Goal: Information Seeking & Learning: Learn about a topic

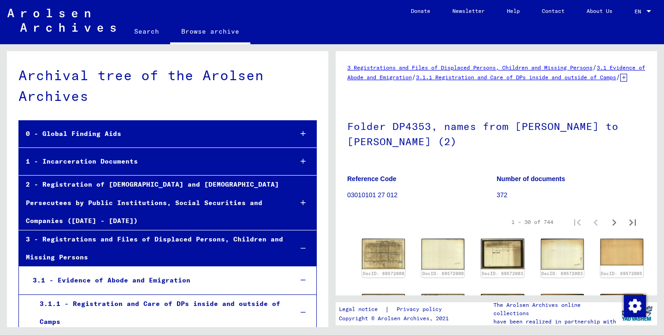
click at [70, 159] on div "1 - Incarceration Documents" at bounding box center [152, 162] width 266 height 18
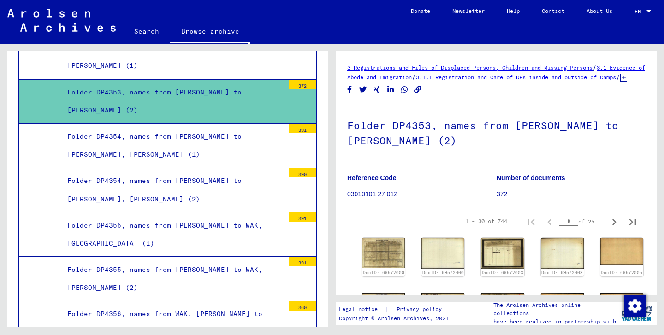
scroll to position [1748, 0]
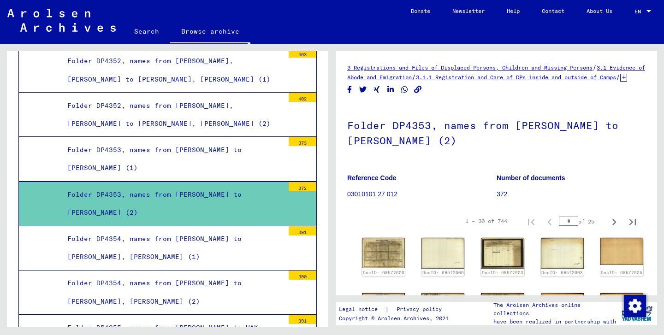
click at [569, 226] on input "*" at bounding box center [568, 221] width 19 height 9
type input "*"
type input "**"
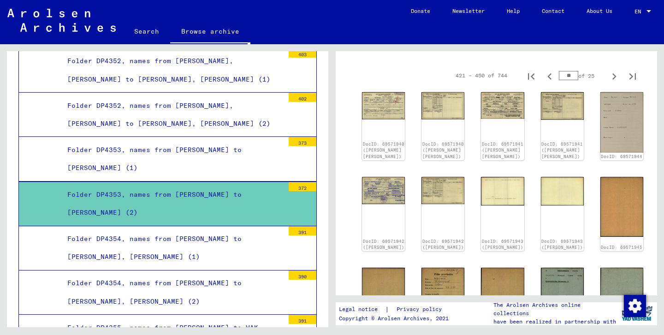
scroll to position [127, 0]
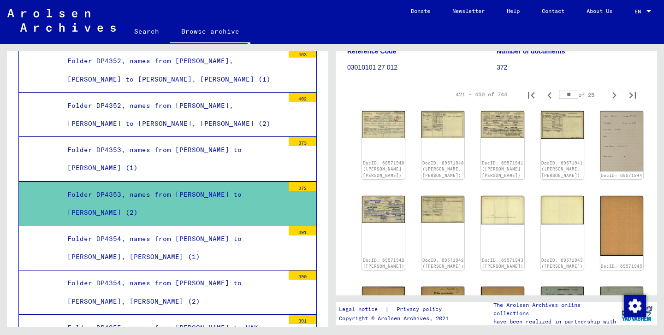
type input "**"
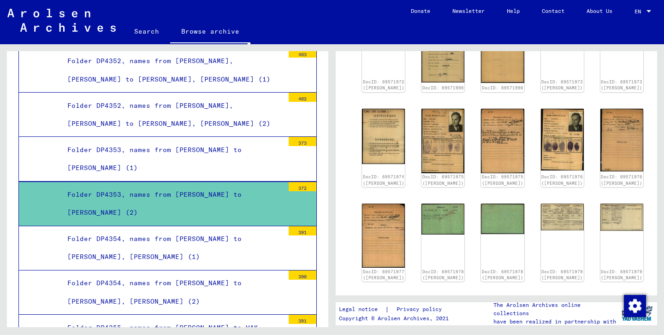
scroll to position [348, 0]
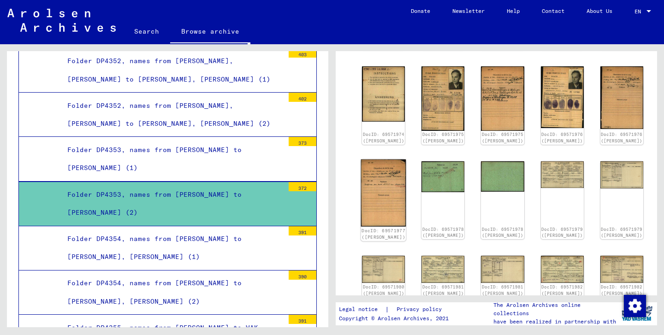
click at [382, 191] on img at bounding box center [383, 193] width 45 height 67
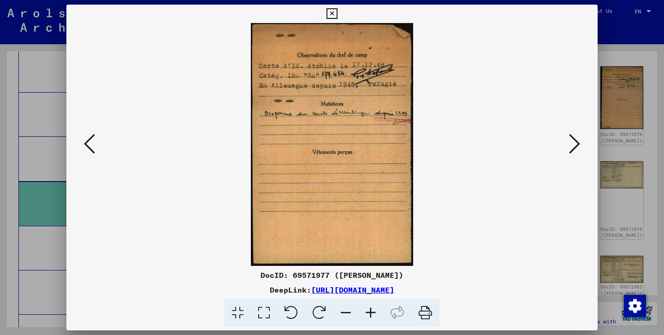
click at [570, 153] on icon at bounding box center [574, 144] width 11 height 22
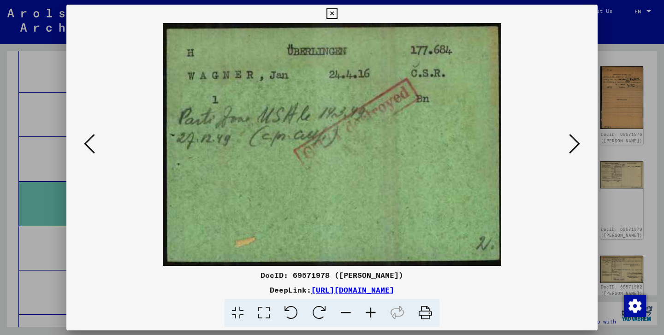
click at [570, 153] on icon at bounding box center [574, 144] width 11 height 22
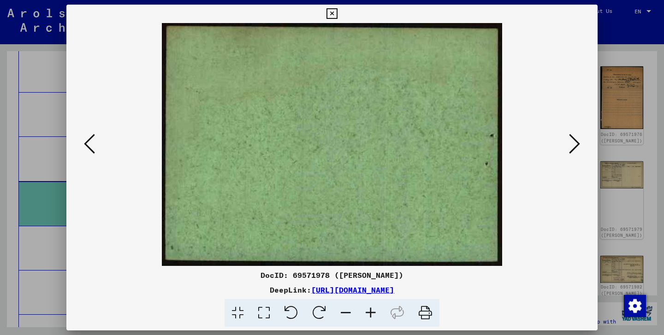
click at [570, 153] on icon at bounding box center [574, 144] width 11 height 22
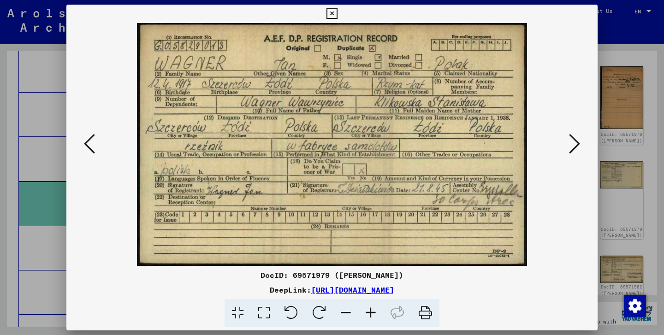
click at [570, 153] on icon at bounding box center [574, 144] width 11 height 22
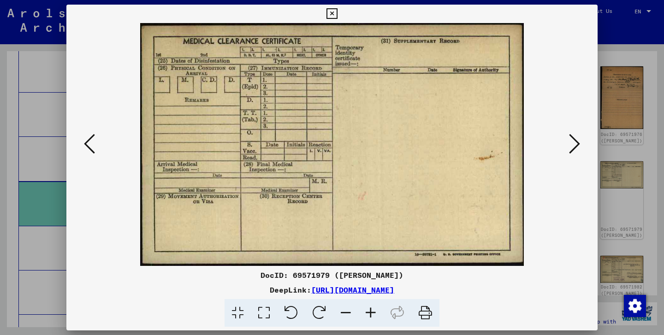
click at [570, 153] on icon at bounding box center [574, 144] width 11 height 22
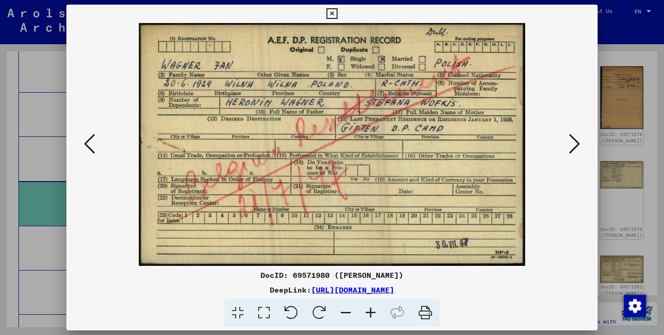
click at [570, 153] on icon at bounding box center [574, 144] width 11 height 22
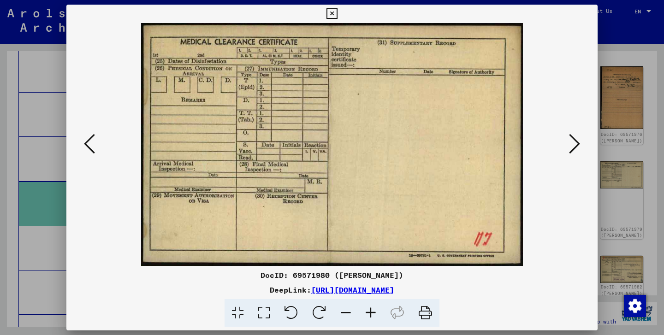
click at [570, 153] on icon at bounding box center [574, 144] width 11 height 22
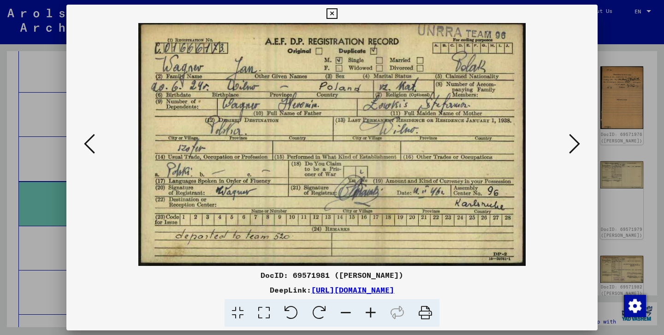
click at [570, 153] on icon at bounding box center [574, 144] width 11 height 22
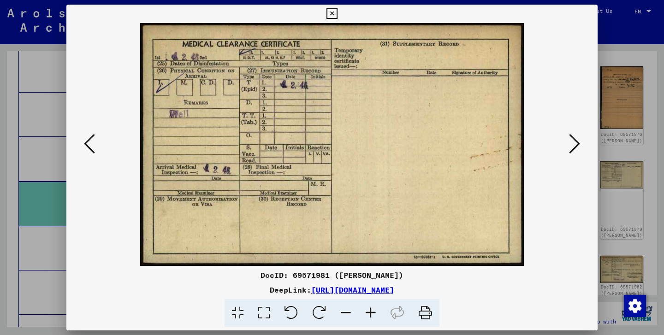
click at [570, 153] on icon at bounding box center [574, 144] width 11 height 22
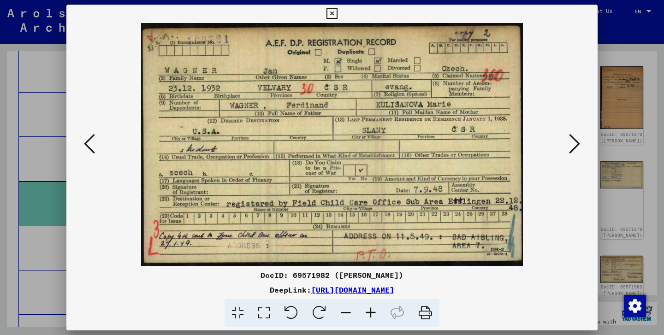
click at [570, 153] on icon at bounding box center [574, 144] width 11 height 22
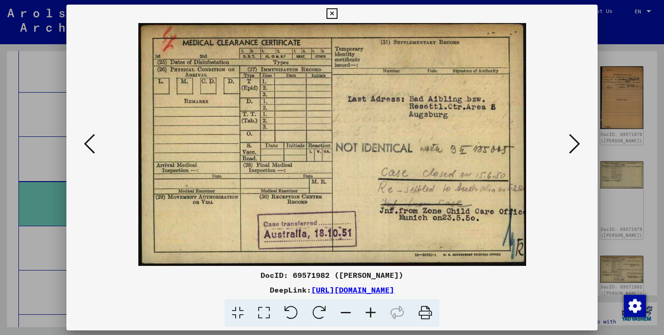
click at [337, 12] on icon at bounding box center [332, 13] width 11 height 11
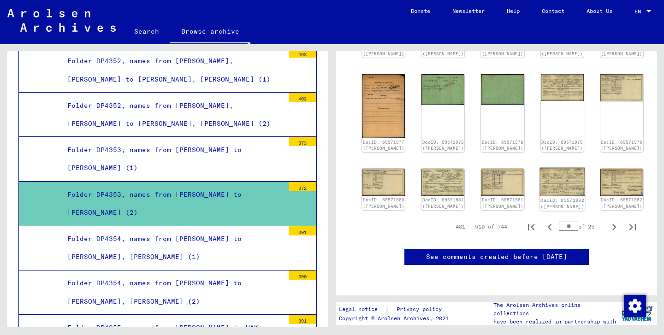
scroll to position [471, 0]
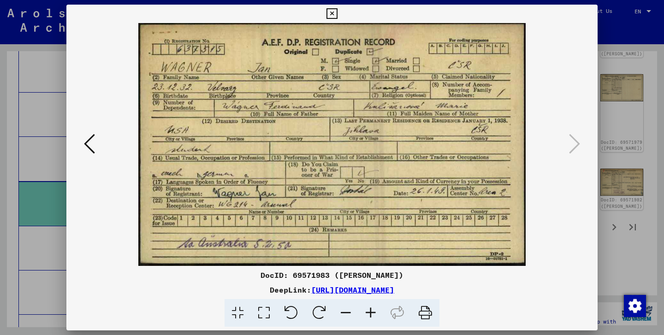
click at [337, 14] on icon at bounding box center [332, 13] width 11 height 11
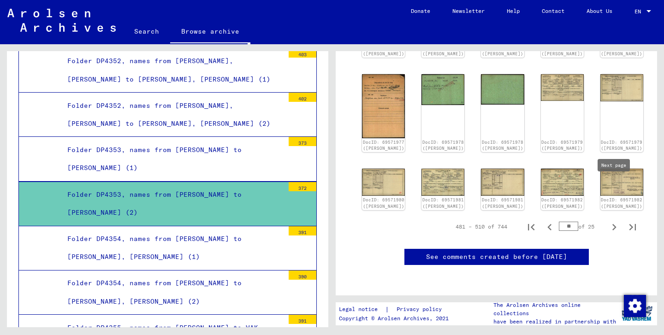
click at [614, 224] on icon "Next page" at bounding box center [615, 227] width 4 height 6
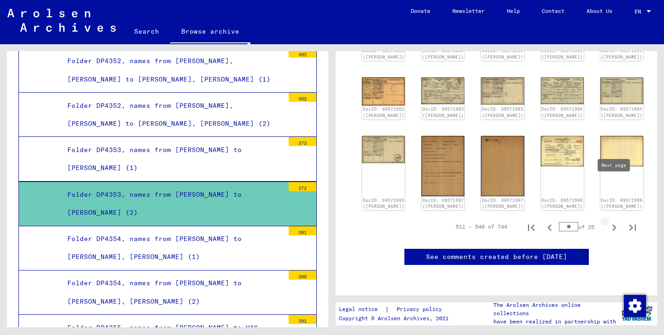
type input "**"
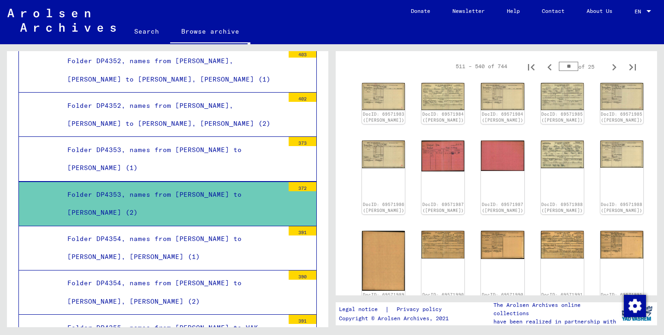
scroll to position [133, 0]
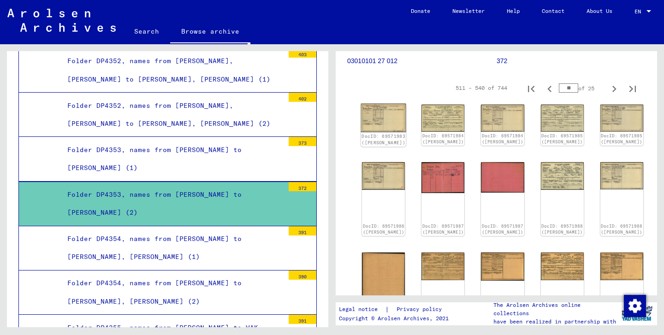
click at [374, 125] on img at bounding box center [383, 118] width 45 height 29
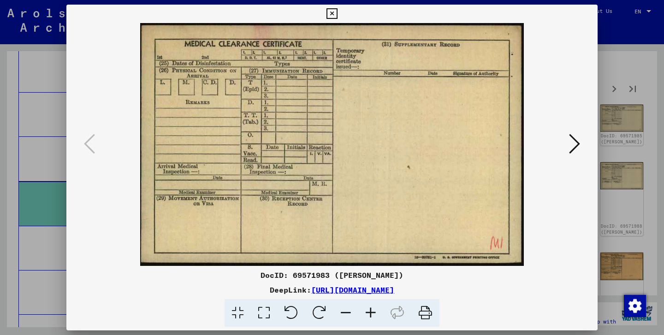
click at [577, 142] on icon at bounding box center [574, 144] width 11 height 22
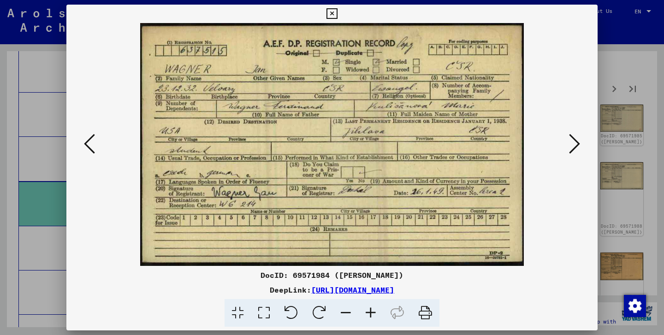
click at [577, 142] on icon at bounding box center [574, 144] width 11 height 22
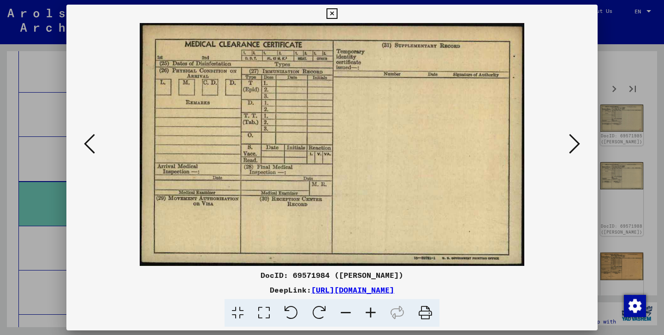
click at [577, 142] on icon at bounding box center [574, 144] width 11 height 22
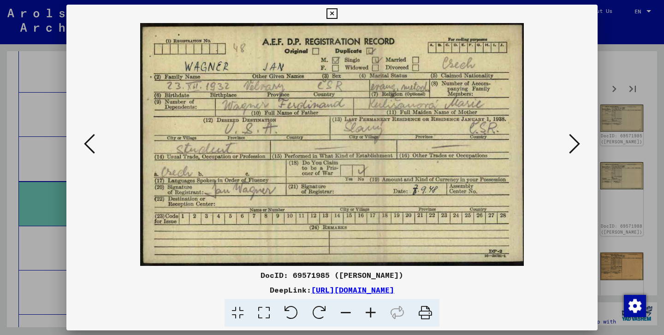
click at [577, 142] on icon at bounding box center [574, 144] width 11 height 22
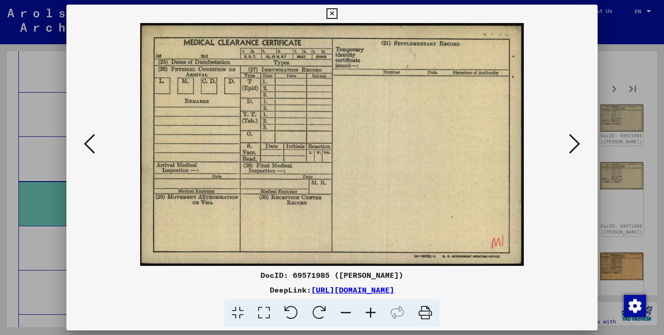
click at [577, 142] on icon at bounding box center [574, 144] width 11 height 22
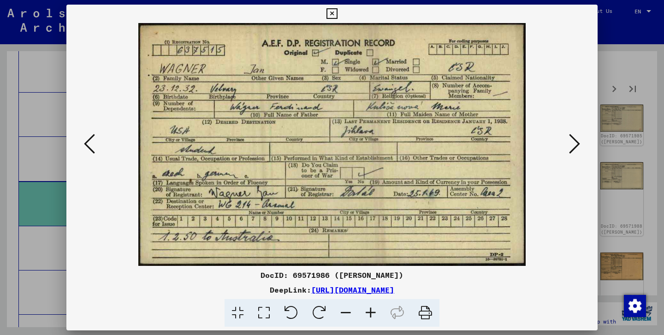
click at [577, 142] on icon at bounding box center [574, 144] width 11 height 22
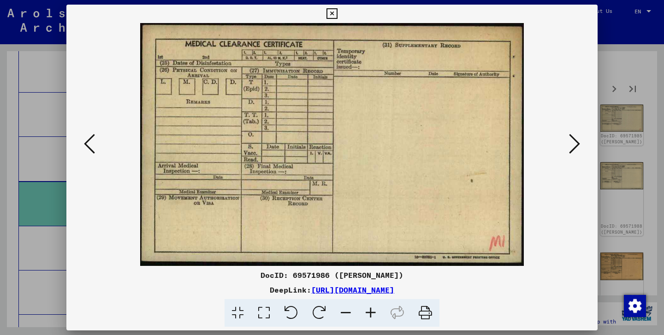
click at [577, 142] on icon at bounding box center [574, 144] width 11 height 22
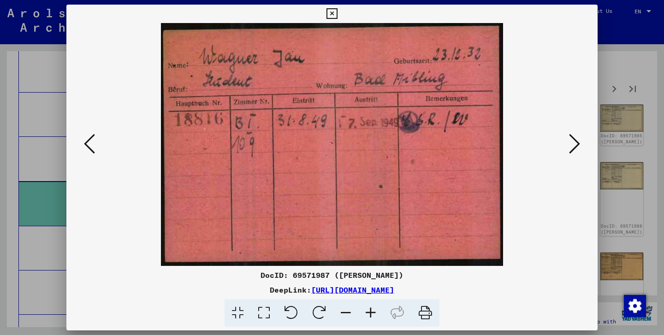
click at [577, 142] on icon at bounding box center [574, 144] width 11 height 22
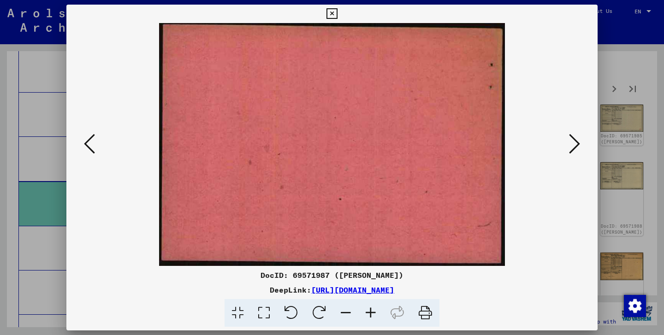
click at [577, 142] on icon at bounding box center [574, 144] width 11 height 22
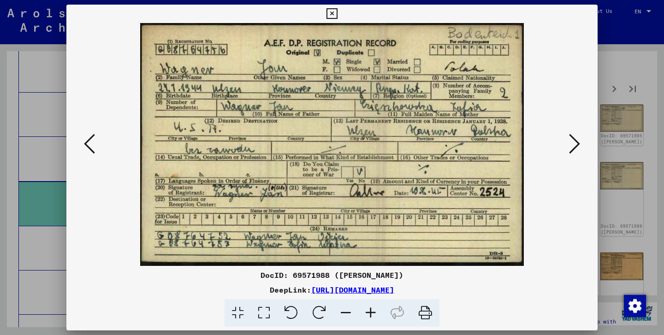
click at [577, 142] on icon at bounding box center [574, 144] width 11 height 22
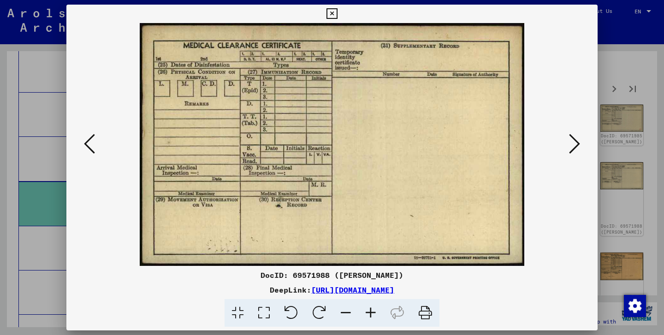
click at [577, 142] on icon at bounding box center [574, 144] width 11 height 22
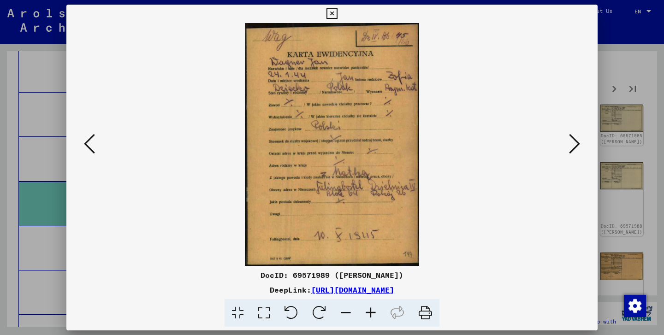
click at [577, 142] on icon at bounding box center [574, 144] width 11 height 22
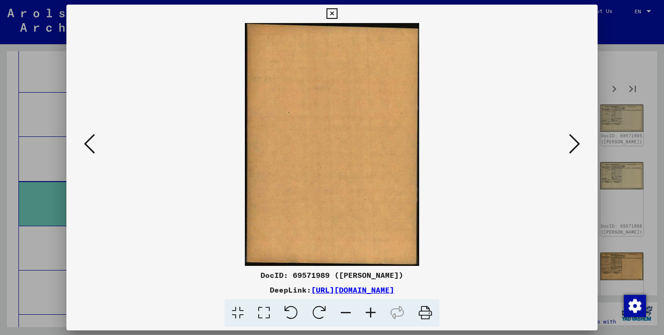
click at [577, 142] on icon at bounding box center [574, 144] width 11 height 22
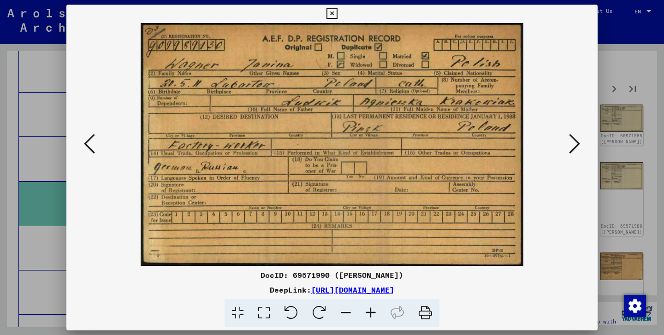
click at [577, 142] on icon at bounding box center [574, 144] width 11 height 22
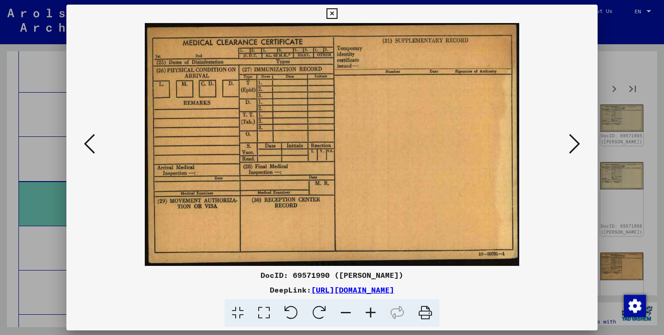
click at [337, 15] on icon at bounding box center [332, 13] width 11 height 11
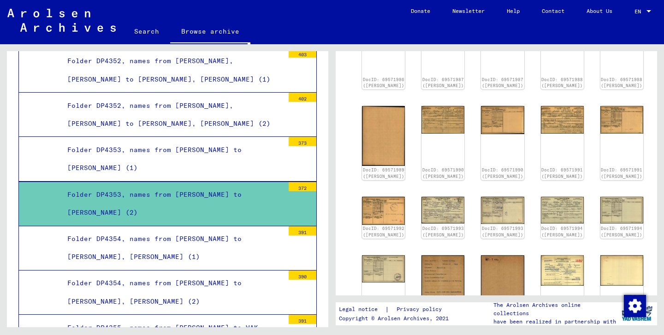
scroll to position [282, 0]
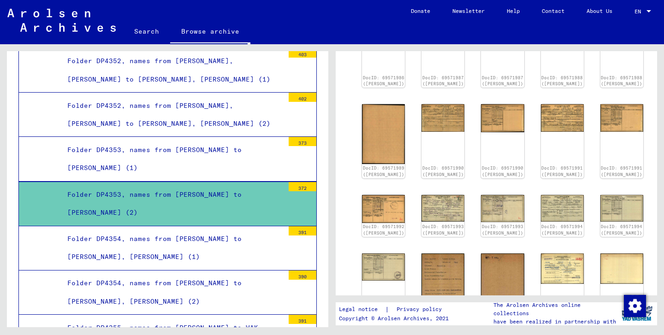
click at [150, 34] on link "Search" at bounding box center [146, 31] width 47 height 22
click at [195, 37] on link "Browse archive" at bounding box center [210, 31] width 80 height 22
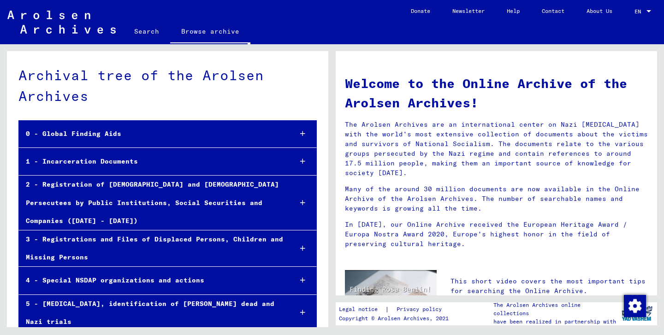
click at [195, 37] on link "Browse archive" at bounding box center [210, 32] width 80 height 24
click at [101, 157] on div "1 - Incarceration Documents" at bounding box center [152, 162] width 266 height 18
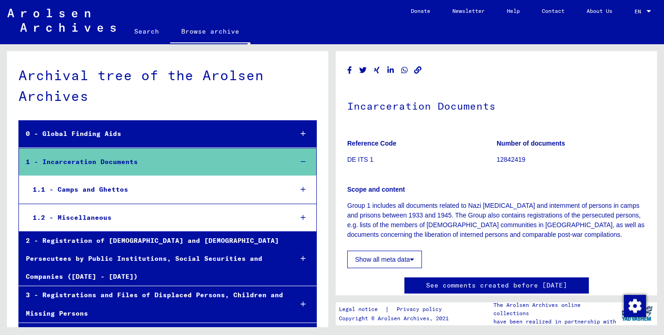
click at [86, 188] on div "1.1 - Camps and Ghettos" at bounding box center [155, 190] width 259 height 18
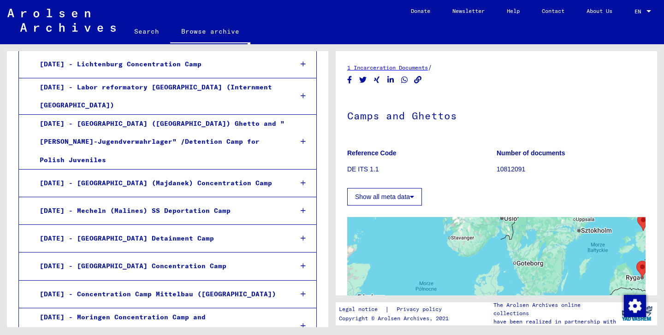
scroll to position [728, 0]
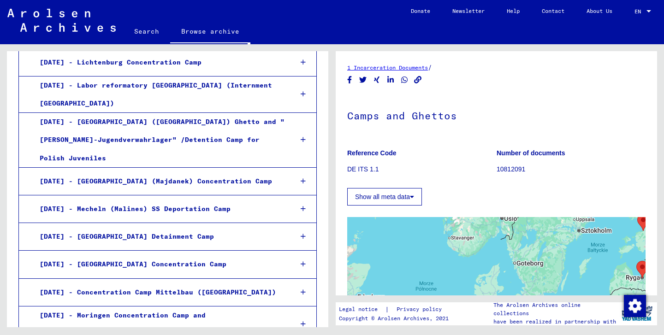
click at [94, 256] on div "[DATE] - [GEOGRAPHIC_DATA] Concentration Camp" at bounding box center [159, 265] width 252 height 18
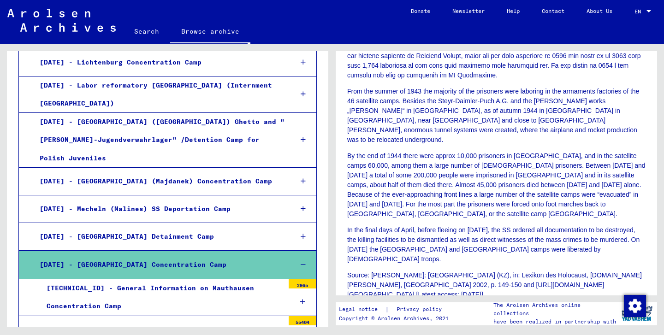
scroll to position [523, 0]
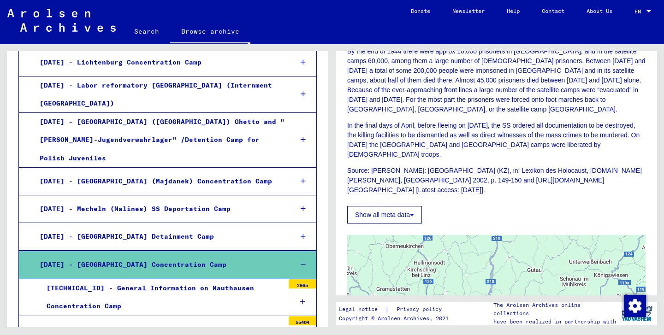
click at [183, 280] on div "[TECHNICAL_ID] - General Information on Mauthausen Concentration Camp" at bounding box center [162, 298] width 245 height 36
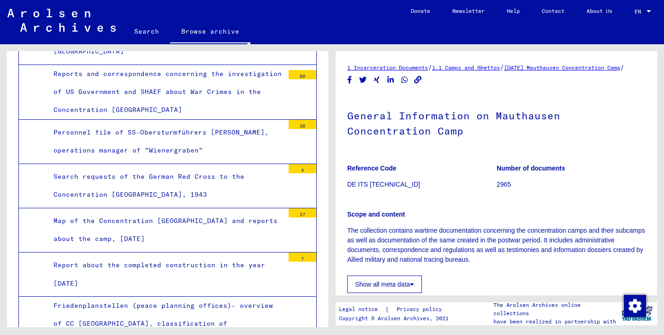
scroll to position [1031, 0]
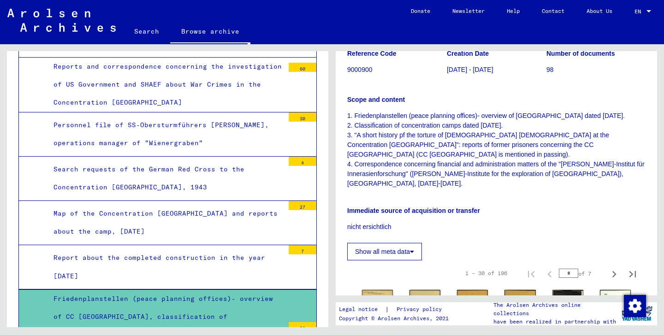
scroll to position [251, 0]
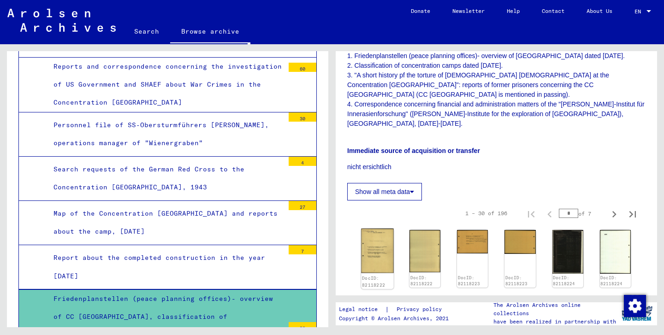
click at [376, 250] on img at bounding box center [377, 251] width 33 height 45
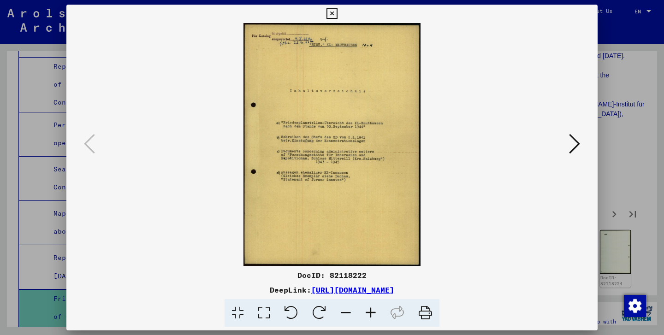
click at [263, 308] on icon at bounding box center [264, 313] width 26 height 28
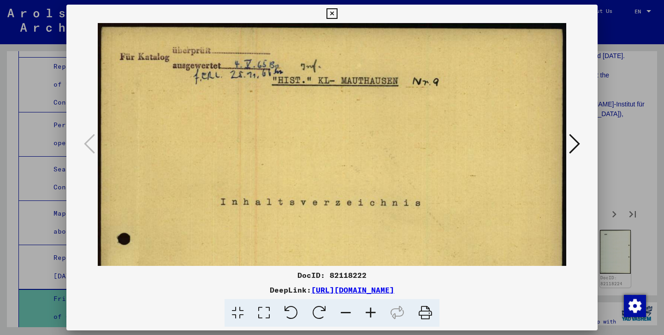
click at [239, 312] on icon at bounding box center [238, 313] width 26 height 28
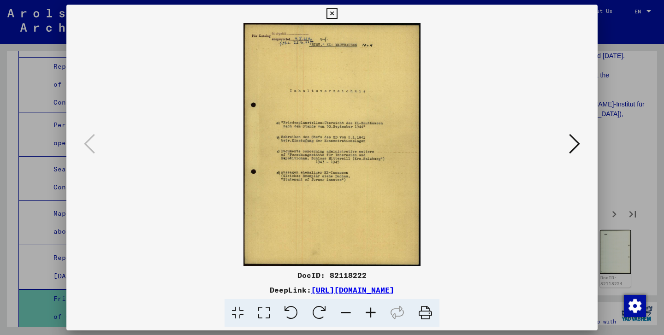
click at [375, 309] on icon at bounding box center [370, 313] width 25 height 28
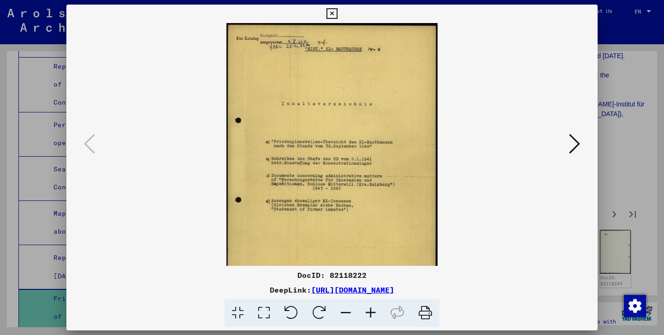
click at [375, 309] on icon at bounding box center [370, 313] width 25 height 28
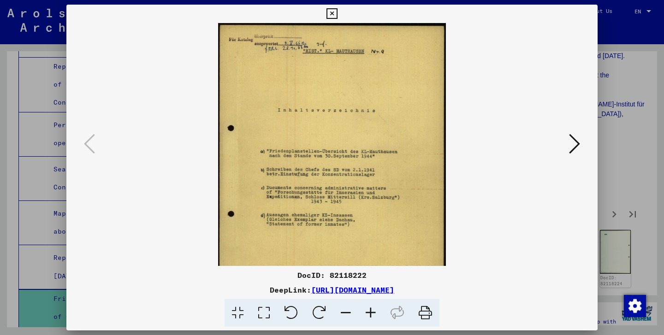
click at [375, 309] on icon at bounding box center [370, 313] width 25 height 28
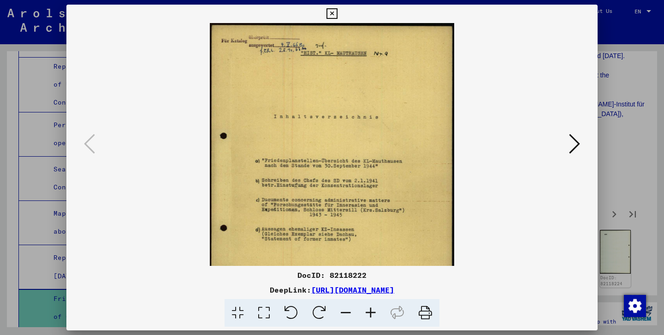
click at [375, 309] on icon at bounding box center [370, 313] width 25 height 28
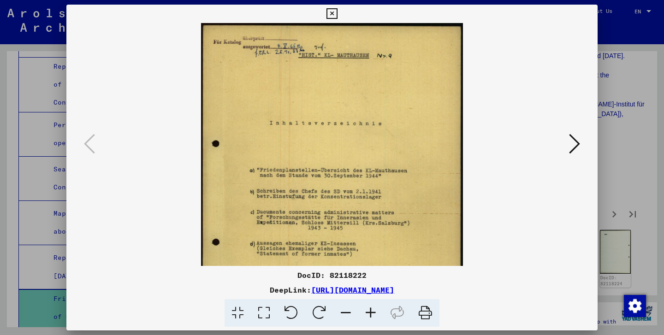
click at [567, 145] on button at bounding box center [575, 144] width 17 height 26
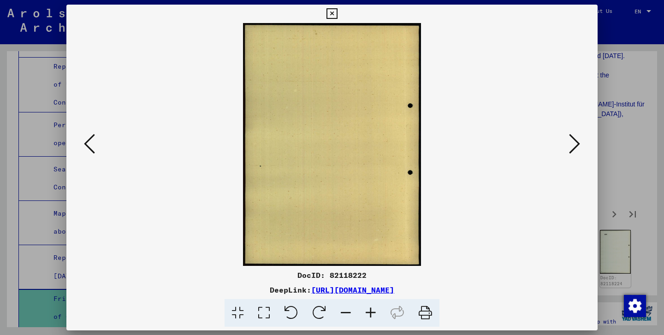
click at [567, 145] on button at bounding box center [575, 144] width 17 height 26
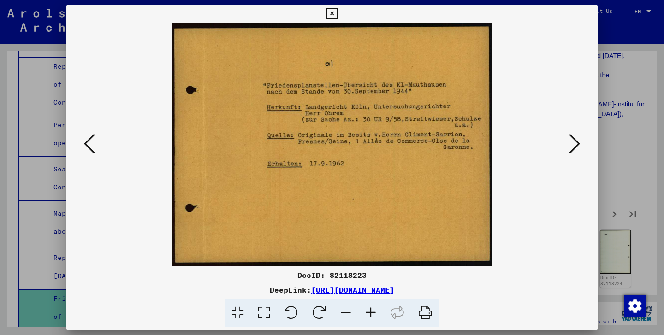
click at [567, 145] on button at bounding box center [575, 144] width 17 height 26
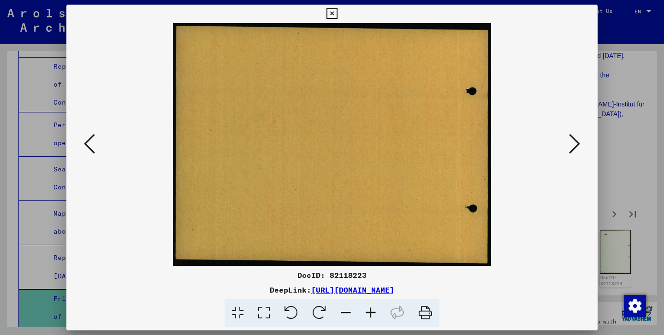
click at [567, 145] on button at bounding box center [575, 144] width 17 height 26
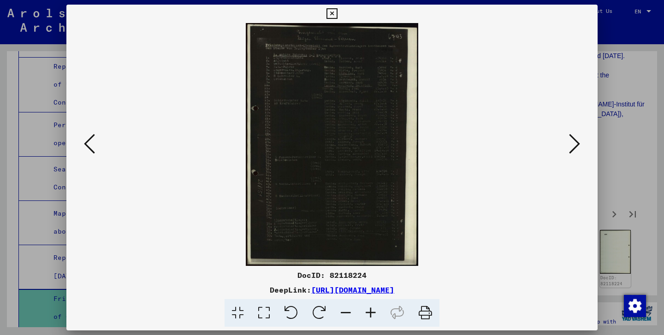
click at [567, 145] on button at bounding box center [575, 144] width 17 height 26
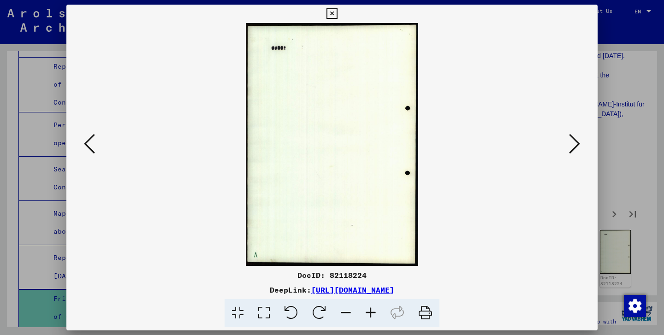
click at [567, 145] on button at bounding box center [575, 144] width 17 height 26
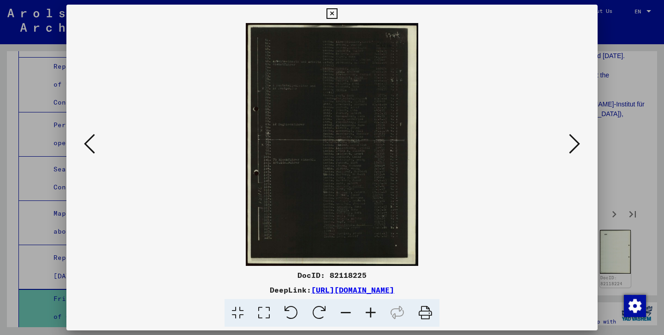
click at [567, 145] on button at bounding box center [575, 144] width 17 height 26
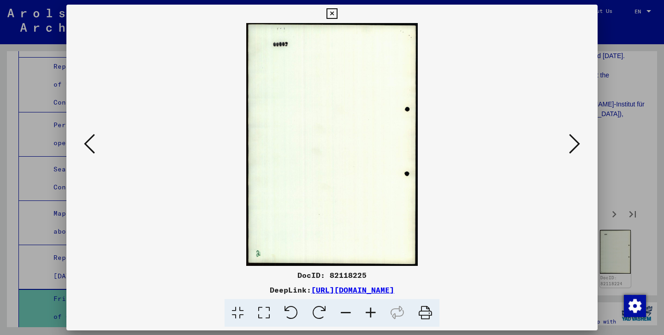
click at [567, 145] on button at bounding box center [575, 144] width 17 height 26
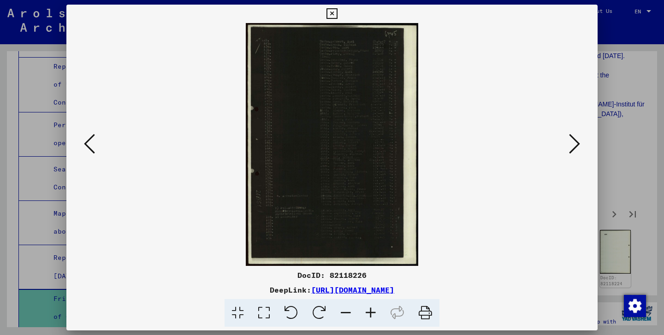
click at [567, 145] on button at bounding box center [575, 144] width 17 height 26
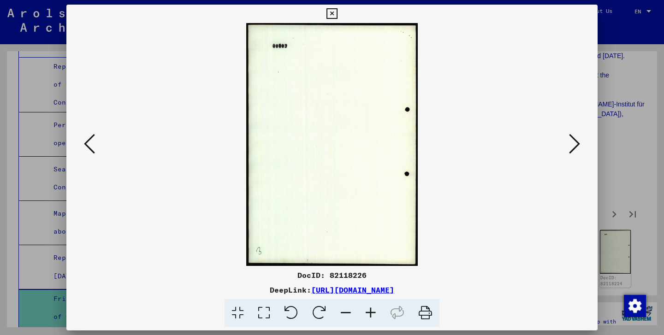
click at [567, 145] on button at bounding box center [575, 144] width 17 height 26
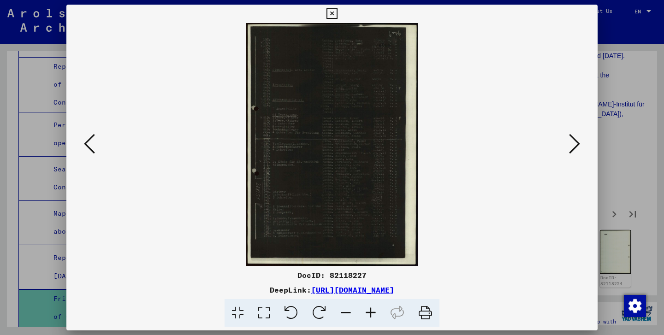
click at [567, 145] on button at bounding box center [575, 144] width 17 height 26
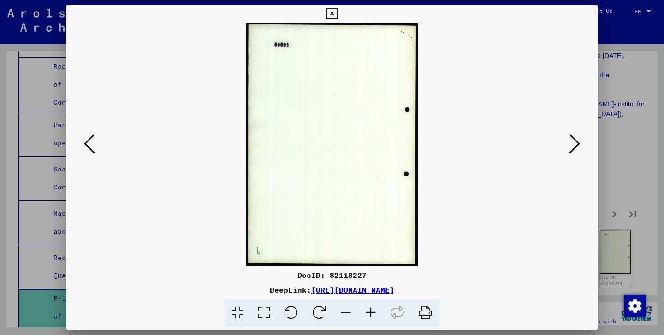
click at [567, 145] on button at bounding box center [575, 144] width 17 height 26
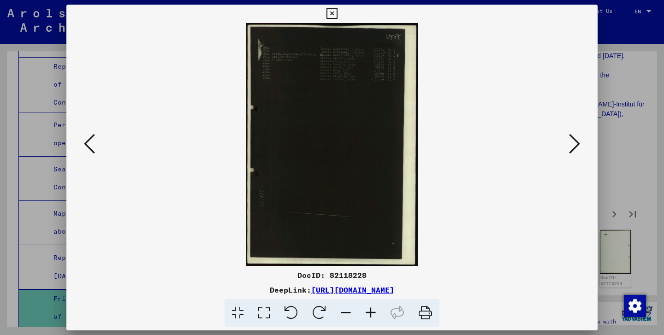
click at [567, 145] on button at bounding box center [575, 144] width 17 height 26
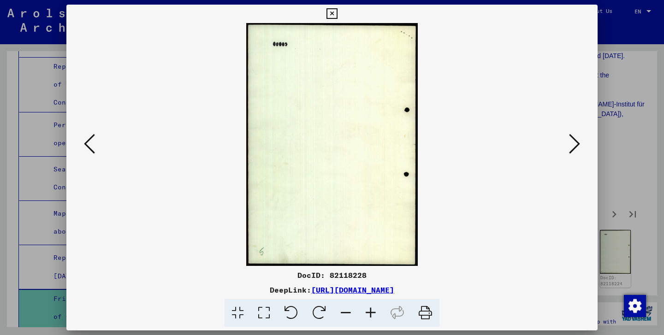
click at [567, 145] on button at bounding box center [575, 144] width 17 height 26
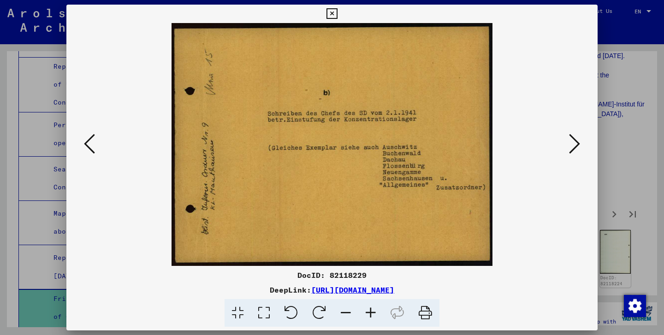
click at [567, 145] on button at bounding box center [575, 144] width 17 height 26
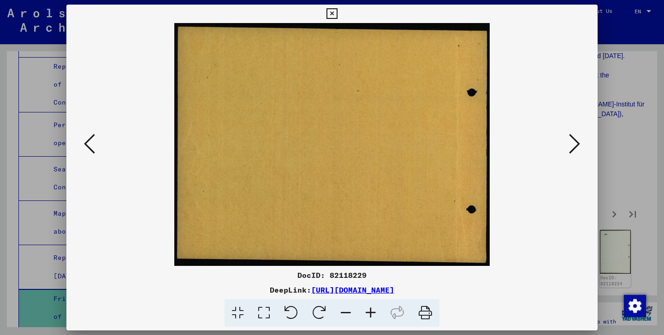
click at [567, 145] on button at bounding box center [575, 144] width 17 height 26
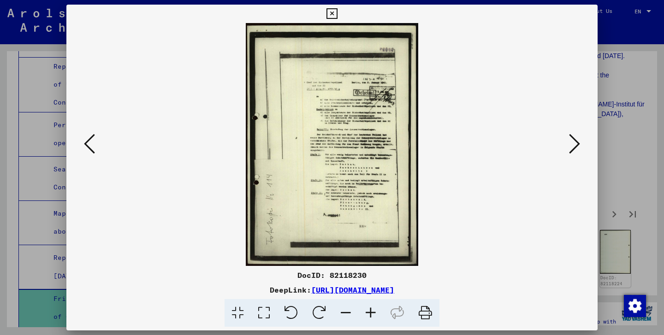
click at [567, 145] on button at bounding box center [575, 144] width 17 height 26
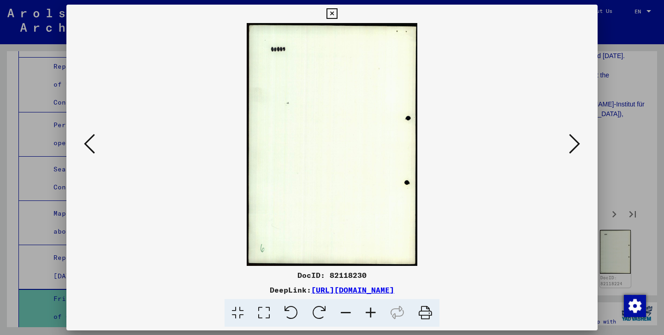
click at [567, 145] on button at bounding box center [575, 144] width 17 height 26
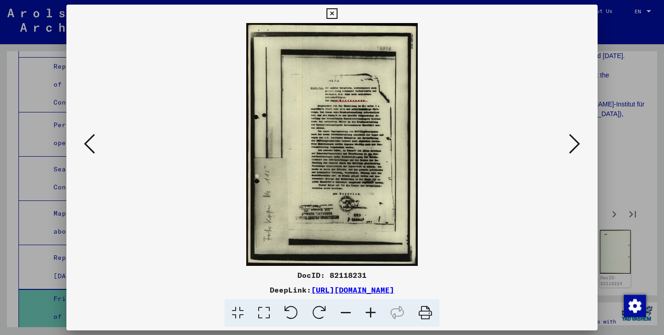
click at [567, 145] on button at bounding box center [575, 144] width 17 height 26
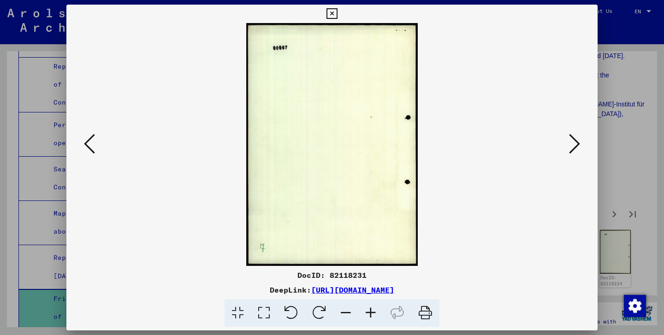
click at [567, 145] on button at bounding box center [575, 144] width 17 height 26
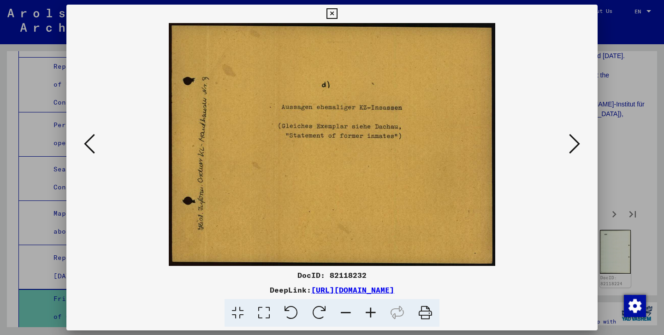
click at [567, 145] on button at bounding box center [575, 144] width 17 height 26
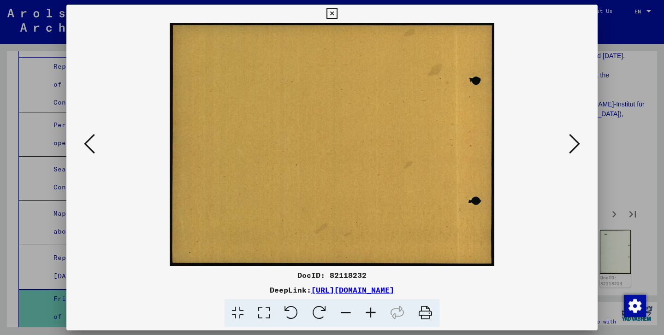
click at [567, 145] on button at bounding box center [575, 144] width 17 height 26
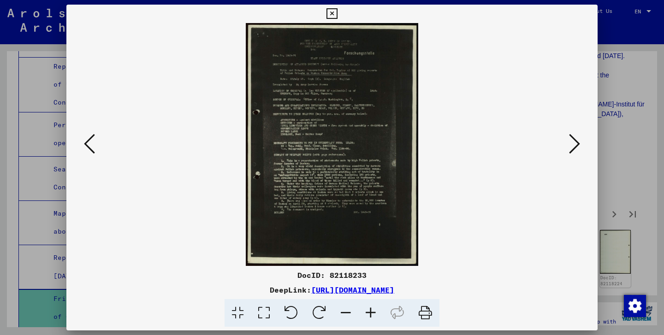
click at [567, 145] on button at bounding box center [575, 144] width 17 height 26
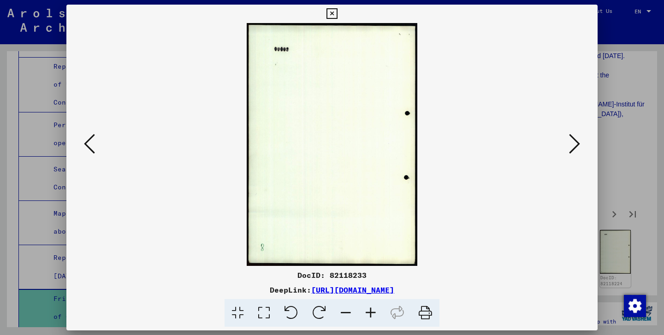
click at [567, 145] on button at bounding box center [575, 144] width 17 height 26
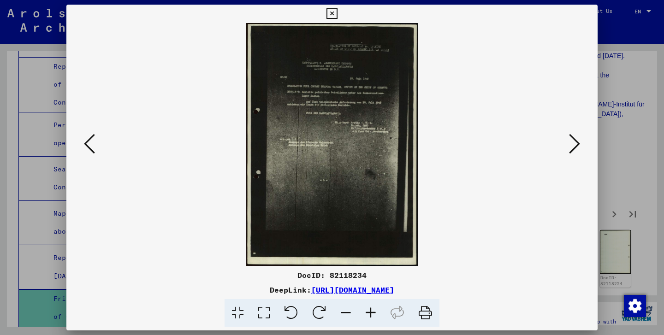
click at [567, 145] on button at bounding box center [575, 144] width 17 height 26
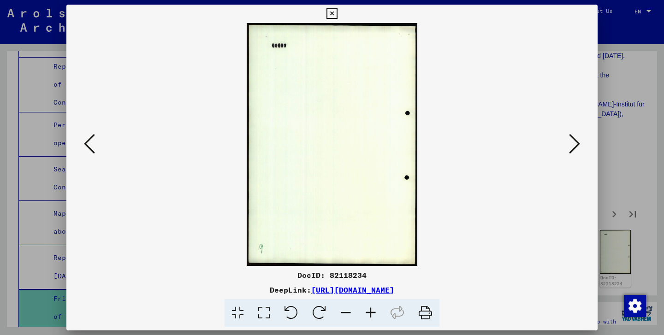
click at [337, 12] on icon at bounding box center [332, 13] width 11 height 11
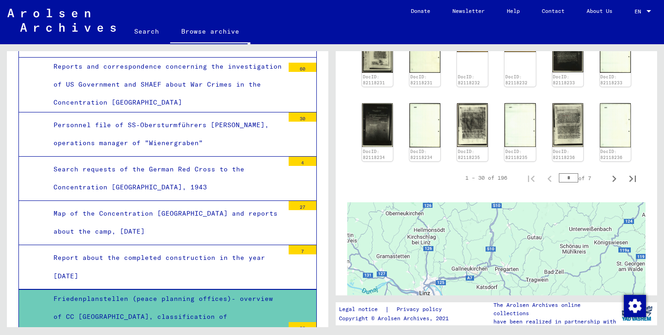
scroll to position [692, 0]
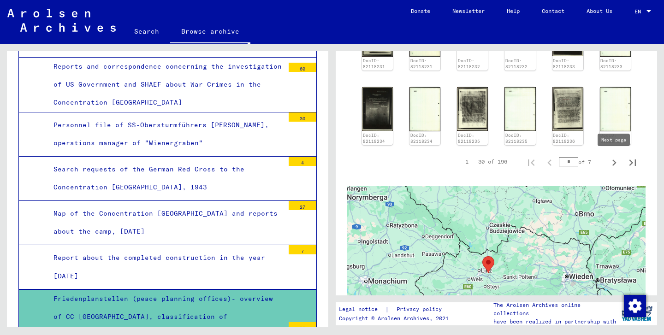
click at [609, 167] on icon "Next page" at bounding box center [614, 162] width 13 height 13
type input "*"
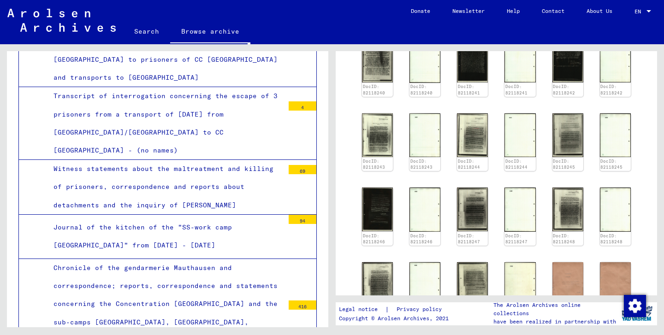
scroll to position [1648, 0]
click at [168, 259] on div "Chronicle of the gendarmerie Mauthausen and correspondence; reports, correspond…" at bounding box center [166, 322] width 238 height 126
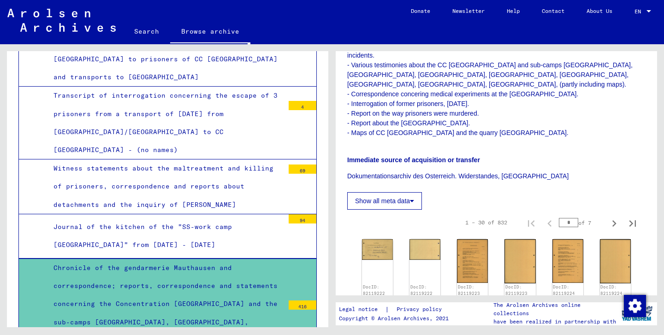
scroll to position [441, 0]
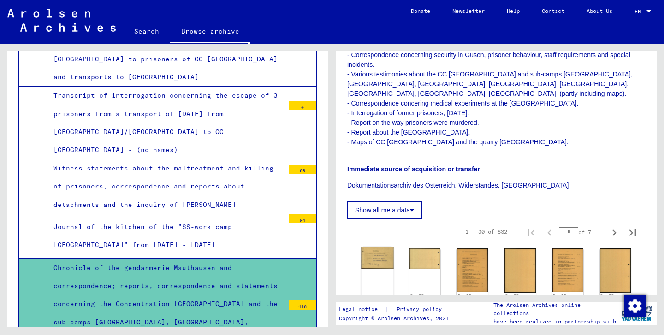
click at [378, 247] on img at bounding box center [377, 258] width 33 height 22
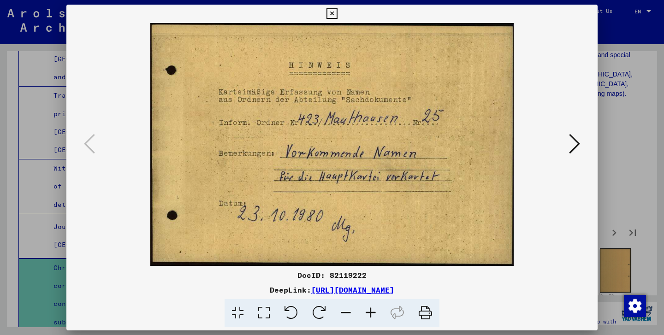
click at [581, 146] on button at bounding box center [575, 144] width 17 height 26
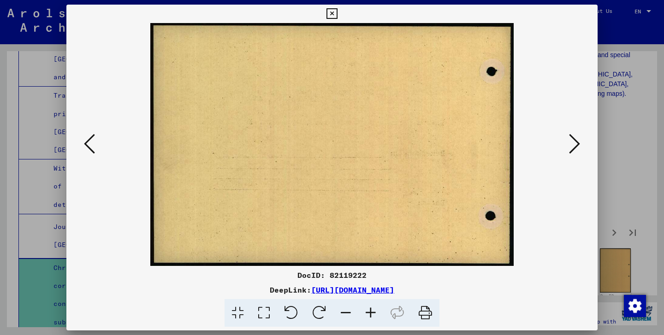
click at [581, 146] on button at bounding box center [575, 144] width 17 height 26
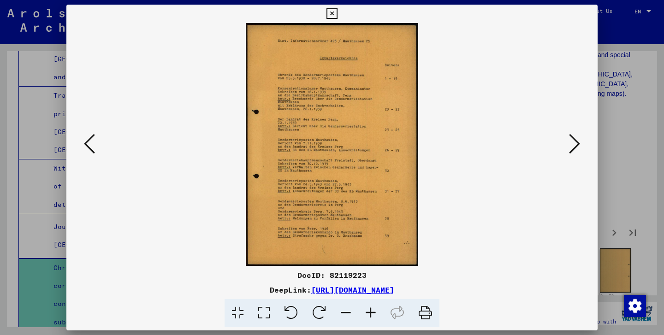
click at [581, 146] on button at bounding box center [575, 144] width 17 height 26
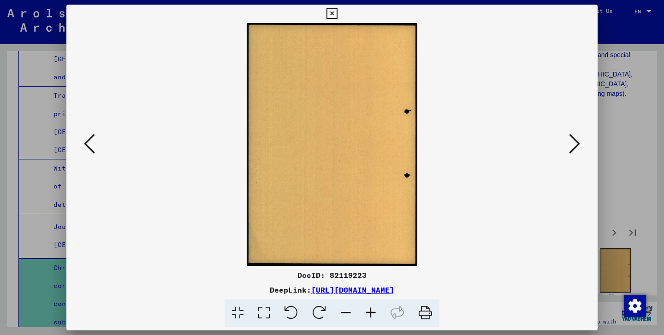
click at [581, 146] on button at bounding box center [575, 144] width 17 height 26
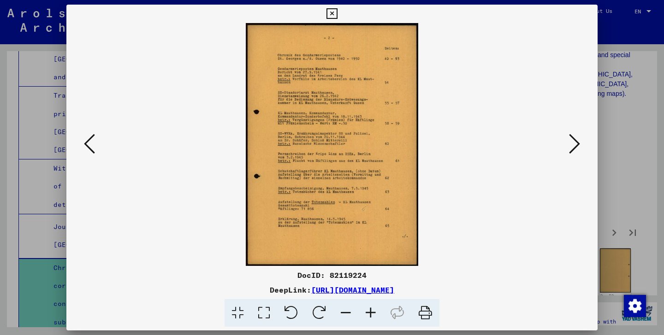
click at [581, 146] on button at bounding box center [575, 144] width 17 height 26
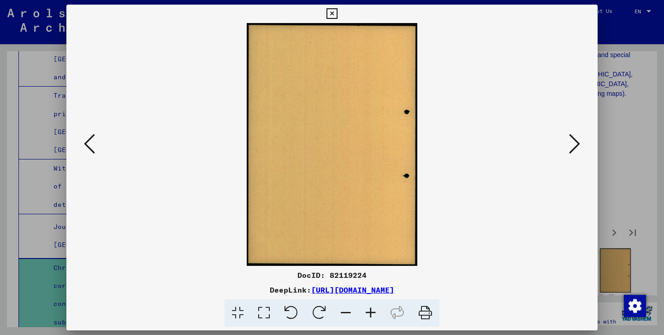
click at [581, 146] on button at bounding box center [575, 144] width 17 height 26
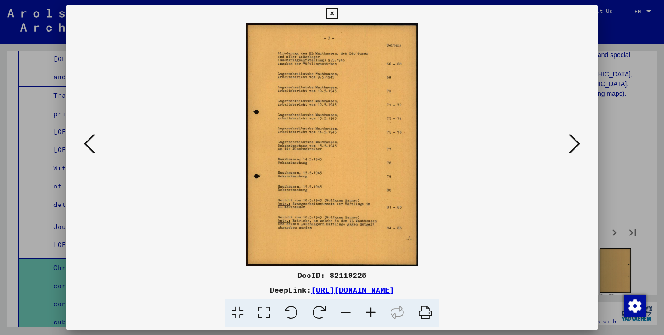
click at [581, 146] on button at bounding box center [575, 144] width 17 height 26
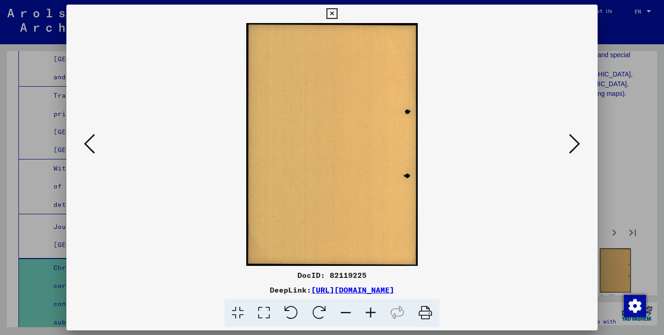
click at [337, 12] on icon at bounding box center [332, 13] width 11 height 11
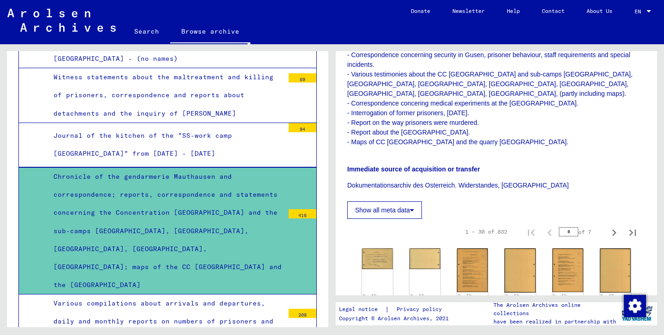
scroll to position [1741, 0]
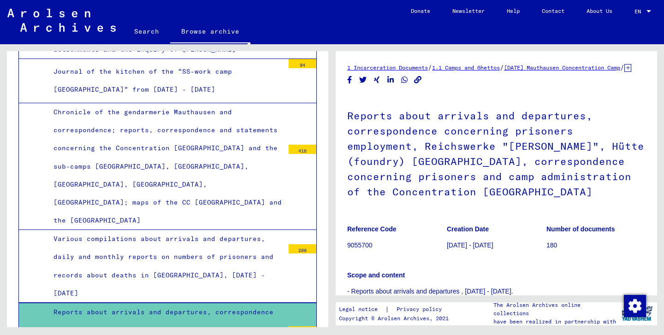
scroll to position [1807, 0]
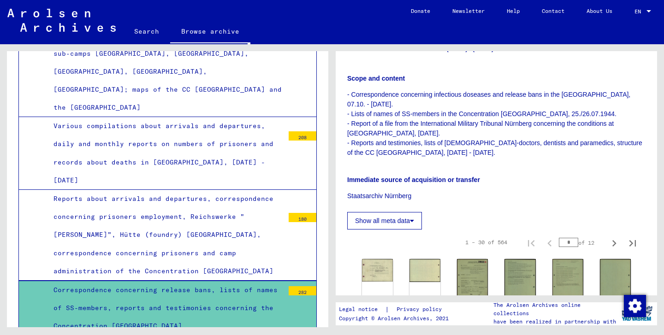
scroll to position [1918, 0]
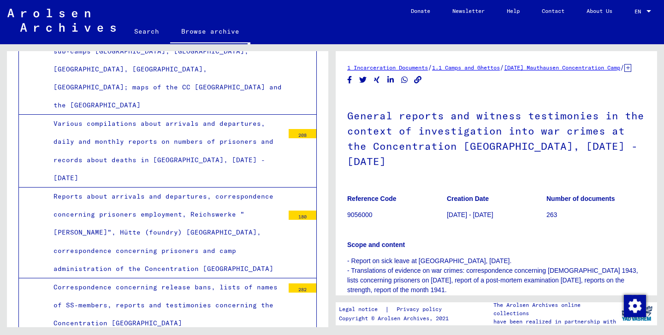
scroll to position [370, 0]
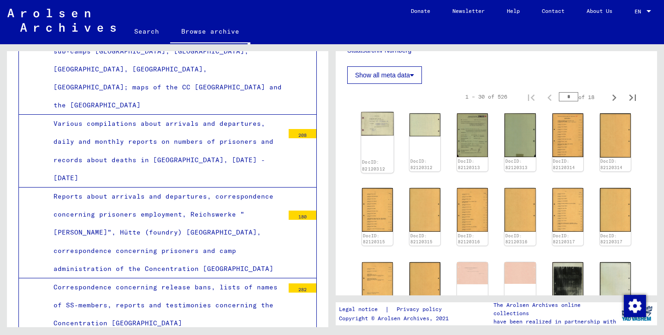
click at [386, 116] on img at bounding box center [377, 124] width 33 height 24
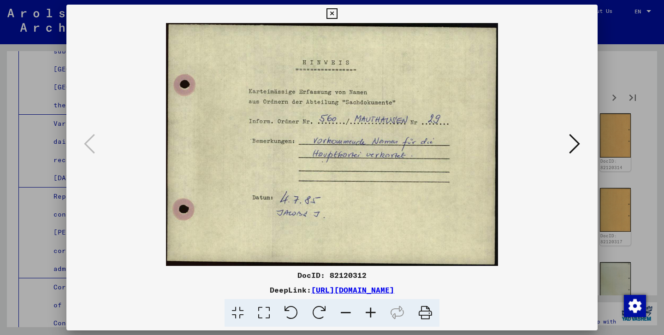
click at [577, 145] on icon at bounding box center [574, 144] width 11 height 22
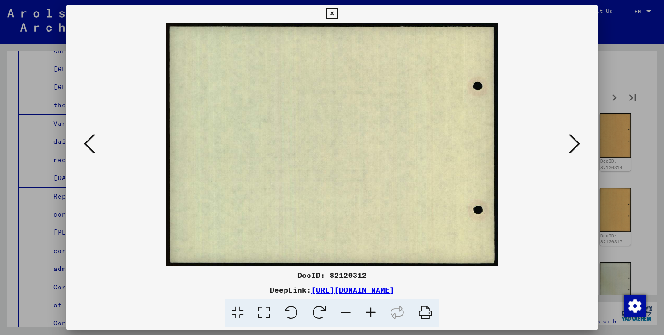
click at [577, 145] on icon at bounding box center [574, 144] width 11 height 22
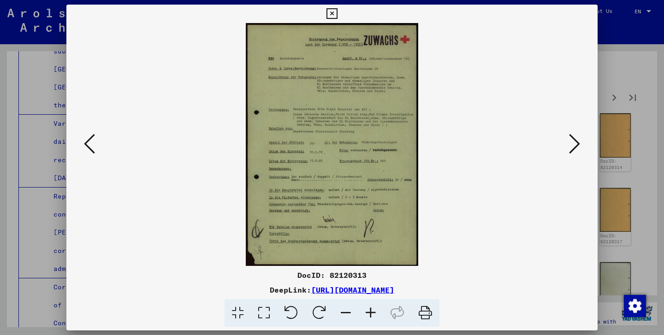
click at [370, 313] on icon at bounding box center [370, 313] width 25 height 28
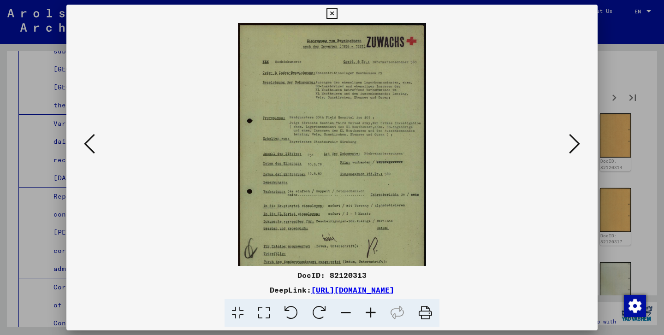
click at [370, 313] on icon at bounding box center [370, 313] width 25 height 28
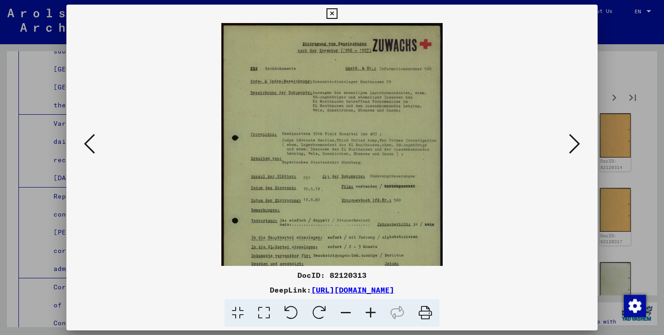
click at [370, 313] on icon at bounding box center [370, 313] width 25 height 28
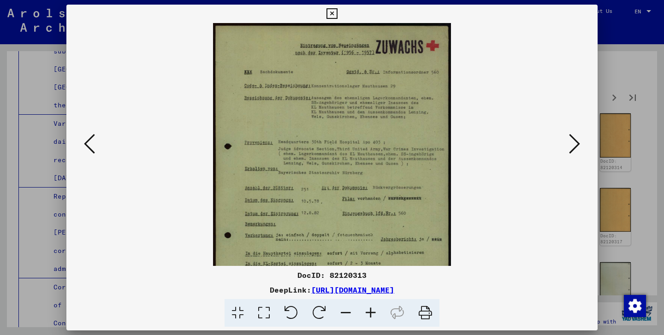
click at [370, 313] on icon at bounding box center [370, 313] width 25 height 28
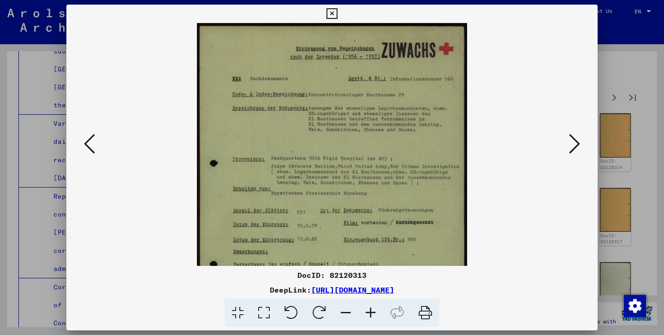
click at [370, 313] on icon at bounding box center [370, 313] width 25 height 28
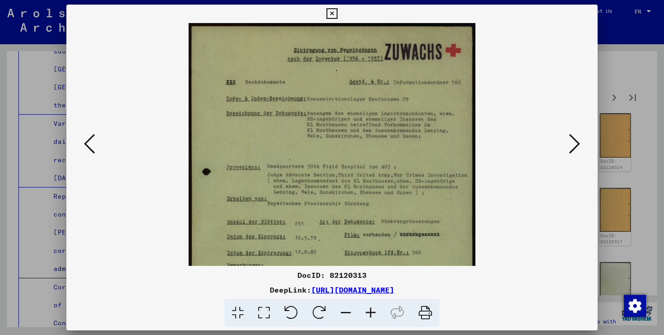
click at [370, 313] on icon at bounding box center [370, 313] width 25 height 28
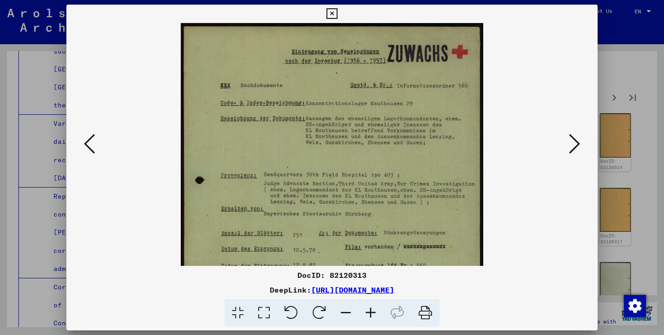
click at [370, 313] on icon at bounding box center [370, 313] width 25 height 28
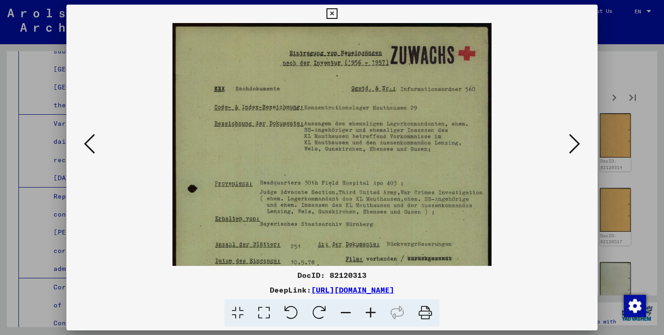
click at [370, 313] on icon at bounding box center [370, 313] width 25 height 28
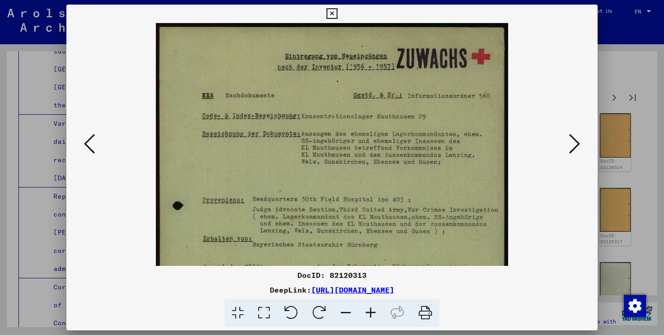
click at [370, 313] on icon at bounding box center [370, 313] width 25 height 28
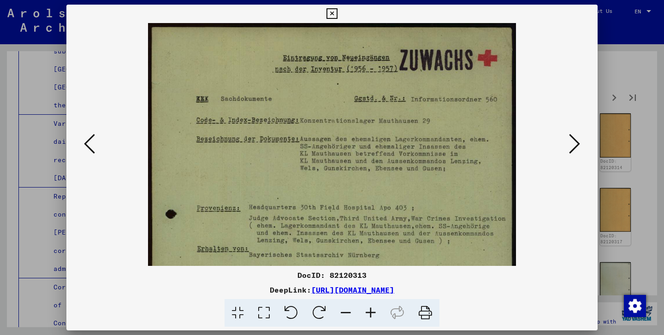
click at [370, 313] on icon at bounding box center [370, 313] width 25 height 28
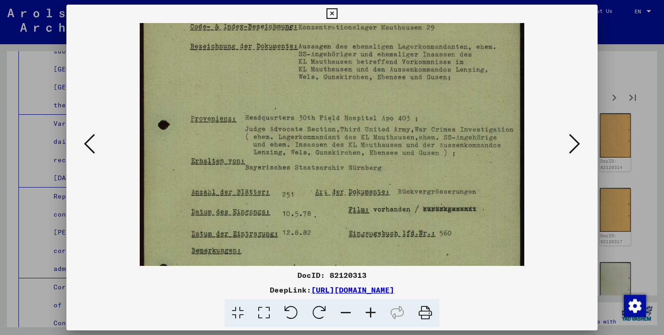
scroll to position [146, 0]
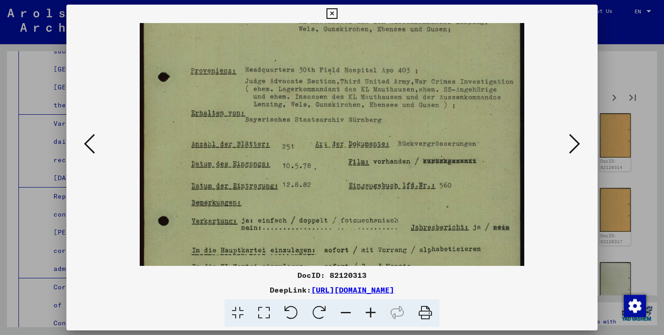
drag, startPoint x: 395, startPoint y: 246, endPoint x: 449, endPoint y: 100, distance: 155.4
click at [449, 100] on img at bounding box center [332, 148] width 385 height 543
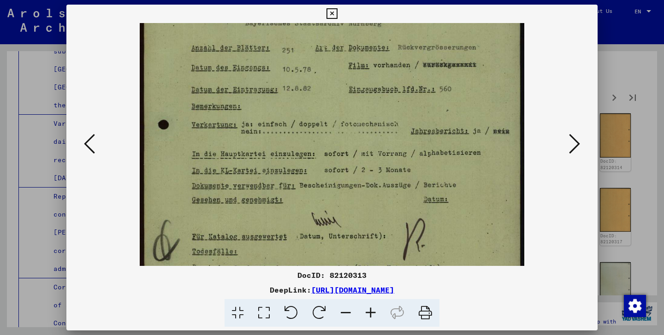
scroll to position [296, 0]
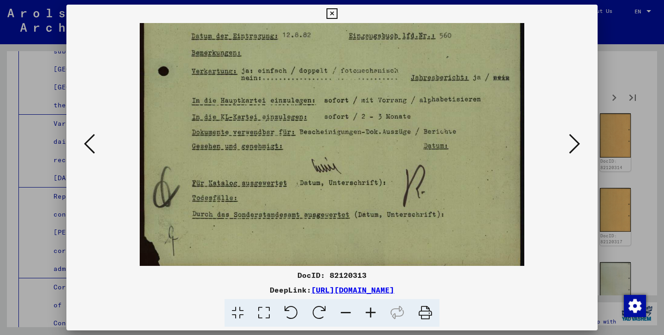
drag, startPoint x: 449, startPoint y: 100, endPoint x: 527, endPoint y: -50, distance: 168.8
click at [527, 0] on html "Search Browse archive Donate Newsletter Help Contact About Us Search Browse arc…" at bounding box center [332, 167] width 664 height 335
click at [576, 143] on icon at bounding box center [574, 144] width 11 height 22
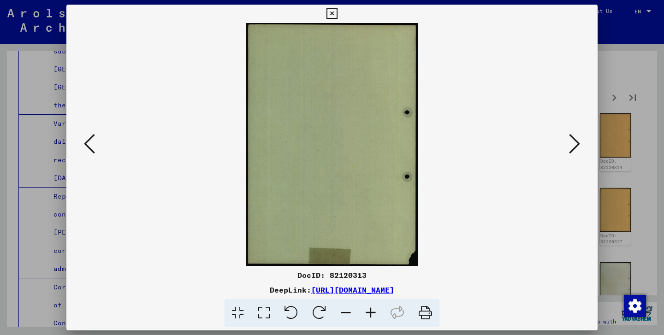
click at [576, 143] on icon at bounding box center [574, 144] width 11 height 22
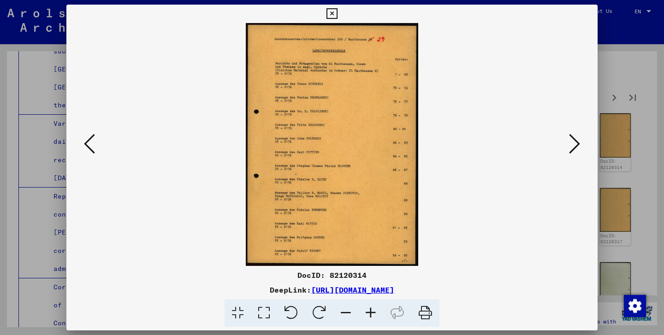
click at [373, 314] on icon at bounding box center [370, 313] width 25 height 28
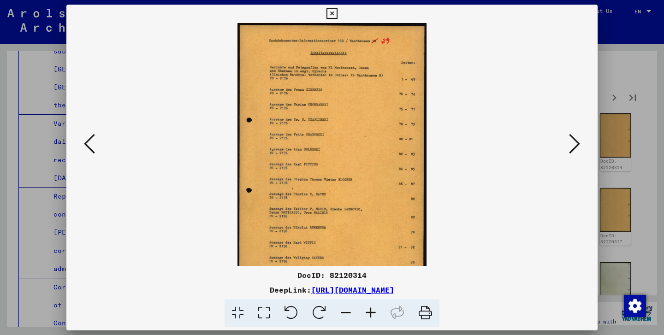
click at [373, 314] on icon at bounding box center [370, 313] width 25 height 28
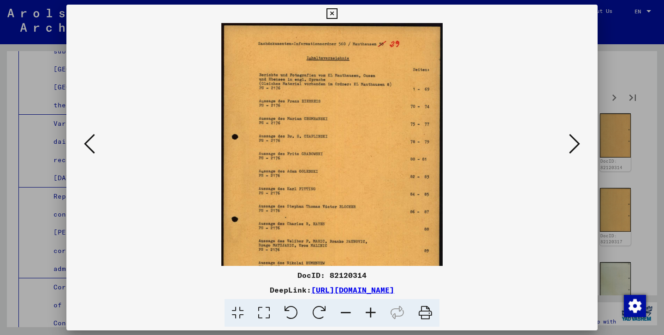
click at [373, 314] on icon at bounding box center [370, 313] width 25 height 28
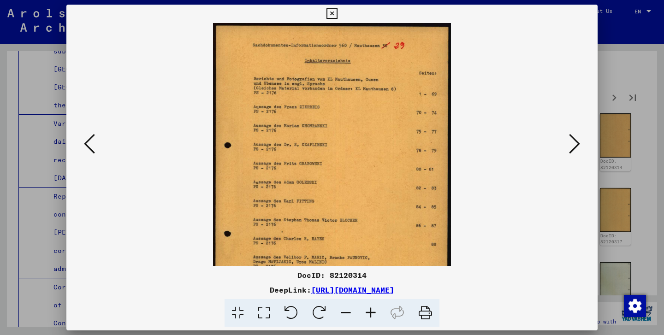
click at [373, 314] on icon at bounding box center [370, 313] width 25 height 28
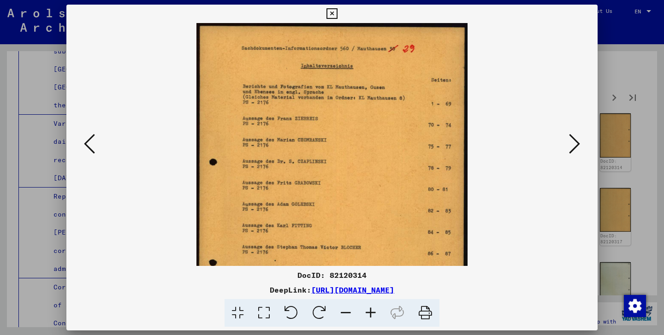
click at [373, 314] on icon at bounding box center [370, 313] width 25 height 28
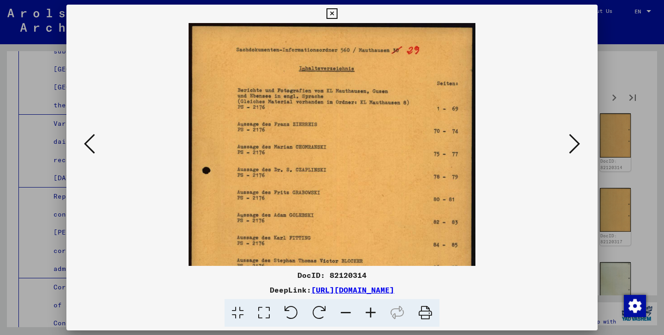
click at [373, 314] on icon at bounding box center [370, 313] width 25 height 28
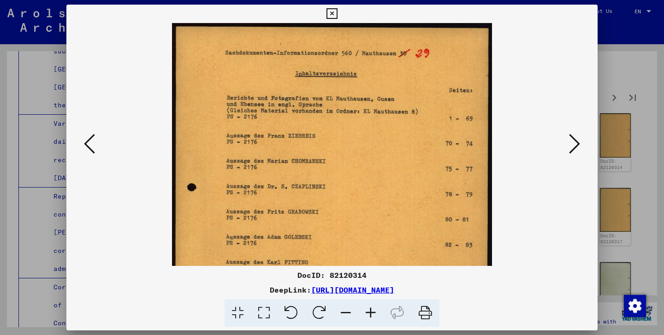
click at [373, 314] on icon at bounding box center [370, 313] width 25 height 28
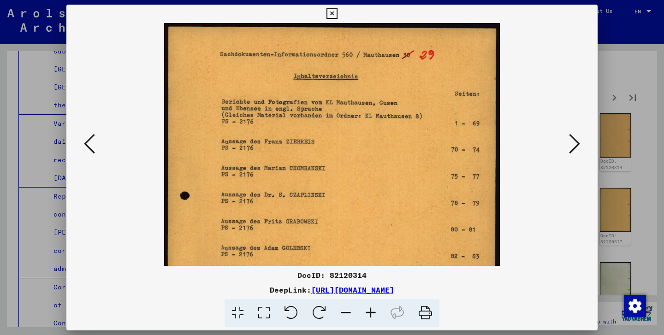
click at [296, 218] on img at bounding box center [332, 260] width 336 height 474
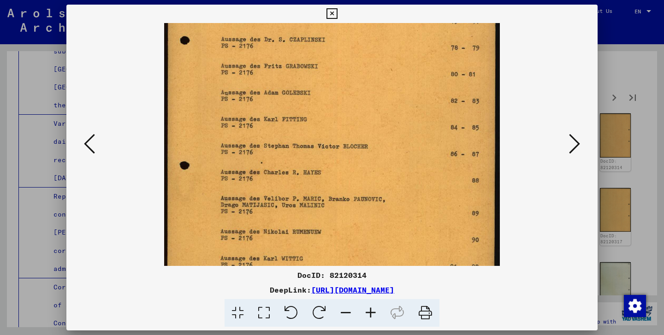
scroll to position [206, 0]
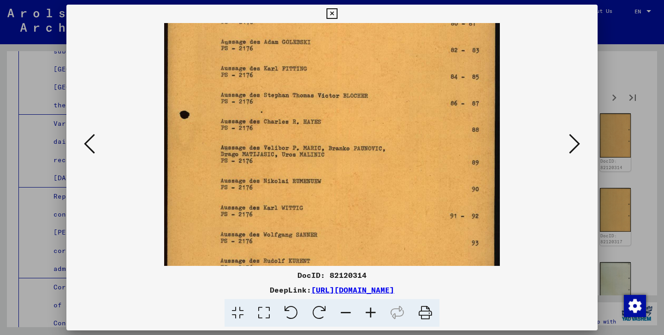
drag, startPoint x: 296, startPoint y: 218, endPoint x: 361, endPoint y: 12, distance: 216.2
click at [361, 12] on div "DocID: 82120314 DeepLink: [URL][DOMAIN_NAME]" at bounding box center [331, 166] width 531 height 323
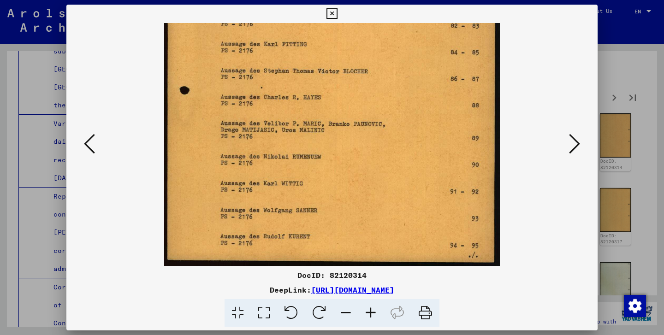
drag, startPoint x: 316, startPoint y: 227, endPoint x: 336, endPoint y: 159, distance: 70.8
click at [336, 159] on img at bounding box center [332, 29] width 336 height 474
click at [570, 150] on icon at bounding box center [574, 144] width 11 height 22
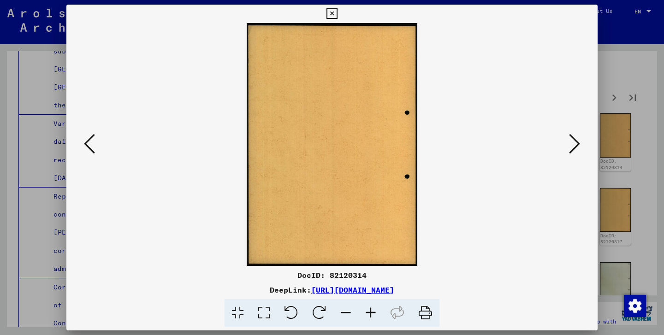
scroll to position [0, 0]
click at [570, 150] on icon at bounding box center [574, 144] width 11 height 22
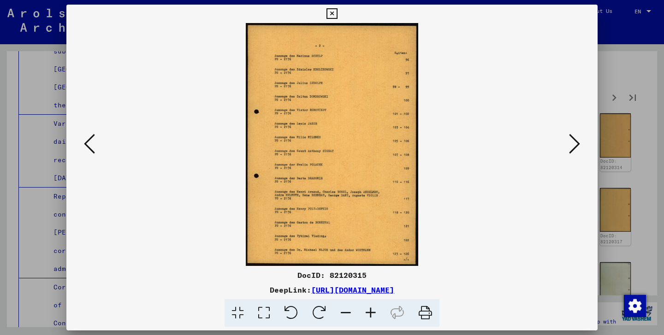
click at [371, 311] on icon at bounding box center [370, 313] width 25 height 28
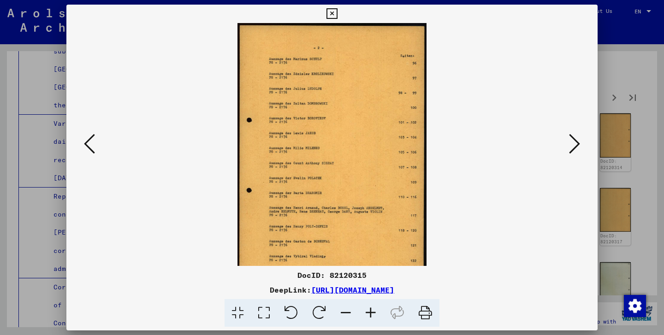
click at [371, 311] on icon at bounding box center [370, 313] width 25 height 28
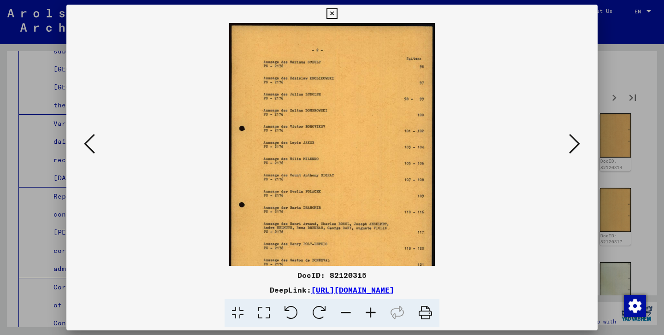
click at [371, 311] on icon at bounding box center [370, 313] width 25 height 28
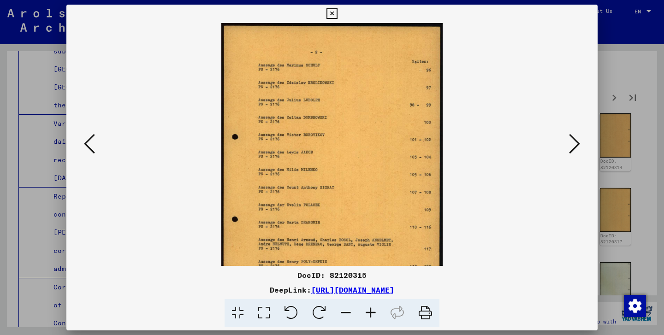
click at [371, 311] on icon at bounding box center [370, 313] width 25 height 28
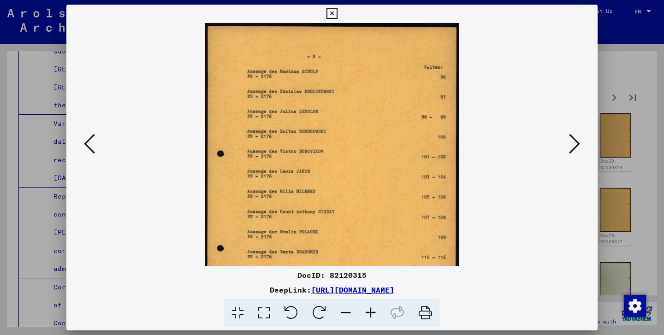
click at [371, 311] on icon at bounding box center [370, 313] width 25 height 28
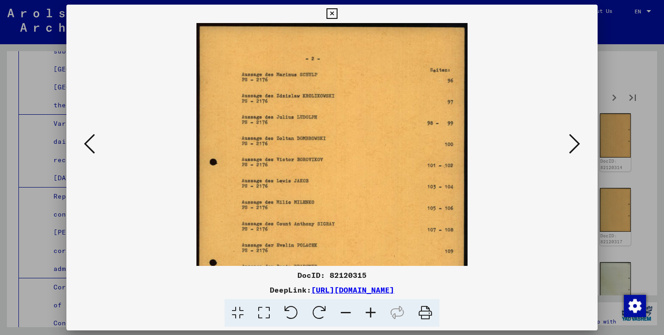
click at [371, 311] on icon at bounding box center [370, 313] width 25 height 28
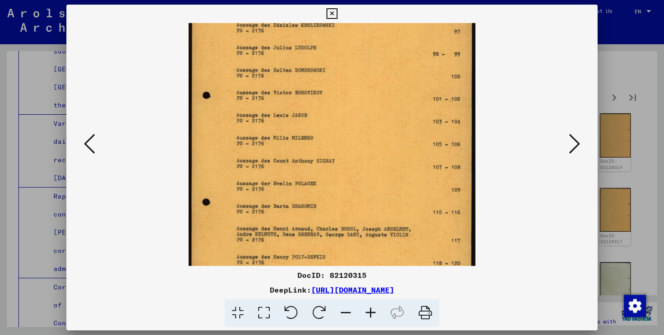
scroll to position [161, 0]
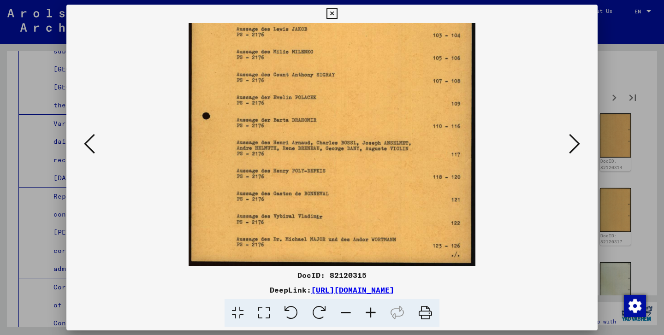
drag, startPoint x: 350, startPoint y: 244, endPoint x: 393, endPoint y: 33, distance: 215.1
click at [393, 33] on img at bounding box center [332, 64] width 287 height 405
click at [577, 144] on icon at bounding box center [574, 144] width 11 height 22
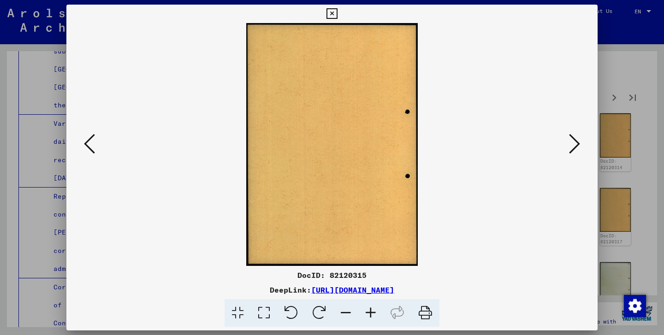
click at [577, 144] on icon at bounding box center [574, 144] width 11 height 22
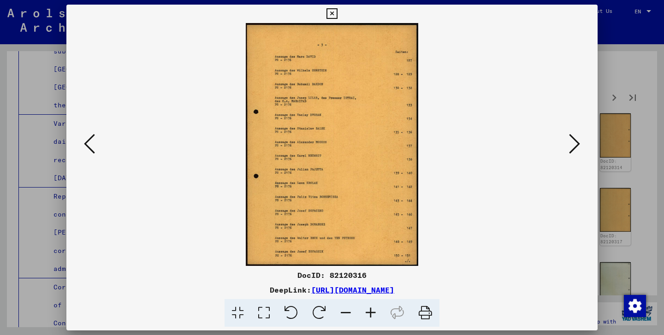
click at [373, 313] on icon at bounding box center [370, 313] width 25 height 28
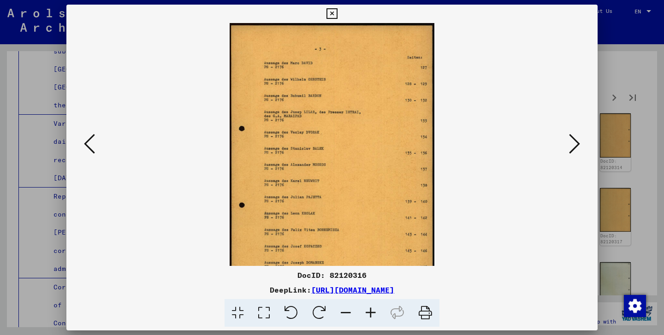
click at [373, 313] on icon at bounding box center [370, 313] width 25 height 28
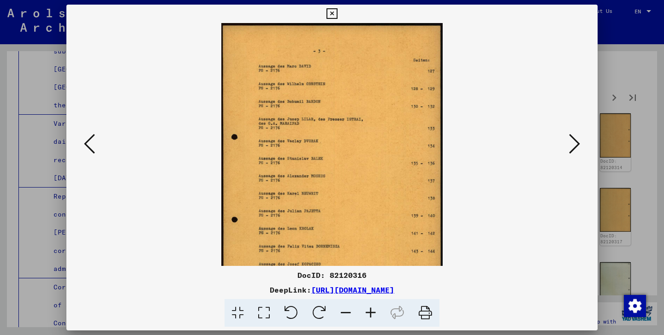
click at [373, 313] on icon at bounding box center [370, 313] width 25 height 28
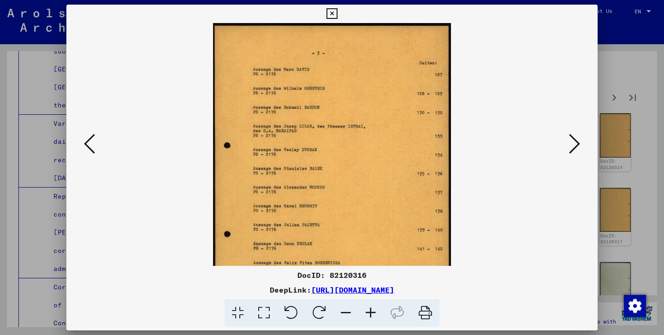
click at [373, 313] on icon at bounding box center [370, 313] width 25 height 28
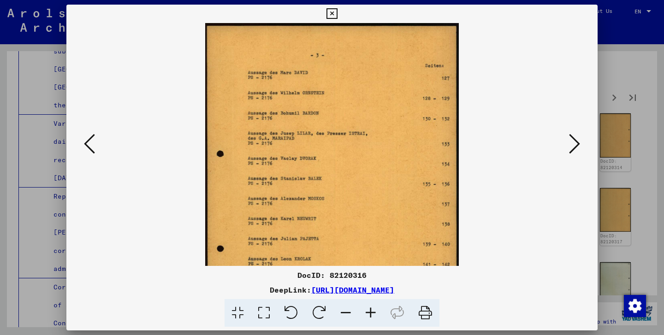
click at [373, 313] on icon at bounding box center [370, 313] width 25 height 28
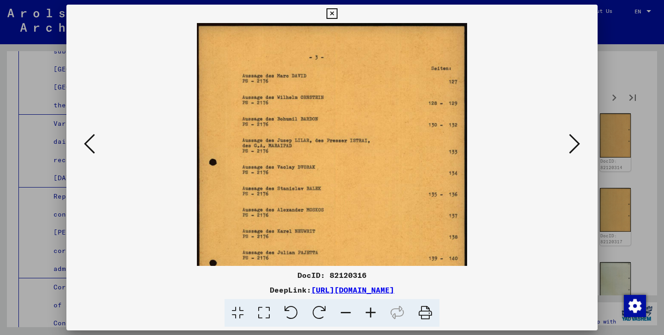
click at [373, 313] on icon at bounding box center [370, 313] width 25 height 28
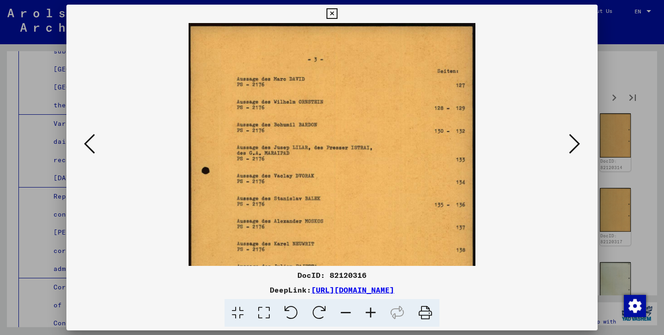
click at [373, 313] on icon at bounding box center [370, 313] width 25 height 28
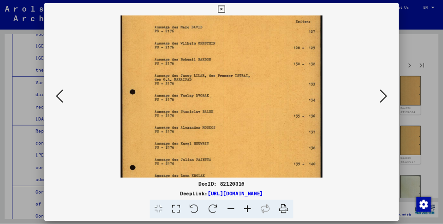
scroll to position [96, 0]
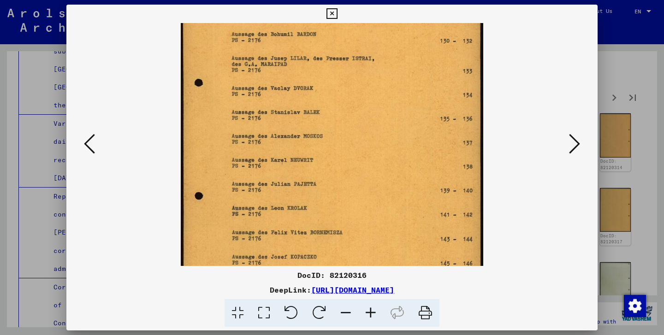
drag, startPoint x: 335, startPoint y: 234, endPoint x: 359, endPoint y: 137, distance: 99.5
click at [359, 137] on img at bounding box center [332, 141] width 303 height 428
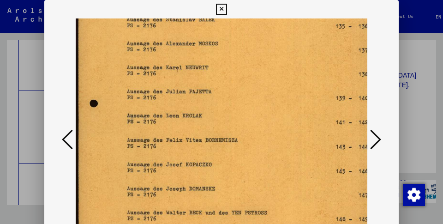
scroll to position [185, 0]
drag, startPoint x: 268, startPoint y: 95, endPoint x: 250, endPoint y: 89, distance: 19.1
click at [262, 0] on html "Search Browse archive Donate Newsletter Help Contact About Us Search Browse arc…" at bounding box center [221, 112] width 443 height 224
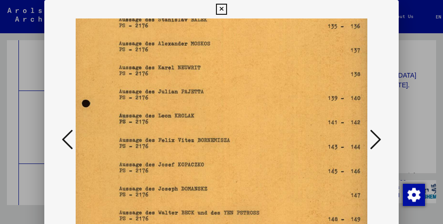
scroll to position [185, 7]
drag, startPoint x: 238, startPoint y: 204, endPoint x: 238, endPoint y: 102, distance: 102.0
click at [238, 102] on img at bounding box center [219, 48] width 303 height 428
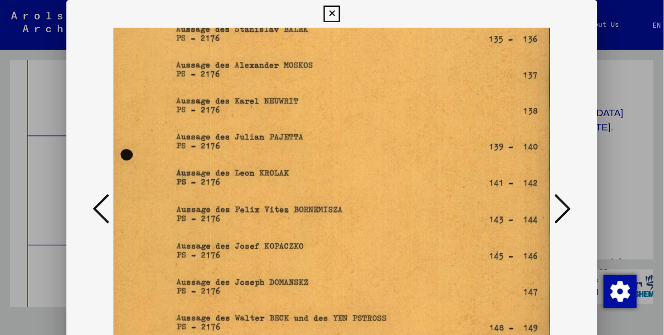
scroll to position [185, 11]
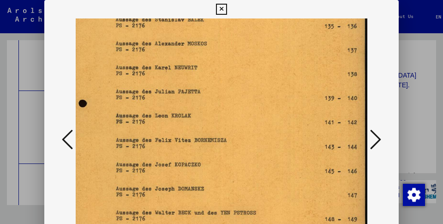
drag, startPoint x: 233, startPoint y: 131, endPoint x: 215, endPoint y: 91, distance: 43.6
click at [215, 91] on img at bounding box center [216, 48] width 303 height 428
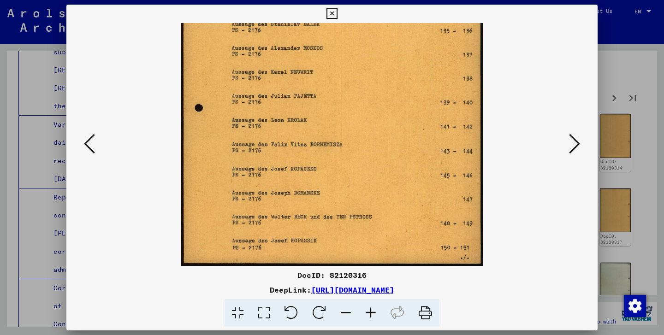
scroll to position [185, 0]
click at [572, 145] on icon at bounding box center [574, 144] width 11 height 22
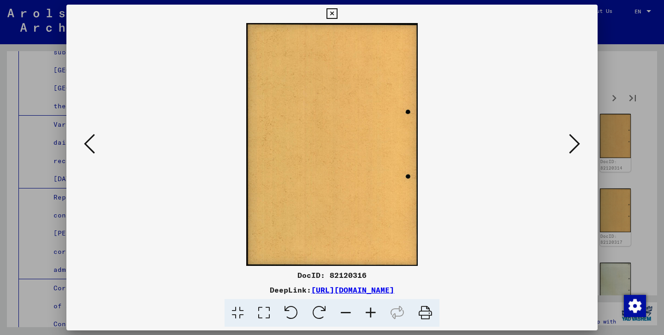
scroll to position [0, 0]
click at [572, 145] on icon at bounding box center [574, 144] width 11 height 22
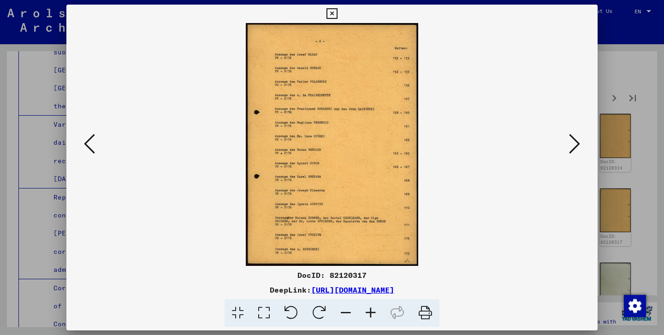
drag, startPoint x: 365, startPoint y: 333, endPoint x: 372, endPoint y: 316, distance: 17.8
click at [372, 316] on icon at bounding box center [370, 313] width 25 height 28
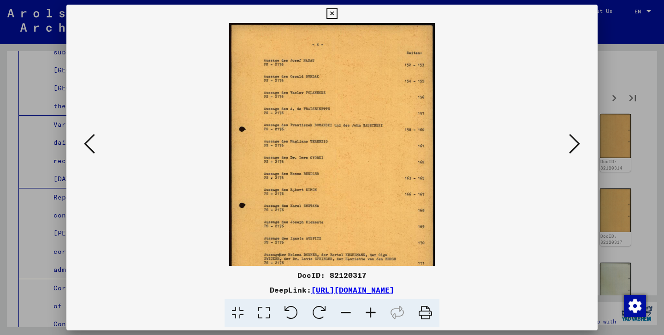
click at [372, 316] on icon at bounding box center [370, 313] width 25 height 28
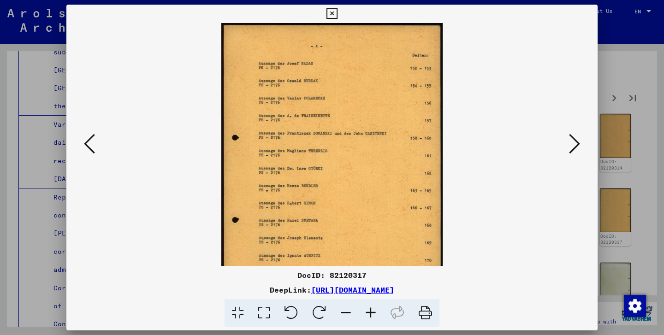
click at [372, 316] on icon at bounding box center [370, 313] width 25 height 28
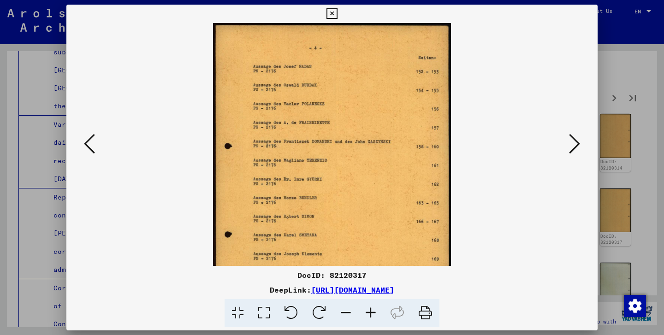
click at [372, 316] on icon at bounding box center [370, 313] width 25 height 28
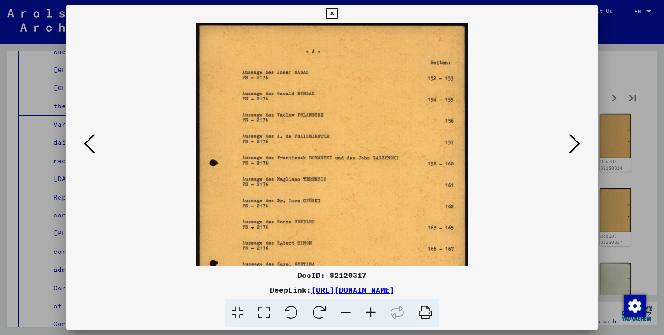
click at [372, 316] on icon at bounding box center [370, 313] width 25 height 28
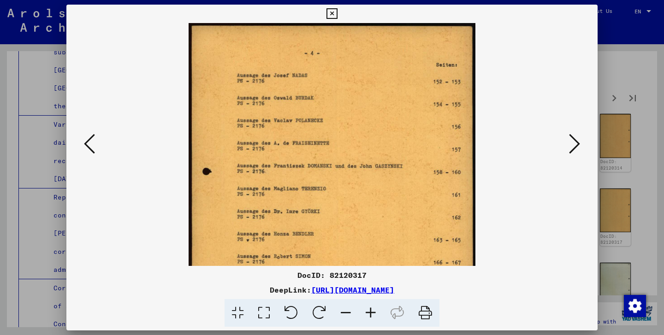
click at [372, 316] on icon at bounding box center [370, 313] width 25 height 28
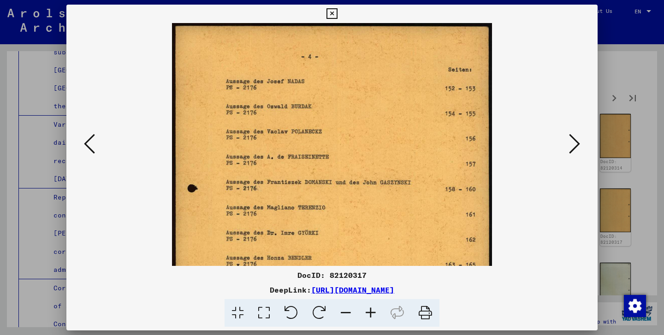
click at [372, 316] on icon at bounding box center [370, 313] width 25 height 28
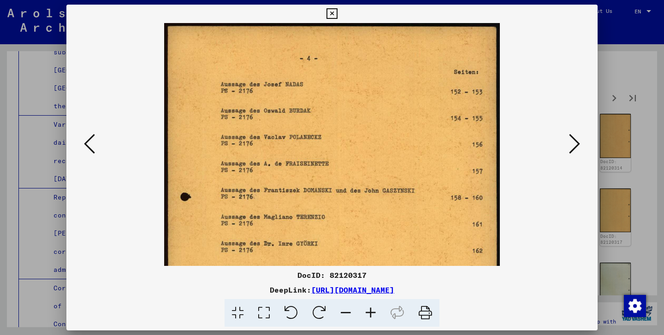
click at [372, 316] on icon at bounding box center [370, 313] width 25 height 28
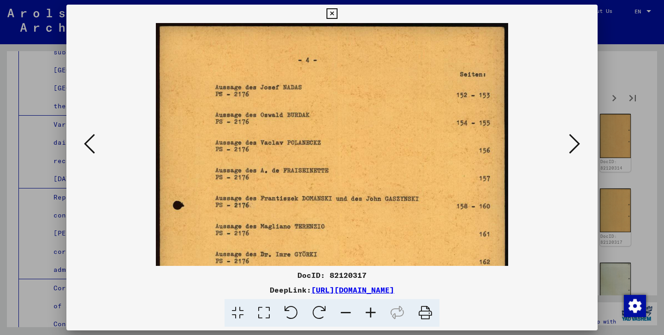
click at [372, 316] on icon at bounding box center [370, 313] width 25 height 28
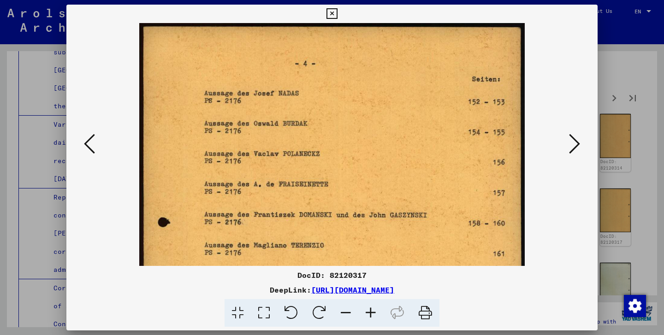
click at [372, 316] on icon at bounding box center [370, 313] width 25 height 28
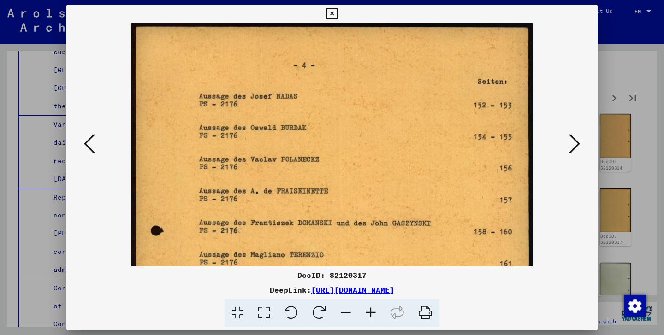
click at [372, 316] on icon at bounding box center [370, 313] width 25 height 28
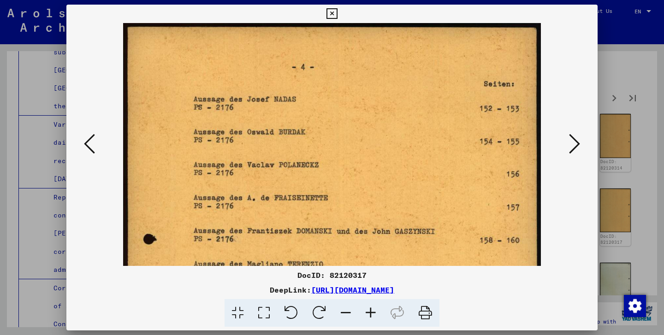
click at [372, 316] on icon at bounding box center [370, 313] width 25 height 28
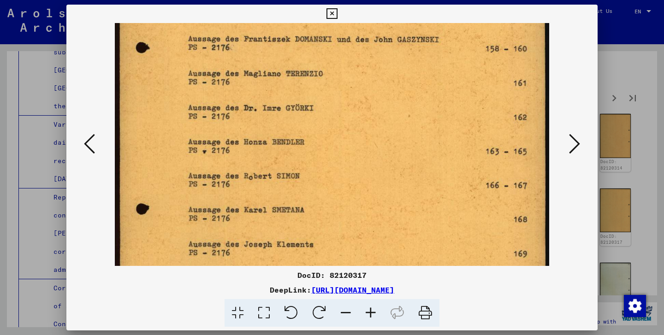
scroll to position [236, 0]
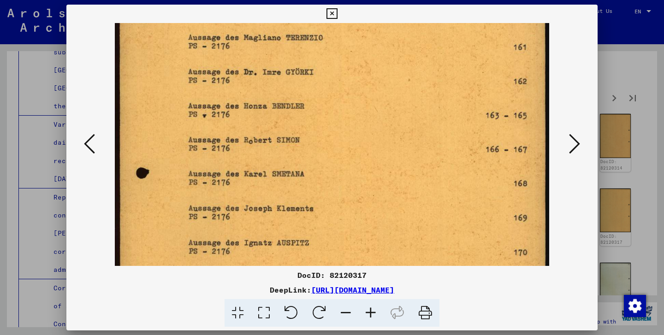
drag, startPoint x: 328, startPoint y: 227, endPoint x: 366, endPoint y: -9, distance: 239.1
click at [366, 0] on html "Search Browse archive Donate Newsletter Help Contact About Us Search Browse arc…" at bounding box center [332, 167] width 664 height 335
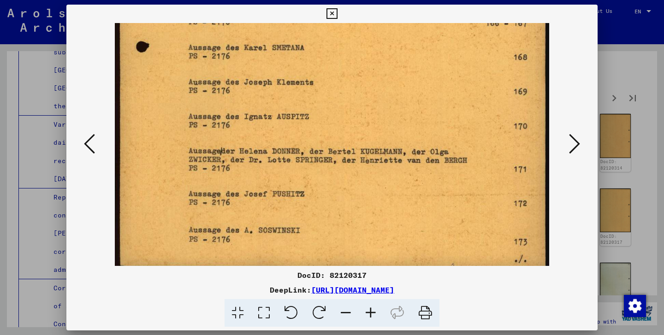
scroll to position [369, 0]
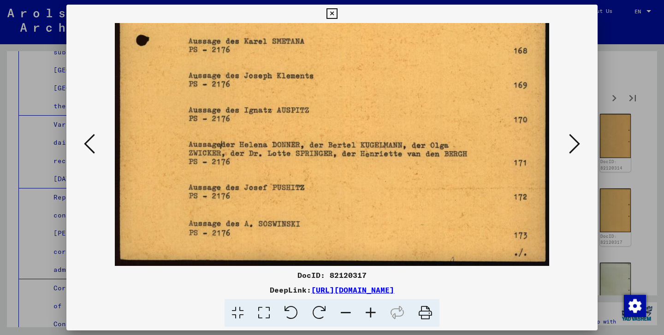
drag, startPoint x: 321, startPoint y: 256, endPoint x: 335, endPoint y: 73, distance: 183.7
click at [574, 144] on icon at bounding box center [574, 144] width 11 height 22
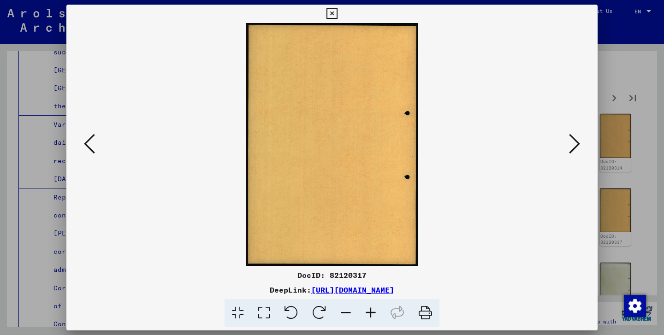
click at [575, 152] on icon at bounding box center [574, 144] width 11 height 22
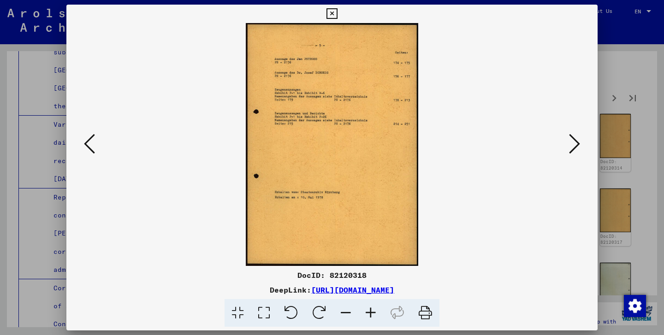
click at [371, 310] on icon at bounding box center [370, 313] width 25 height 28
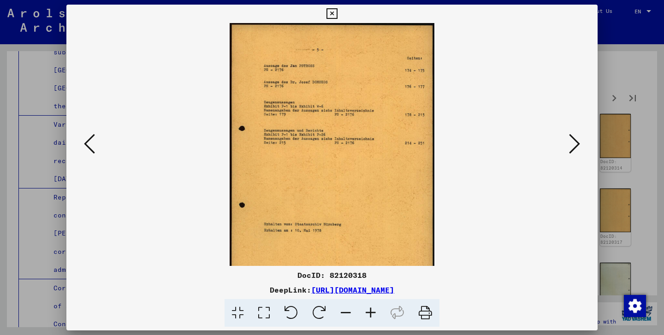
click at [371, 310] on icon at bounding box center [370, 313] width 25 height 28
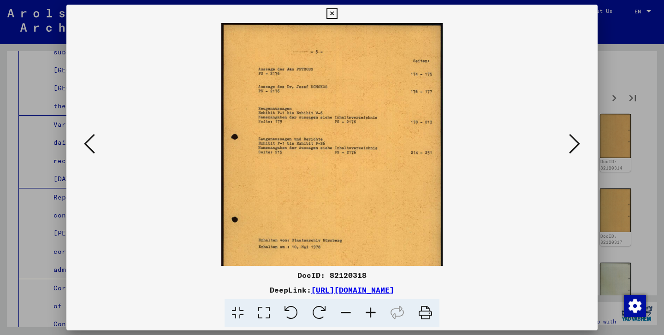
click at [371, 310] on icon at bounding box center [370, 313] width 25 height 28
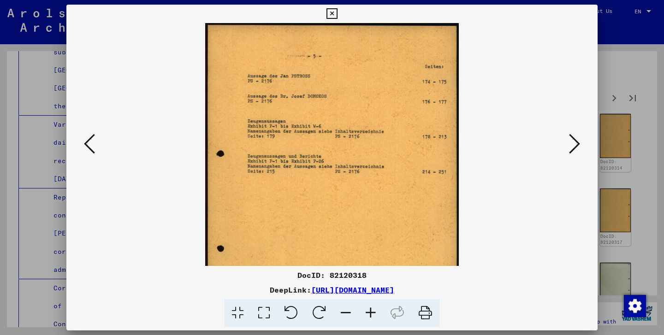
click at [371, 310] on icon at bounding box center [370, 313] width 25 height 28
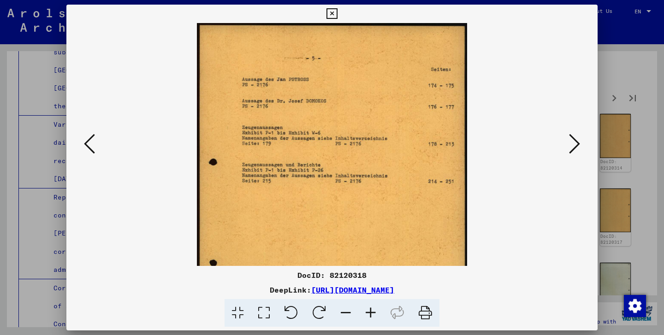
click at [371, 310] on icon at bounding box center [370, 313] width 25 height 28
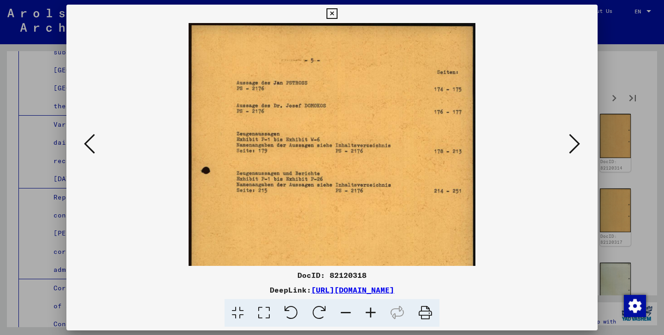
click at [371, 310] on icon at bounding box center [370, 313] width 25 height 28
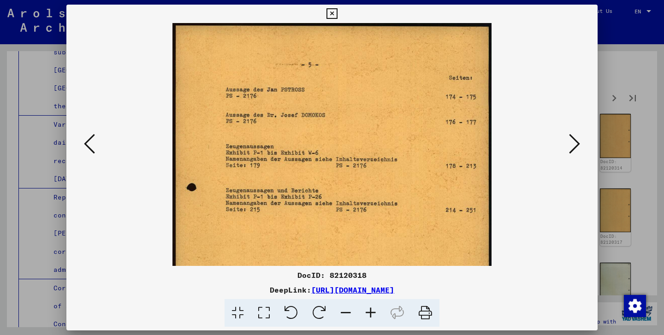
click at [371, 310] on icon at bounding box center [370, 313] width 25 height 28
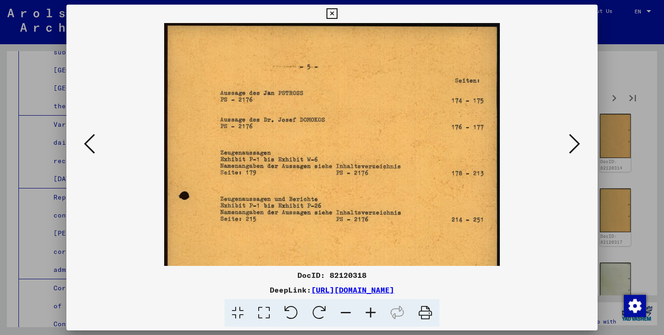
click at [371, 310] on icon at bounding box center [370, 313] width 25 height 28
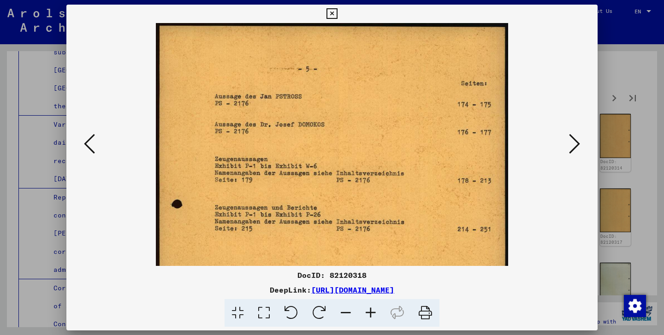
click at [371, 310] on icon at bounding box center [370, 313] width 25 height 28
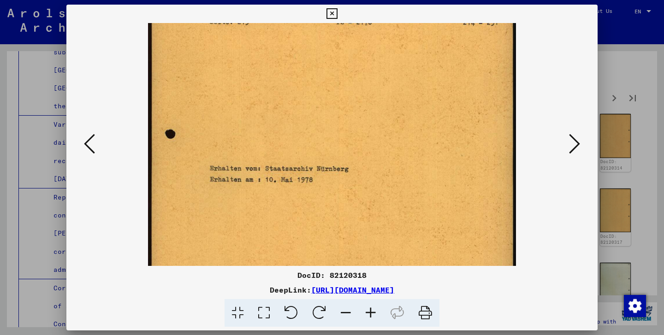
scroll to position [227, 0]
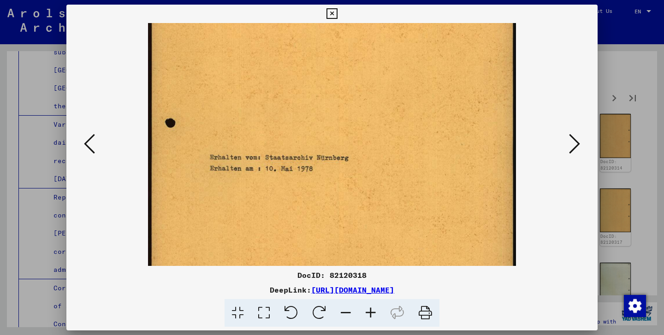
drag, startPoint x: 331, startPoint y: 211, endPoint x: 373, endPoint y: -17, distance: 231.2
click at [373, 0] on html "Search Browse archive Donate Newsletter Help Contact About Us Search Browse arc…" at bounding box center [332, 167] width 664 height 335
click at [573, 144] on icon at bounding box center [574, 144] width 11 height 22
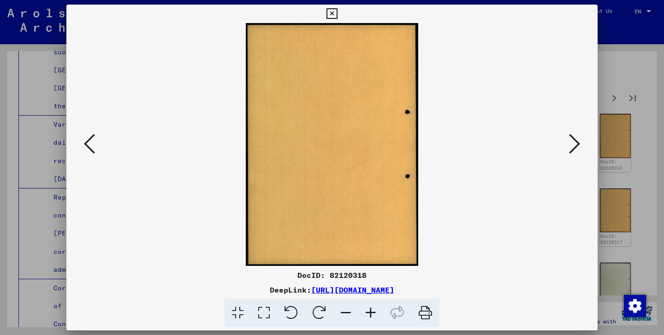
click at [573, 144] on icon at bounding box center [574, 144] width 11 height 22
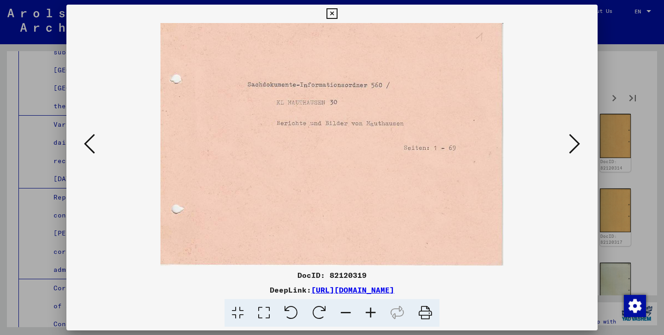
click at [573, 144] on icon at bounding box center [574, 144] width 11 height 22
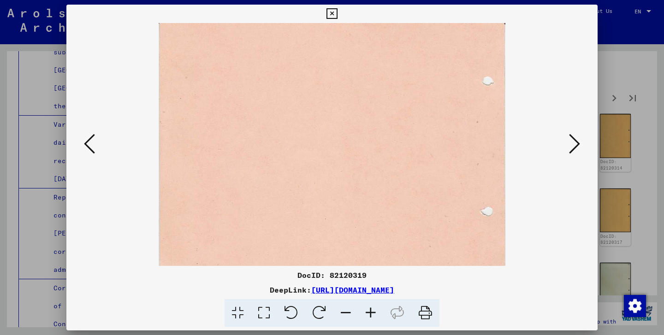
click at [573, 144] on icon at bounding box center [574, 144] width 11 height 22
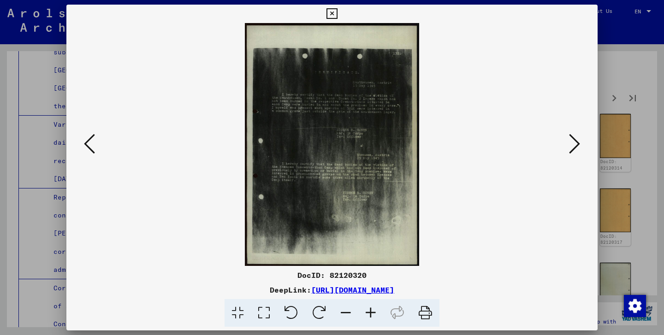
click at [367, 322] on icon at bounding box center [370, 313] width 25 height 28
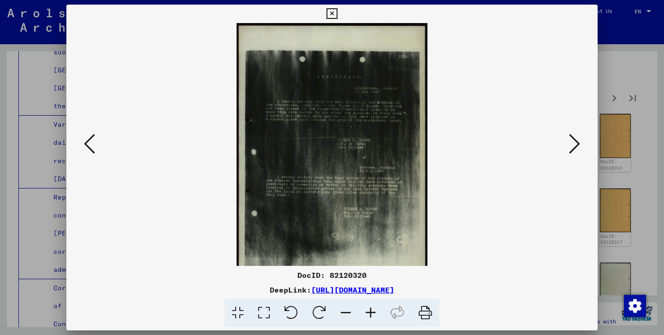
click at [369, 318] on icon at bounding box center [370, 313] width 25 height 28
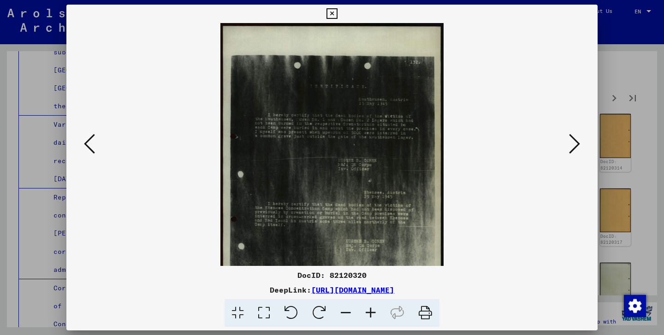
click at [369, 318] on icon at bounding box center [370, 313] width 25 height 28
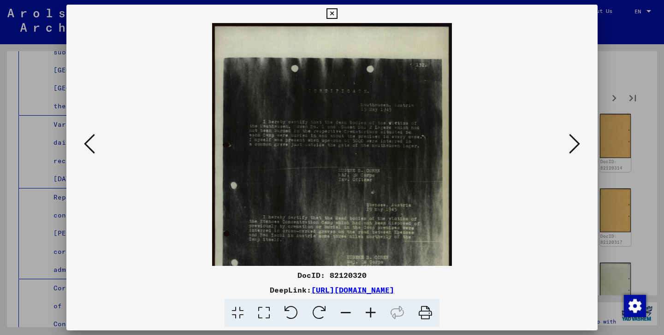
click at [369, 318] on icon at bounding box center [370, 313] width 25 height 28
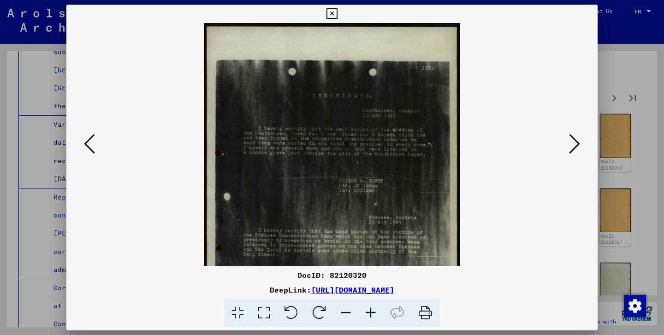
click at [369, 318] on icon at bounding box center [370, 313] width 25 height 28
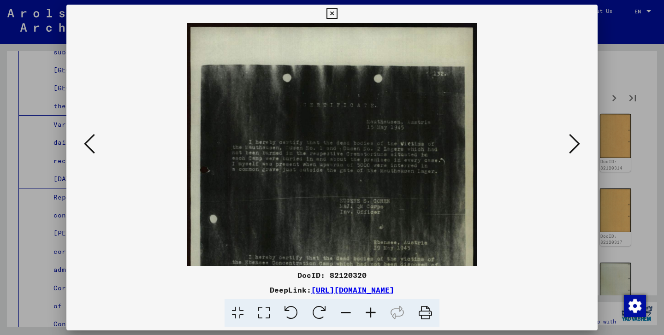
click at [369, 318] on icon at bounding box center [370, 313] width 25 height 28
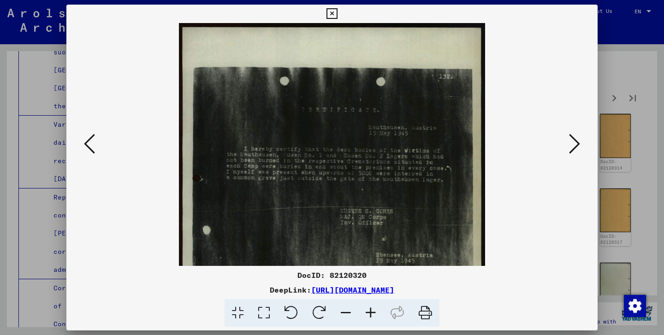
click at [369, 318] on icon at bounding box center [370, 313] width 25 height 28
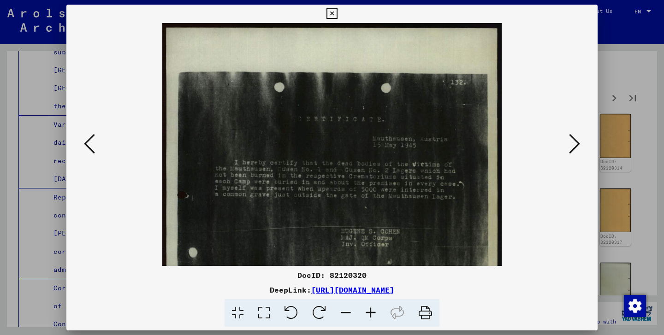
click at [369, 318] on icon at bounding box center [370, 313] width 25 height 28
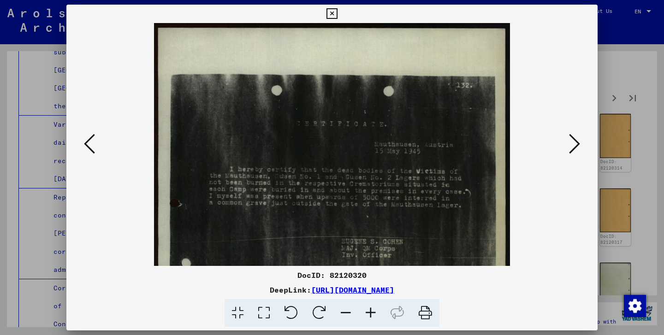
click at [369, 318] on icon at bounding box center [370, 313] width 25 height 28
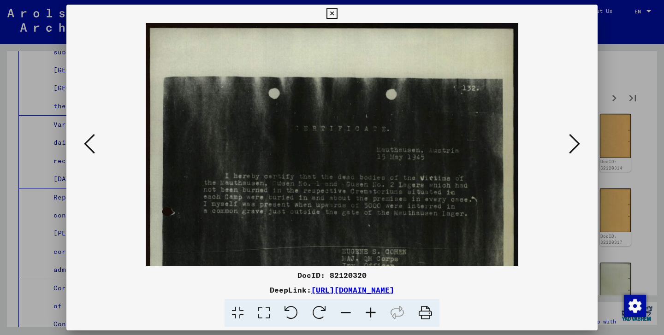
click at [369, 318] on icon at bounding box center [370, 313] width 25 height 28
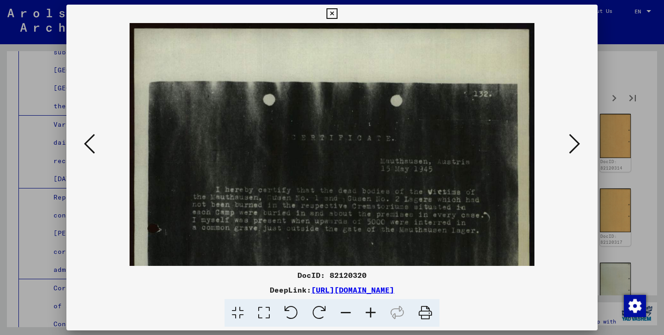
click at [369, 318] on icon at bounding box center [370, 313] width 25 height 28
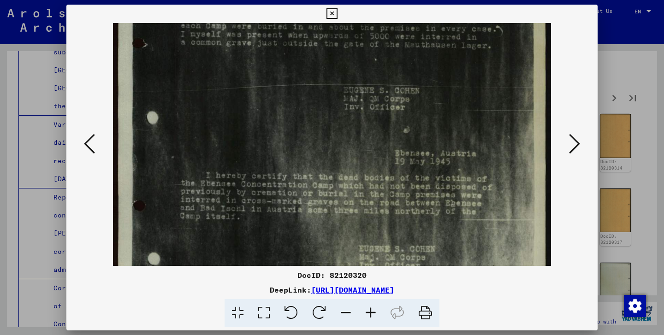
scroll to position [269, 0]
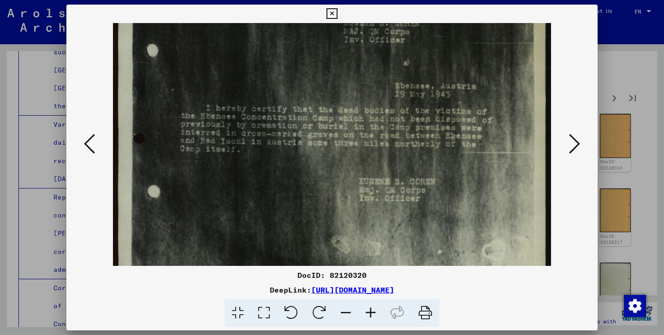
drag, startPoint x: 406, startPoint y: 220, endPoint x: 452, endPoint y: -50, distance: 273.4
click at [452, 0] on html "Search Browse archive Donate Newsletter Help Contact About Us Search Browse arc…" at bounding box center [332, 167] width 664 height 335
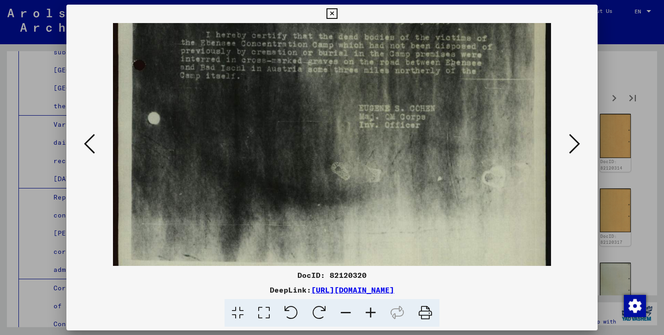
scroll to position [369, 0]
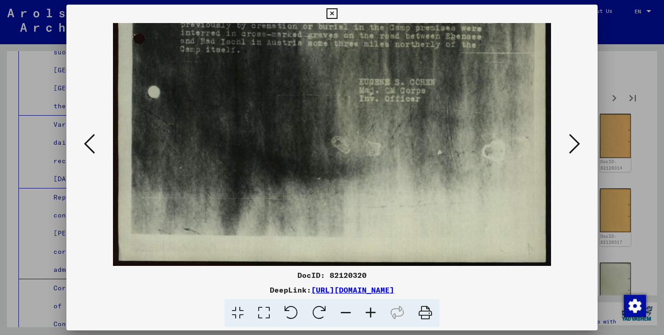
drag, startPoint x: 401, startPoint y: 185, endPoint x: 420, endPoint y: 14, distance: 171.8
click at [420, 14] on div "DocID: 82120320 DeepLink: [URL][DOMAIN_NAME]" at bounding box center [331, 166] width 531 height 323
click at [578, 135] on icon at bounding box center [574, 144] width 11 height 22
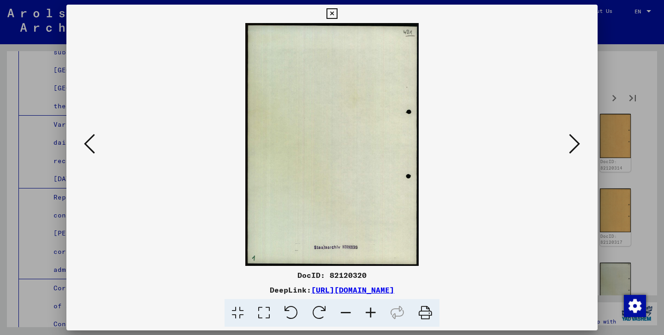
click at [578, 135] on icon at bounding box center [574, 144] width 11 height 22
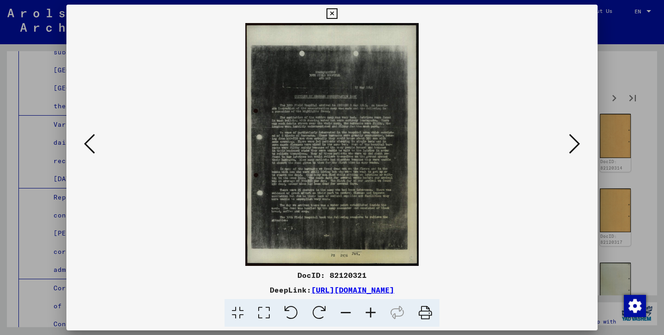
click at [578, 135] on icon at bounding box center [574, 144] width 11 height 22
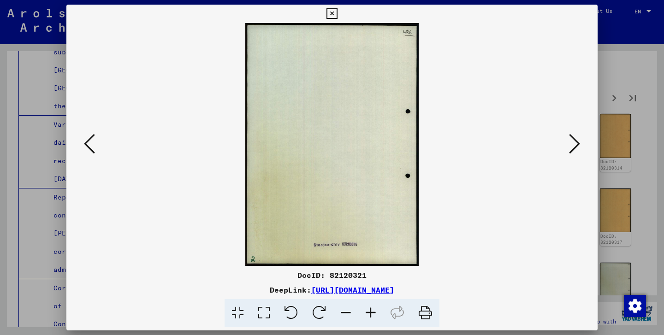
click at [578, 135] on icon at bounding box center [574, 144] width 11 height 22
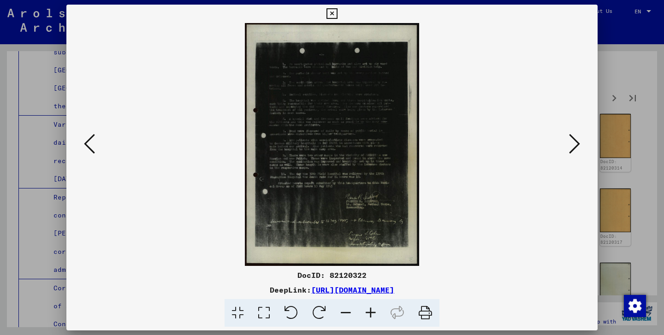
click at [578, 135] on icon at bounding box center [574, 144] width 11 height 22
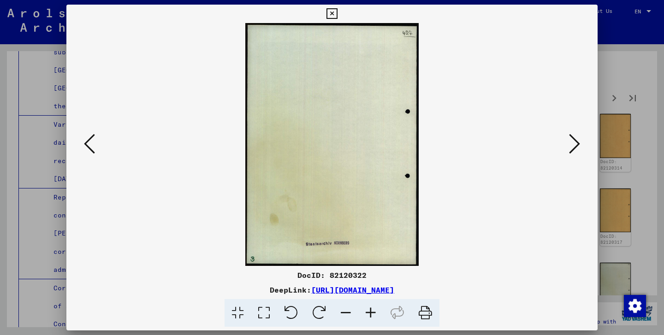
click at [578, 135] on icon at bounding box center [574, 144] width 11 height 22
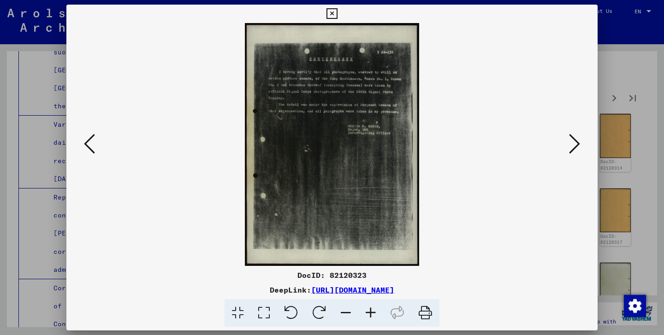
click at [578, 135] on icon at bounding box center [574, 144] width 11 height 22
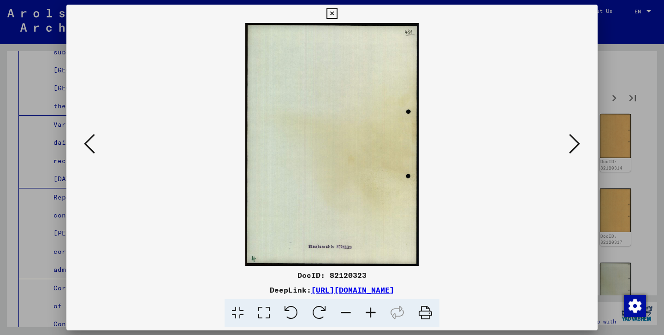
click at [578, 135] on icon at bounding box center [574, 144] width 11 height 22
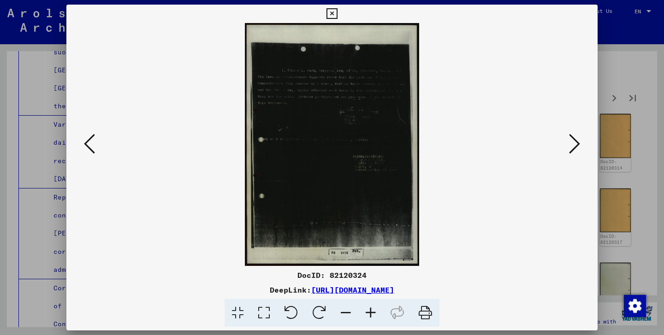
click at [578, 135] on icon at bounding box center [574, 144] width 11 height 22
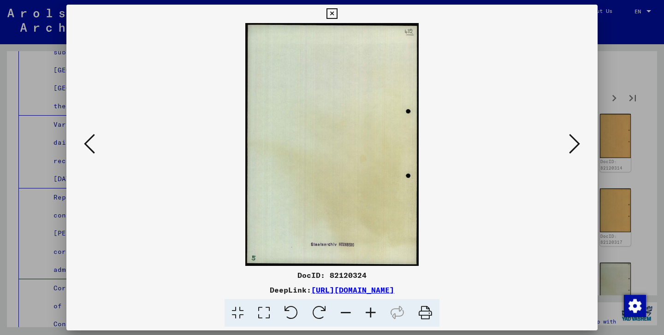
click at [578, 135] on icon at bounding box center [574, 144] width 11 height 22
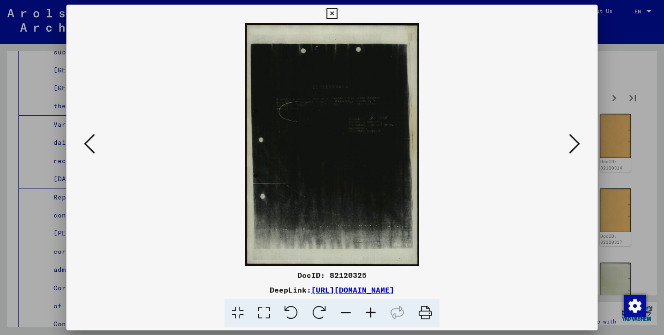
click at [578, 135] on icon at bounding box center [574, 144] width 11 height 22
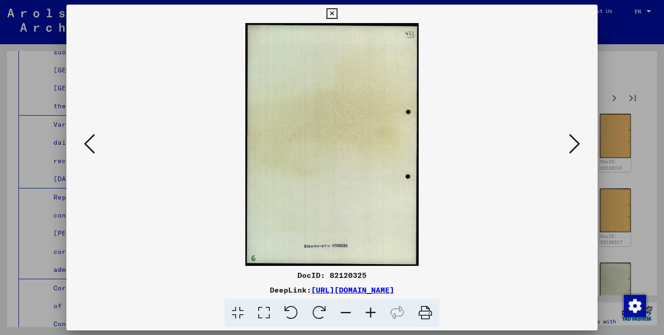
click at [578, 135] on icon at bounding box center [574, 144] width 11 height 22
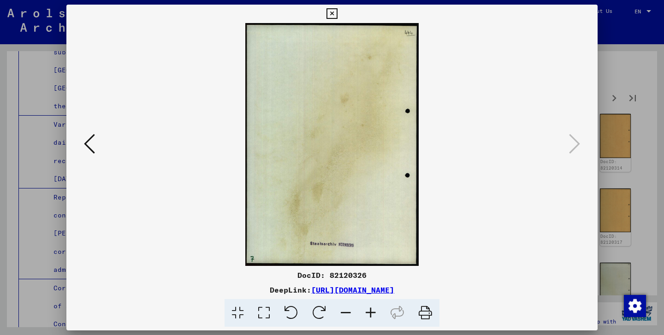
click at [337, 15] on icon at bounding box center [332, 13] width 11 height 11
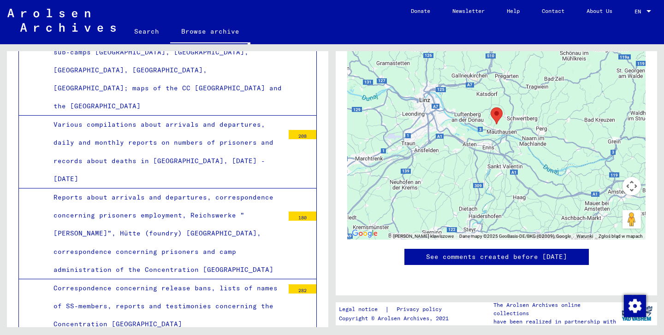
scroll to position [826, 0]
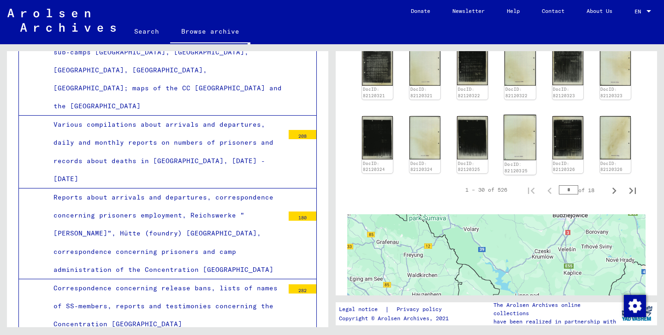
scroll to position [683, 0]
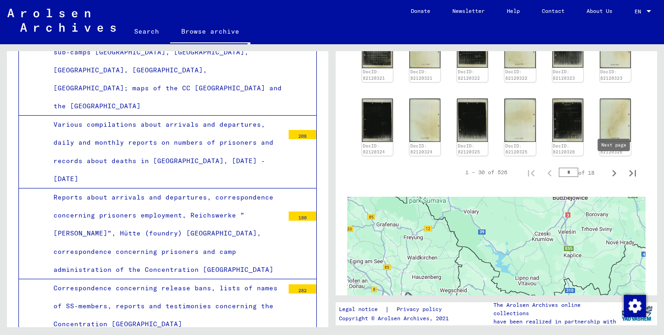
click at [613, 168] on icon "Next page" at bounding box center [614, 173] width 13 height 13
type input "*"
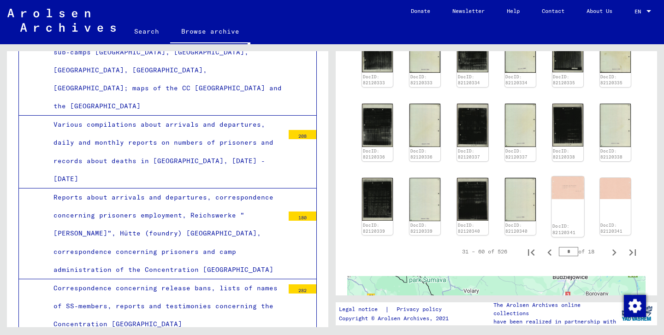
scroll to position [603, 0]
click at [571, 179] on img at bounding box center [568, 187] width 33 height 23
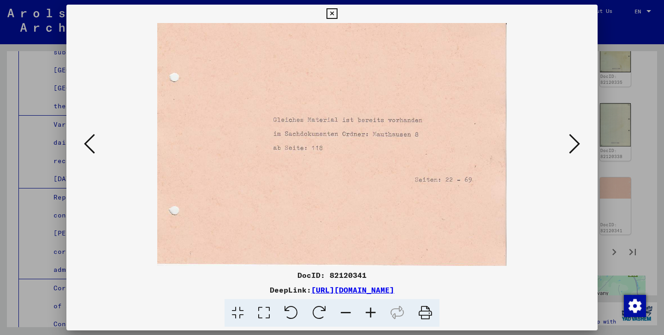
click at [577, 144] on icon at bounding box center [574, 144] width 11 height 22
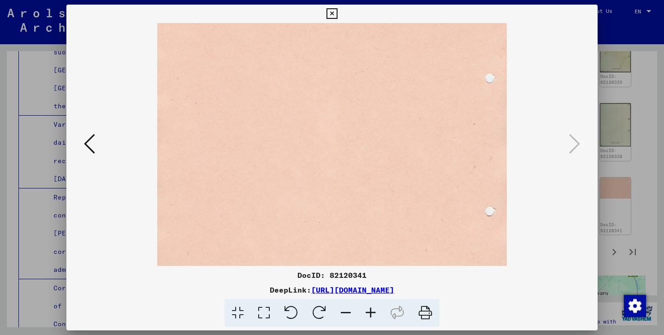
click at [337, 17] on icon at bounding box center [332, 13] width 11 height 11
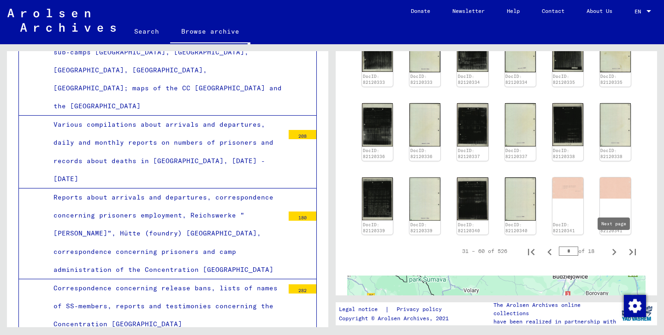
click at [614, 249] on icon "Next page" at bounding box center [615, 252] width 4 height 6
type input "*"
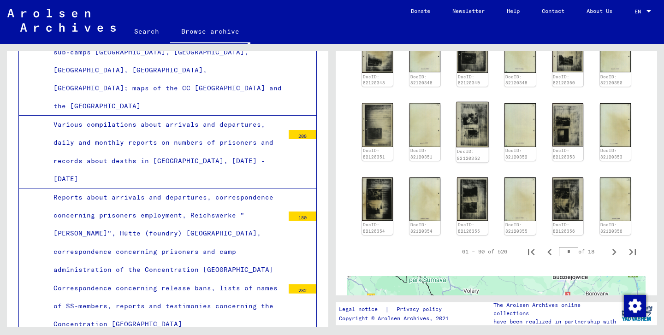
click at [468, 129] on img at bounding box center [473, 125] width 33 height 46
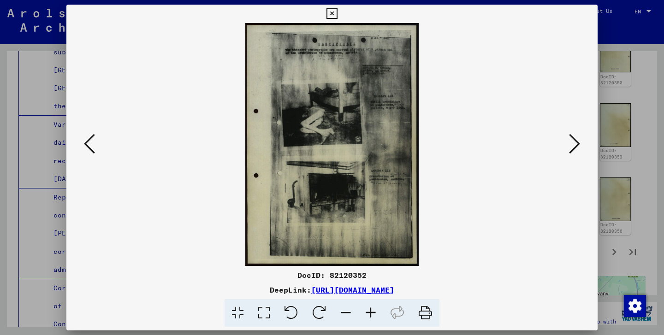
click at [337, 14] on icon at bounding box center [332, 13] width 11 height 11
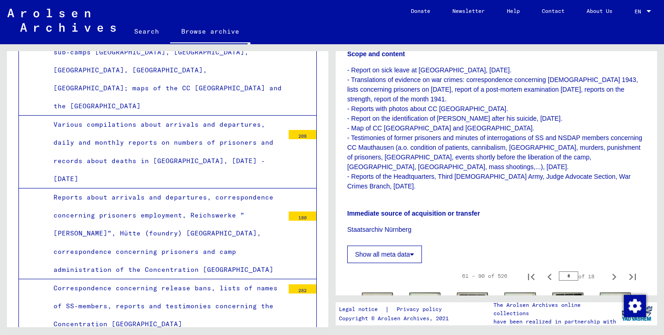
scroll to position [283, 0]
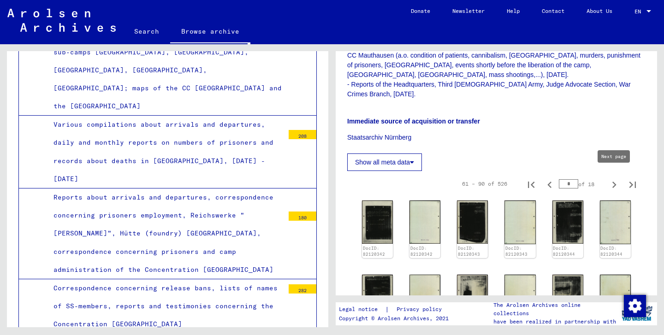
click at [616, 179] on icon "Next page" at bounding box center [614, 185] width 13 height 13
type input "*"
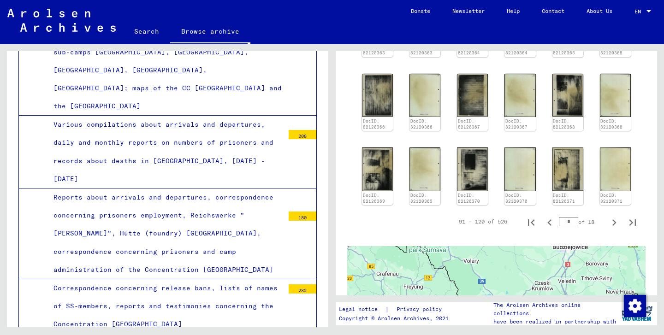
scroll to position [636, 0]
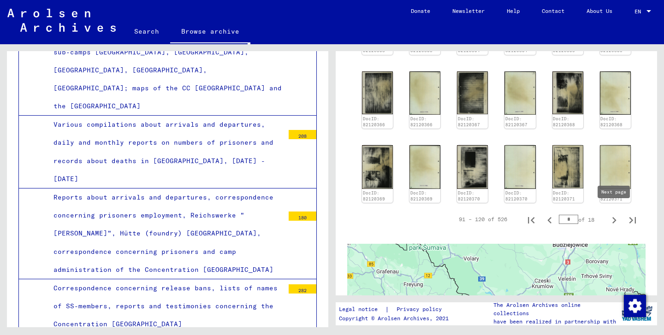
click at [618, 216] on icon "Next page" at bounding box center [614, 220] width 13 height 13
type input "*"
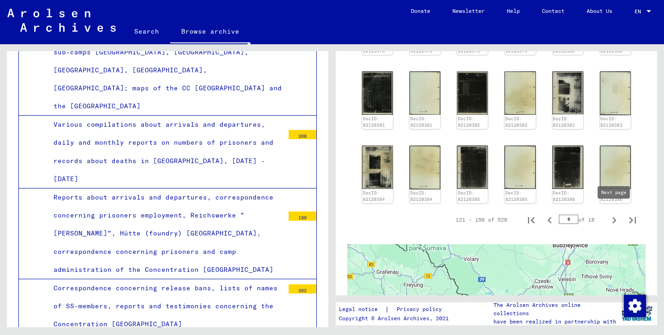
click at [612, 214] on icon "Next page" at bounding box center [614, 220] width 13 height 13
type input "*"
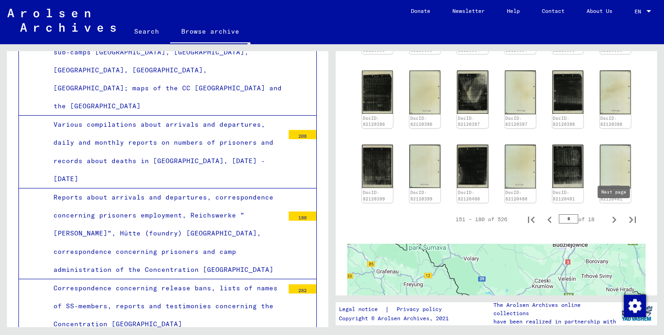
click at [615, 214] on icon "Next page" at bounding box center [614, 220] width 13 height 13
type input "*"
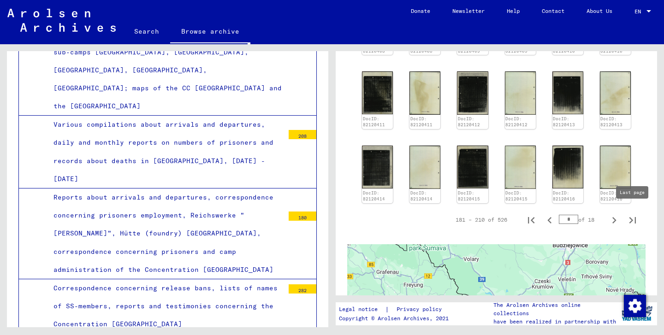
click at [633, 215] on icon "Last page" at bounding box center [632, 220] width 13 height 13
type input "**"
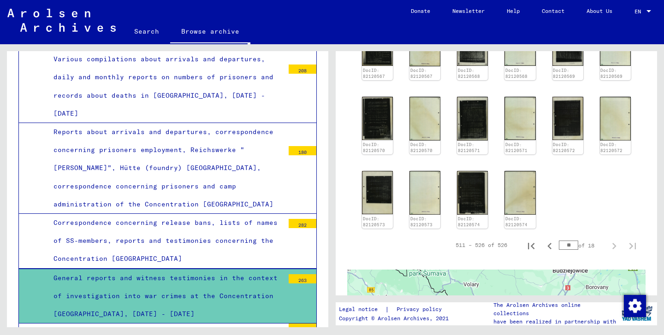
scroll to position [1988, 0]
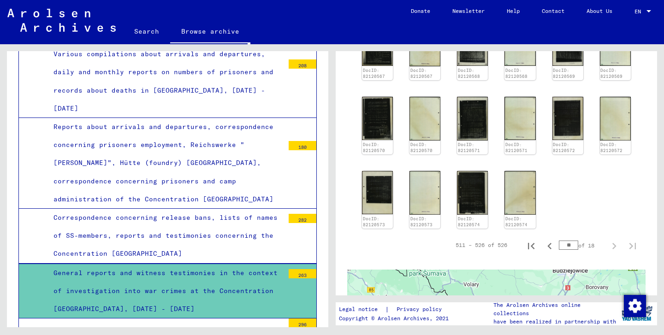
click at [222, 322] on div "Testimonies, interrogation reports and post war reports concerning CC [GEOGRAPH…" at bounding box center [166, 340] width 238 height 36
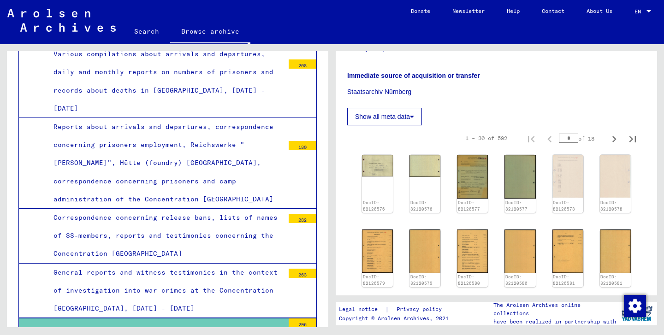
scroll to position [257, 0]
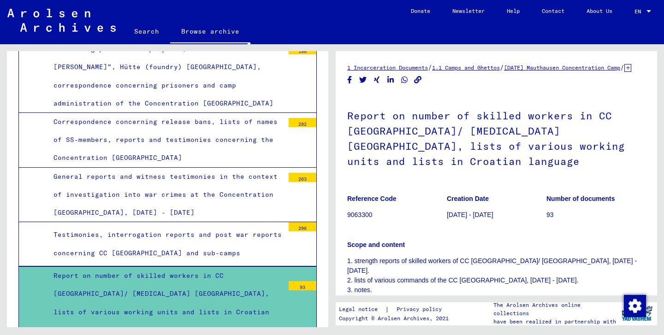
scroll to position [2092, 0]
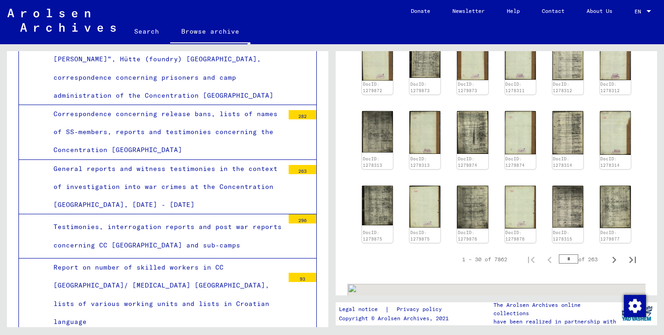
scroll to position [629, 0]
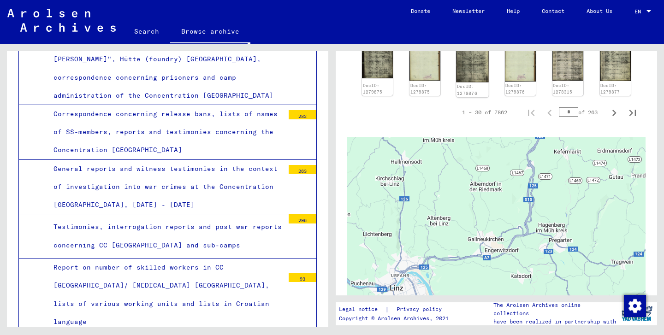
click at [477, 83] on img at bounding box center [473, 59] width 33 height 45
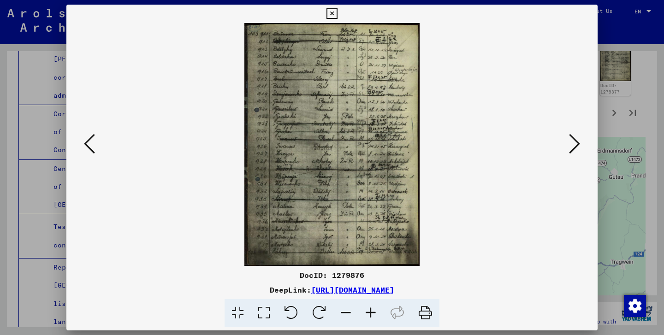
click at [574, 149] on icon at bounding box center [574, 144] width 11 height 22
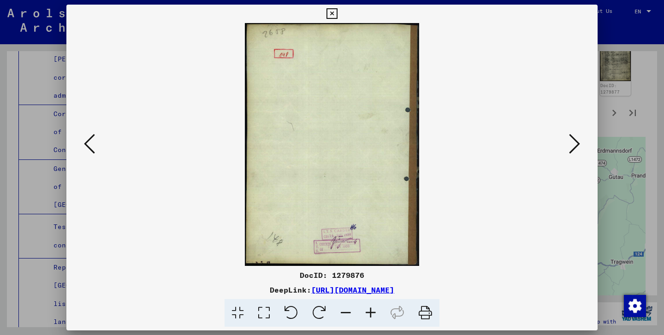
click at [574, 149] on icon at bounding box center [574, 144] width 11 height 22
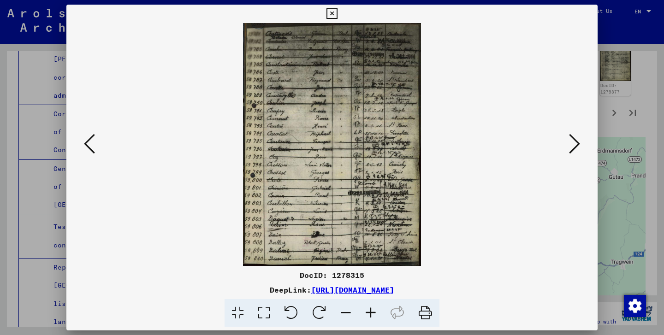
click at [574, 149] on icon at bounding box center [574, 144] width 11 height 22
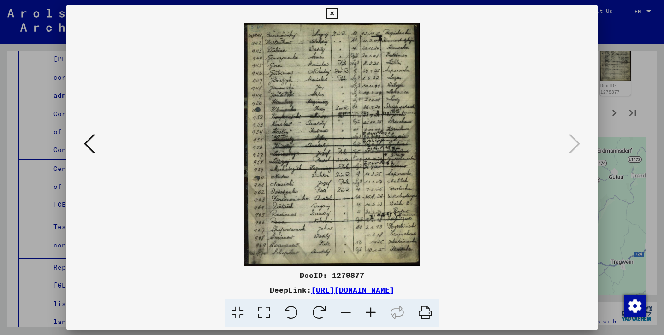
click at [337, 11] on icon at bounding box center [332, 13] width 11 height 11
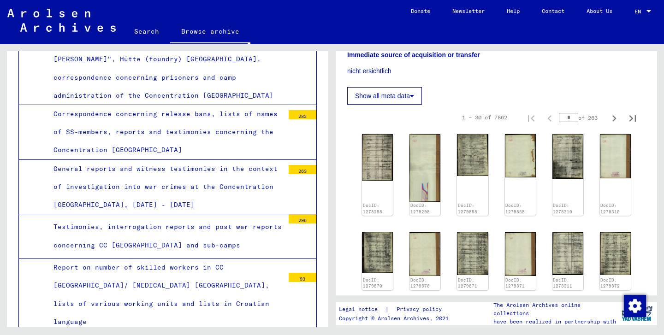
scroll to position [240, 0]
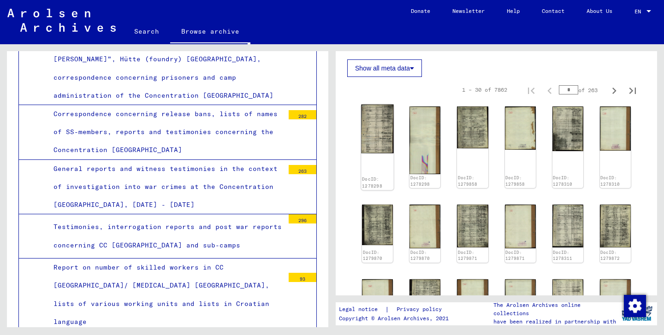
click at [376, 120] on img at bounding box center [377, 129] width 33 height 49
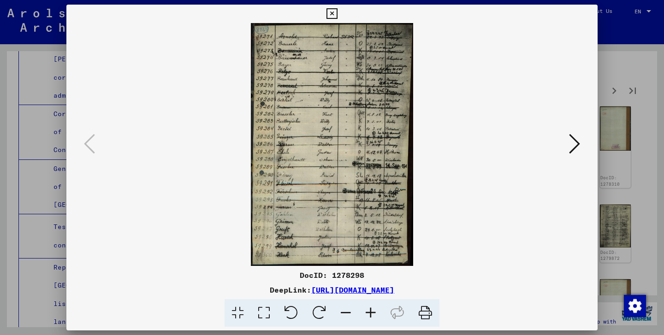
click at [372, 313] on icon at bounding box center [370, 313] width 25 height 28
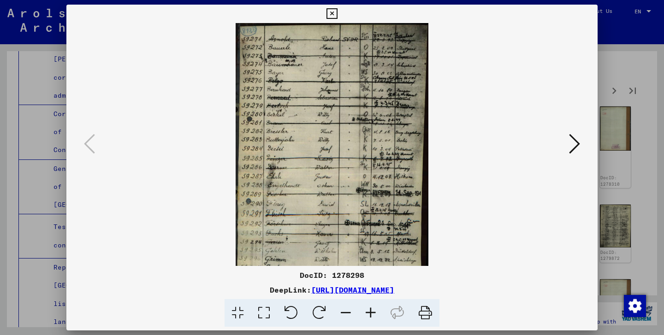
click at [372, 313] on icon at bounding box center [370, 313] width 25 height 28
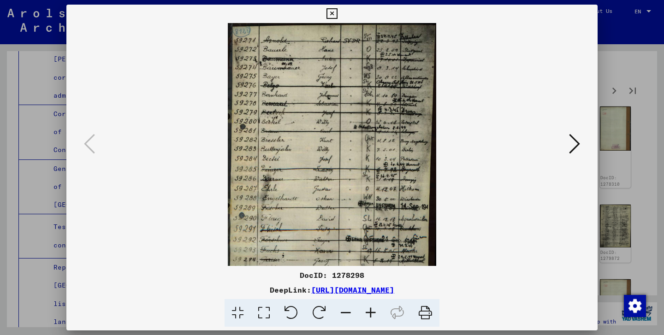
click at [372, 313] on icon at bounding box center [370, 313] width 25 height 28
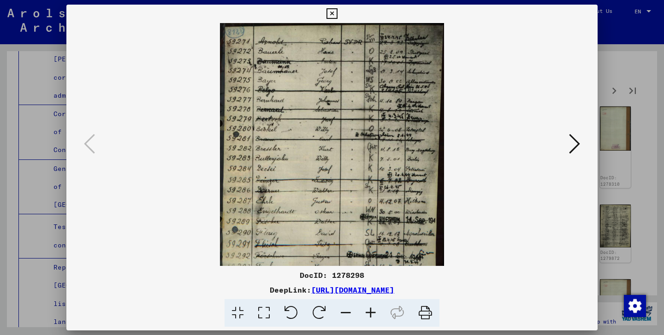
click at [372, 313] on icon at bounding box center [370, 313] width 25 height 28
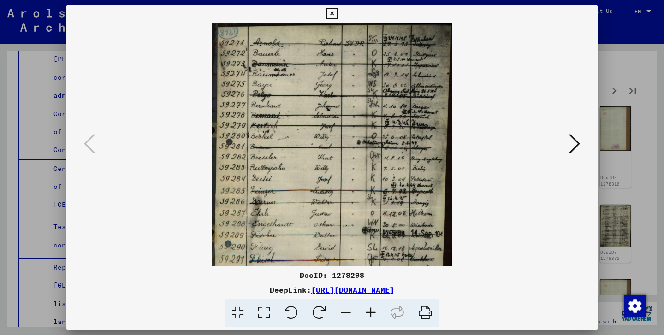
click at [372, 313] on icon at bounding box center [370, 313] width 25 height 28
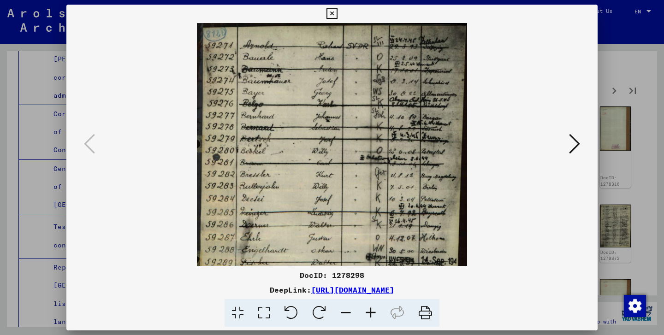
click at [372, 313] on icon at bounding box center [370, 313] width 25 height 28
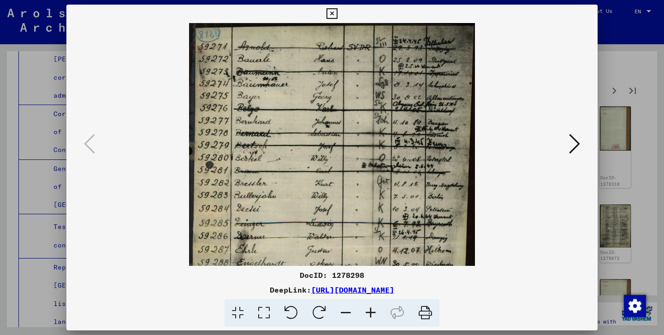
click at [372, 313] on icon at bounding box center [370, 313] width 25 height 28
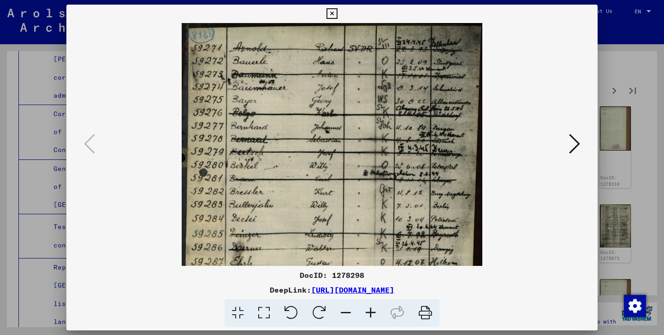
click at [372, 313] on icon at bounding box center [370, 313] width 25 height 28
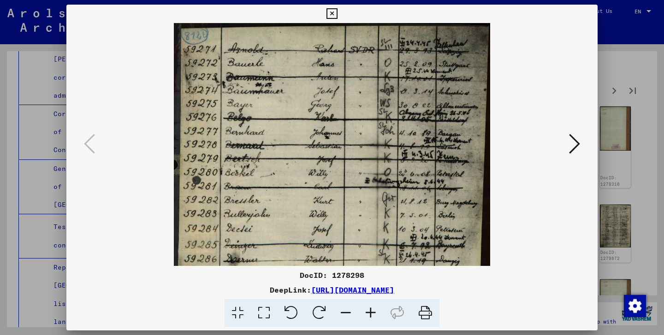
click at [372, 313] on icon at bounding box center [370, 313] width 25 height 28
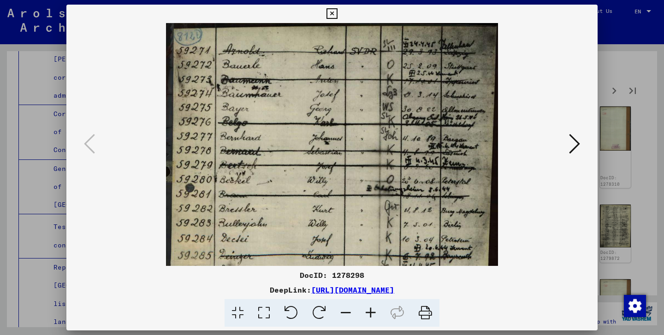
click at [337, 16] on icon at bounding box center [332, 13] width 11 height 11
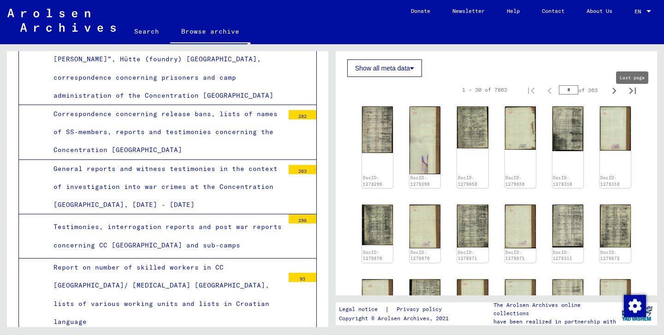
click at [631, 97] on icon "Last page" at bounding box center [632, 90] width 13 height 13
type input "***"
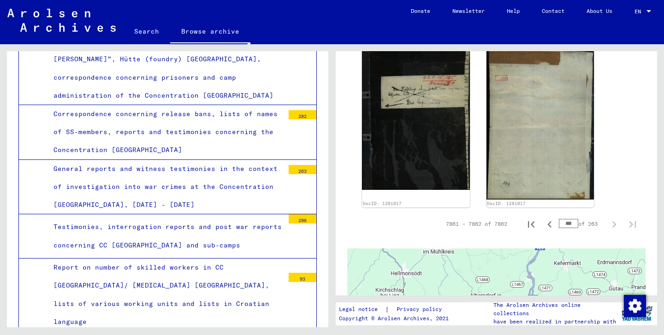
scroll to position [328, 0]
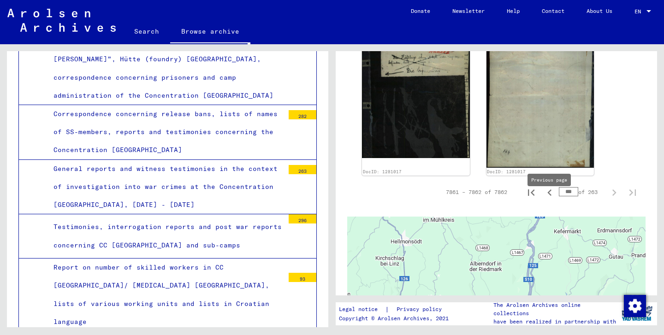
click at [550, 199] on icon "Previous page" at bounding box center [549, 192] width 13 height 13
type input "***"
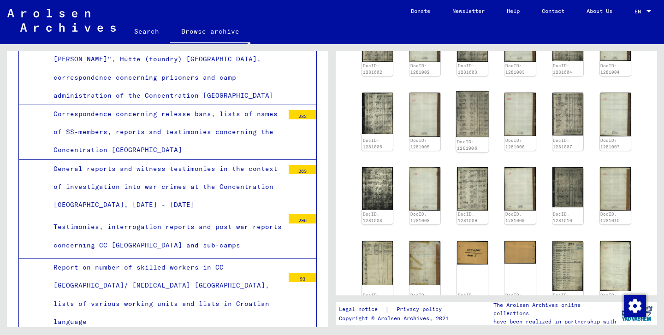
click at [477, 125] on img at bounding box center [473, 114] width 33 height 46
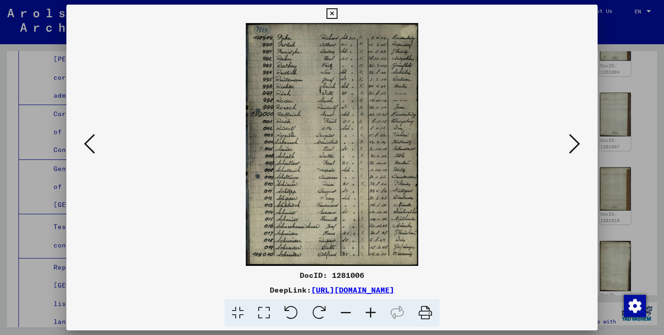
click at [337, 15] on icon at bounding box center [332, 13] width 11 height 11
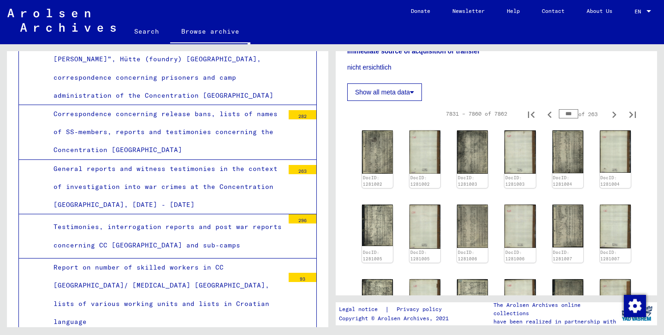
scroll to position [159, 0]
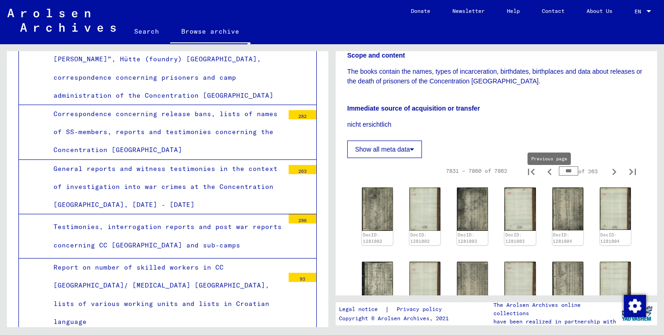
click at [547, 179] on icon "Previous page" at bounding box center [549, 172] width 13 height 13
type input "***"
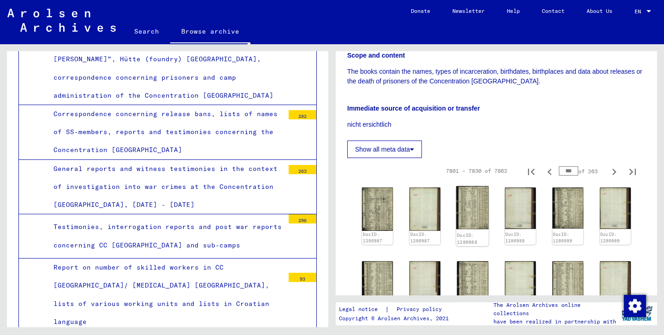
click at [473, 205] on img at bounding box center [473, 207] width 33 height 43
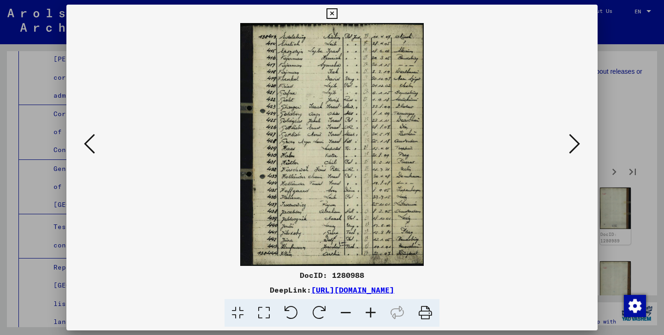
click at [337, 16] on icon at bounding box center [332, 13] width 11 height 11
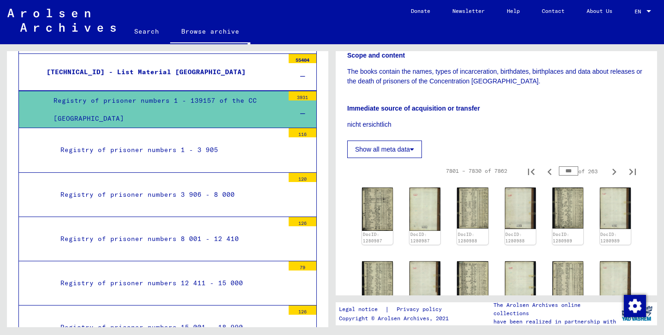
scroll to position [2367, 0]
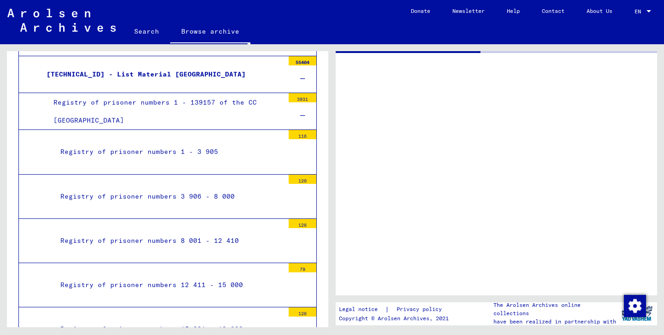
scroll to position [2367, 0]
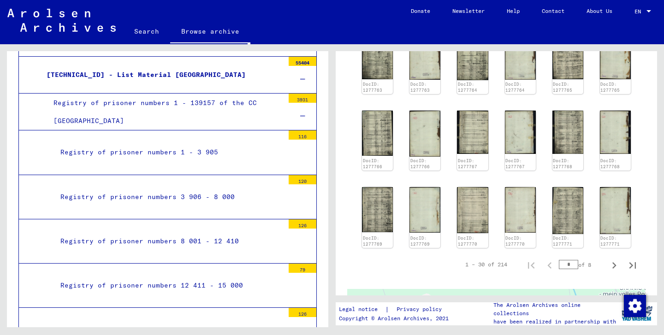
scroll to position [431, 0]
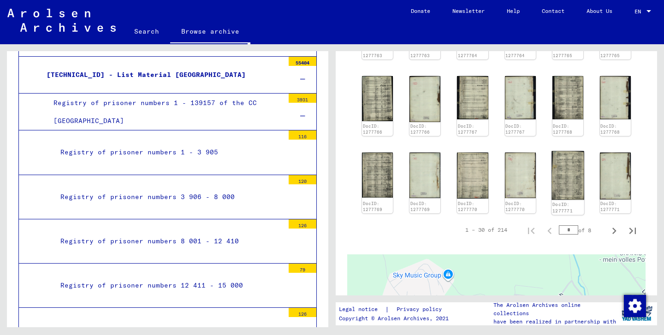
click at [570, 191] on img at bounding box center [568, 175] width 33 height 49
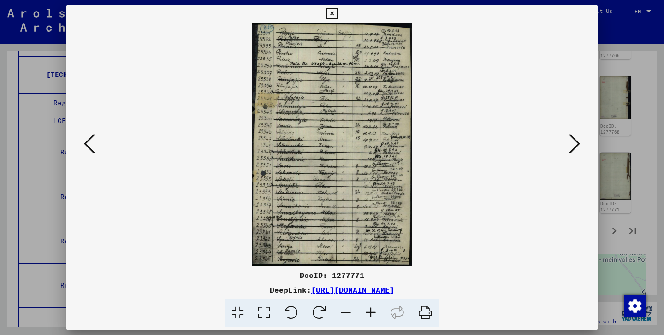
click at [577, 152] on icon at bounding box center [574, 144] width 11 height 22
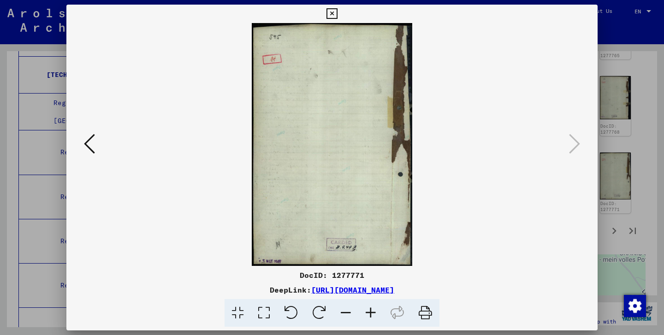
click at [337, 15] on icon at bounding box center [332, 13] width 11 height 11
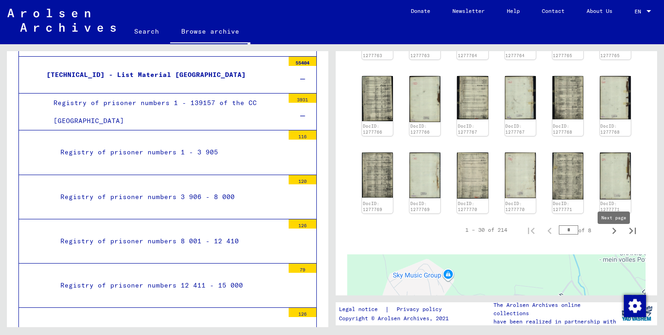
click at [613, 238] on icon "Next page" at bounding box center [614, 231] width 13 height 13
type input "*"
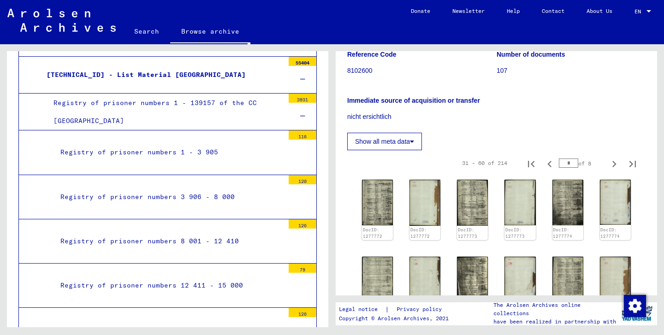
scroll to position [104, 0]
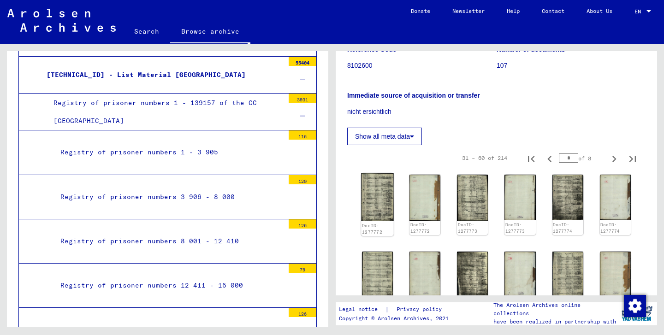
click at [366, 213] on img at bounding box center [377, 197] width 33 height 48
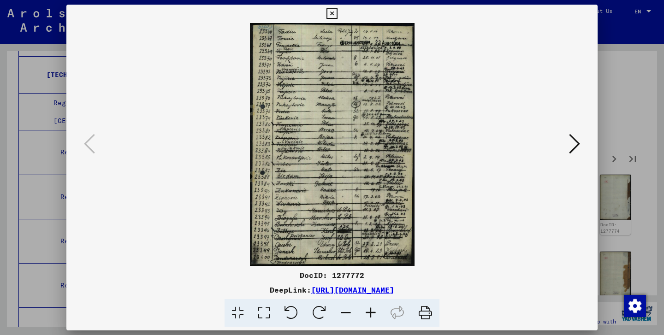
click at [371, 310] on icon at bounding box center [370, 313] width 25 height 28
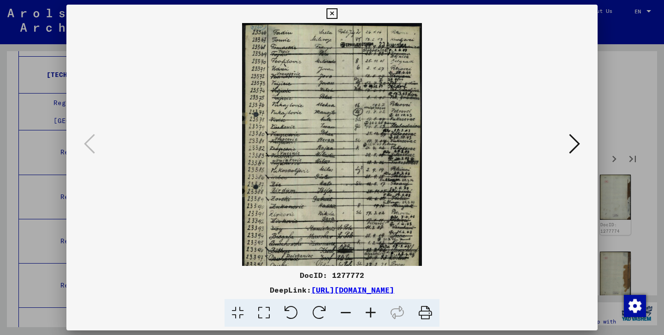
click at [371, 310] on icon at bounding box center [370, 313] width 25 height 28
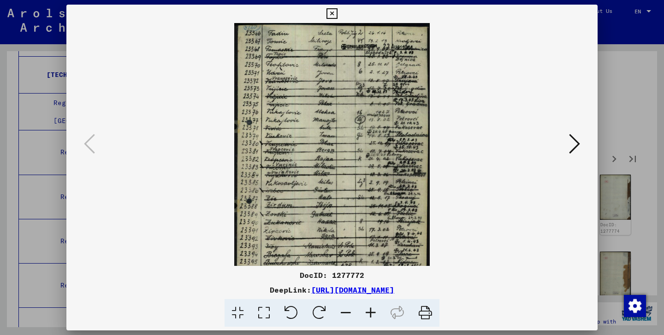
click at [371, 310] on icon at bounding box center [370, 313] width 25 height 28
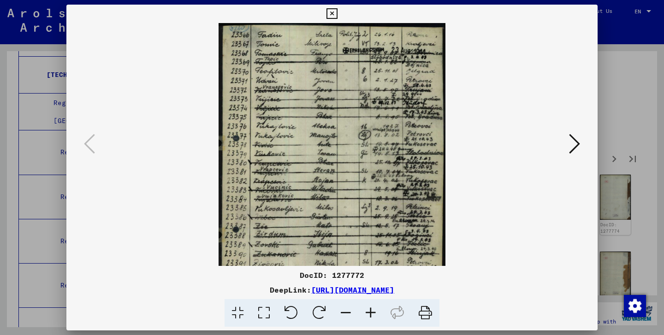
click at [371, 310] on icon at bounding box center [370, 313] width 25 height 28
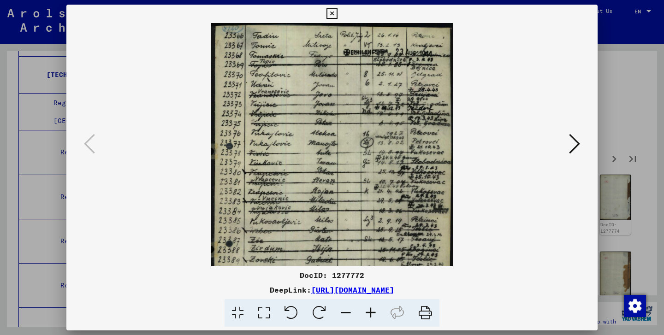
click at [371, 310] on icon at bounding box center [370, 313] width 25 height 28
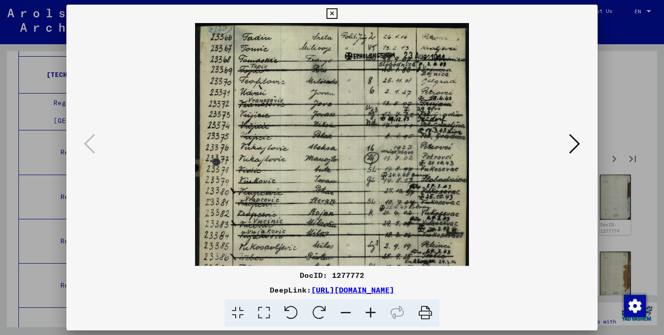
click at [371, 310] on icon at bounding box center [370, 313] width 25 height 28
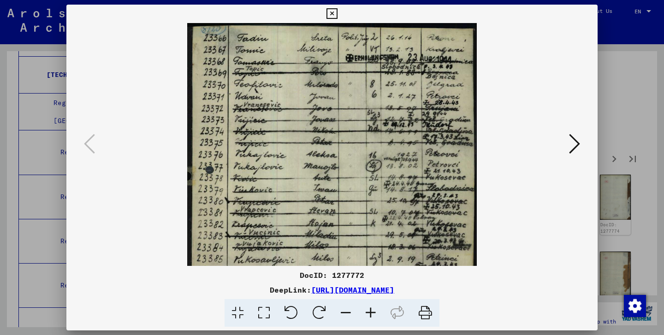
click at [371, 310] on icon at bounding box center [370, 313] width 25 height 28
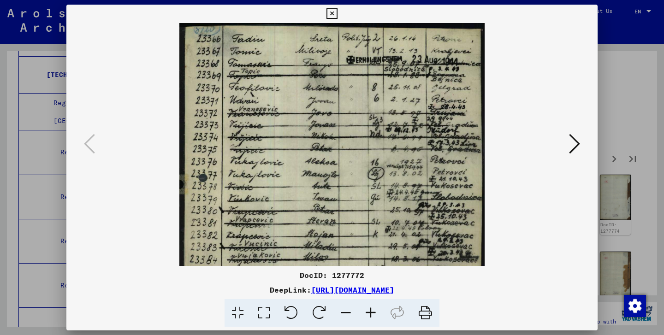
click at [371, 310] on icon at bounding box center [370, 313] width 25 height 28
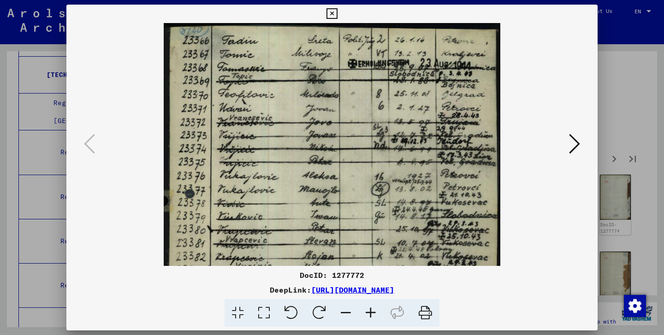
click at [371, 310] on icon at bounding box center [370, 313] width 25 height 28
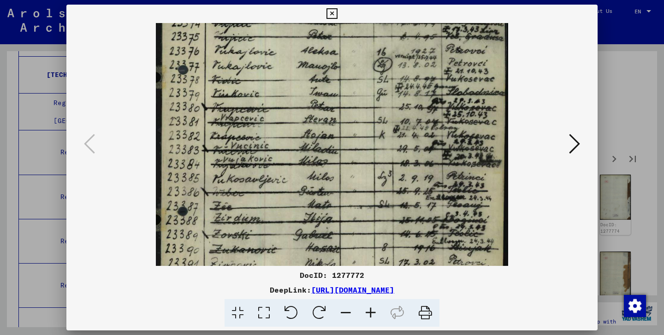
scroll to position [127, 0]
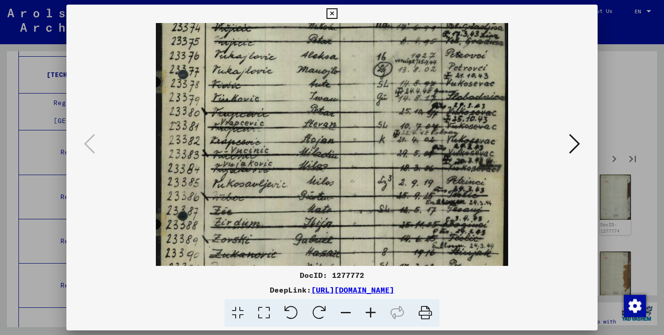
drag, startPoint x: 407, startPoint y: 228, endPoint x: 452, endPoint y: 220, distance: 46.0
click at [452, 220] on img at bounding box center [332, 156] width 352 height 520
click at [337, 17] on icon at bounding box center [332, 13] width 11 height 11
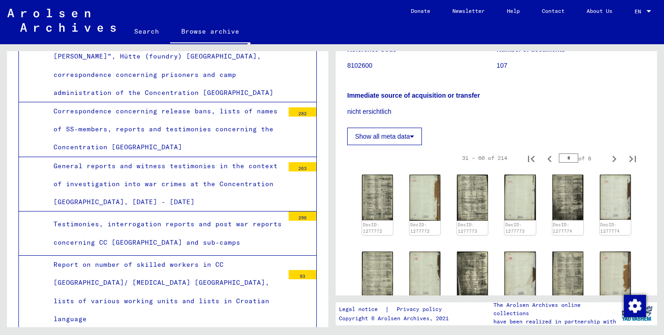
scroll to position [2117, 0]
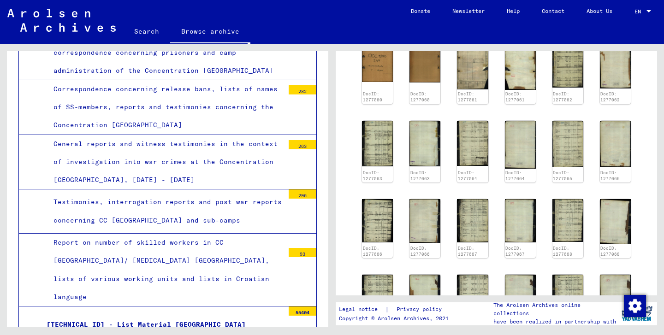
scroll to position [238, 0]
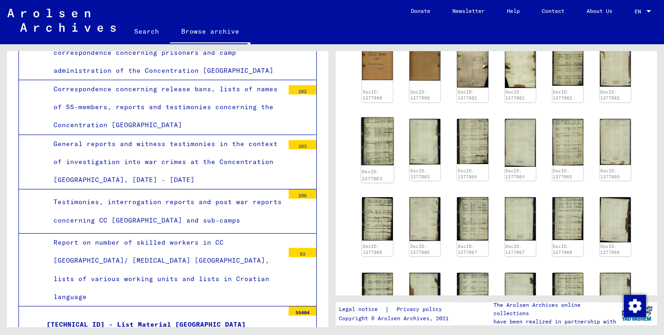
click at [368, 149] on img at bounding box center [377, 141] width 33 height 48
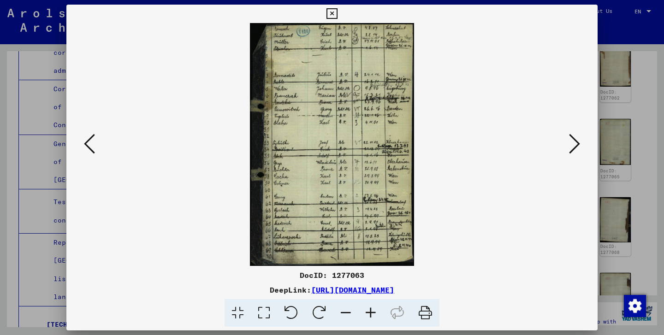
click at [337, 18] on icon at bounding box center [332, 13] width 11 height 11
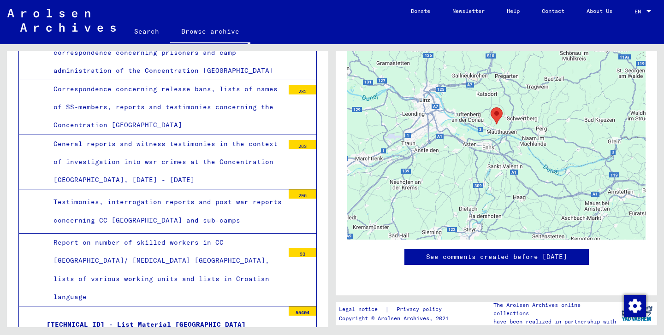
scroll to position [612, 0]
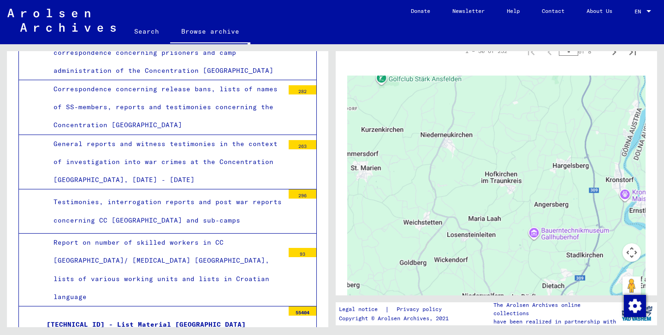
click at [441, 281] on div at bounding box center [496, 191] width 298 height 231
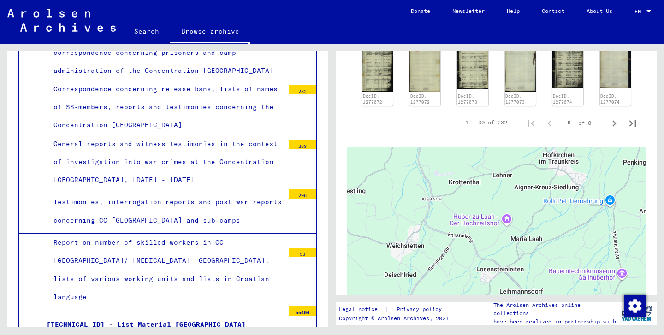
scroll to position [520, 0]
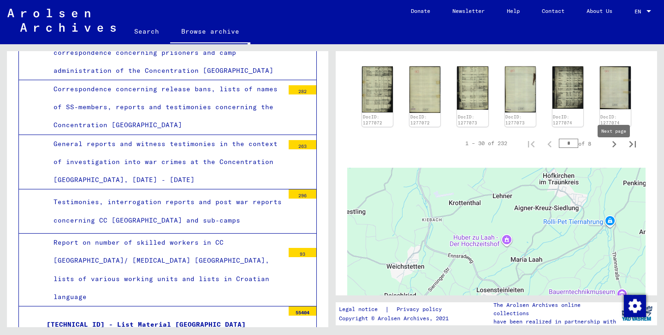
click at [612, 151] on icon "Next page" at bounding box center [614, 144] width 13 height 13
type input "*"
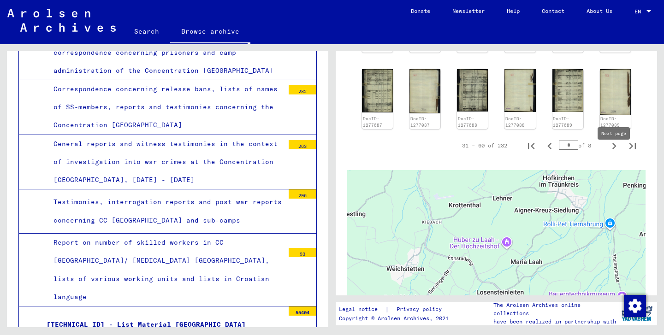
click at [615, 152] on icon "Next page" at bounding box center [614, 146] width 13 height 13
type input "*"
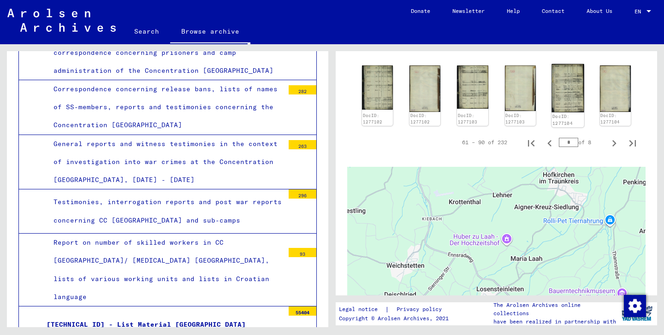
click at [571, 89] on img at bounding box center [568, 88] width 33 height 48
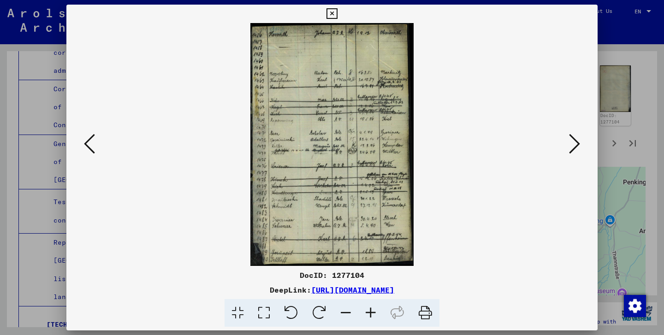
click at [337, 17] on icon at bounding box center [332, 13] width 11 height 11
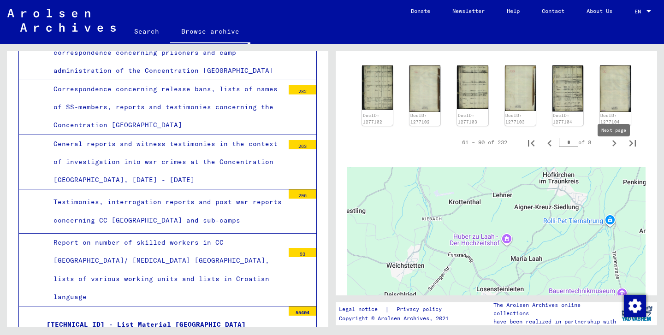
click at [614, 150] on icon "Next page" at bounding box center [614, 143] width 13 height 13
type input "*"
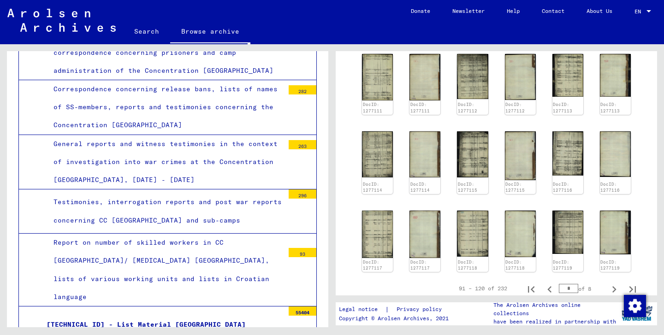
scroll to position [497, 0]
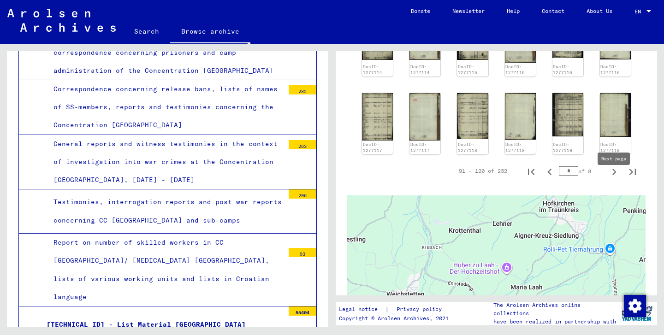
click at [611, 179] on icon "Next page" at bounding box center [614, 172] width 13 height 13
type input "*"
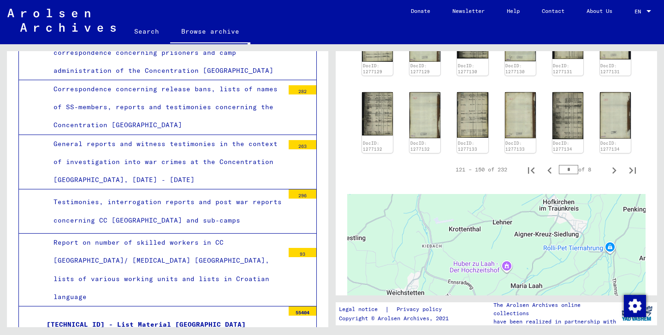
scroll to position [423, 0]
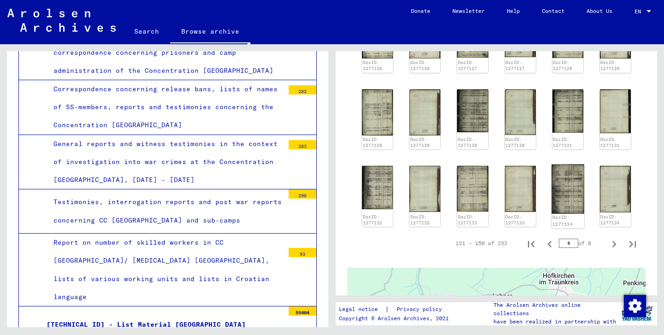
click at [569, 189] on img at bounding box center [568, 189] width 33 height 49
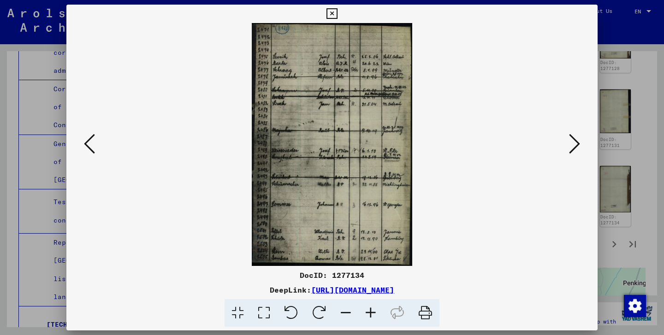
click at [574, 151] on icon at bounding box center [574, 144] width 11 height 22
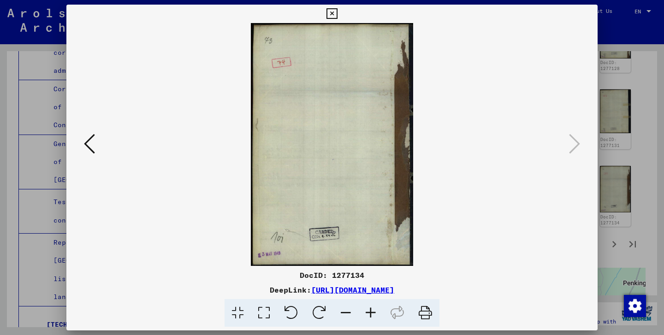
click at [337, 15] on icon at bounding box center [332, 13] width 11 height 11
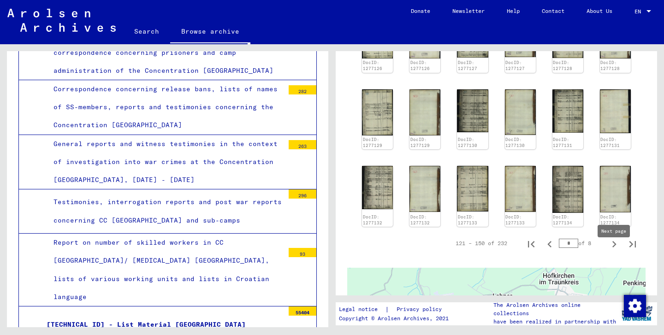
click at [614, 251] on icon "Next page" at bounding box center [614, 244] width 13 height 13
type input "*"
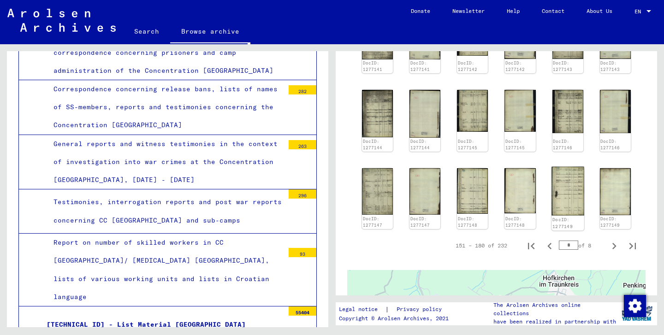
click at [570, 216] on img at bounding box center [568, 191] width 33 height 49
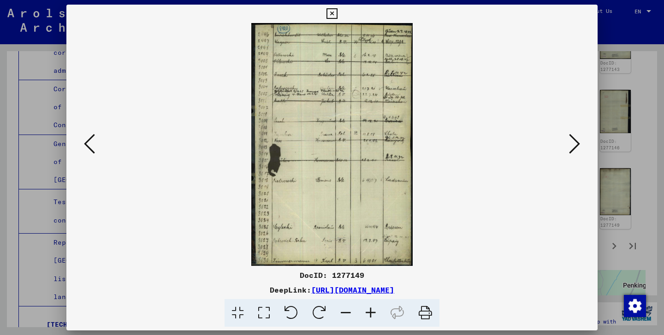
click at [340, 20] on button at bounding box center [332, 14] width 16 height 18
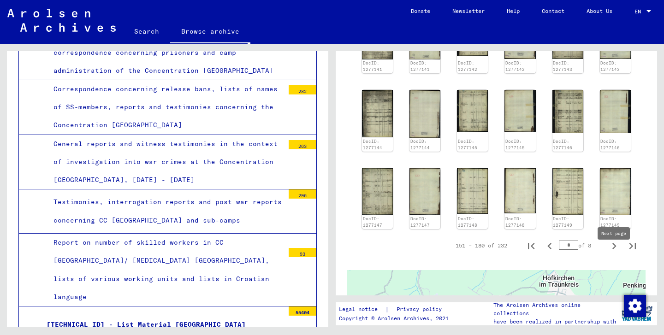
click at [615, 253] on icon "Next page" at bounding box center [614, 246] width 13 height 13
type input "*"
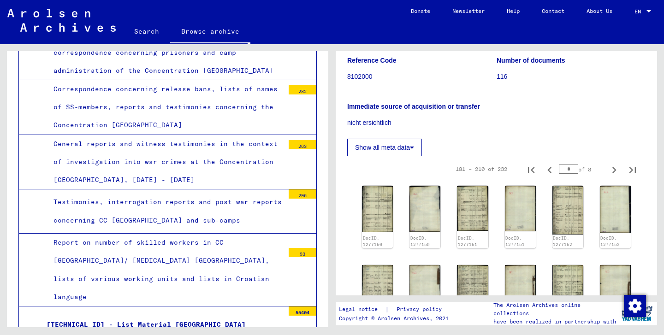
scroll to position [108, 0]
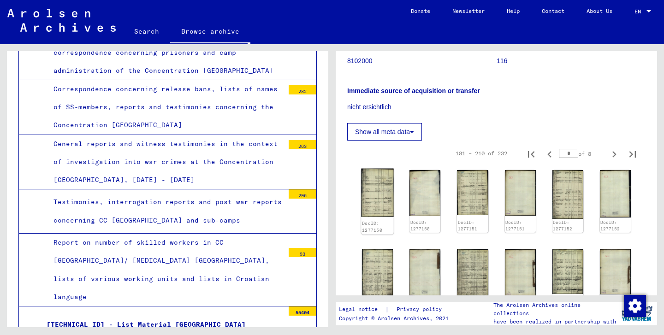
click at [378, 202] on img at bounding box center [377, 193] width 33 height 48
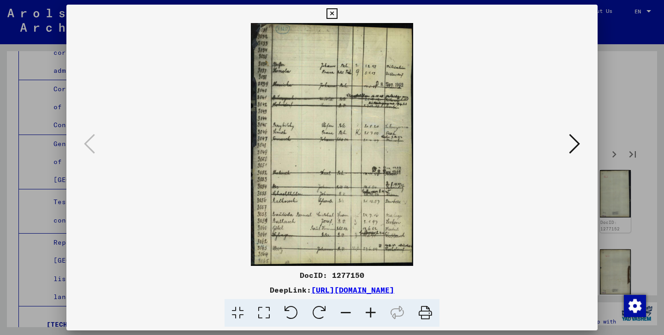
click at [373, 318] on icon at bounding box center [370, 313] width 25 height 28
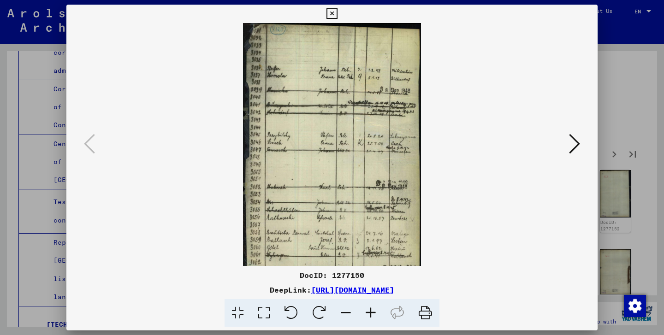
click at [373, 318] on icon at bounding box center [370, 313] width 25 height 28
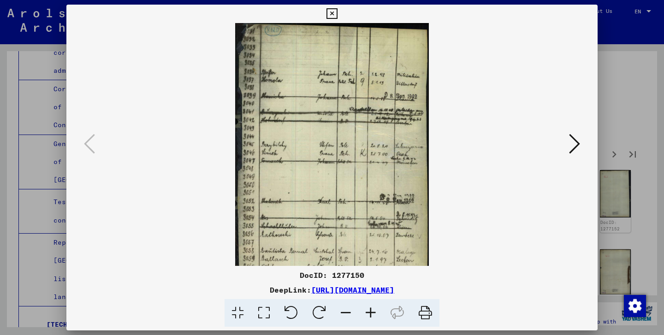
click at [373, 318] on icon at bounding box center [370, 313] width 25 height 28
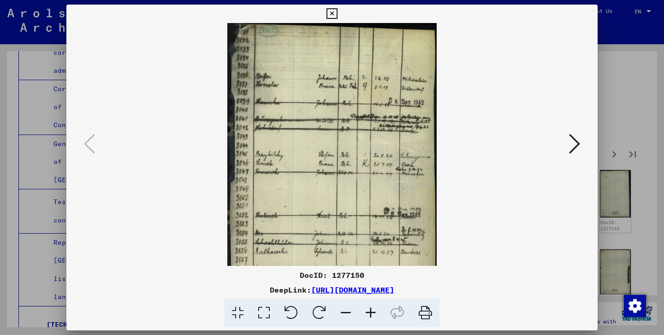
click at [373, 318] on icon at bounding box center [370, 313] width 25 height 28
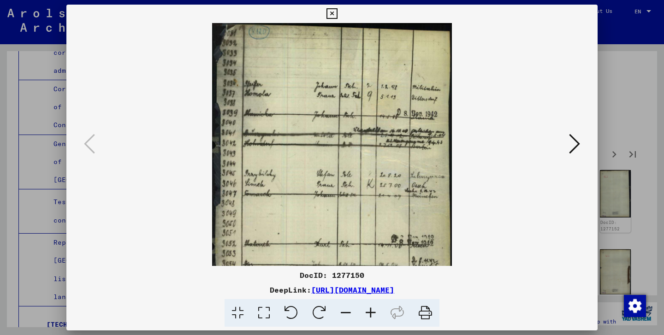
click at [373, 318] on icon at bounding box center [370, 313] width 25 height 28
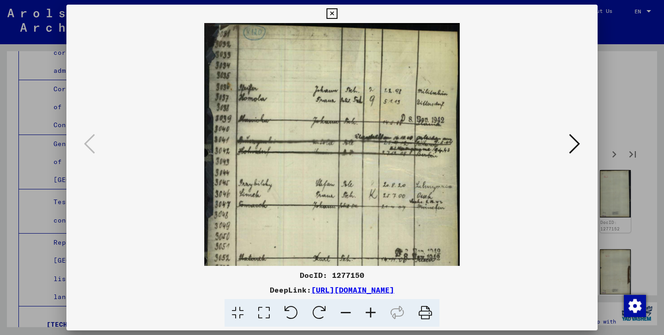
click at [373, 318] on icon at bounding box center [370, 313] width 25 height 28
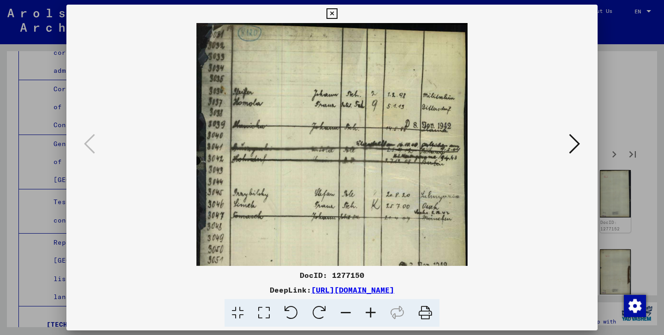
click at [373, 318] on icon at bounding box center [370, 313] width 25 height 28
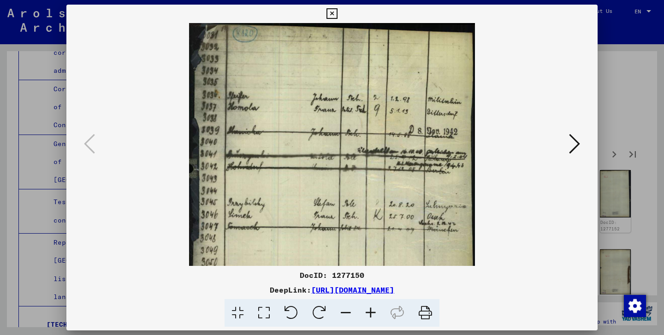
click at [376, 222] on img at bounding box center [332, 237] width 286 height 428
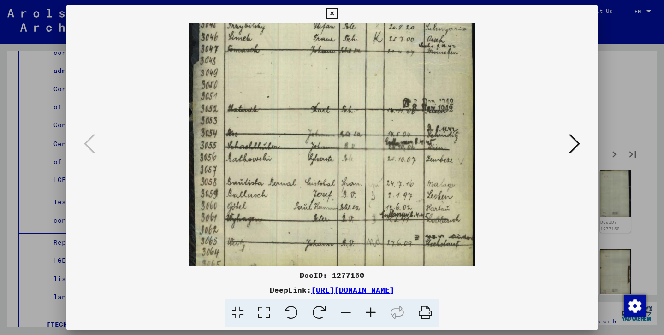
scroll to position [185, 0]
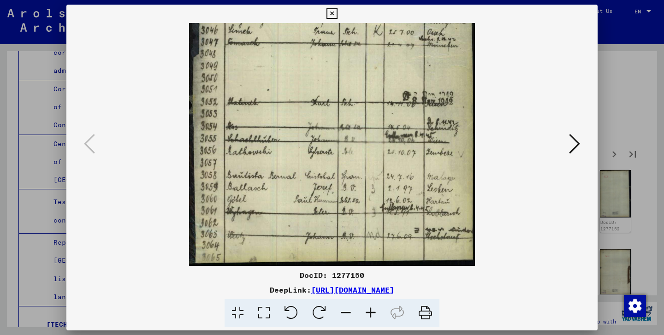
drag, startPoint x: 377, startPoint y: 222, endPoint x: 461, endPoint y: -8, distance: 245.0
click at [461, 0] on html "Search Browse archive Donate Newsletter Help Contact About Us Search Browse arc…" at bounding box center [332, 167] width 664 height 335
click at [337, 10] on icon at bounding box center [332, 13] width 11 height 11
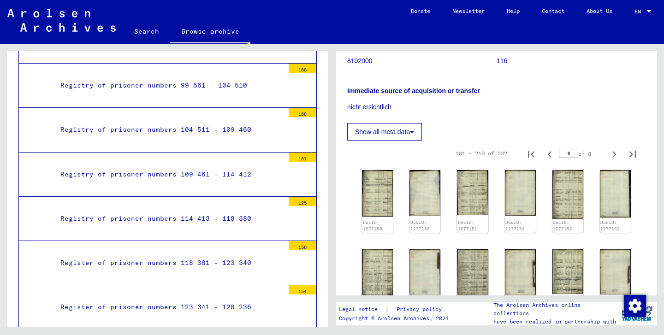
scroll to position [3320, 0]
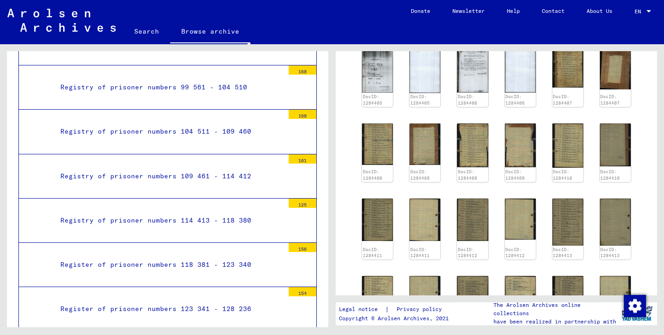
scroll to position [263, 0]
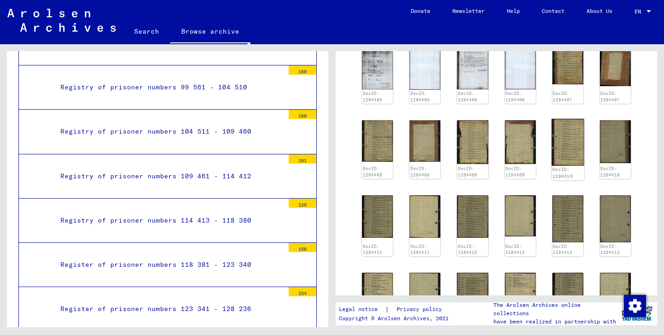
click at [566, 142] on img at bounding box center [568, 142] width 33 height 47
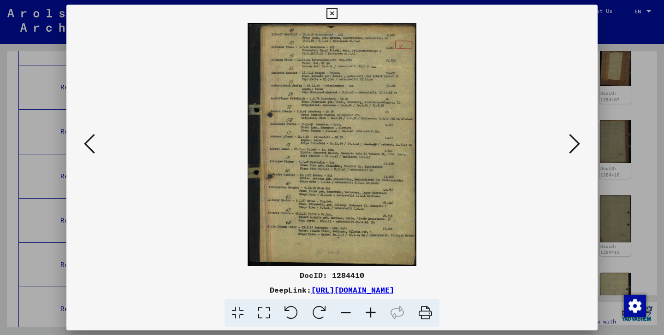
click at [367, 308] on icon at bounding box center [370, 313] width 25 height 28
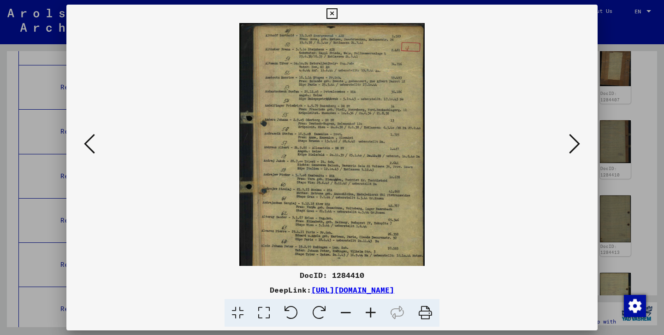
click at [367, 308] on icon at bounding box center [370, 313] width 25 height 28
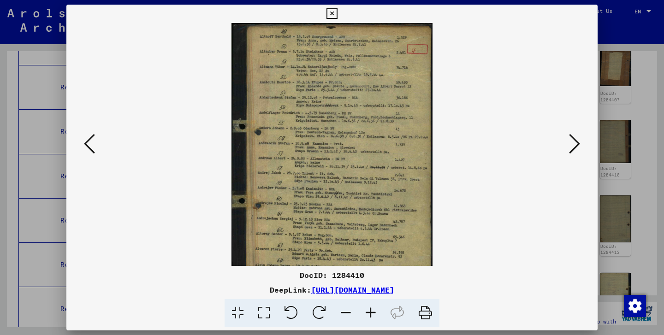
click at [367, 308] on icon at bounding box center [370, 313] width 25 height 28
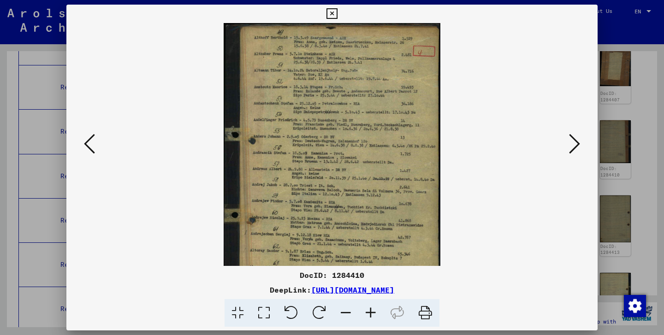
click at [367, 308] on icon at bounding box center [370, 313] width 25 height 28
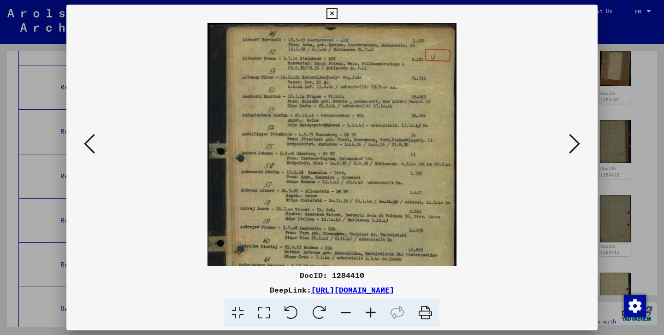
click at [367, 308] on icon at bounding box center [370, 313] width 25 height 28
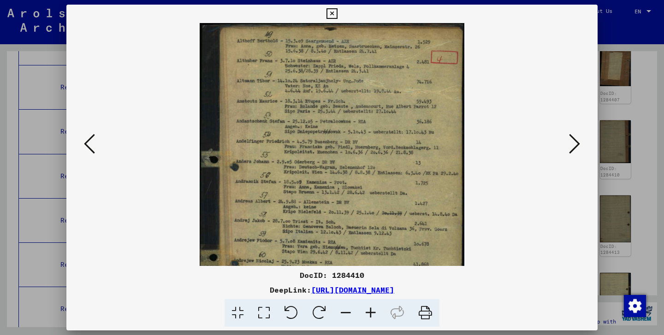
click at [367, 308] on icon at bounding box center [370, 313] width 25 height 28
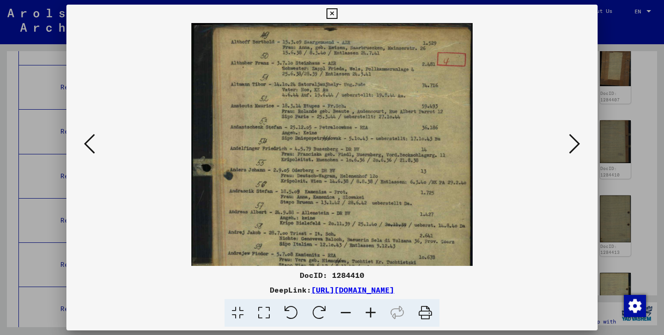
click at [367, 308] on icon at bounding box center [370, 313] width 25 height 28
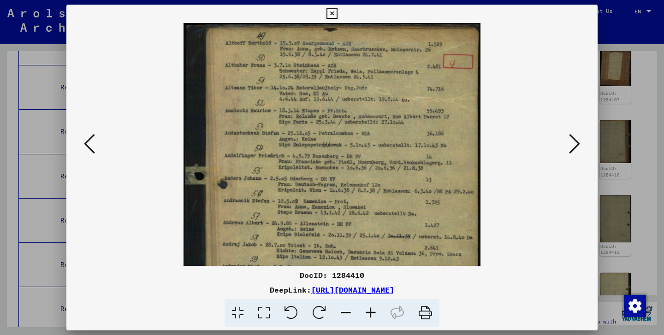
click at [337, 9] on icon at bounding box center [332, 13] width 11 height 11
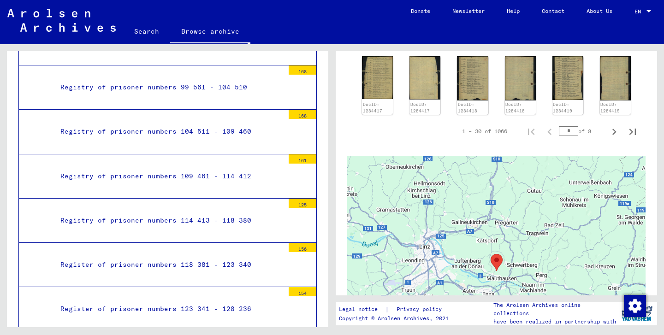
scroll to position [576, 0]
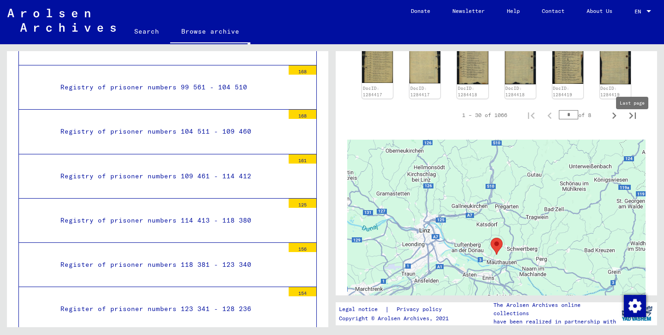
click at [633, 122] on icon "Last page" at bounding box center [632, 115] width 13 height 13
type input "**"
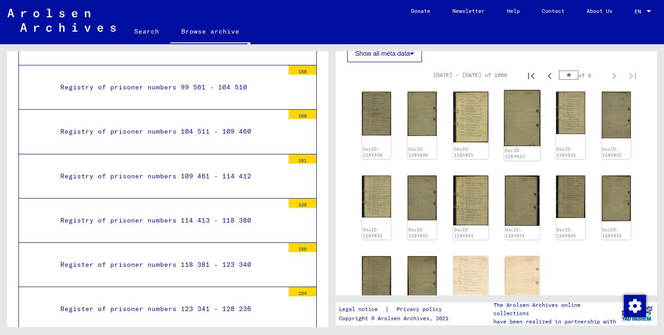
scroll to position [235, 0]
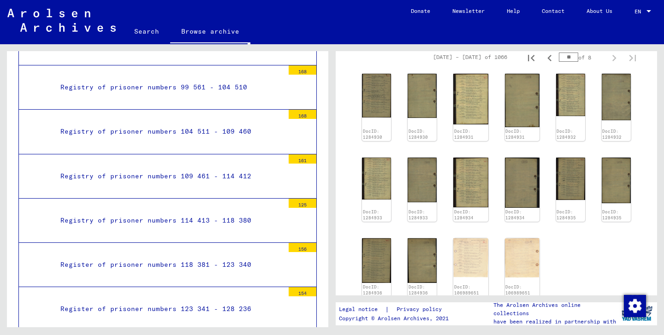
click at [453, 200] on div "DocID: 1284930 DocID: 1284930 DocID: 1284931 DocID: 1284931 DocID: 1284932 DocI…" at bounding box center [496, 185] width 276 height 231
click at [474, 202] on img at bounding box center [471, 182] width 36 height 52
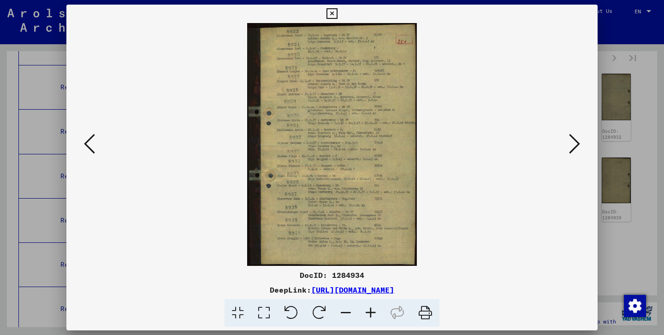
click at [337, 12] on icon at bounding box center [332, 13] width 11 height 11
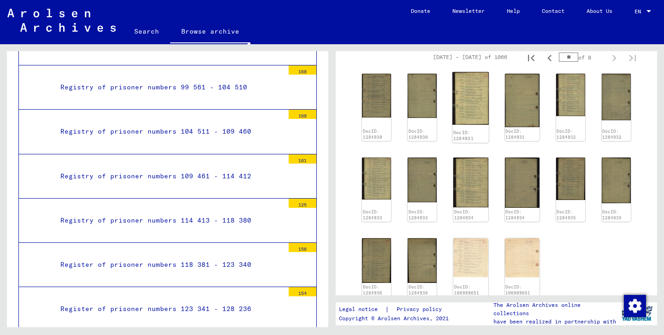
click at [479, 116] on img at bounding box center [471, 98] width 36 height 53
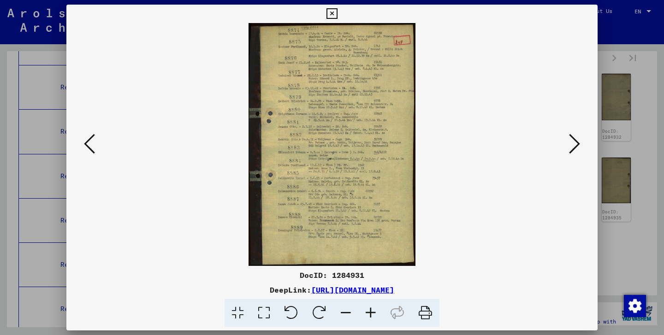
click at [369, 309] on icon at bounding box center [370, 313] width 25 height 28
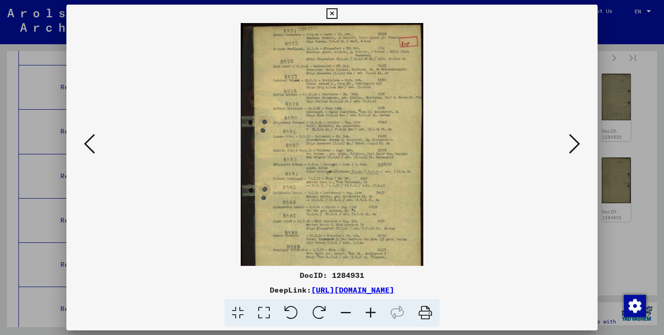
click at [369, 309] on icon at bounding box center [370, 313] width 25 height 28
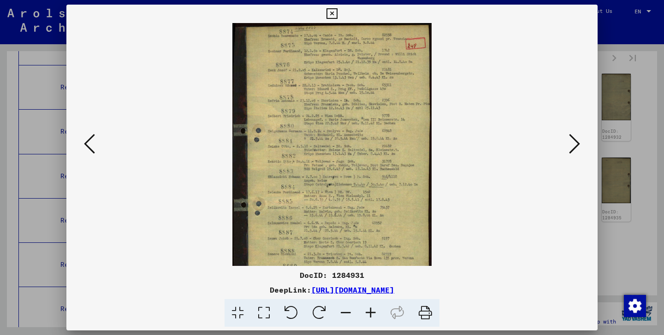
click at [369, 309] on icon at bounding box center [370, 313] width 25 height 28
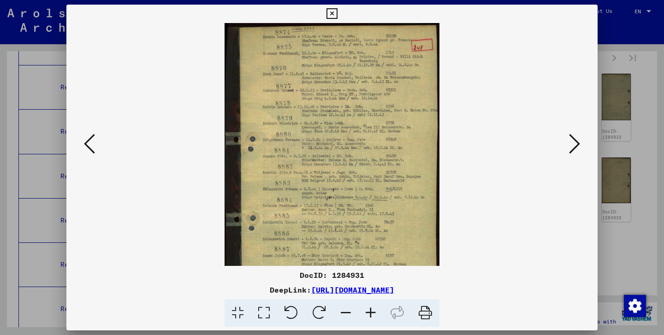
click at [369, 309] on icon at bounding box center [370, 313] width 25 height 28
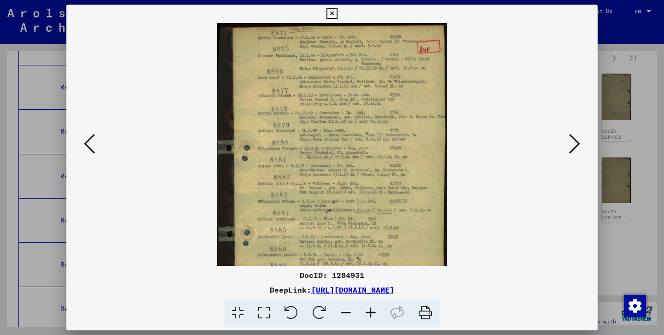
click at [369, 309] on icon at bounding box center [370, 313] width 25 height 28
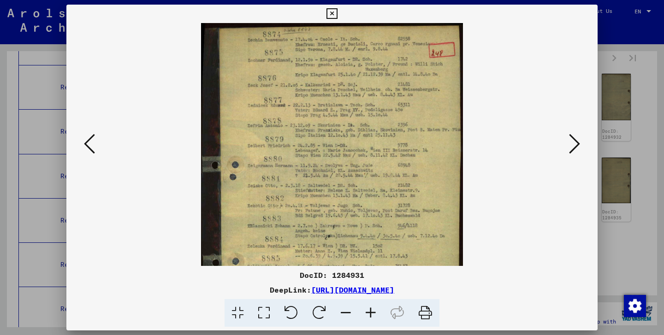
click at [369, 309] on icon at bounding box center [370, 313] width 25 height 28
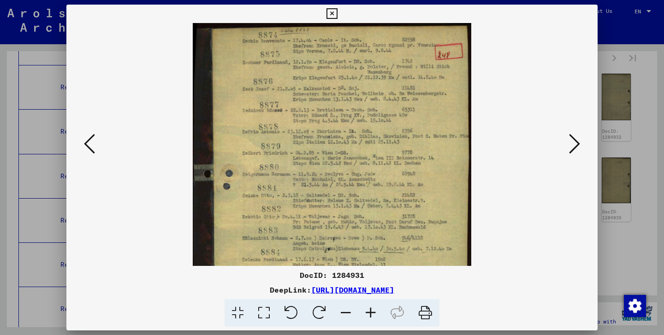
click at [369, 309] on icon at bounding box center [370, 313] width 25 height 28
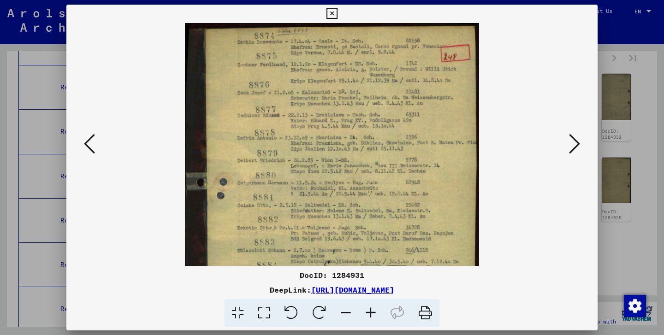
click at [369, 309] on icon at bounding box center [370, 313] width 25 height 28
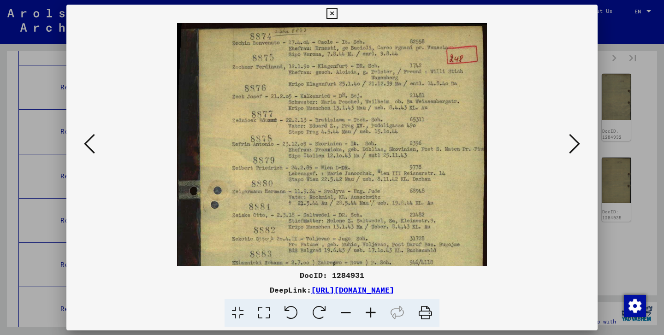
click at [369, 309] on icon at bounding box center [370, 313] width 25 height 28
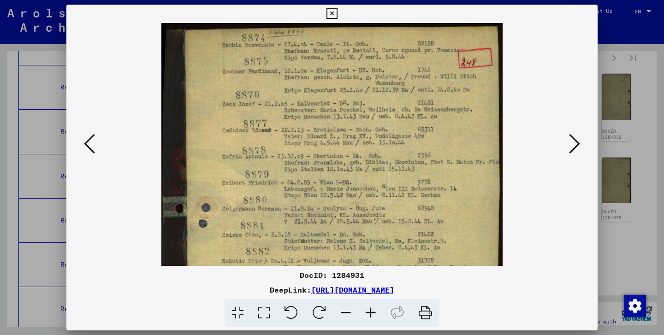
click at [369, 309] on icon at bounding box center [370, 313] width 25 height 28
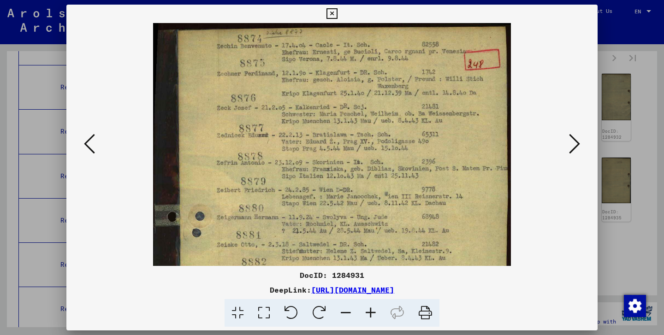
click at [369, 309] on icon at bounding box center [370, 313] width 25 height 28
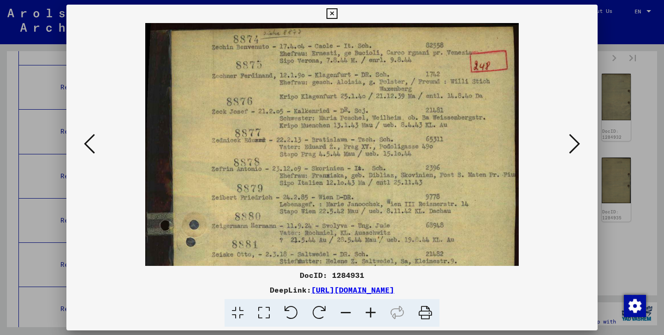
click at [369, 309] on icon at bounding box center [370, 313] width 25 height 28
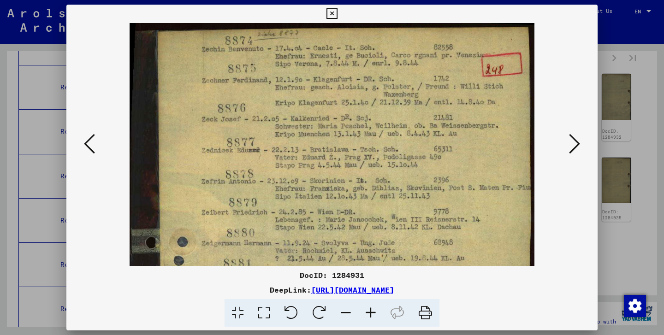
click at [369, 309] on icon at bounding box center [370, 313] width 25 height 28
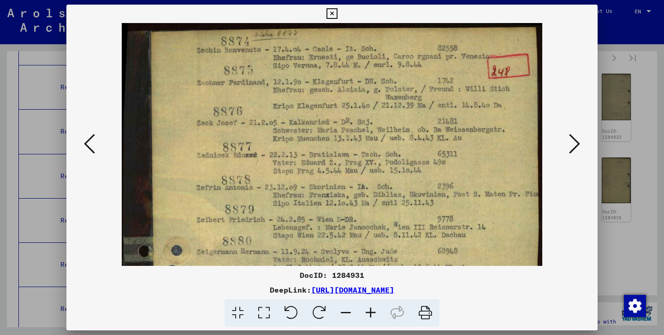
click at [369, 309] on icon at bounding box center [370, 313] width 25 height 28
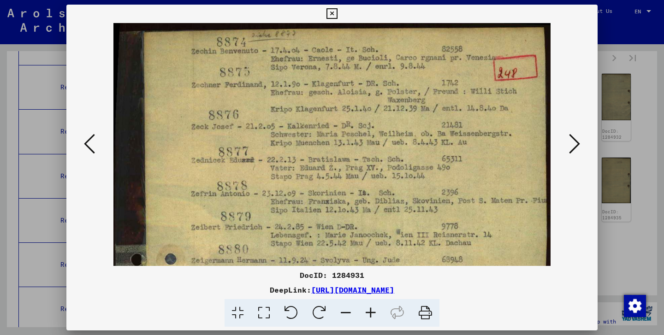
click at [337, 11] on icon at bounding box center [332, 13] width 11 height 11
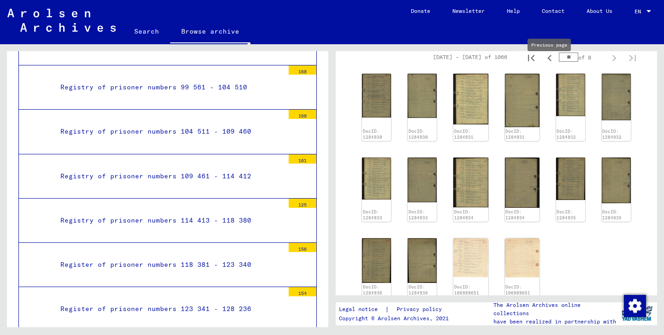
click at [551, 65] on icon "Previous page" at bounding box center [549, 58] width 13 height 13
type input "**"
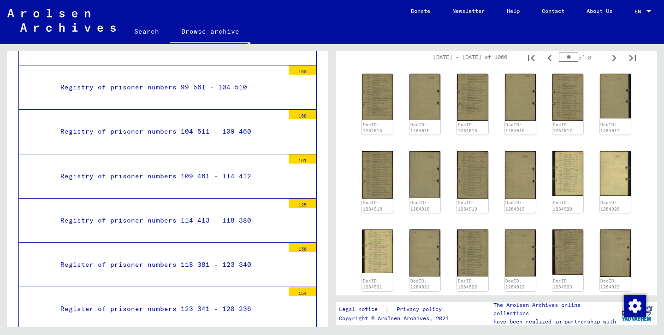
click at [551, 65] on icon "Previous page" at bounding box center [549, 58] width 13 height 13
type input "**"
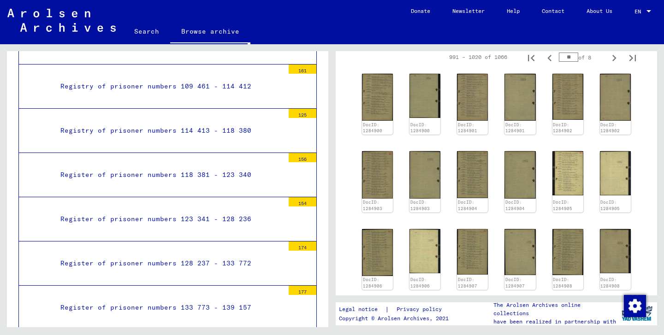
scroll to position [3417, 0]
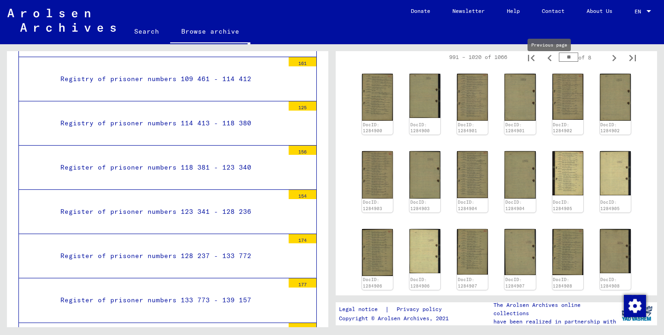
click at [549, 61] on icon "Previous page" at bounding box center [550, 58] width 4 height 6
type input "**"
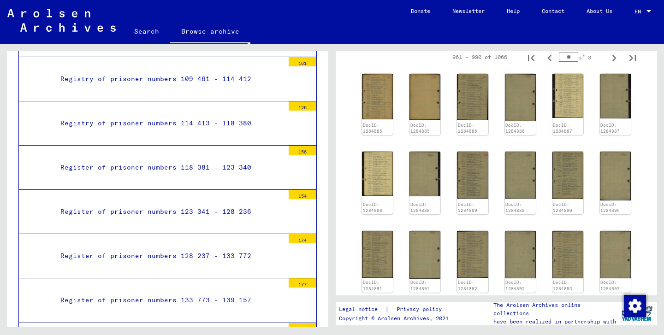
click at [549, 61] on icon "Previous page" at bounding box center [550, 58] width 4 height 6
type input "**"
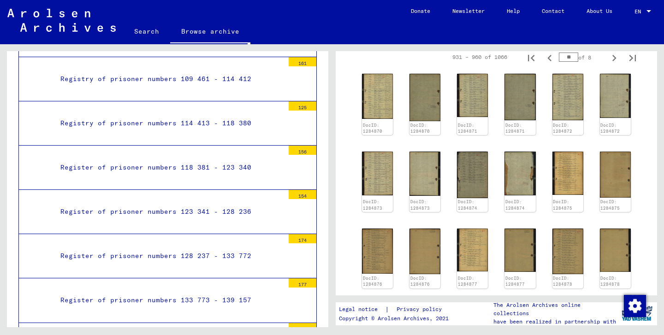
click at [549, 61] on icon "Previous page" at bounding box center [550, 58] width 4 height 6
type input "**"
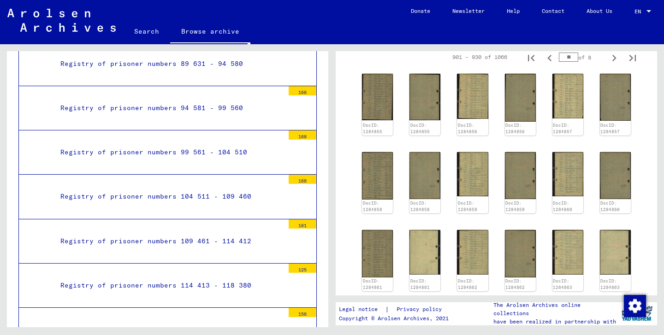
scroll to position [3254, 0]
click at [563, 190] on img at bounding box center [568, 173] width 33 height 47
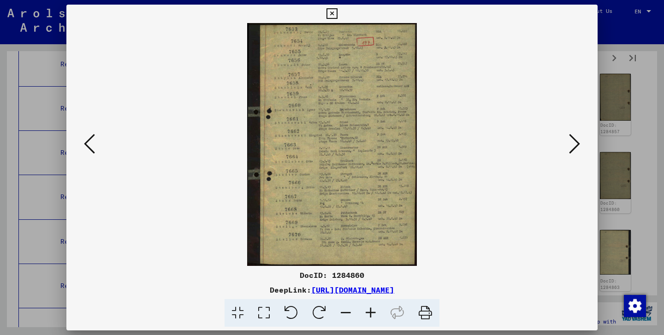
click at [370, 311] on icon at bounding box center [370, 313] width 25 height 28
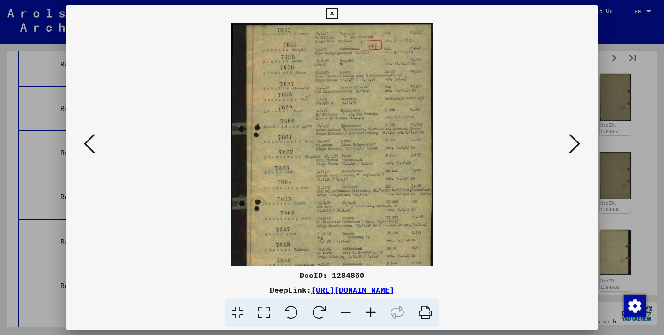
click at [370, 311] on icon at bounding box center [370, 313] width 25 height 28
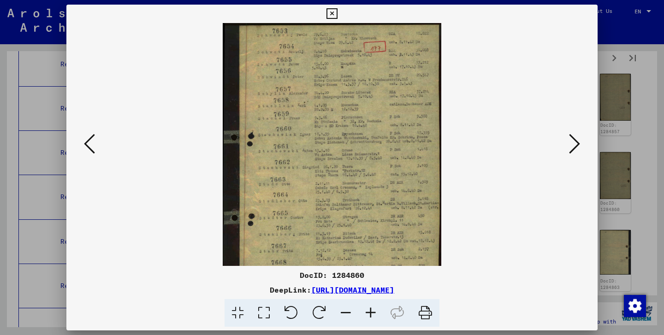
click at [370, 311] on icon at bounding box center [370, 313] width 25 height 28
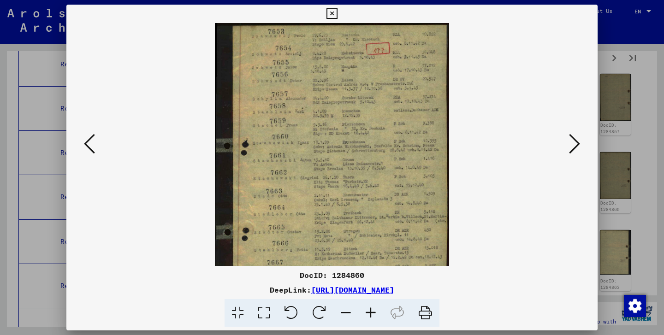
click at [370, 311] on icon at bounding box center [370, 313] width 25 height 28
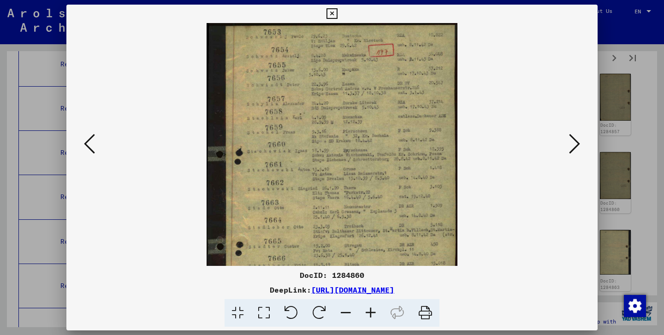
click at [370, 311] on icon at bounding box center [370, 313] width 25 height 28
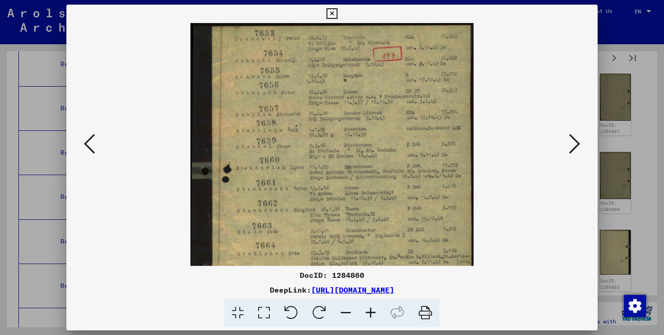
click at [370, 311] on icon at bounding box center [370, 313] width 25 height 28
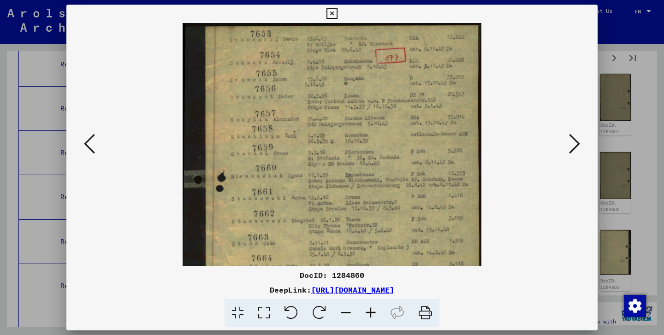
click at [370, 311] on icon at bounding box center [370, 313] width 25 height 28
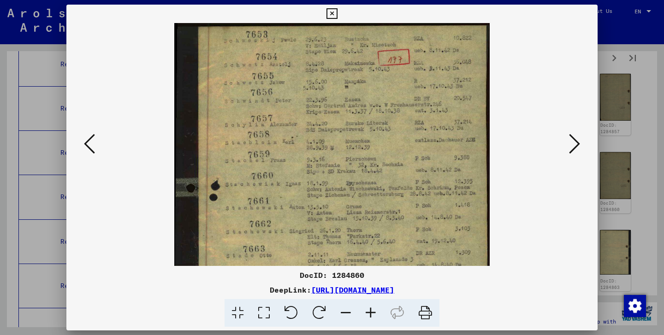
click at [370, 311] on icon at bounding box center [370, 313] width 25 height 28
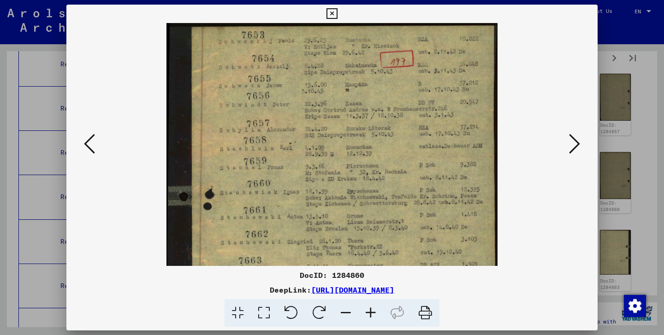
click at [370, 311] on icon at bounding box center [370, 313] width 25 height 28
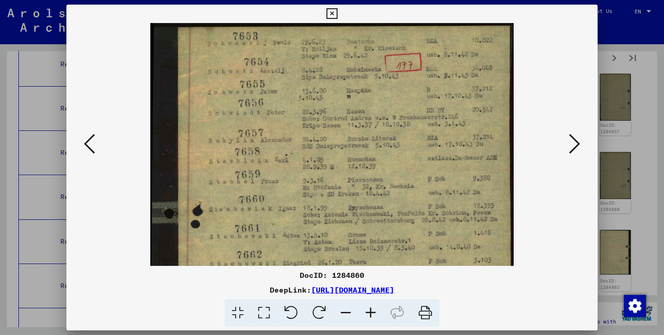
click at [370, 311] on icon at bounding box center [370, 313] width 25 height 28
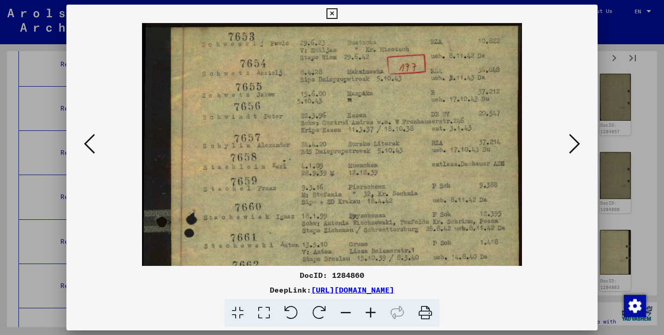
click at [89, 144] on icon at bounding box center [89, 144] width 11 height 22
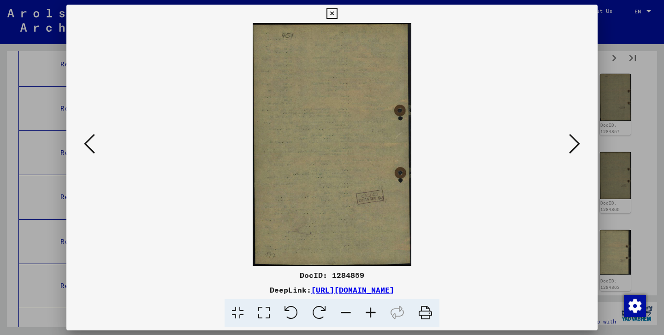
click at [89, 144] on icon at bounding box center [89, 144] width 11 height 22
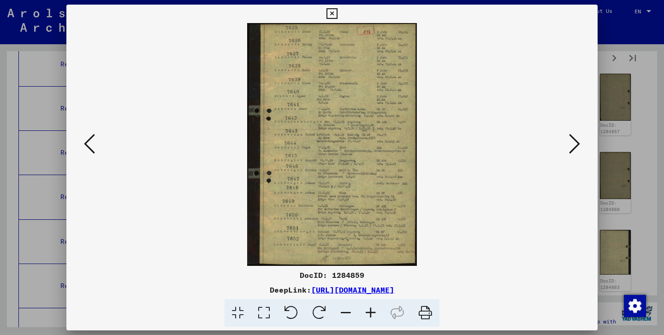
click at [89, 144] on icon at bounding box center [89, 144] width 11 height 22
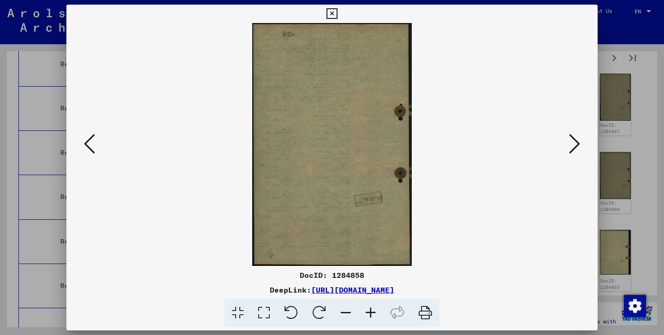
click at [89, 144] on icon at bounding box center [89, 144] width 11 height 22
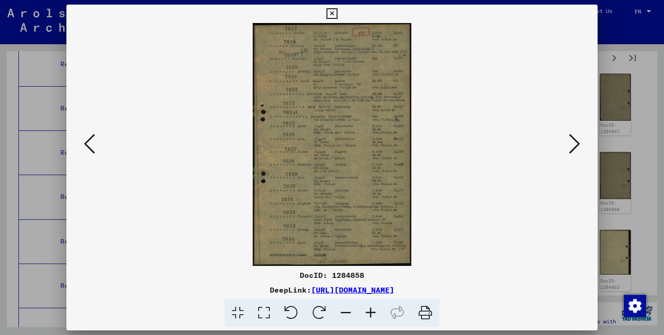
click at [89, 144] on icon at bounding box center [89, 144] width 11 height 22
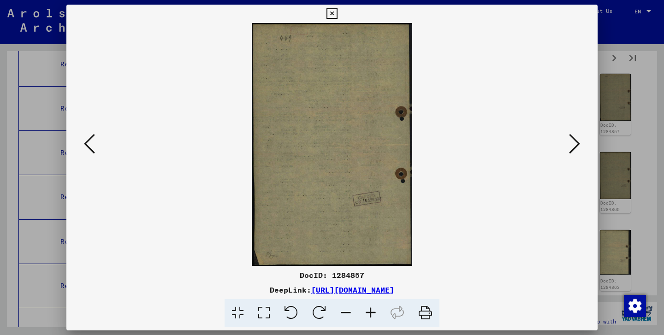
click at [89, 144] on icon at bounding box center [89, 144] width 11 height 22
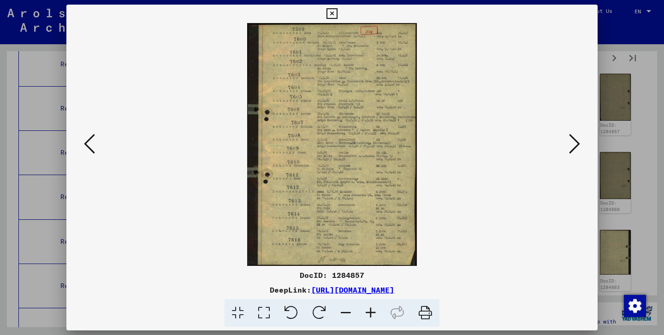
click at [89, 144] on icon at bounding box center [89, 144] width 11 height 22
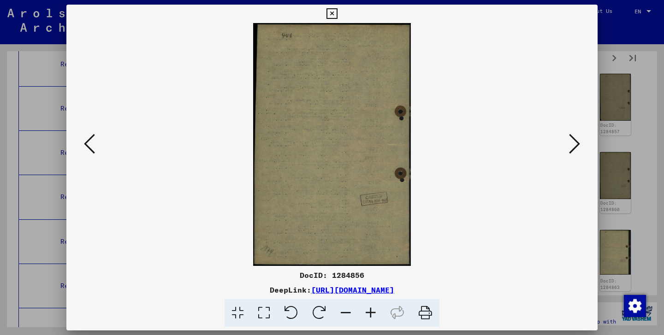
click at [89, 144] on icon at bounding box center [89, 144] width 11 height 22
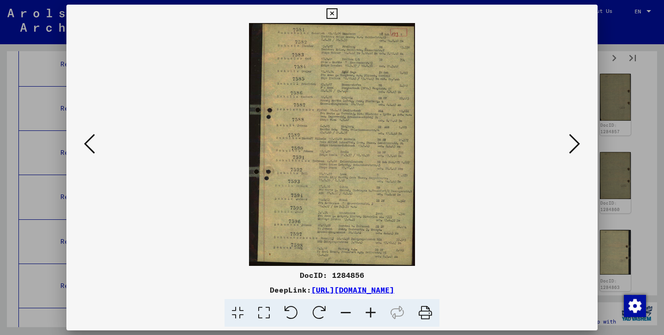
click at [89, 144] on icon at bounding box center [89, 144] width 11 height 22
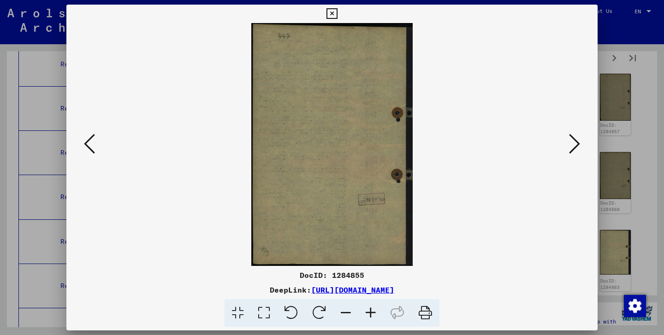
click at [89, 144] on icon at bounding box center [89, 144] width 11 height 22
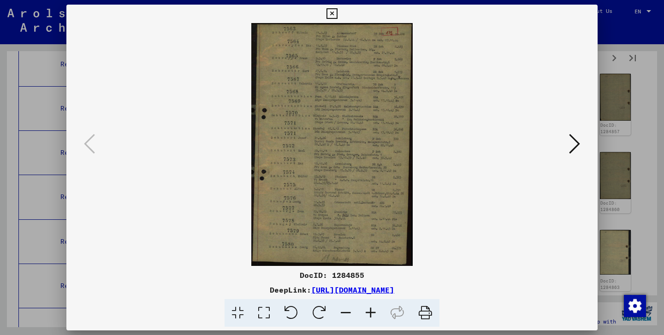
click at [337, 9] on icon at bounding box center [332, 13] width 11 height 11
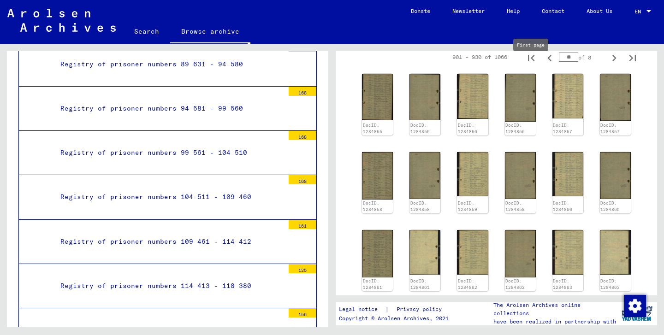
click at [533, 65] on icon "First page" at bounding box center [531, 58] width 13 height 13
type input "*"
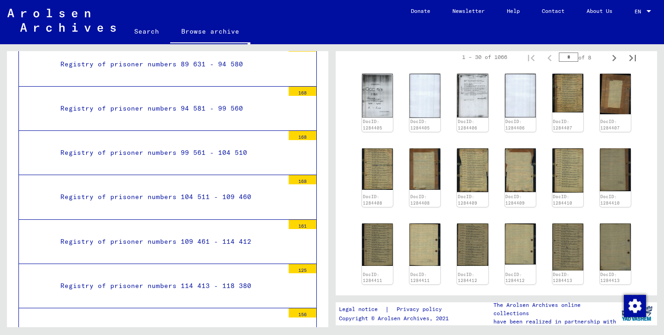
click at [576, 62] on input "*" at bounding box center [568, 57] width 19 height 9
type input "*"
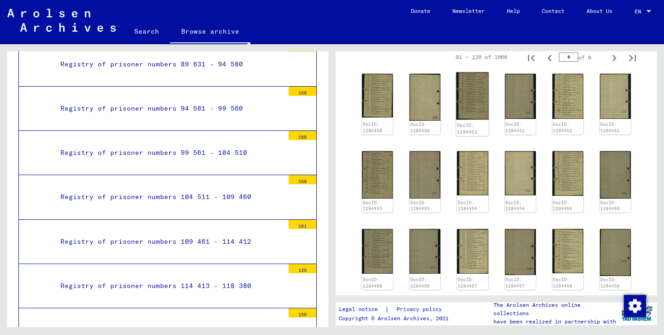
click at [479, 96] on img at bounding box center [473, 96] width 33 height 48
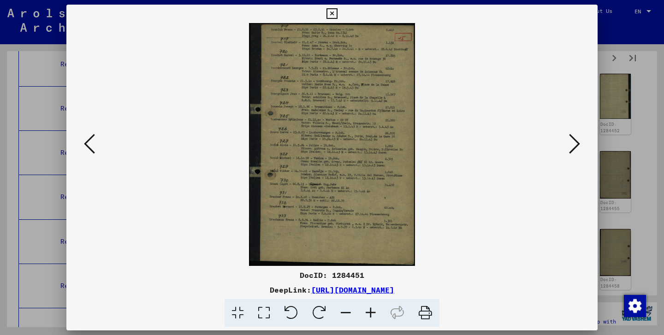
click at [375, 308] on icon at bounding box center [370, 313] width 25 height 28
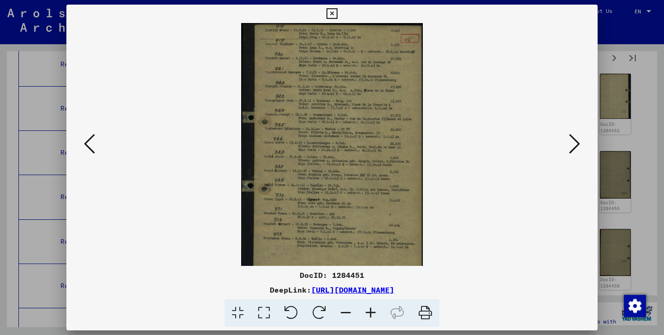
click at [375, 308] on icon at bounding box center [370, 313] width 25 height 28
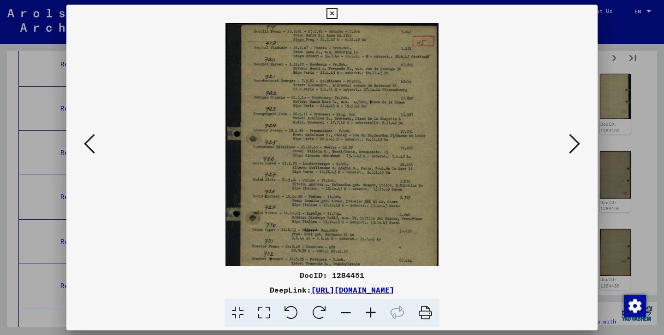
click at [375, 308] on icon at bounding box center [370, 313] width 25 height 28
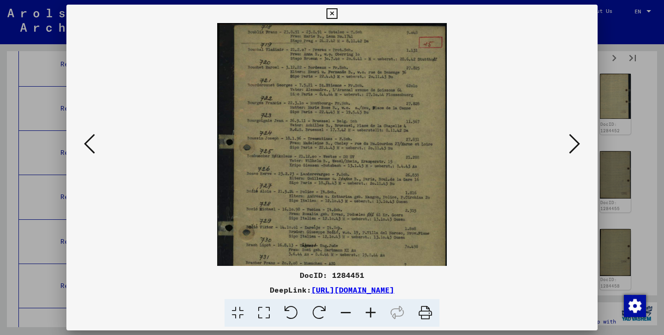
click at [375, 308] on icon at bounding box center [370, 313] width 25 height 28
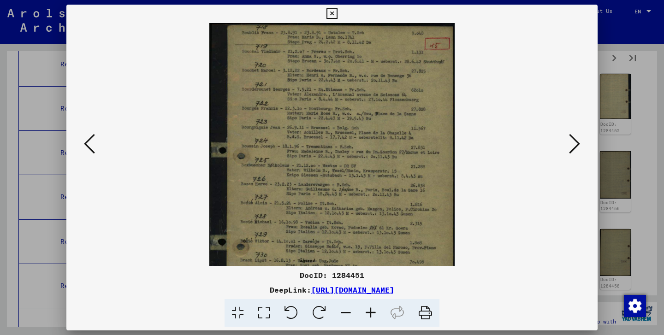
click at [375, 308] on icon at bounding box center [370, 313] width 25 height 28
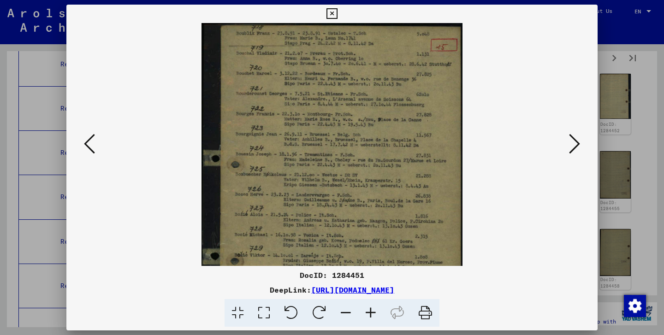
click at [375, 308] on icon at bounding box center [370, 313] width 25 height 28
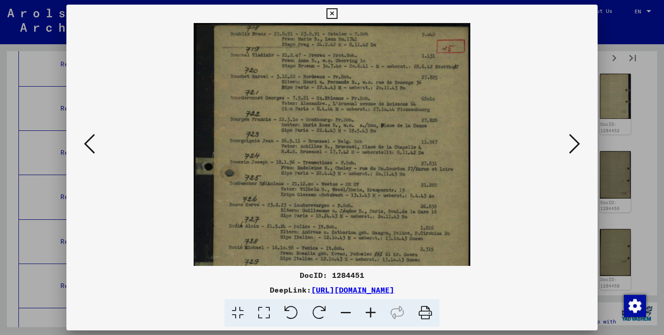
click at [375, 308] on icon at bounding box center [370, 313] width 25 height 28
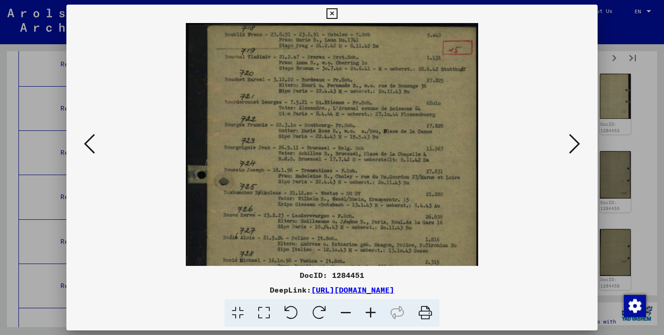
click at [375, 308] on icon at bounding box center [370, 313] width 25 height 28
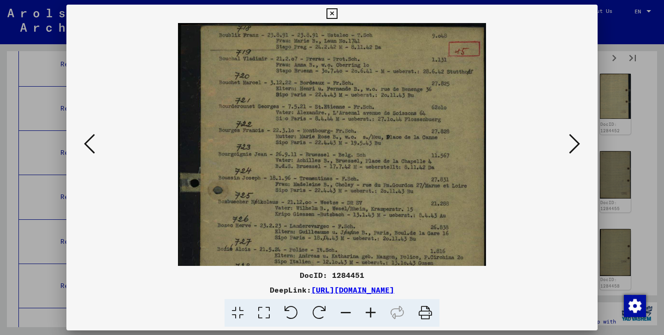
click at [337, 11] on icon at bounding box center [332, 13] width 11 height 11
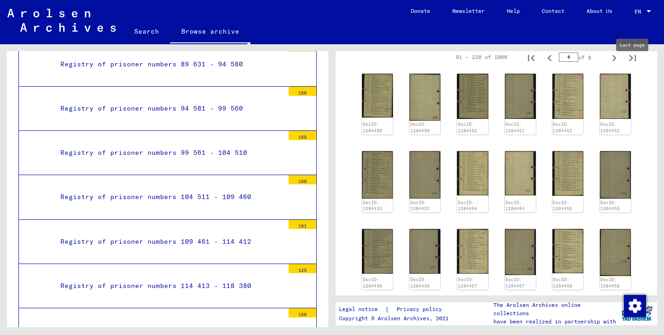
click at [634, 65] on icon "Last page" at bounding box center [632, 58] width 13 height 13
type input "**"
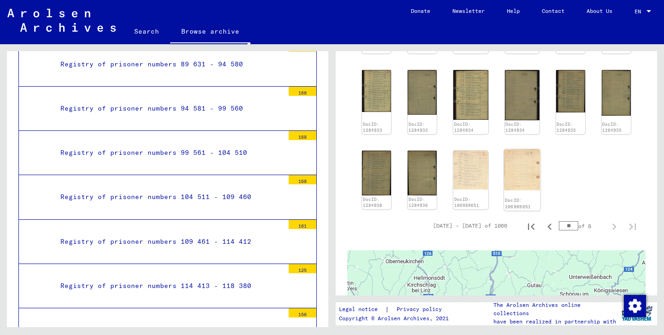
scroll to position [336, 0]
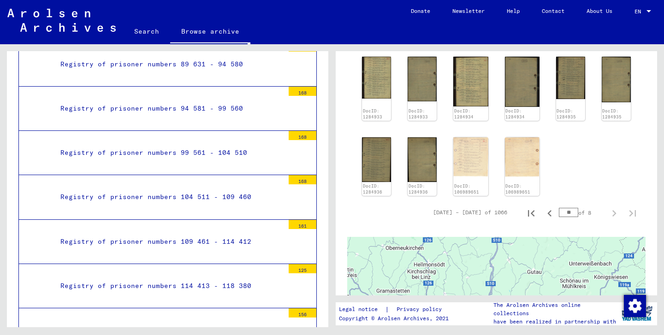
click at [577, 217] on input "**" at bounding box center [568, 212] width 19 height 9
type input "**"
type input "*"
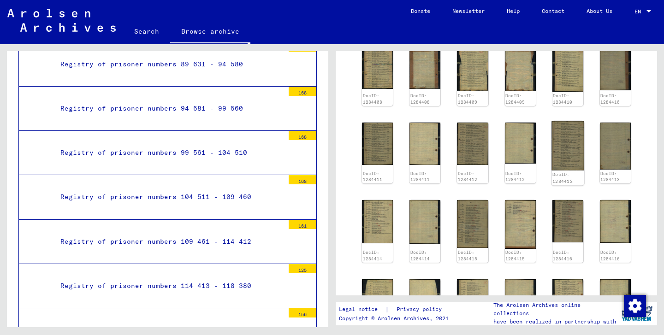
click at [568, 144] on img at bounding box center [568, 145] width 33 height 49
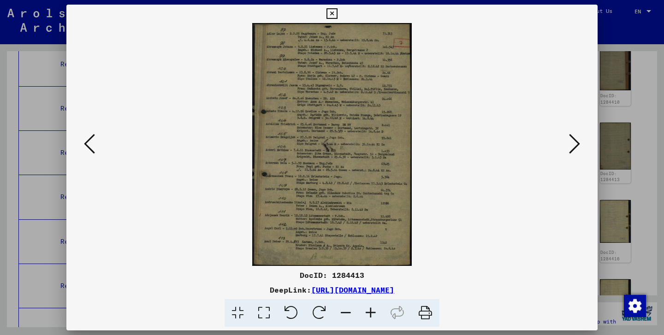
click at [370, 316] on icon at bounding box center [370, 313] width 25 height 28
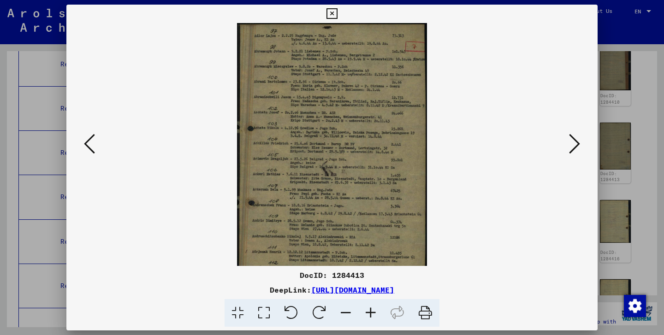
click at [370, 316] on icon at bounding box center [370, 313] width 25 height 28
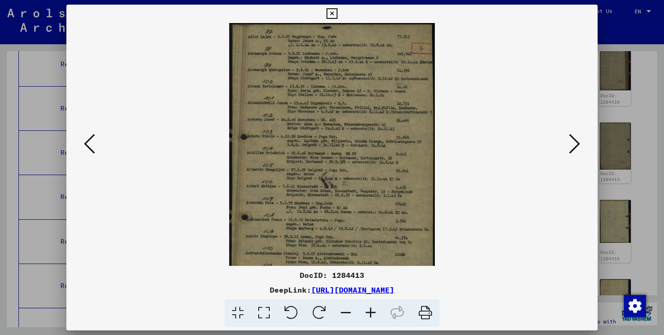
click at [370, 316] on icon at bounding box center [370, 313] width 25 height 28
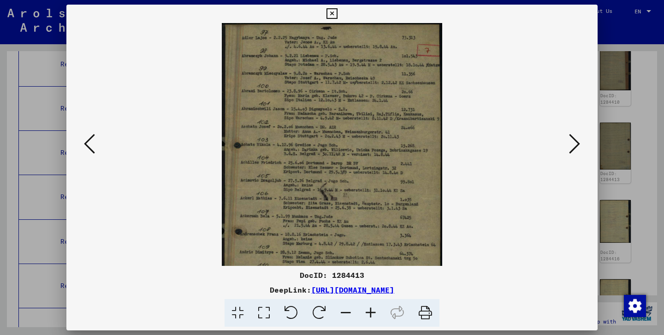
click at [370, 316] on icon at bounding box center [370, 313] width 25 height 28
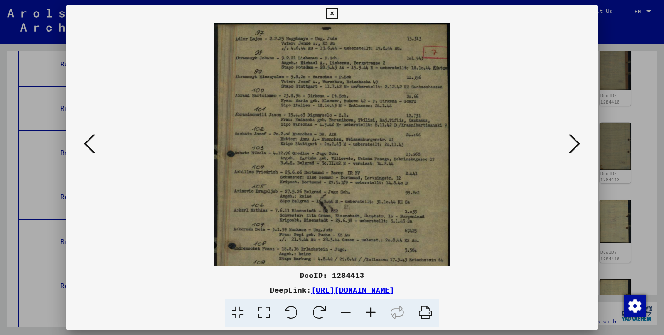
click at [370, 316] on icon at bounding box center [370, 313] width 25 height 28
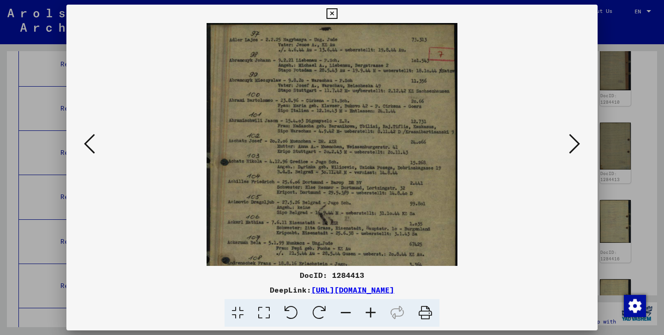
click at [370, 316] on icon at bounding box center [370, 313] width 25 height 28
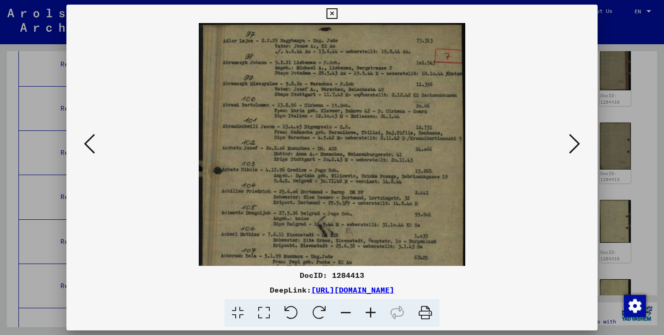
click at [370, 316] on icon at bounding box center [370, 313] width 25 height 28
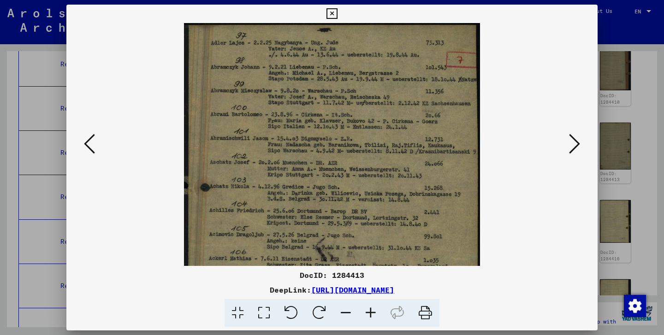
click at [370, 316] on icon at bounding box center [370, 313] width 25 height 28
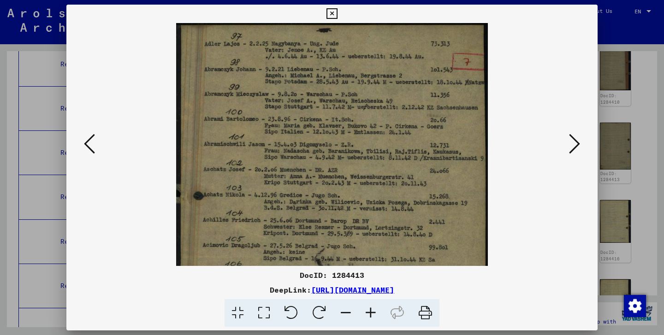
click at [370, 316] on icon at bounding box center [370, 313] width 25 height 28
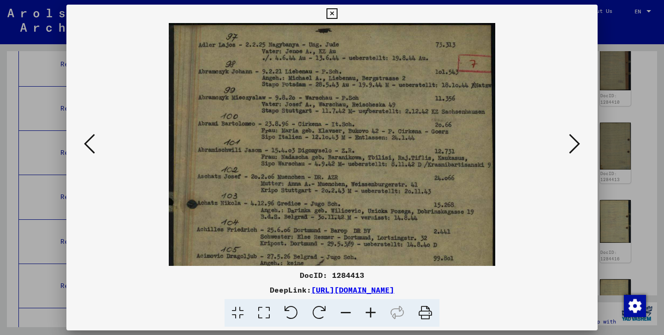
click at [370, 316] on icon at bounding box center [370, 313] width 25 height 28
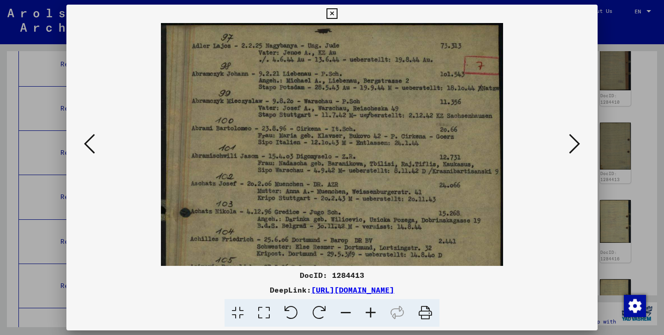
click at [578, 150] on icon at bounding box center [574, 144] width 11 height 22
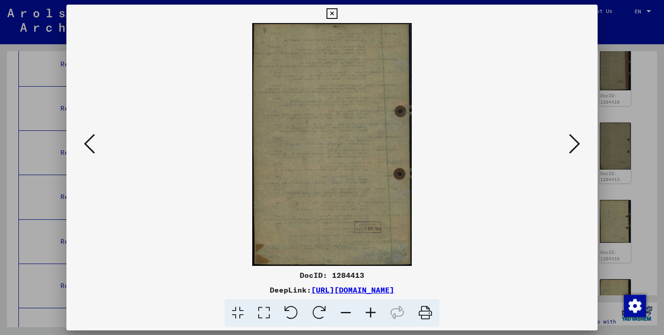
click at [578, 150] on icon at bounding box center [574, 144] width 11 height 22
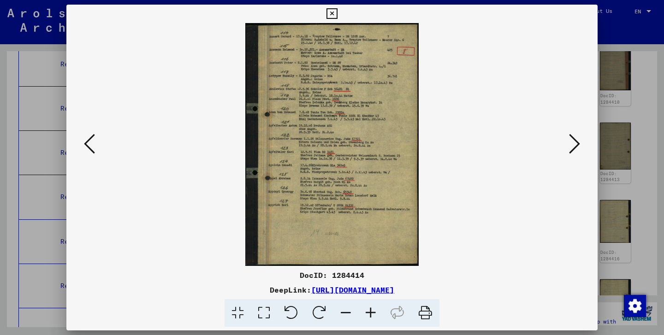
click at [578, 150] on icon at bounding box center [574, 144] width 11 height 22
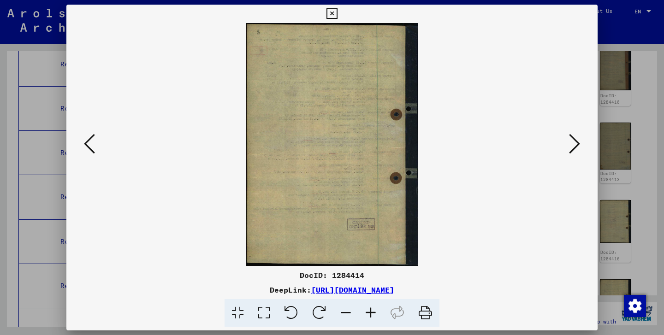
click at [578, 150] on icon at bounding box center [574, 144] width 11 height 22
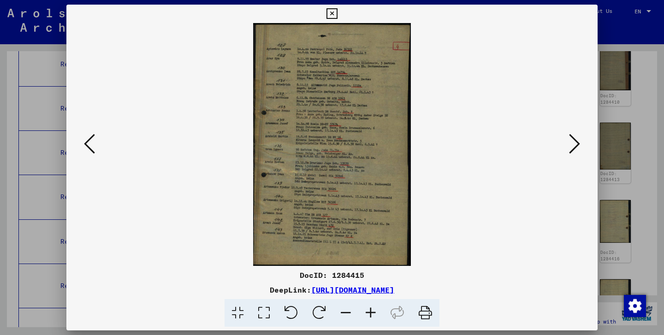
click at [578, 150] on icon at bounding box center [574, 144] width 11 height 22
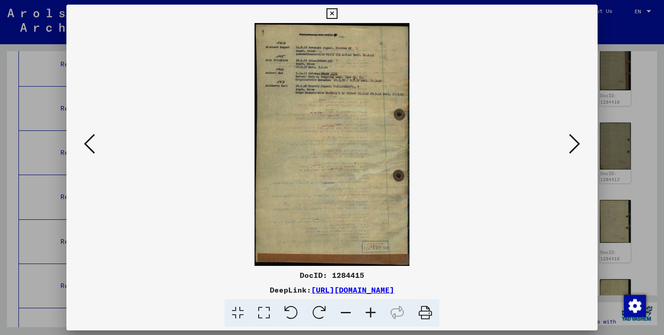
click at [578, 150] on icon at bounding box center [574, 144] width 11 height 22
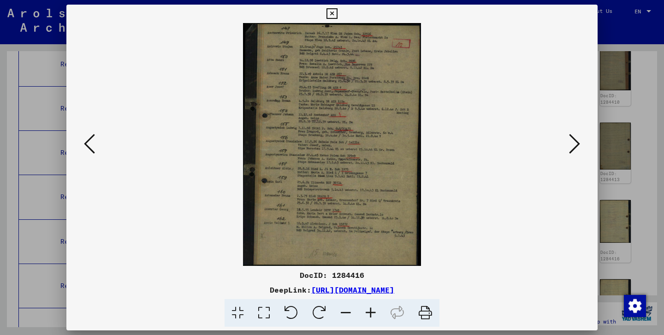
click at [578, 150] on icon at bounding box center [574, 144] width 11 height 22
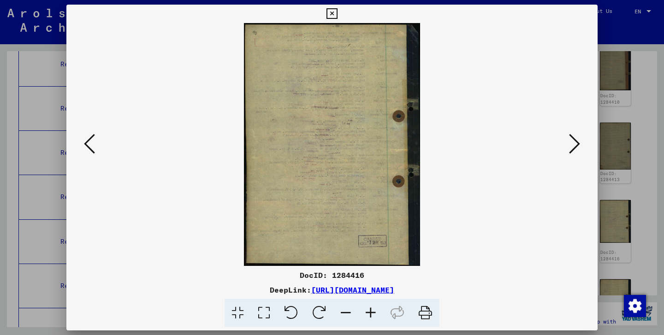
click at [578, 150] on icon at bounding box center [574, 144] width 11 height 22
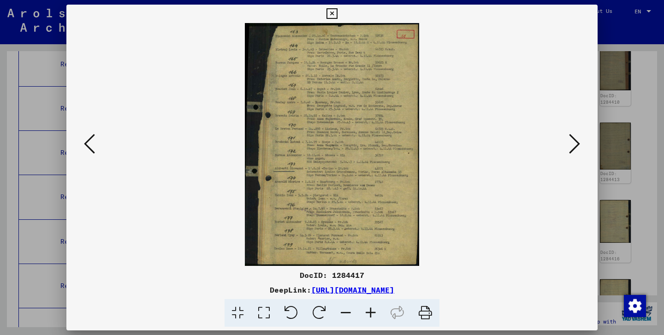
click at [578, 150] on icon at bounding box center [574, 144] width 11 height 22
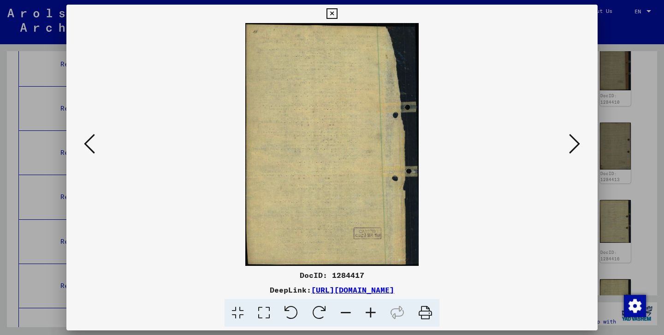
click at [578, 150] on icon at bounding box center [574, 144] width 11 height 22
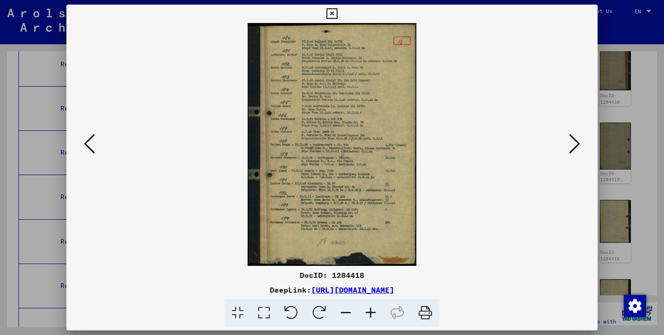
click at [578, 150] on icon at bounding box center [574, 144] width 11 height 22
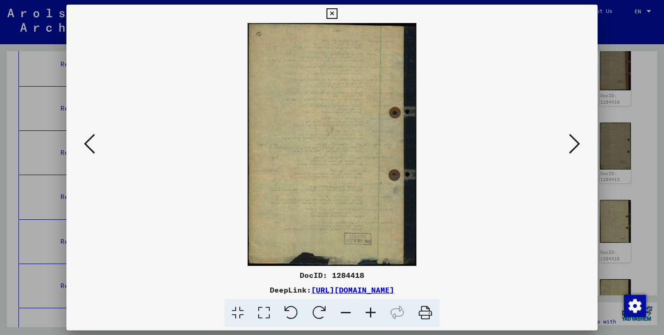
click at [578, 150] on icon at bounding box center [574, 144] width 11 height 22
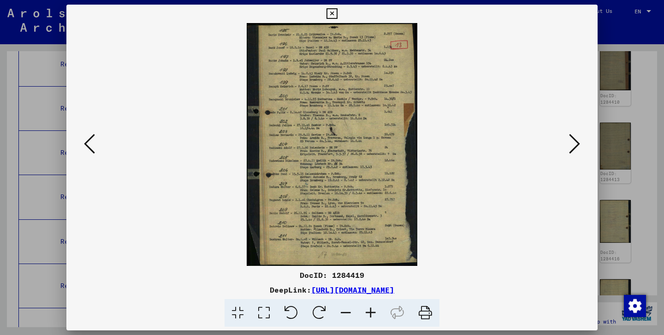
click at [578, 150] on icon at bounding box center [574, 144] width 11 height 22
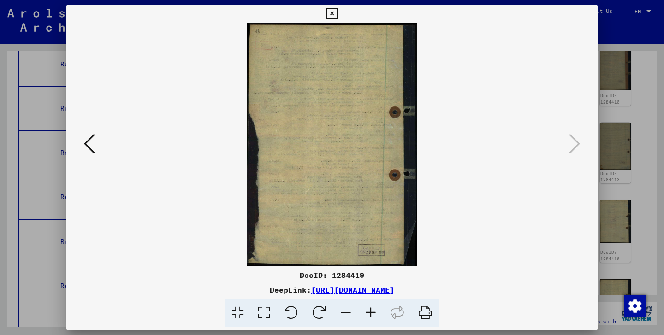
click at [337, 12] on icon at bounding box center [332, 13] width 11 height 11
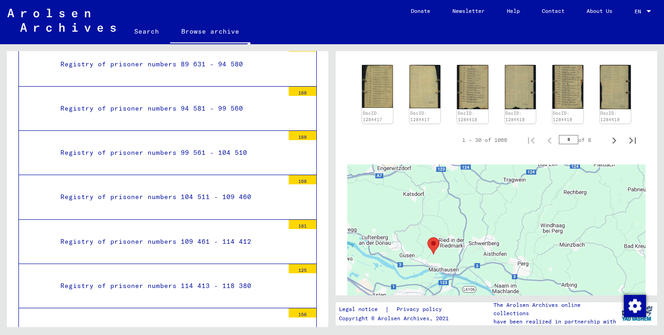
scroll to position [525, 0]
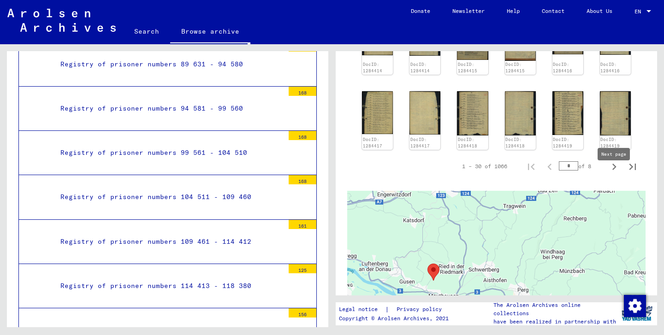
click at [615, 173] on icon "Next page" at bounding box center [614, 167] width 13 height 13
type input "*"
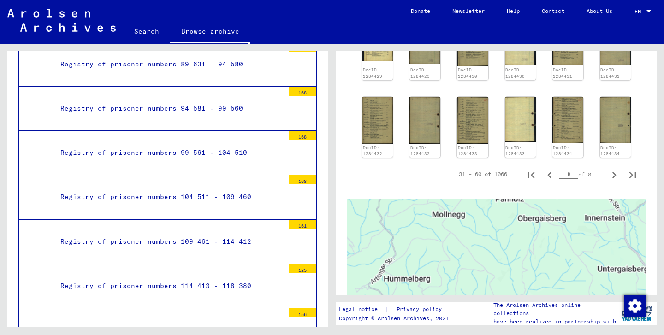
click at [615, 199] on div at bounding box center [496, 314] width 298 height 231
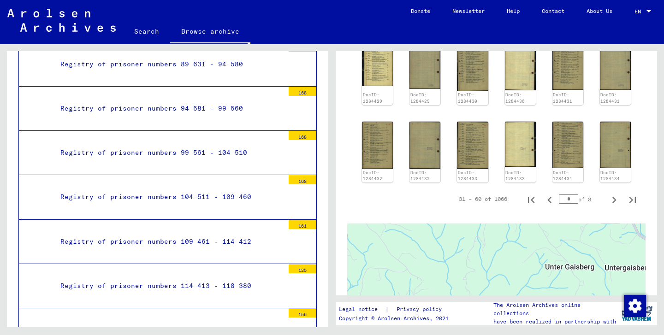
scroll to position [489, 0]
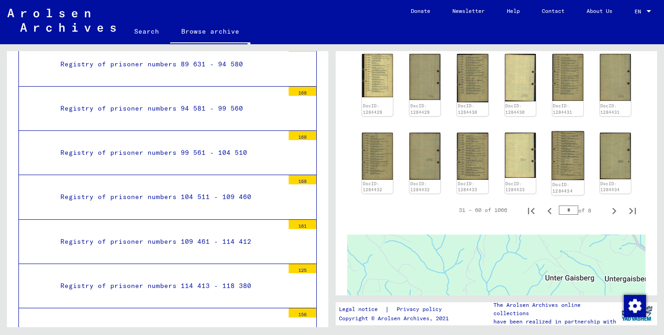
click at [573, 172] on img at bounding box center [568, 155] width 33 height 49
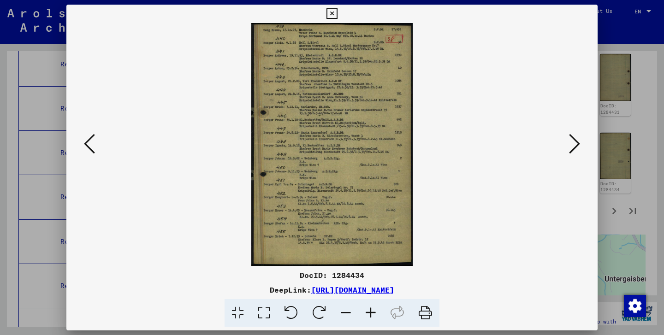
scroll to position [492, 0]
click at [337, 10] on icon at bounding box center [332, 13] width 11 height 11
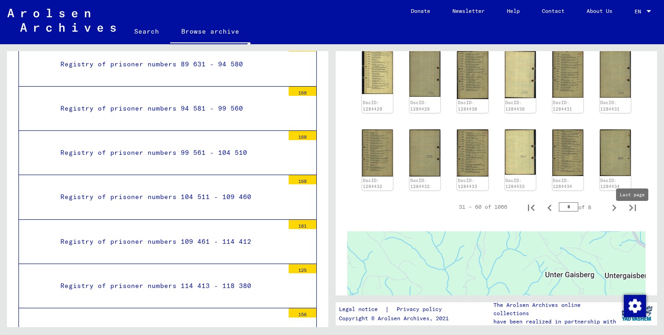
click at [633, 215] on icon "Last page" at bounding box center [632, 208] width 13 height 13
type input "**"
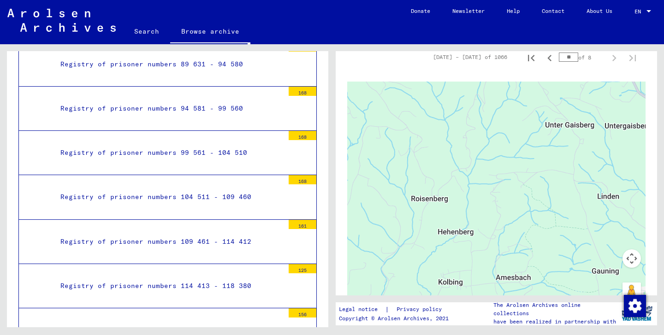
click at [567, 62] on input "**" at bounding box center [568, 57] width 19 height 9
type input "**"
type input "*"
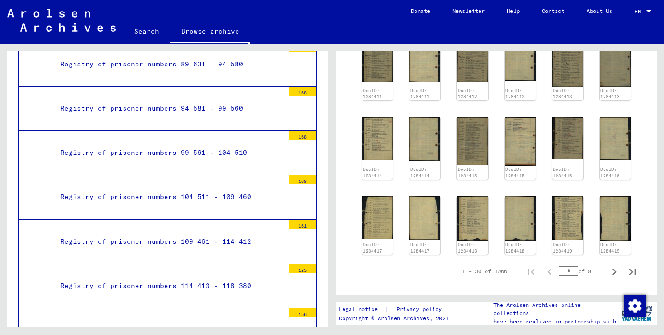
scroll to position [414, 0]
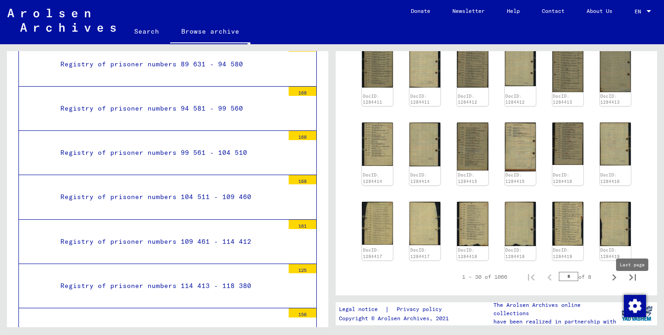
click at [627, 284] on icon "Last page" at bounding box center [632, 277] width 13 height 13
type input "**"
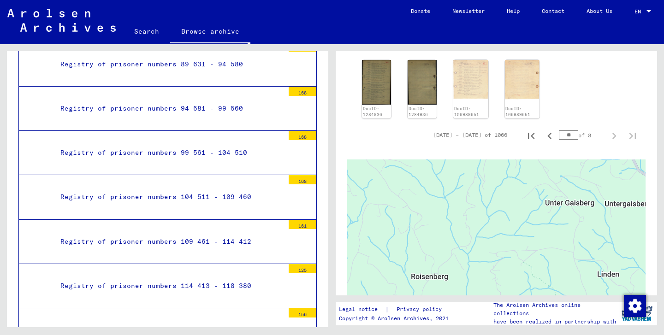
click at [600, 99] on div "DocID: 1284930 DocID: 1284930 DocID: 1284931 DocID: 1284931 DocID: 1284932 DocI…" at bounding box center [496, 7] width 276 height 231
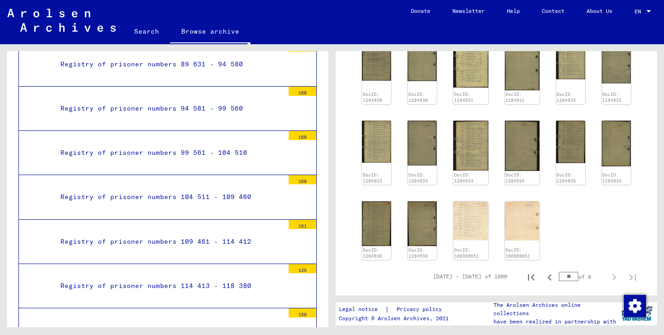
scroll to position [238, 0]
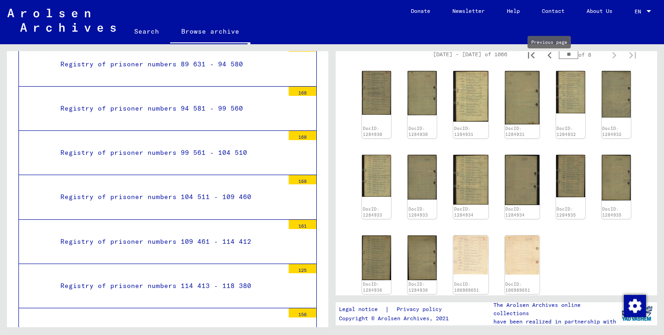
click at [550, 61] on icon "Previous page" at bounding box center [549, 55] width 13 height 13
type input "**"
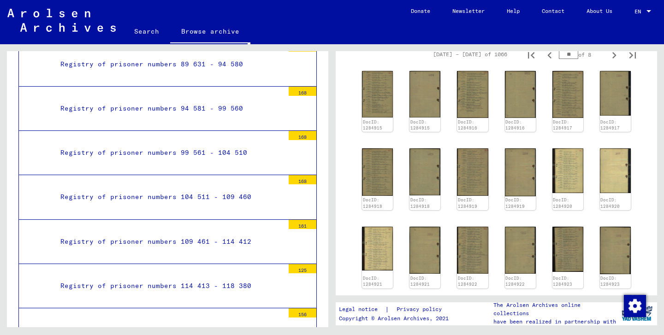
click at [550, 61] on icon "Previous page" at bounding box center [549, 55] width 13 height 13
type input "**"
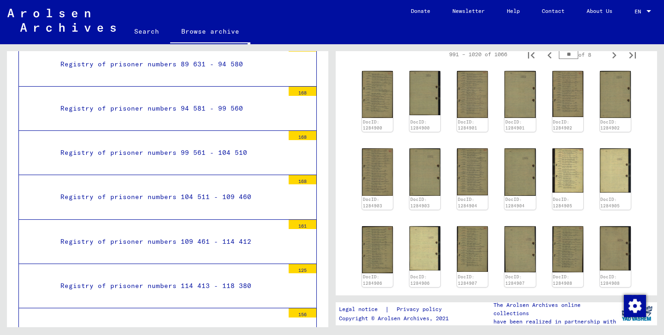
click at [550, 61] on icon "Previous page" at bounding box center [549, 55] width 13 height 13
type input "**"
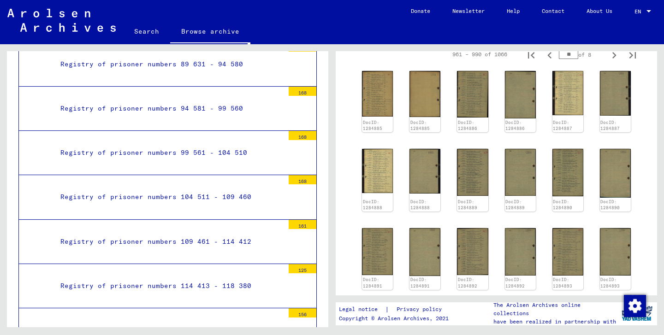
click at [550, 61] on icon "Previous page" at bounding box center [549, 55] width 13 height 13
type input "**"
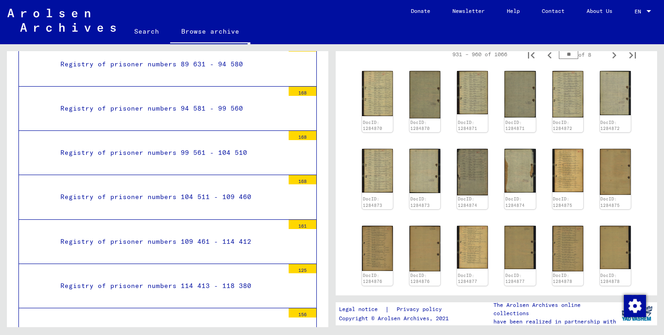
click at [550, 61] on icon "Previous page" at bounding box center [549, 55] width 13 height 13
type input "**"
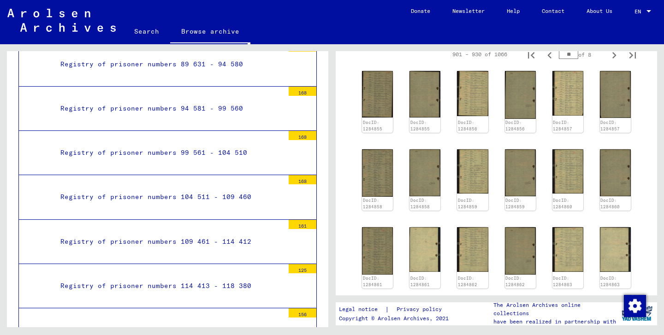
click at [550, 61] on icon "Previous page" at bounding box center [549, 55] width 13 height 13
type input "**"
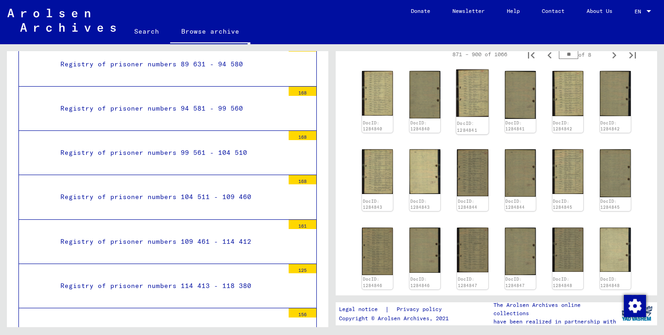
click at [476, 108] on img at bounding box center [473, 94] width 33 height 48
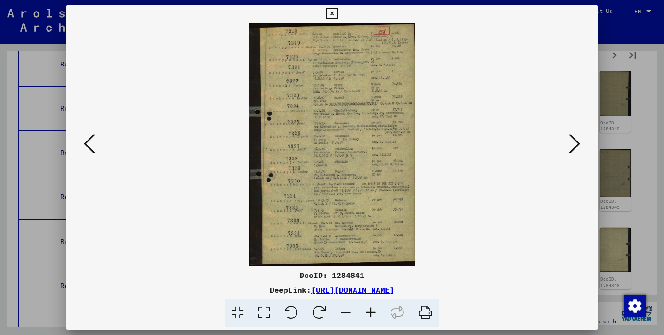
click at [369, 313] on icon at bounding box center [370, 313] width 25 height 28
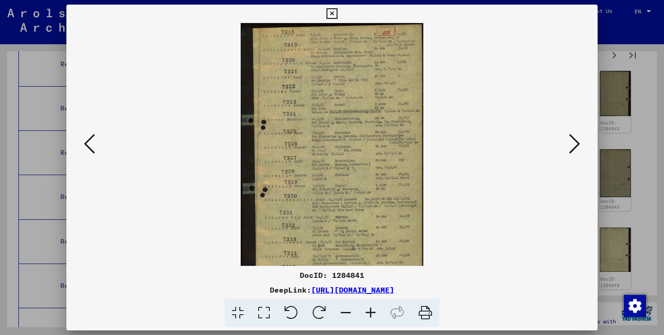
click at [369, 313] on icon at bounding box center [370, 313] width 25 height 28
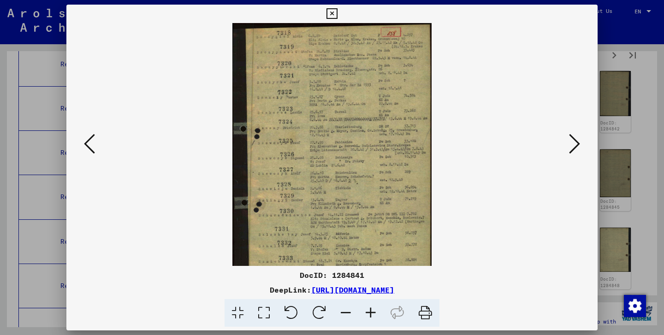
click at [369, 313] on icon at bounding box center [370, 313] width 25 height 28
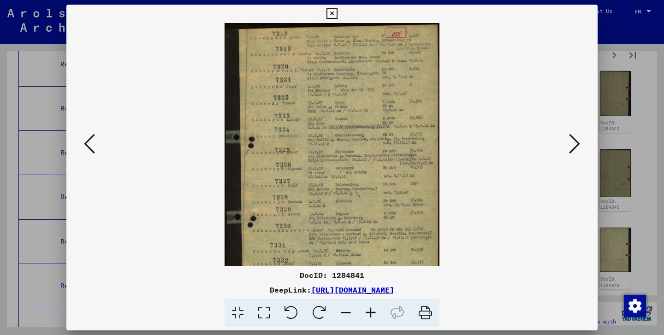
click at [369, 313] on icon at bounding box center [370, 313] width 25 height 28
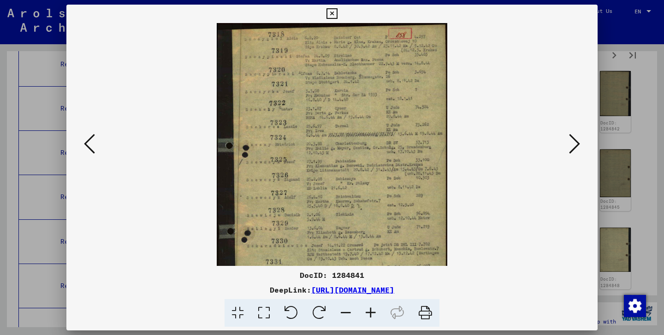
click at [369, 313] on icon at bounding box center [370, 313] width 25 height 28
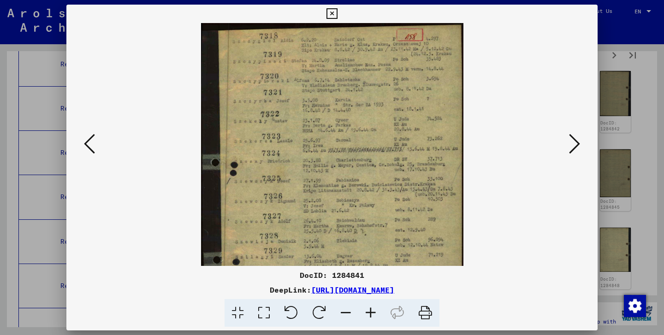
click at [369, 313] on icon at bounding box center [370, 313] width 25 height 28
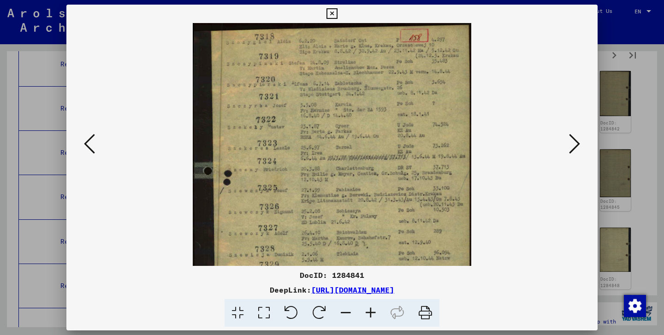
click at [369, 313] on icon at bounding box center [370, 313] width 25 height 28
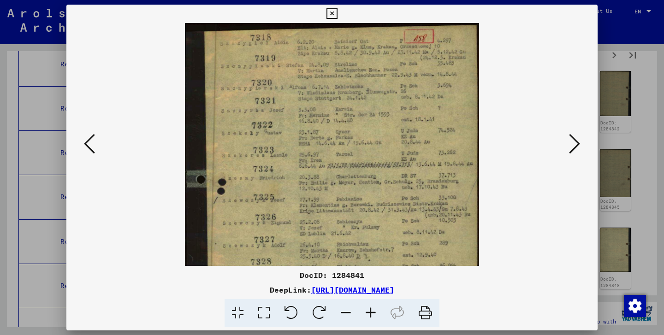
click at [369, 313] on icon at bounding box center [370, 313] width 25 height 28
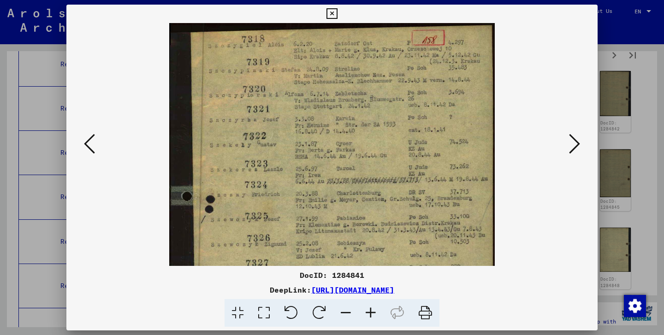
click at [369, 313] on icon at bounding box center [370, 313] width 25 height 28
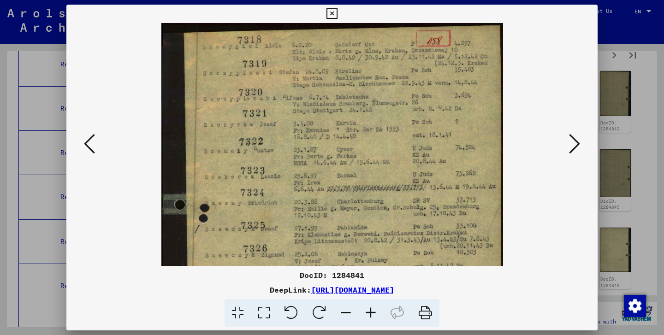
click at [369, 313] on icon at bounding box center [370, 313] width 25 height 28
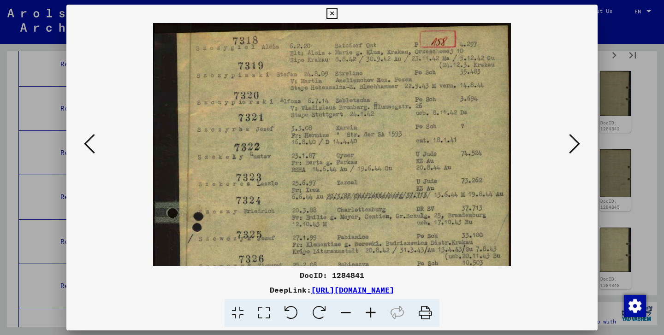
click at [337, 12] on icon at bounding box center [332, 13] width 11 height 11
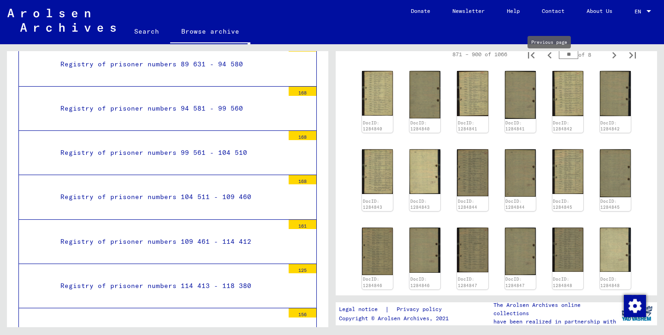
click at [551, 59] on icon "Previous page" at bounding box center [550, 55] width 4 height 6
type input "**"
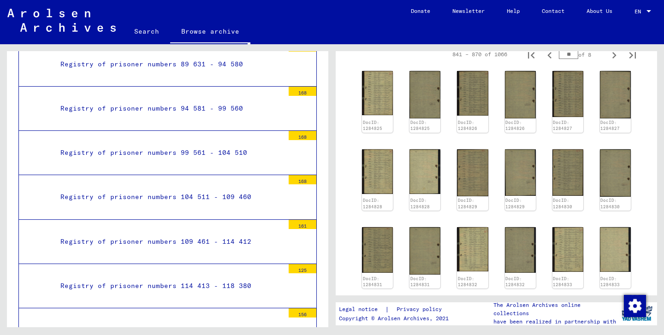
click at [551, 59] on icon "Previous page" at bounding box center [550, 55] width 4 height 6
type input "**"
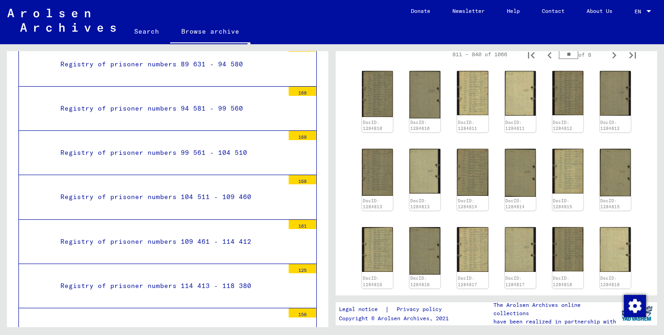
click at [551, 59] on icon "Previous page" at bounding box center [550, 55] width 4 height 6
type input "**"
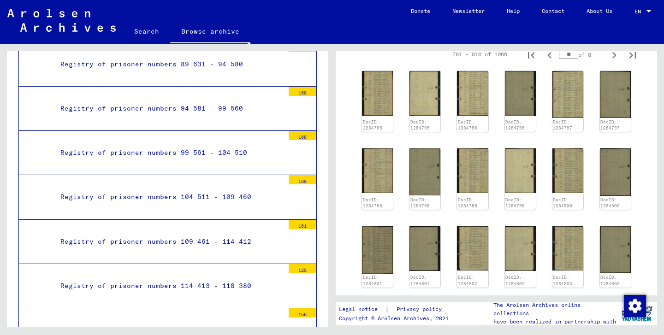
click at [551, 59] on icon "Previous page" at bounding box center [550, 55] width 4 height 6
type input "**"
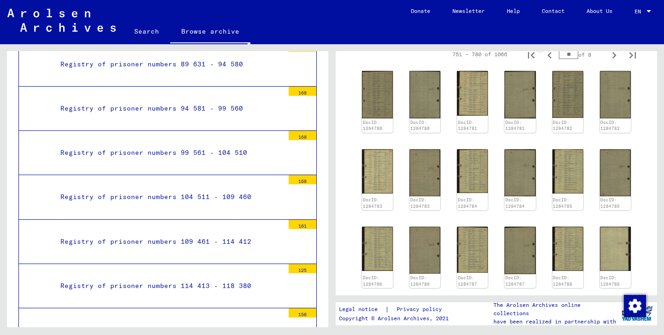
click at [551, 59] on icon "Previous page" at bounding box center [550, 55] width 4 height 6
type input "**"
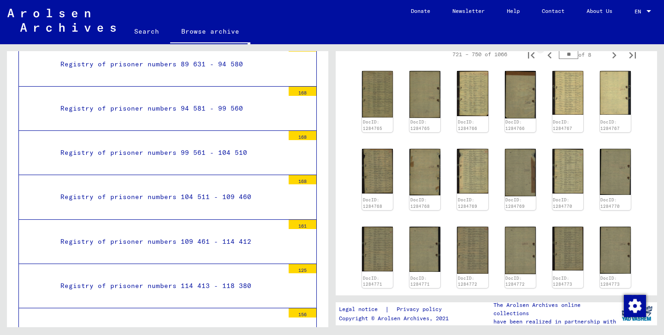
click at [551, 59] on icon "Previous page" at bounding box center [550, 55] width 4 height 6
type input "**"
click at [551, 59] on icon "Previous page" at bounding box center [550, 55] width 4 height 6
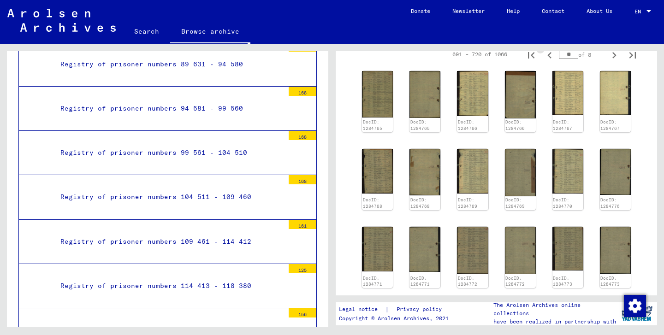
type input "**"
click at [551, 59] on icon "Previous page" at bounding box center [550, 55] width 4 height 6
type input "**"
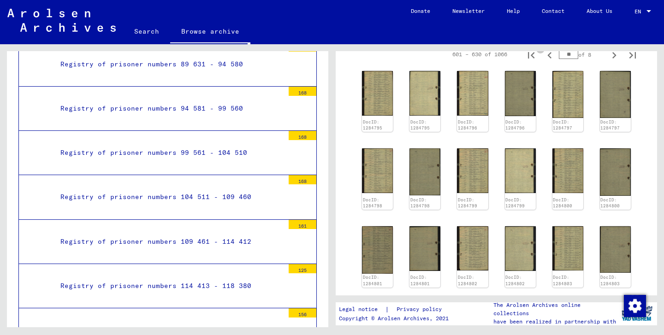
click at [551, 59] on icon "Previous page" at bounding box center [550, 55] width 4 height 6
type input "**"
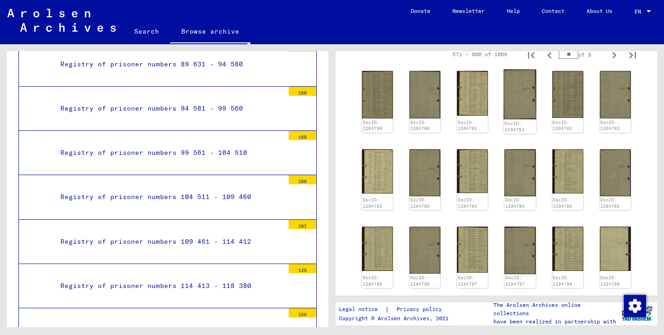
click at [517, 107] on img at bounding box center [520, 95] width 33 height 50
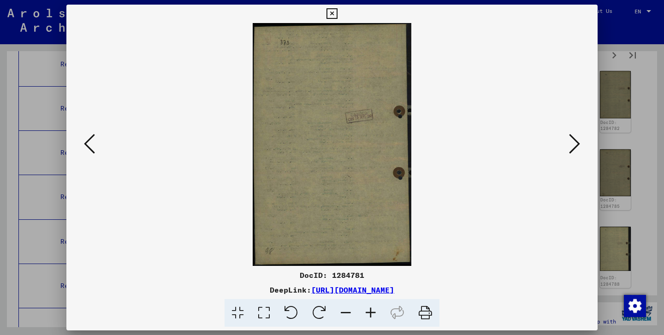
click at [575, 141] on icon at bounding box center [574, 144] width 11 height 22
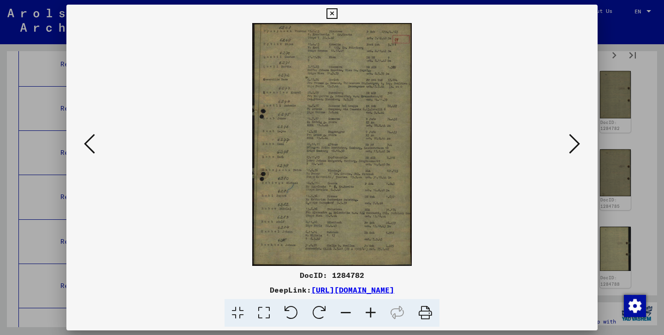
click at [575, 141] on icon at bounding box center [574, 144] width 11 height 22
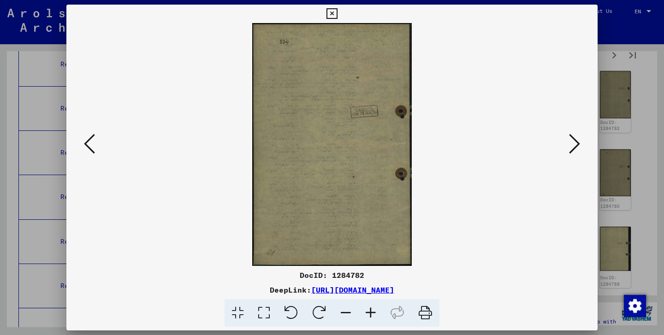
click at [575, 141] on icon at bounding box center [574, 144] width 11 height 22
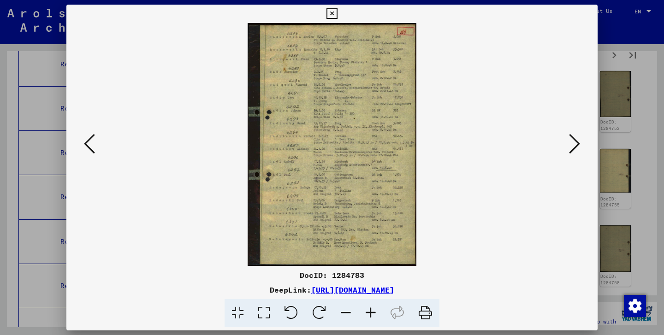
click at [369, 314] on icon at bounding box center [370, 313] width 25 height 28
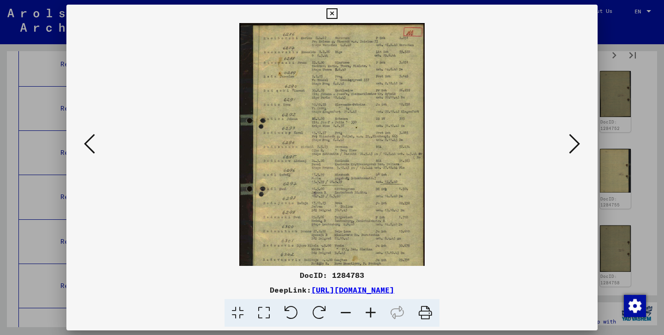
click at [369, 314] on icon at bounding box center [370, 313] width 25 height 28
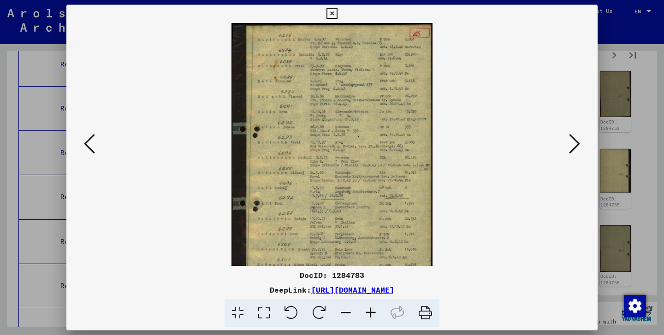
click at [369, 314] on icon at bounding box center [370, 313] width 25 height 28
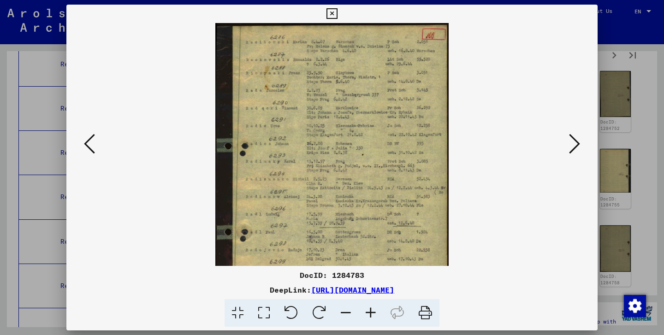
click at [369, 314] on icon at bounding box center [370, 313] width 25 height 28
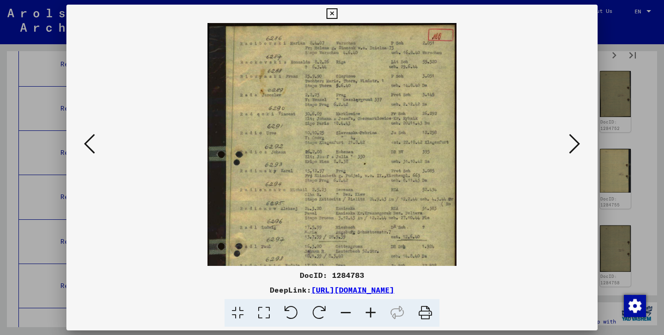
click at [369, 314] on icon at bounding box center [370, 313] width 25 height 28
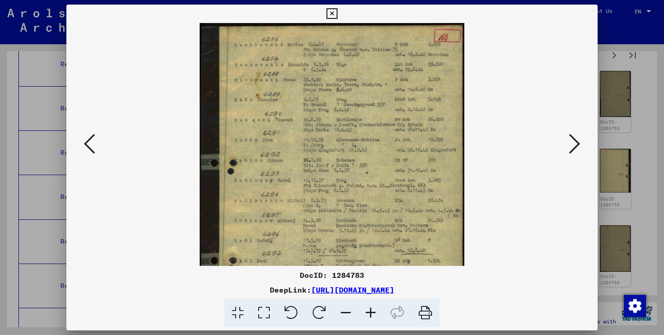
click at [369, 314] on icon at bounding box center [370, 313] width 25 height 28
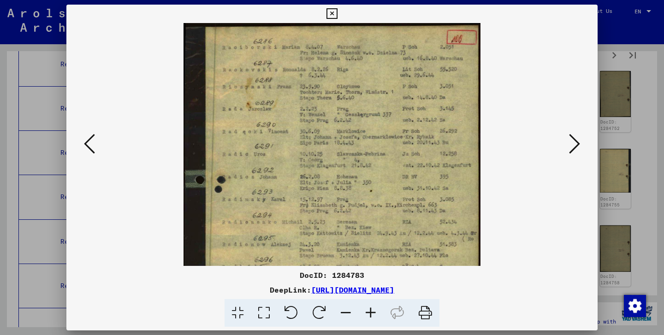
click at [369, 314] on icon at bounding box center [370, 313] width 25 height 28
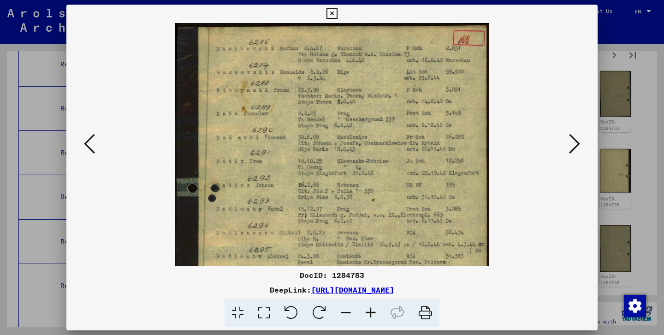
click at [369, 314] on icon at bounding box center [370, 313] width 25 height 28
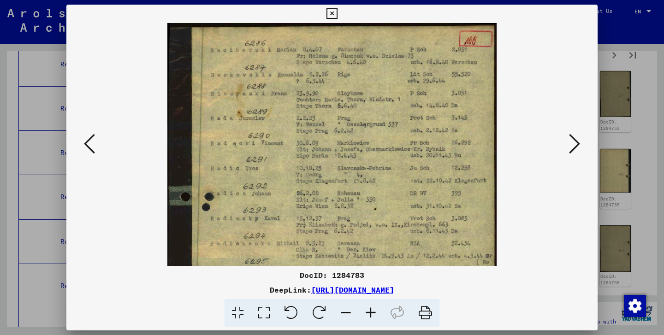
click at [369, 314] on icon at bounding box center [370, 313] width 25 height 28
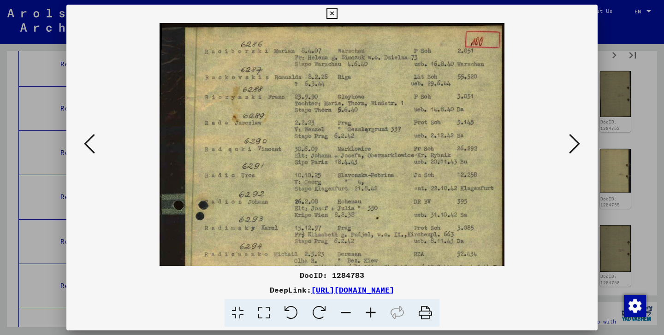
click at [337, 10] on icon at bounding box center [332, 13] width 11 height 11
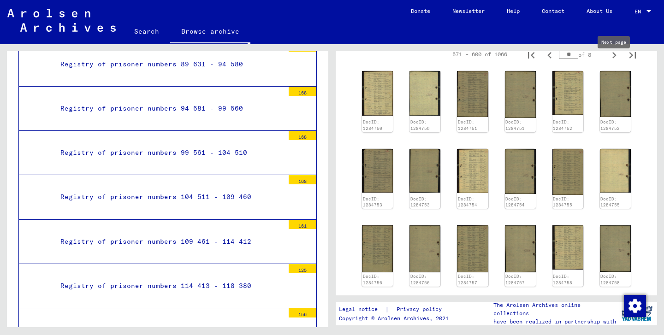
click at [614, 59] on icon "Next page" at bounding box center [615, 55] width 4 height 6
type input "**"
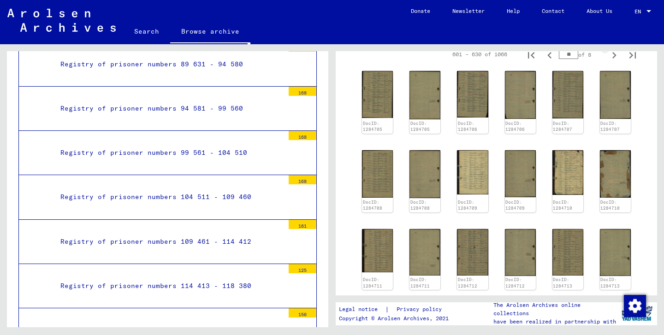
click at [614, 59] on icon "Next page" at bounding box center [615, 55] width 4 height 6
type input "**"
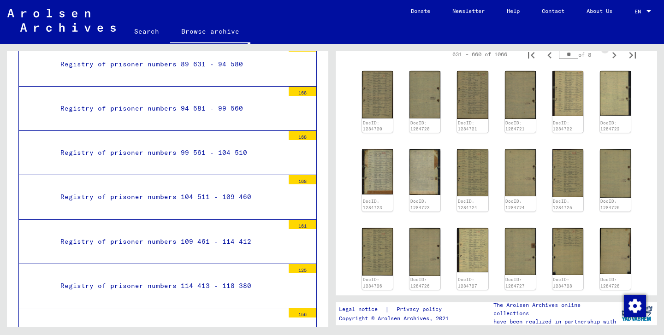
click at [614, 59] on icon "Next page" at bounding box center [615, 55] width 4 height 6
type input "**"
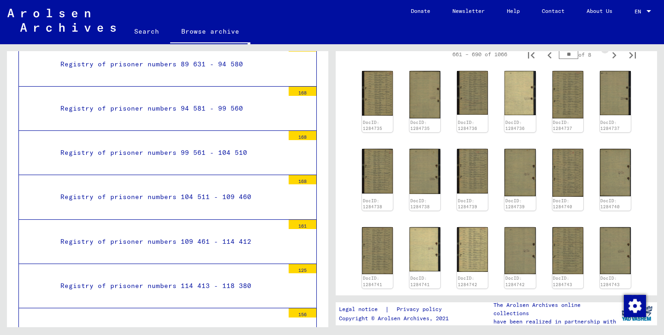
click at [614, 59] on icon "Next page" at bounding box center [615, 55] width 4 height 6
type input "**"
click at [614, 59] on icon "Next page" at bounding box center [615, 55] width 4 height 6
type input "**"
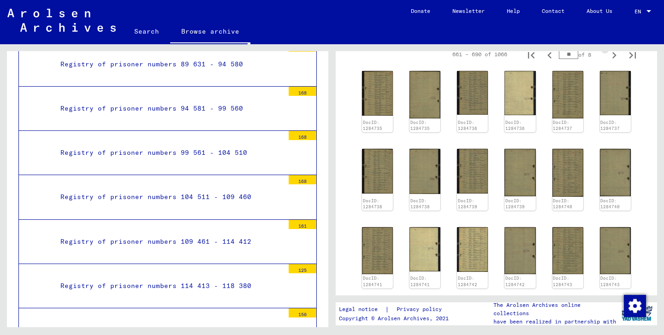
type input "**"
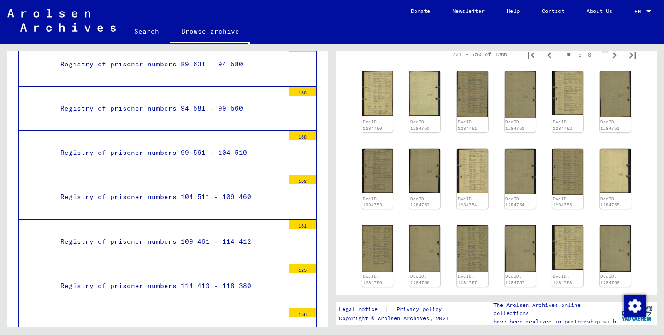
click at [614, 59] on icon "Next page" at bounding box center [615, 55] width 4 height 6
type input "**"
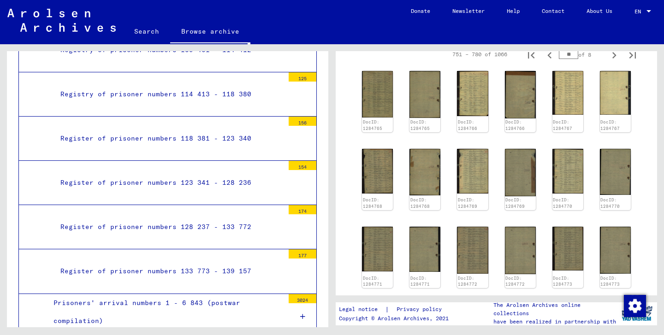
scroll to position [3522, 0]
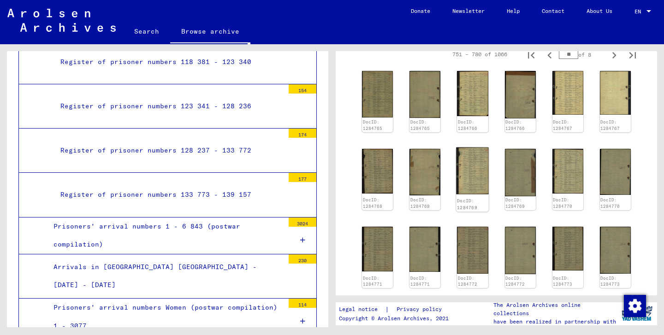
click at [469, 188] on img at bounding box center [473, 171] width 33 height 47
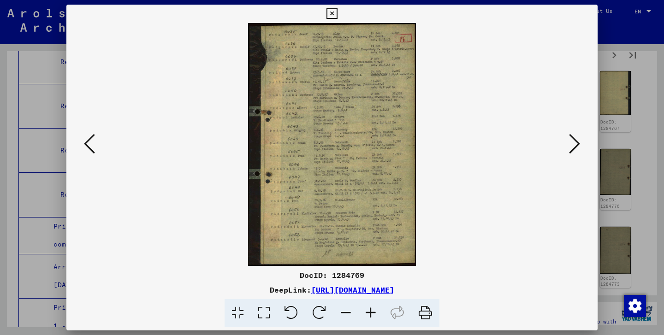
click at [369, 313] on icon at bounding box center [370, 313] width 25 height 28
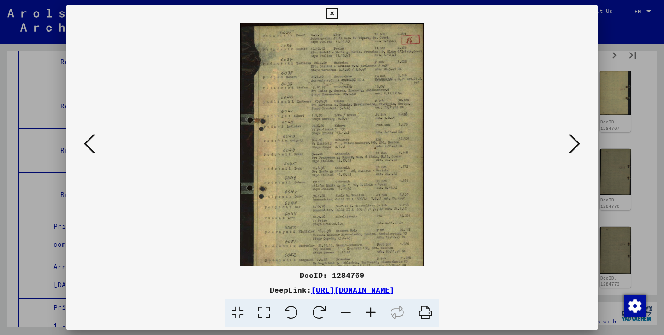
click at [369, 313] on icon at bounding box center [370, 313] width 25 height 28
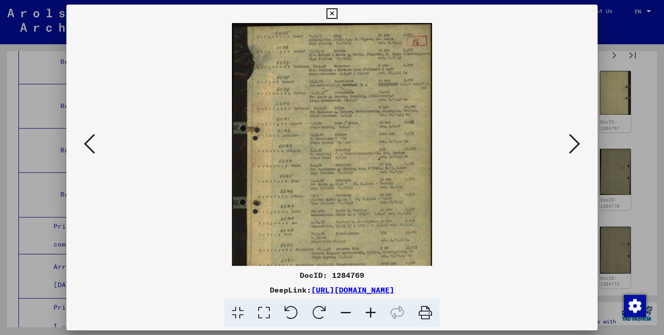
click at [369, 313] on icon at bounding box center [370, 313] width 25 height 28
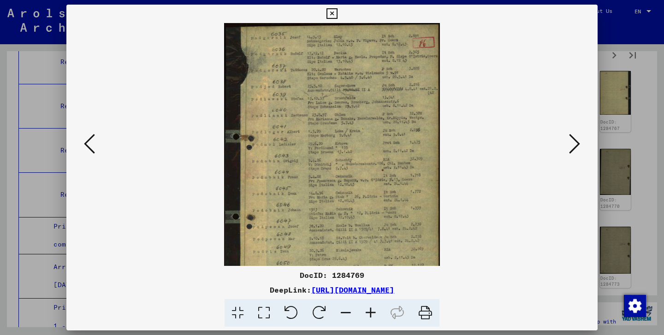
click at [369, 313] on icon at bounding box center [370, 313] width 25 height 28
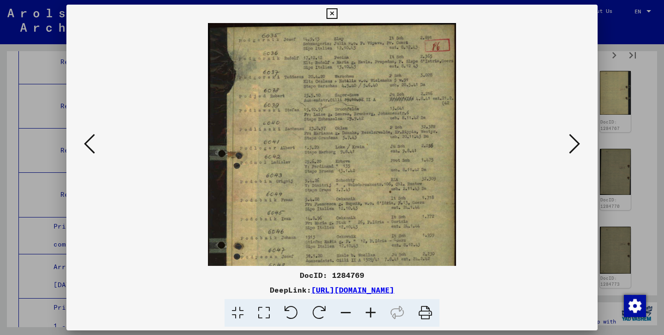
click at [369, 313] on icon at bounding box center [370, 313] width 25 height 28
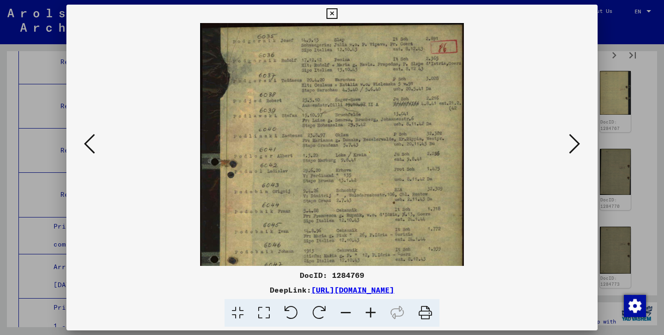
click at [369, 313] on icon at bounding box center [370, 313] width 25 height 28
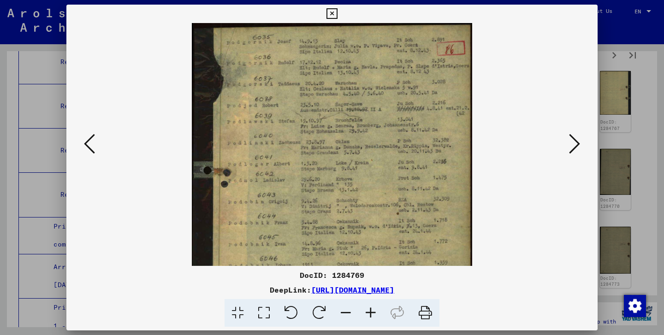
click at [369, 313] on icon at bounding box center [370, 313] width 25 height 28
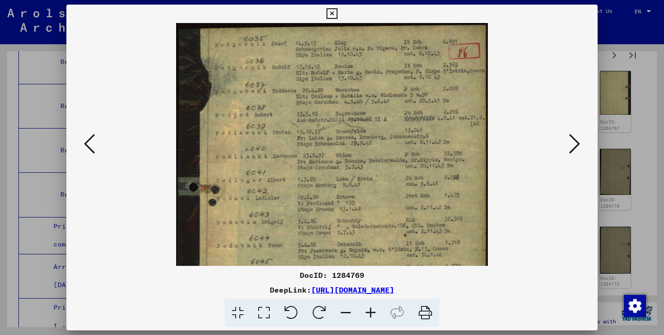
click at [369, 313] on icon at bounding box center [370, 313] width 25 height 28
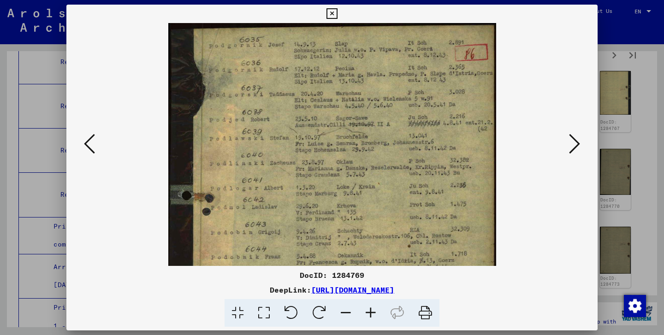
click at [369, 313] on icon at bounding box center [370, 313] width 25 height 28
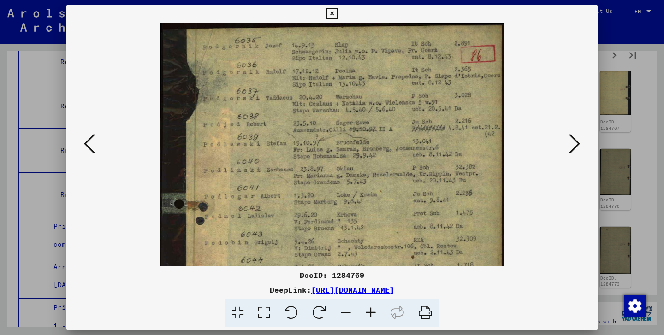
click at [369, 313] on icon at bounding box center [370, 313] width 25 height 28
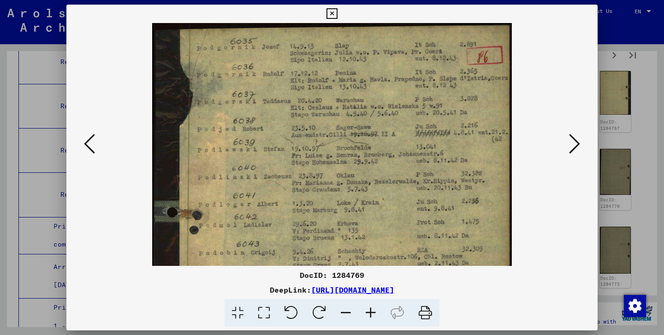
click at [337, 11] on icon at bounding box center [332, 13] width 11 height 11
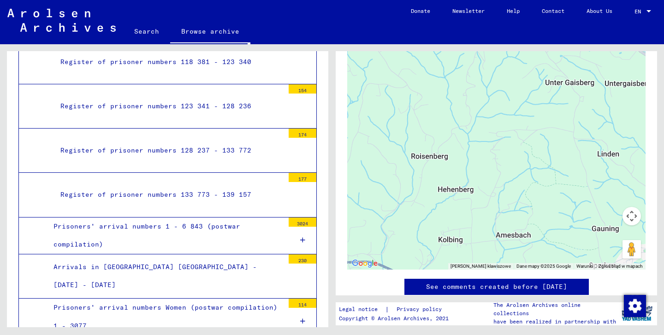
scroll to position [603, 0]
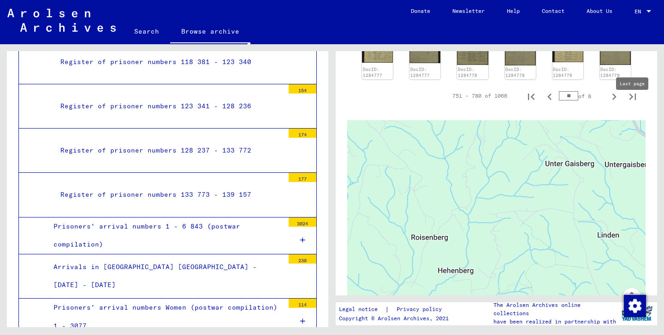
click at [632, 103] on icon "Last page" at bounding box center [632, 96] width 13 height 13
type input "**"
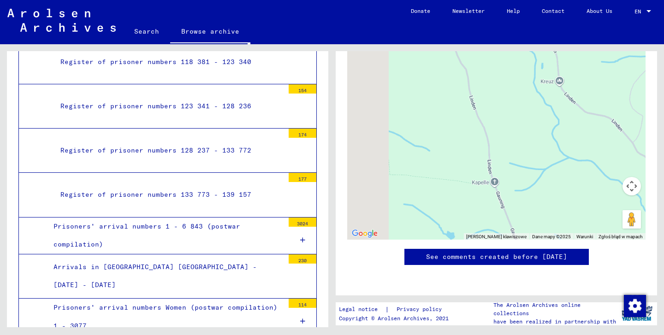
click at [631, 115] on div at bounding box center [496, 124] width 298 height 231
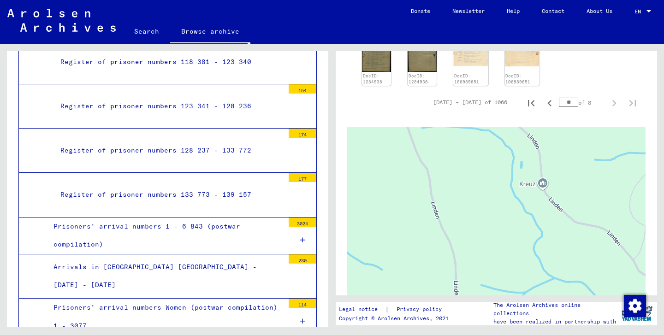
scroll to position [419, 0]
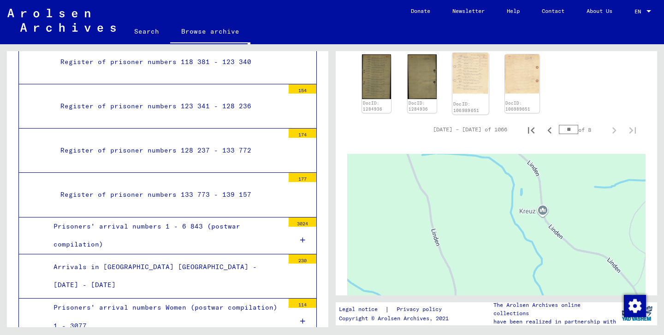
click at [468, 94] on img at bounding box center [471, 73] width 36 height 41
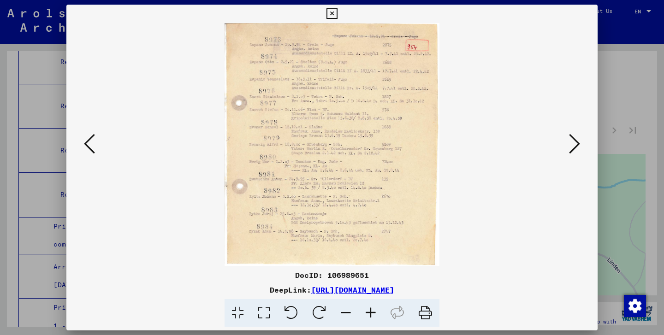
click at [337, 9] on icon at bounding box center [332, 13] width 11 height 11
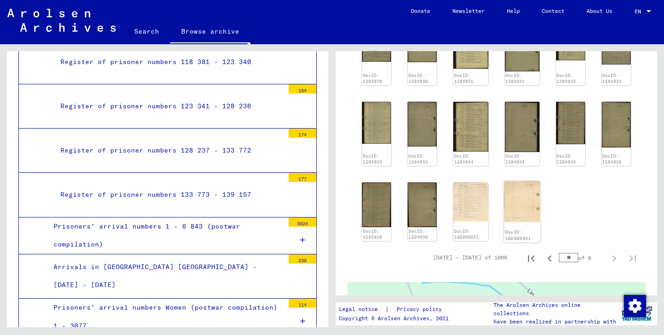
scroll to position [104, 0]
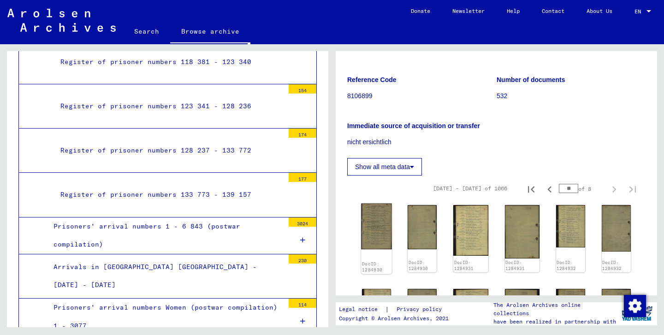
click at [382, 239] on img at bounding box center [376, 227] width 30 height 46
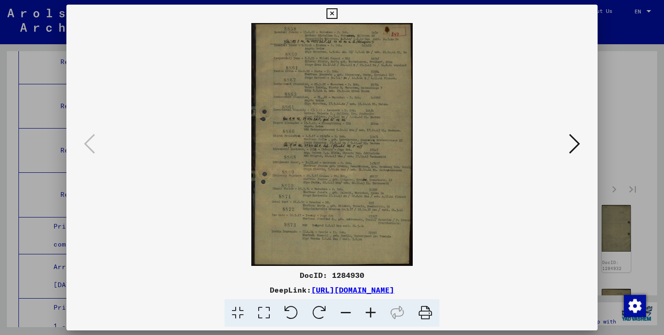
click at [337, 12] on icon at bounding box center [332, 13] width 11 height 11
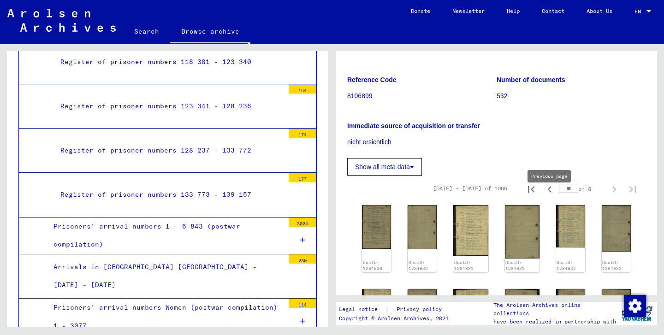
click at [551, 193] on icon "Previous page" at bounding box center [550, 189] width 4 height 6
type input "**"
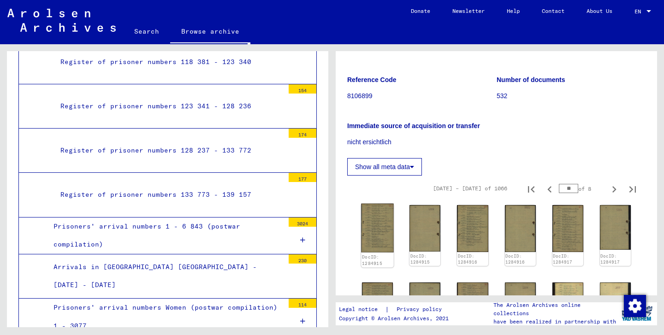
click at [377, 253] on img at bounding box center [377, 228] width 33 height 49
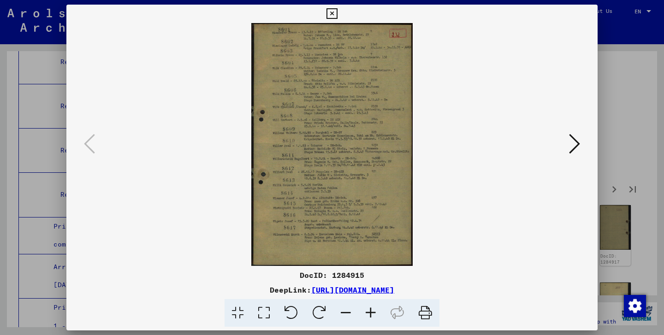
click at [337, 14] on icon at bounding box center [332, 13] width 11 height 11
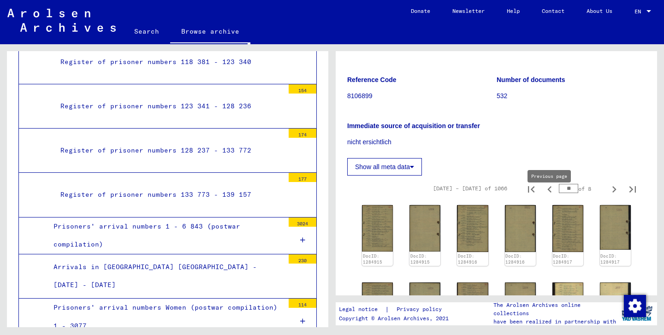
click at [553, 196] on icon "Previous page" at bounding box center [549, 189] width 13 height 13
type input "**"
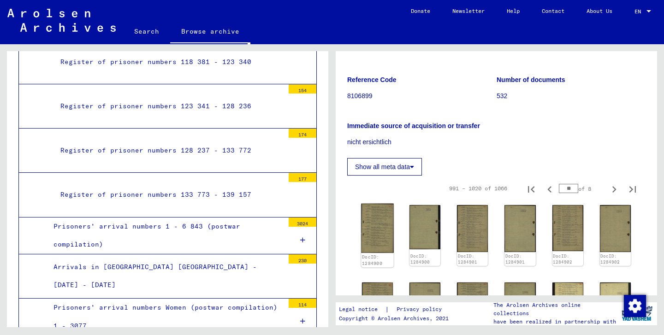
click at [371, 245] on img at bounding box center [377, 228] width 33 height 49
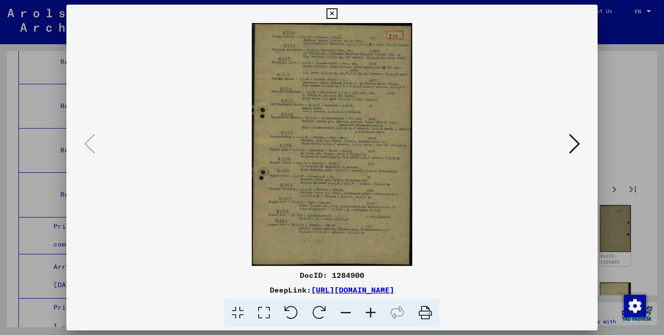
click at [371, 313] on icon at bounding box center [370, 313] width 25 height 28
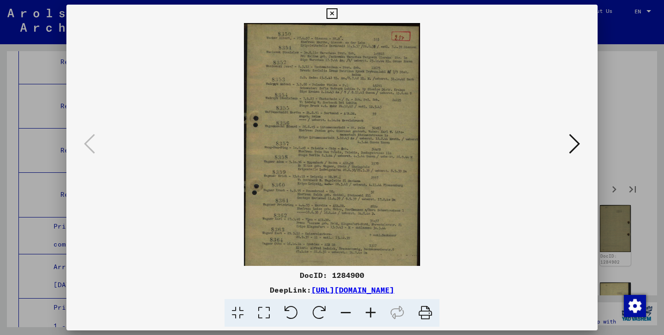
click at [371, 313] on icon at bounding box center [370, 313] width 25 height 28
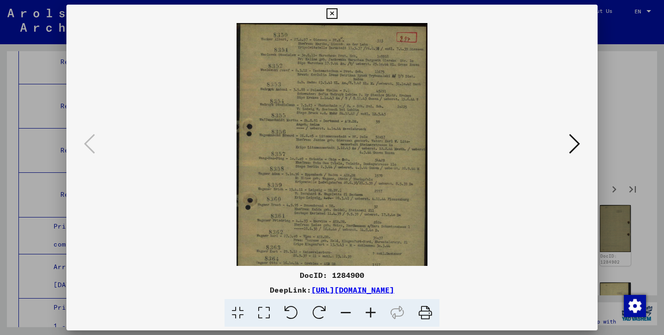
click at [371, 313] on icon at bounding box center [370, 313] width 25 height 28
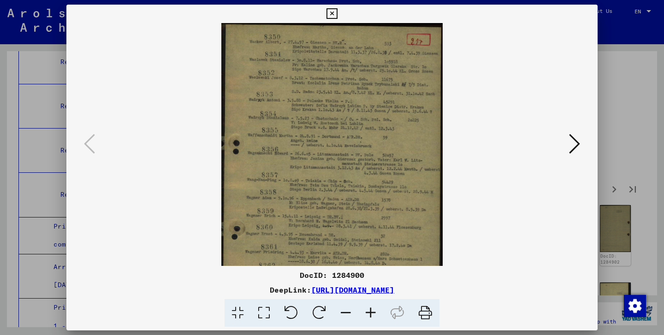
click at [371, 313] on icon at bounding box center [370, 313] width 25 height 28
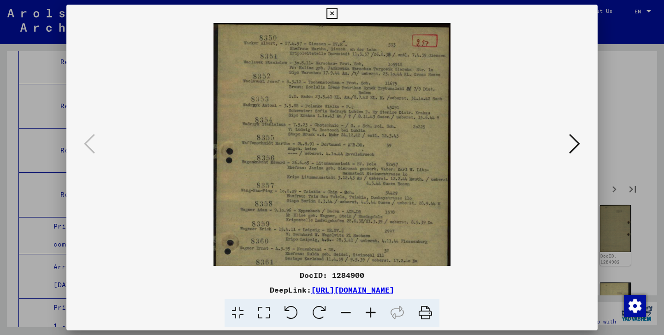
click at [371, 313] on icon at bounding box center [370, 313] width 25 height 28
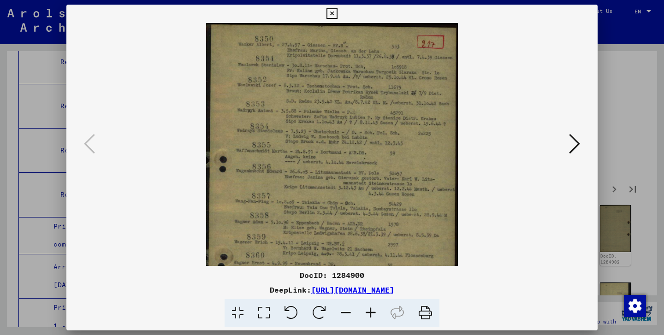
click at [371, 313] on icon at bounding box center [370, 313] width 25 height 28
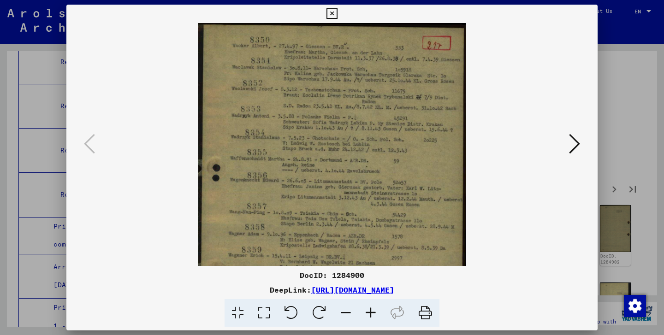
click at [371, 313] on icon at bounding box center [370, 313] width 25 height 28
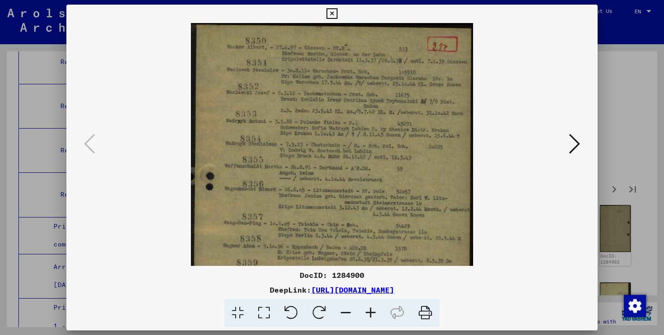
click at [371, 313] on icon at bounding box center [370, 313] width 25 height 28
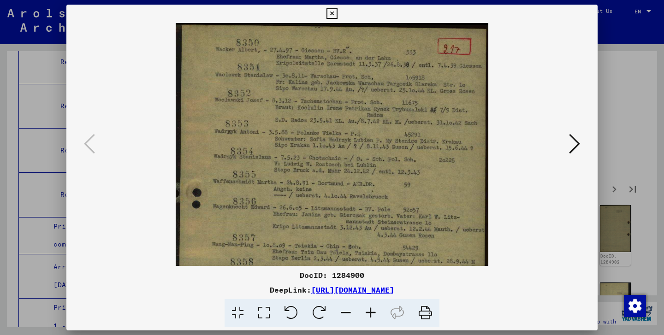
click at [371, 313] on icon at bounding box center [370, 313] width 25 height 28
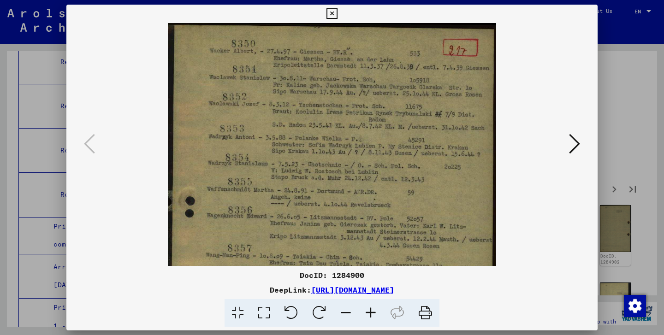
click at [371, 313] on icon at bounding box center [370, 313] width 25 height 28
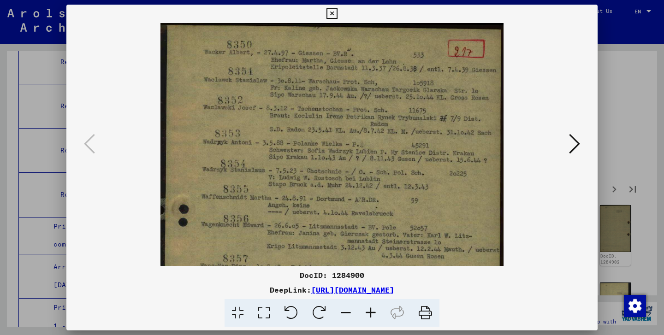
click at [371, 313] on icon at bounding box center [370, 313] width 25 height 28
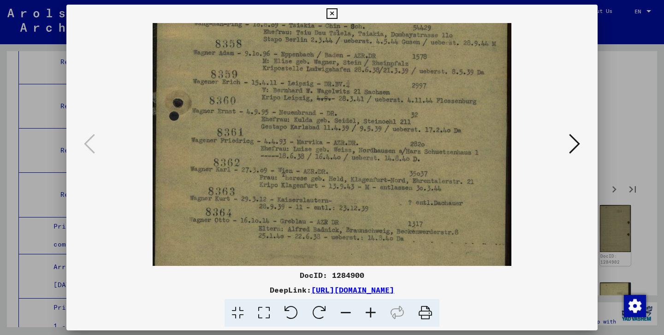
scroll to position [256, 0]
drag, startPoint x: 358, startPoint y: 206, endPoint x: 412, endPoint y: -50, distance: 261.3
click at [412, 0] on html "Search Browse archive Donate Newsletter Help Contact About Us Search Browse arc…" at bounding box center [332, 167] width 664 height 335
click at [576, 146] on icon at bounding box center [574, 144] width 11 height 22
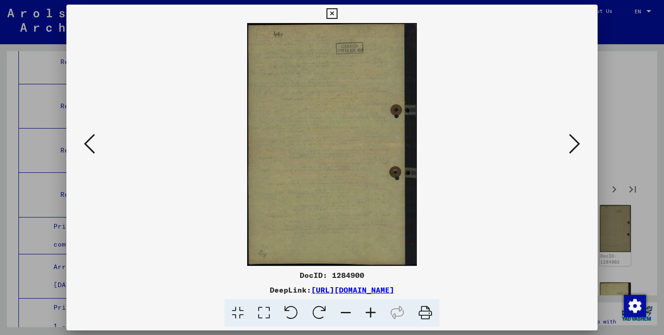
click at [576, 146] on icon at bounding box center [574, 144] width 11 height 22
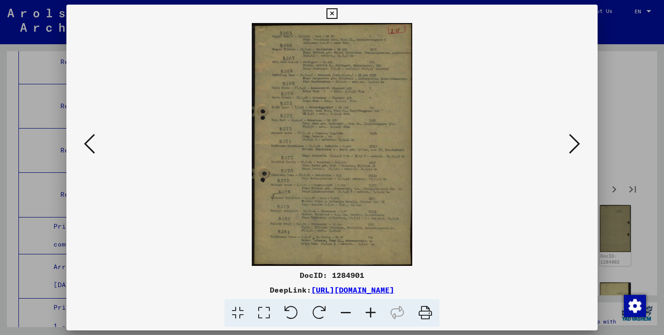
click at [371, 316] on icon at bounding box center [370, 313] width 25 height 28
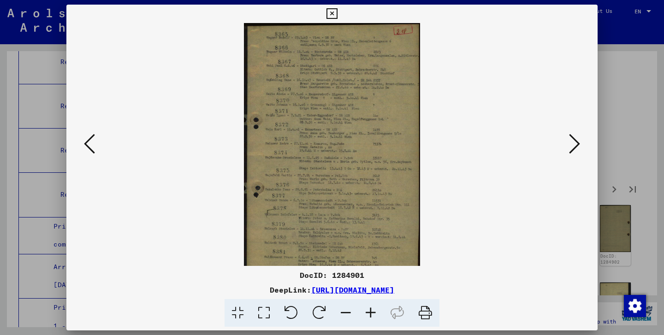
click at [371, 316] on icon at bounding box center [370, 313] width 25 height 28
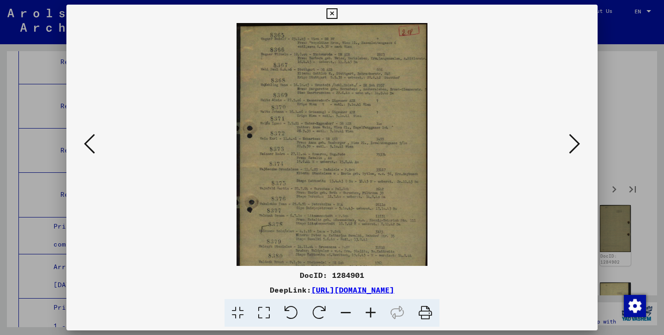
click at [371, 316] on icon at bounding box center [370, 313] width 25 height 28
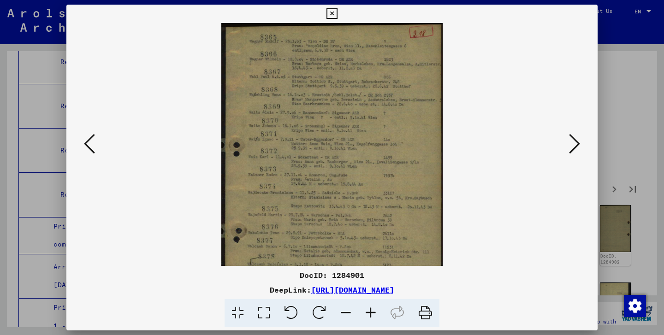
click at [371, 316] on icon at bounding box center [370, 313] width 25 height 28
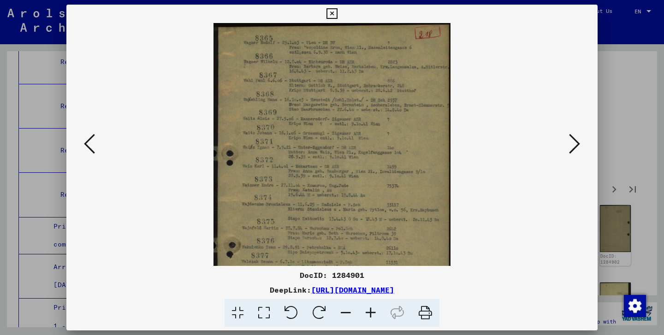
click at [371, 316] on icon at bounding box center [370, 313] width 25 height 28
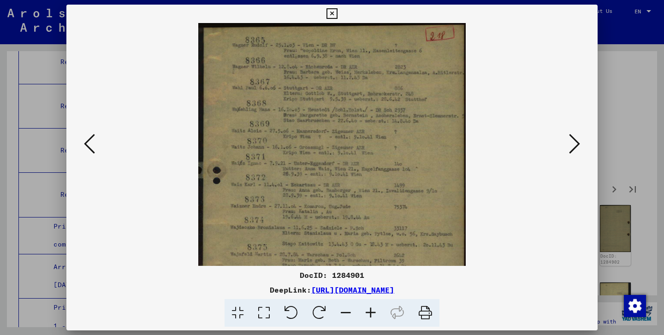
click at [371, 316] on icon at bounding box center [370, 313] width 25 height 28
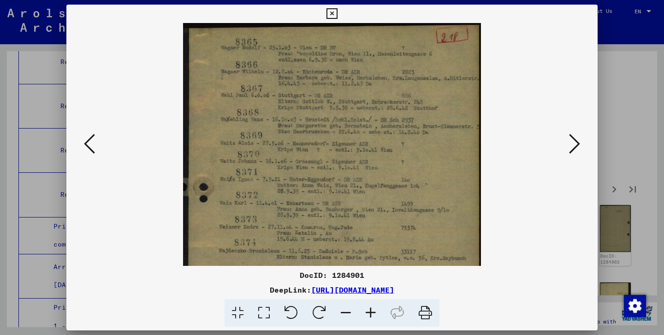
click at [371, 316] on icon at bounding box center [370, 313] width 25 height 28
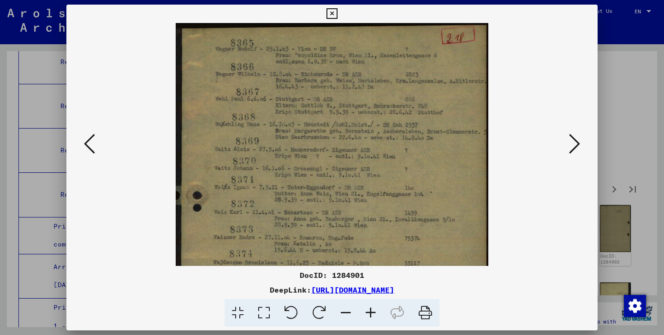
click at [371, 316] on icon at bounding box center [370, 313] width 25 height 28
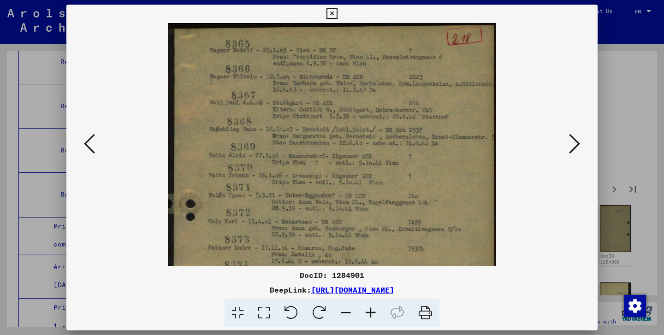
click at [371, 316] on icon at bounding box center [370, 313] width 25 height 28
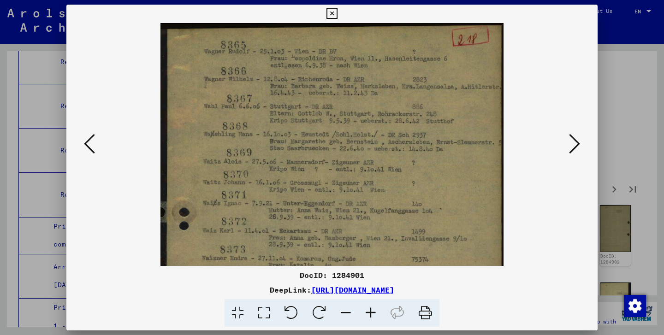
click at [371, 316] on icon at bounding box center [370, 313] width 25 height 28
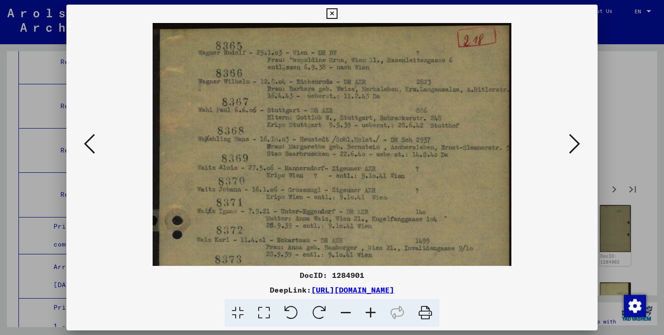
click at [371, 316] on icon at bounding box center [370, 313] width 25 height 28
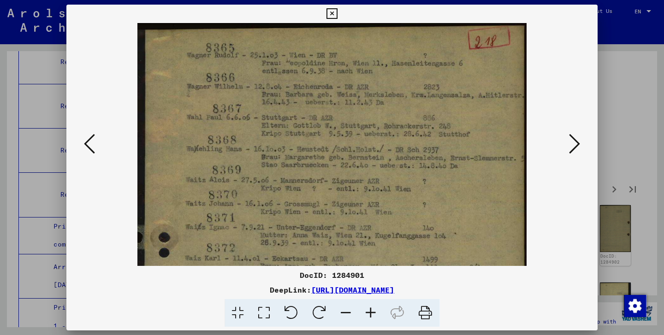
click at [371, 316] on icon at bounding box center [370, 313] width 25 height 28
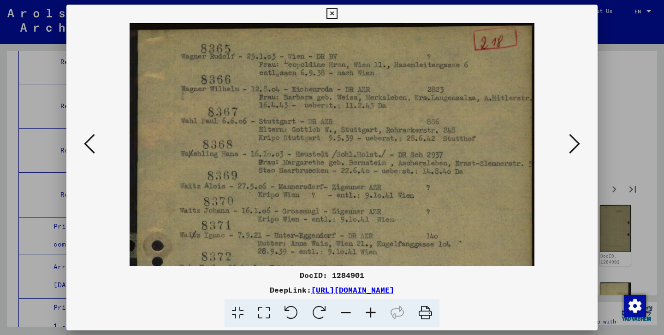
click at [371, 316] on icon at bounding box center [370, 313] width 25 height 28
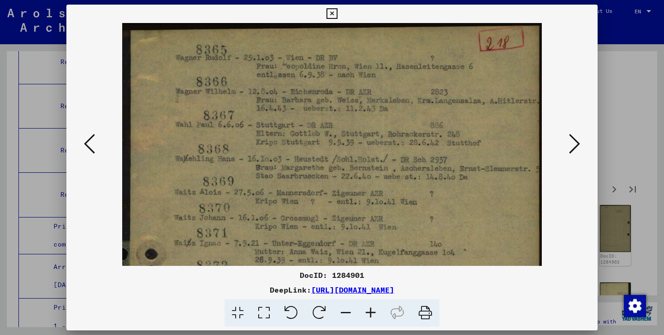
click at [371, 316] on icon at bounding box center [370, 313] width 25 height 28
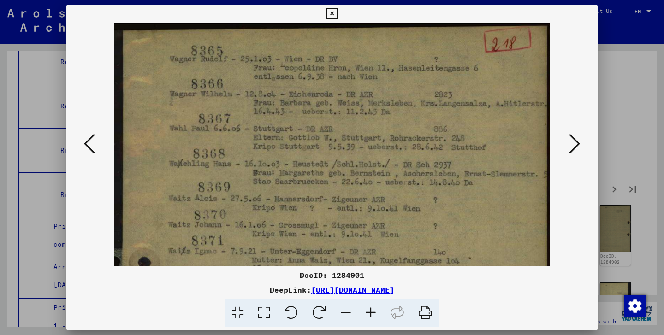
click at [371, 316] on icon at bounding box center [370, 313] width 25 height 28
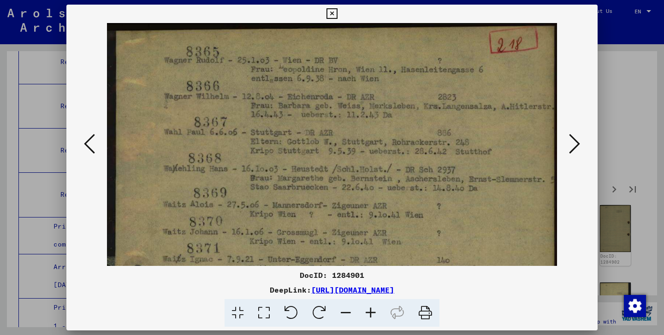
click at [371, 316] on icon at bounding box center [370, 313] width 25 height 28
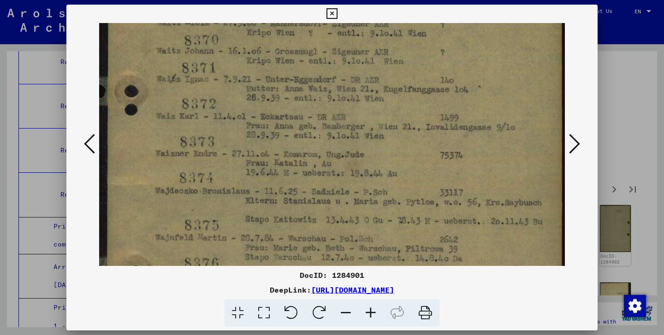
scroll to position [191, 0]
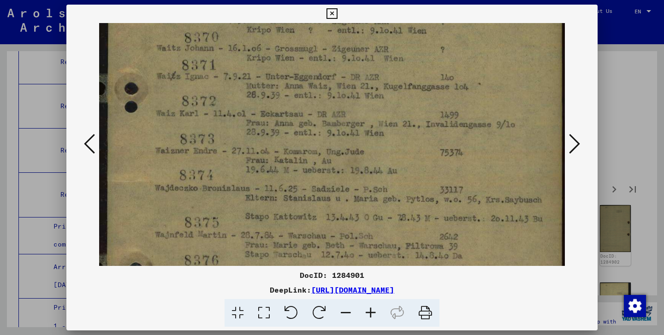
drag, startPoint x: 261, startPoint y: 141, endPoint x: 238, endPoint y: -50, distance: 192.4
click at [238, 0] on html "Search Browse archive Donate Newsletter Help Contact About Us Search Browse arc…" at bounding box center [332, 167] width 664 height 335
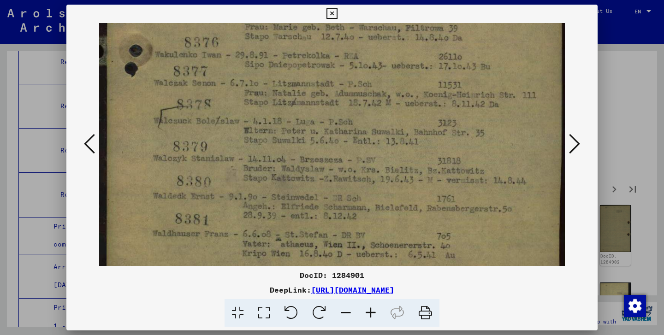
scroll to position [461, 0]
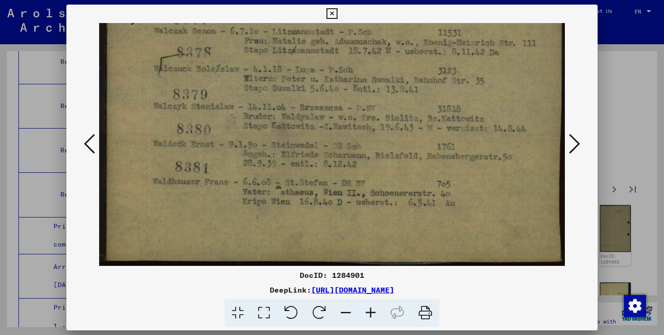
drag, startPoint x: 206, startPoint y: 236, endPoint x: 182, endPoint y: -50, distance: 287.0
click at [182, 0] on html "Search Browse archive Donate Newsletter Help Contact About Us Search Browse arc…" at bounding box center [332, 167] width 664 height 335
click at [337, 13] on icon at bounding box center [332, 13] width 11 height 11
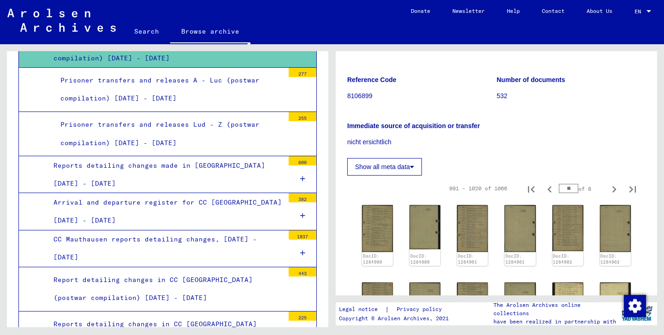
scroll to position [3848, 0]
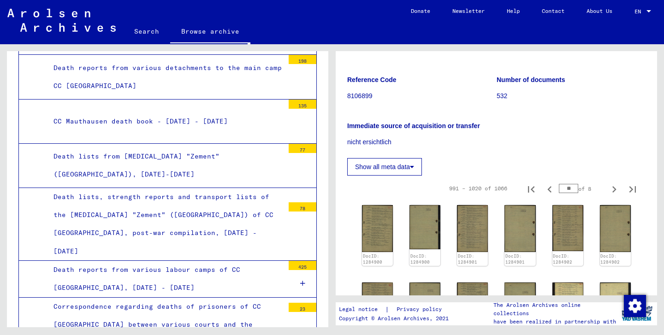
scroll to position [5647, 0]
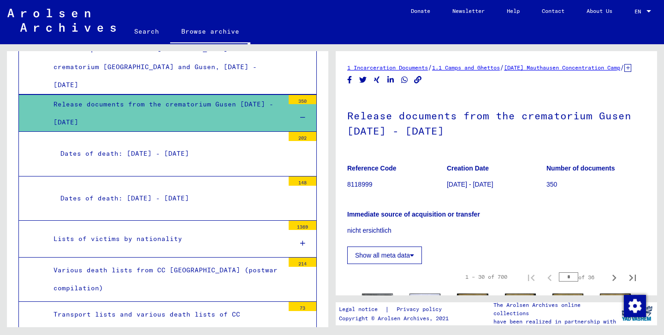
scroll to position [6346, 0]
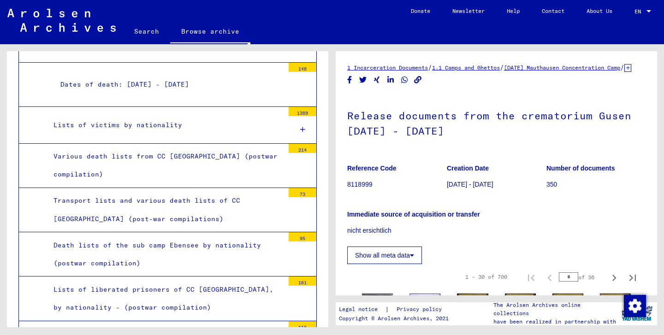
scroll to position [6492, 0]
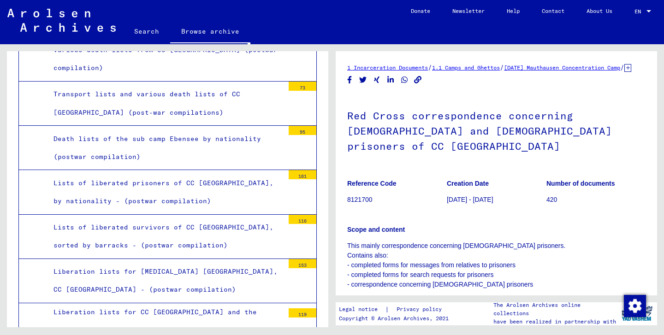
scroll to position [6590, 0]
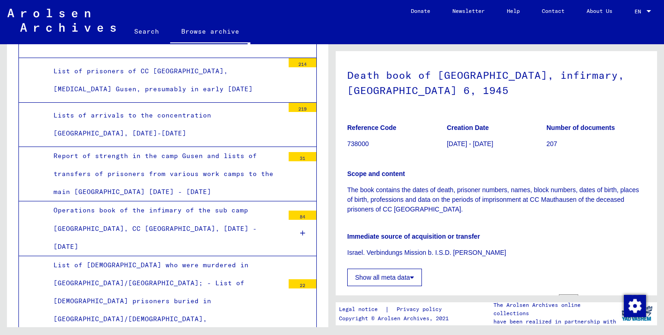
scroll to position [8001, 0]
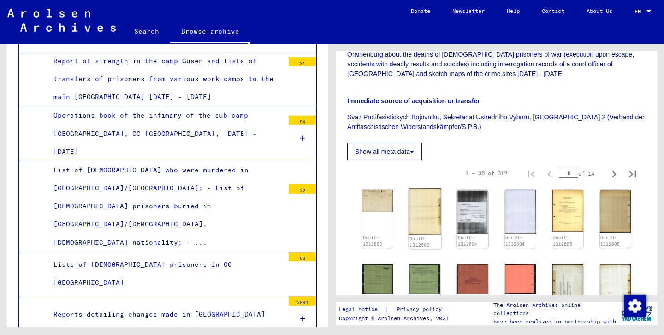
scroll to position [288, 0]
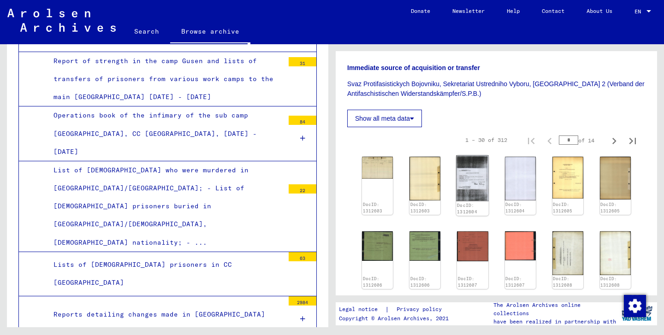
click at [469, 182] on img at bounding box center [473, 178] width 33 height 46
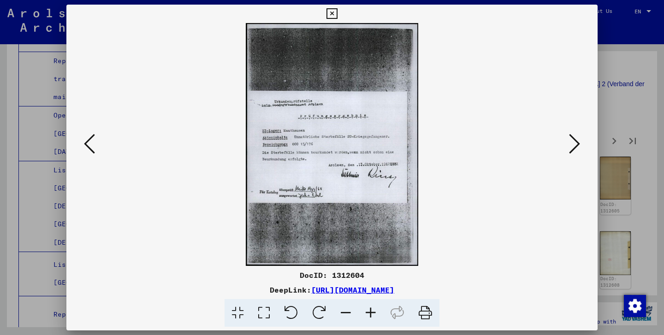
click at [576, 140] on icon at bounding box center [574, 144] width 11 height 22
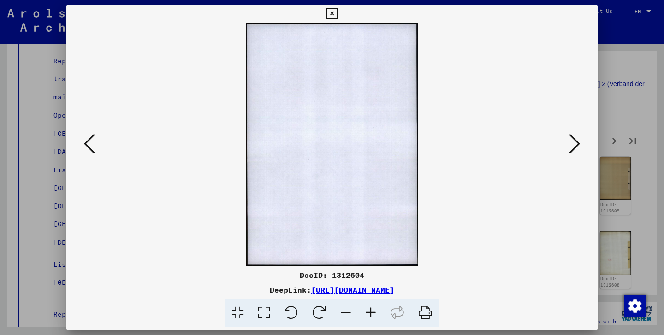
click at [576, 140] on icon at bounding box center [574, 144] width 11 height 22
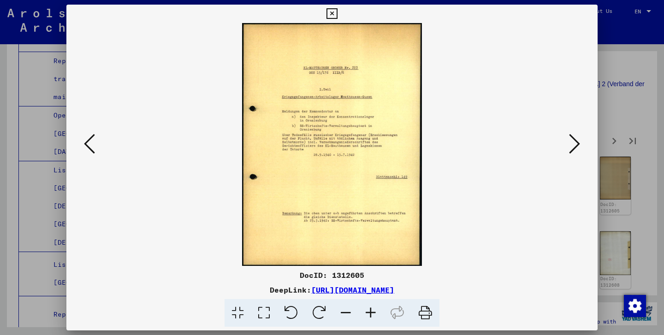
click at [576, 140] on icon at bounding box center [574, 144] width 11 height 22
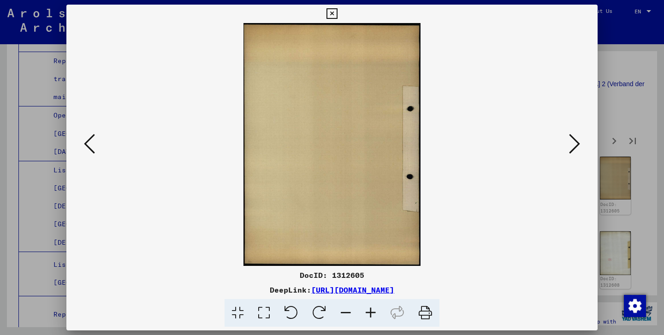
click at [576, 140] on icon at bounding box center [574, 144] width 11 height 22
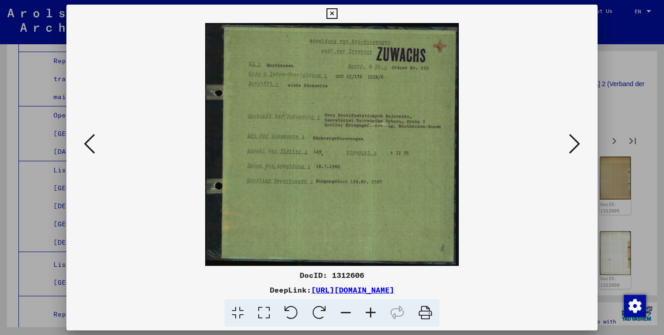
click at [576, 140] on icon at bounding box center [574, 144] width 11 height 22
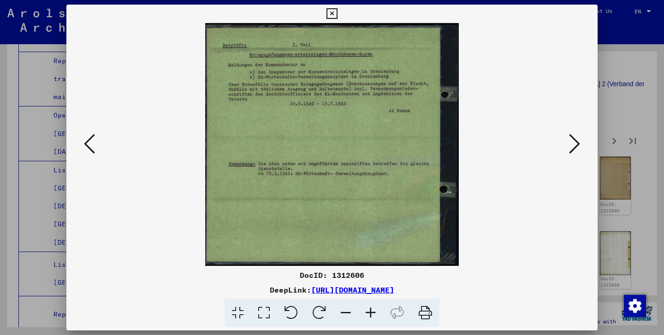
click at [576, 140] on icon at bounding box center [574, 144] width 11 height 22
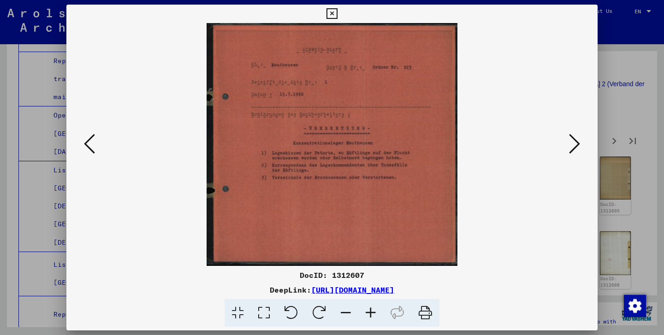
click at [576, 140] on icon at bounding box center [574, 144] width 11 height 22
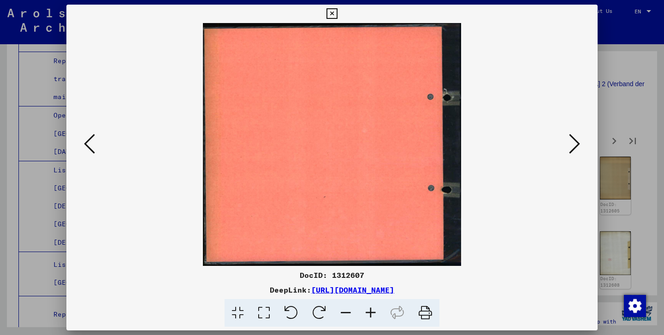
click at [576, 140] on icon at bounding box center [574, 144] width 11 height 22
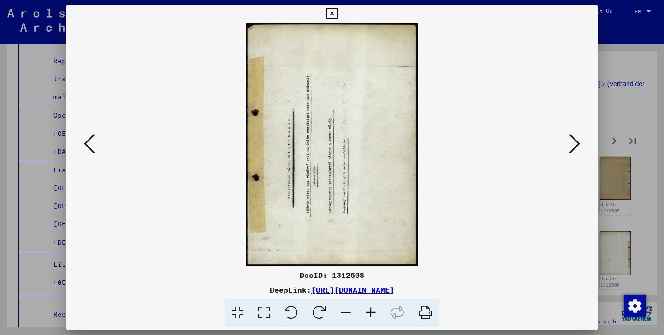
click at [576, 140] on icon at bounding box center [574, 144] width 11 height 22
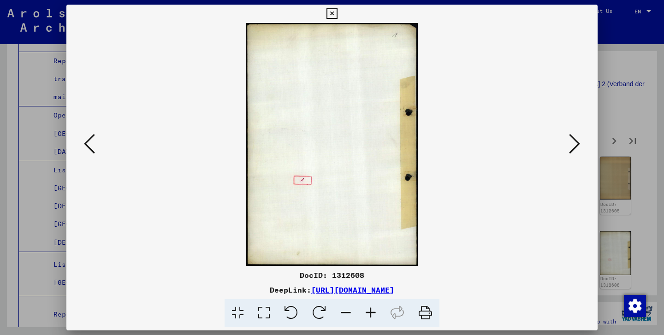
click at [576, 140] on icon at bounding box center [574, 144] width 11 height 22
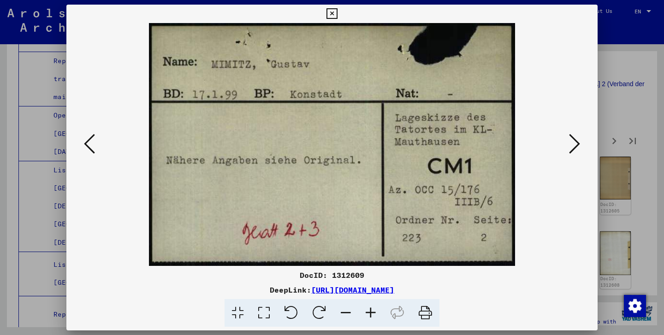
click at [576, 140] on icon at bounding box center [574, 144] width 11 height 22
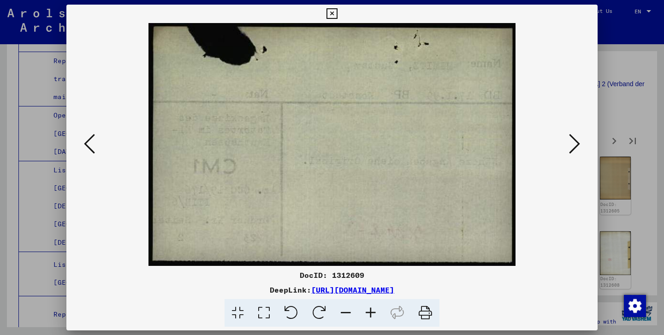
click at [576, 140] on icon at bounding box center [574, 144] width 11 height 22
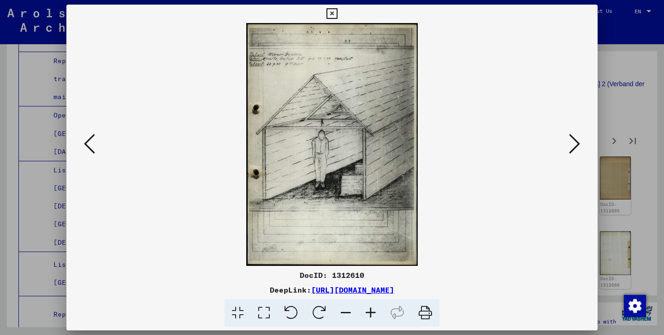
click at [92, 147] on icon at bounding box center [89, 144] width 11 height 22
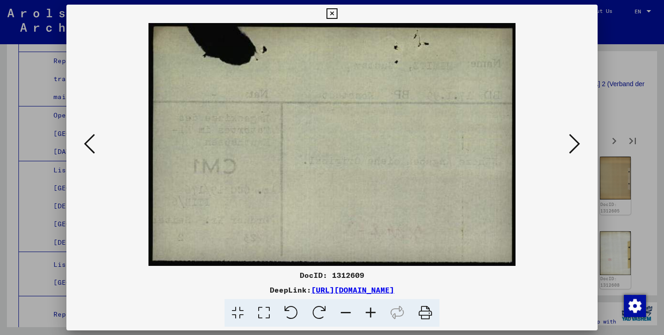
click at [92, 147] on icon at bounding box center [89, 144] width 11 height 22
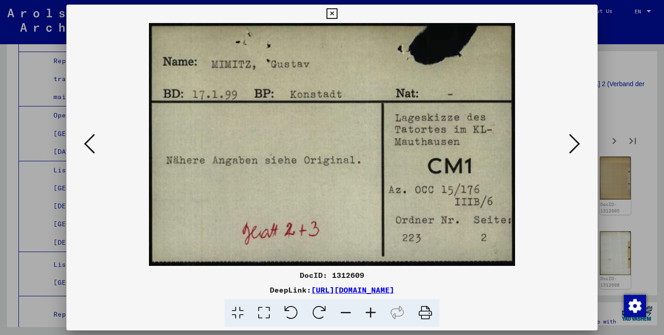
click at [578, 143] on icon at bounding box center [574, 144] width 11 height 22
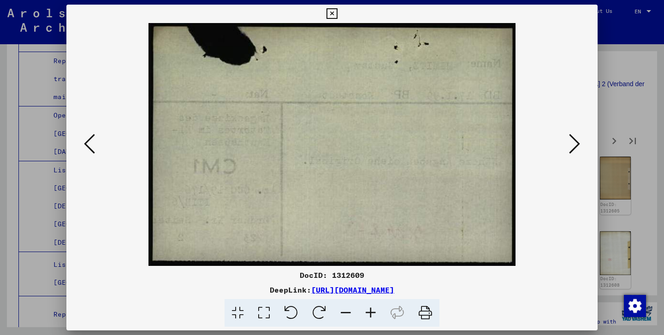
click at [578, 143] on icon at bounding box center [574, 144] width 11 height 22
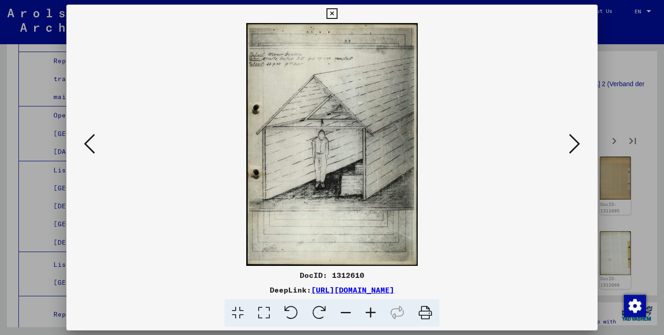
click at [578, 143] on icon at bounding box center [574, 144] width 11 height 22
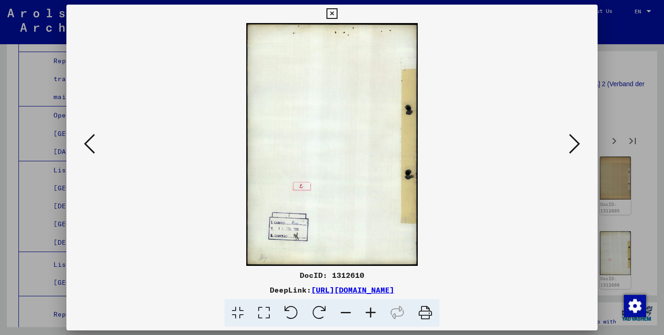
click at [578, 143] on icon at bounding box center [574, 144] width 11 height 22
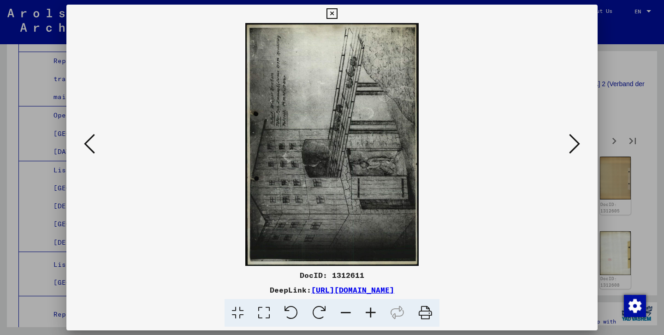
click at [328, 308] on icon at bounding box center [319, 313] width 28 height 28
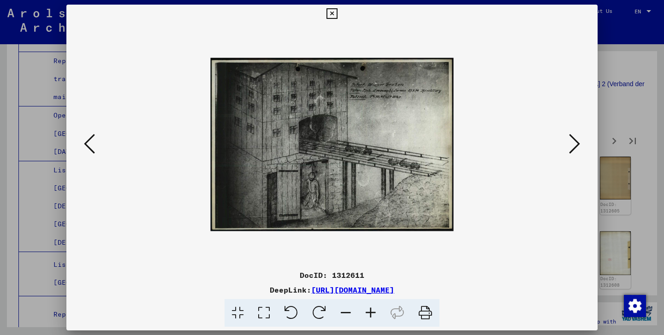
click at [371, 316] on icon at bounding box center [370, 313] width 25 height 28
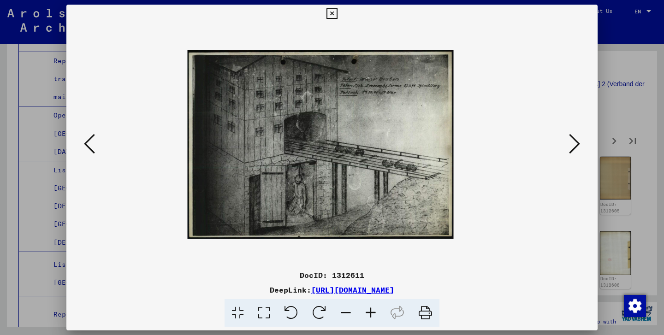
click at [371, 316] on icon at bounding box center [370, 313] width 25 height 28
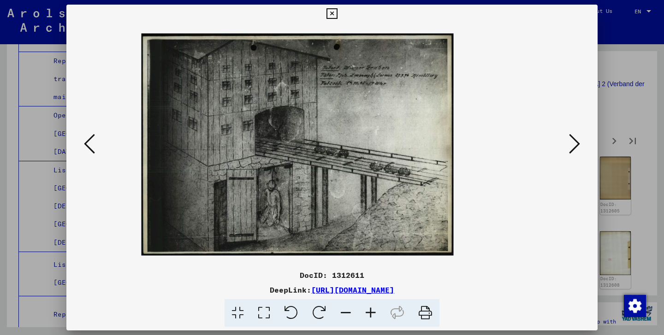
click at [371, 316] on icon at bounding box center [370, 313] width 25 height 28
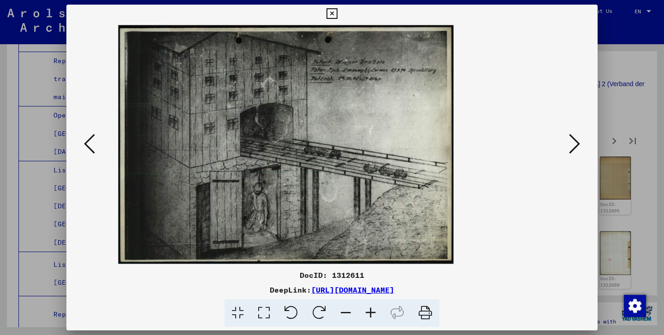
click at [371, 316] on icon at bounding box center [370, 313] width 25 height 28
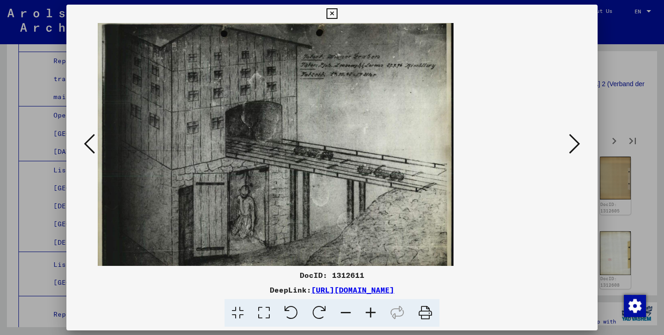
click at [371, 316] on icon at bounding box center [370, 313] width 25 height 28
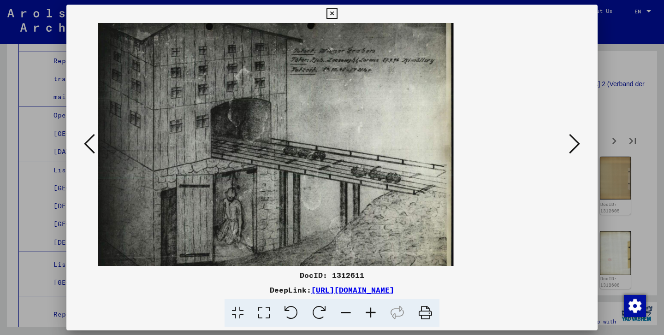
click at [371, 316] on icon at bounding box center [370, 313] width 25 height 28
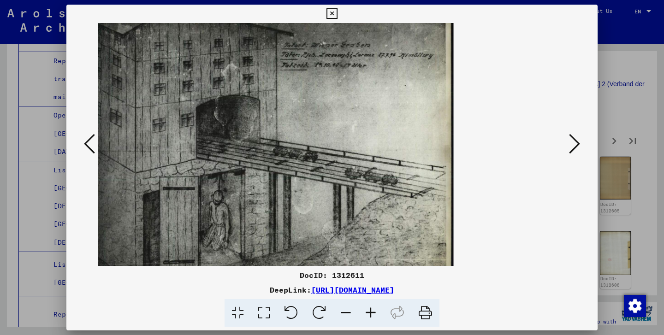
click at [371, 316] on icon at bounding box center [370, 313] width 25 height 28
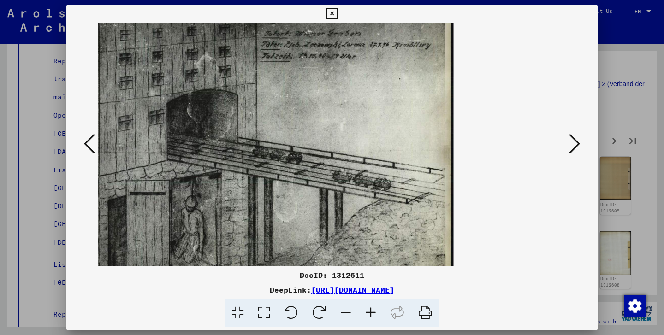
click at [371, 316] on icon at bounding box center [370, 313] width 25 height 28
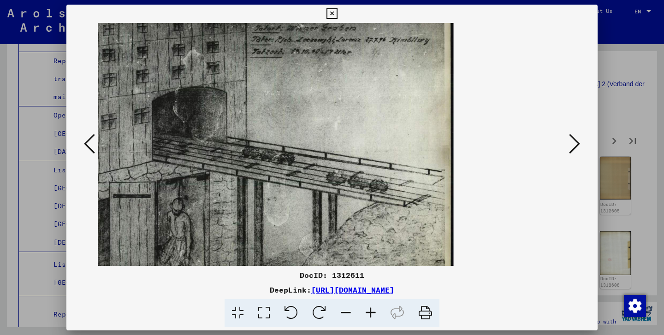
drag, startPoint x: 285, startPoint y: 122, endPoint x: 275, endPoint y: 174, distance: 53.0
click at [275, 174] on img at bounding box center [217, 144] width 474 height 337
drag, startPoint x: 275, startPoint y: 174, endPoint x: 266, endPoint y: 225, distance: 52.0
click at [266, 225] on img at bounding box center [217, 144] width 474 height 337
click at [566, 143] on div at bounding box center [332, 144] width 469 height 243
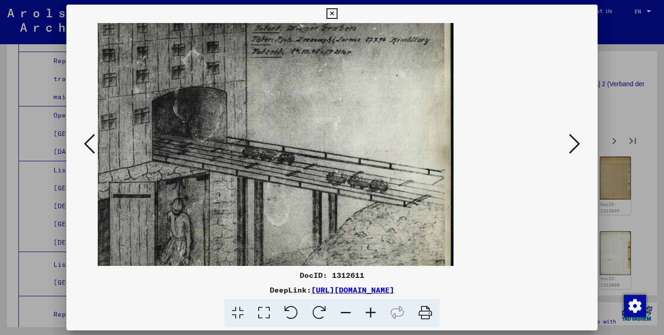
click at [581, 141] on button at bounding box center [575, 144] width 17 height 26
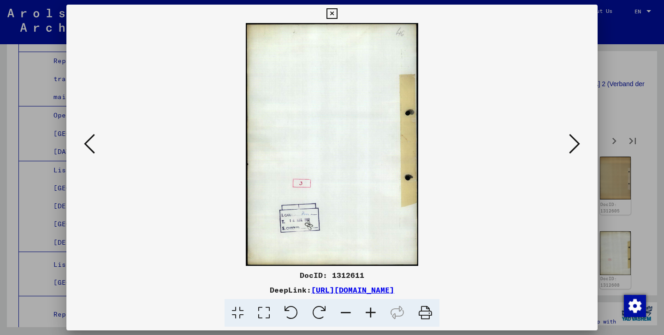
click at [581, 141] on button at bounding box center [575, 144] width 17 height 26
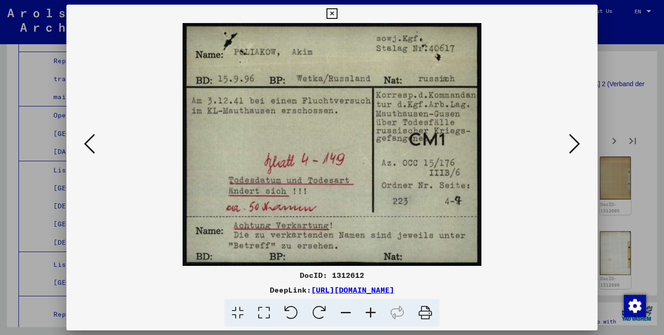
click at [581, 141] on button at bounding box center [575, 144] width 17 height 26
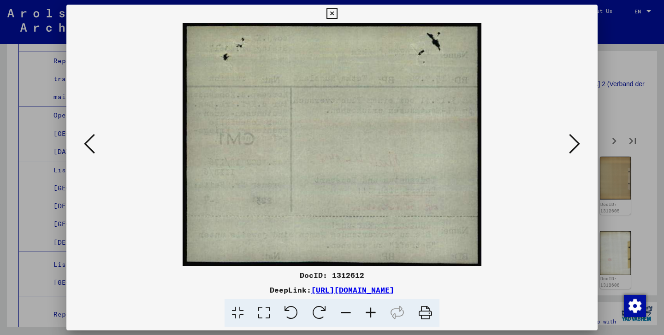
click at [581, 141] on button at bounding box center [575, 144] width 17 height 26
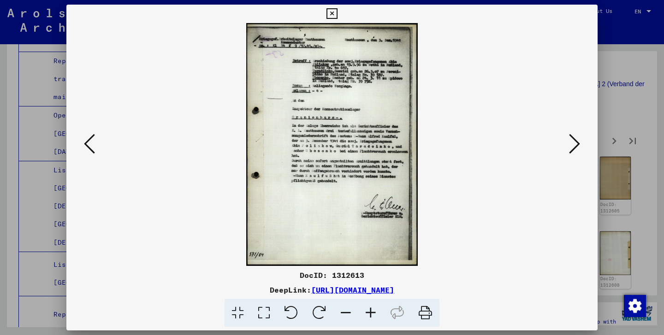
click at [581, 141] on button at bounding box center [575, 144] width 17 height 26
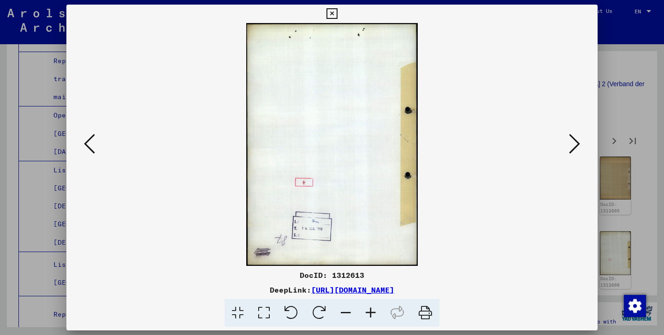
click at [581, 141] on button at bounding box center [575, 144] width 17 height 26
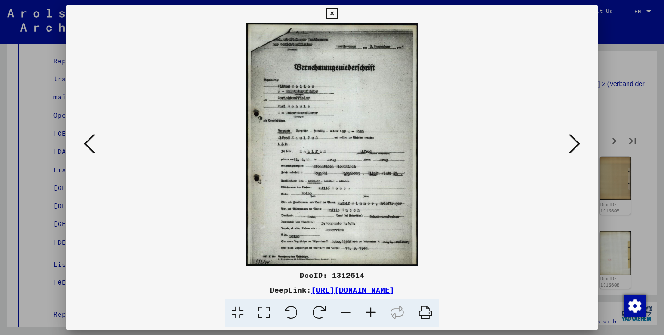
click at [581, 141] on button at bounding box center [575, 144] width 17 height 26
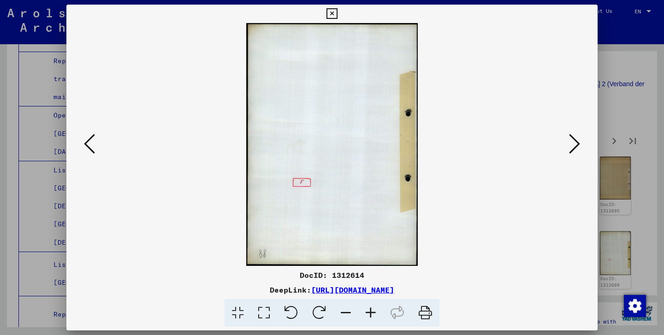
click at [581, 141] on button at bounding box center [575, 144] width 17 height 26
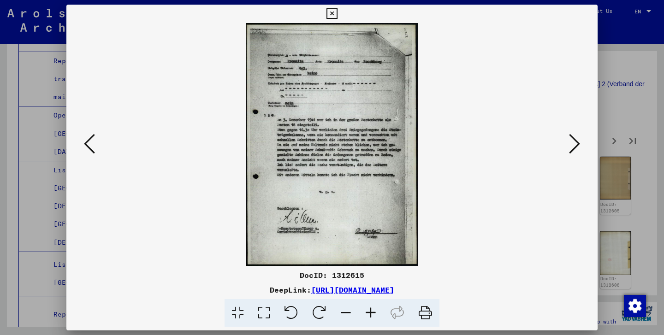
click at [581, 141] on button at bounding box center [575, 144] width 17 height 26
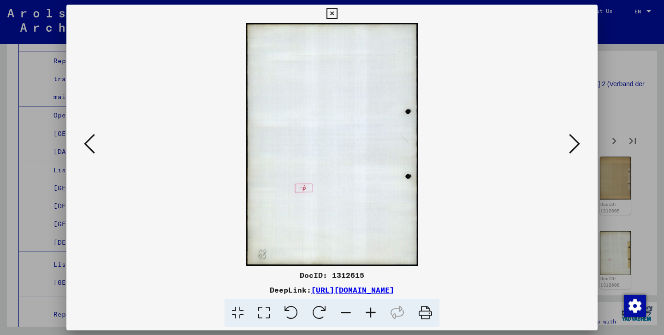
click at [581, 141] on button at bounding box center [575, 144] width 17 height 26
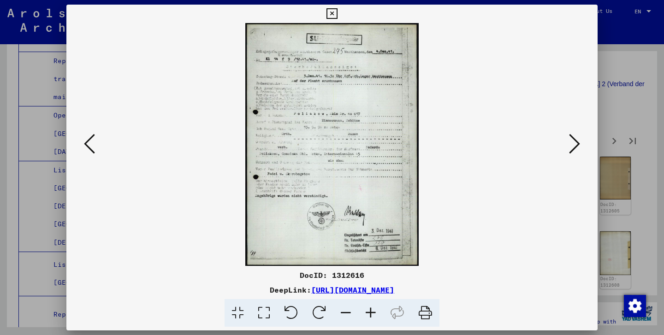
click at [581, 141] on button at bounding box center [575, 144] width 17 height 26
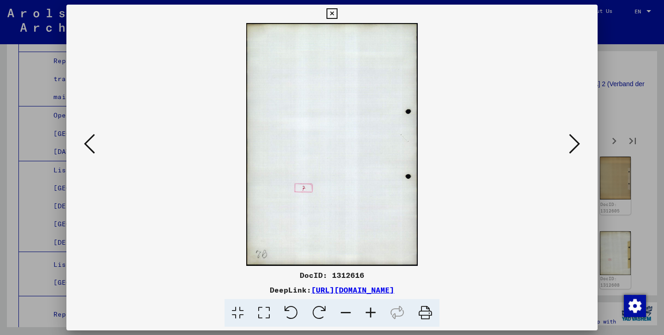
click at [581, 141] on button at bounding box center [575, 144] width 17 height 26
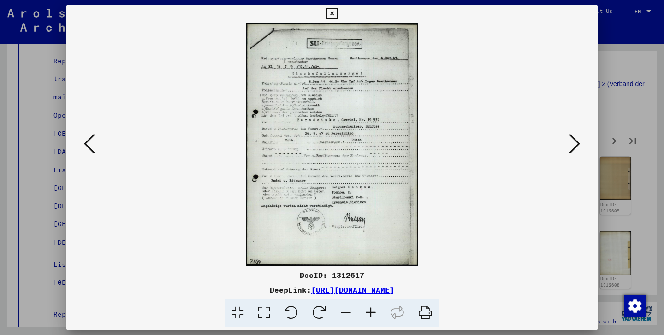
click at [581, 141] on button at bounding box center [575, 144] width 17 height 26
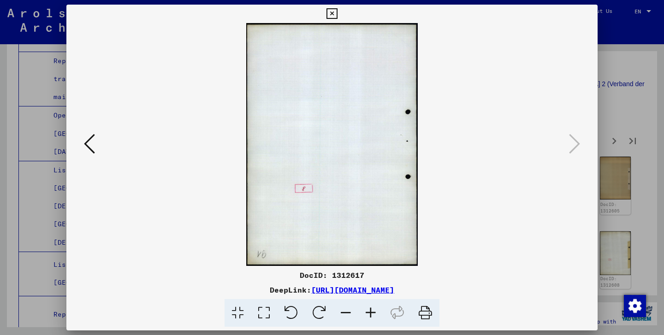
click at [337, 16] on icon at bounding box center [332, 13] width 11 height 11
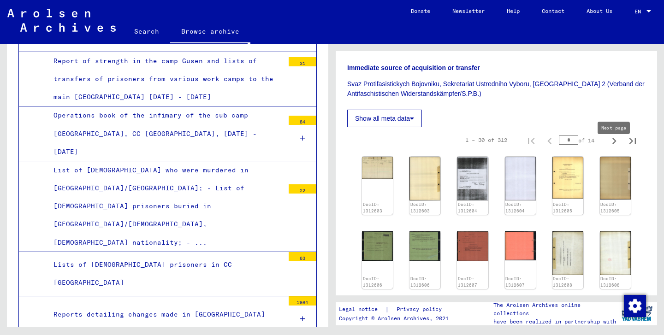
click at [618, 148] on icon "Next page" at bounding box center [614, 141] width 13 height 13
type input "*"
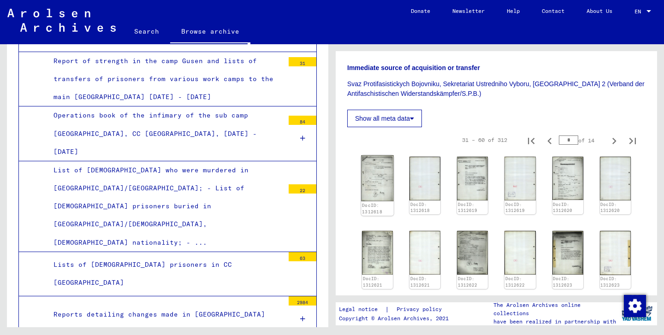
click at [385, 188] on img at bounding box center [377, 178] width 33 height 46
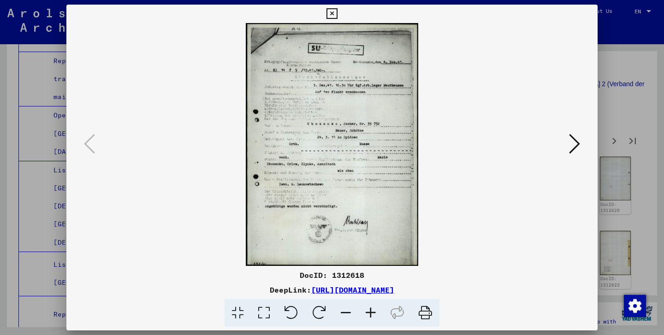
click at [374, 311] on icon at bounding box center [370, 313] width 25 height 28
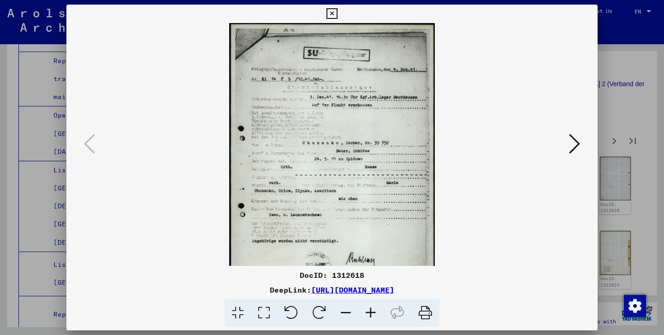
click at [374, 311] on icon at bounding box center [370, 313] width 25 height 28
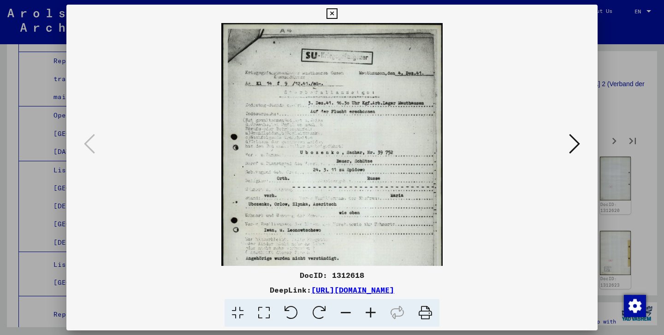
click at [374, 311] on icon at bounding box center [370, 313] width 25 height 28
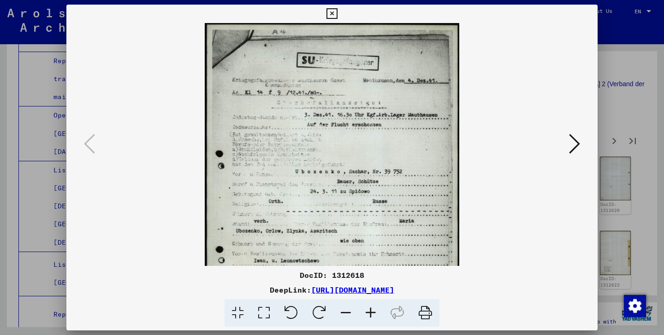
click at [374, 311] on icon at bounding box center [370, 313] width 25 height 28
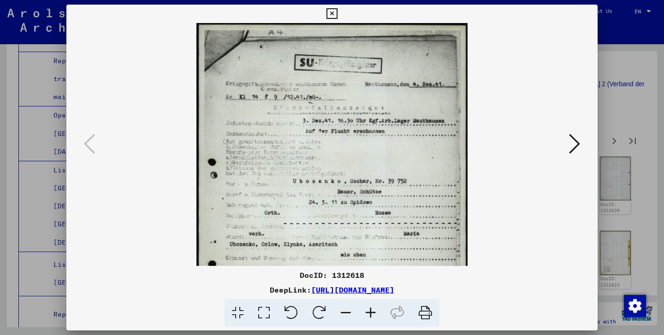
click at [374, 311] on icon at bounding box center [370, 313] width 25 height 28
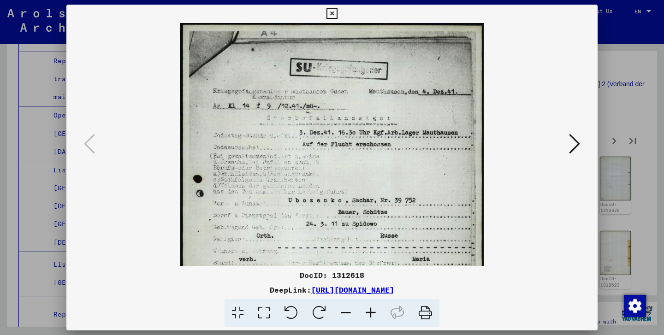
click at [374, 311] on icon at bounding box center [370, 313] width 25 height 28
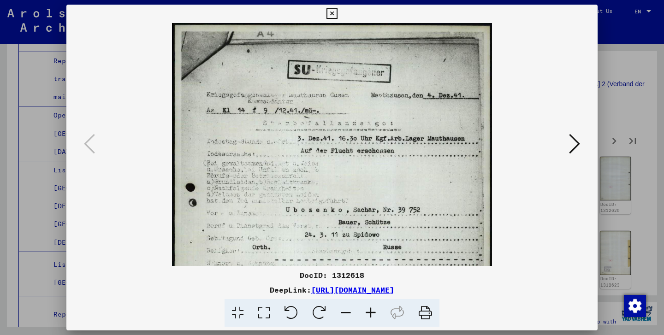
click at [374, 311] on icon at bounding box center [370, 313] width 25 height 28
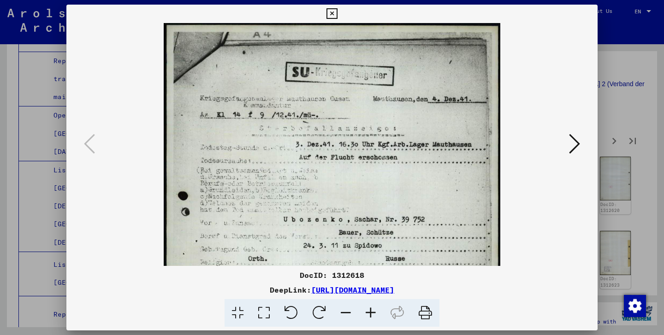
click at [374, 311] on icon at bounding box center [370, 313] width 25 height 28
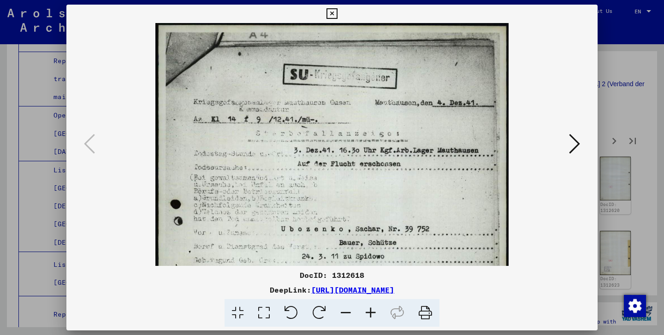
click at [374, 311] on icon at bounding box center [370, 313] width 25 height 28
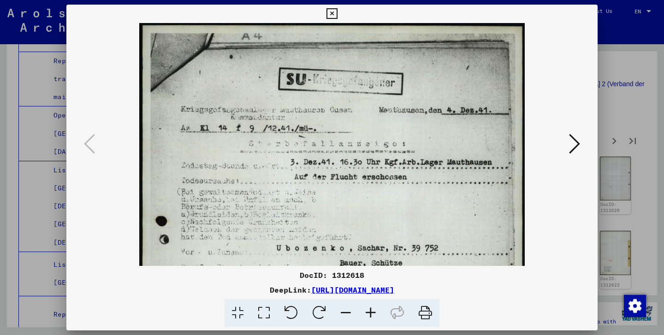
click at [578, 145] on icon at bounding box center [574, 144] width 11 height 22
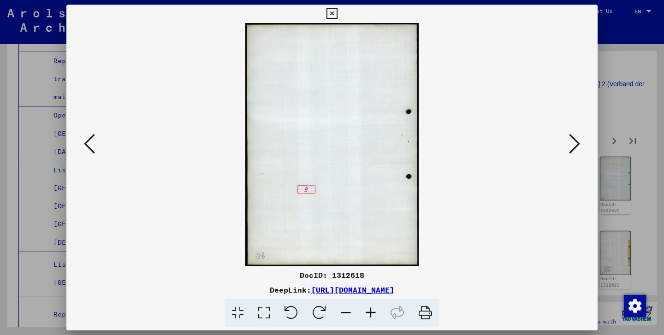
click at [578, 145] on icon at bounding box center [574, 144] width 11 height 22
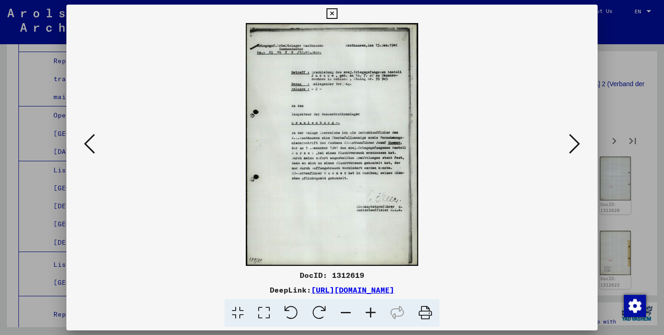
click at [578, 145] on icon at bounding box center [574, 144] width 11 height 22
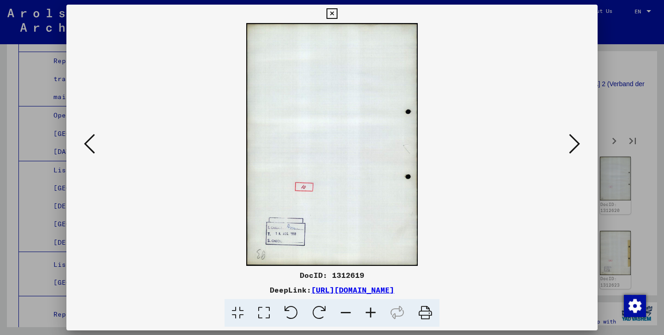
click at [578, 145] on icon at bounding box center [574, 144] width 11 height 22
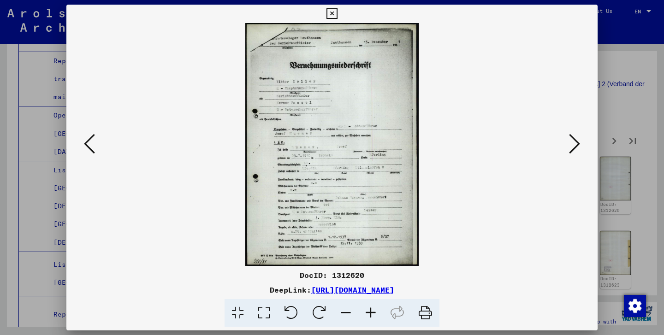
click at [370, 311] on icon at bounding box center [370, 313] width 25 height 28
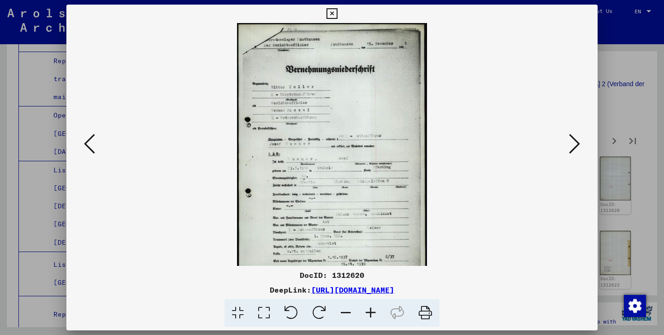
click at [370, 311] on icon at bounding box center [370, 313] width 25 height 28
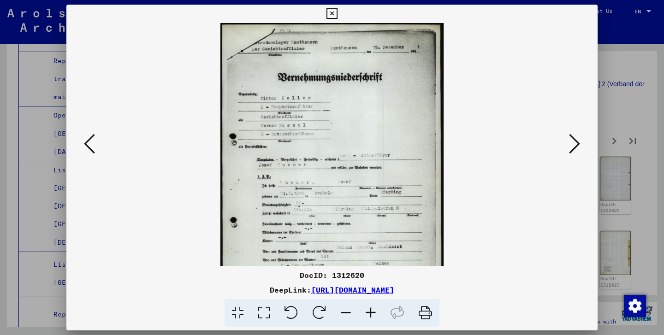
click at [370, 311] on icon at bounding box center [370, 313] width 25 height 28
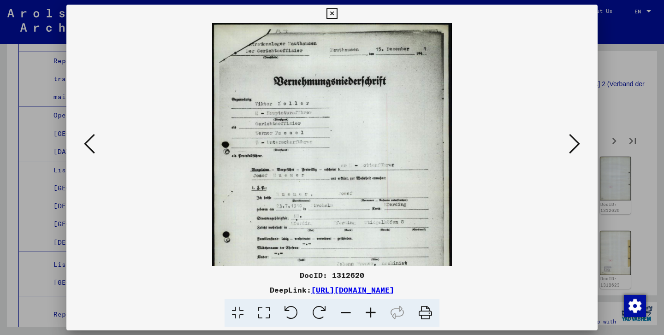
click at [370, 311] on icon at bounding box center [370, 313] width 25 height 28
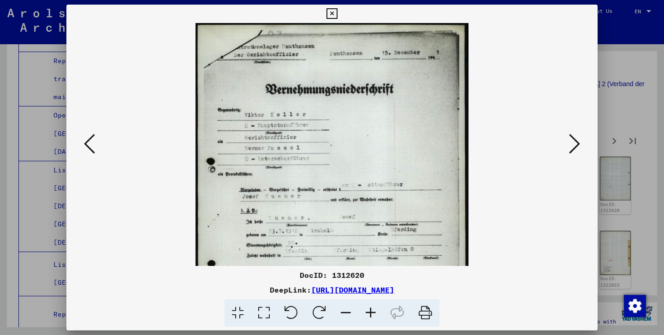
click at [370, 311] on icon at bounding box center [370, 313] width 25 height 28
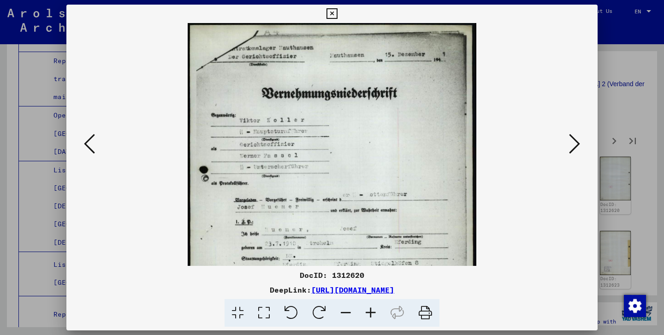
click at [567, 144] on button at bounding box center [575, 144] width 17 height 26
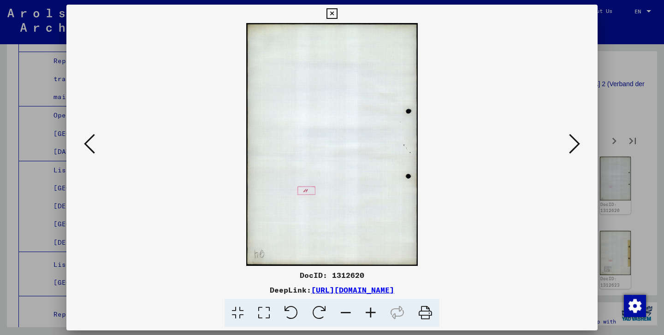
click at [567, 144] on button at bounding box center [575, 144] width 17 height 26
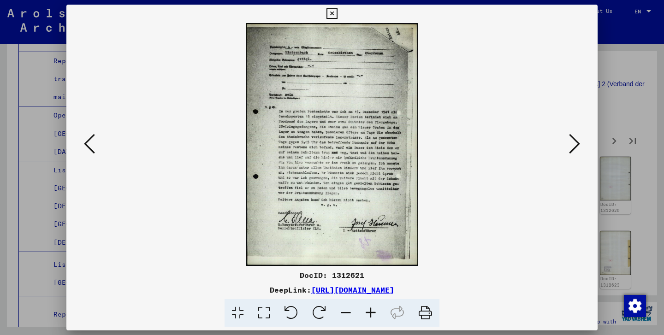
click at [567, 144] on button at bounding box center [575, 144] width 17 height 26
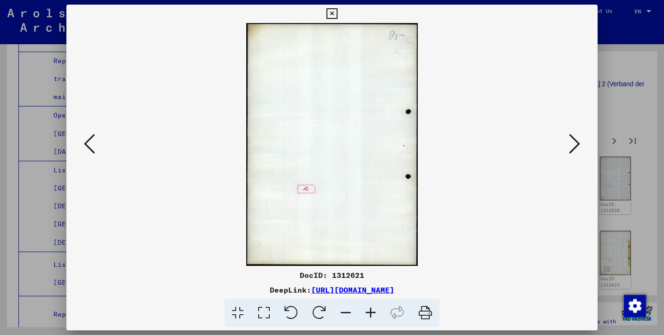
click at [567, 144] on button at bounding box center [575, 144] width 17 height 26
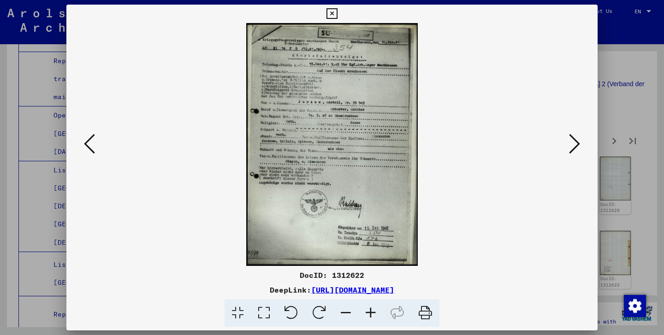
click at [567, 144] on button at bounding box center [575, 144] width 17 height 26
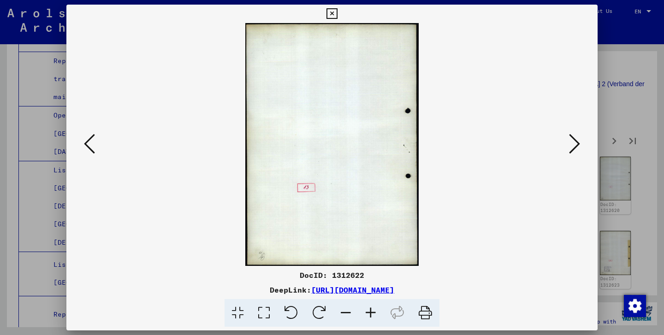
click at [567, 144] on button at bounding box center [575, 144] width 17 height 26
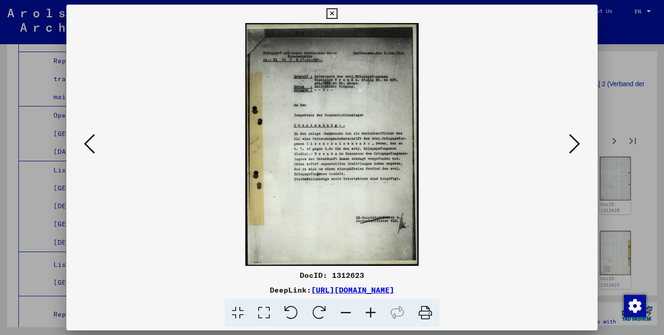
click at [567, 144] on button at bounding box center [575, 144] width 17 height 26
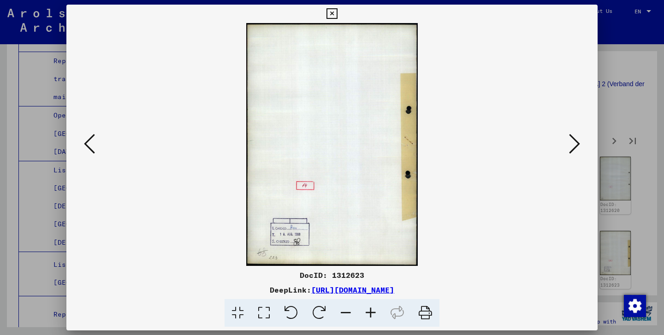
click at [567, 144] on button at bounding box center [575, 144] width 17 height 26
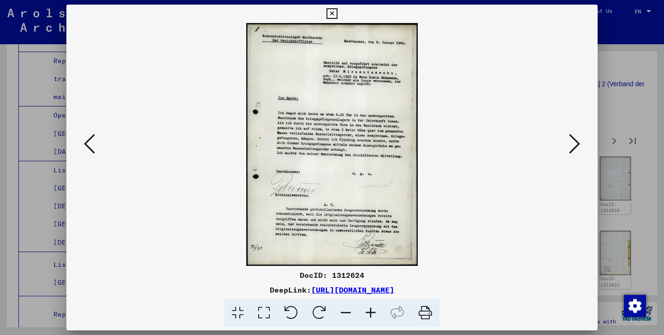
click at [567, 144] on button at bounding box center [575, 144] width 17 height 26
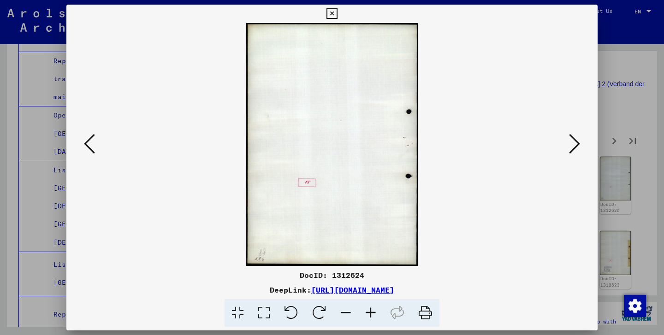
click at [567, 144] on button at bounding box center [575, 144] width 17 height 26
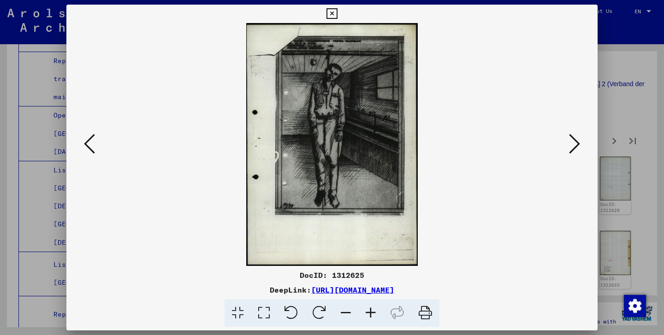
click at [88, 146] on icon at bounding box center [89, 144] width 11 height 22
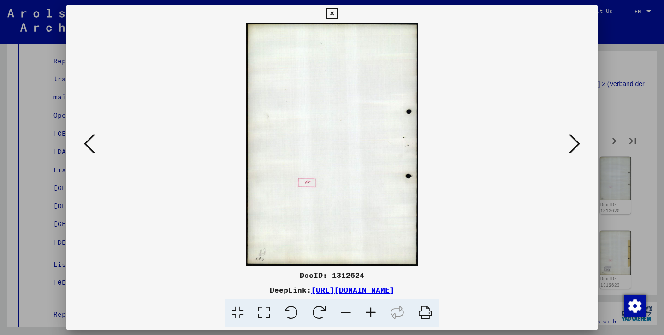
click at [89, 138] on icon at bounding box center [89, 144] width 11 height 22
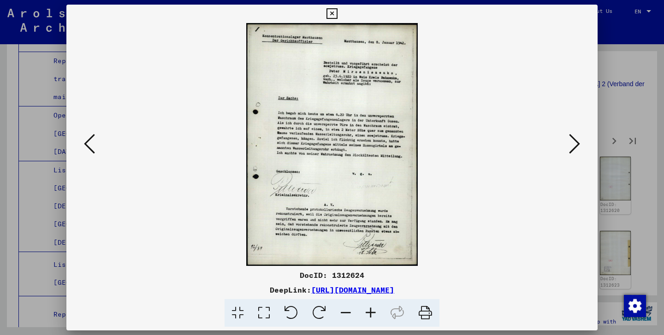
click at [569, 152] on icon at bounding box center [574, 144] width 11 height 22
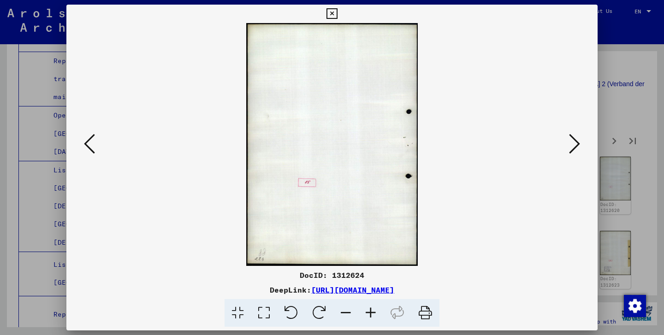
click at [569, 152] on icon at bounding box center [574, 144] width 11 height 22
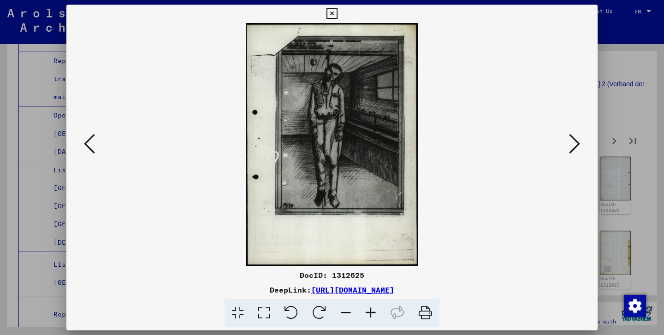
click at [569, 152] on icon at bounding box center [574, 144] width 11 height 22
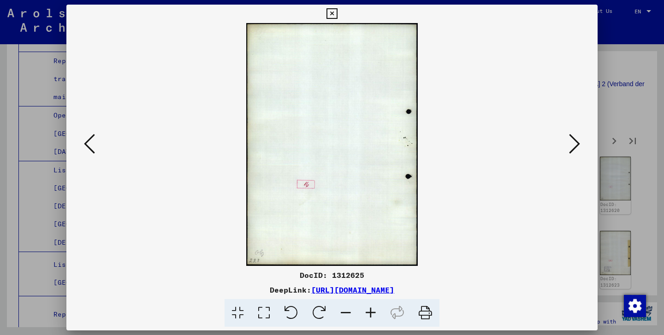
click at [569, 152] on icon at bounding box center [574, 144] width 11 height 22
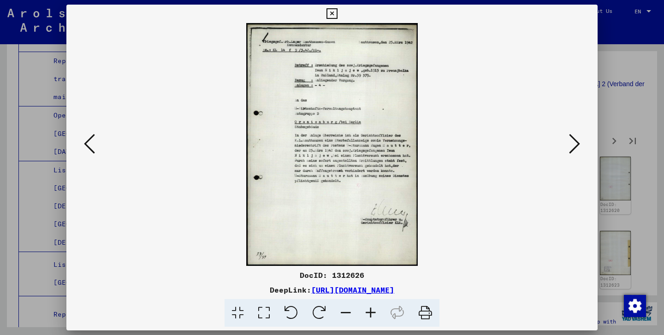
click at [569, 152] on icon at bounding box center [574, 144] width 11 height 22
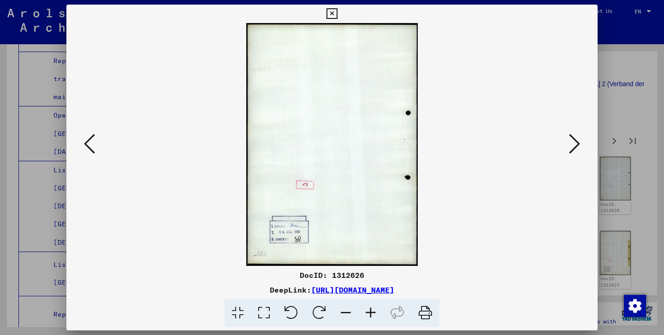
click at [569, 152] on icon at bounding box center [574, 144] width 11 height 22
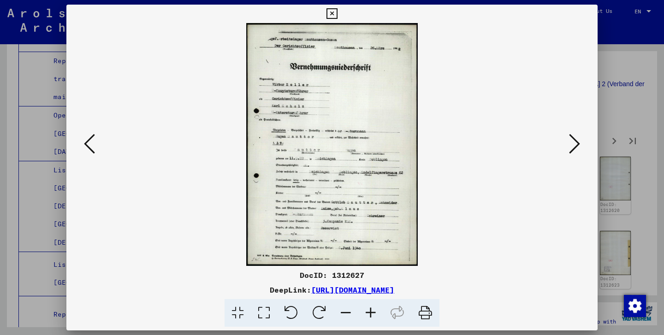
click at [569, 152] on icon at bounding box center [574, 144] width 11 height 22
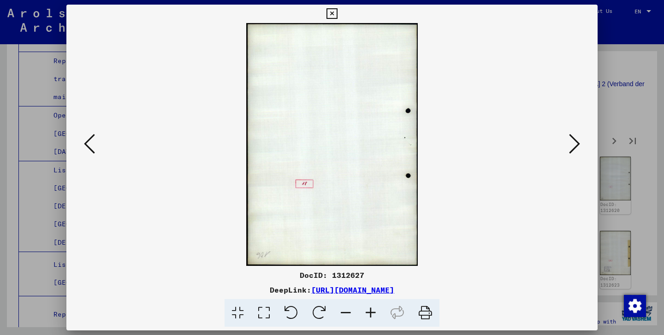
click at [569, 152] on icon at bounding box center [574, 144] width 11 height 22
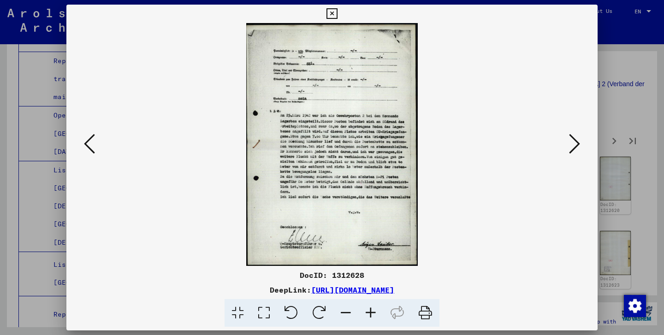
click at [569, 152] on icon at bounding box center [574, 144] width 11 height 22
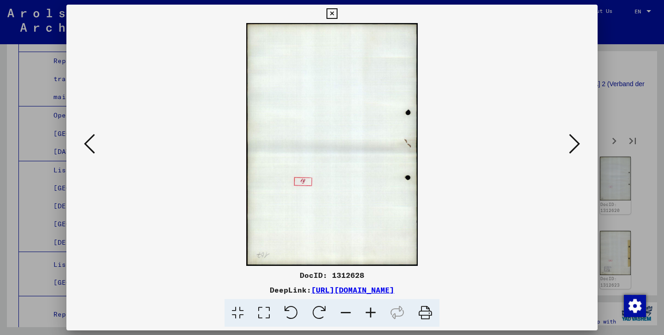
click at [569, 152] on icon at bounding box center [574, 144] width 11 height 22
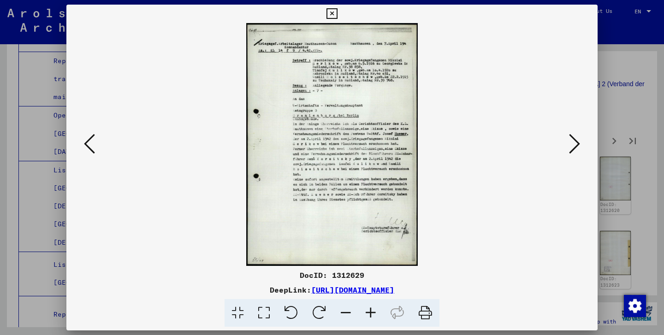
click at [569, 152] on icon at bounding box center [574, 144] width 11 height 22
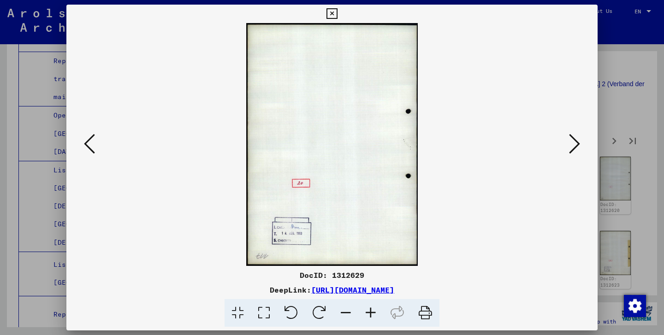
click at [569, 152] on icon at bounding box center [574, 144] width 11 height 22
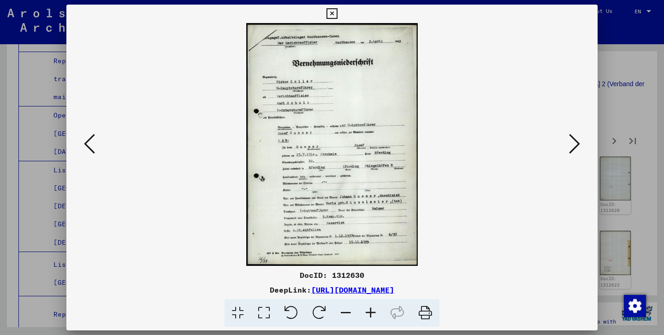
click at [569, 152] on icon at bounding box center [574, 144] width 11 height 22
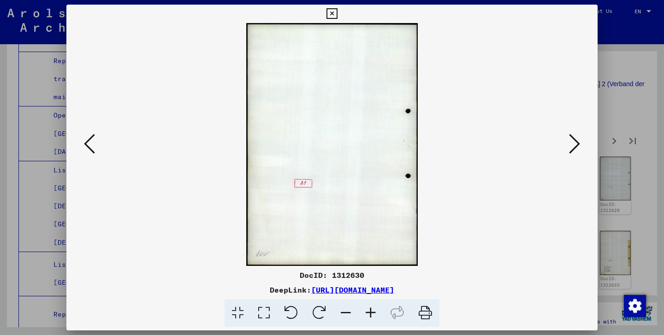
click at [569, 152] on icon at bounding box center [574, 144] width 11 height 22
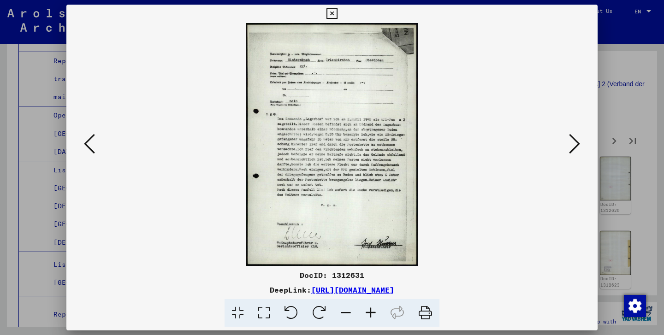
click at [569, 152] on icon at bounding box center [574, 144] width 11 height 22
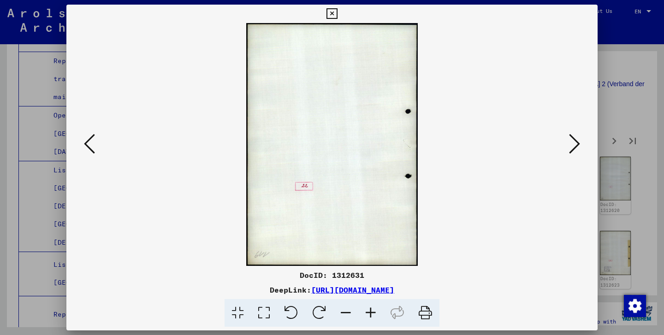
click at [569, 152] on icon at bounding box center [574, 144] width 11 height 22
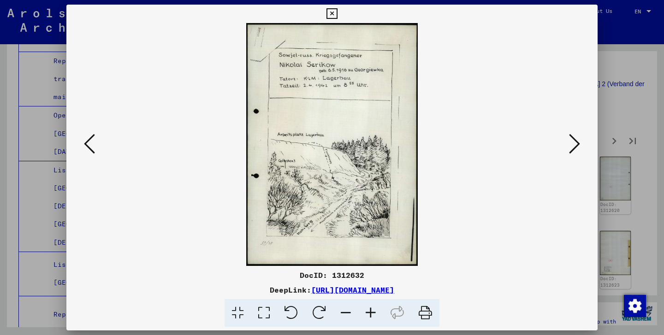
click at [366, 311] on icon at bounding box center [370, 313] width 25 height 28
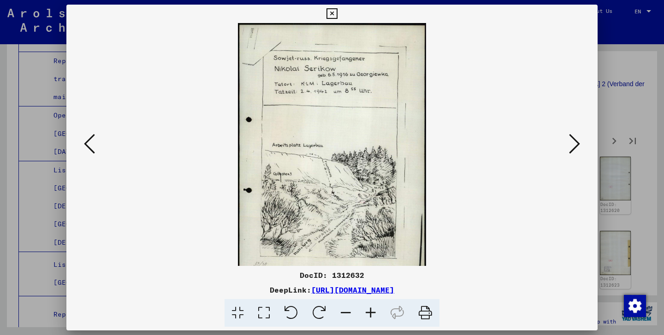
click at [366, 311] on icon at bounding box center [370, 313] width 25 height 28
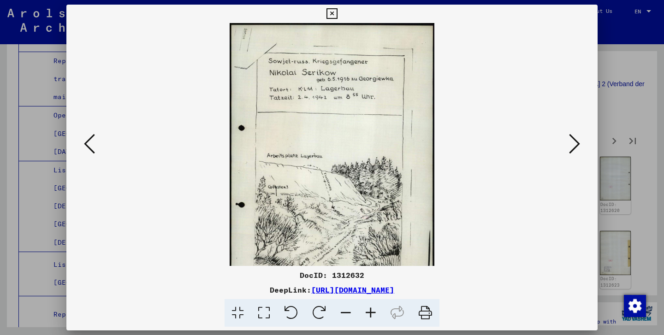
click at [366, 311] on icon at bounding box center [370, 313] width 25 height 28
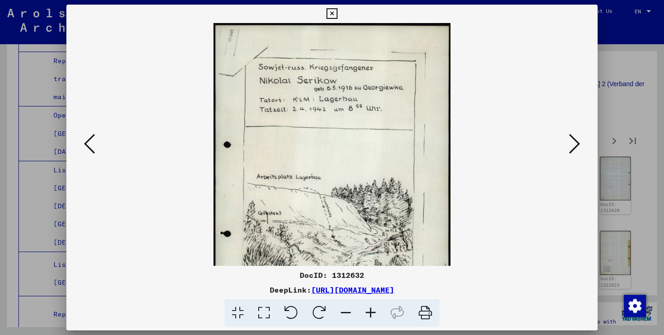
click at [366, 311] on icon at bounding box center [370, 313] width 25 height 28
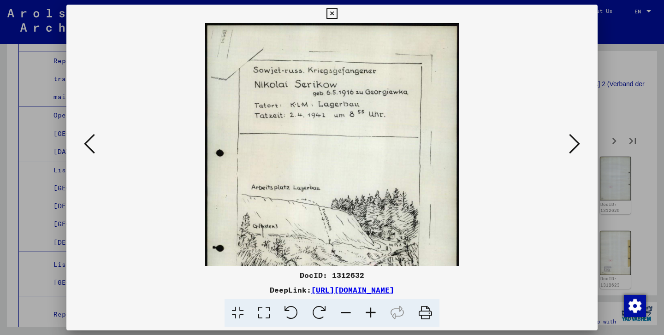
click at [366, 311] on icon at bounding box center [370, 313] width 25 height 28
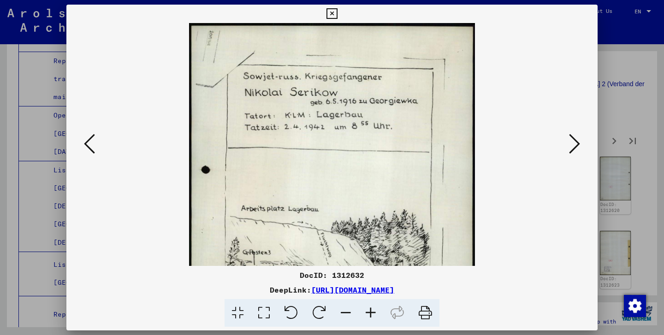
click at [366, 311] on icon at bounding box center [370, 313] width 25 height 28
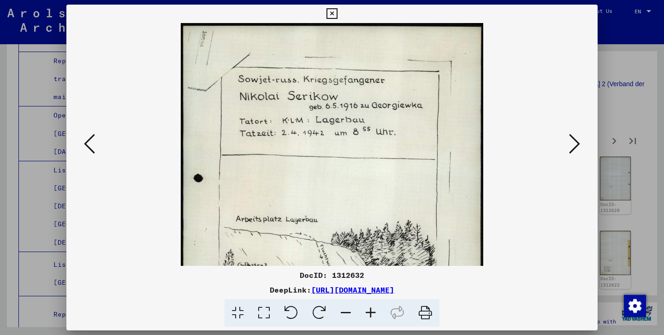
click at [366, 311] on icon at bounding box center [370, 313] width 25 height 28
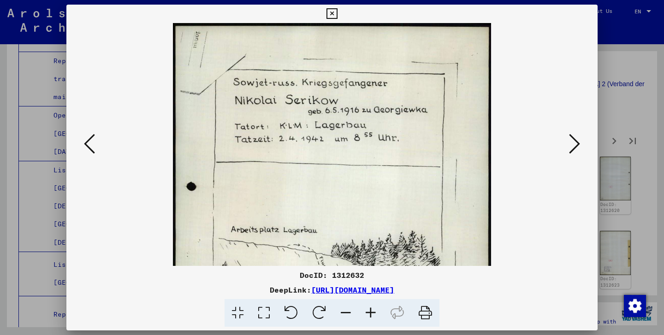
click at [366, 311] on icon at bounding box center [370, 313] width 25 height 28
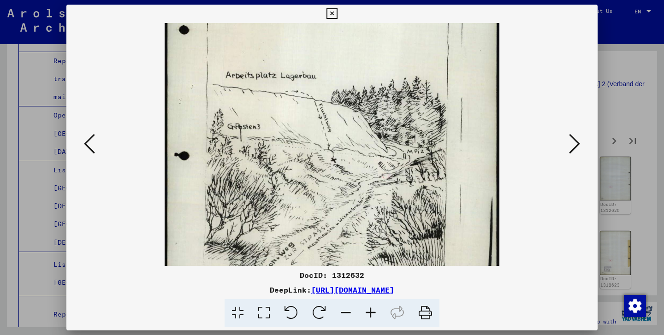
scroll to position [164, 0]
drag, startPoint x: 322, startPoint y: 197, endPoint x: 319, endPoint y: 32, distance: 164.3
click at [319, 32] on img at bounding box center [332, 96] width 335 height 474
click at [577, 143] on icon at bounding box center [574, 144] width 11 height 22
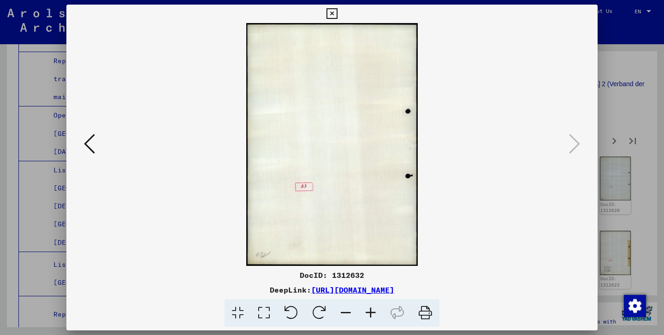
click at [337, 19] on icon at bounding box center [332, 13] width 11 height 11
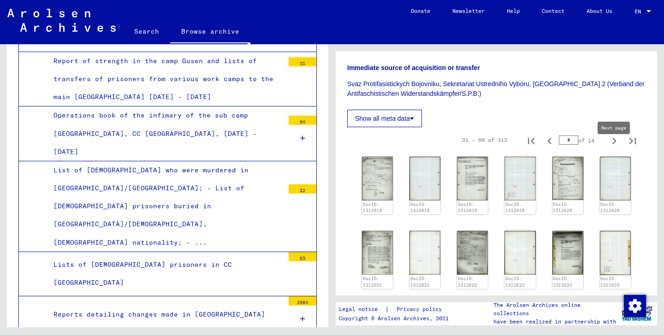
click at [613, 148] on icon "Next page" at bounding box center [614, 141] width 13 height 13
type input "*"
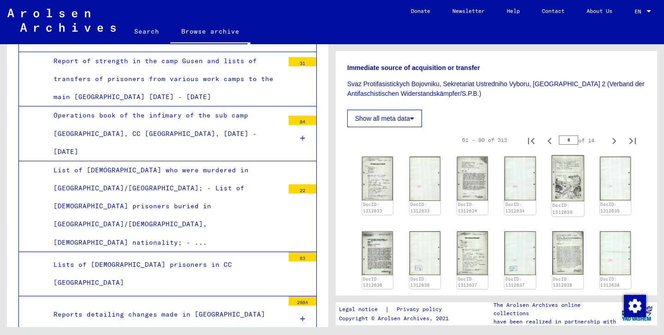
click at [569, 179] on img at bounding box center [568, 178] width 33 height 46
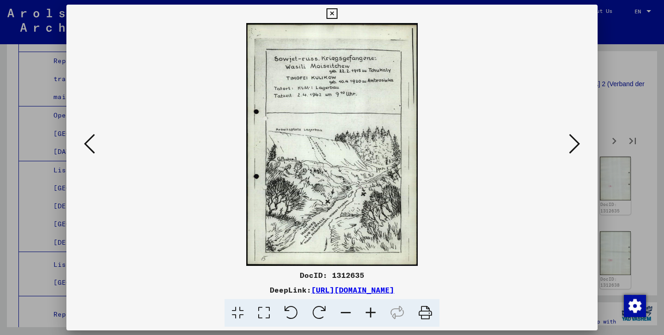
click at [572, 149] on icon at bounding box center [574, 144] width 11 height 22
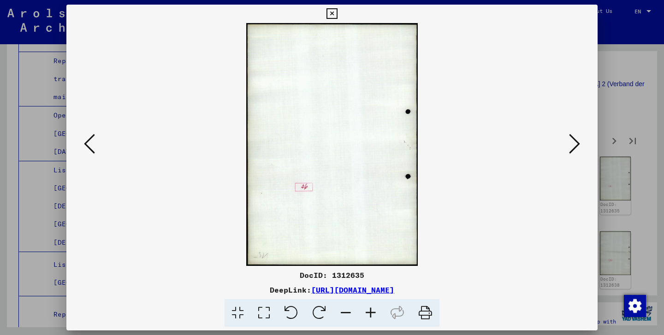
click at [572, 149] on icon at bounding box center [574, 144] width 11 height 22
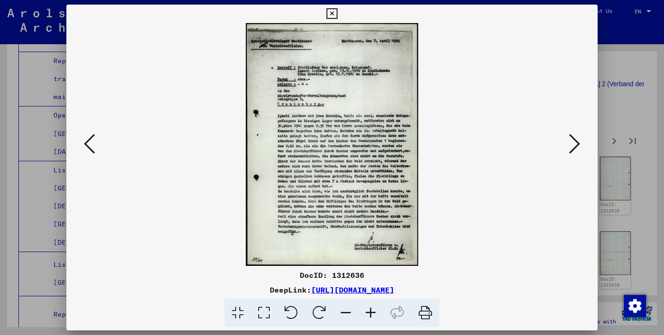
click at [572, 149] on icon at bounding box center [574, 144] width 11 height 22
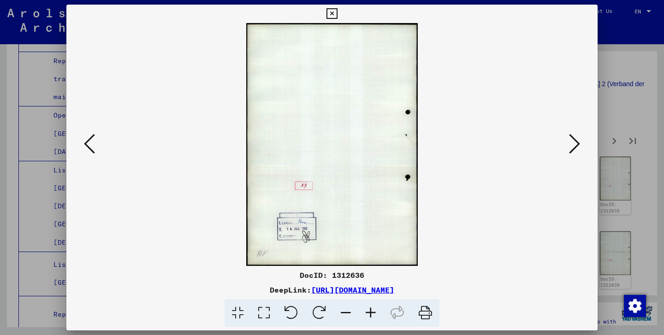
click at [572, 149] on icon at bounding box center [574, 144] width 11 height 22
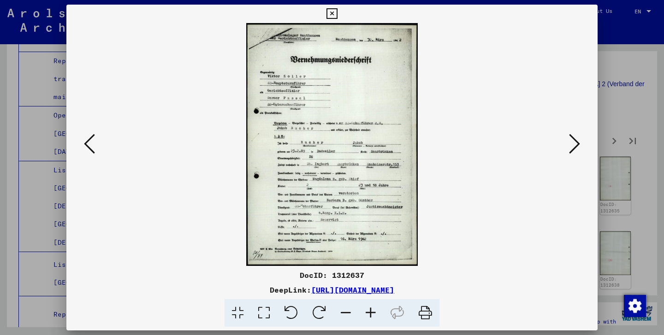
click at [572, 149] on icon at bounding box center [574, 144] width 11 height 22
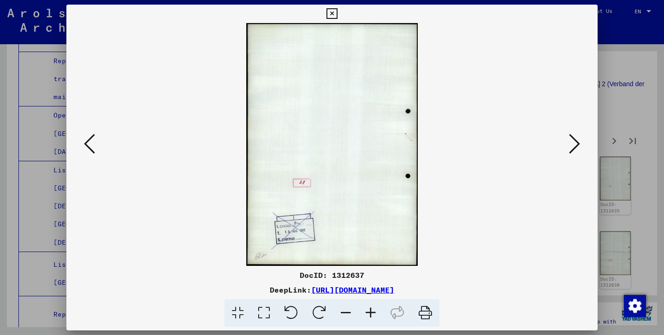
click at [572, 149] on icon at bounding box center [574, 144] width 11 height 22
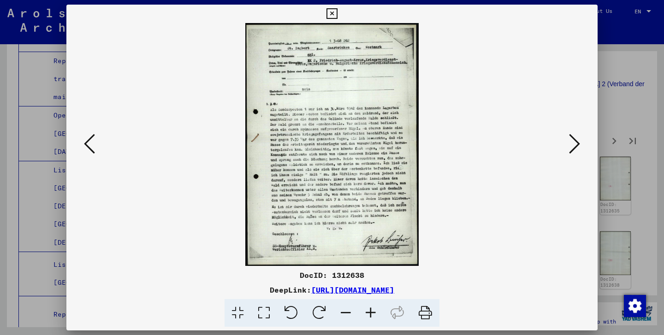
click at [572, 149] on icon at bounding box center [574, 144] width 11 height 22
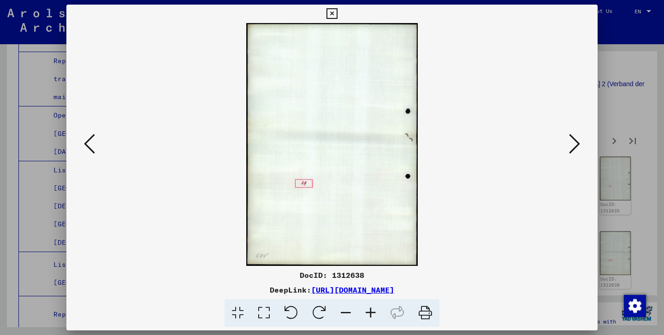
click at [572, 149] on icon at bounding box center [574, 144] width 11 height 22
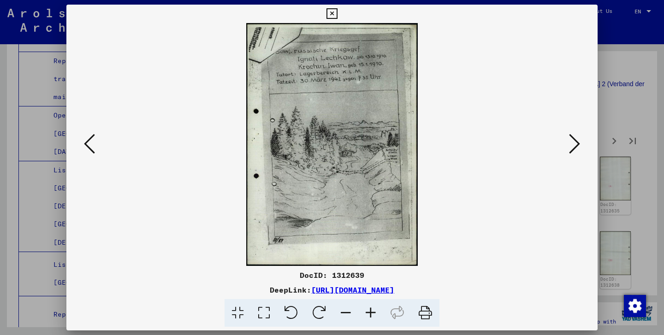
click at [572, 149] on icon at bounding box center [574, 144] width 11 height 22
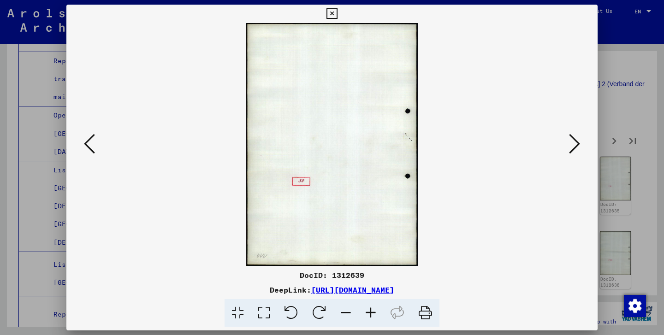
click at [572, 149] on icon at bounding box center [574, 144] width 11 height 22
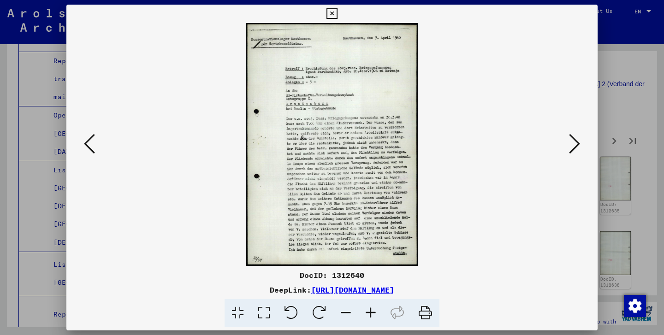
click at [572, 149] on icon at bounding box center [574, 144] width 11 height 22
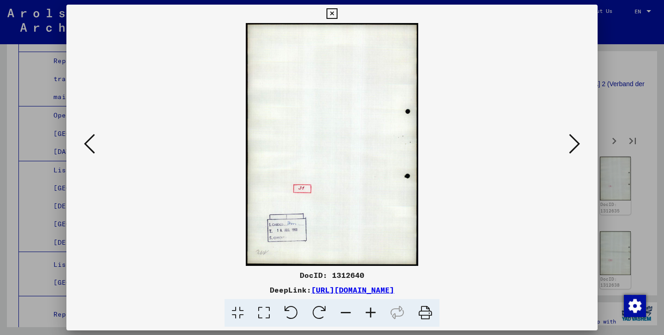
click at [572, 149] on icon at bounding box center [574, 144] width 11 height 22
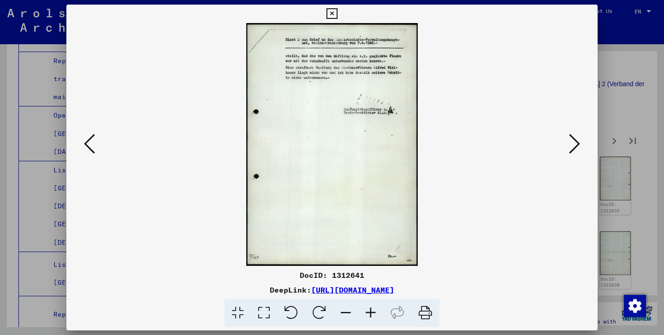
click at [572, 149] on icon at bounding box center [574, 144] width 11 height 22
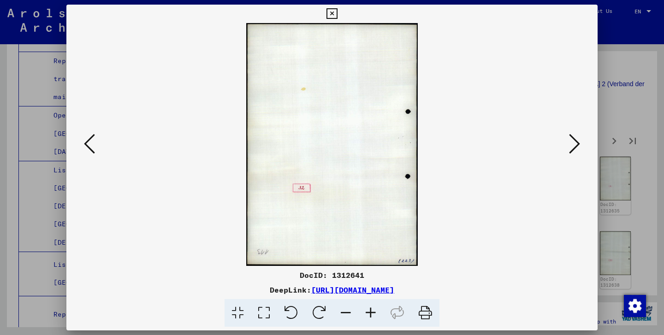
click at [572, 149] on icon at bounding box center [574, 144] width 11 height 22
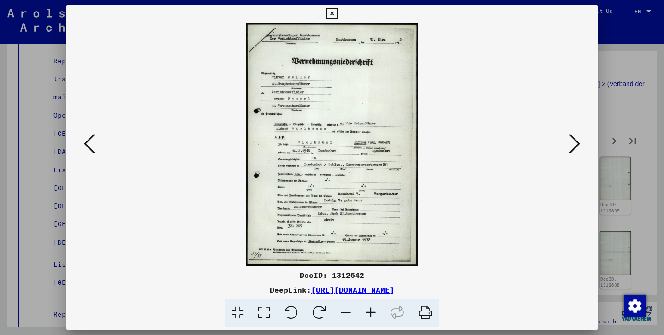
click at [572, 149] on icon at bounding box center [574, 144] width 11 height 22
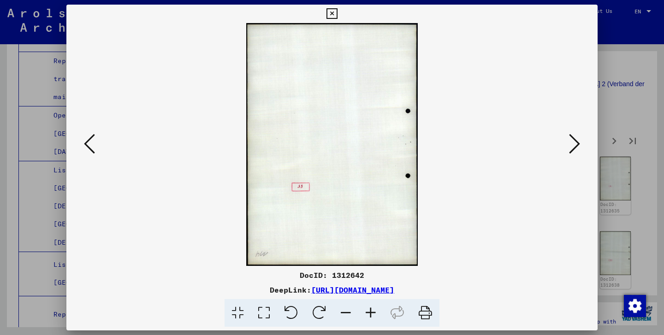
click at [572, 149] on icon at bounding box center [574, 144] width 11 height 22
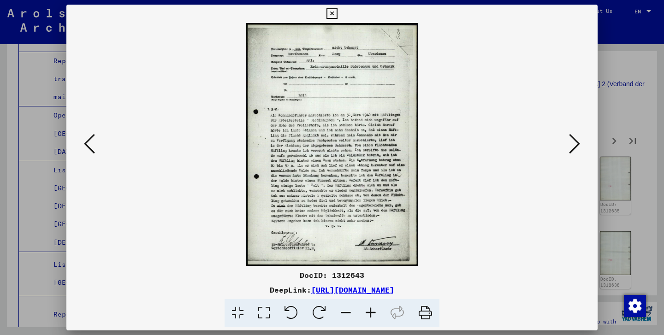
click at [572, 149] on icon at bounding box center [574, 144] width 11 height 22
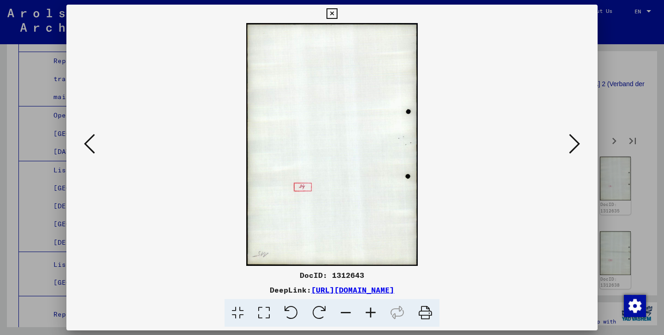
click at [572, 149] on icon at bounding box center [574, 144] width 11 height 22
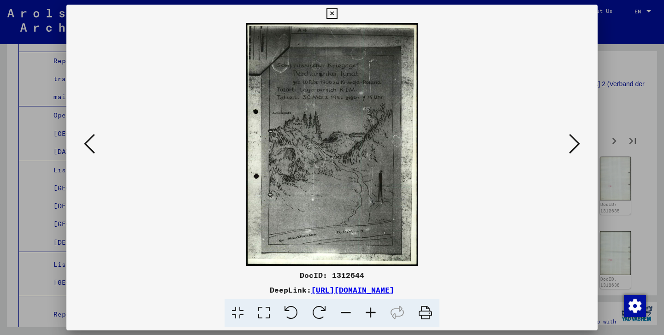
click at [572, 149] on icon at bounding box center [574, 144] width 11 height 22
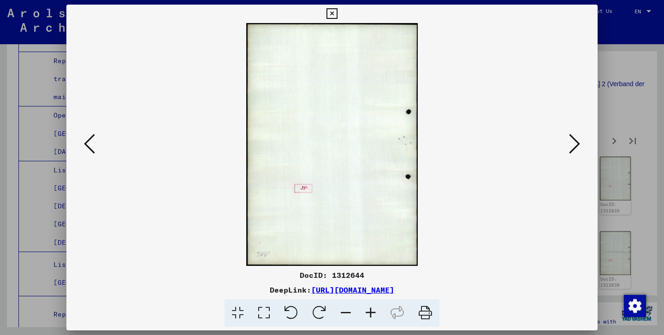
click at [572, 149] on icon at bounding box center [574, 144] width 11 height 22
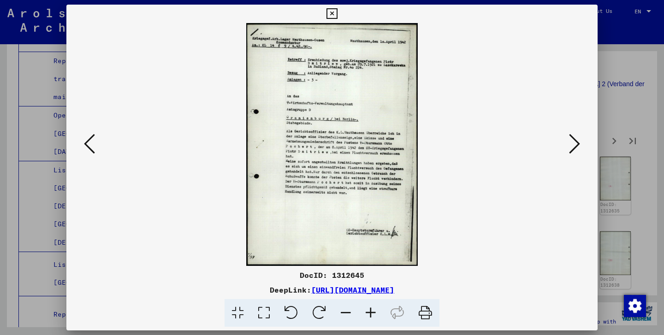
click at [572, 149] on icon at bounding box center [574, 144] width 11 height 22
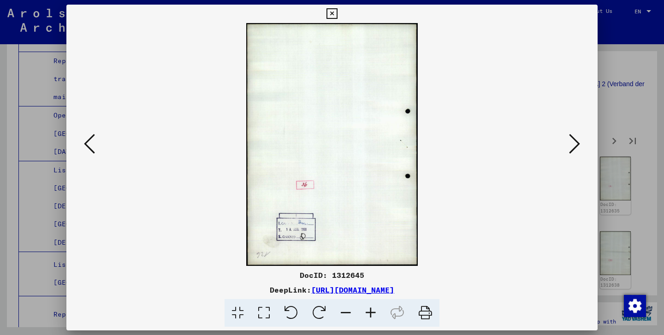
click at [572, 149] on icon at bounding box center [574, 144] width 11 height 22
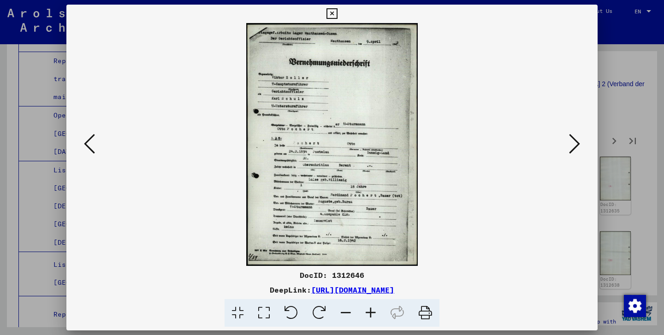
click at [572, 149] on icon at bounding box center [574, 144] width 11 height 22
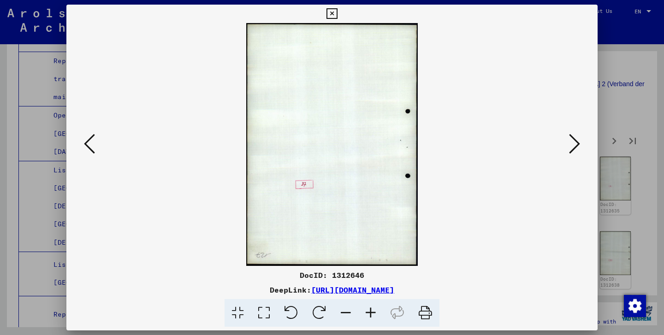
click at [572, 149] on icon at bounding box center [574, 144] width 11 height 22
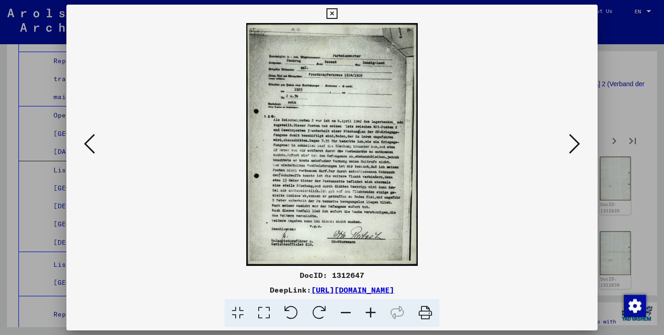
click at [572, 149] on icon at bounding box center [574, 144] width 11 height 22
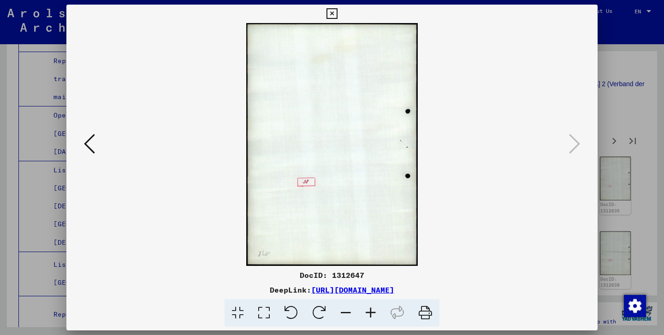
click at [337, 13] on icon at bounding box center [332, 13] width 11 height 11
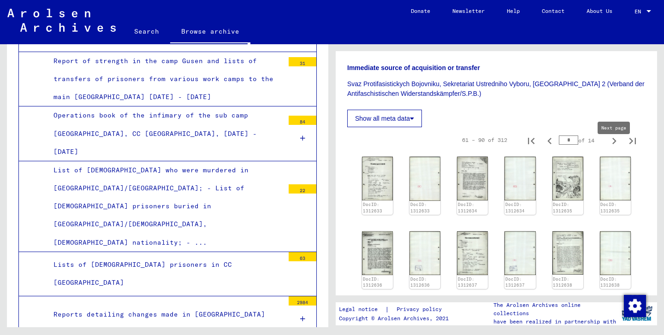
click at [616, 148] on icon "Next page" at bounding box center [614, 141] width 13 height 13
type input "*"
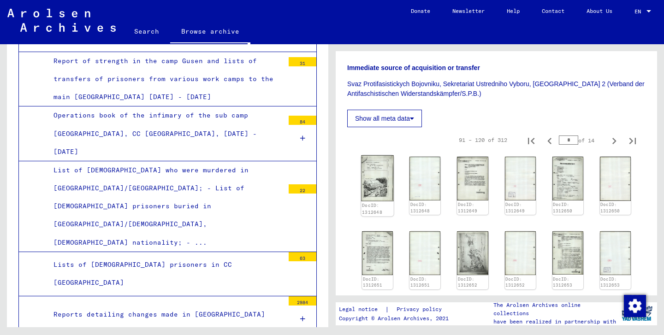
click at [379, 186] on img at bounding box center [377, 178] width 33 height 46
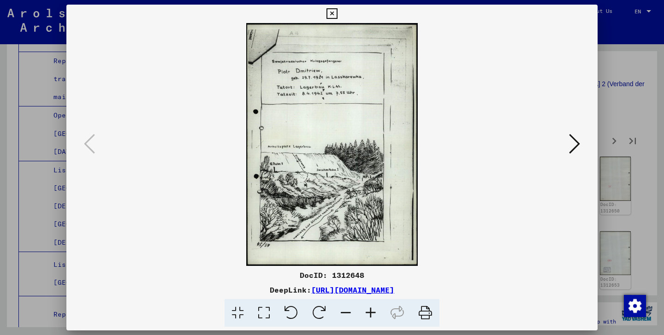
click at [573, 140] on icon at bounding box center [574, 144] width 11 height 22
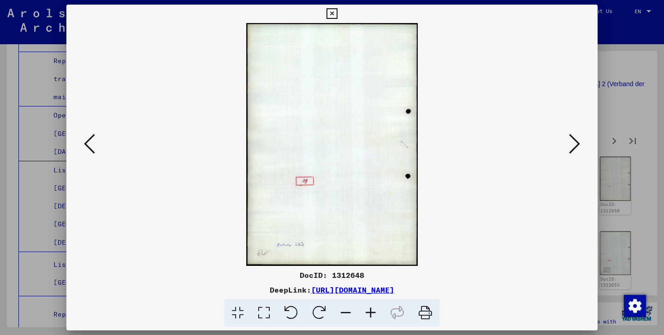
click at [573, 140] on icon at bounding box center [574, 144] width 11 height 22
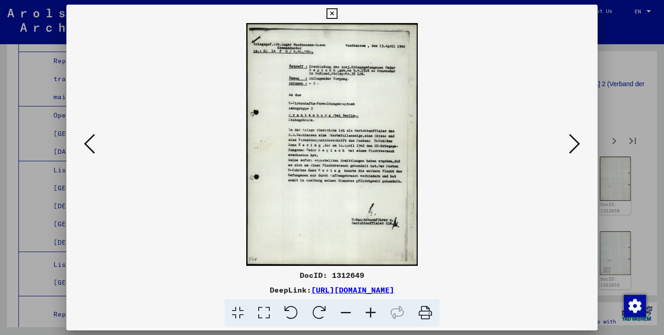
click at [573, 140] on icon at bounding box center [574, 144] width 11 height 22
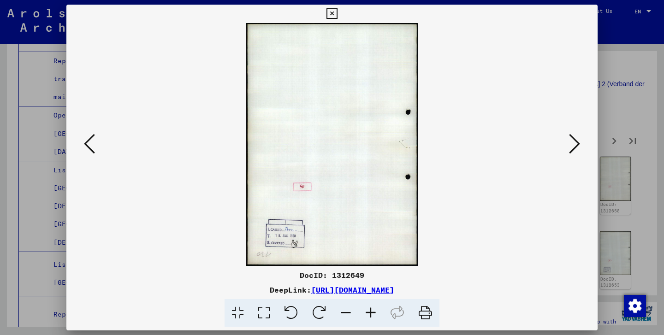
click at [573, 140] on icon at bounding box center [574, 144] width 11 height 22
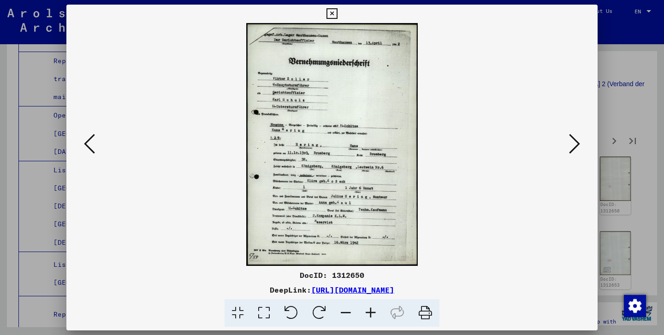
click at [573, 140] on icon at bounding box center [574, 144] width 11 height 22
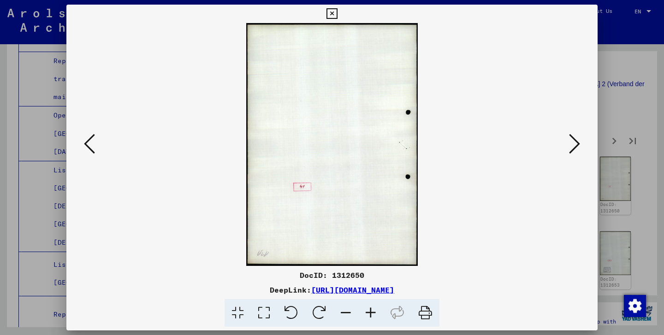
click at [573, 140] on icon at bounding box center [574, 144] width 11 height 22
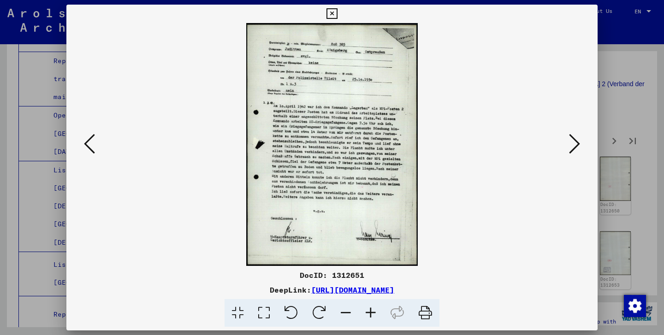
click at [573, 140] on icon at bounding box center [574, 144] width 11 height 22
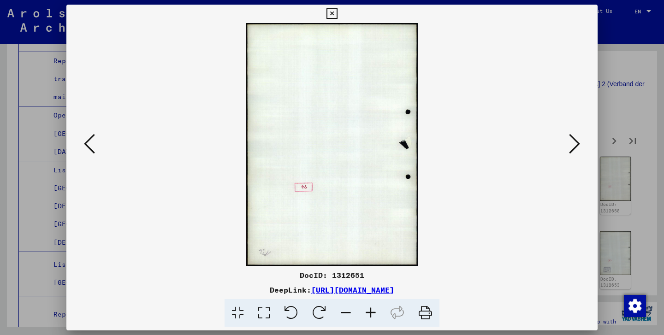
click at [573, 140] on icon at bounding box center [574, 144] width 11 height 22
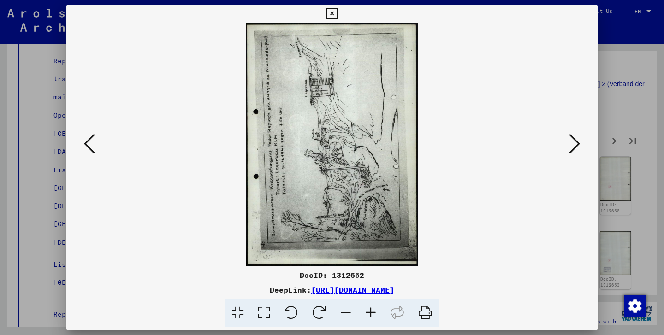
click at [321, 312] on icon at bounding box center [319, 313] width 28 height 28
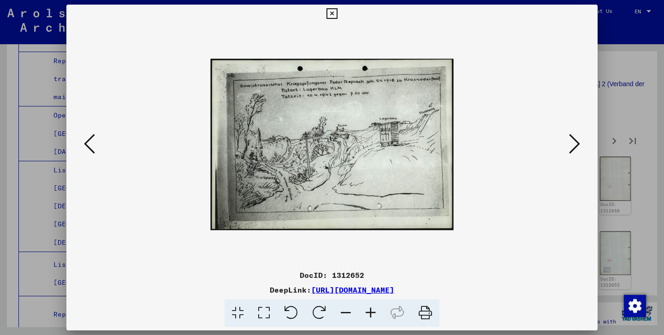
click at [376, 308] on icon at bounding box center [370, 313] width 25 height 28
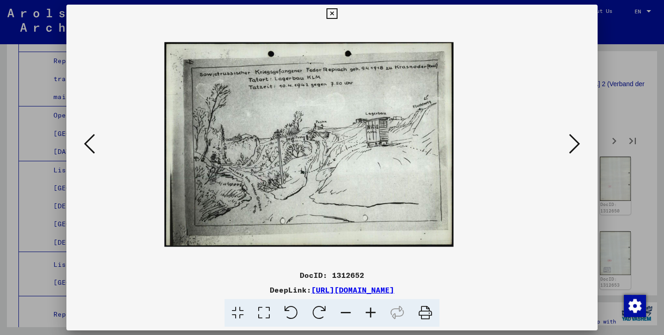
click at [376, 308] on icon at bounding box center [370, 313] width 25 height 28
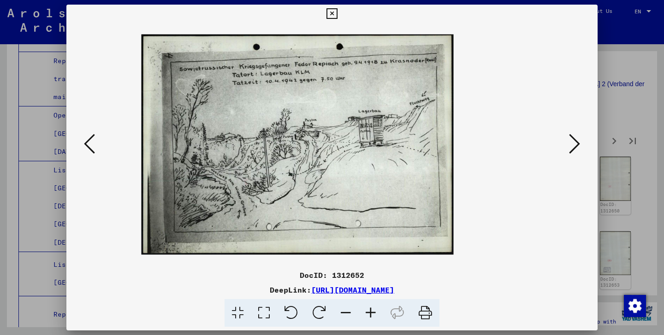
click at [376, 308] on icon at bounding box center [370, 313] width 25 height 28
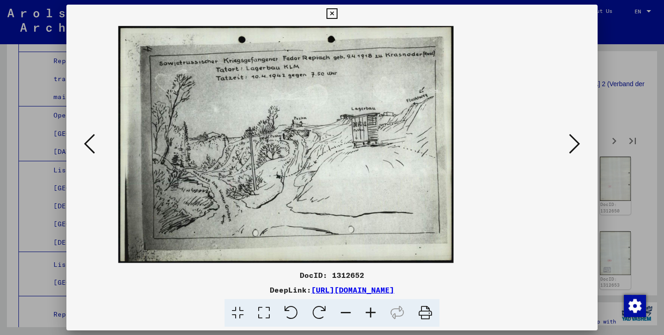
click at [575, 141] on icon at bounding box center [574, 144] width 11 height 22
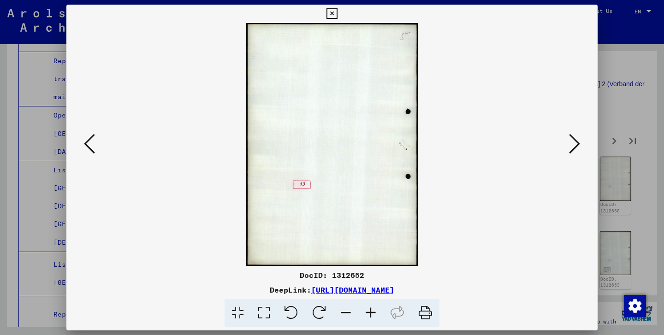
click at [575, 141] on icon at bounding box center [574, 144] width 11 height 22
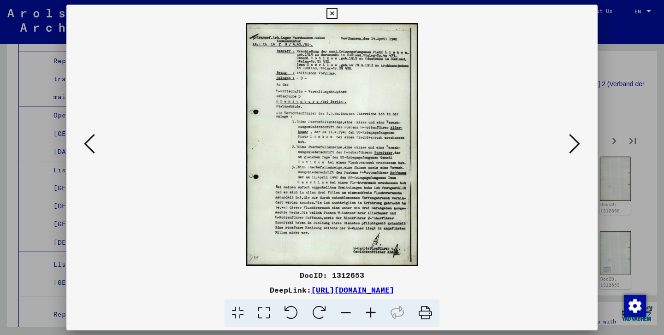
click at [575, 141] on icon at bounding box center [574, 144] width 11 height 22
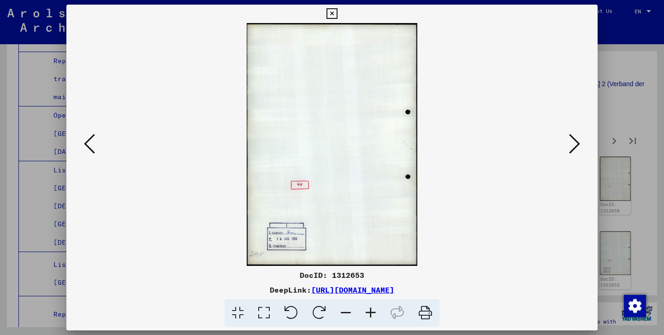
click at [575, 141] on icon at bounding box center [574, 144] width 11 height 22
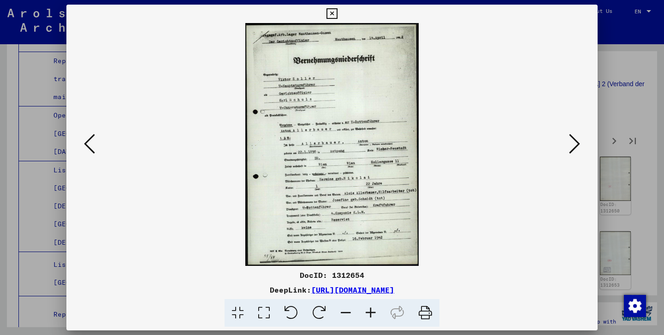
click at [575, 141] on icon at bounding box center [574, 144] width 11 height 22
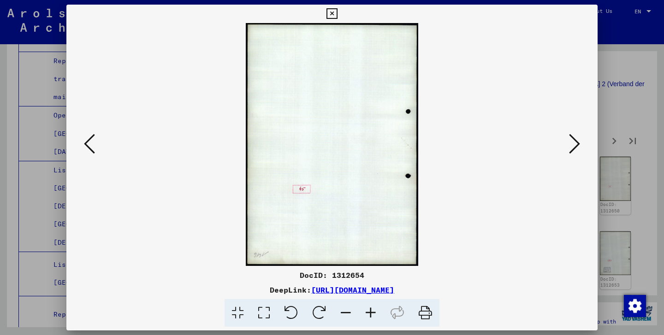
click at [575, 141] on icon at bounding box center [574, 144] width 11 height 22
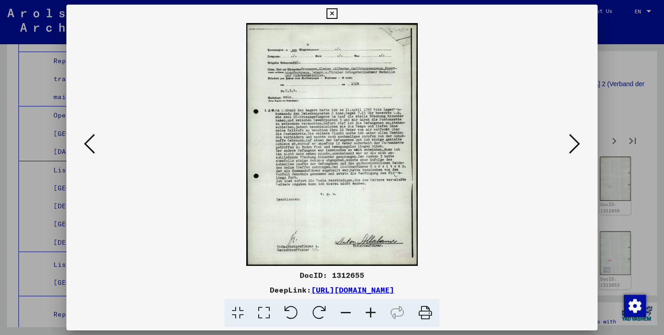
click at [575, 141] on icon at bounding box center [574, 144] width 11 height 22
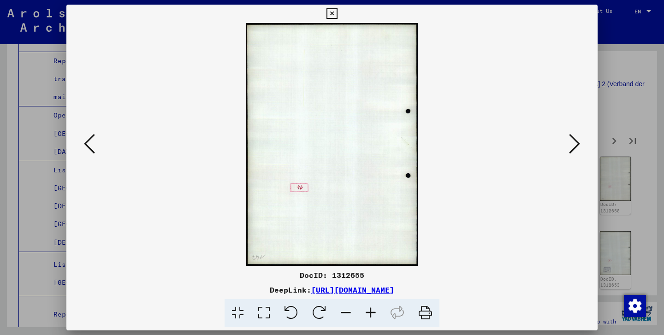
click at [575, 141] on icon at bounding box center [574, 144] width 11 height 22
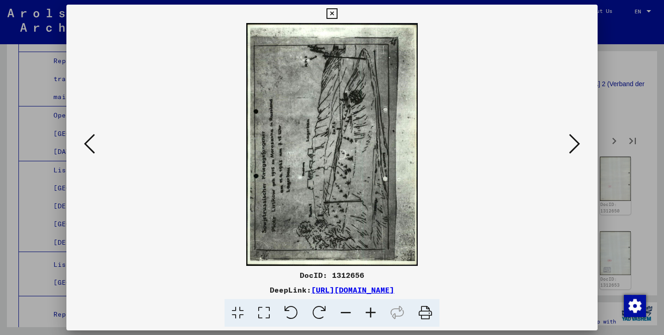
click at [316, 312] on icon at bounding box center [319, 313] width 28 height 28
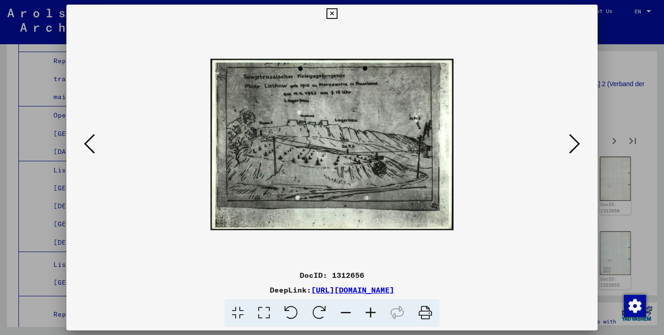
click at [373, 314] on icon at bounding box center [370, 313] width 25 height 28
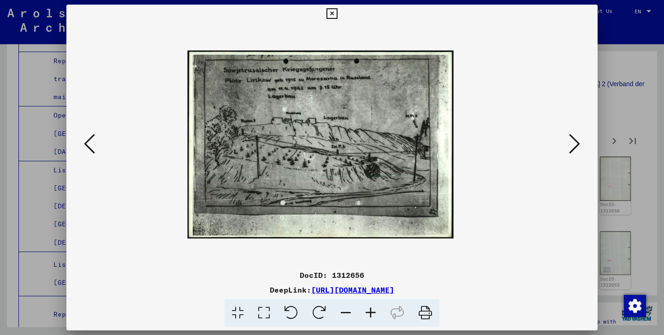
click at [373, 314] on icon at bounding box center [370, 313] width 25 height 28
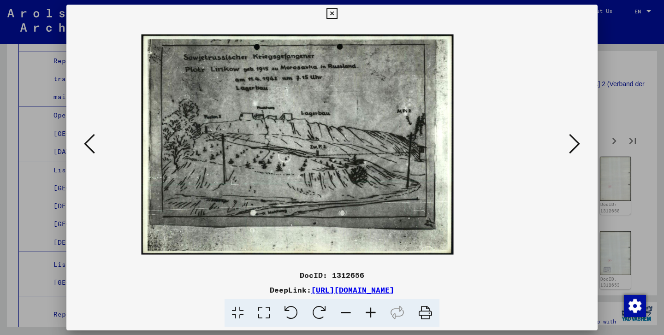
click at [373, 314] on icon at bounding box center [370, 313] width 25 height 28
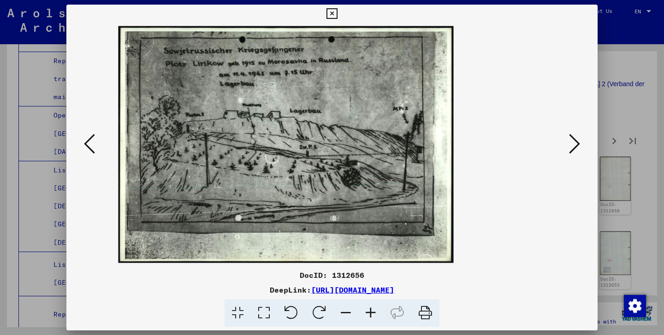
click at [373, 314] on icon at bounding box center [370, 313] width 25 height 28
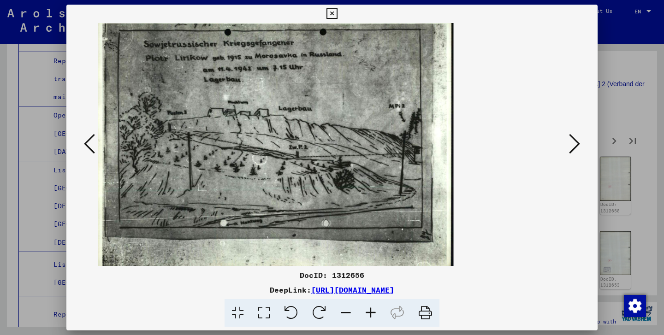
click at [573, 144] on icon at bounding box center [574, 144] width 11 height 22
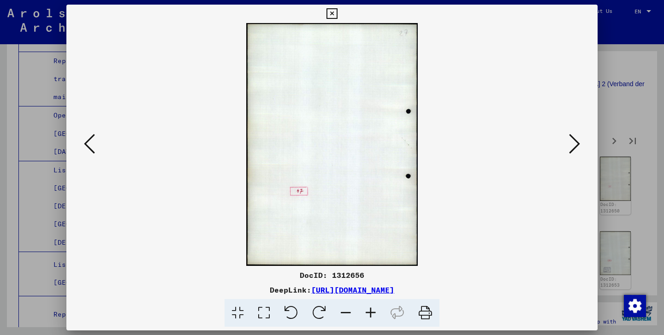
click at [573, 144] on icon at bounding box center [574, 144] width 11 height 22
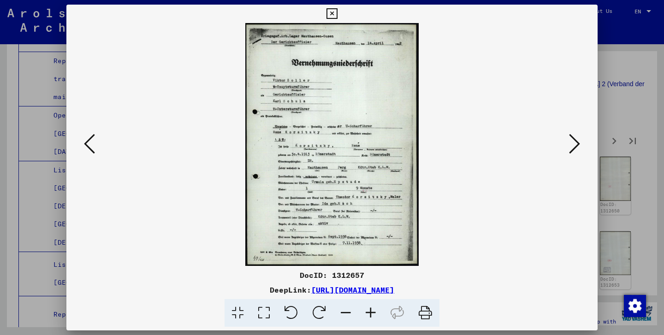
click at [573, 144] on icon at bounding box center [574, 144] width 11 height 22
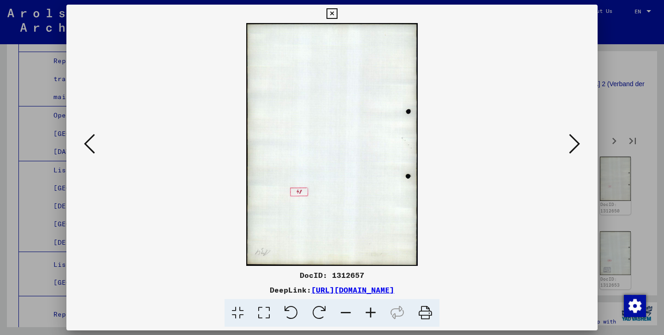
click at [573, 144] on icon at bounding box center [574, 144] width 11 height 22
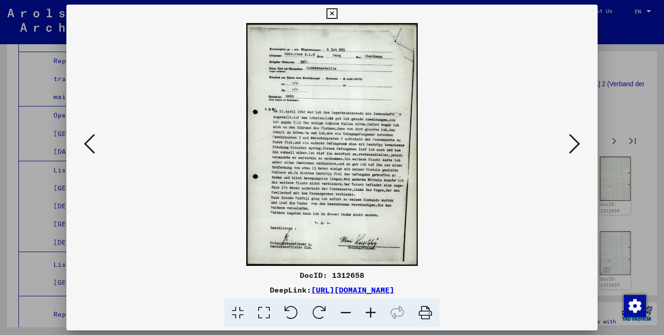
click at [573, 144] on icon at bounding box center [574, 144] width 11 height 22
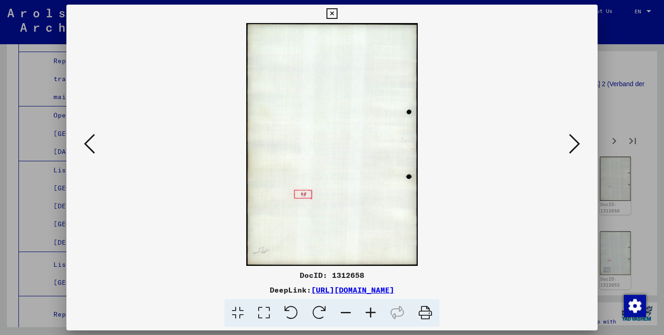
click at [573, 144] on icon at bounding box center [574, 144] width 11 height 22
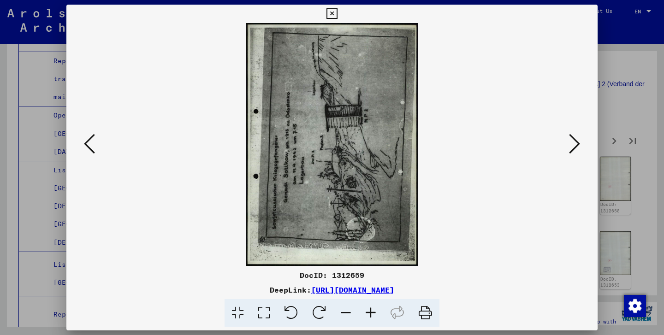
click at [573, 144] on icon at bounding box center [574, 144] width 11 height 22
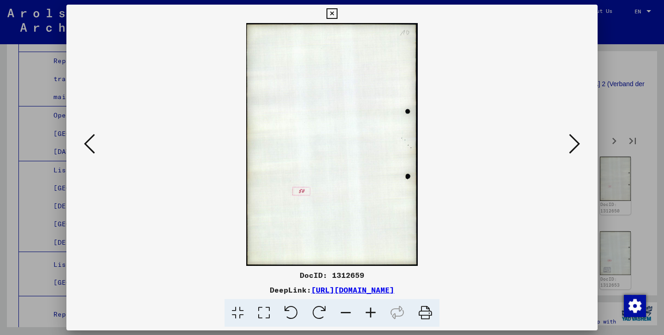
click at [573, 144] on icon at bounding box center [574, 144] width 11 height 22
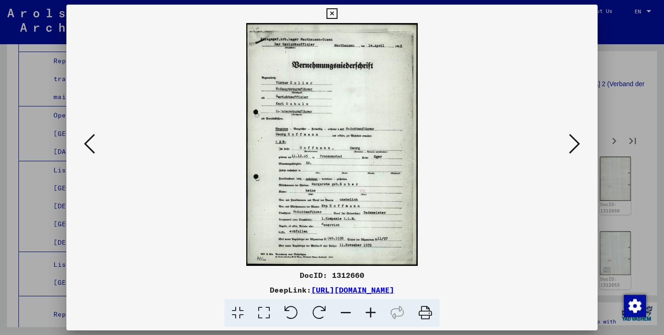
click at [573, 144] on icon at bounding box center [574, 144] width 11 height 22
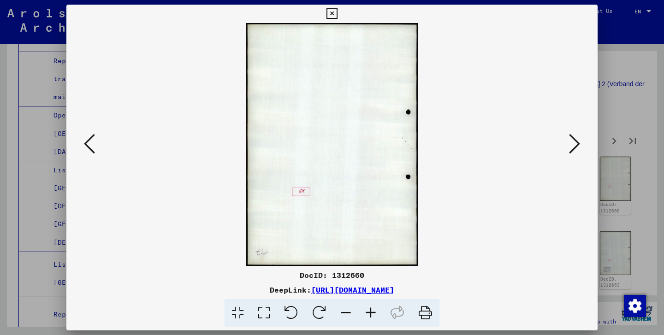
click at [573, 144] on icon at bounding box center [574, 144] width 11 height 22
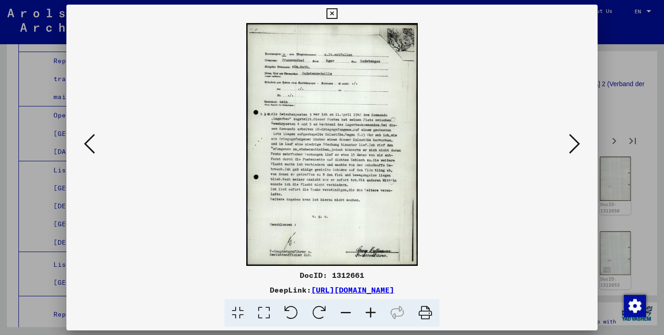
click at [573, 144] on icon at bounding box center [574, 144] width 11 height 22
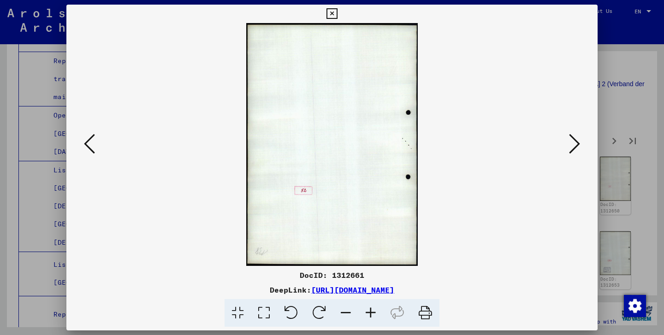
click at [573, 144] on icon at bounding box center [574, 144] width 11 height 22
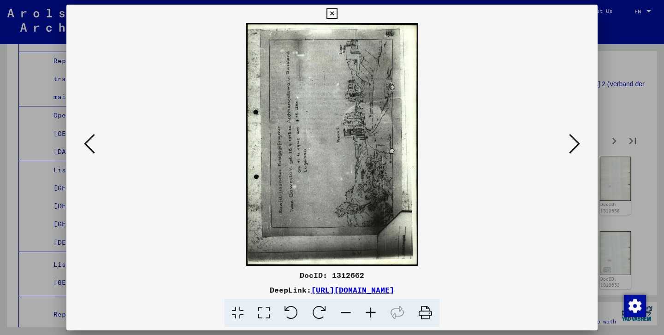
click at [325, 314] on icon at bounding box center [319, 313] width 28 height 28
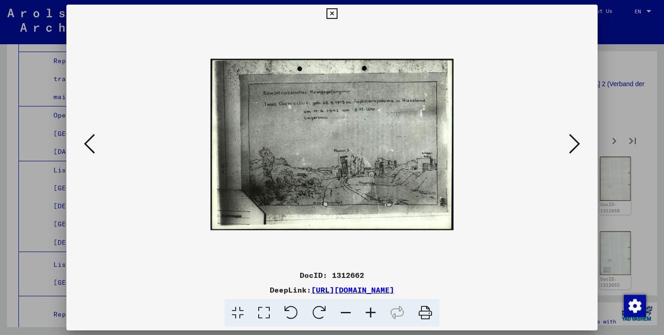
click at [325, 314] on icon at bounding box center [319, 313] width 28 height 28
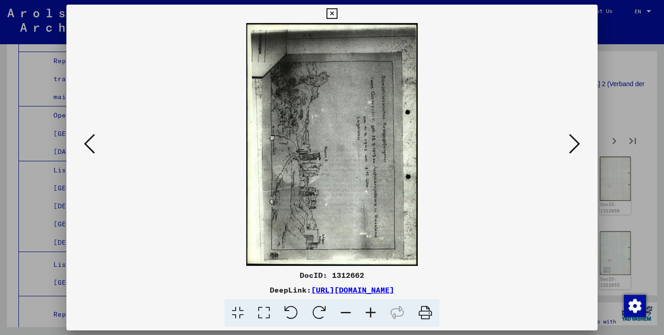
click at [293, 306] on icon at bounding box center [291, 313] width 28 height 28
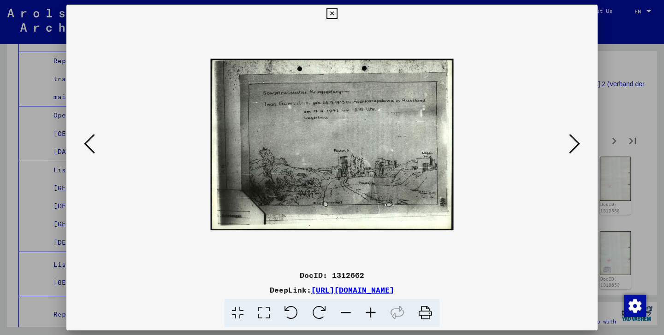
click at [370, 314] on icon at bounding box center [370, 313] width 25 height 28
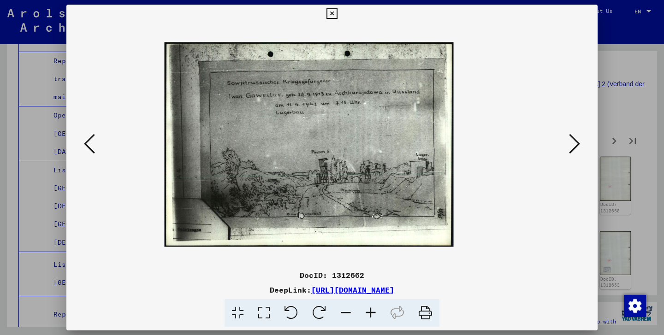
click at [370, 314] on icon at bounding box center [370, 313] width 25 height 28
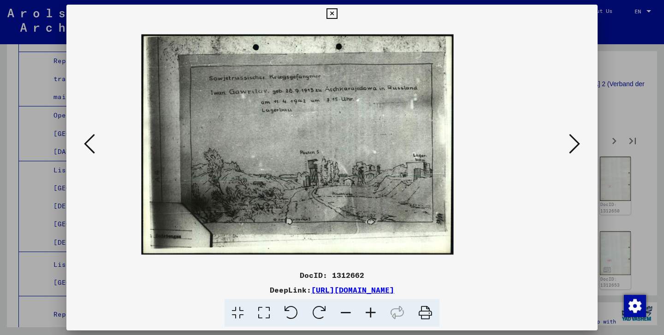
click at [370, 314] on icon at bounding box center [370, 313] width 25 height 28
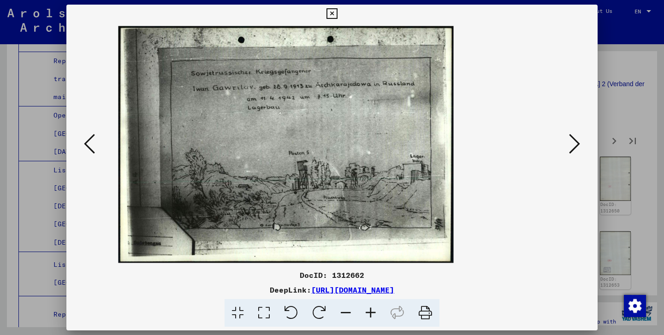
click at [370, 314] on icon at bounding box center [370, 313] width 25 height 28
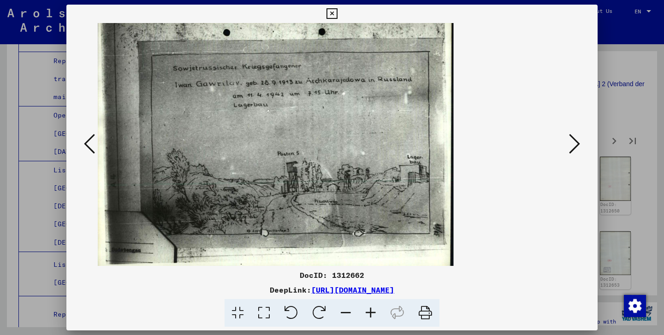
click at [578, 146] on icon at bounding box center [574, 144] width 11 height 22
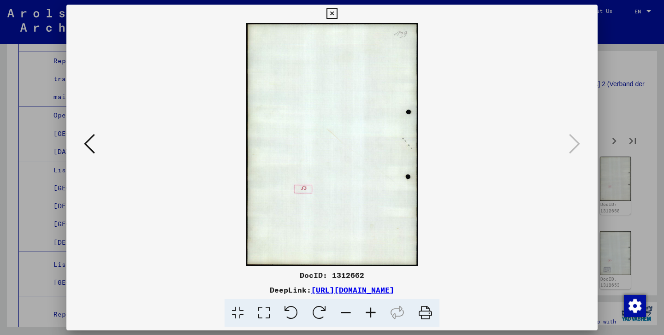
click at [337, 15] on icon at bounding box center [332, 13] width 11 height 11
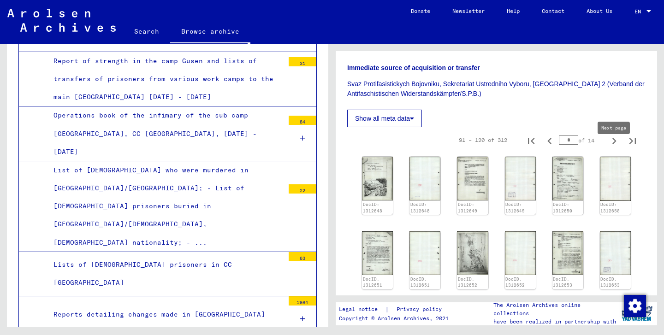
click at [620, 148] on icon "Next page" at bounding box center [614, 141] width 13 height 13
type input "*"
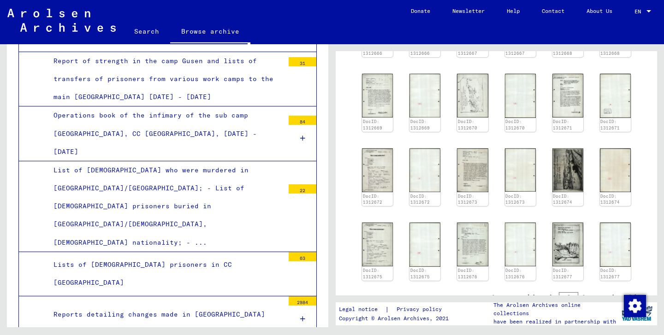
scroll to position [577, 0]
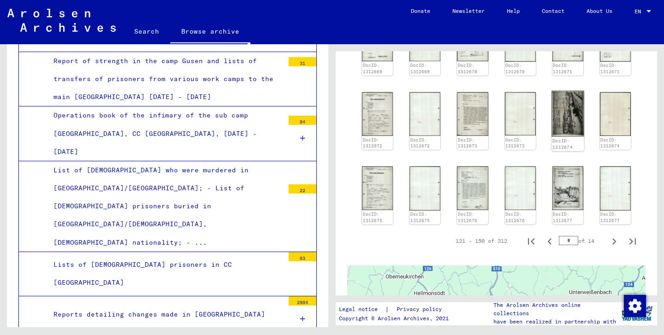
click at [568, 125] on img at bounding box center [568, 114] width 33 height 46
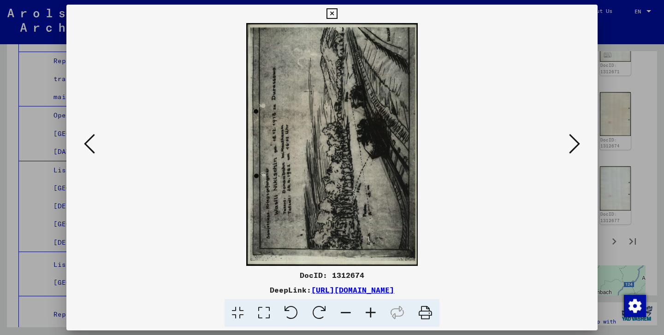
click at [319, 305] on icon at bounding box center [319, 313] width 28 height 28
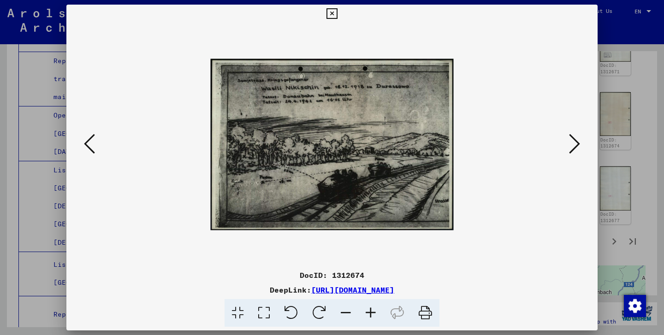
click at [377, 311] on icon at bounding box center [370, 313] width 25 height 28
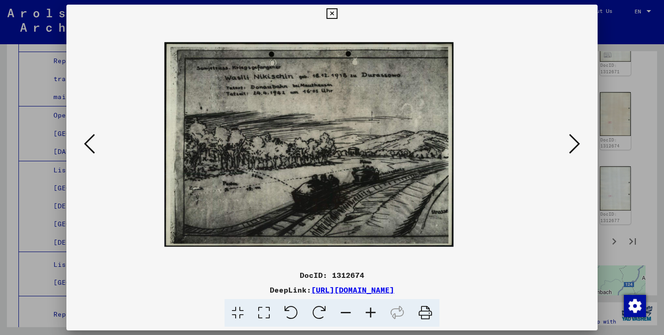
click at [377, 311] on icon at bounding box center [370, 313] width 25 height 28
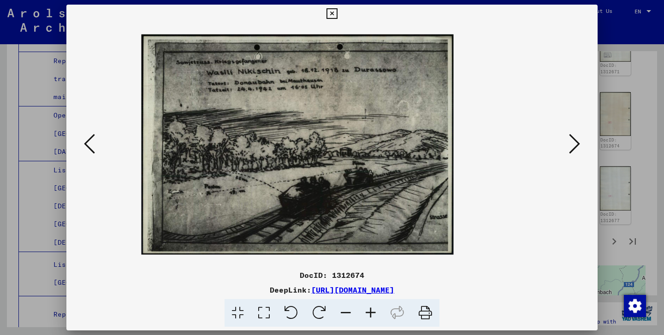
click at [377, 311] on icon at bounding box center [370, 313] width 25 height 28
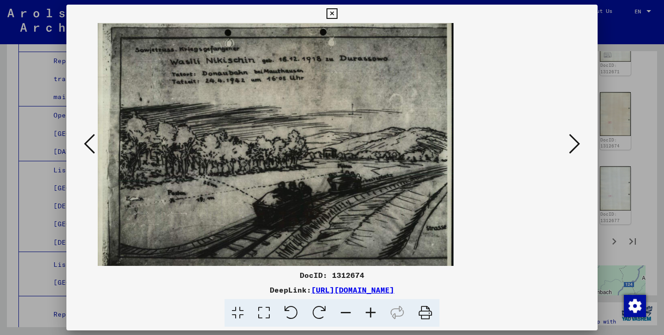
click at [571, 145] on icon at bounding box center [574, 144] width 11 height 22
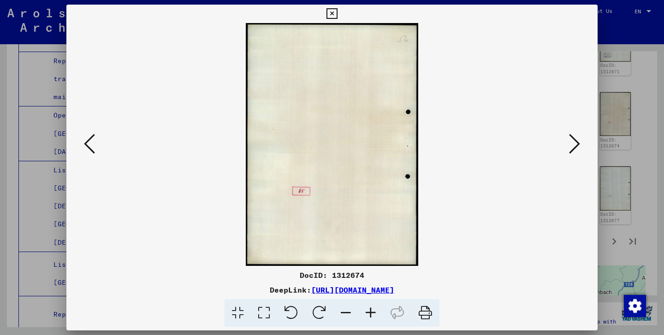
click at [571, 145] on icon at bounding box center [574, 144] width 11 height 22
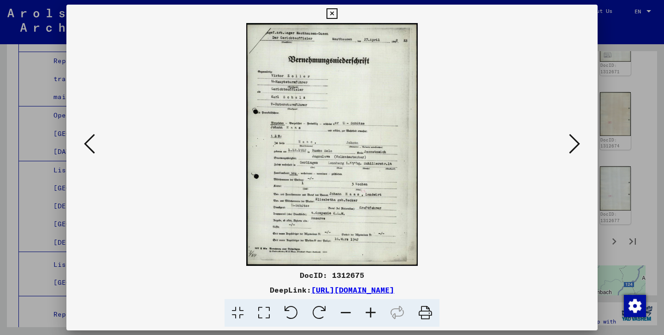
click at [571, 145] on icon at bounding box center [574, 144] width 11 height 22
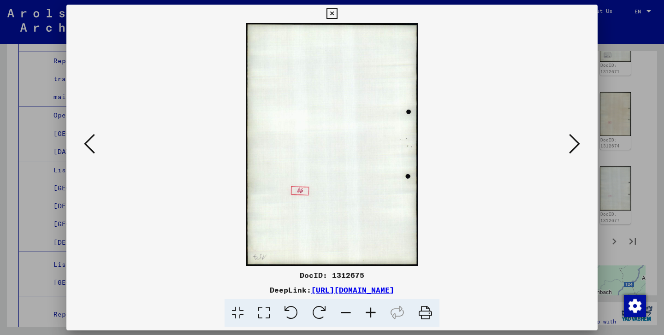
click at [571, 145] on icon at bounding box center [574, 144] width 11 height 22
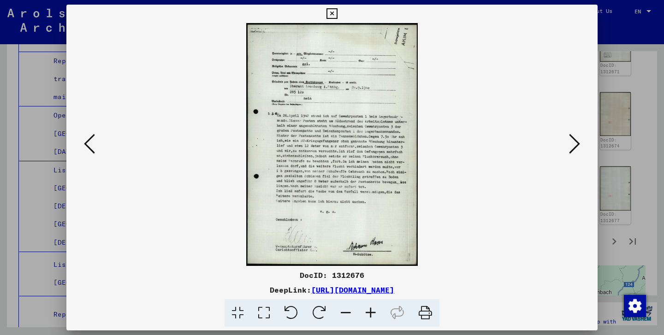
click at [571, 145] on icon at bounding box center [574, 144] width 11 height 22
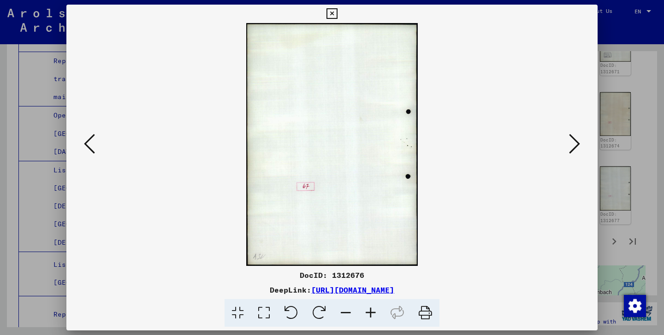
click at [571, 145] on icon at bounding box center [574, 144] width 11 height 22
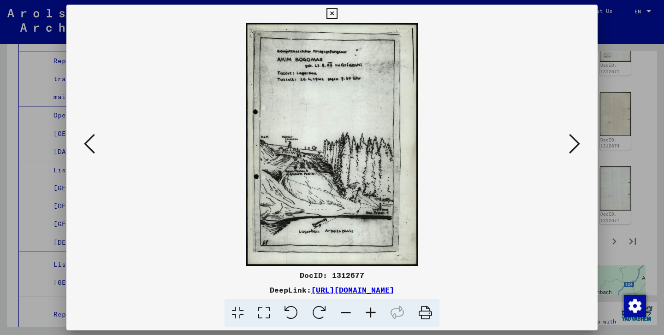
click at [369, 313] on icon at bounding box center [370, 313] width 25 height 28
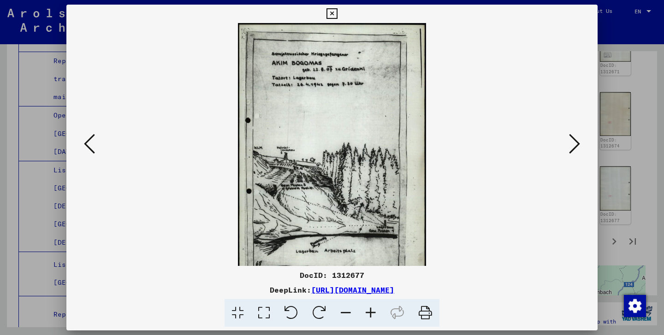
click at [369, 313] on icon at bounding box center [370, 313] width 25 height 28
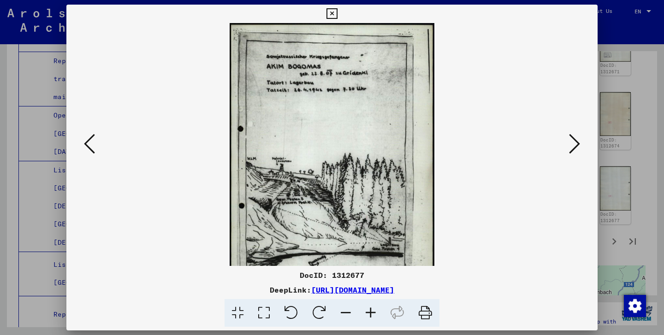
click at [369, 313] on icon at bounding box center [370, 313] width 25 height 28
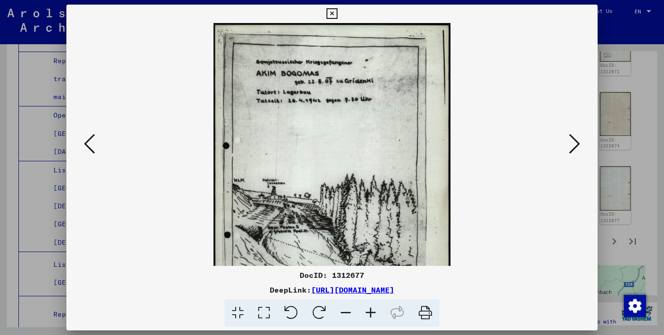
click at [369, 313] on icon at bounding box center [370, 313] width 25 height 28
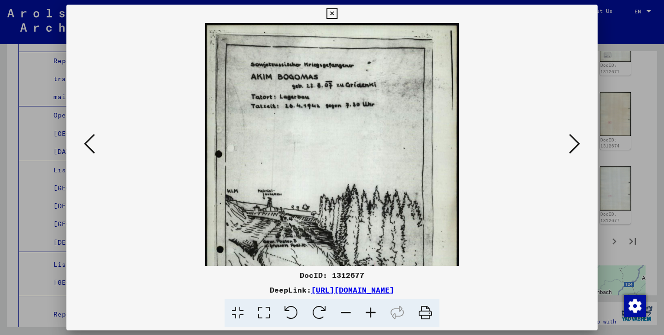
click at [369, 313] on icon at bounding box center [370, 313] width 25 height 28
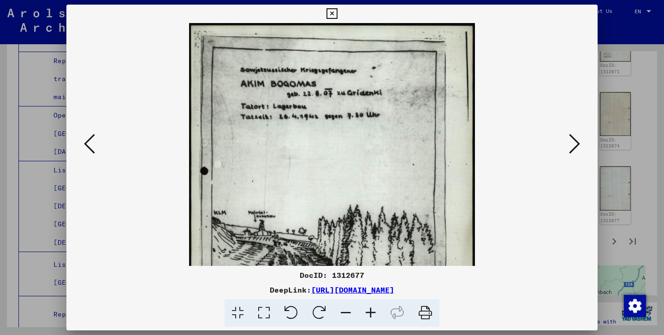
click at [369, 313] on icon at bounding box center [370, 313] width 25 height 28
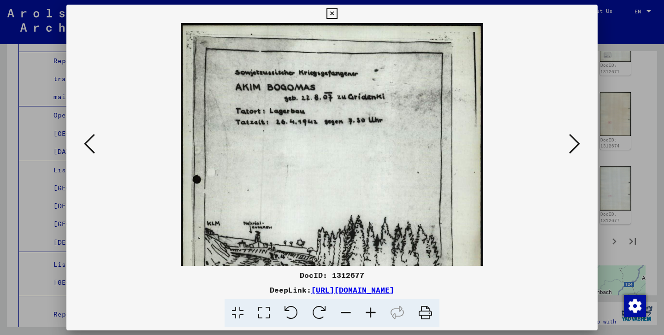
click at [369, 313] on icon at bounding box center [370, 313] width 25 height 28
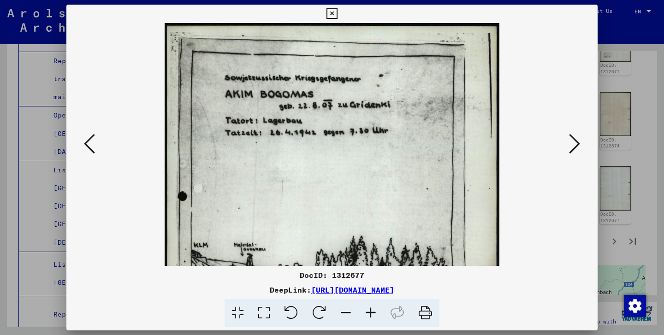
click at [369, 313] on icon at bounding box center [370, 313] width 25 height 28
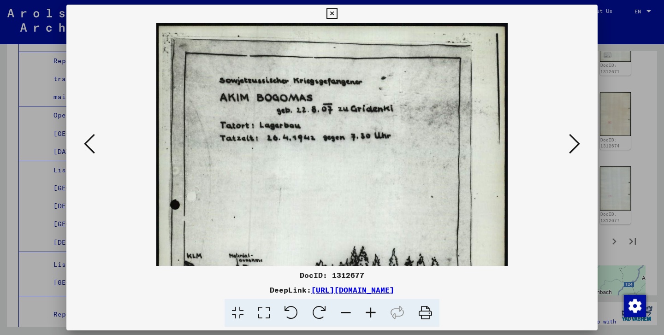
click at [369, 313] on icon at bounding box center [370, 313] width 25 height 28
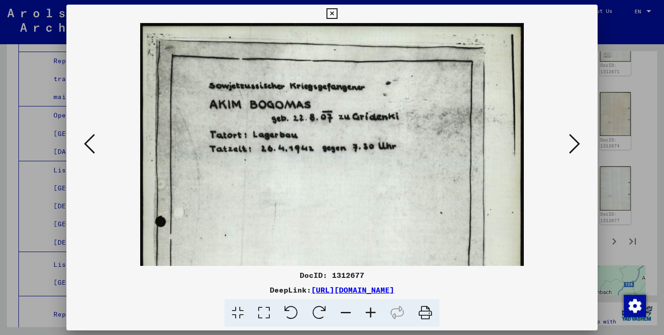
click at [369, 313] on icon at bounding box center [370, 313] width 25 height 28
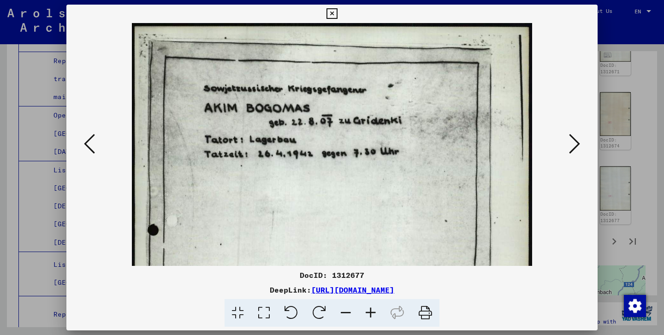
click at [369, 313] on icon at bounding box center [370, 313] width 25 height 28
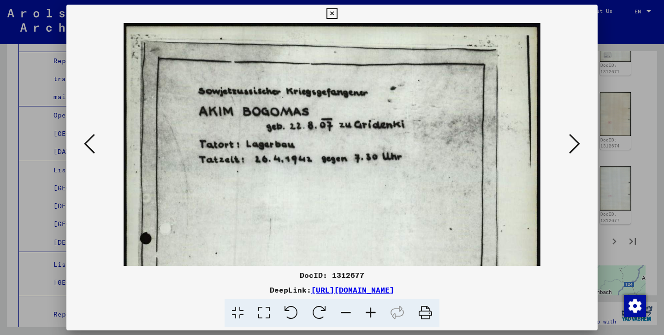
click at [369, 313] on icon at bounding box center [370, 313] width 25 height 28
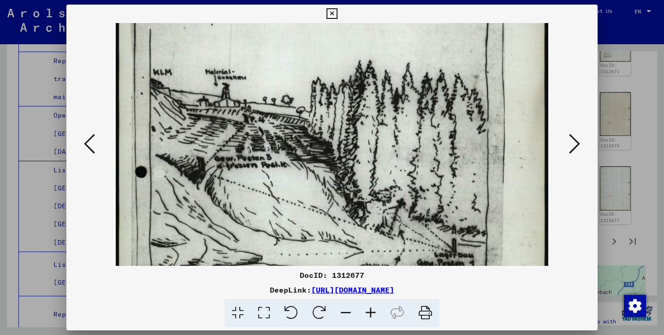
scroll to position [248, 0]
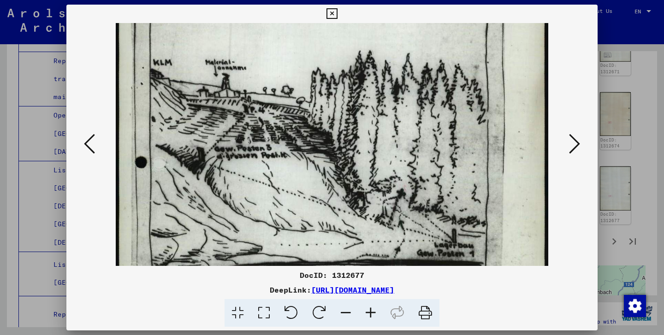
drag, startPoint x: 412, startPoint y: 198, endPoint x: 400, endPoint y: -50, distance: 248.0
click at [400, 0] on html "Search Browse archive Donate Newsletter Help Contact About Us Search Browse arc…" at bounding box center [332, 167] width 664 height 335
click at [581, 138] on button at bounding box center [575, 144] width 17 height 26
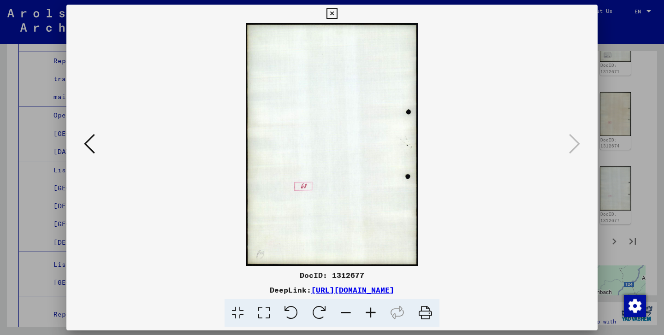
click at [337, 14] on icon at bounding box center [332, 13] width 11 height 11
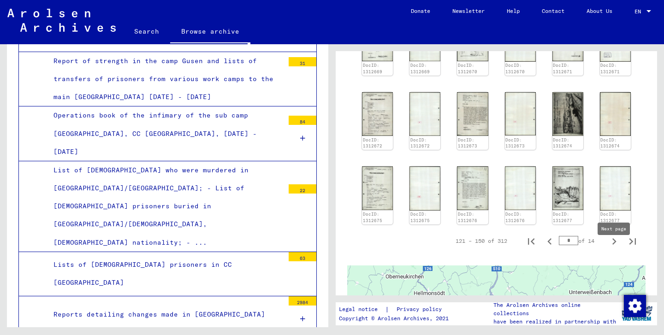
click at [618, 248] on icon "Next page" at bounding box center [614, 241] width 13 height 13
type input "*"
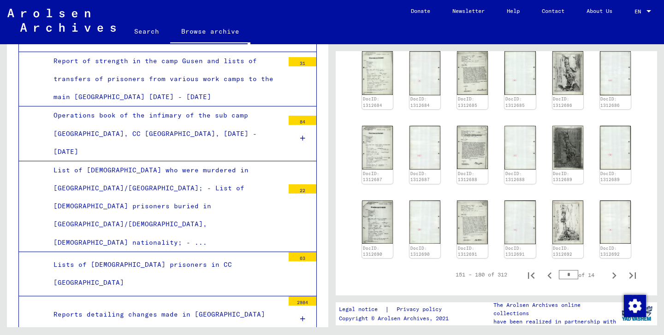
scroll to position [542, 0]
click at [554, 246] on img at bounding box center [568, 223] width 33 height 46
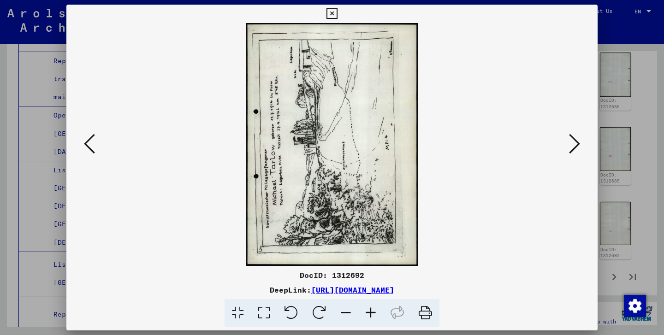
click at [324, 309] on icon at bounding box center [319, 313] width 28 height 28
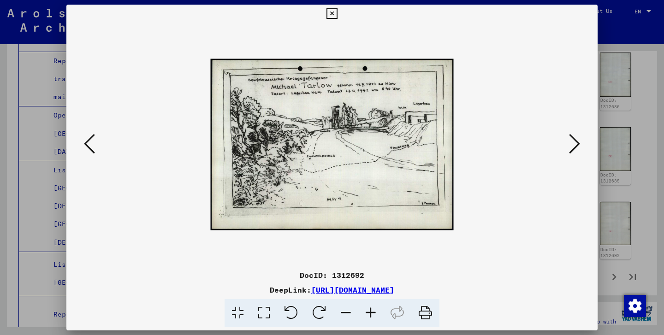
click at [575, 151] on icon at bounding box center [574, 144] width 11 height 22
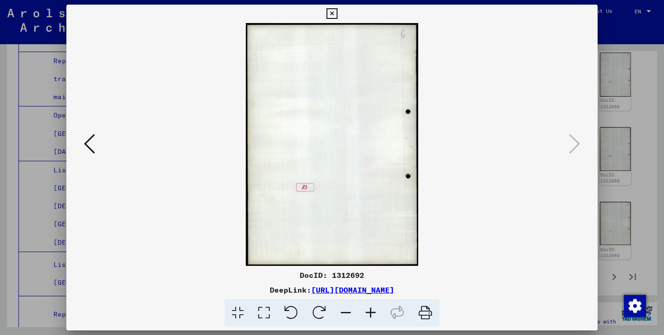
click at [337, 13] on icon at bounding box center [332, 13] width 11 height 11
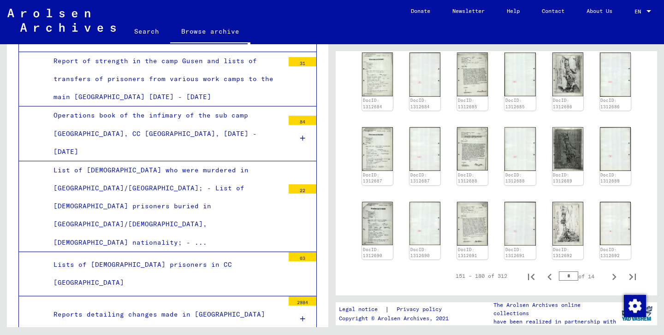
drag, startPoint x: 227, startPoint y: 219, endPoint x: 220, endPoint y: 161, distance: 58.5
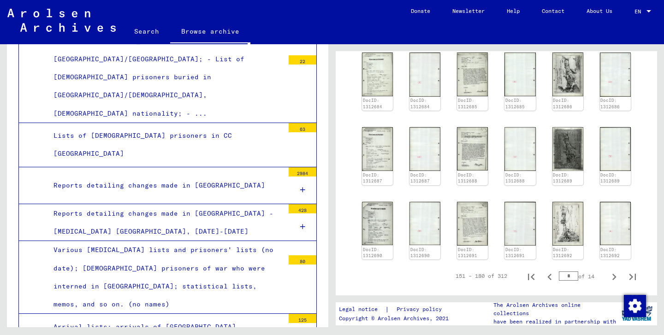
scroll to position [8207, 0]
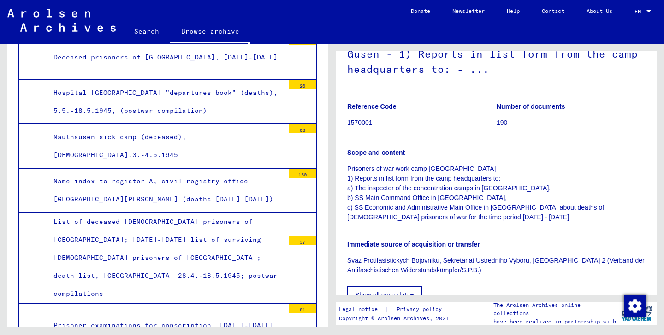
scroll to position [8827, 0]
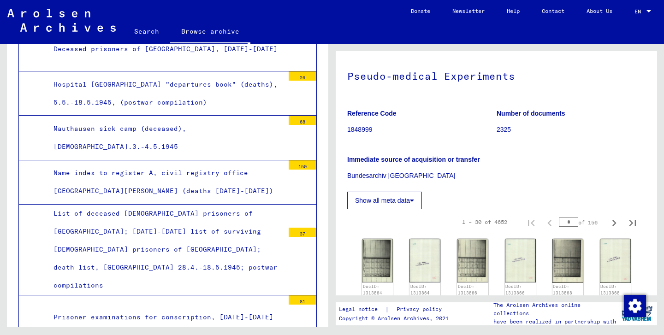
scroll to position [77, 0]
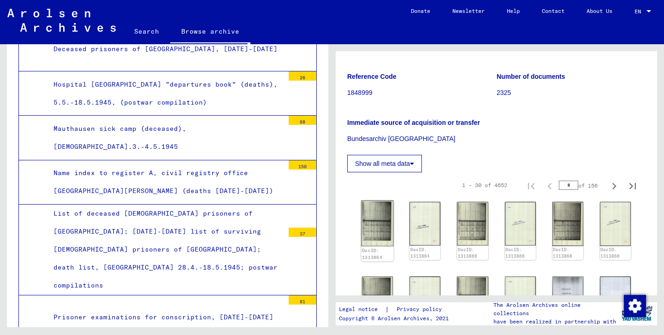
click at [374, 244] on img at bounding box center [377, 224] width 33 height 46
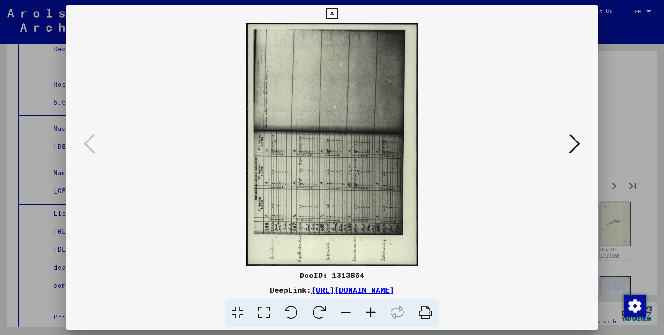
click at [324, 315] on icon at bounding box center [319, 313] width 28 height 28
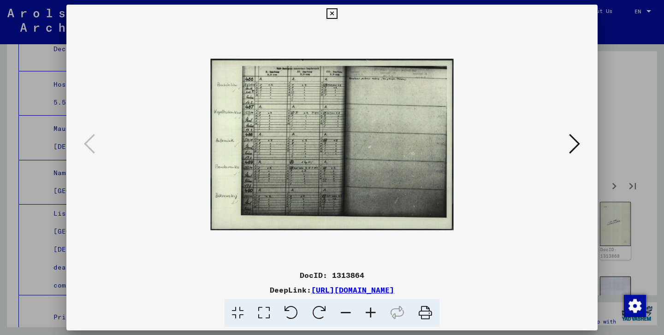
click at [367, 318] on icon at bounding box center [370, 313] width 25 height 28
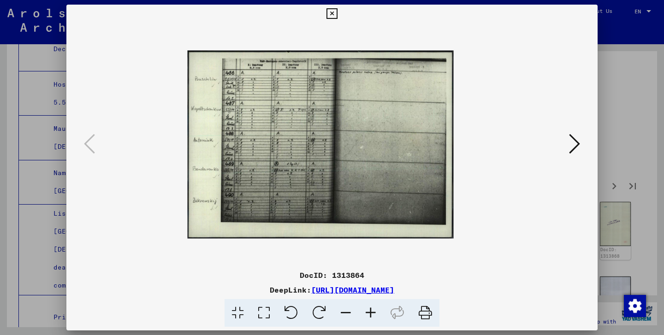
click at [367, 318] on icon at bounding box center [370, 313] width 25 height 28
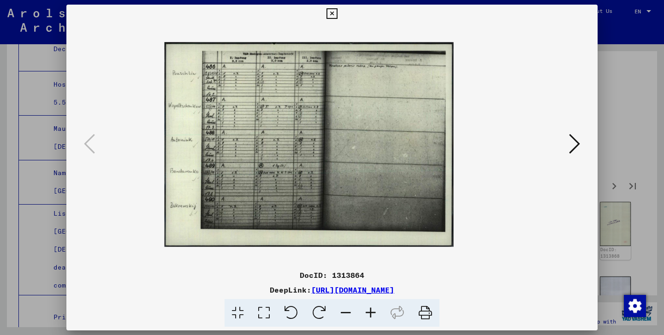
click at [367, 318] on icon at bounding box center [370, 313] width 25 height 28
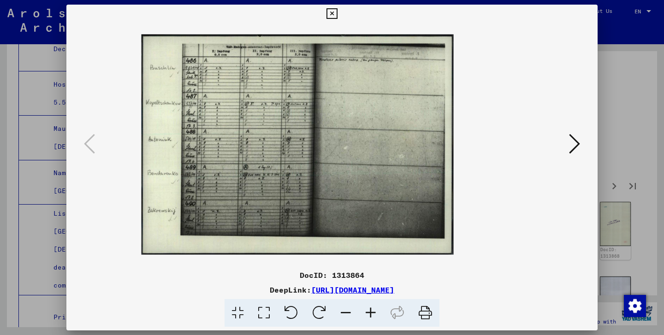
click at [367, 318] on icon at bounding box center [370, 313] width 25 height 28
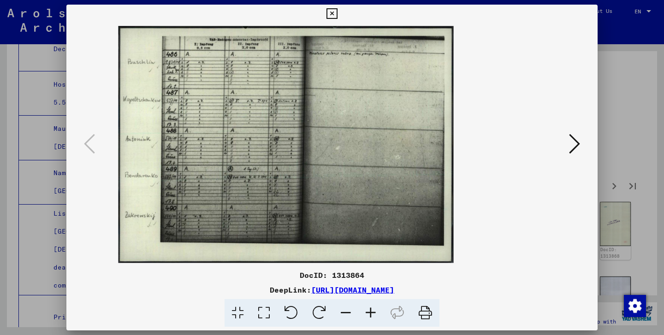
click at [367, 318] on icon at bounding box center [370, 313] width 25 height 28
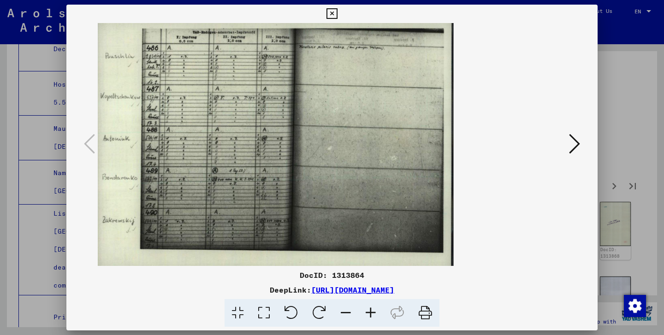
click at [367, 318] on icon at bounding box center [370, 313] width 25 height 28
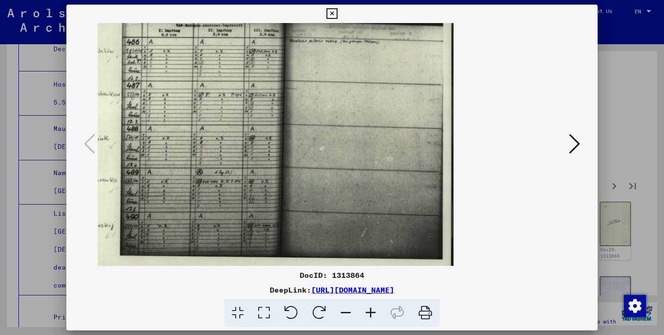
click at [345, 306] on icon at bounding box center [346, 313] width 25 height 28
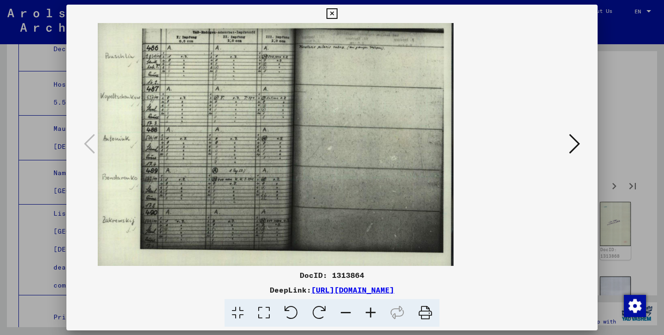
click at [584, 143] on div at bounding box center [331, 144] width 531 height 243
click at [576, 145] on icon at bounding box center [574, 144] width 11 height 22
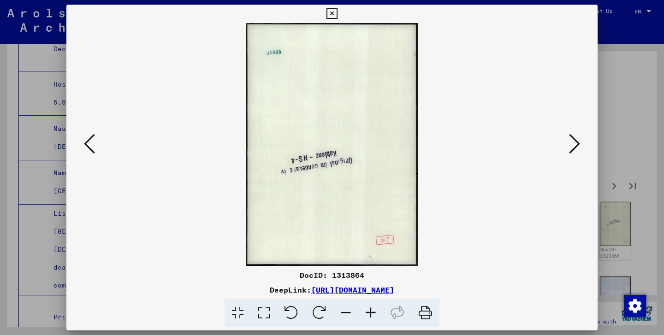
click at [576, 145] on icon at bounding box center [574, 144] width 11 height 22
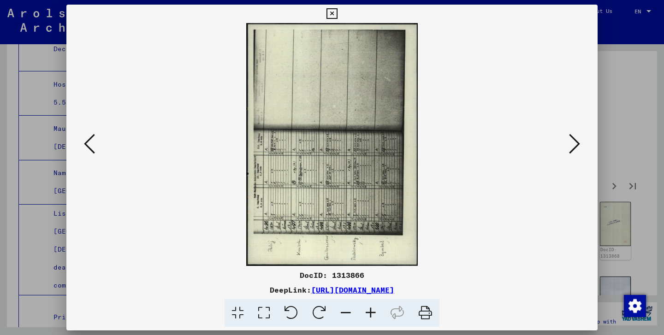
click at [89, 150] on icon at bounding box center [89, 144] width 11 height 22
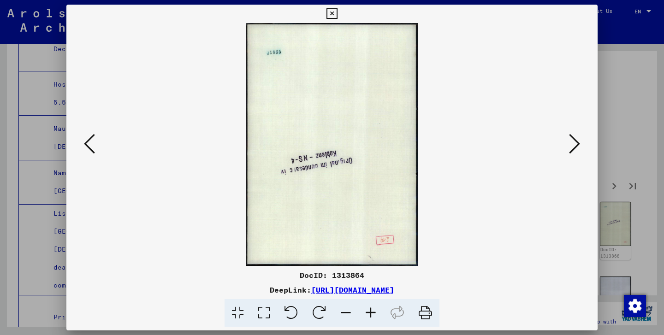
click at [323, 314] on icon at bounding box center [319, 313] width 28 height 28
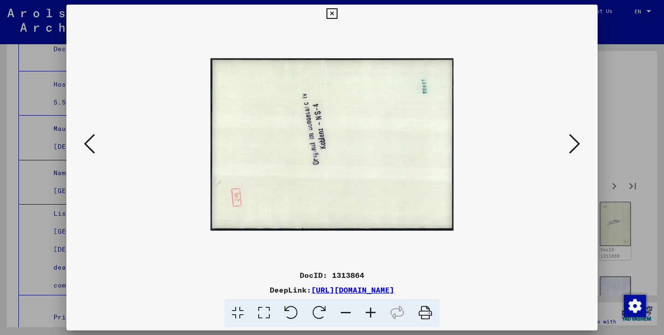
click at [323, 314] on icon at bounding box center [319, 313] width 28 height 28
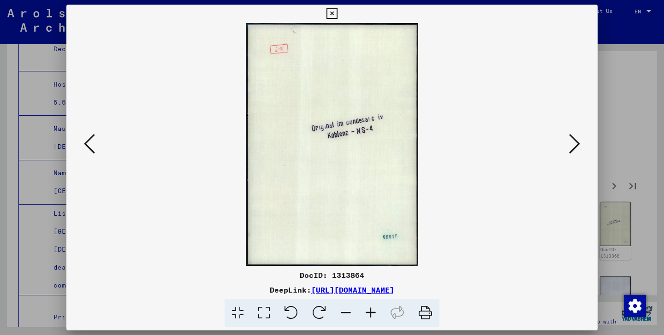
click at [578, 140] on icon at bounding box center [574, 144] width 11 height 22
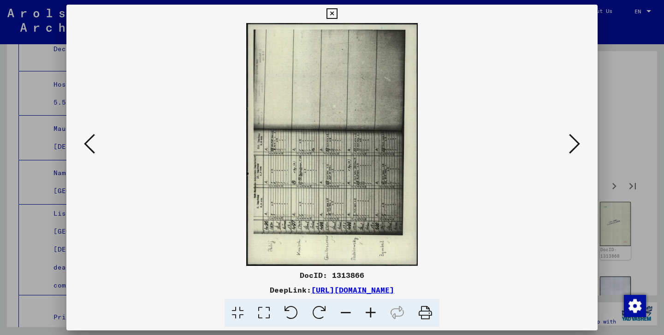
click at [578, 140] on icon at bounding box center [574, 144] width 11 height 22
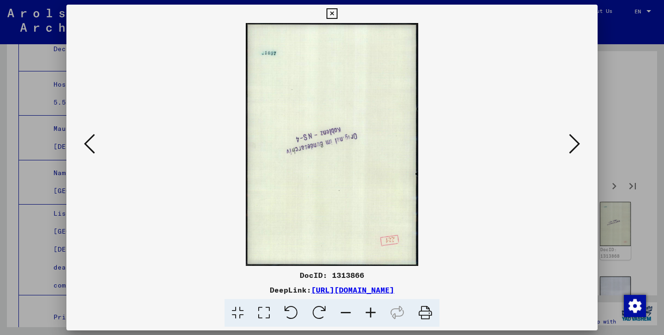
click at [90, 144] on icon at bounding box center [89, 144] width 11 height 22
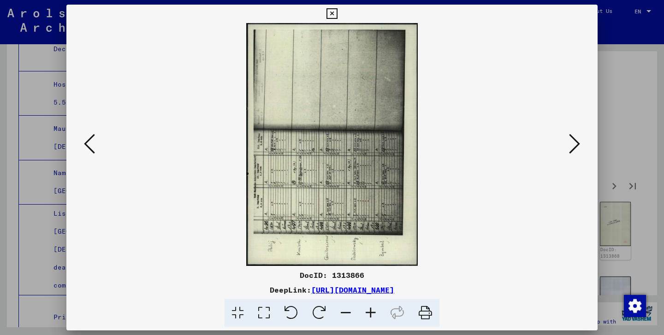
click at [570, 146] on icon at bounding box center [574, 144] width 11 height 22
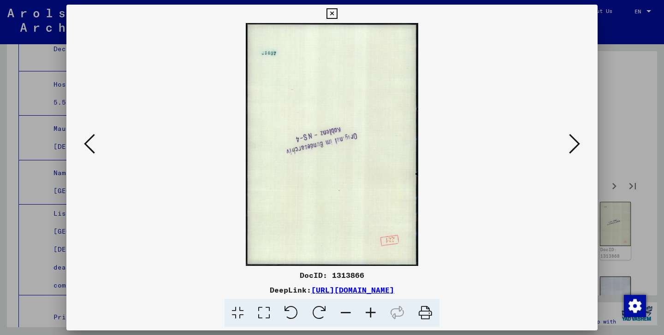
click at [570, 146] on icon at bounding box center [574, 144] width 11 height 22
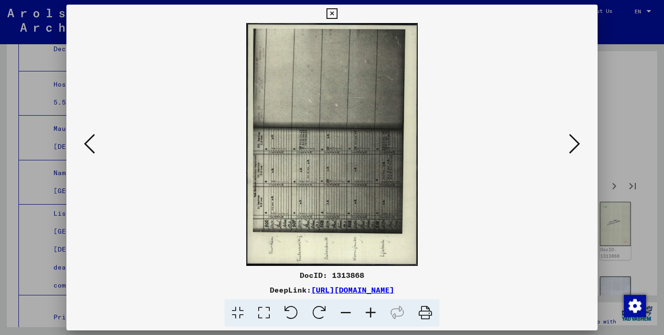
click at [570, 146] on icon at bounding box center [574, 144] width 11 height 22
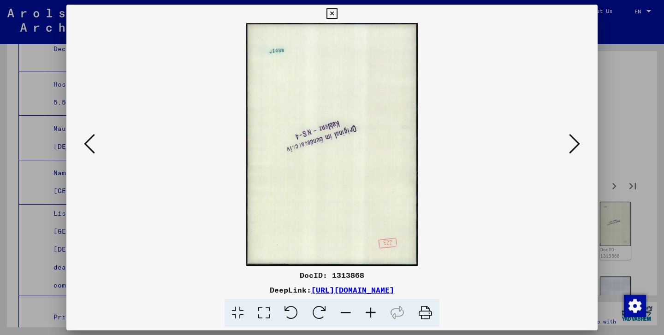
click at [570, 146] on icon at bounding box center [574, 144] width 11 height 22
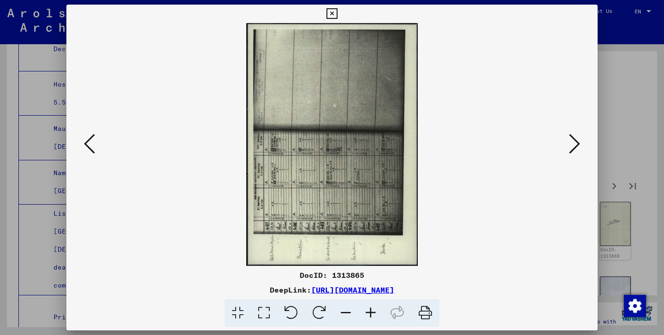
click at [570, 146] on icon at bounding box center [574, 144] width 11 height 22
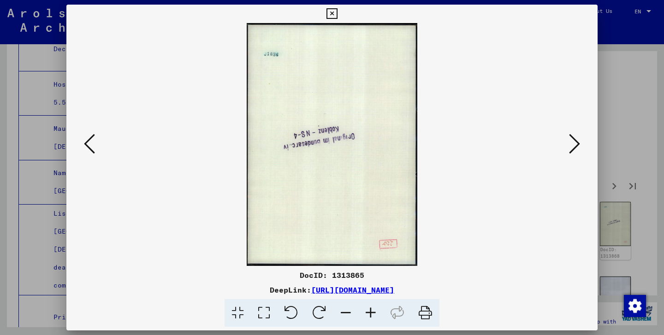
click at [570, 146] on icon at bounding box center [574, 144] width 11 height 22
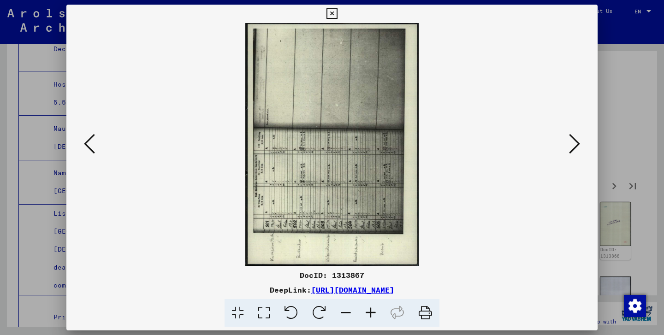
click at [570, 146] on icon at bounding box center [574, 144] width 11 height 22
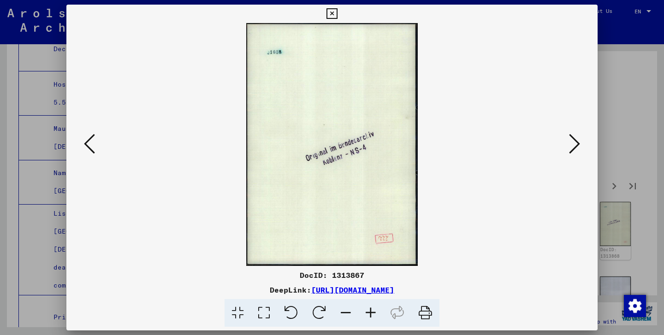
click at [570, 146] on icon at bounding box center [574, 144] width 11 height 22
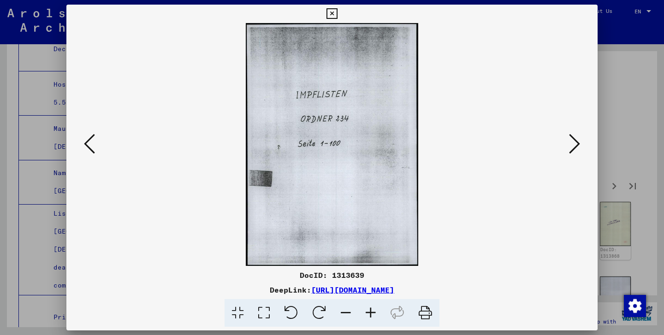
click at [570, 146] on icon at bounding box center [574, 144] width 11 height 22
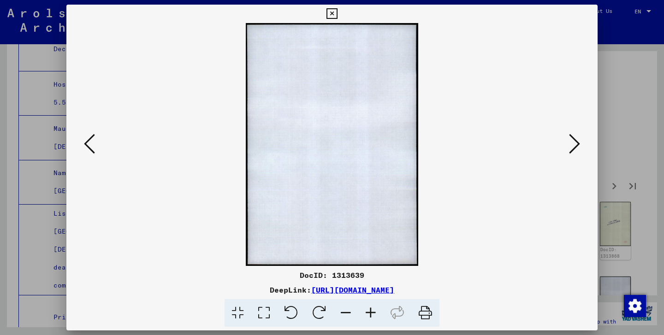
click at [570, 146] on icon at bounding box center [574, 144] width 11 height 22
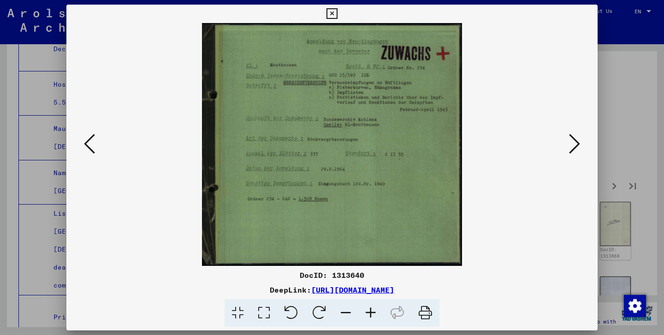
click at [570, 146] on icon at bounding box center [574, 144] width 11 height 22
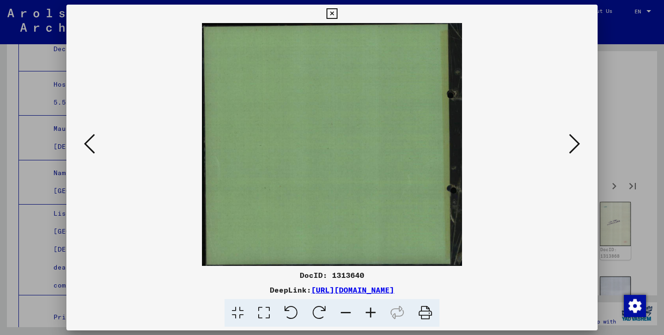
click at [570, 146] on icon at bounding box center [574, 144] width 11 height 22
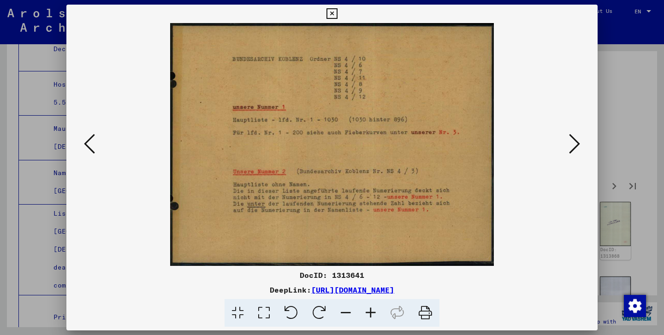
click at [570, 146] on icon at bounding box center [574, 144] width 11 height 22
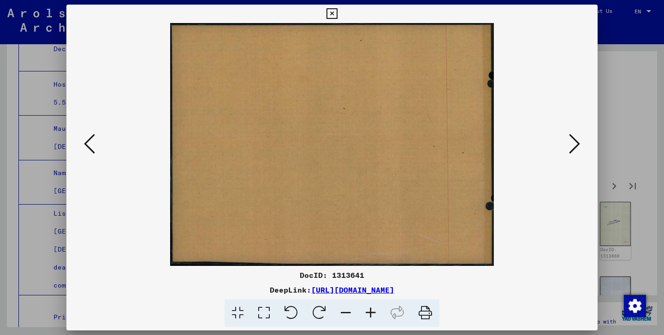
click at [570, 146] on icon at bounding box center [574, 144] width 11 height 22
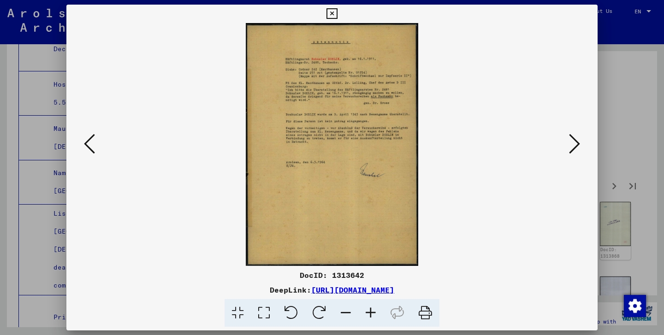
click at [570, 146] on icon at bounding box center [574, 144] width 11 height 22
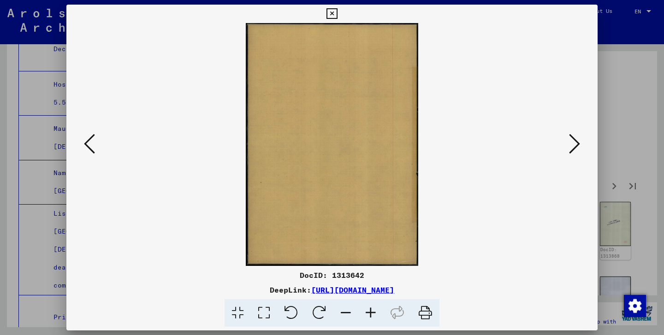
click at [570, 146] on icon at bounding box center [574, 144] width 11 height 22
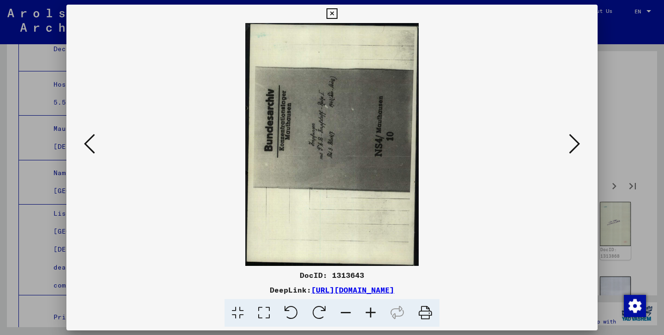
click at [570, 146] on icon at bounding box center [574, 144] width 11 height 22
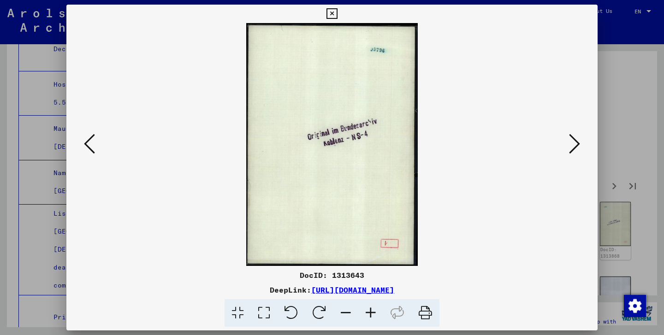
click at [570, 146] on icon at bounding box center [574, 144] width 11 height 22
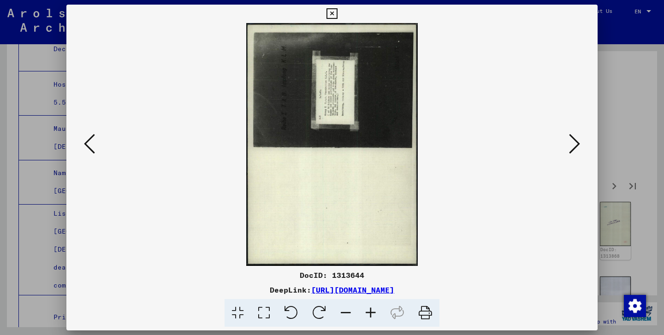
click at [570, 146] on icon at bounding box center [574, 144] width 11 height 22
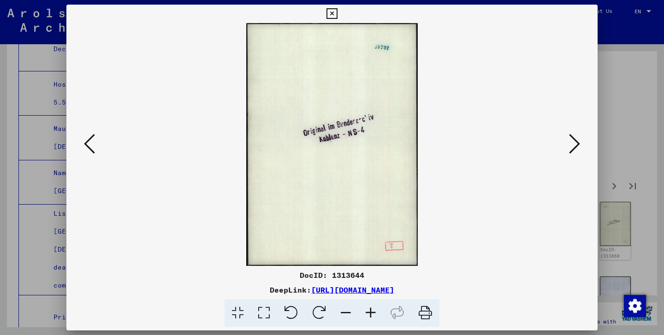
click at [570, 146] on icon at bounding box center [574, 144] width 11 height 22
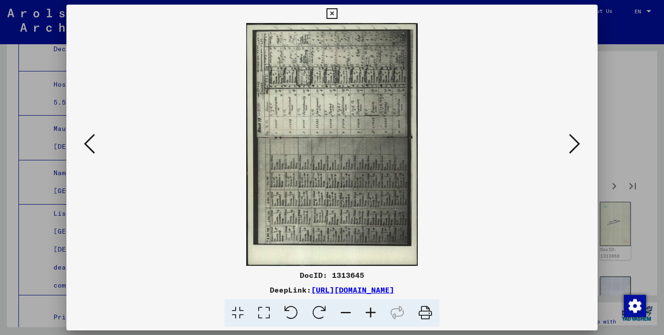
click at [321, 308] on icon at bounding box center [319, 313] width 28 height 28
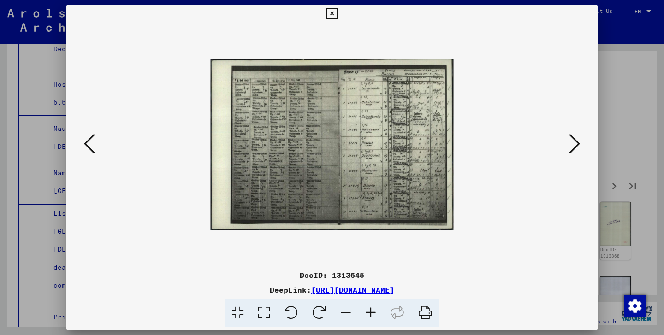
click at [368, 309] on icon at bounding box center [370, 313] width 25 height 28
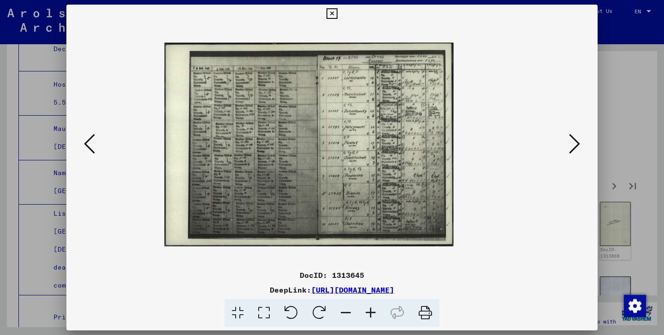
click at [368, 309] on icon at bounding box center [370, 313] width 25 height 28
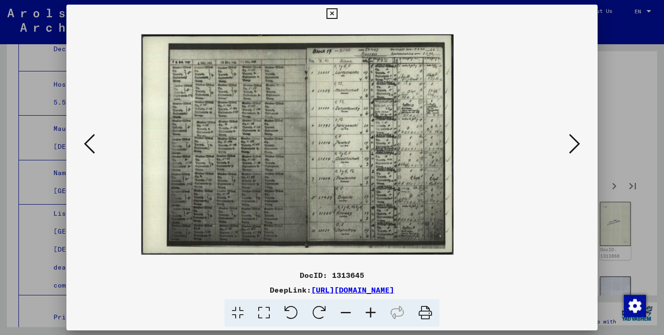
click at [368, 309] on icon at bounding box center [370, 313] width 25 height 28
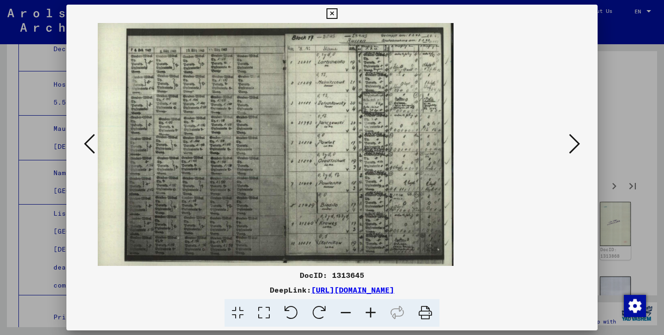
click at [368, 309] on icon at bounding box center [370, 313] width 25 height 28
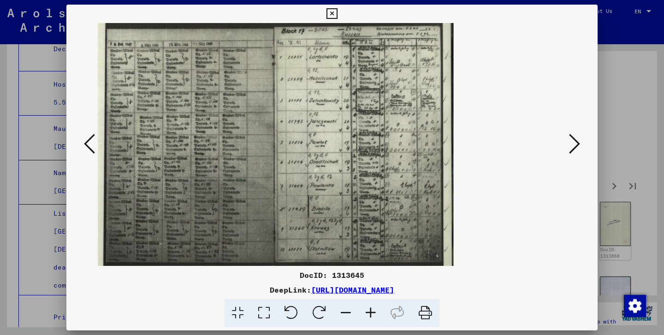
click at [368, 309] on icon at bounding box center [370, 313] width 25 height 28
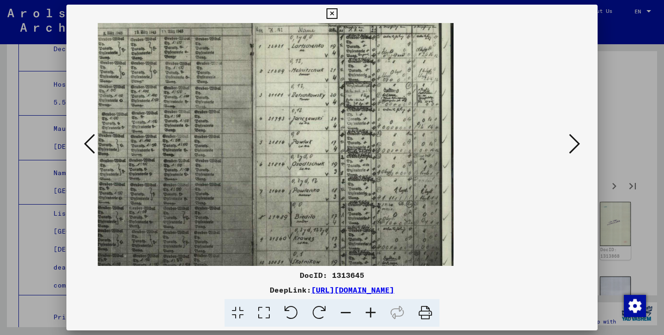
click at [368, 309] on icon at bounding box center [370, 313] width 25 height 28
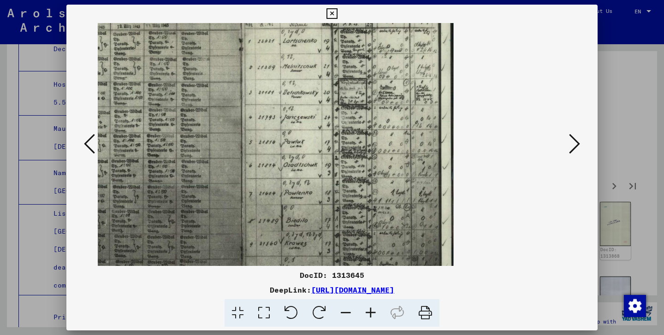
click at [368, 309] on icon at bounding box center [370, 313] width 25 height 28
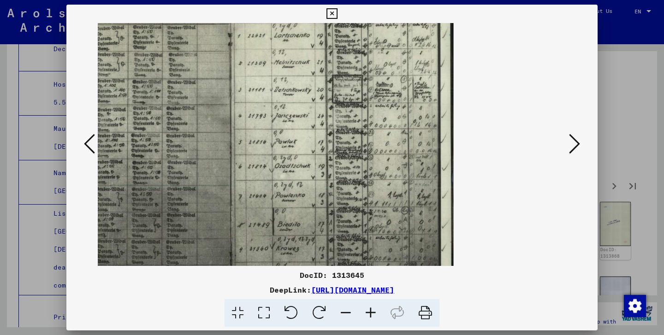
click at [368, 309] on icon at bounding box center [370, 313] width 25 height 28
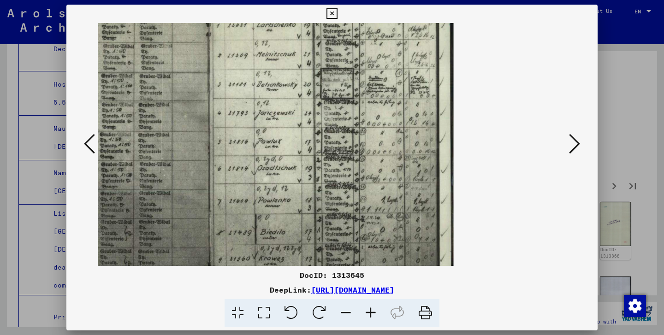
click at [368, 309] on icon at bounding box center [370, 313] width 25 height 28
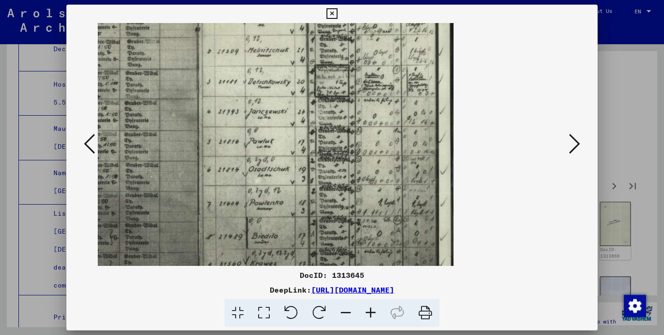
click at [368, 309] on icon at bounding box center [370, 313] width 25 height 28
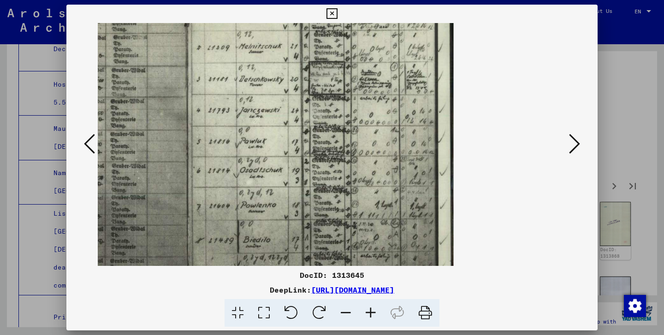
drag, startPoint x: 265, startPoint y: 210, endPoint x: 323, endPoint y: 226, distance: 60.1
click at [323, 226] on img at bounding box center [171, 144] width 566 height 399
click at [347, 314] on icon at bounding box center [346, 313] width 25 height 28
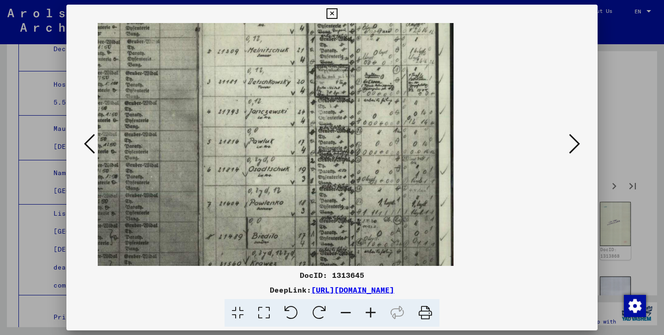
click at [347, 314] on icon at bounding box center [346, 313] width 25 height 28
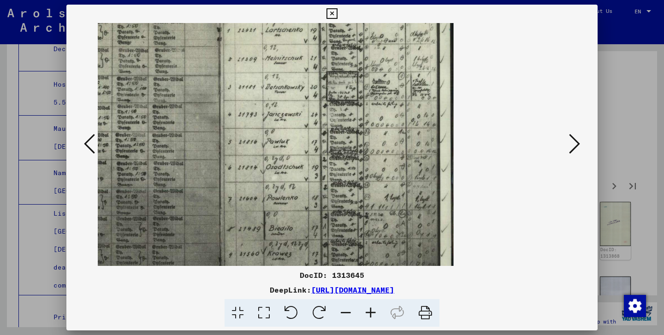
click at [347, 314] on icon at bounding box center [346, 313] width 25 height 28
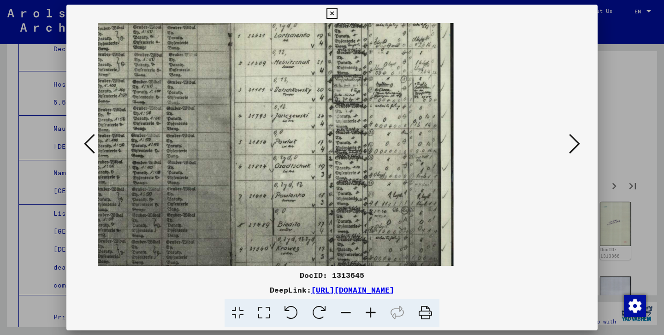
click at [347, 314] on icon at bounding box center [346, 313] width 25 height 28
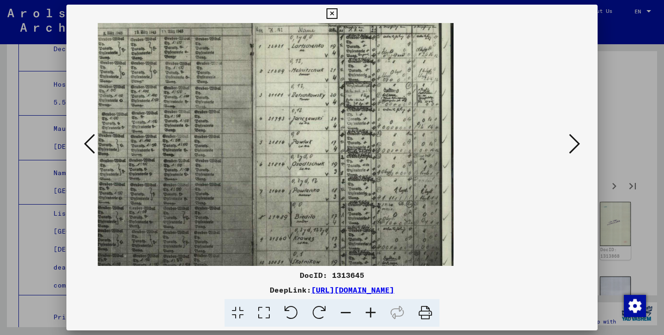
click at [347, 314] on icon at bounding box center [346, 313] width 25 height 28
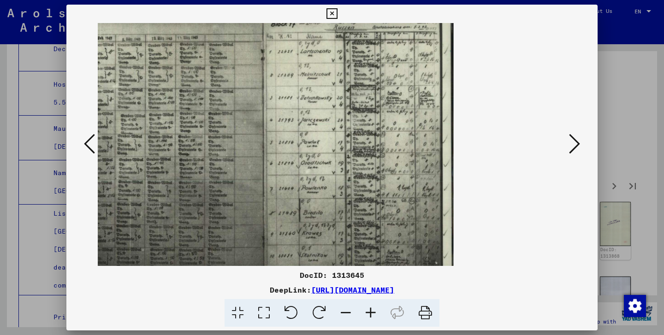
click at [347, 314] on icon at bounding box center [346, 313] width 25 height 28
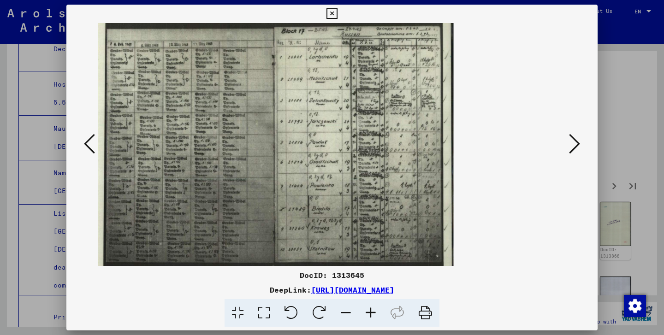
click at [347, 314] on icon at bounding box center [346, 313] width 25 height 28
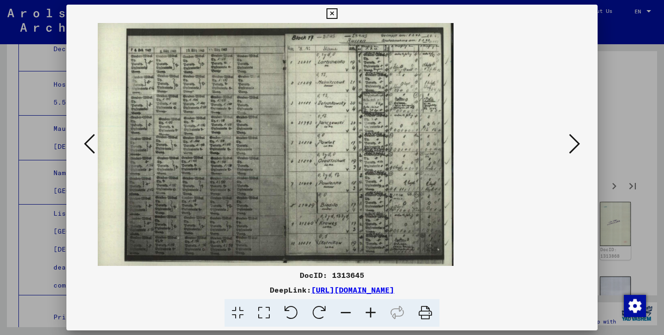
click at [575, 137] on icon at bounding box center [574, 144] width 11 height 22
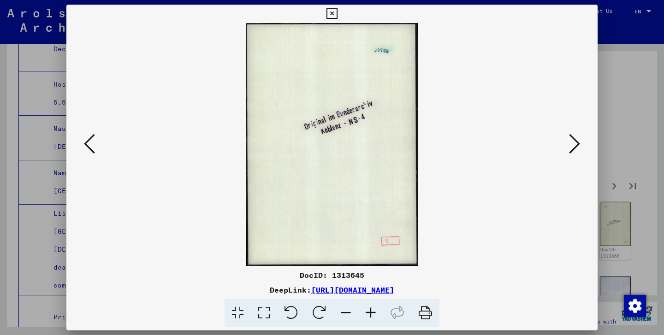
click at [575, 137] on icon at bounding box center [574, 144] width 11 height 22
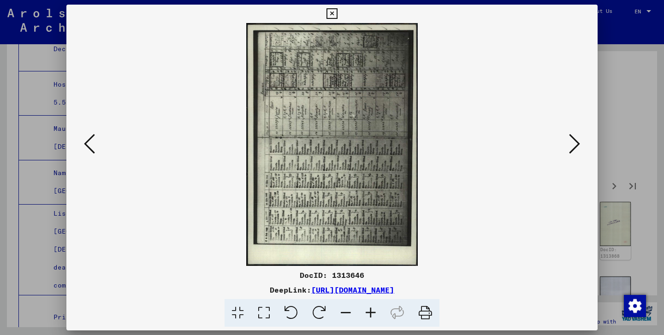
click at [326, 312] on icon at bounding box center [319, 313] width 28 height 28
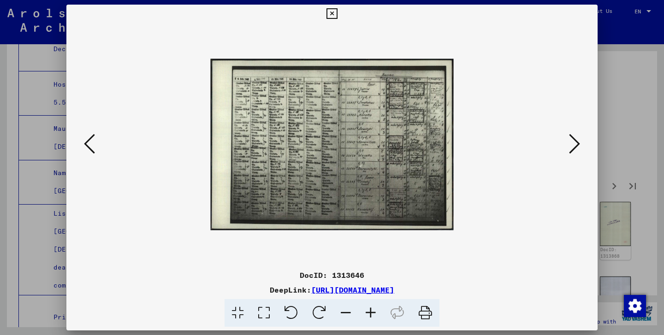
click at [372, 311] on icon at bounding box center [370, 313] width 25 height 28
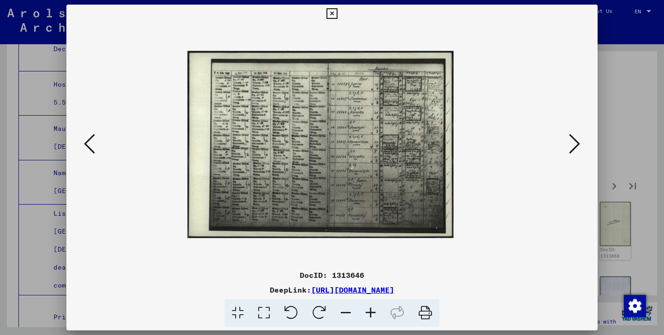
click at [372, 311] on icon at bounding box center [370, 313] width 25 height 28
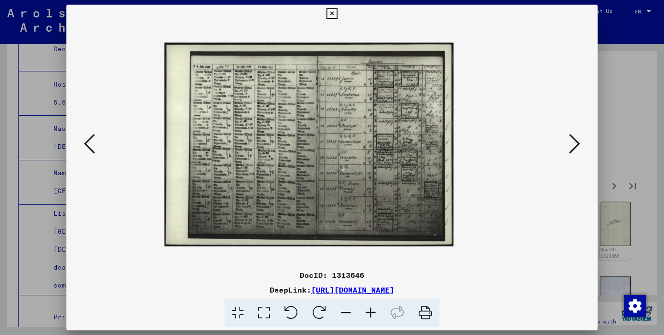
click at [372, 311] on icon at bounding box center [370, 313] width 25 height 28
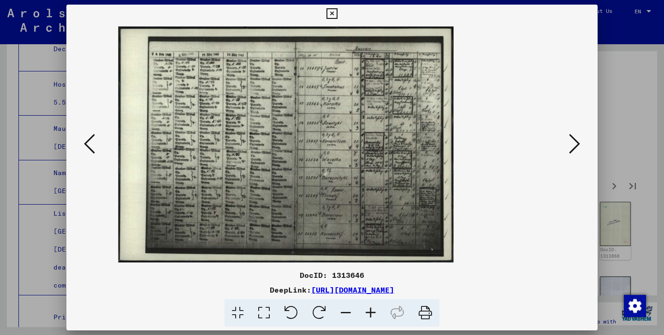
click at [372, 311] on icon at bounding box center [370, 313] width 25 height 28
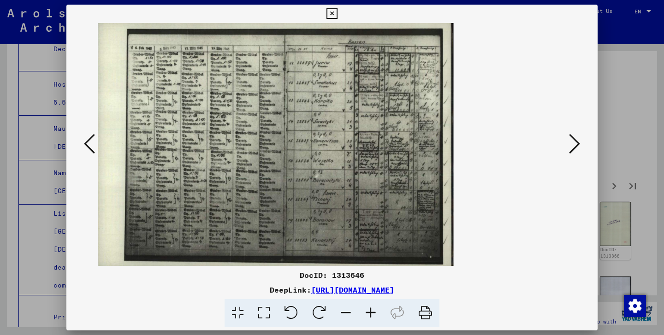
click at [372, 311] on icon at bounding box center [370, 313] width 25 height 28
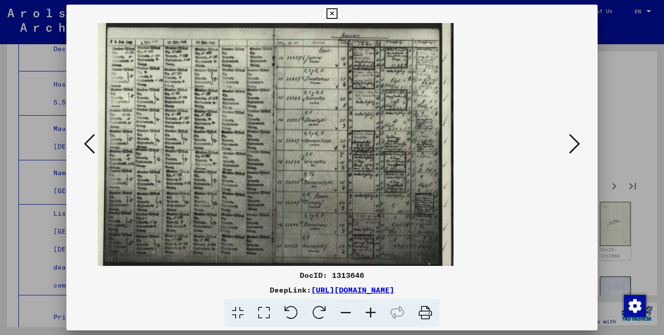
click at [372, 311] on icon at bounding box center [370, 313] width 25 height 28
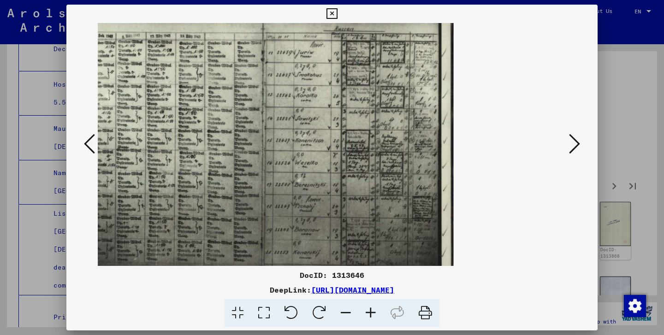
click at [573, 148] on icon at bounding box center [574, 144] width 11 height 22
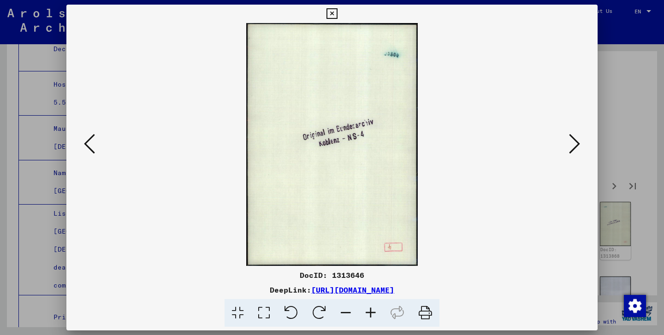
click at [573, 148] on icon at bounding box center [574, 144] width 11 height 22
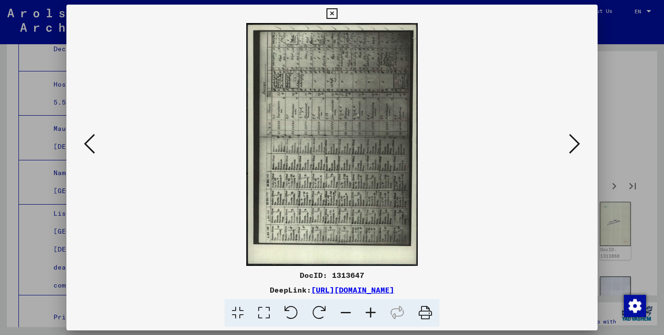
click at [320, 309] on icon at bounding box center [319, 313] width 28 height 28
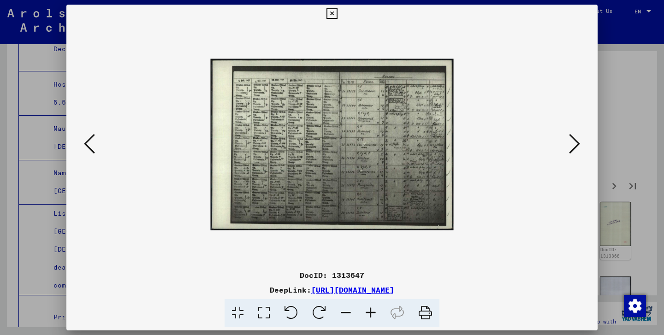
click at [370, 313] on icon at bounding box center [370, 313] width 25 height 28
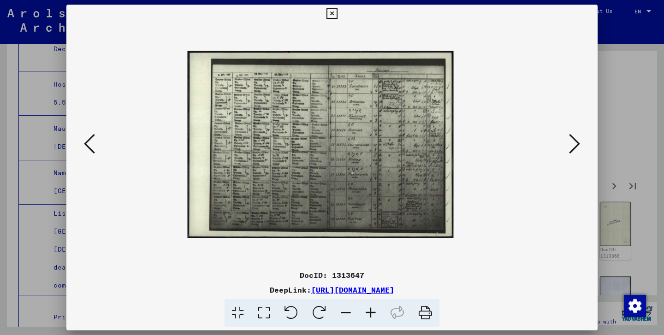
click at [370, 313] on icon at bounding box center [370, 313] width 25 height 28
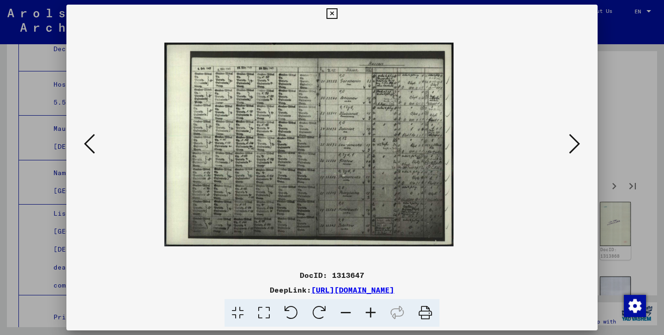
click at [370, 313] on icon at bounding box center [370, 313] width 25 height 28
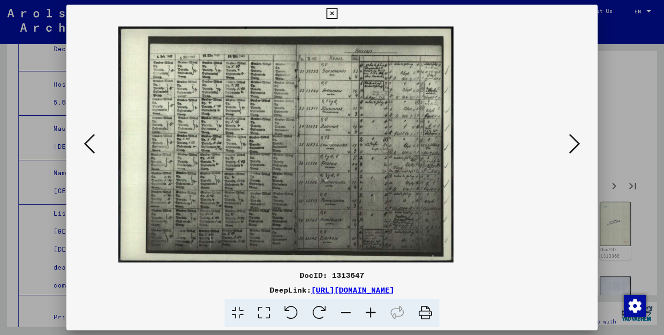
click at [370, 313] on icon at bounding box center [370, 313] width 25 height 28
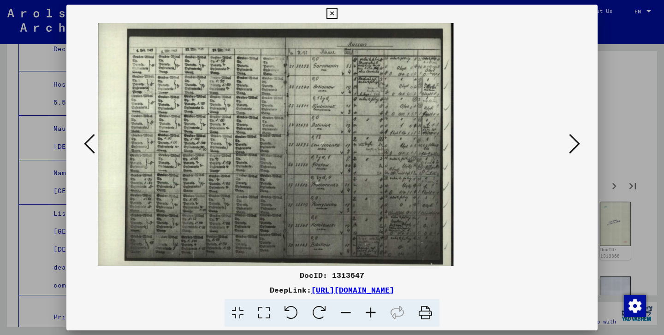
click at [370, 313] on icon at bounding box center [370, 313] width 25 height 28
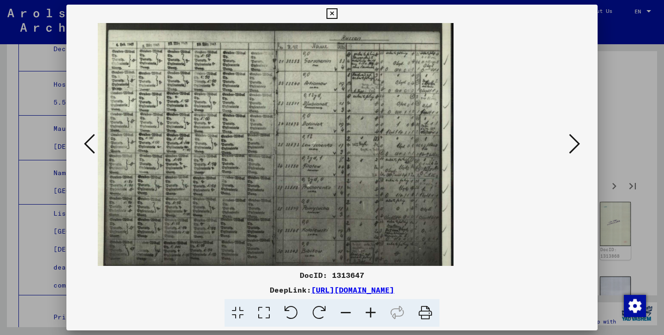
click at [370, 313] on icon at bounding box center [370, 313] width 25 height 28
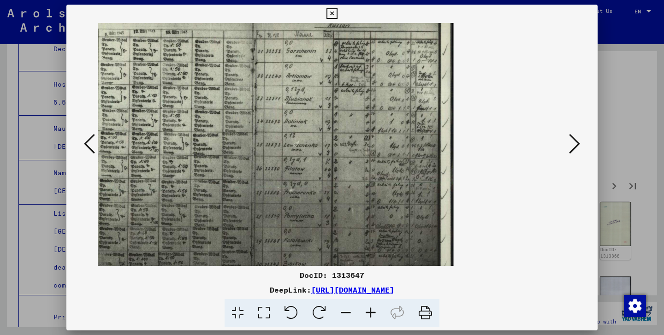
click at [573, 144] on icon at bounding box center [574, 144] width 11 height 22
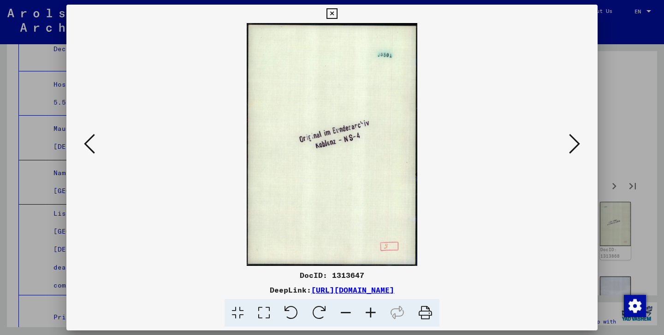
click at [569, 153] on icon at bounding box center [574, 144] width 11 height 22
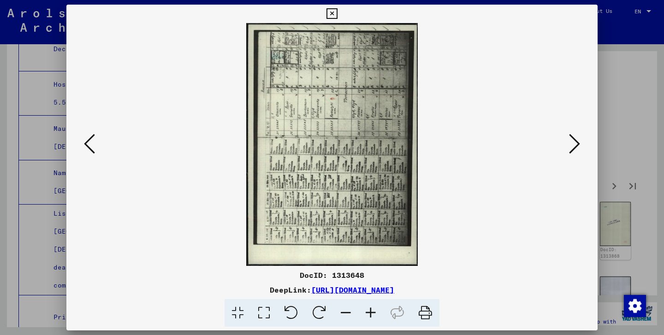
click at [322, 312] on icon at bounding box center [319, 313] width 28 height 28
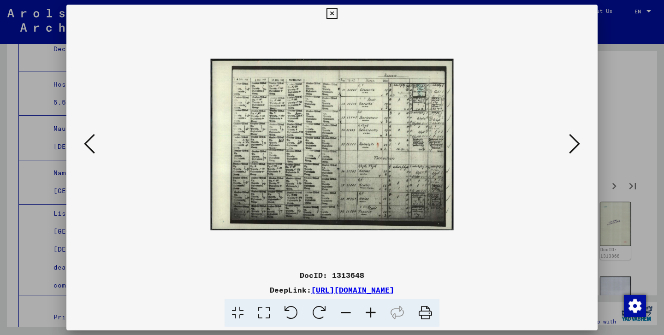
click at [367, 313] on icon at bounding box center [370, 313] width 25 height 28
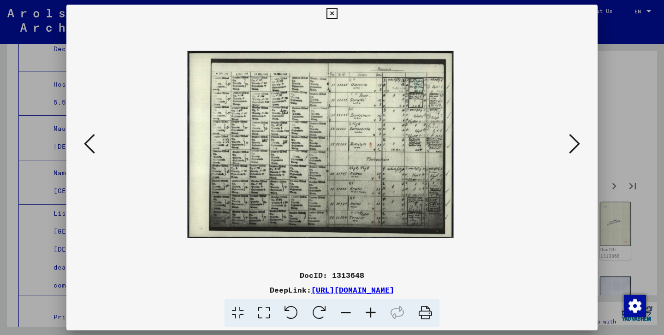
click at [367, 313] on icon at bounding box center [370, 313] width 25 height 28
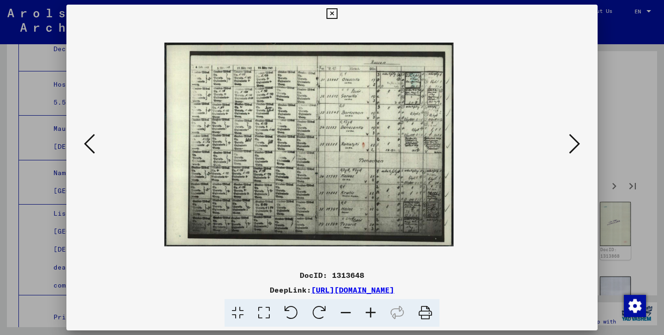
click at [367, 313] on icon at bounding box center [370, 313] width 25 height 28
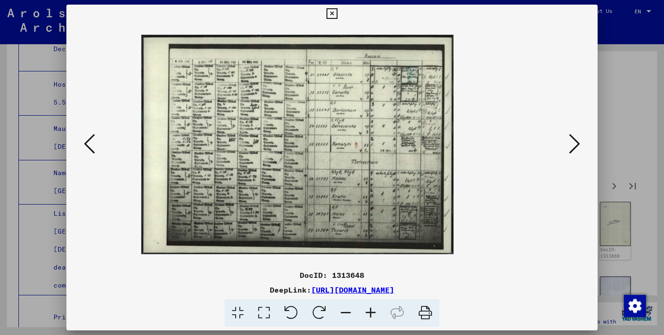
click at [367, 313] on icon at bounding box center [370, 313] width 25 height 28
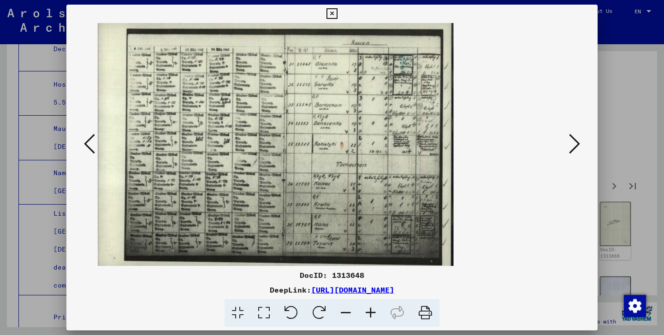
click at [367, 313] on icon at bounding box center [370, 313] width 25 height 28
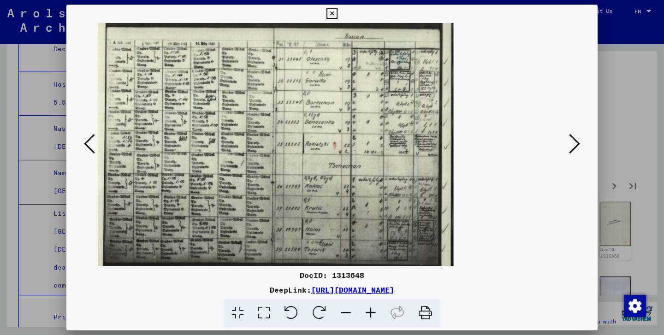
click at [367, 313] on icon at bounding box center [370, 313] width 25 height 28
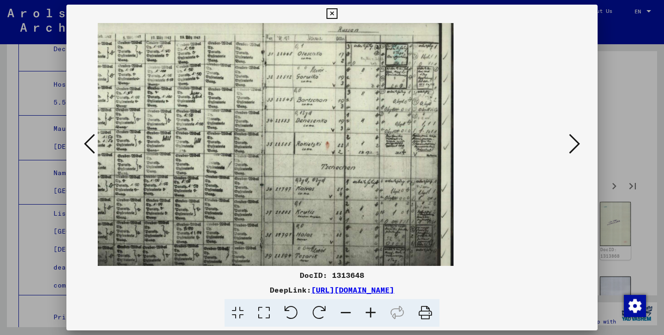
click at [570, 146] on icon at bounding box center [574, 144] width 11 height 22
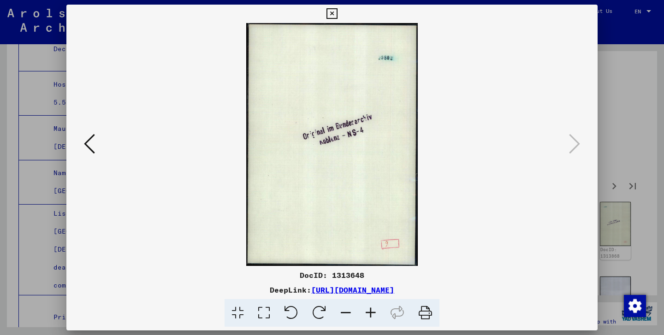
click at [337, 17] on icon at bounding box center [332, 13] width 11 height 11
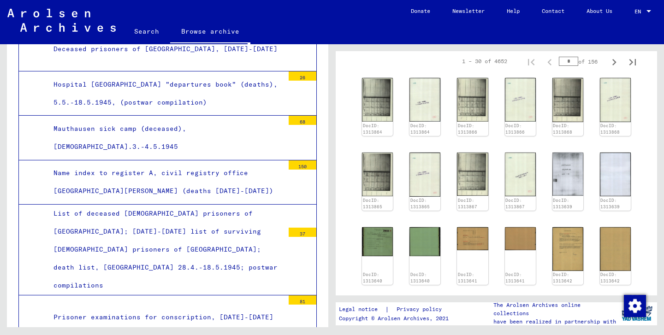
scroll to position [187, 0]
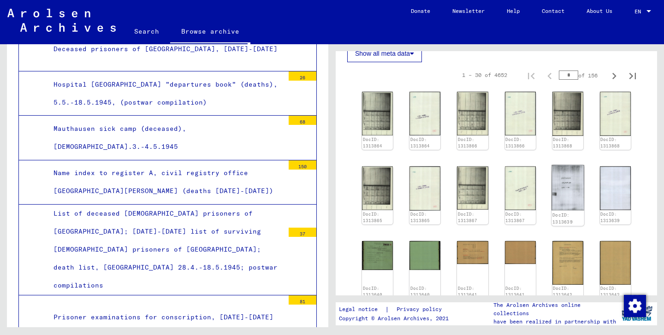
click at [569, 193] on img at bounding box center [568, 188] width 33 height 46
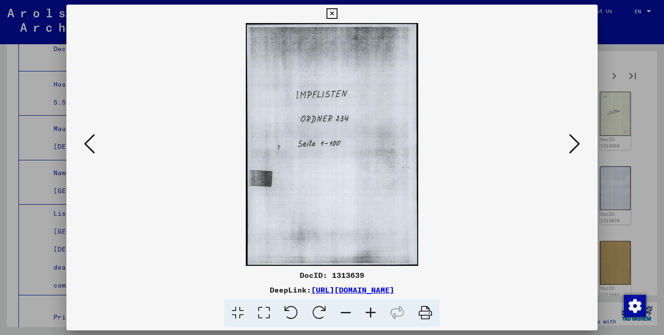
click at [337, 12] on icon at bounding box center [332, 13] width 11 height 11
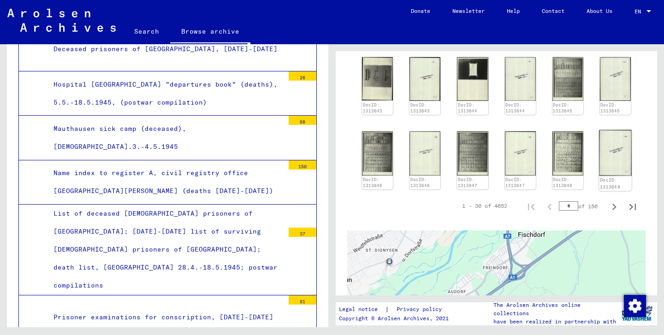
scroll to position [464, 0]
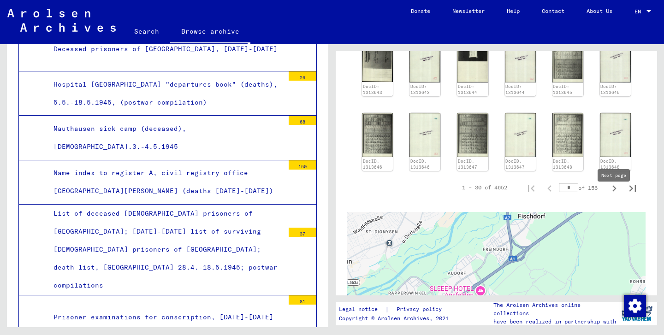
click at [614, 195] on icon "Next page" at bounding box center [614, 188] width 13 height 13
type input "*"
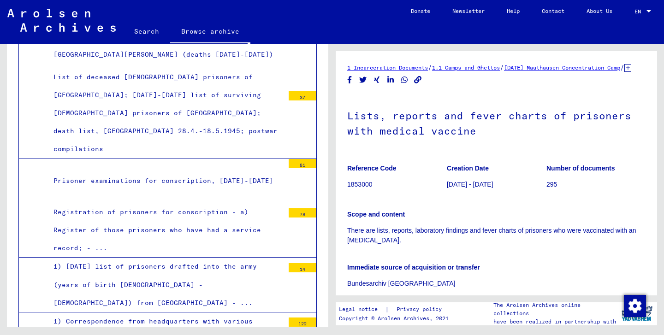
scroll to position [8970, 0]
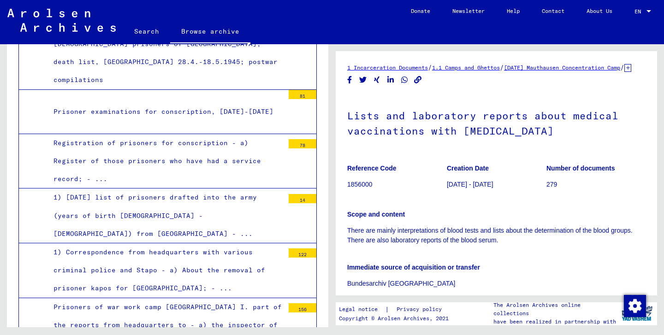
scroll to position [9035, 0]
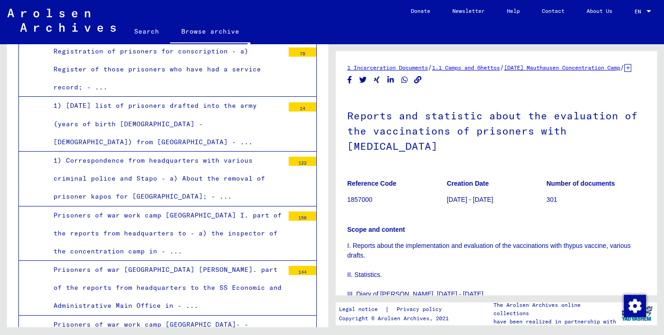
scroll to position [9125, 0]
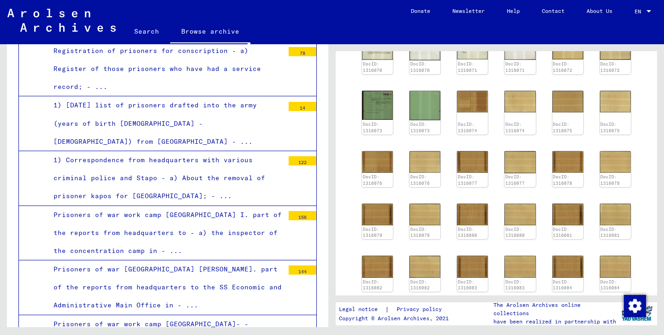
scroll to position [437, 0]
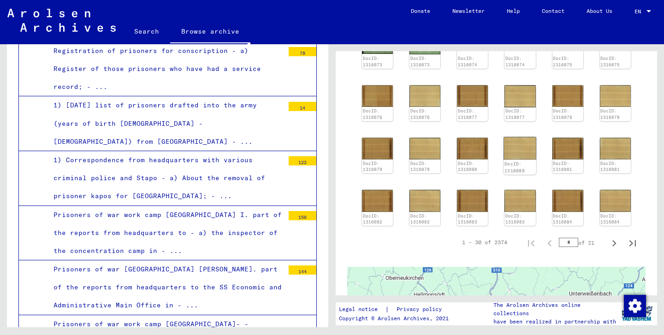
click at [519, 160] on img at bounding box center [520, 148] width 33 height 23
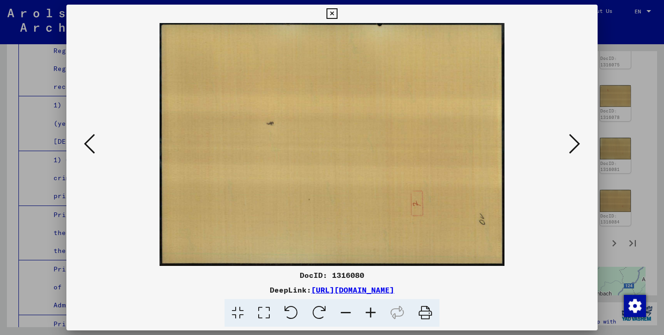
click at [573, 138] on icon at bounding box center [574, 144] width 11 height 22
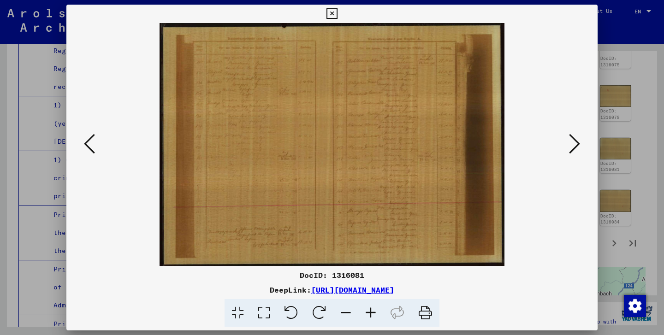
click at [573, 138] on icon at bounding box center [574, 144] width 11 height 22
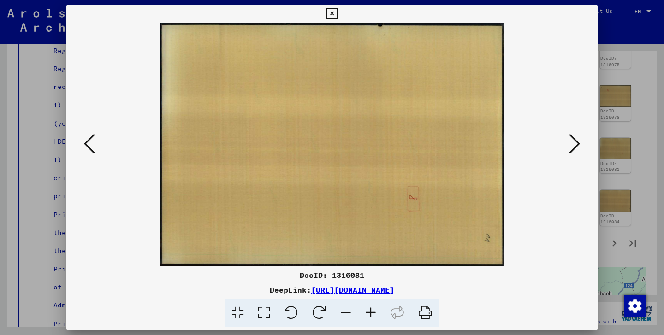
click at [573, 138] on icon at bounding box center [574, 144] width 11 height 22
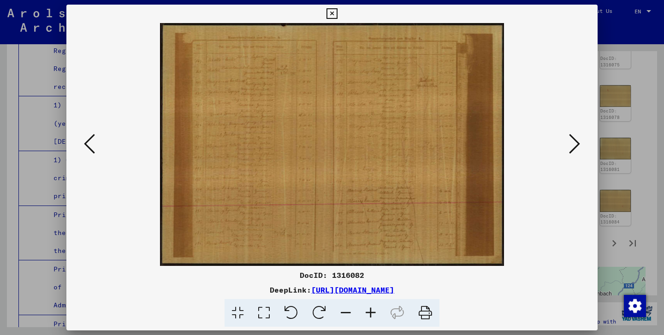
click at [573, 138] on icon at bounding box center [574, 144] width 11 height 22
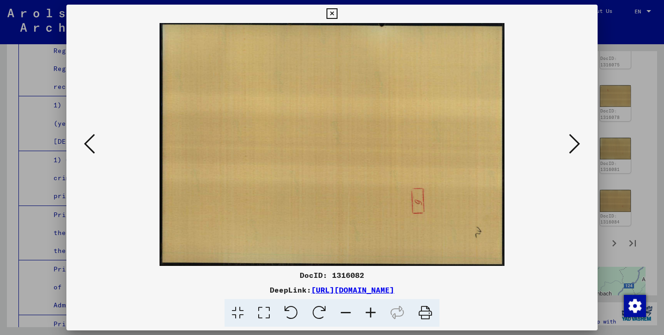
click at [573, 138] on icon at bounding box center [574, 144] width 11 height 22
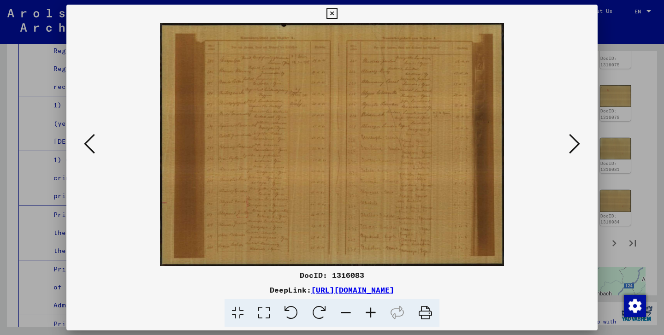
click at [366, 311] on icon at bounding box center [370, 313] width 25 height 28
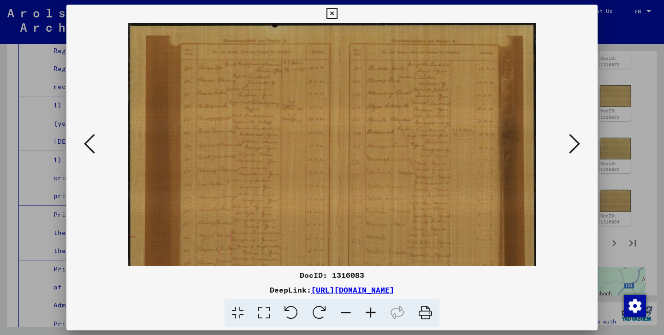
click at [366, 311] on icon at bounding box center [370, 313] width 25 height 28
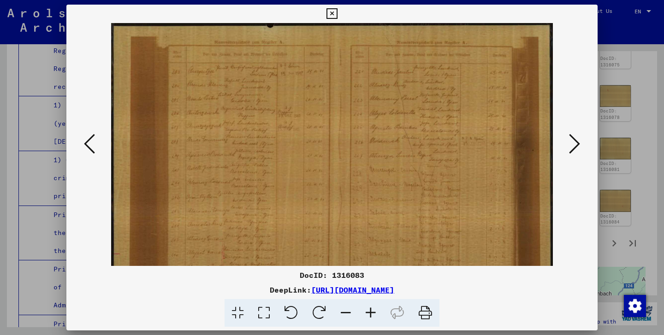
click at [366, 311] on icon at bounding box center [370, 313] width 25 height 28
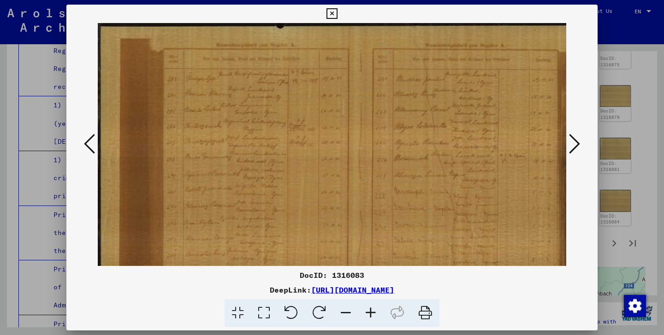
click at [366, 311] on icon at bounding box center [370, 313] width 25 height 28
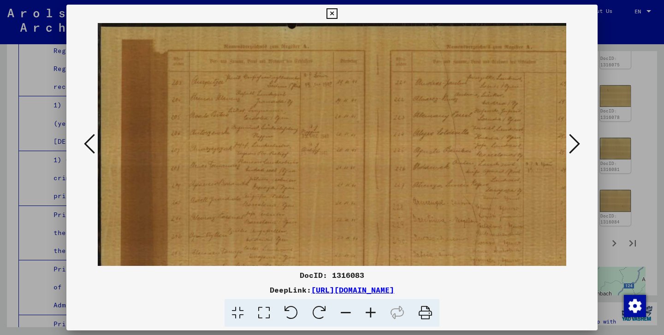
click at [366, 311] on icon at bounding box center [370, 313] width 25 height 28
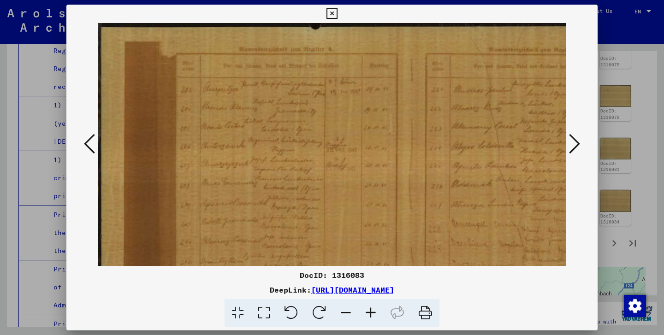
click at [366, 311] on icon at bounding box center [370, 313] width 25 height 28
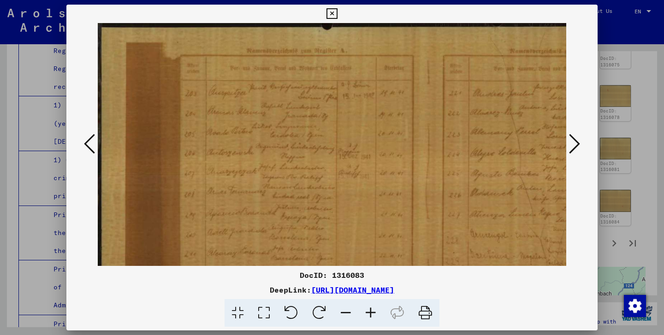
click at [92, 144] on icon at bounding box center [89, 144] width 11 height 22
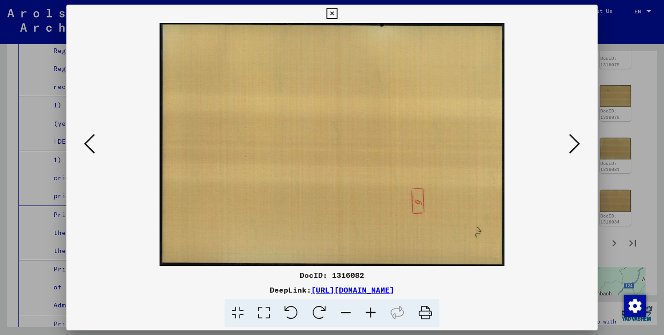
click at [92, 144] on icon at bounding box center [89, 144] width 11 height 22
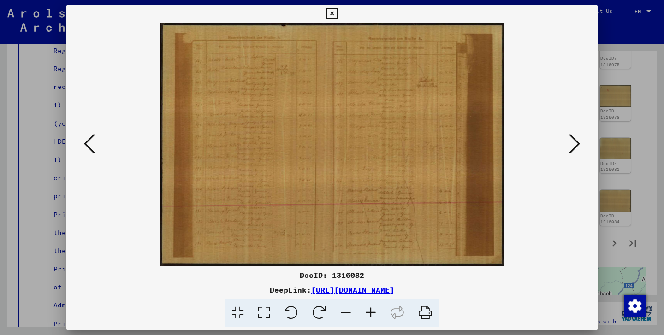
click at [370, 312] on icon at bounding box center [370, 313] width 25 height 28
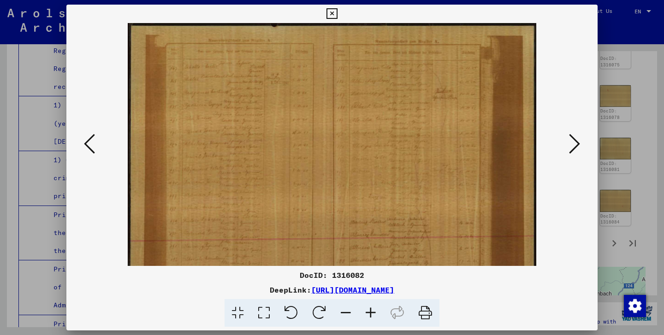
click at [370, 312] on icon at bounding box center [370, 313] width 25 height 28
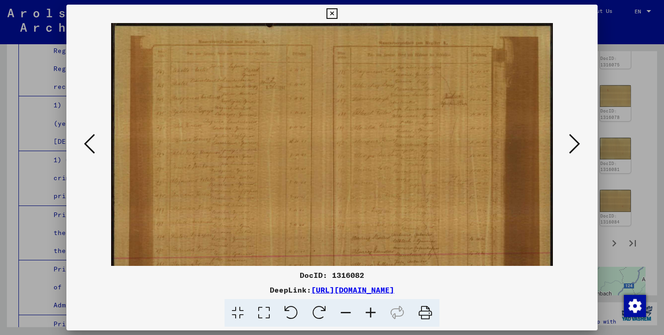
click at [370, 312] on icon at bounding box center [370, 313] width 25 height 28
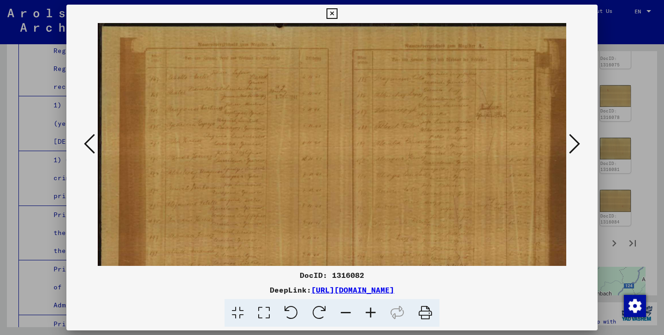
click at [370, 312] on icon at bounding box center [370, 313] width 25 height 28
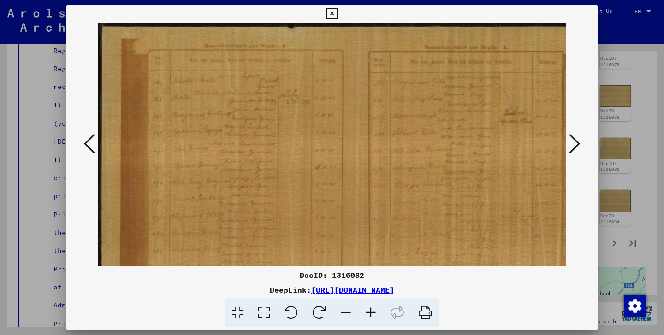
click at [370, 312] on icon at bounding box center [370, 313] width 25 height 28
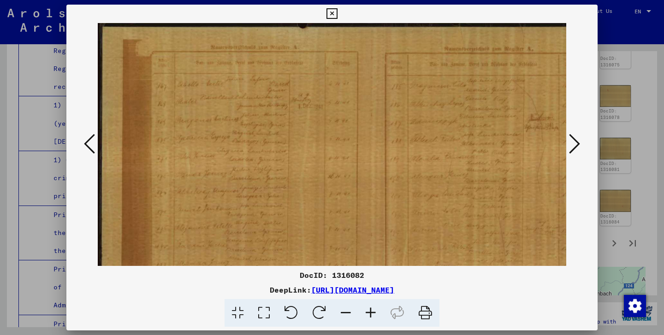
click at [370, 312] on icon at bounding box center [370, 313] width 25 height 28
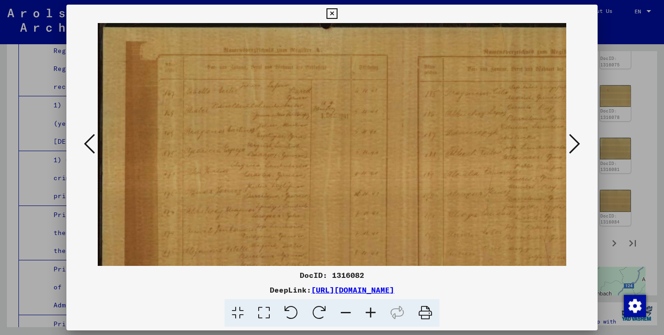
click at [370, 312] on icon at bounding box center [370, 313] width 25 height 28
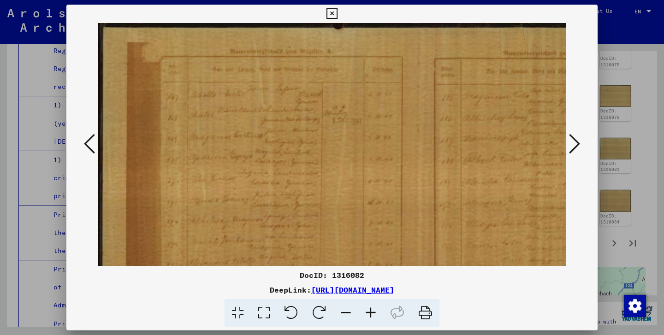
click at [370, 312] on icon at bounding box center [370, 313] width 25 height 28
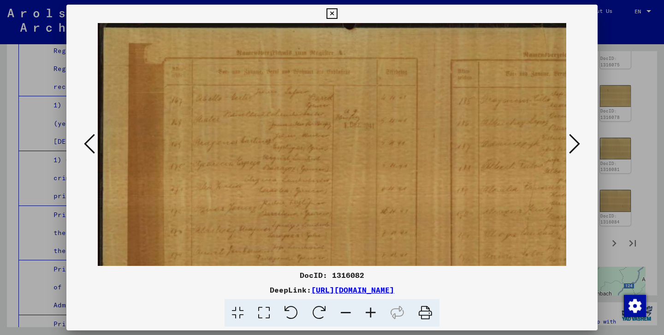
click at [91, 149] on icon at bounding box center [89, 144] width 11 height 22
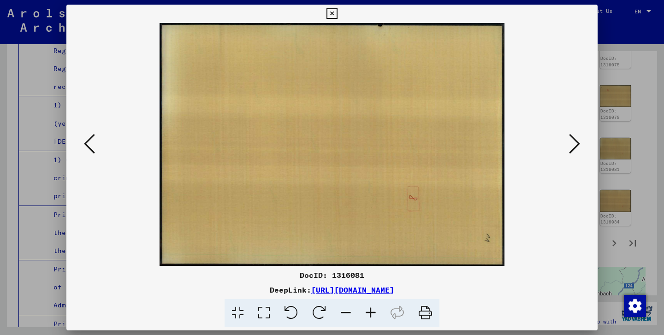
click at [91, 149] on icon at bounding box center [89, 144] width 11 height 22
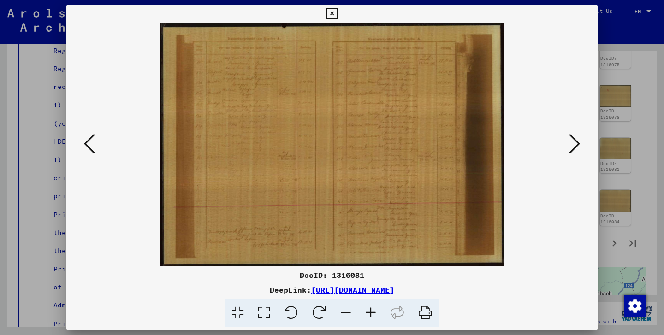
click at [91, 149] on icon at bounding box center [89, 144] width 11 height 22
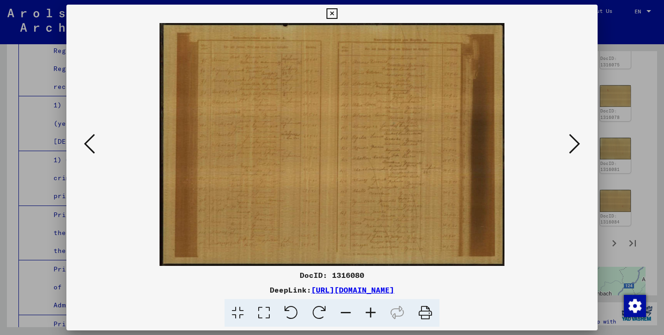
click at [91, 149] on icon at bounding box center [89, 144] width 11 height 22
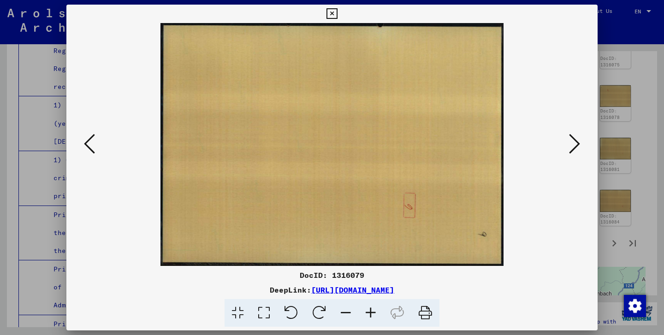
click at [91, 149] on icon at bounding box center [89, 144] width 11 height 22
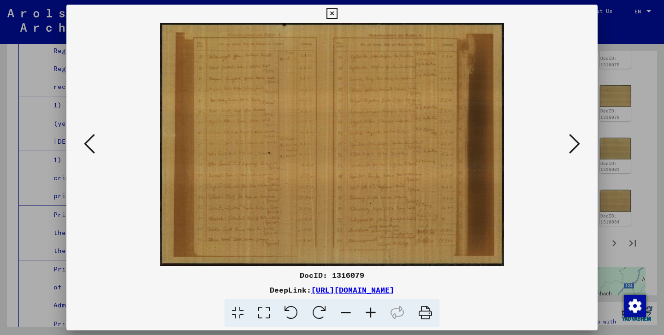
click at [91, 149] on icon at bounding box center [89, 144] width 11 height 22
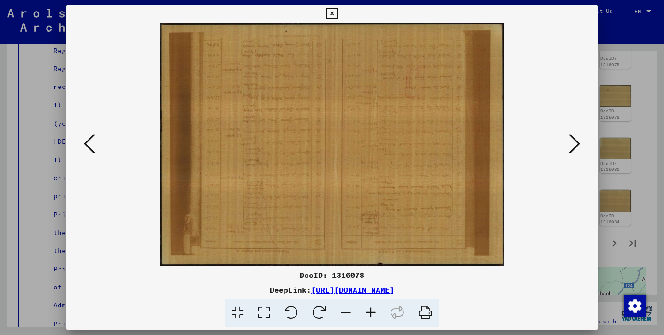
click at [91, 149] on icon at bounding box center [89, 144] width 11 height 22
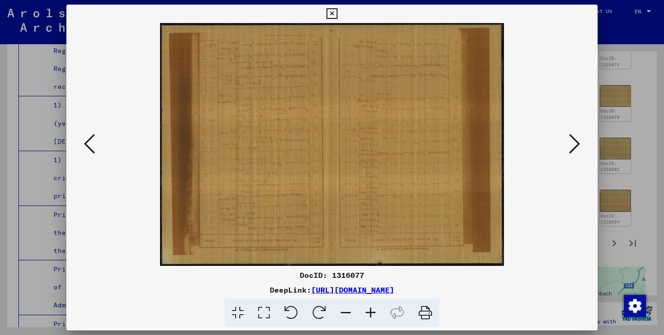
click at [96, 145] on button at bounding box center [89, 144] width 17 height 26
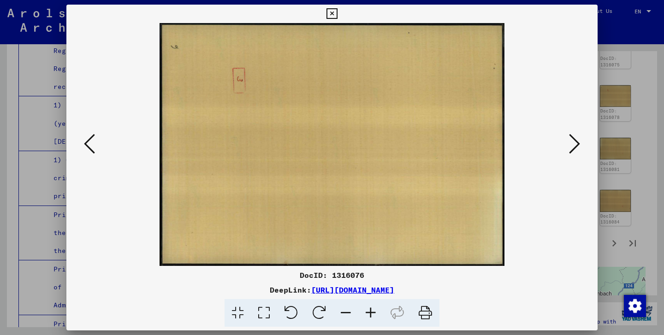
click at [96, 145] on button at bounding box center [89, 144] width 17 height 26
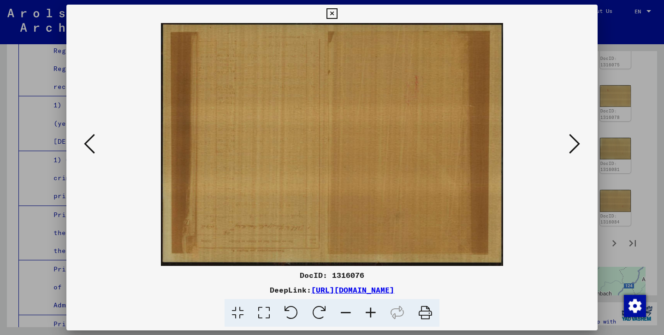
click at [96, 145] on button at bounding box center [89, 144] width 17 height 26
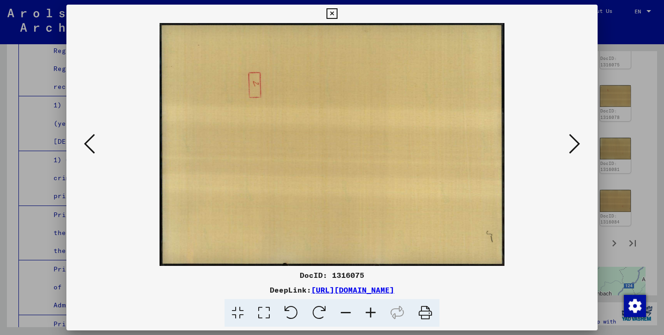
click at [96, 145] on button at bounding box center [89, 144] width 17 height 26
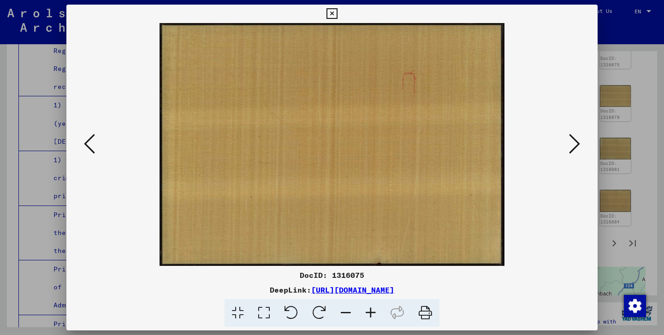
click at [96, 145] on button at bounding box center [89, 144] width 17 height 26
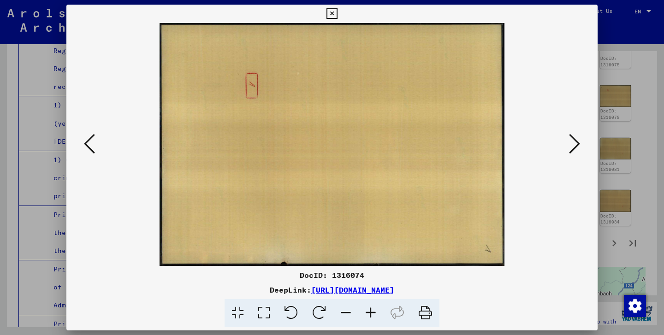
click at [96, 145] on button at bounding box center [89, 144] width 17 height 26
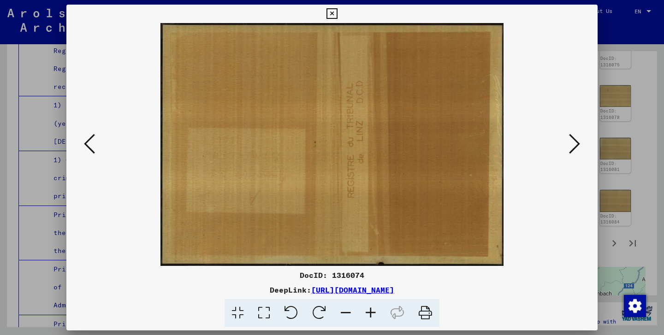
click at [96, 145] on button at bounding box center [89, 144] width 17 height 26
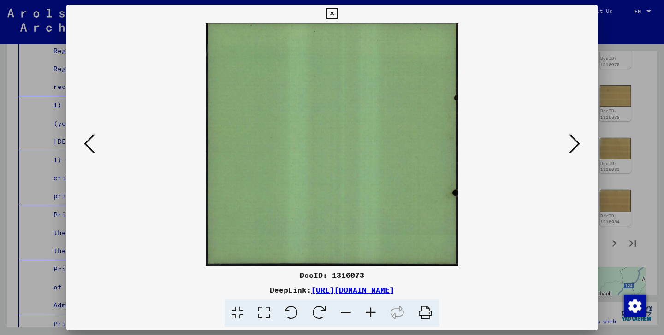
click at [95, 145] on button at bounding box center [89, 144] width 17 height 26
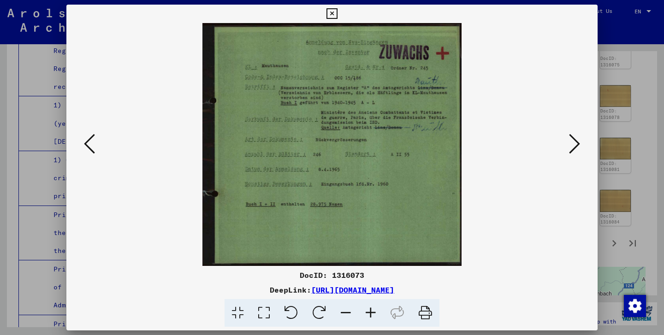
click at [574, 146] on icon at bounding box center [574, 144] width 11 height 22
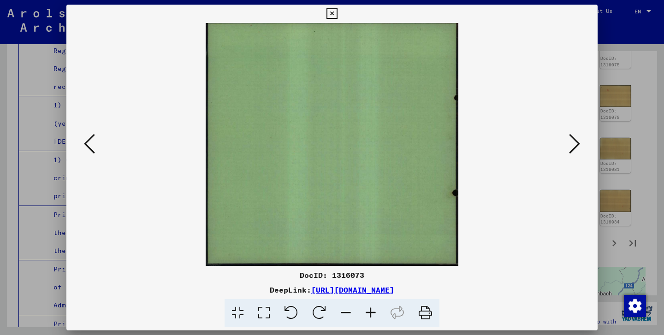
click at [574, 146] on icon at bounding box center [574, 144] width 11 height 22
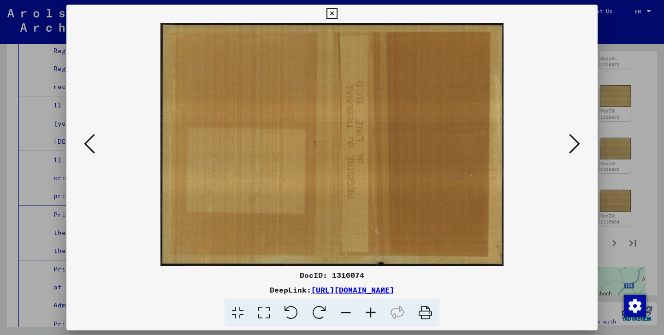
click at [574, 146] on icon at bounding box center [574, 144] width 11 height 22
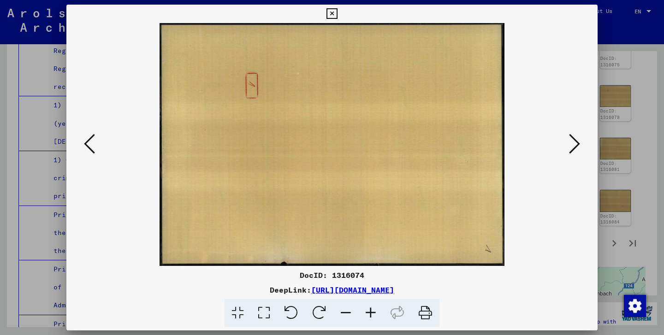
click at [574, 146] on icon at bounding box center [574, 144] width 11 height 22
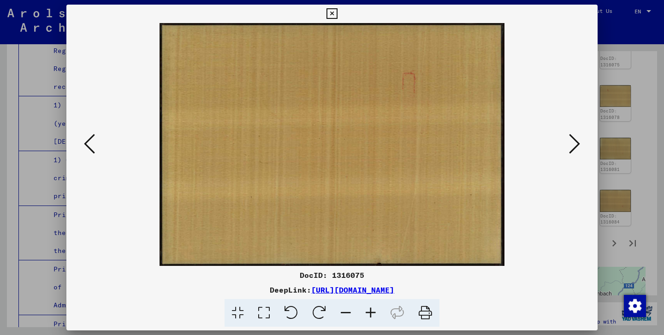
click at [574, 146] on icon at bounding box center [574, 144] width 11 height 22
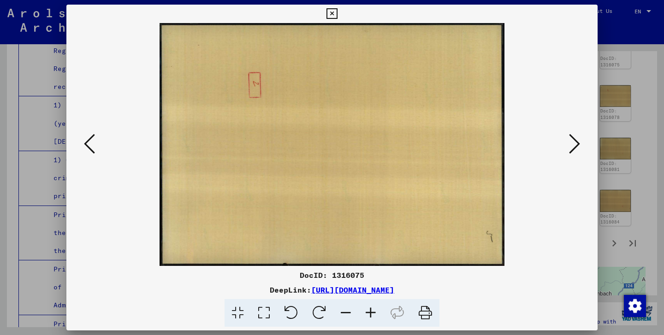
click at [574, 146] on icon at bounding box center [574, 144] width 11 height 22
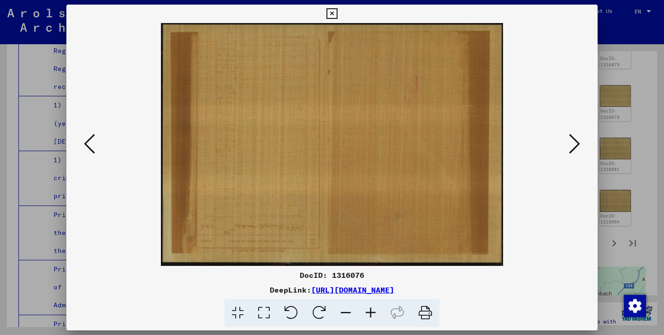
click at [574, 146] on icon at bounding box center [574, 144] width 11 height 22
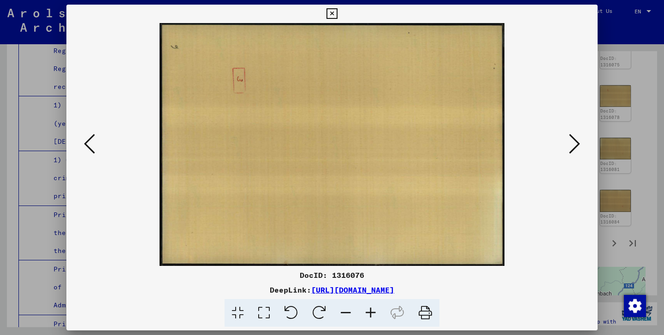
click at [574, 146] on icon at bounding box center [574, 144] width 11 height 22
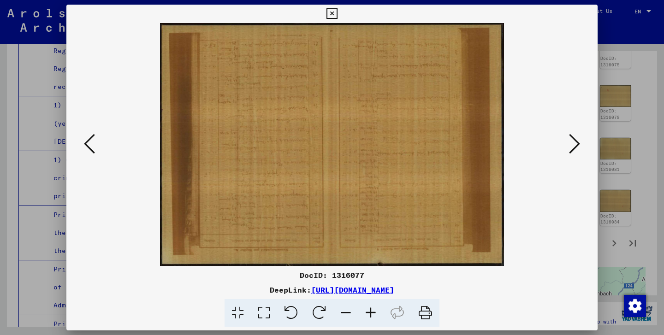
click at [373, 315] on icon at bounding box center [370, 313] width 25 height 28
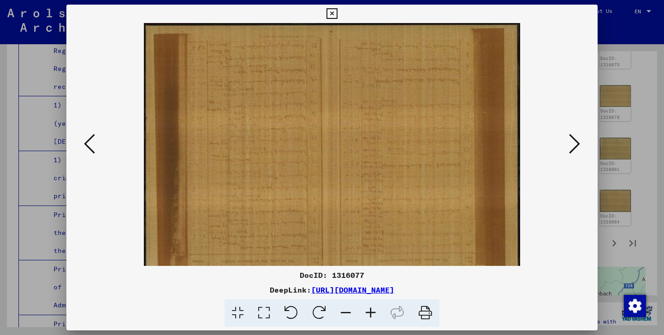
click at [373, 315] on icon at bounding box center [370, 313] width 25 height 28
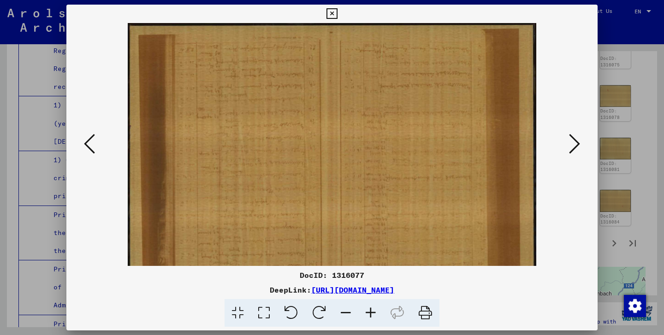
click at [373, 315] on icon at bounding box center [370, 313] width 25 height 28
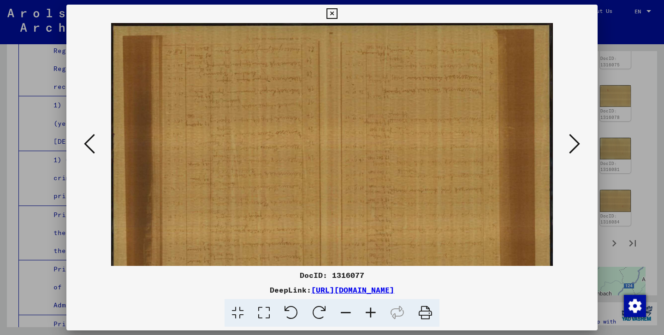
click at [373, 315] on icon at bounding box center [370, 313] width 25 height 28
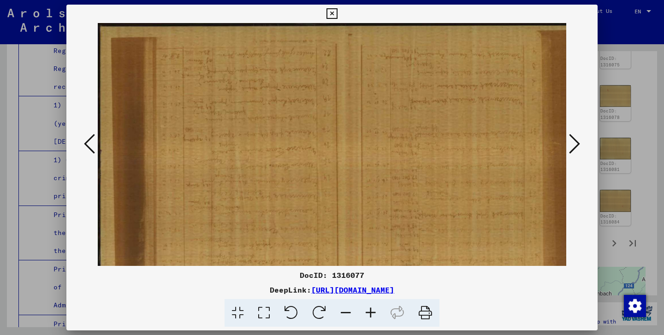
click at [373, 315] on icon at bounding box center [370, 313] width 25 height 28
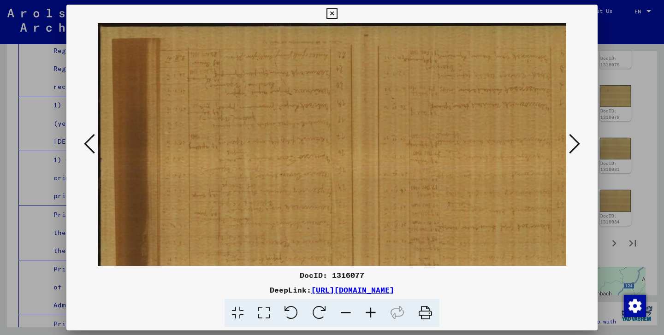
click at [373, 315] on icon at bounding box center [370, 313] width 25 height 28
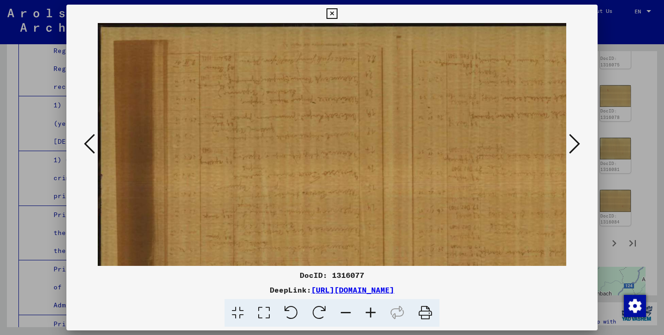
click at [373, 315] on icon at bounding box center [370, 313] width 25 height 28
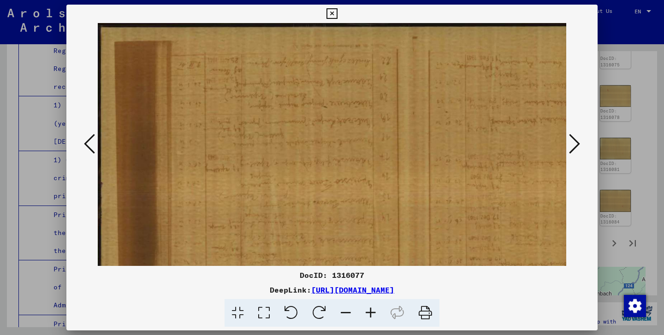
click at [373, 315] on icon at bounding box center [370, 313] width 25 height 28
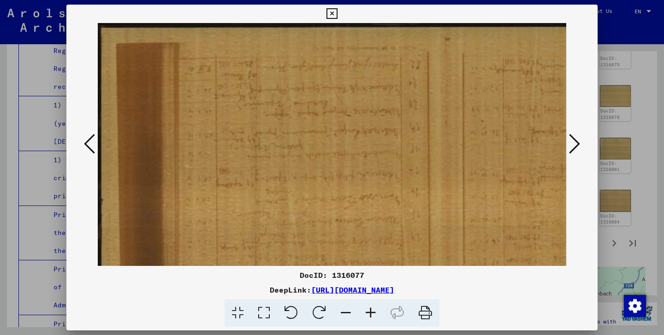
click at [373, 315] on icon at bounding box center [370, 313] width 25 height 28
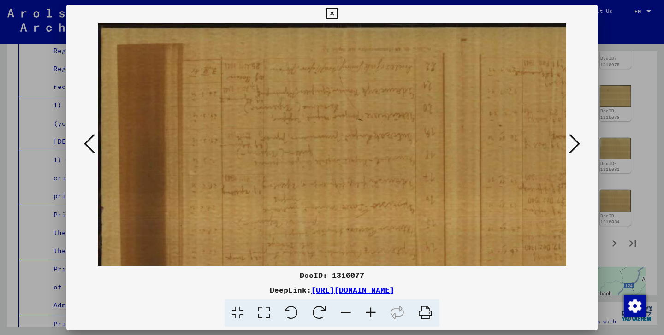
click at [373, 315] on icon at bounding box center [370, 313] width 25 height 28
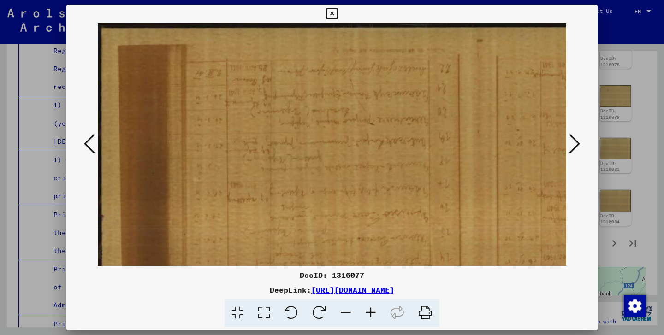
click at [316, 312] on icon at bounding box center [319, 313] width 28 height 28
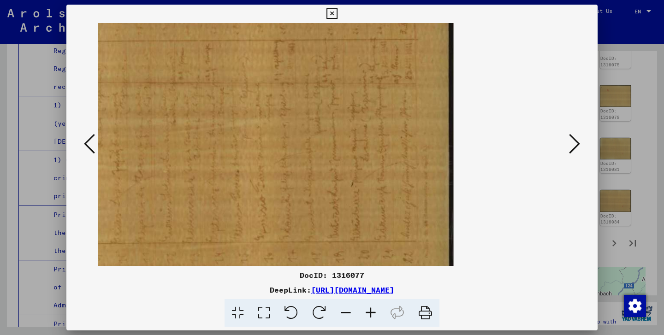
click at [316, 312] on icon at bounding box center [319, 313] width 28 height 28
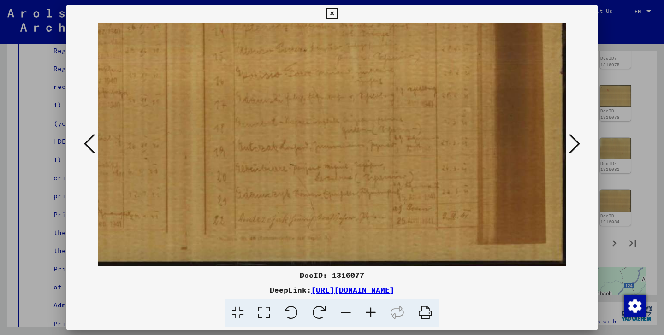
drag, startPoint x: 230, startPoint y: 143, endPoint x: 273, endPoint y: 213, distance: 82.1
click at [352, 309] on icon at bounding box center [346, 313] width 25 height 28
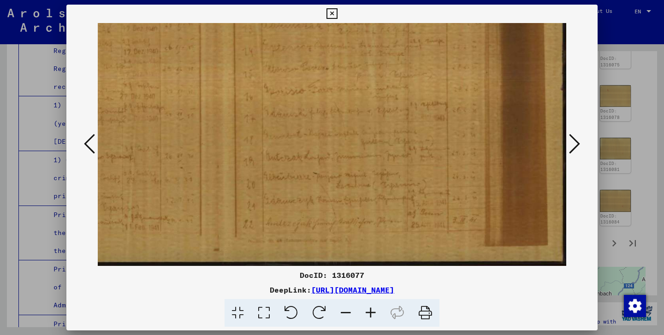
click at [352, 309] on icon at bounding box center [346, 313] width 25 height 28
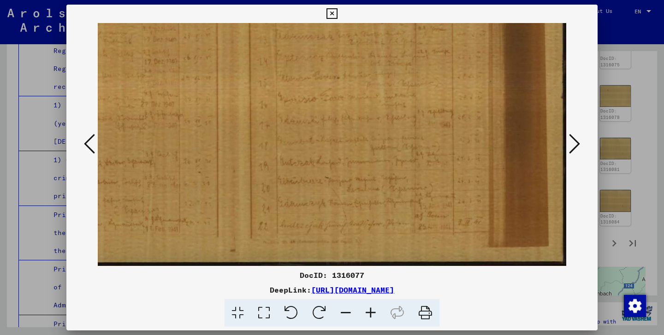
click at [352, 309] on icon at bounding box center [346, 313] width 25 height 28
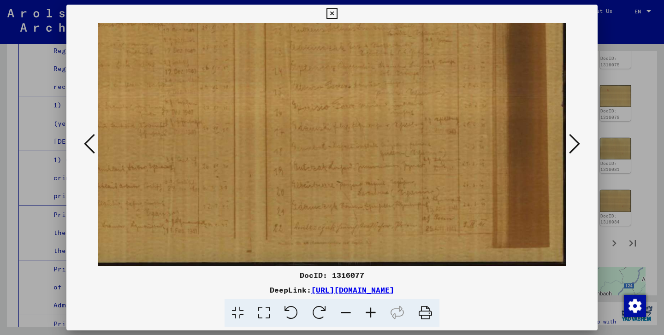
click at [352, 309] on icon at bounding box center [346, 313] width 25 height 28
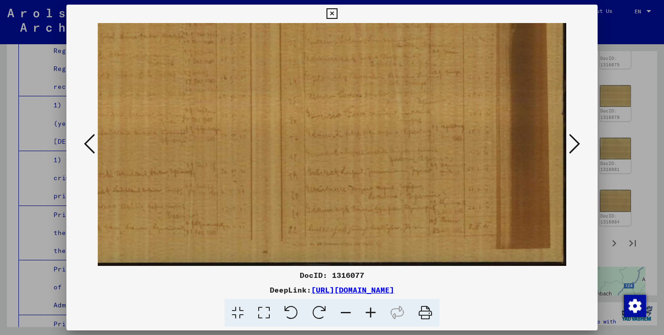
click at [352, 309] on icon at bounding box center [346, 313] width 25 height 28
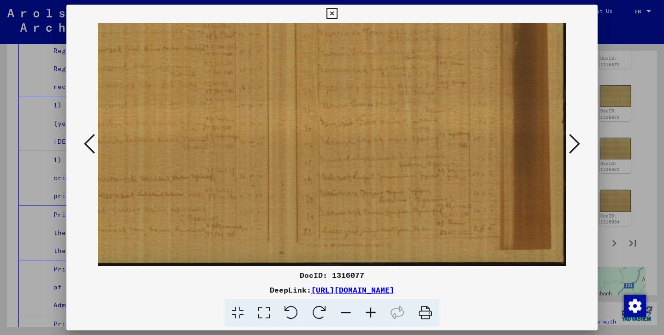
click at [352, 309] on icon at bounding box center [346, 313] width 25 height 28
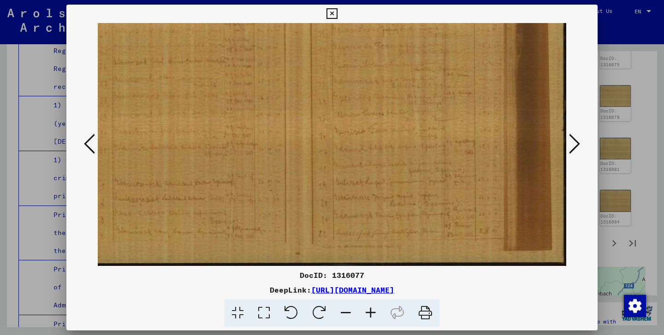
click at [352, 309] on icon at bounding box center [346, 313] width 25 height 28
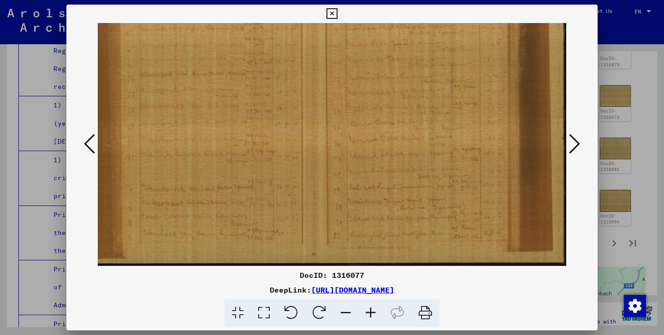
drag, startPoint x: 394, startPoint y: 102, endPoint x: 398, endPoint y: 185, distance: 82.2
click at [398, 185] on img at bounding box center [313, 87] width 507 height 358
drag, startPoint x: 398, startPoint y: 185, endPoint x: 389, endPoint y: 242, distance: 57.9
click at [389, 242] on img at bounding box center [313, 87] width 507 height 358
click at [342, 314] on icon at bounding box center [346, 313] width 25 height 28
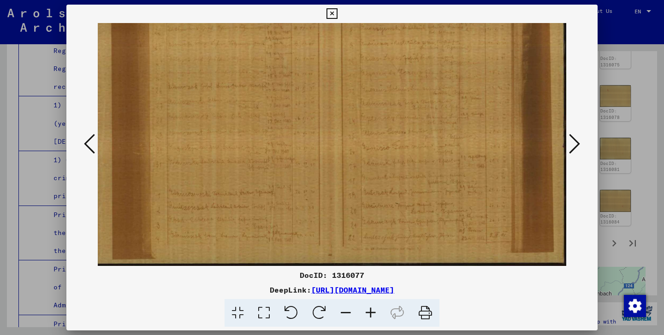
click at [342, 314] on icon at bounding box center [346, 313] width 25 height 28
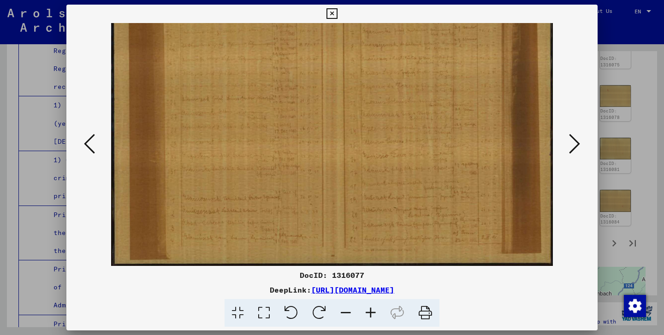
click at [342, 314] on icon at bounding box center [346, 313] width 25 height 28
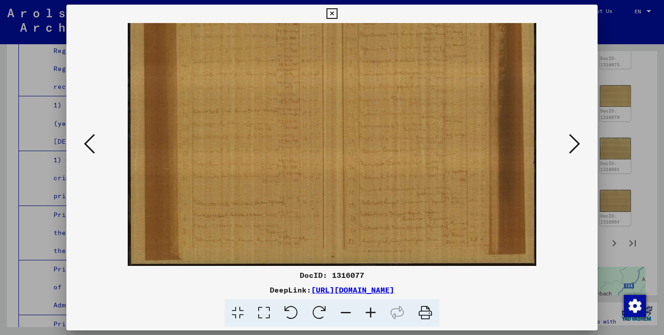
click at [342, 314] on icon at bounding box center [346, 313] width 25 height 28
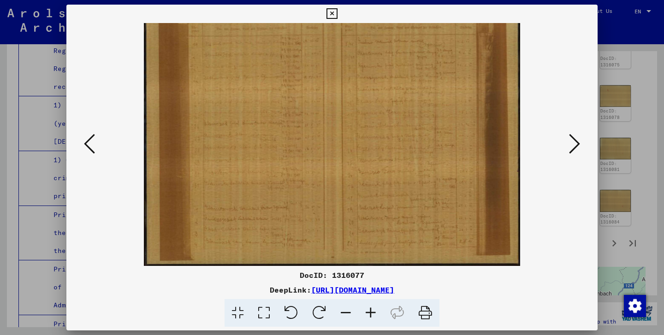
click at [342, 314] on icon at bounding box center [346, 313] width 25 height 28
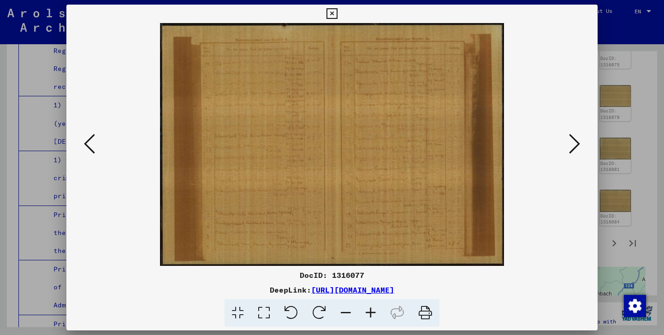
click at [371, 305] on icon at bounding box center [370, 313] width 25 height 28
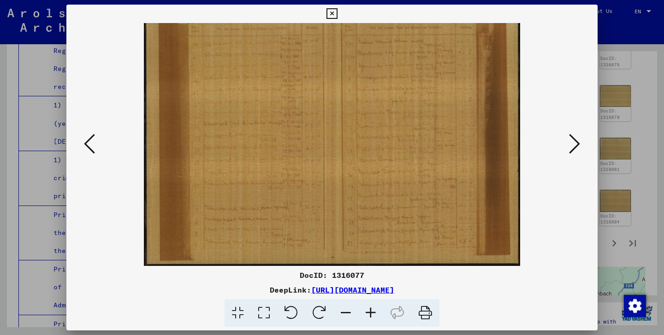
click at [371, 305] on icon at bounding box center [370, 313] width 25 height 28
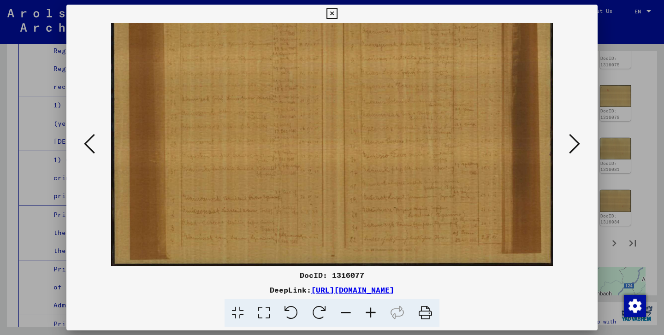
click at [371, 305] on icon at bounding box center [370, 313] width 25 height 28
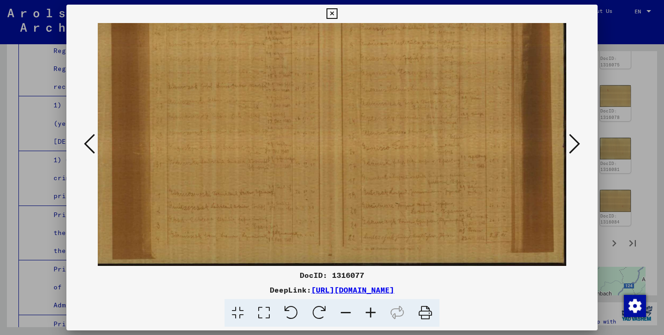
click at [371, 305] on icon at bounding box center [370, 313] width 25 height 28
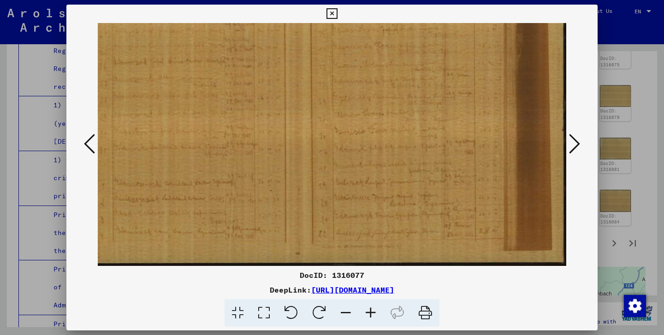
click at [371, 305] on icon at bounding box center [370, 313] width 25 height 28
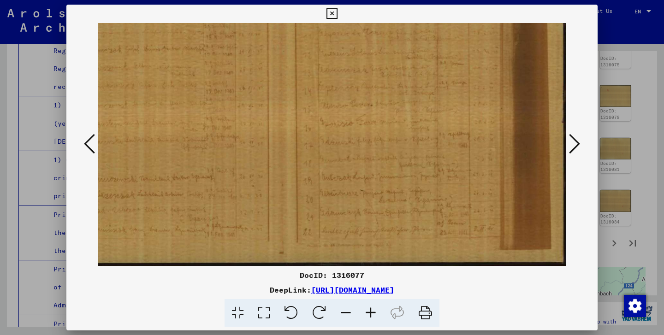
click at [371, 305] on icon at bounding box center [370, 313] width 25 height 28
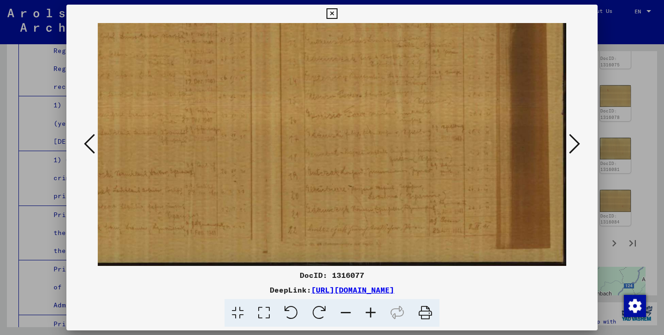
click at [371, 305] on icon at bounding box center [370, 313] width 25 height 28
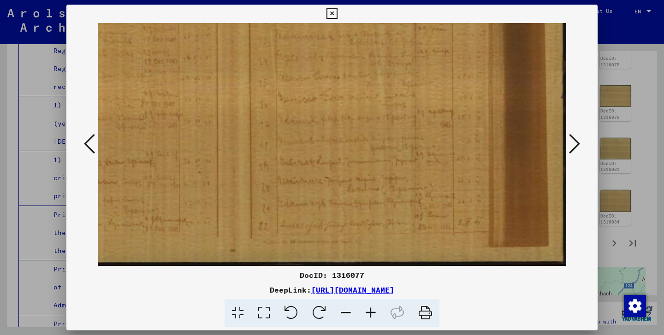
click at [371, 305] on icon at bounding box center [370, 313] width 25 height 28
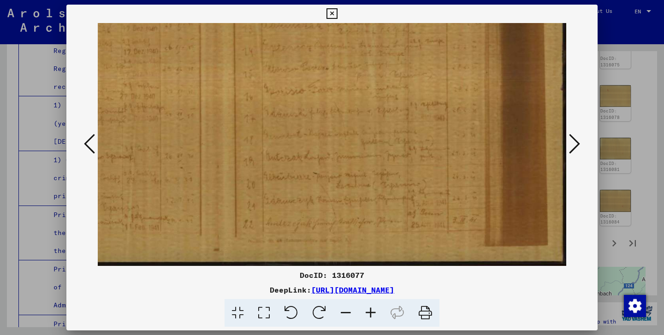
click at [371, 305] on icon at bounding box center [370, 313] width 25 height 28
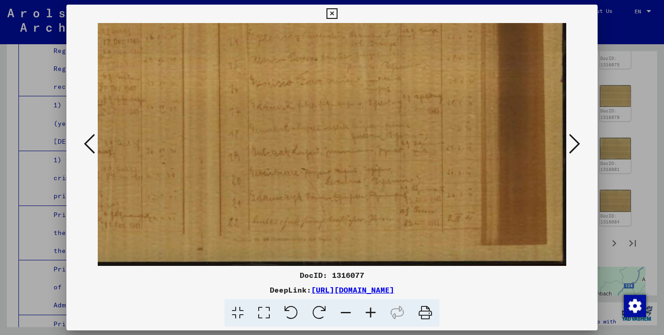
click at [371, 305] on icon at bounding box center [370, 313] width 25 height 28
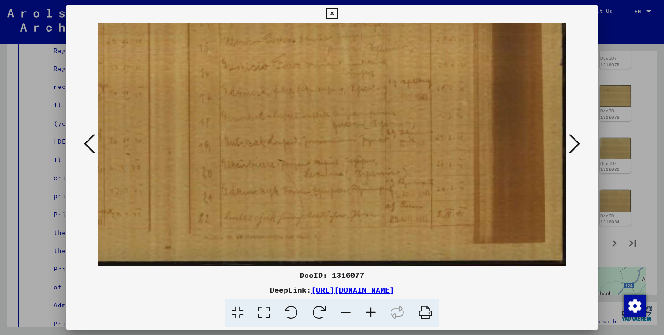
click at [371, 305] on icon at bounding box center [370, 313] width 25 height 28
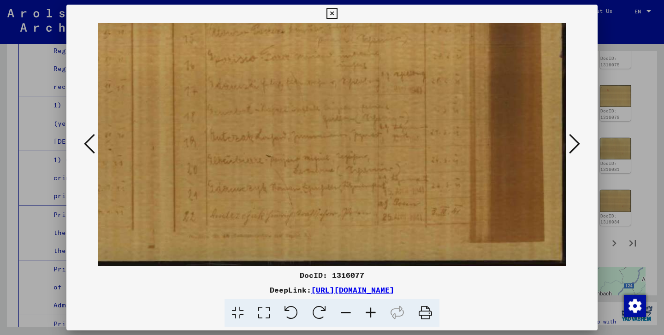
click at [371, 305] on icon at bounding box center [370, 313] width 25 height 28
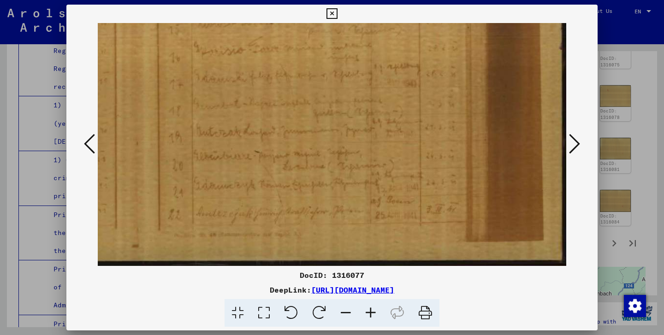
click at [371, 305] on icon at bounding box center [370, 313] width 25 height 28
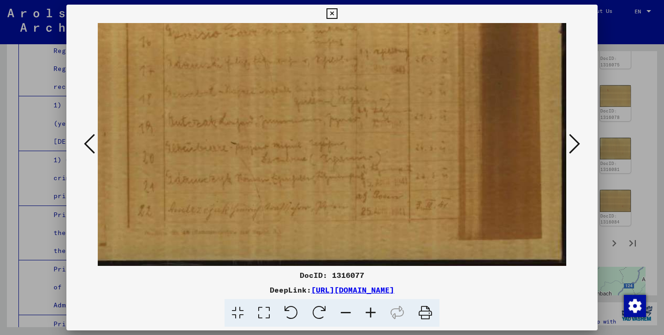
click at [371, 305] on icon at bounding box center [370, 313] width 25 height 28
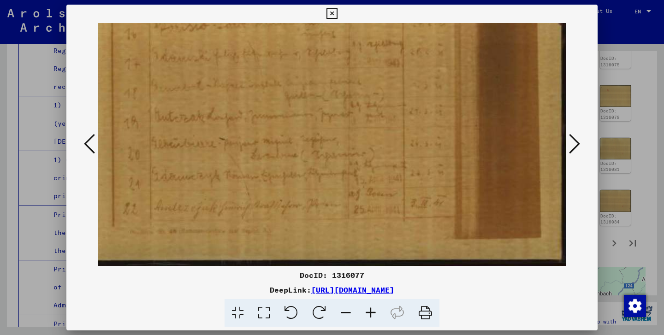
click at [371, 305] on icon at bounding box center [370, 313] width 25 height 28
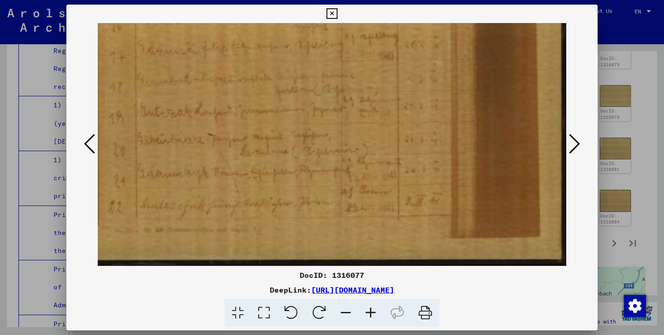
click at [337, 9] on icon at bounding box center [332, 13] width 11 height 11
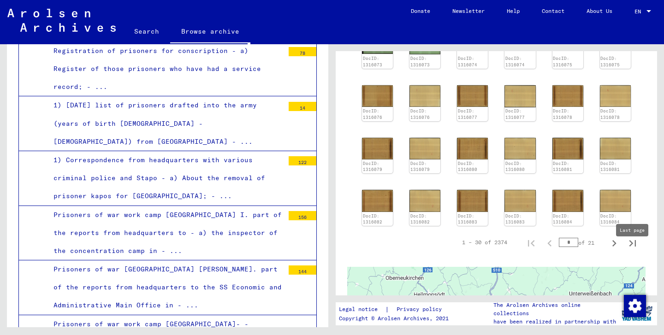
click at [633, 250] on icon "Last page" at bounding box center [632, 243] width 13 height 13
type input "**"
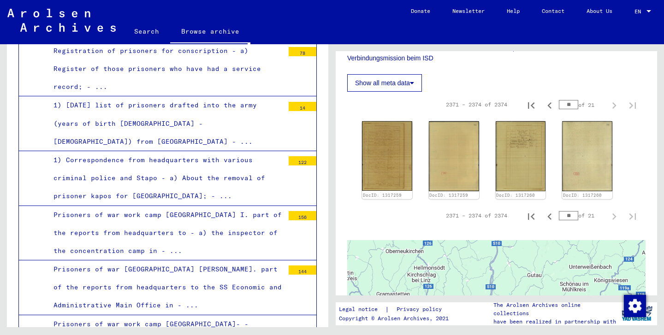
scroll to position [246, 0]
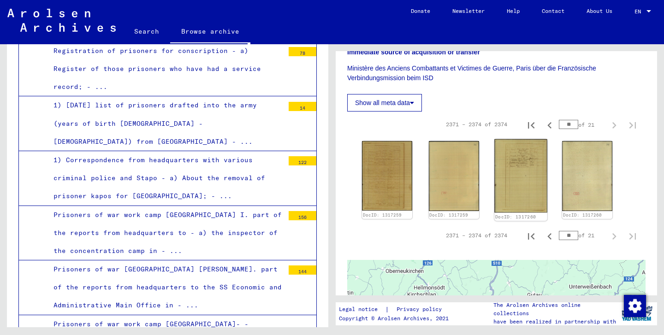
click at [538, 179] on img at bounding box center [521, 176] width 53 height 74
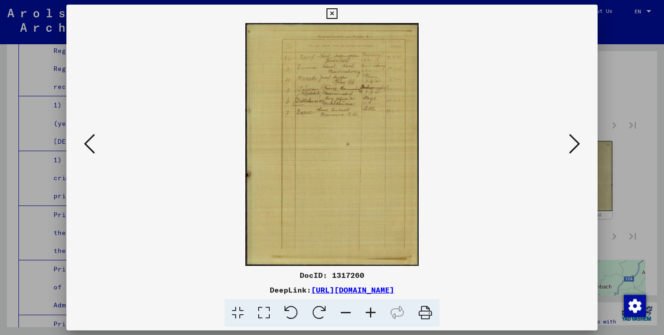
click at [337, 14] on icon at bounding box center [332, 13] width 11 height 11
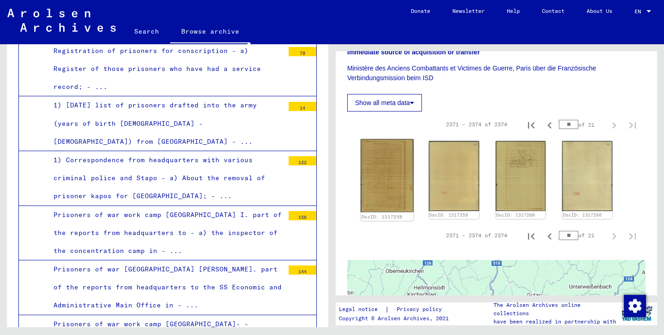
click at [385, 204] on img at bounding box center [387, 175] width 53 height 73
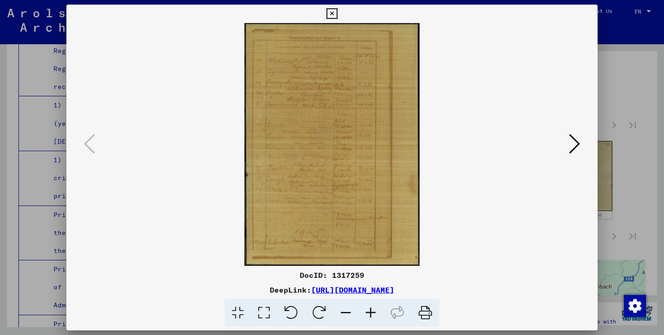
click at [374, 304] on icon at bounding box center [370, 313] width 25 height 28
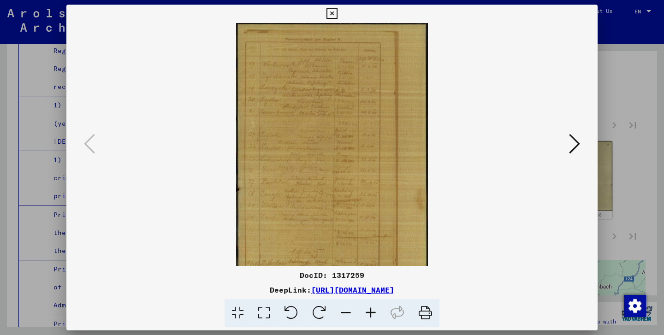
click at [374, 304] on icon at bounding box center [370, 313] width 25 height 28
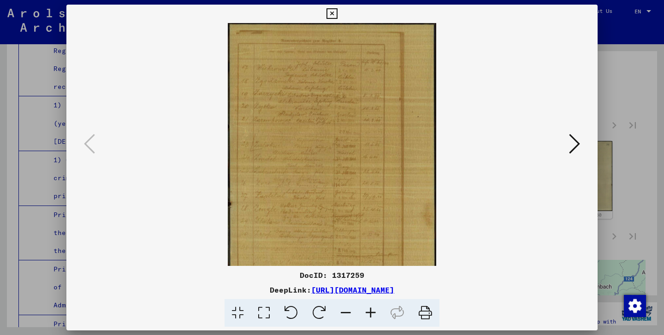
click at [374, 304] on icon at bounding box center [370, 313] width 25 height 28
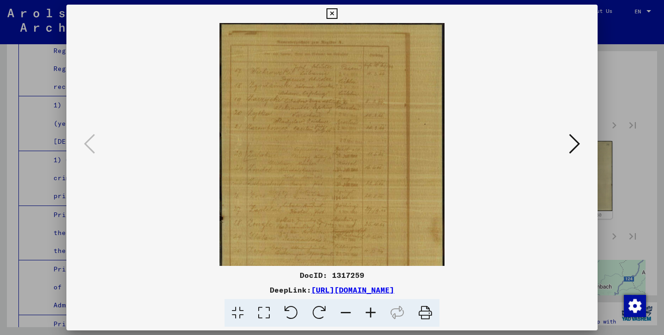
click at [374, 304] on icon at bounding box center [370, 313] width 25 height 28
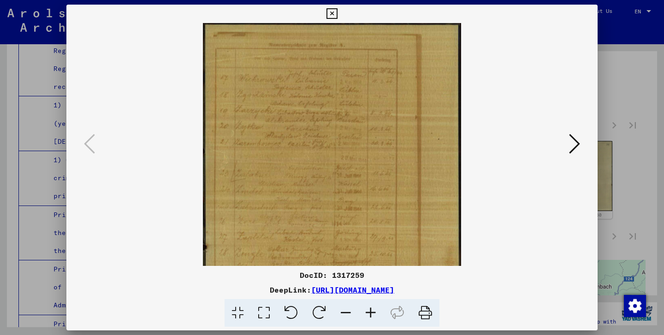
click at [374, 304] on icon at bounding box center [370, 313] width 25 height 28
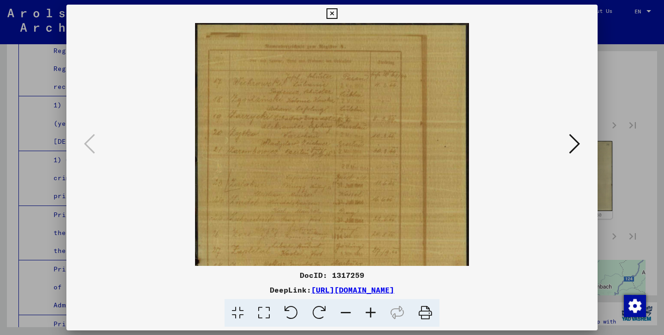
click at [374, 304] on icon at bounding box center [370, 313] width 25 height 28
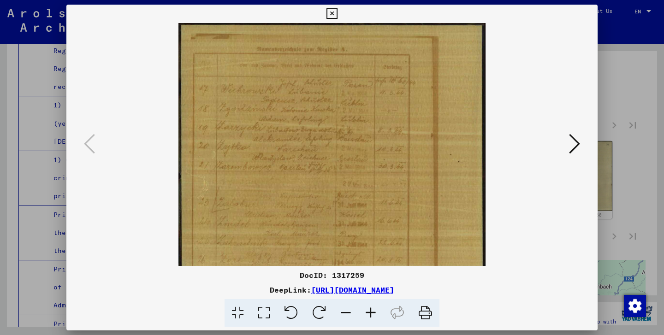
click at [374, 304] on icon at bounding box center [370, 313] width 25 height 28
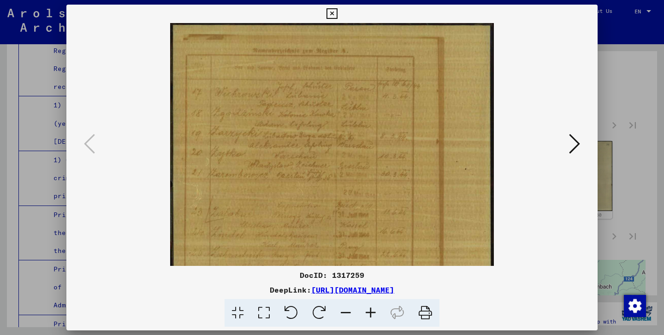
click at [374, 304] on icon at bounding box center [370, 313] width 25 height 28
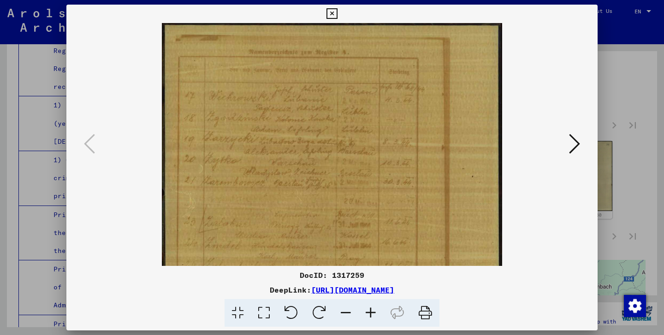
click at [374, 304] on icon at bounding box center [370, 313] width 25 height 28
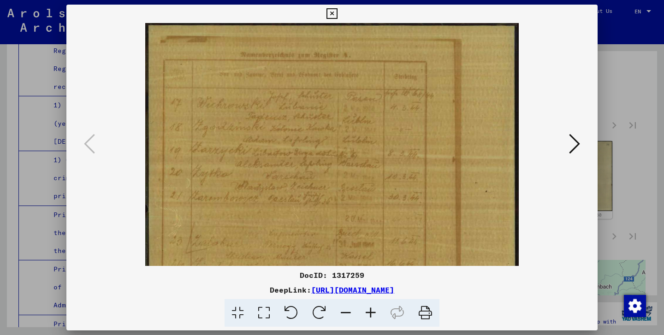
click at [374, 304] on icon at bounding box center [370, 313] width 25 height 28
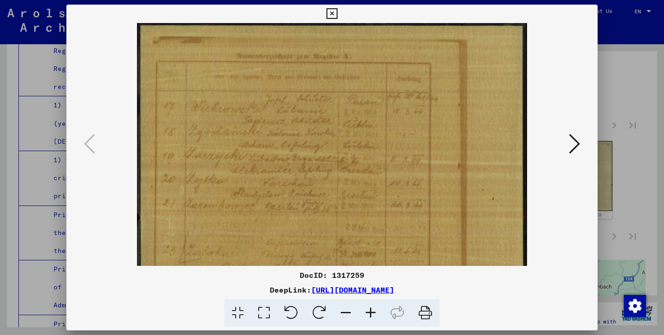
click at [337, 14] on icon at bounding box center [332, 13] width 11 height 11
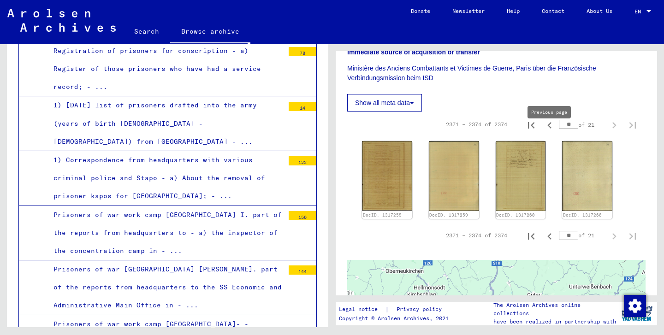
click at [552, 132] on icon "Previous page" at bounding box center [549, 125] width 13 height 13
type input "**"
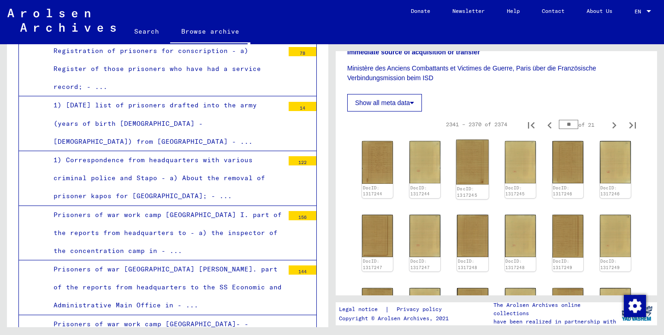
click at [470, 185] on img at bounding box center [473, 162] width 33 height 45
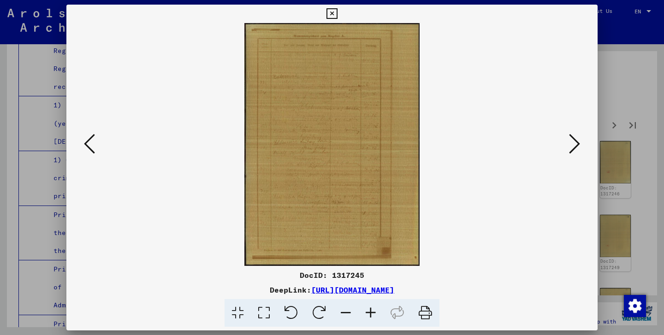
click at [89, 149] on icon at bounding box center [89, 144] width 11 height 22
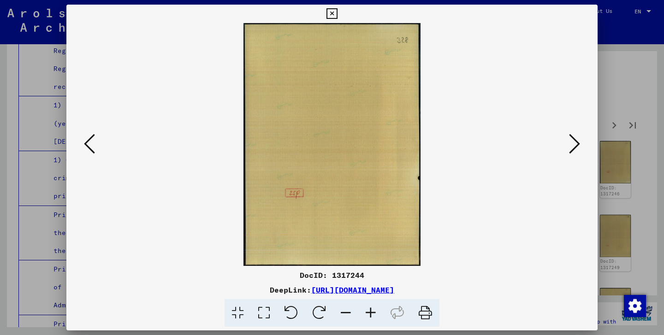
click at [89, 149] on icon at bounding box center [89, 144] width 11 height 22
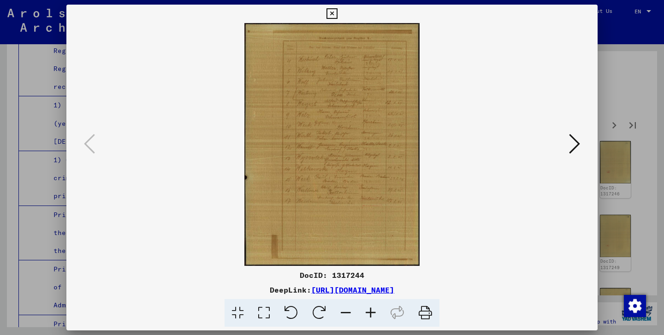
click at [337, 14] on icon at bounding box center [332, 13] width 11 height 11
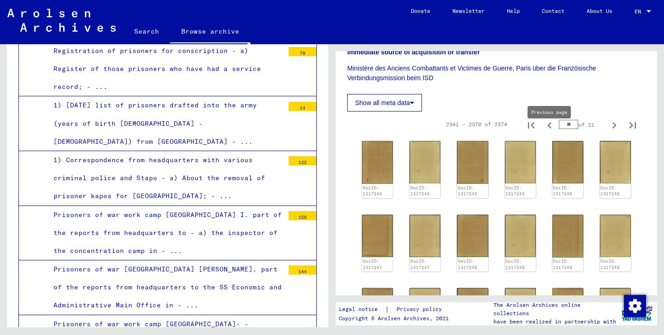
click at [550, 129] on icon "Previous page" at bounding box center [550, 125] width 4 height 6
type input "**"
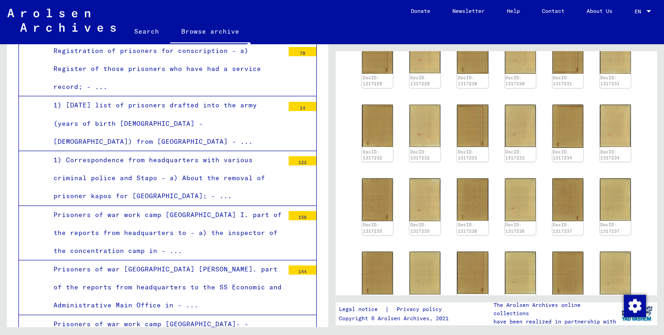
scroll to position [296, 0]
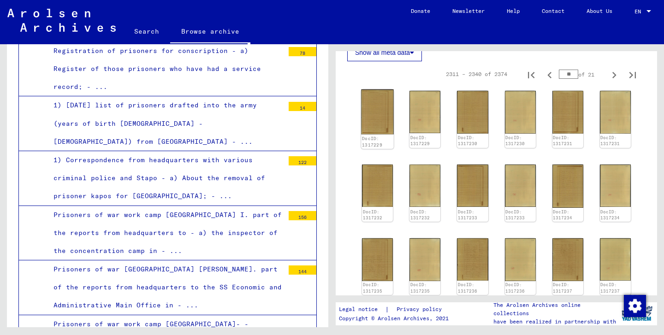
click at [365, 121] on img at bounding box center [377, 111] width 33 height 45
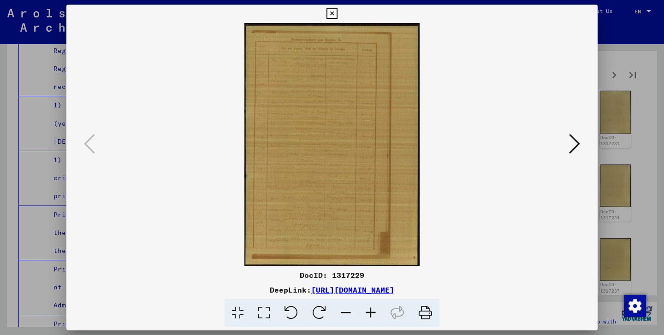
click at [573, 155] on button at bounding box center [575, 144] width 17 height 26
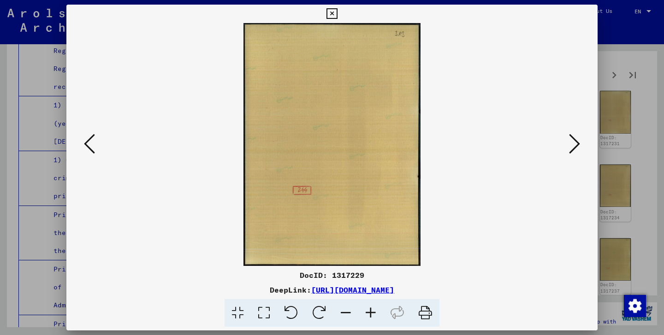
click at [573, 155] on button at bounding box center [575, 144] width 17 height 26
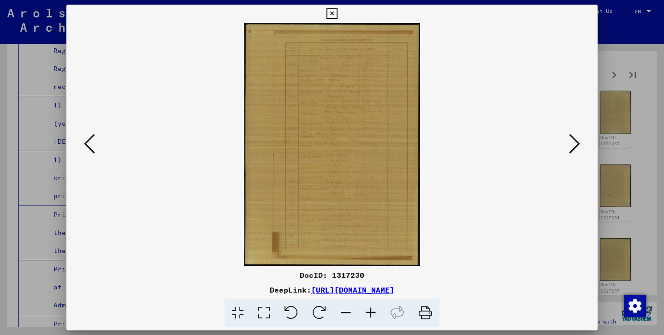
click at [371, 312] on icon at bounding box center [370, 313] width 25 height 28
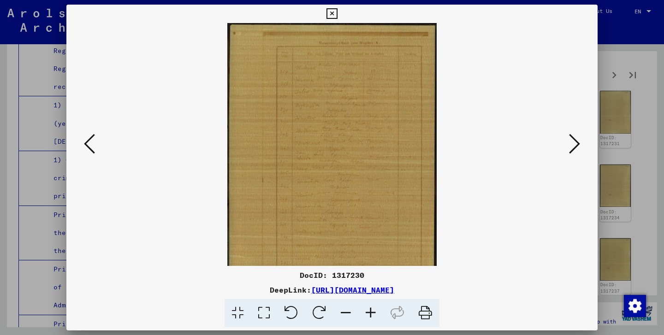
click at [371, 312] on icon at bounding box center [370, 313] width 25 height 28
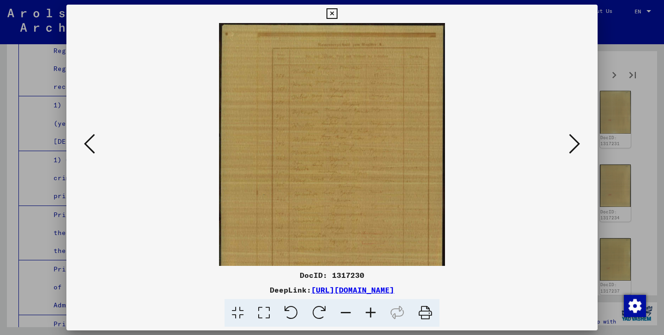
click at [371, 312] on icon at bounding box center [370, 313] width 25 height 28
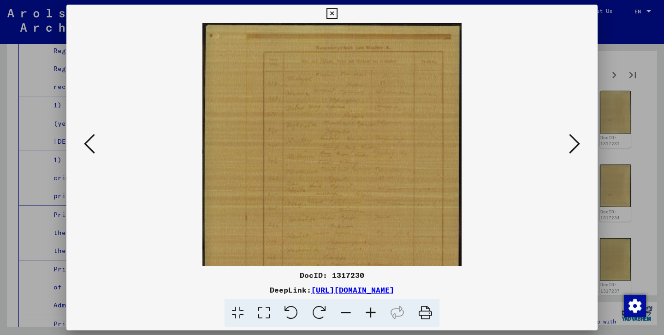
click at [371, 312] on icon at bounding box center [370, 313] width 25 height 28
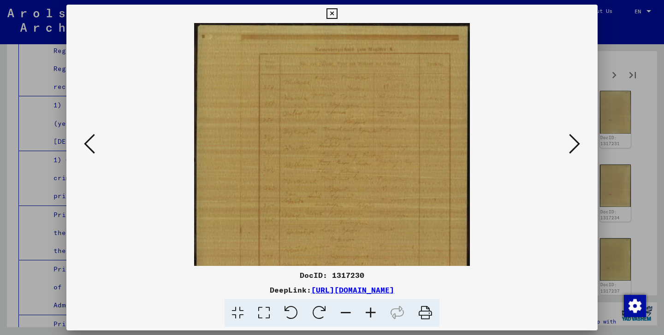
click at [371, 312] on icon at bounding box center [370, 313] width 25 height 28
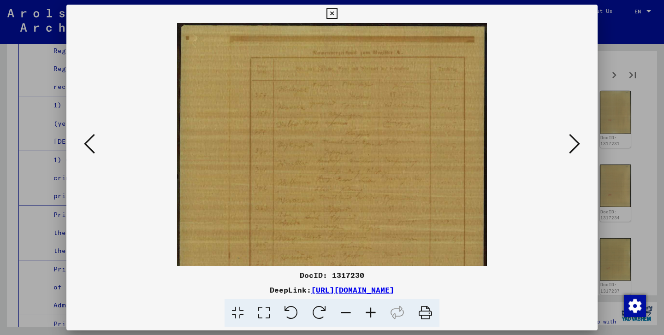
click at [371, 312] on icon at bounding box center [370, 313] width 25 height 28
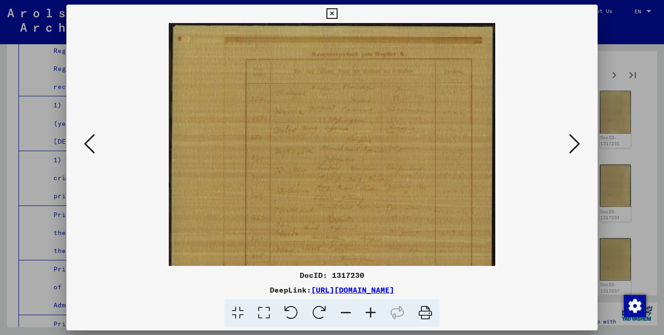
click at [371, 312] on icon at bounding box center [370, 313] width 25 height 28
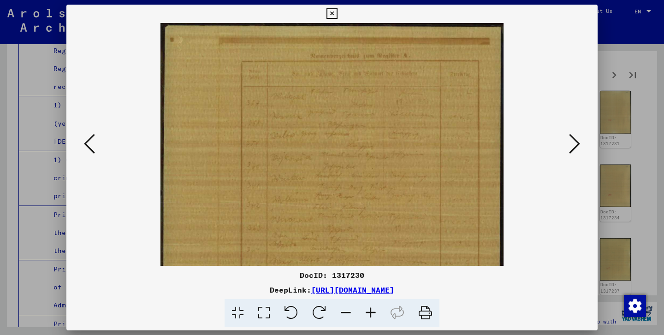
click at [371, 312] on icon at bounding box center [370, 313] width 25 height 28
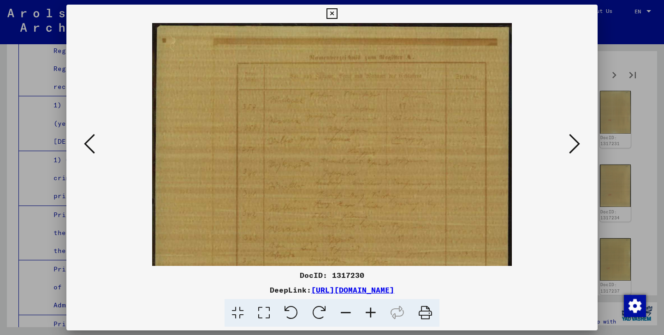
click at [578, 148] on icon at bounding box center [574, 144] width 11 height 22
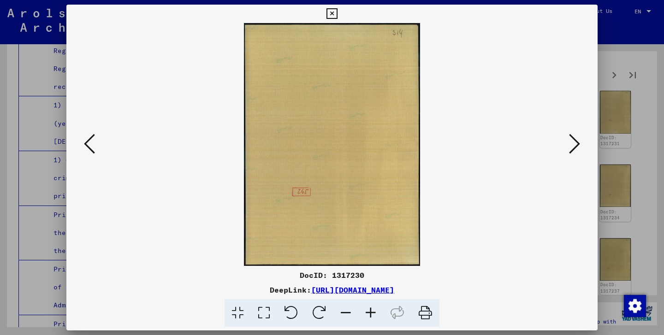
click at [578, 148] on icon at bounding box center [574, 144] width 11 height 22
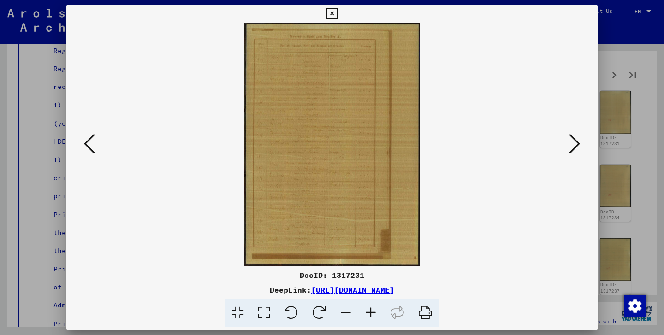
click at [578, 148] on icon at bounding box center [574, 144] width 11 height 22
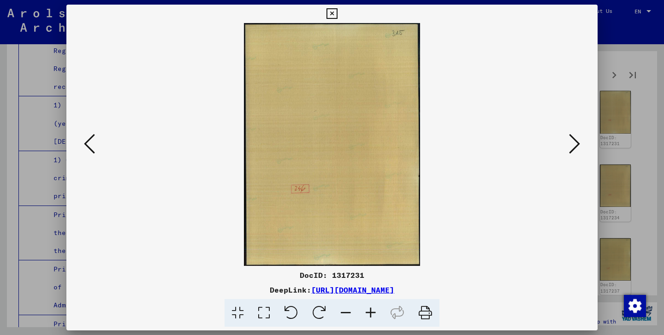
click at [578, 148] on icon at bounding box center [574, 144] width 11 height 22
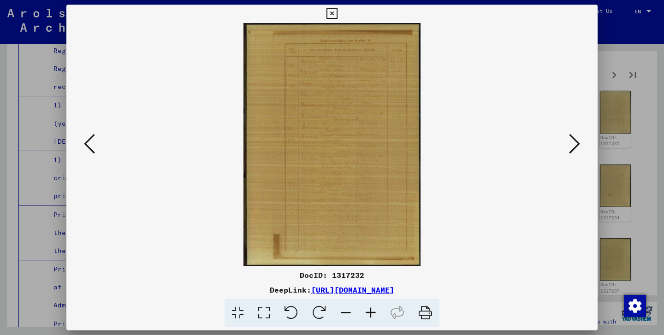
click at [375, 310] on icon at bounding box center [370, 313] width 25 height 28
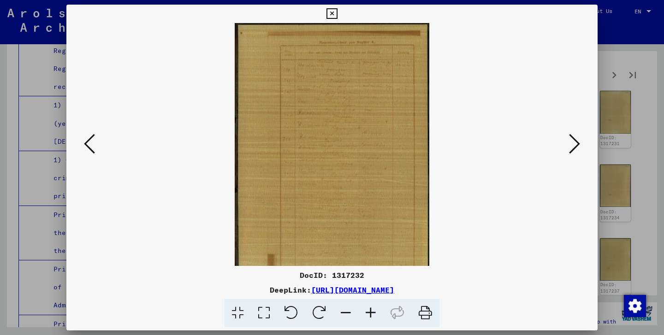
click at [375, 310] on icon at bounding box center [370, 313] width 25 height 28
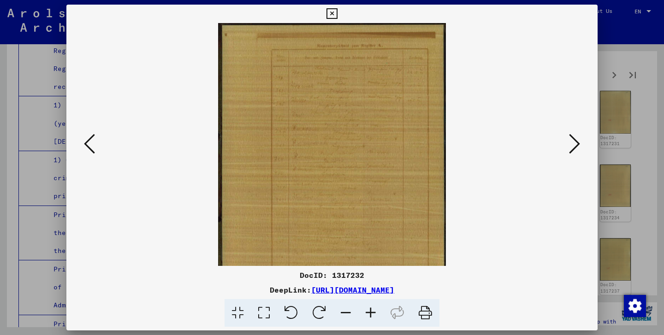
click at [375, 310] on icon at bounding box center [370, 313] width 25 height 28
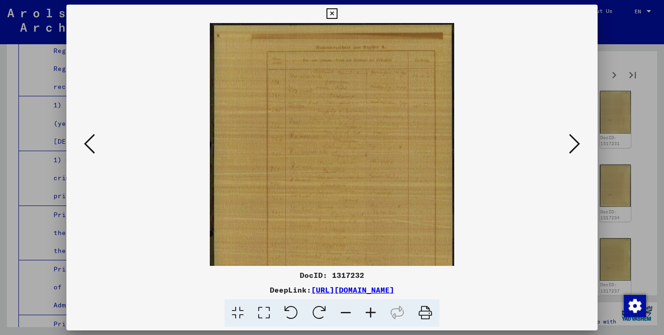
click at [375, 310] on icon at bounding box center [370, 313] width 25 height 28
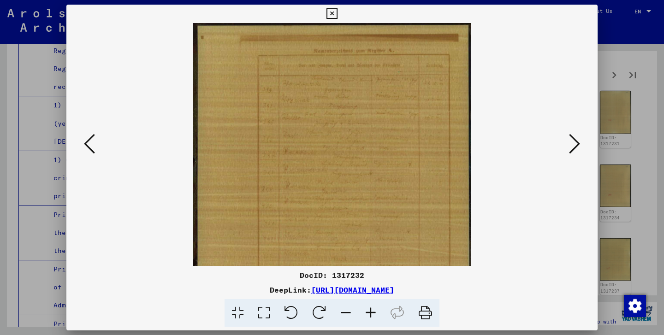
click at [375, 310] on icon at bounding box center [370, 313] width 25 height 28
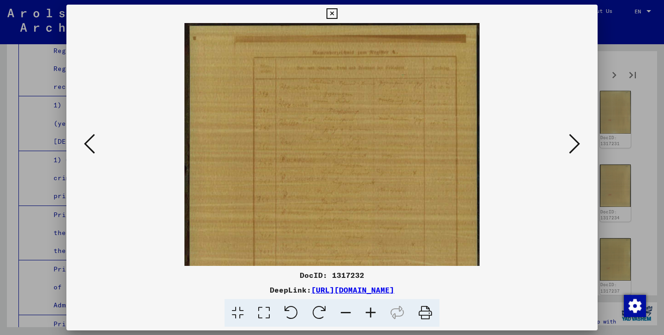
click at [375, 310] on icon at bounding box center [370, 313] width 25 height 28
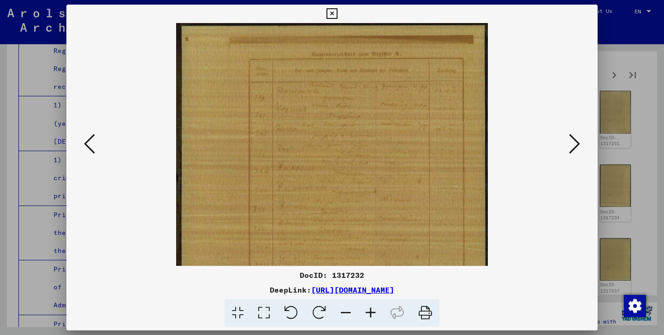
click at [375, 310] on icon at bounding box center [370, 313] width 25 height 28
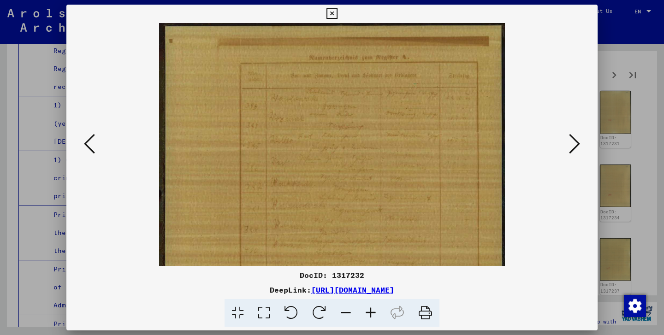
click at [375, 310] on icon at bounding box center [370, 313] width 25 height 28
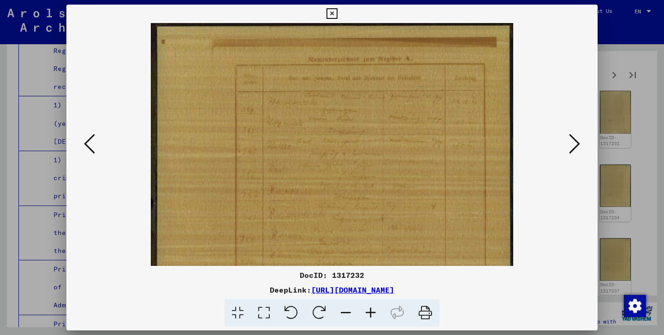
click at [375, 310] on icon at bounding box center [370, 313] width 25 height 28
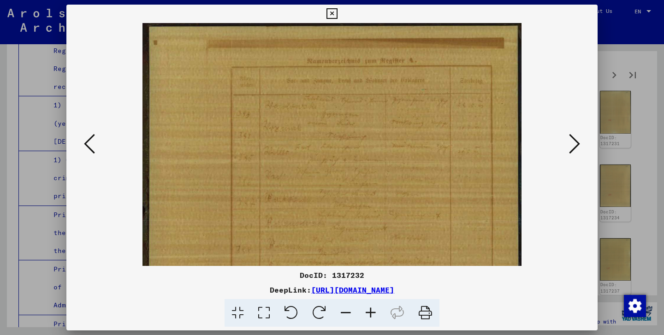
click at [375, 310] on icon at bounding box center [370, 313] width 25 height 28
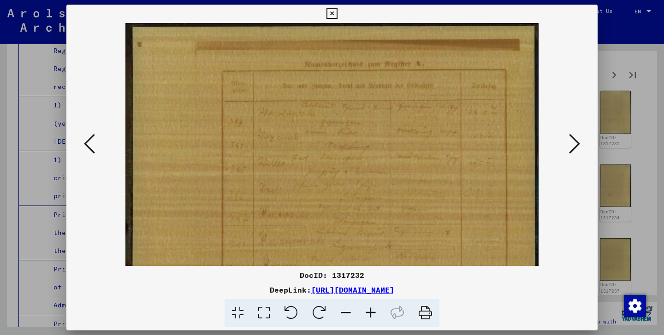
click at [375, 310] on icon at bounding box center [370, 313] width 25 height 28
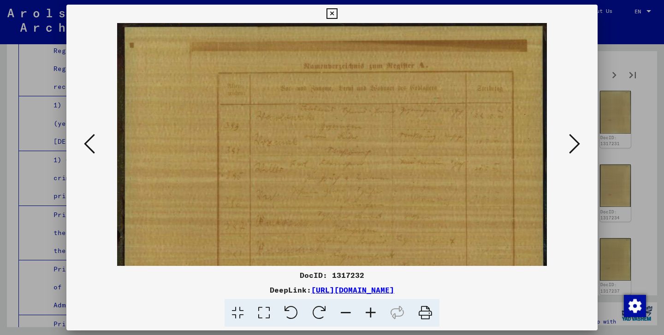
click at [375, 310] on icon at bounding box center [370, 313] width 25 height 28
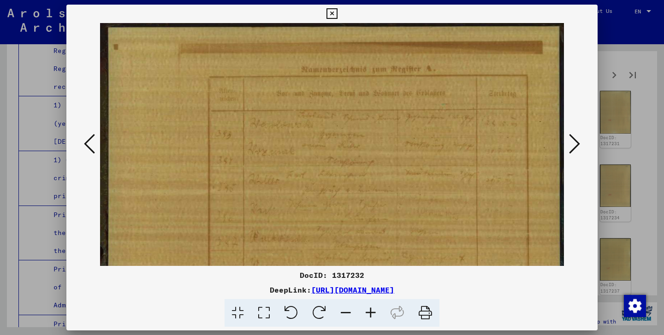
click at [375, 310] on icon at bounding box center [370, 313] width 25 height 28
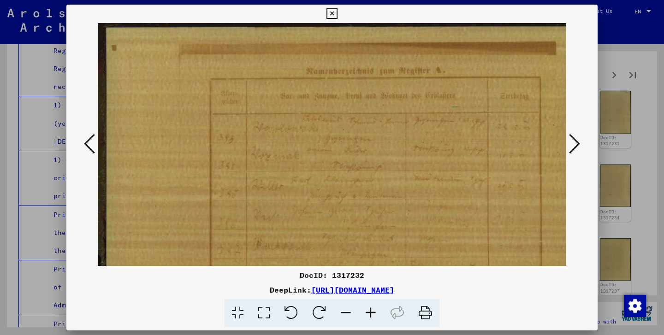
click at [375, 310] on icon at bounding box center [370, 313] width 25 height 28
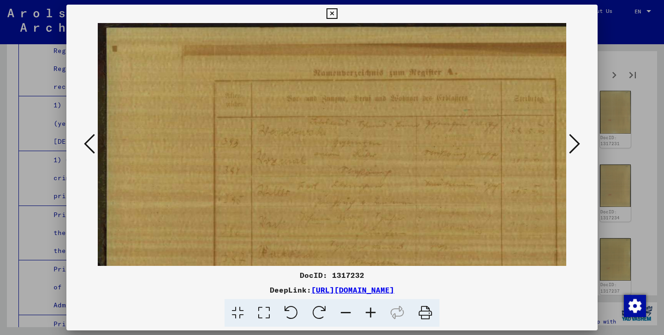
click at [375, 310] on icon at bounding box center [370, 313] width 25 height 28
click at [576, 144] on icon at bounding box center [574, 144] width 11 height 22
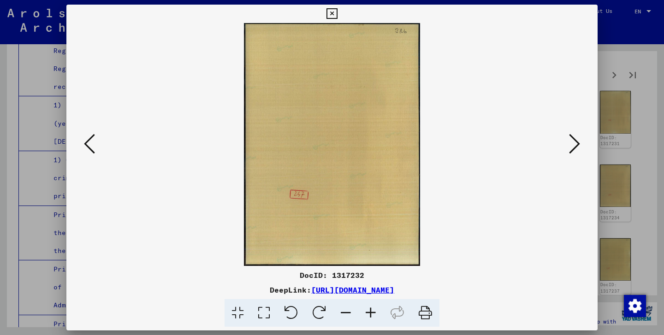
click at [577, 143] on icon at bounding box center [574, 144] width 11 height 22
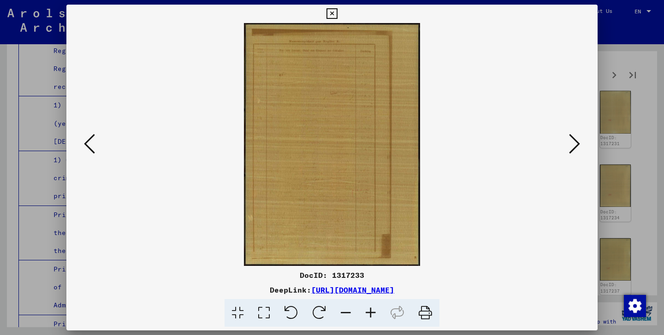
click at [577, 143] on icon at bounding box center [574, 144] width 11 height 22
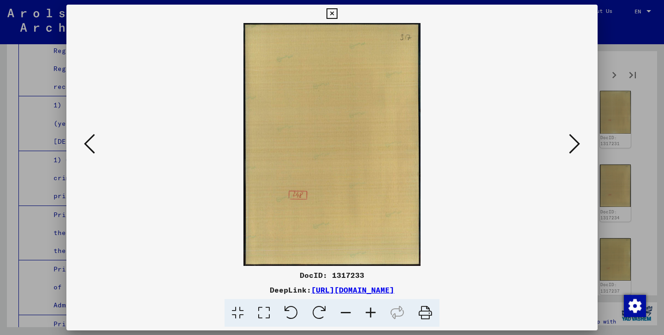
click at [577, 143] on icon at bounding box center [574, 144] width 11 height 22
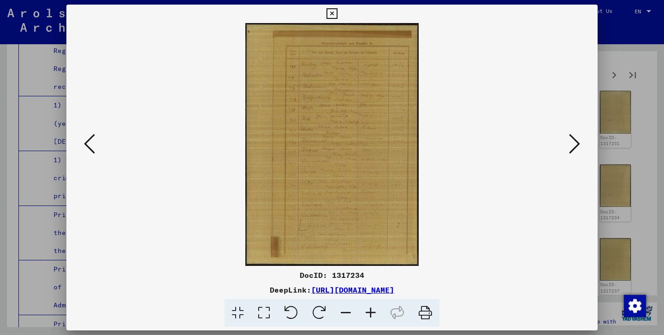
click at [577, 143] on icon at bounding box center [574, 144] width 11 height 22
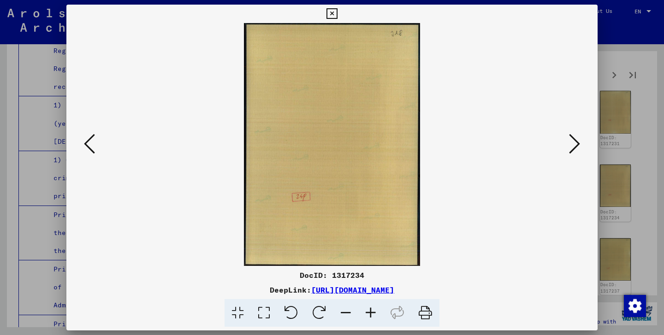
click at [577, 143] on icon at bounding box center [574, 144] width 11 height 22
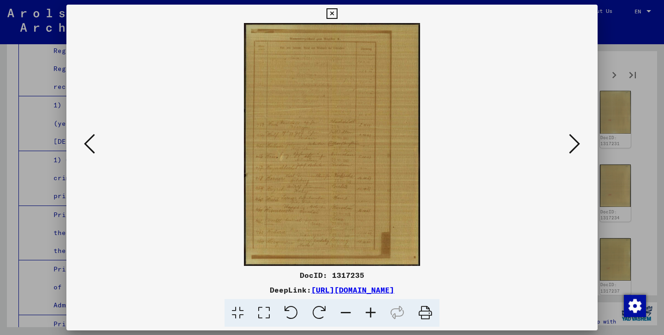
click at [375, 308] on icon at bounding box center [370, 313] width 25 height 28
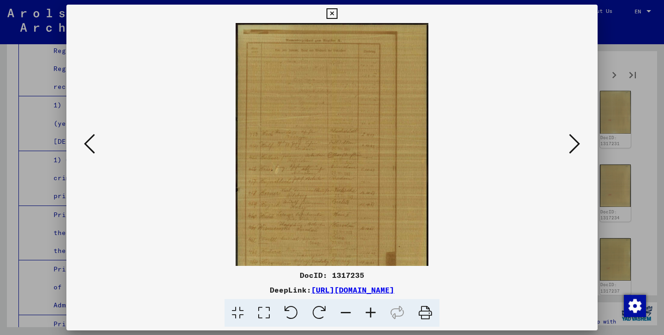
click at [375, 308] on icon at bounding box center [370, 313] width 25 height 28
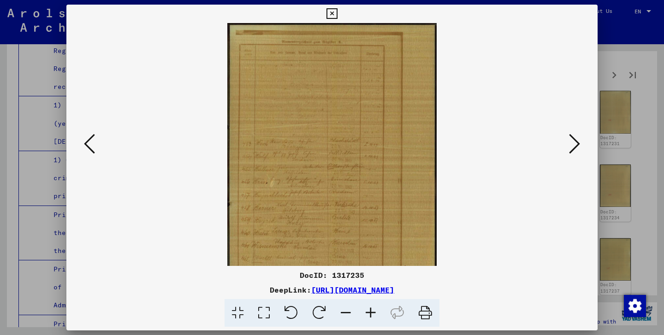
click at [375, 308] on icon at bounding box center [370, 313] width 25 height 28
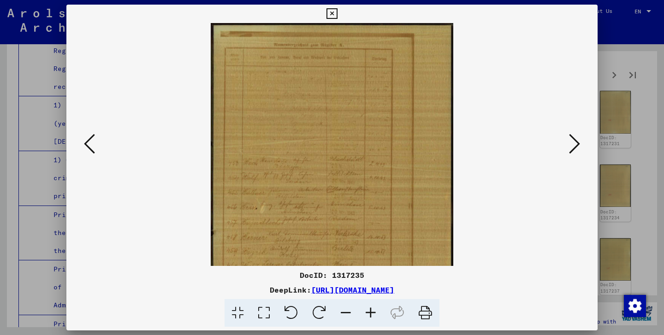
click at [375, 308] on icon at bounding box center [370, 313] width 25 height 28
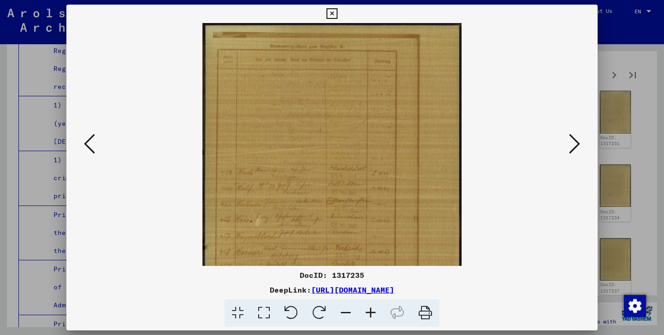
click at [375, 308] on icon at bounding box center [370, 313] width 25 height 28
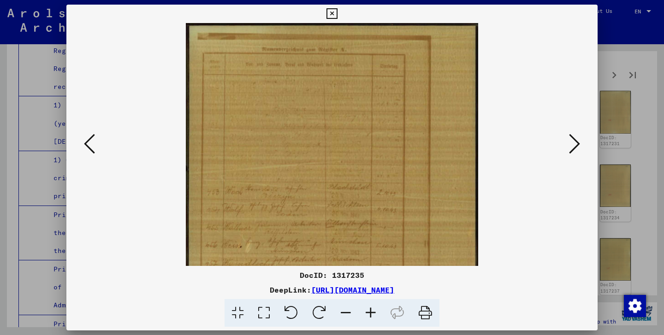
click at [375, 308] on icon at bounding box center [370, 313] width 25 height 28
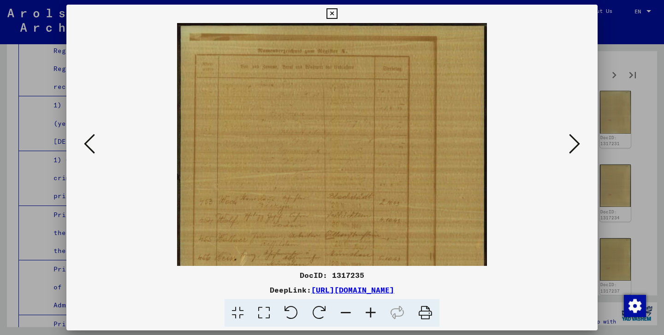
click at [375, 307] on icon at bounding box center [370, 313] width 25 height 28
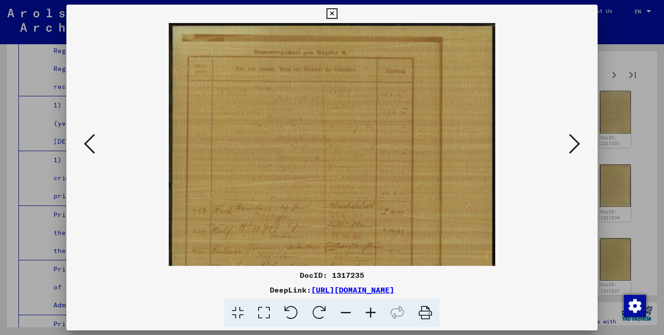
click at [375, 307] on icon at bounding box center [370, 313] width 25 height 28
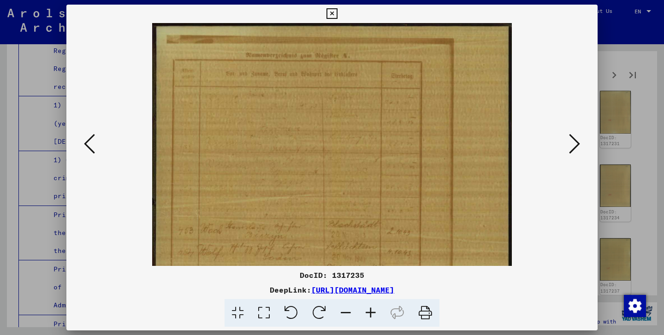
click at [375, 307] on icon at bounding box center [370, 313] width 25 height 28
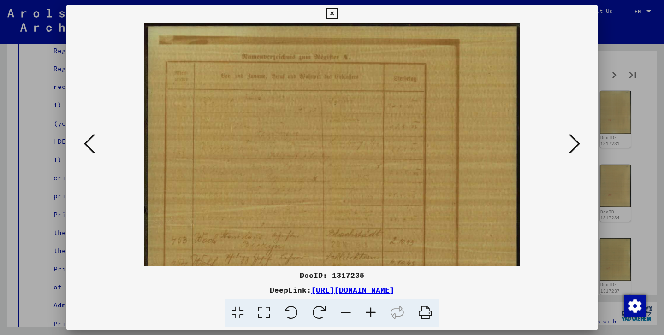
click at [375, 307] on icon at bounding box center [370, 313] width 25 height 28
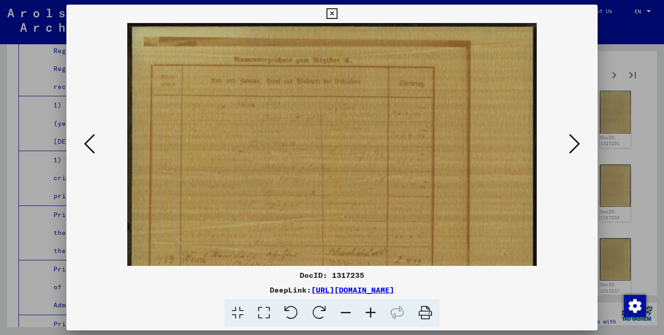
click at [375, 307] on icon at bounding box center [370, 313] width 25 height 28
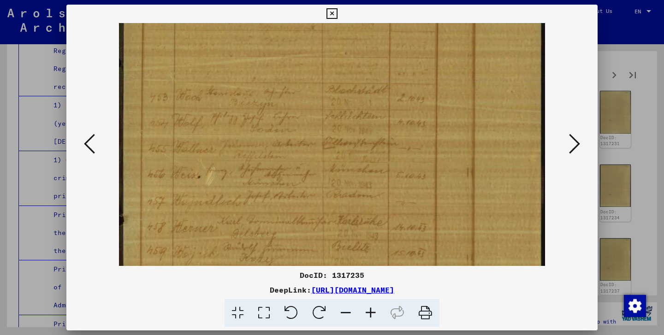
scroll to position [235, 0]
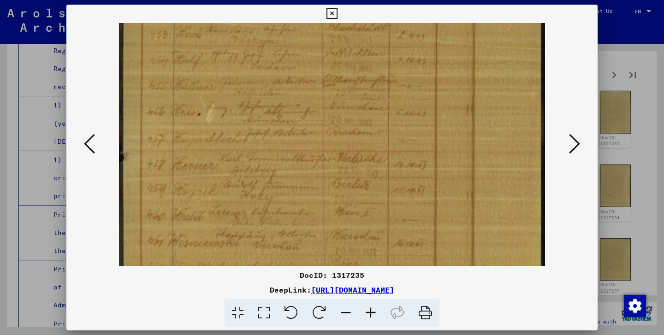
drag, startPoint x: 336, startPoint y: 185, endPoint x: 326, endPoint y: -50, distance: 235.0
click at [326, 0] on html "Search Browse archive Donate Newsletter Help Contact About Us Search Browse arc…" at bounding box center [332, 167] width 664 height 335
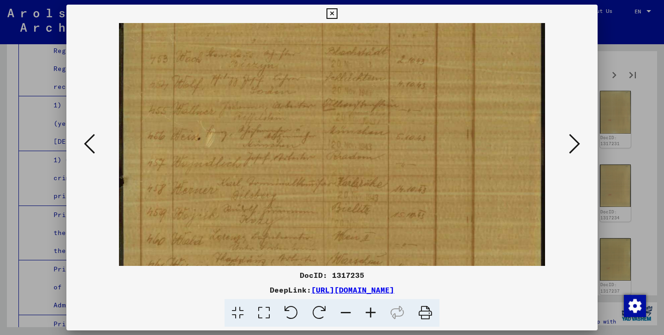
scroll to position [346, 0]
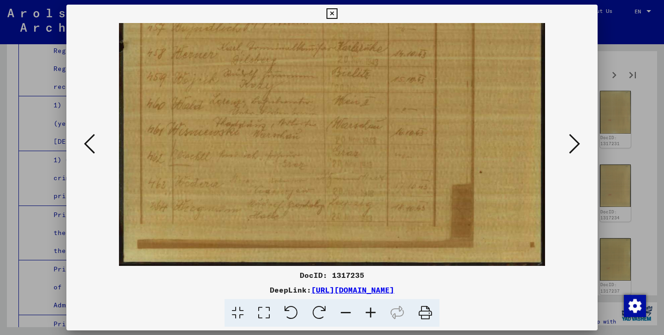
drag, startPoint x: 261, startPoint y: 200, endPoint x: 269, endPoint y: 15, distance: 185.7
click at [269, 15] on div "DocID: 1317235 DeepLink: [URL][DOMAIN_NAME]" at bounding box center [331, 166] width 531 height 323
click at [337, 10] on icon at bounding box center [332, 13] width 11 height 11
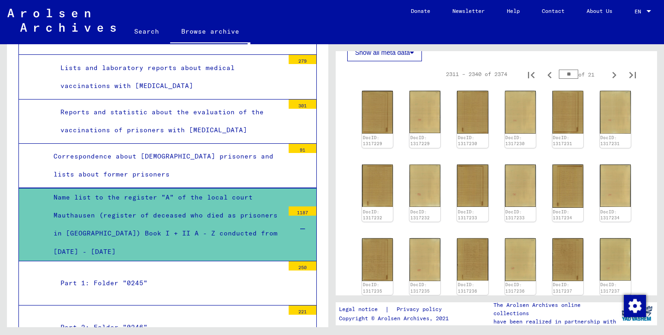
scroll to position [10350, 0]
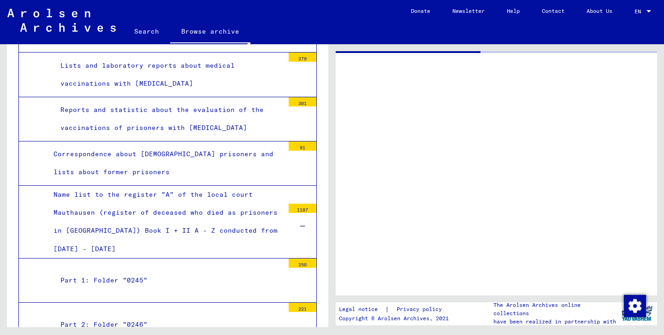
scroll to position [10349, 0]
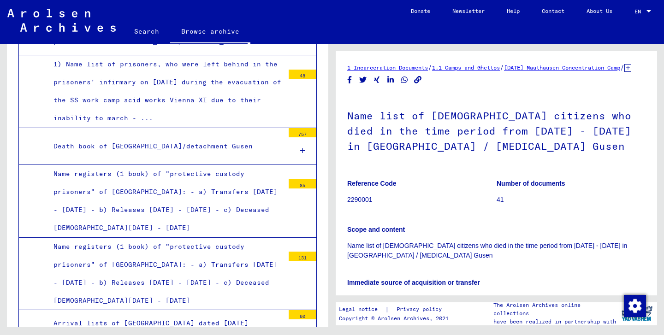
scroll to position [10825, 0]
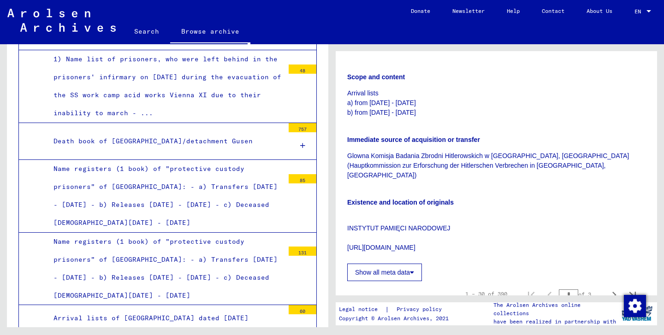
scroll to position [251, 0]
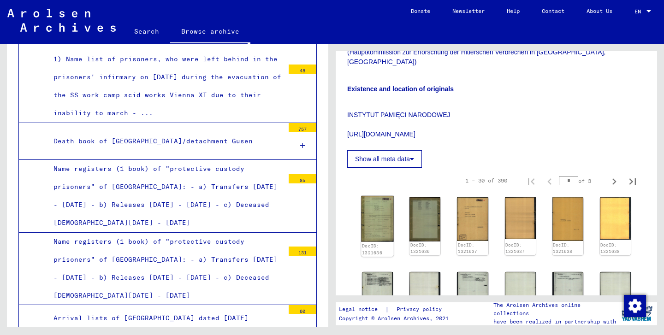
click at [380, 214] on img at bounding box center [377, 219] width 33 height 46
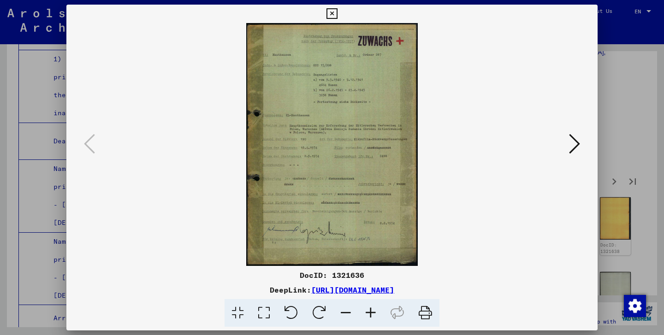
click at [576, 147] on icon at bounding box center [574, 144] width 11 height 22
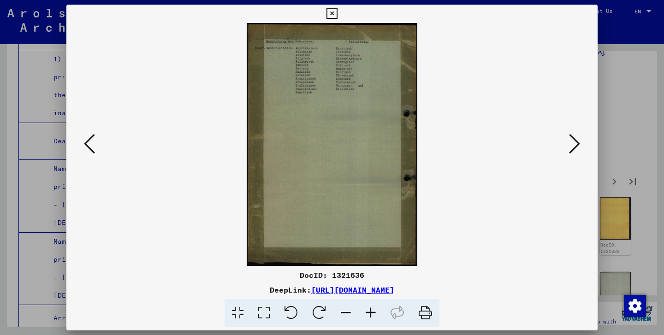
click at [576, 147] on icon at bounding box center [574, 144] width 11 height 22
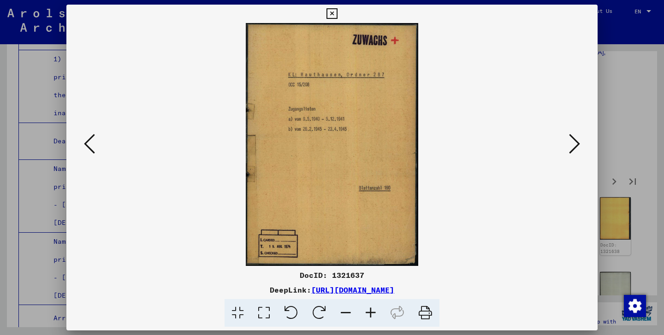
click at [98, 140] on img at bounding box center [332, 144] width 469 height 243
click at [94, 145] on icon at bounding box center [89, 144] width 11 height 22
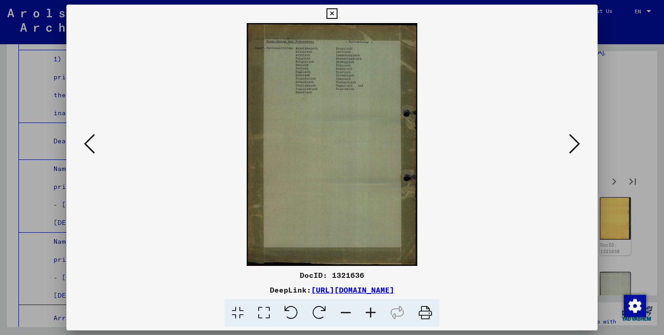
click at [370, 308] on icon at bounding box center [370, 313] width 25 height 28
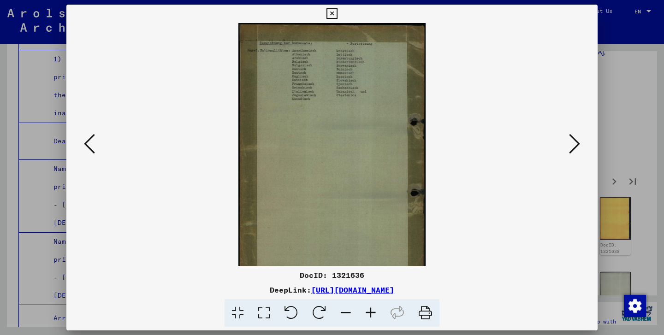
click at [370, 308] on icon at bounding box center [370, 313] width 25 height 28
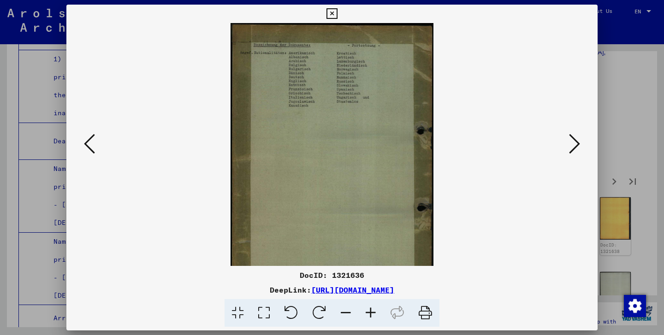
click at [370, 308] on icon at bounding box center [370, 313] width 25 height 28
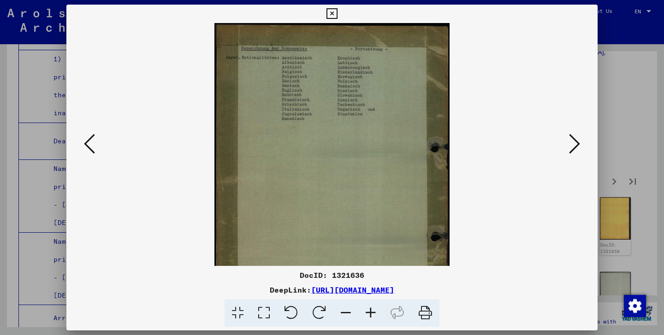
click at [370, 308] on icon at bounding box center [370, 313] width 25 height 28
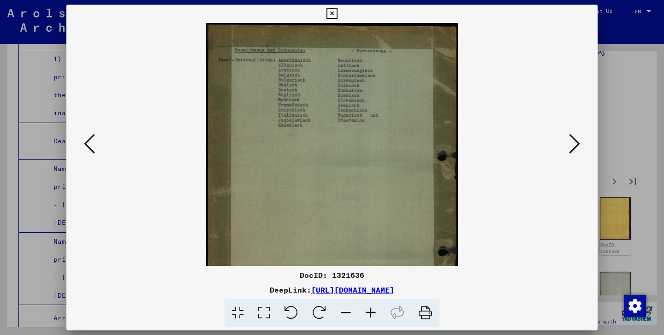
click at [370, 308] on icon at bounding box center [370, 313] width 25 height 28
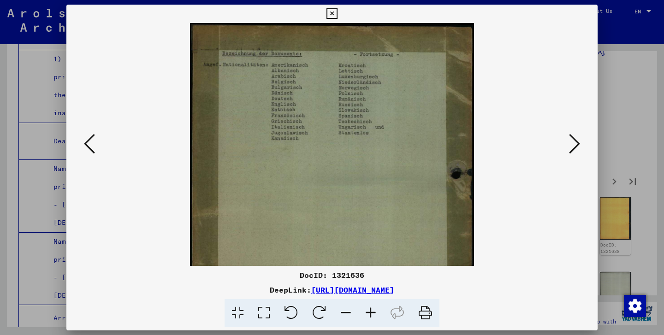
click at [370, 308] on icon at bounding box center [370, 313] width 25 height 28
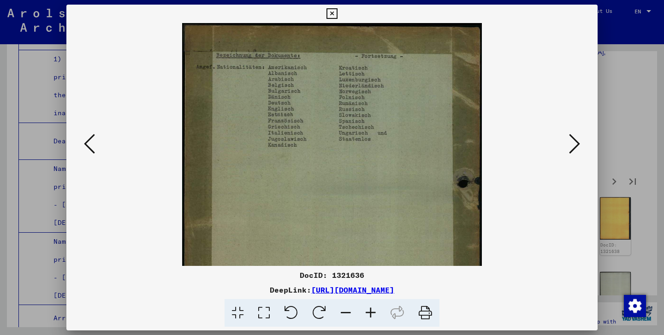
click at [370, 308] on icon at bounding box center [370, 313] width 25 height 28
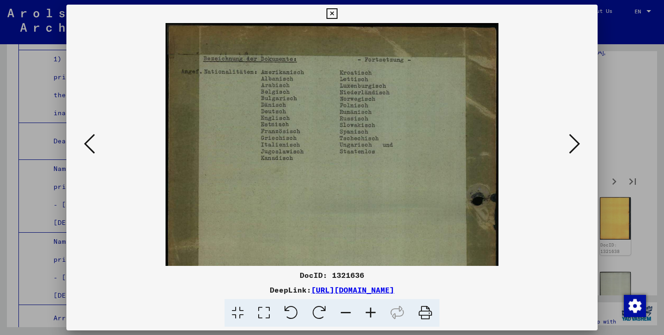
click at [370, 308] on icon at bounding box center [370, 313] width 25 height 28
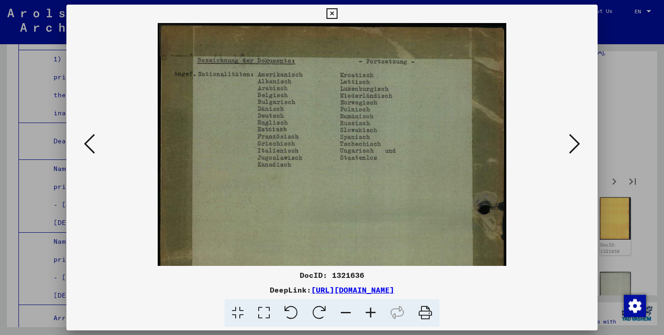
click at [370, 308] on icon at bounding box center [370, 313] width 25 height 28
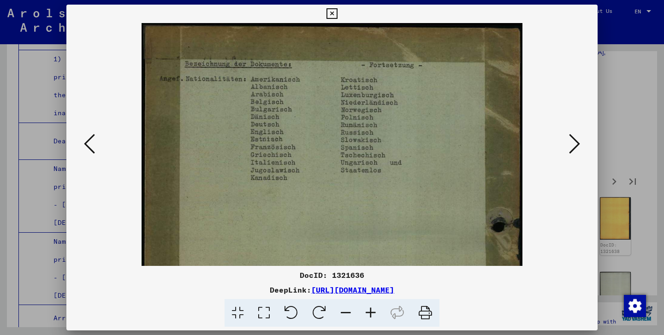
click at [370, 308] on icon at bounding box center [370, 313] width 25 height 28
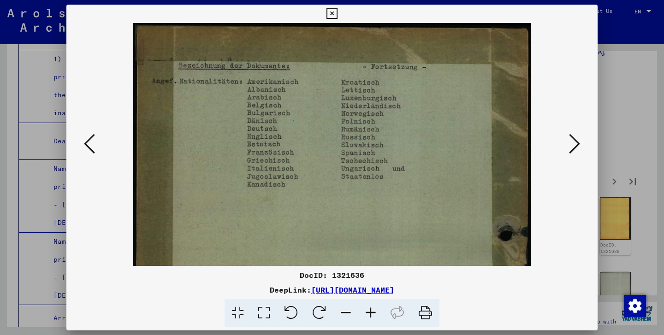
click at [370, 308] on icon at bounding box center [370, 313] width 25 height 28
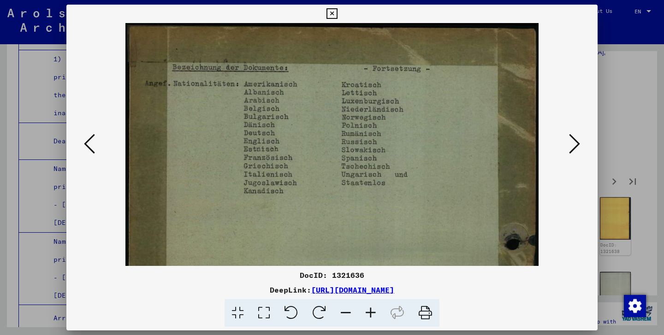
click at [573, 146] on icon at bounding box center [574, 144] width 11 height 22
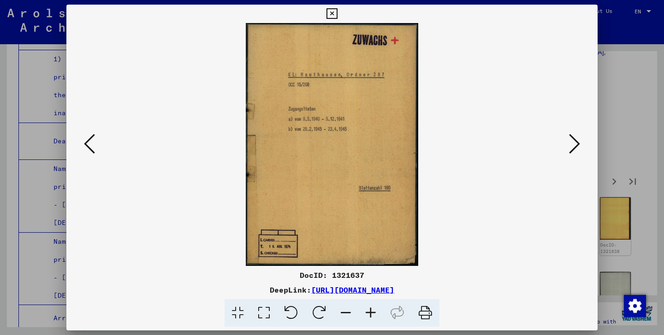
click at [573, 146] on icon at bounding box center [574, 144] width 11 height 22
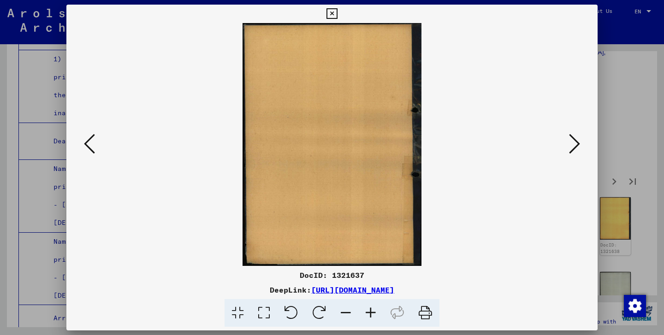
click at [573, 146] on icon at bounding box center [574, 144] width 11 height 22
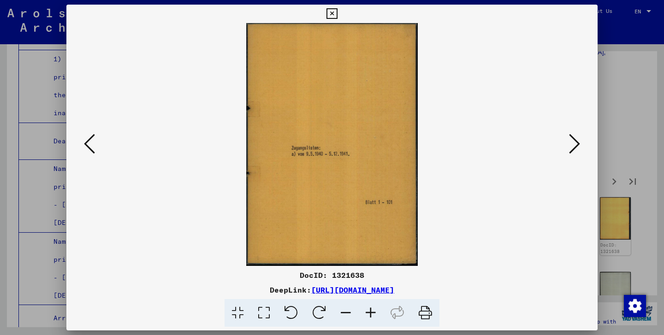
click at [573, 146] on icon at bounding box center [574, 144] width 11 height 22
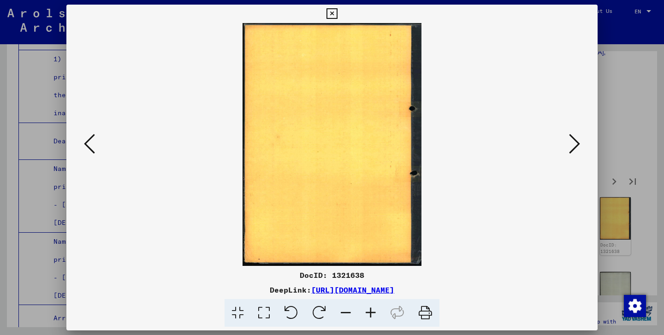
click at [573, 146] on icon at bounding box center [574, 144] width 11 height 22
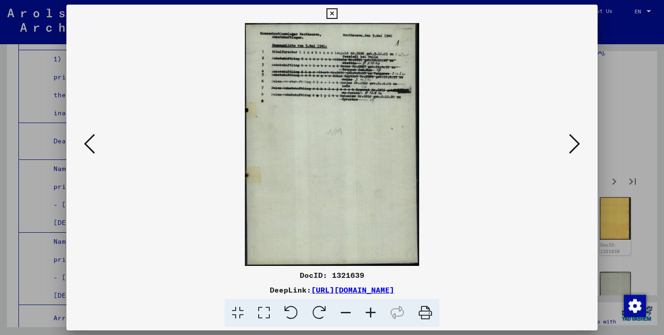
click at [374, 311] on icon at bounding box center [370, 313] width 25 height 28
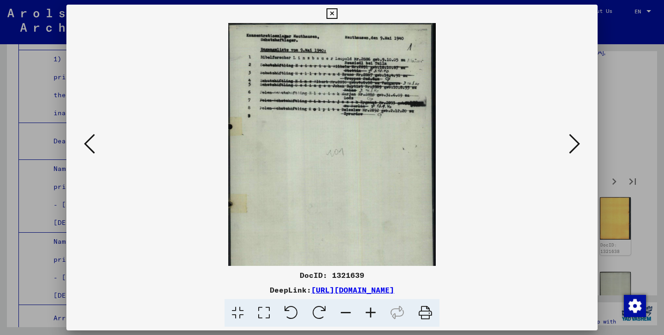
click at [374, 311] on icon at bounding box center [370, 313] width 25 height 28
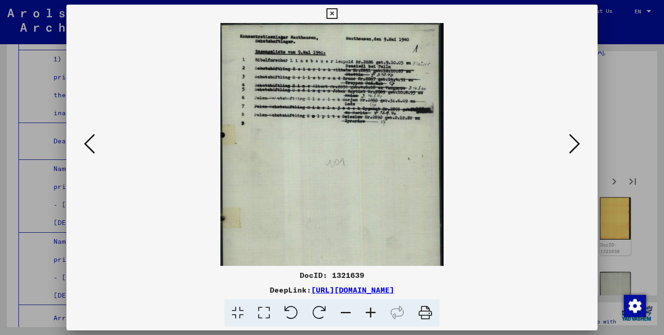
click at [374, 311] on icon at bounding box center [370, 313] width 25 height 28
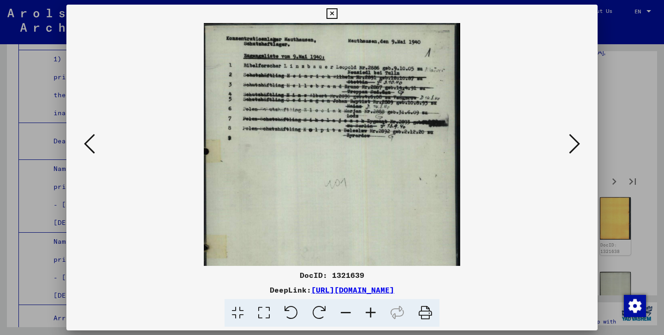
click at [374, 311] on icon at bounding box center [370, 313] width 25 height 28
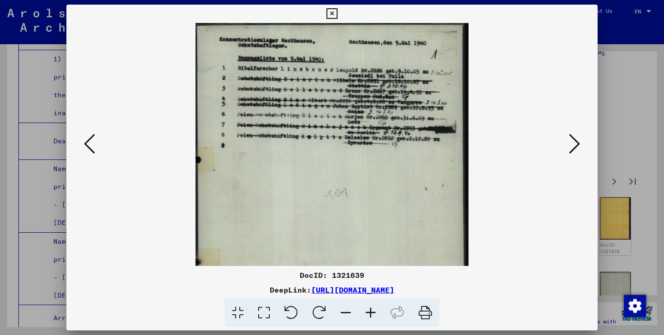
click at [374, 311] on icon at bounding box center [370, 313] width 25 height 28
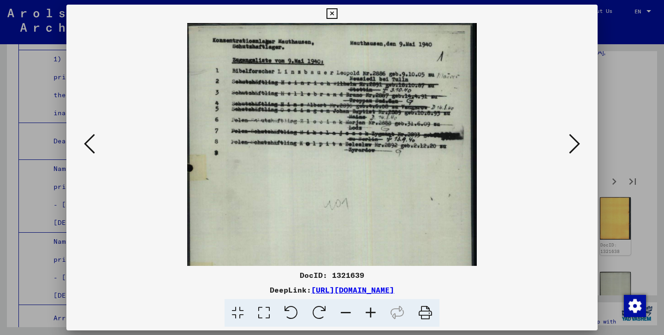
click at [374, 311] on icon at bounding box center [370, 313] width 25 height 28
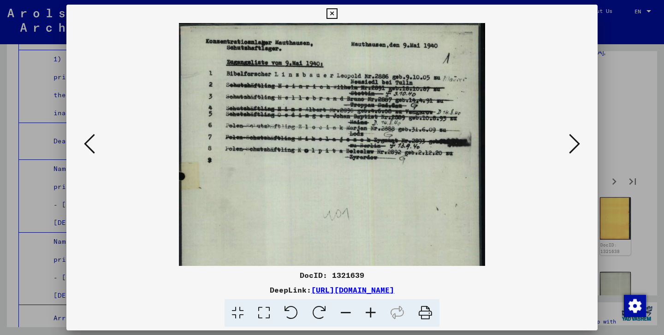
click at [374, 311] on icon at bounding box center [370, 313] width 25 height 28
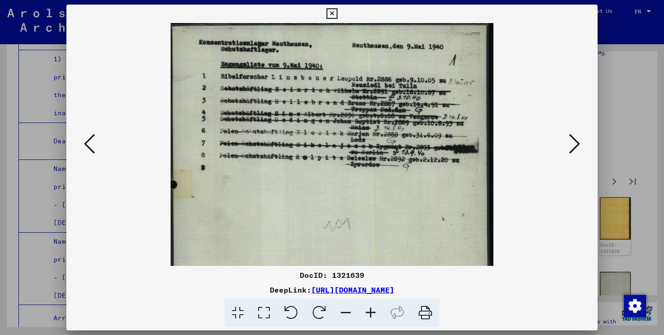
click at [374, 311] on icon at bounding box center [370, 313] width 25 height 28
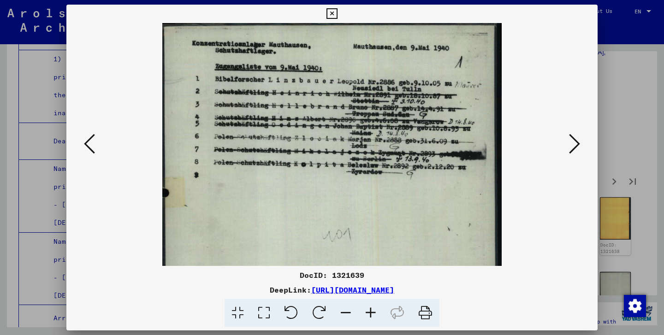
click at [374, 311] on icon at bounding box center [370, 313] width 25 height 28
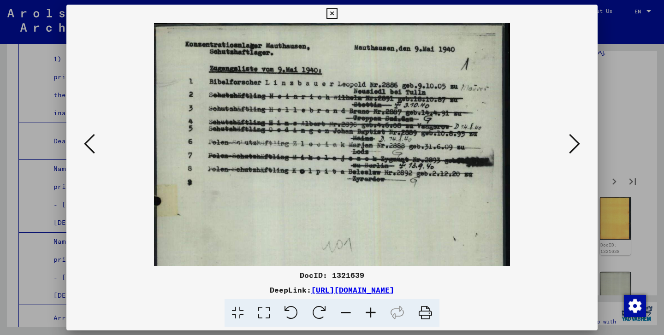
click at [580, 142] on icon at bounding box center [574, 144] width 11 height 22
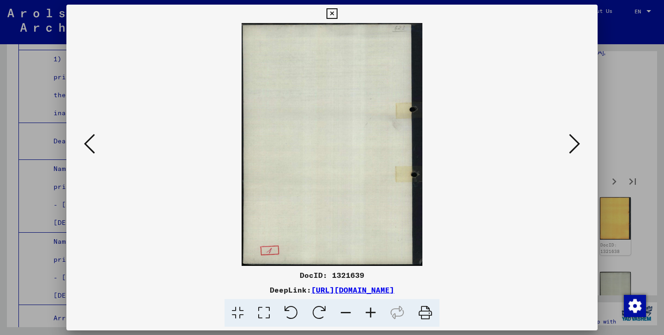
click at [580, 142] on icon at bounding box center [574, 144] width 11 height 22
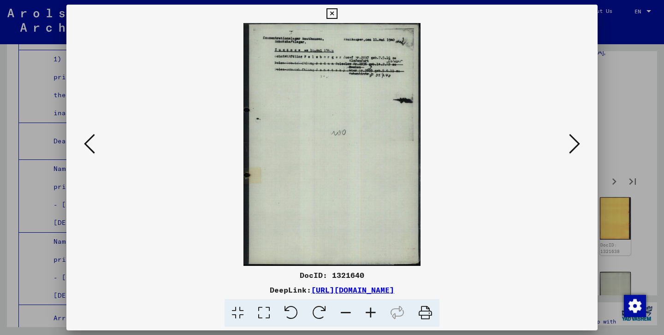
click at [374, 312] on icon at bounding box center [370, 313] width 25 height 28
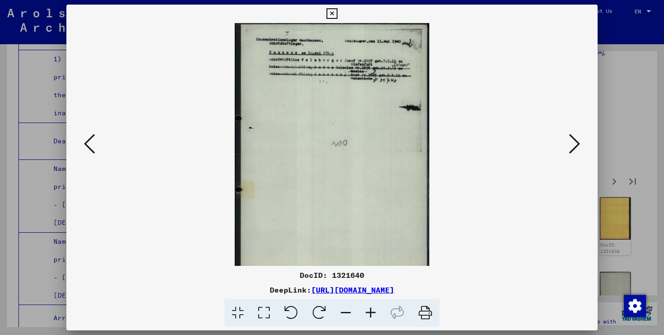
click at [374, 312] on icon at bounding box center [370, 313] width 25 height 28
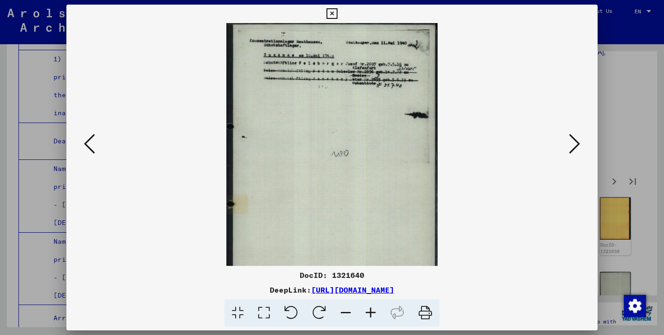
click at [374, 312] on icon at bounding box center [370, 313] width 25 height 28
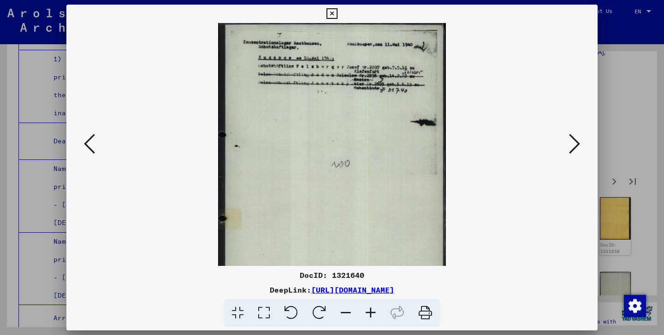
click at [374, 312] on icon at bounding box center [370, 313] width 25 height 28
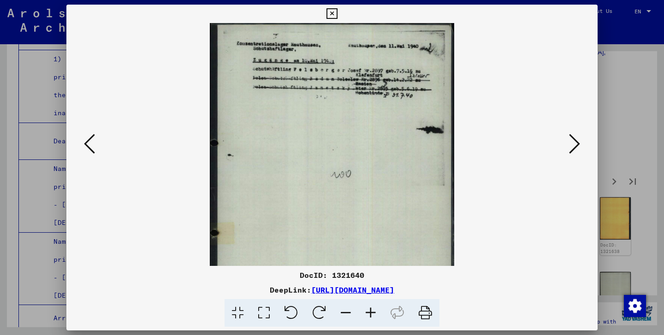
click at [374, 312] on icon at bounding box center [370, 313] width 25 height 28
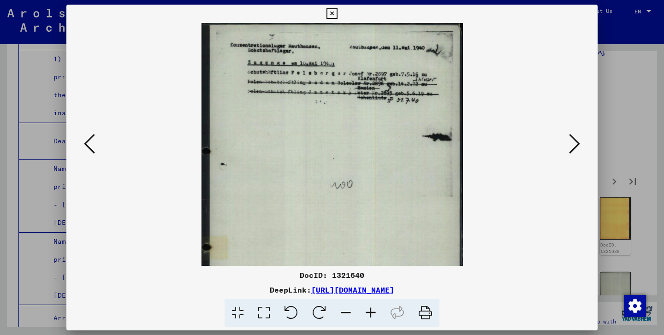
click at [374, 312] on icon at bounding box center [370, 313] width 25 height 28
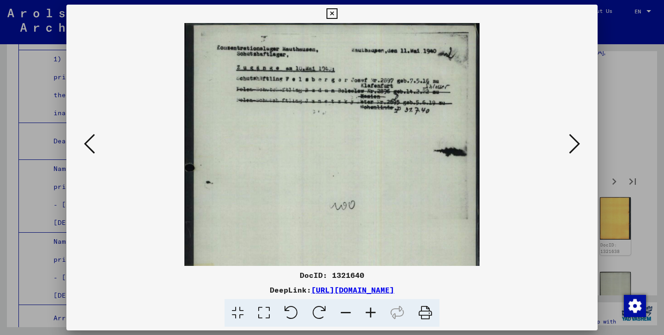
click at [374, 312] on icon at bounding box center [370, 313] width 25 height 28
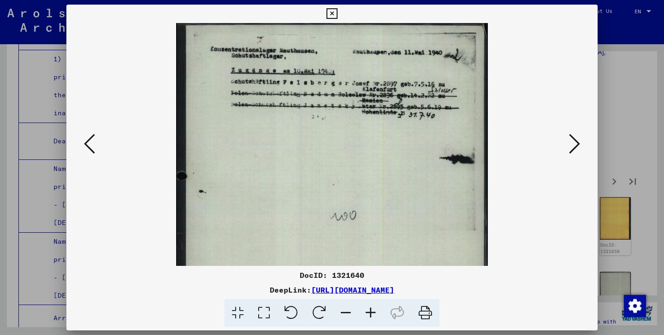
click at [374, 312] on icon at bounding box center [370, 313] width 25 height 28
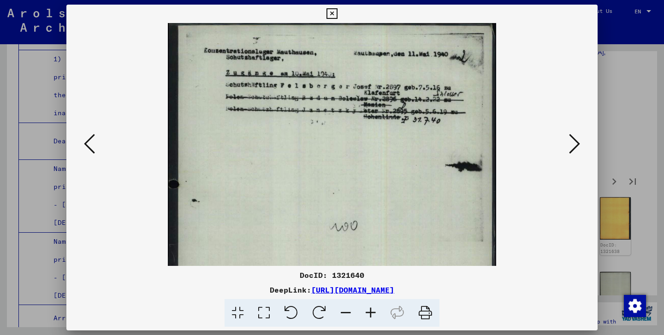
click at [374, 312] on icon at bounding box center [370, 313] width 25 height 28
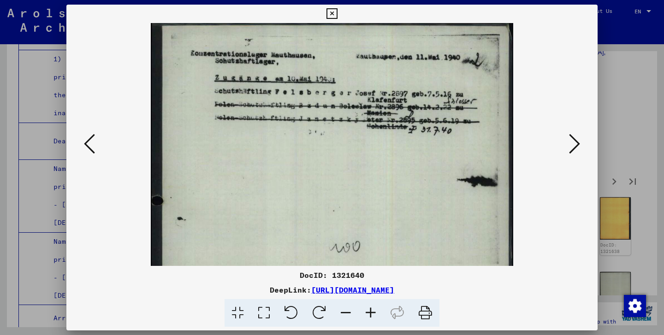
click at [374, 312] on icon at bounding box center [370, 313] width 25 height 28
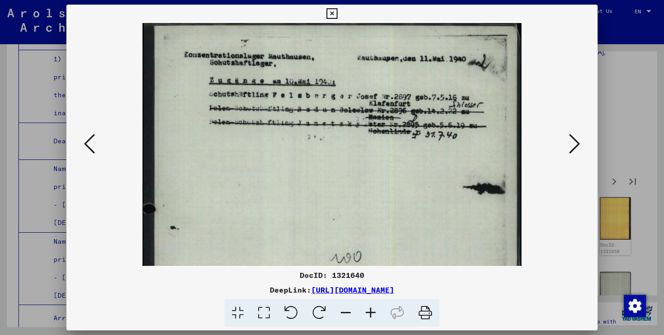
click at [574, 140] on icon at bounding box center [574, 144] width 11 height 22
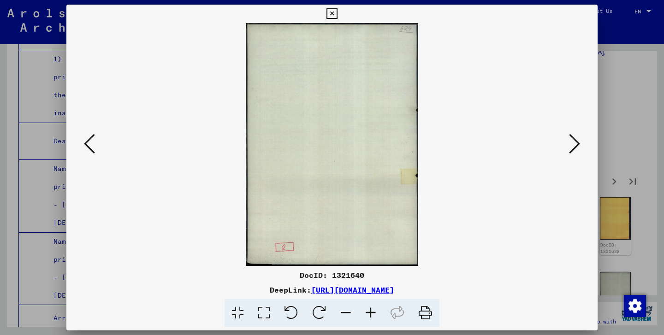
click at [574, 140] on icon at bounding box center [574, 144] width 11 height 22
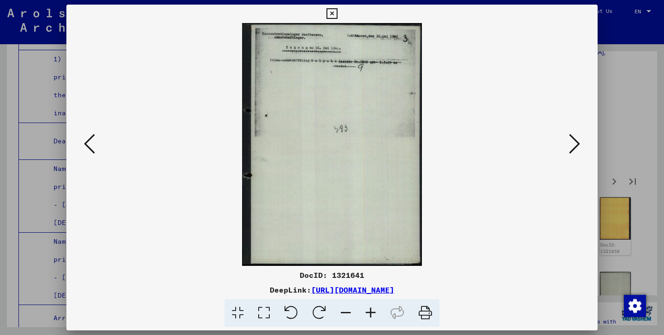
click at [372, 313] on icon at bounding box center [370, 313] width 25 height 28
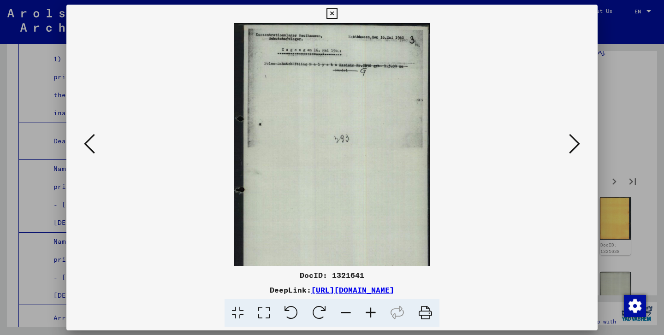
click at [372, 313] on icon at bounding box center [370, 313] width 25 height 28
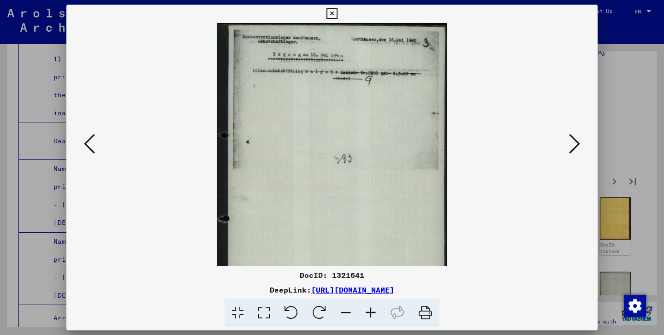
click at [372, 313] on icon at bounding box center [370, 313] width 25 height 28
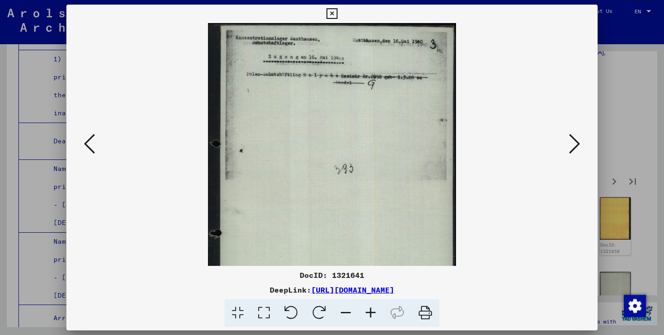
click at [372, 313] on icon at bounding box center [370, 313] width 25 height 28
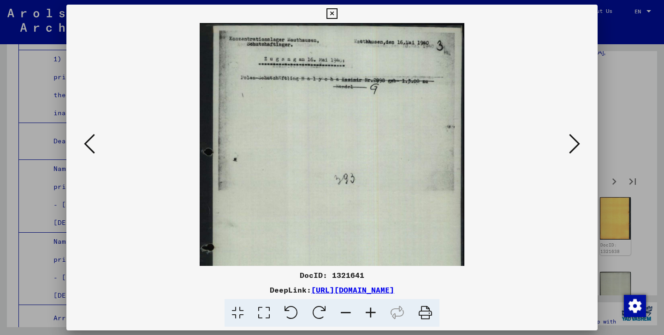
click at [372, 313] on icon at bounding box center [370, 313] width 25 height 28
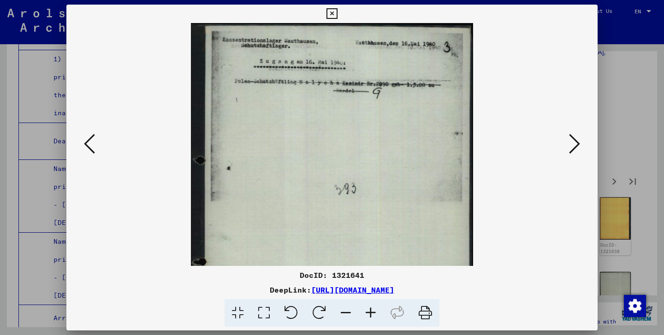
click at [372, 313] on icon at bounding box center [370, 313] width 25 height 28
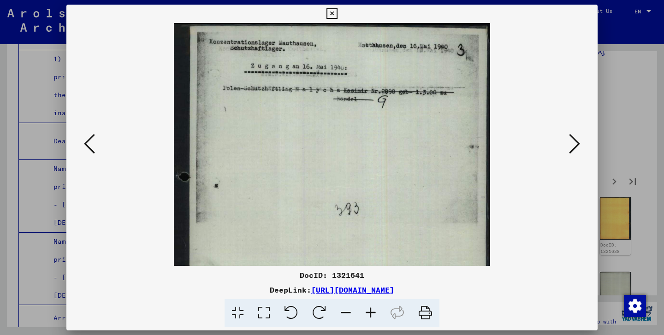
click at [372, 313] on icon at bounding box center [370, 313] width 25 height 28
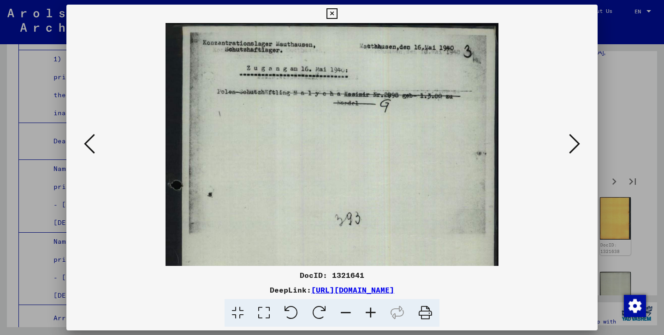
click at [372, 313] on icon at bounding box center [370, 313] width 25 height 28
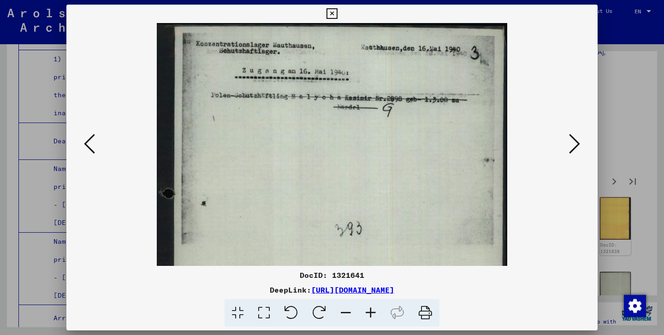
click at [570, 155] on button at bounding box center [575, 144] width 17 height 26
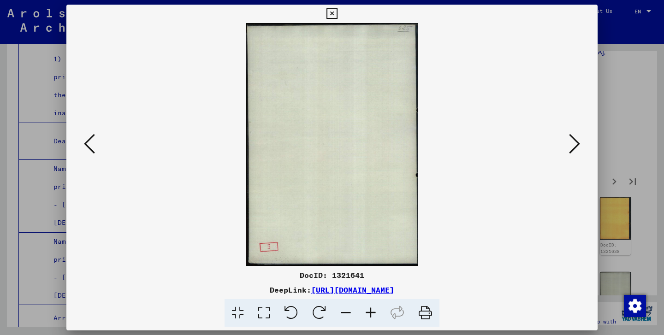
click at [570, 155] on button at bounding box center [575, 144] width 17 height 26
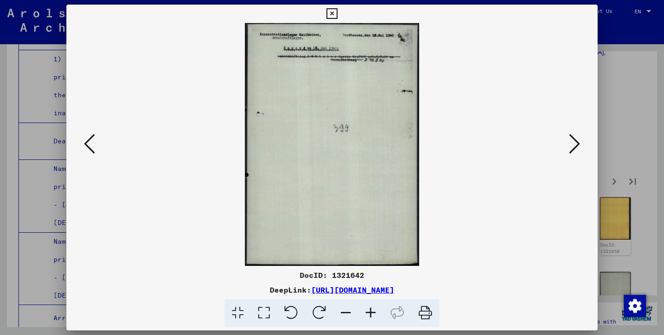
click at [570, 155] on button at bounding box center [575, 144] width 17 height 26
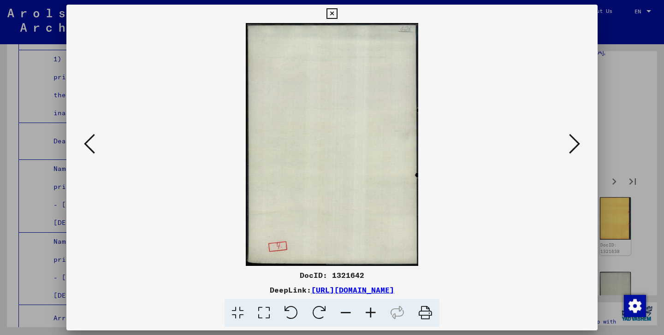
click at [570, 155] on button at bounding box center [575, 144] width 17 height 26
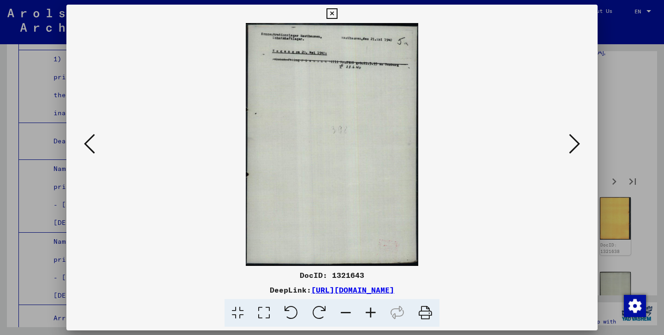
click at [570, 155] on button at bounding box center [575, 144] width 17 height 26
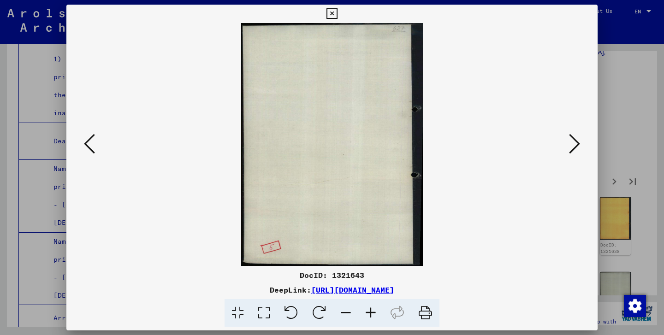
click at [570, 155] on button at bounding box center [575, 144] width 17 height 26
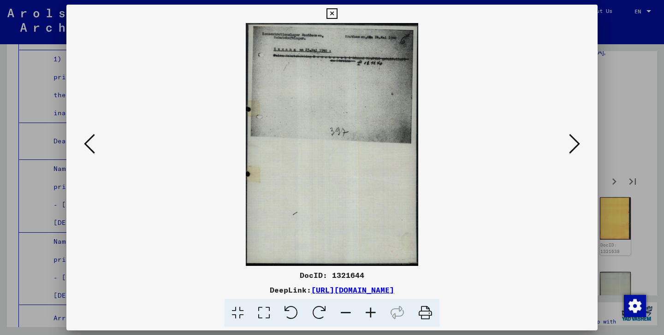
click at [371, 309] on icon at bounding box center [370, 313] width 25 height 28
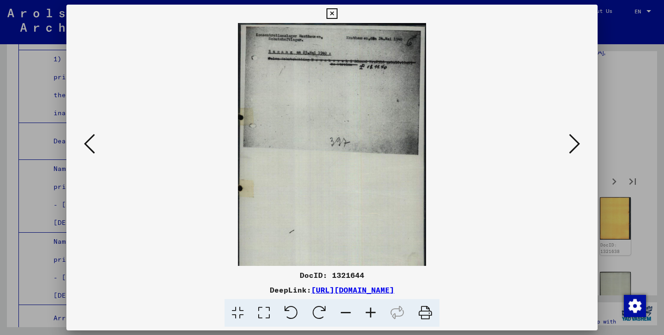
click at [371, 309] on icon at bounding box center [370, 313] width 25 height 28
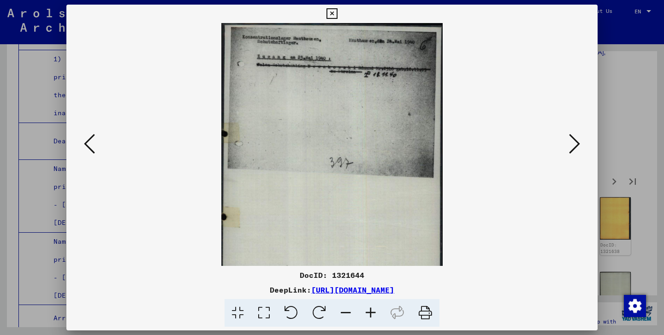
click at [371, 309] on icon at bounding box center [370, 313] width 25 height 28
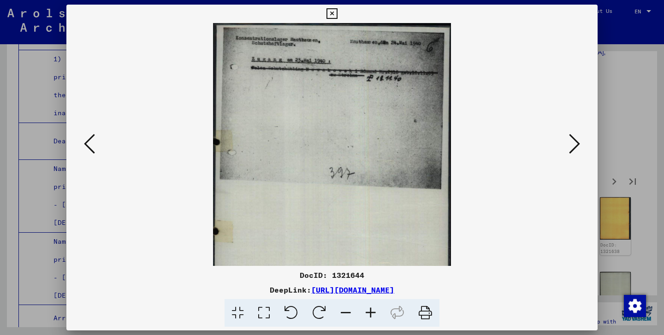
click at [371, 309] on icon at bounding box center [370, 313] width 25 height 28
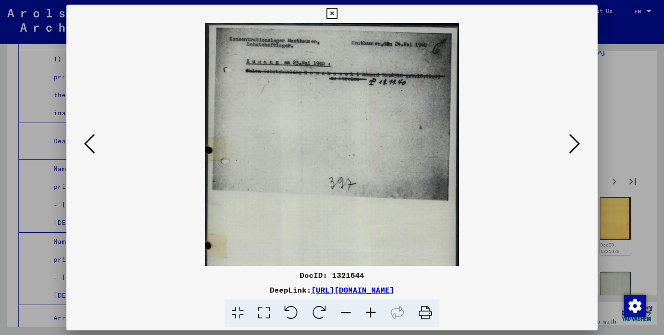
click at [371, 309] on icon at bounding box center [370, 313] width 25 height 28
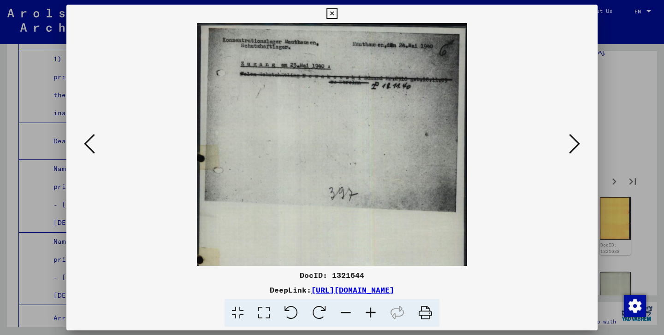
click at [371, 309] on icon at bounding box center [370, 313] width 25 height 28
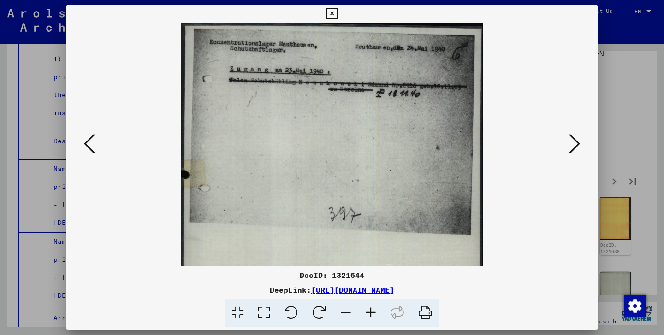
click at [371, 309] on icon at bounding box center [370, 313] width 25 height 28
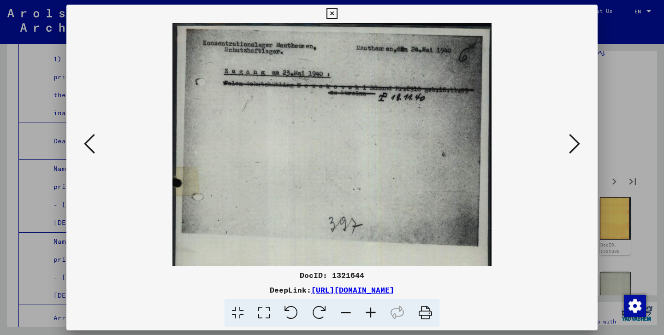
click at [371, 309] on icon at bounding box center [370, 313] width 25 height 28
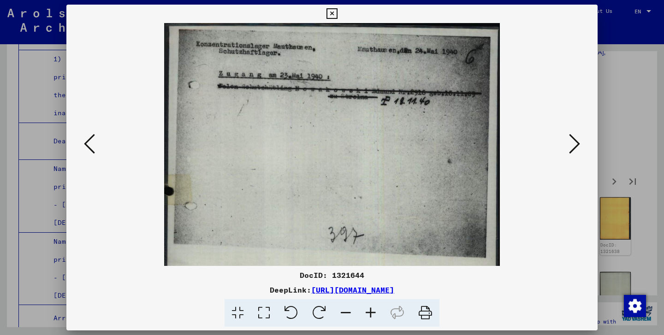
click at [371, 309] on icon at bounding box center [370, 313] width 25 height 28
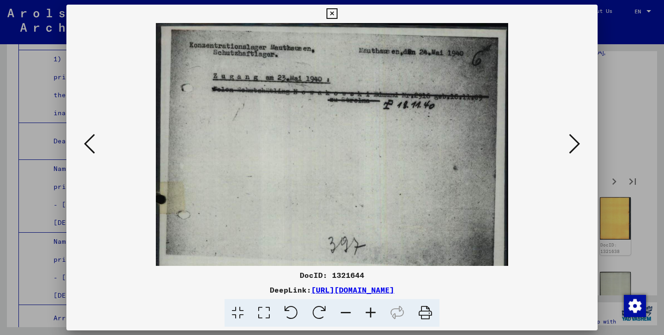
click at [371, 309] on icon at bounding box center [370, 313] width 25 height 28
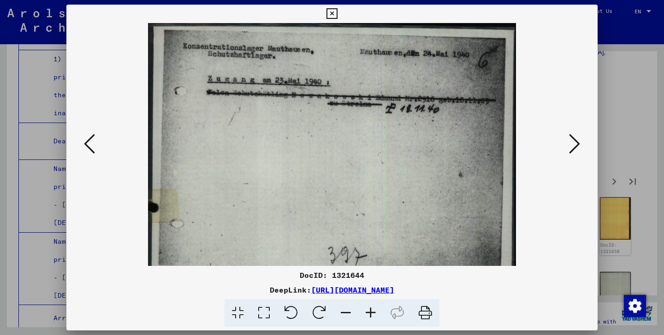
click at [583, 155] on div at bounding box center [331, 144] width 531 height 243
click at [577, 147] on icon at bounding box center [574, 144] width 11 height 22
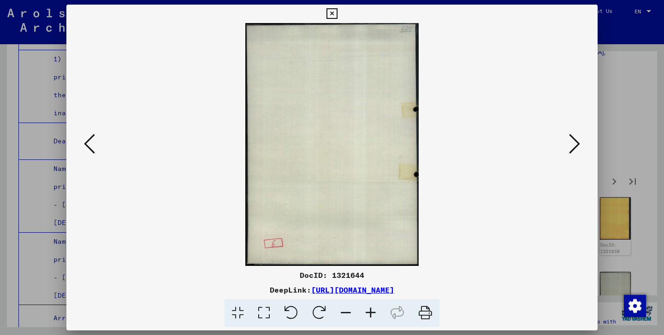
click at [577, 147] on icon at bounding box center [574, 144] width 11 height 22
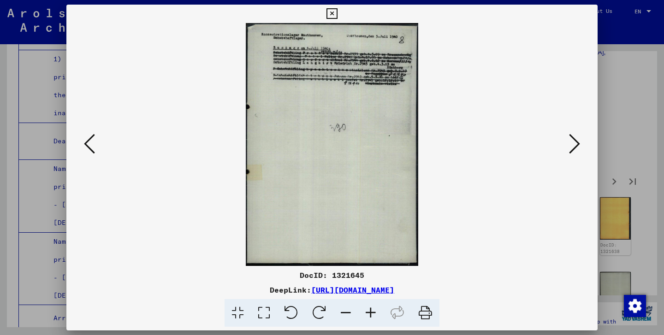
click at [370, 312] on icon at bounding box center [370, 313] width 25 height 28
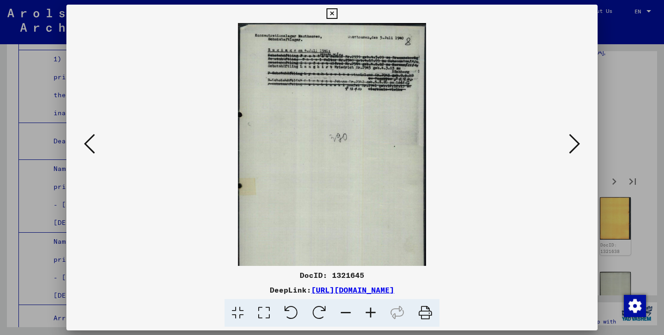
click at [370, 312] on icon at bounding box center [370, 313] width 25 height 28
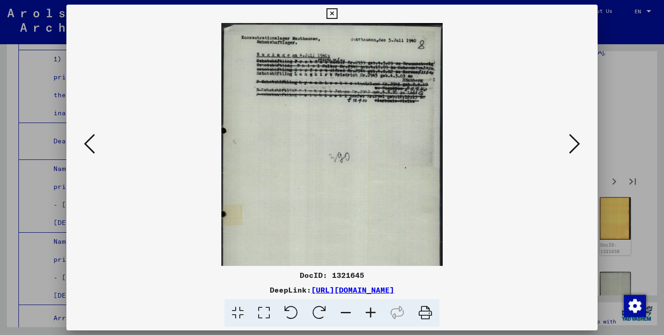
click at [370, 312] on icon at bounding box center [370, 313] width 25 height 28
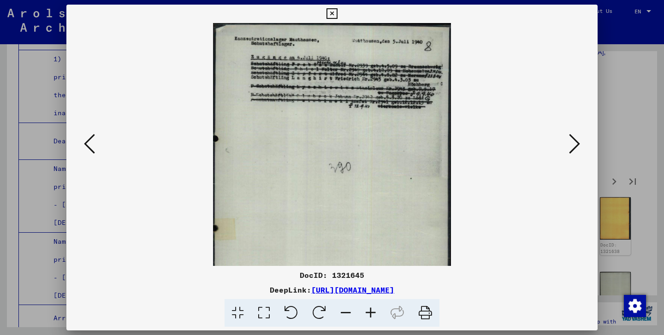
click at [370, 312] on icon at bounding box center [370, 313] width 25 height 28
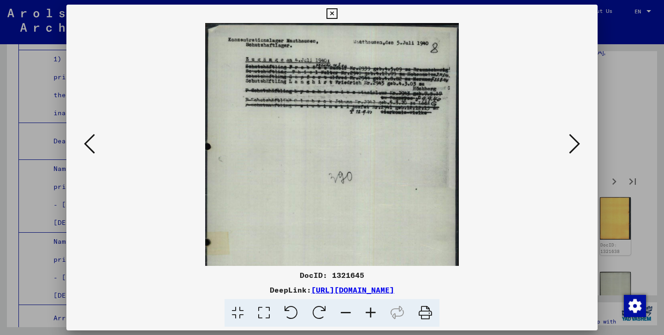
click at [370, 312] on icon at bounding box center [370, 313] width 25 height 28
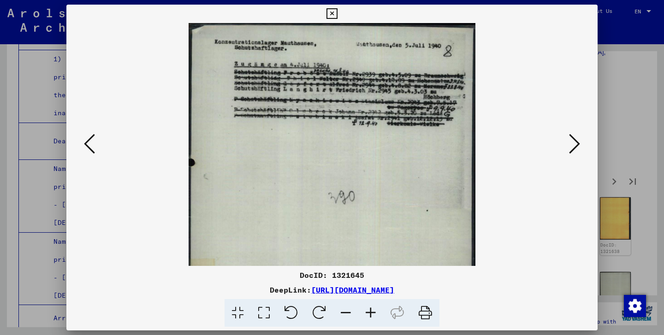
click at [370, 312] on icon at bounding box center [370, 313] width 25 height 28
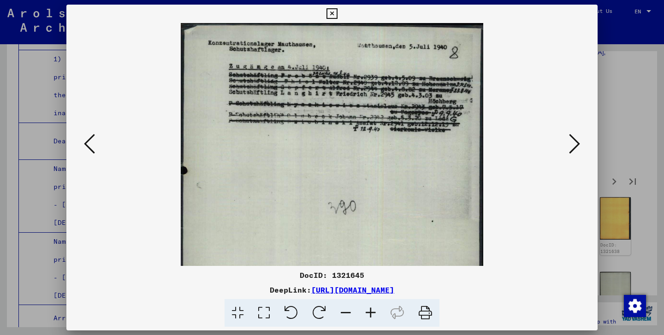
click at [370, 312] on icon at bounding box center [370, 313] width 25 height 28
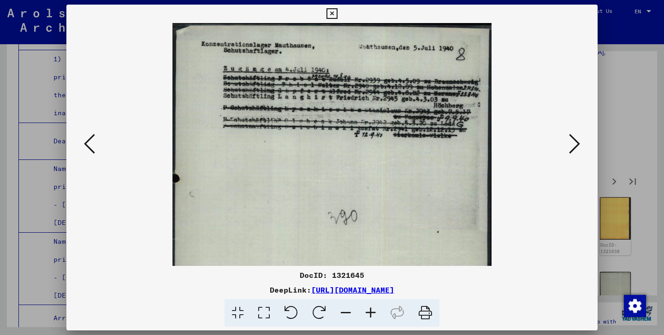
click at [370, 312] on icon at bounding box center [370, 313] width 25 height 28
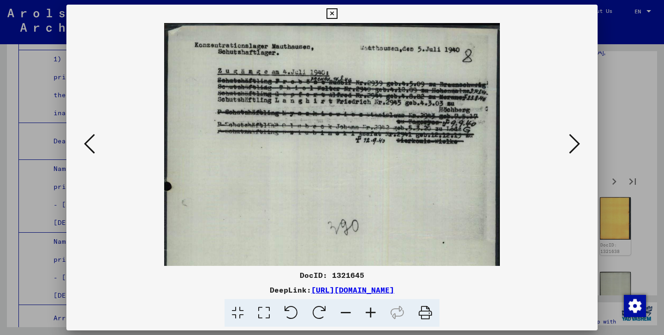
click at [370, 312] on icon at bounding box center [370, 313] width 25 height 28
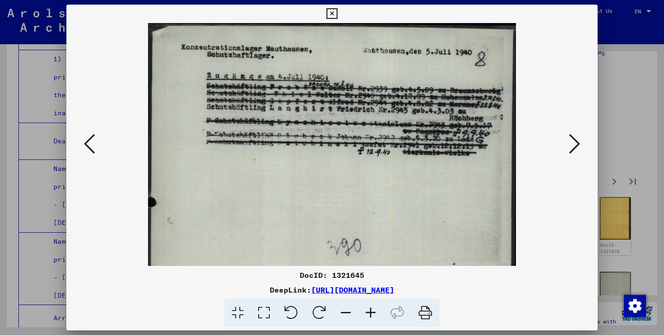
click at [370, 312] on icon at bounding box center [370, 313] width 25 height 28
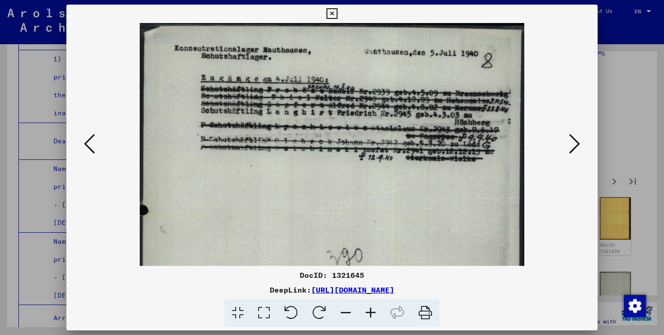
click at [370, 312] on icon at bounding box center [370, 313] width 25 height 28
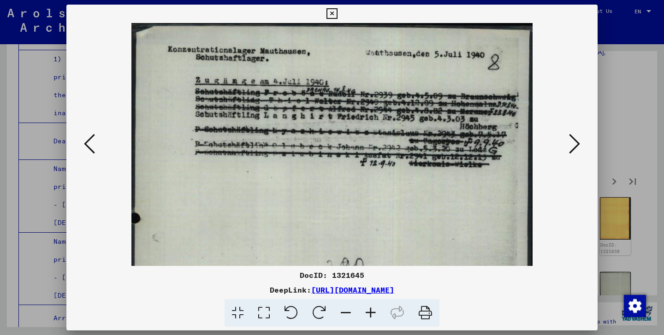
click at [370, 312] on icon at bounding box center [370, 313] width 25 height 28
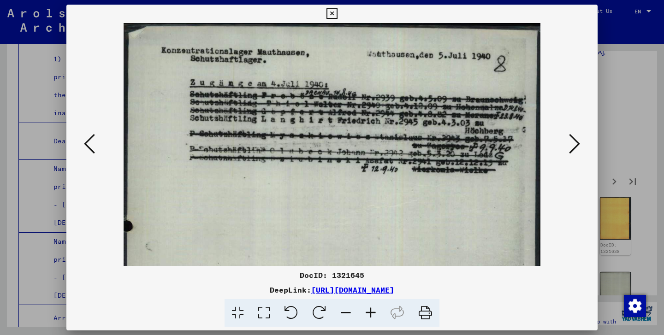
click at [576, 149] on icon at bounding box center [574, 144] width 11 height 22
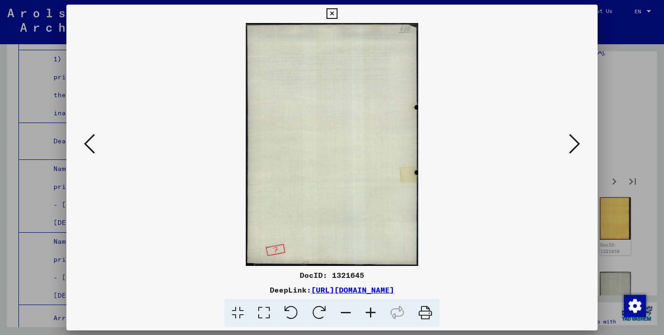
click at [576, 149] on icon at bounding box center [574, 144] width 11 height 22
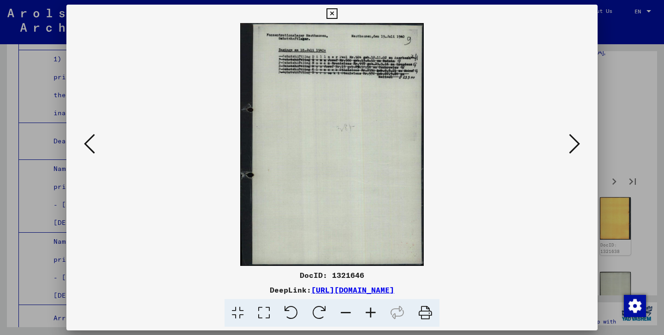
click at [372, 319] on icon at bounding box center [370, 313] width 25 height 28
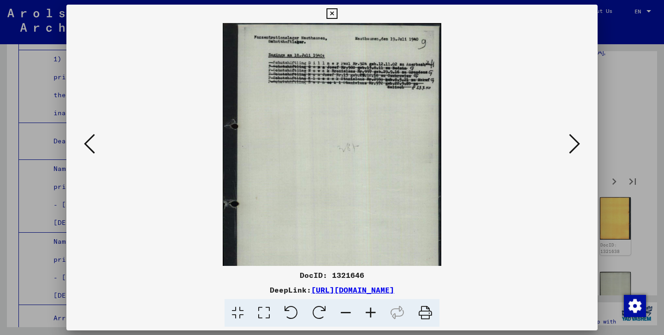
click at [372, 319] on icon at bounding box center [370, 313] width 25 height 28
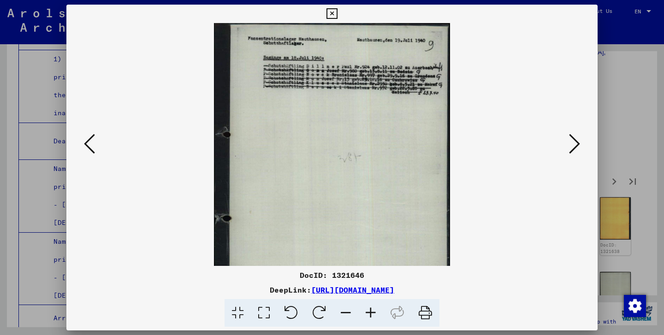
click at [372, 319] on icon at bounding box center [370, 313] width 25 height 28
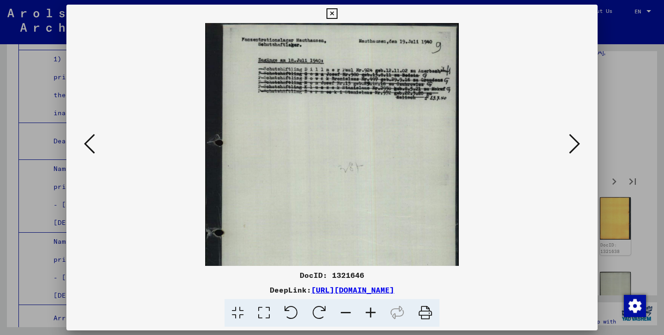
click at [372, 319] on icon at bounding box center [370, 313] width 25 height 28
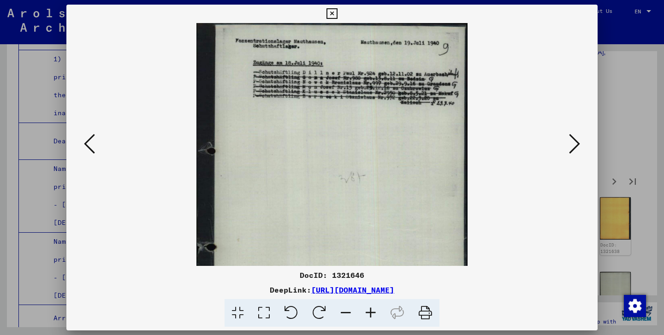
click at [372, 319] on icon at bounding box center [370, 313] width 25 height 28
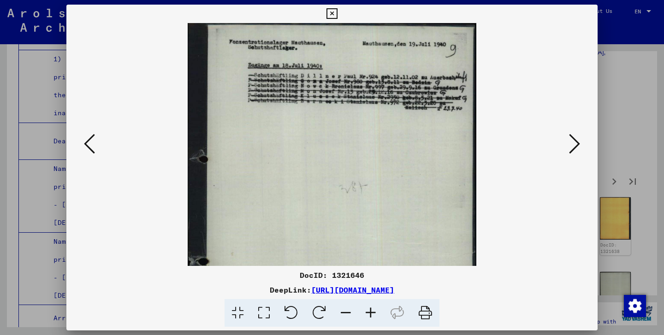
click at [372, 319] on icon at bounding box center [370, 313] width 25 height 28
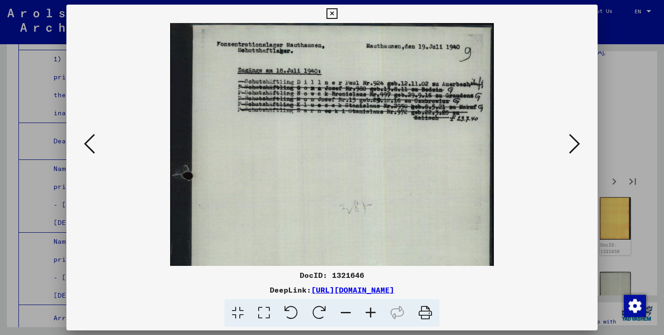
click at [372, 319] on icon at bounding box center [370, 313] width 25 height 28
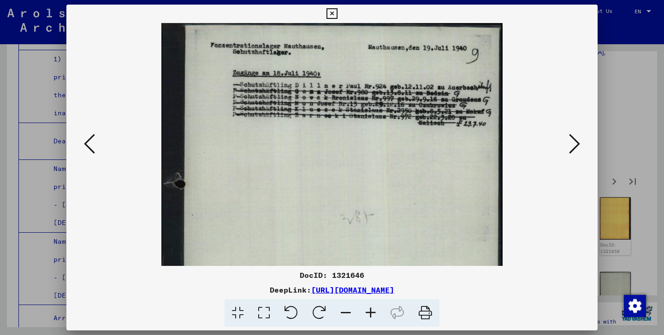
click at [372, 319] on icon at bounding box center [370, 313] width 25 height 28
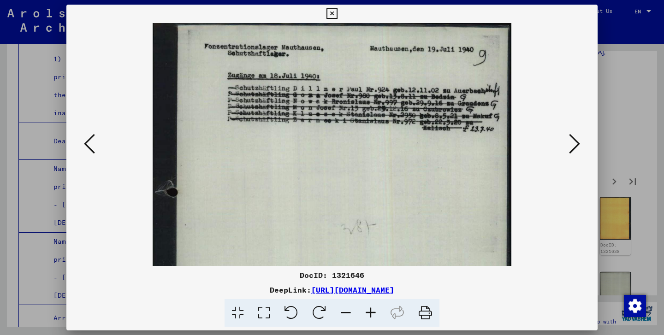
click at [372, 319] on icon at bounding box center [370, 313] width 25 height 28
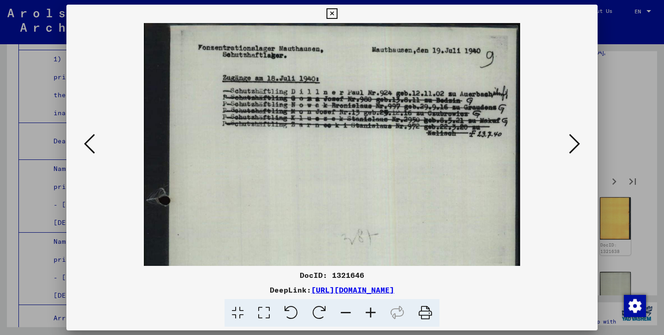
click at [372, 319] on icon at bounding box center [370, 313] width 25 height 28
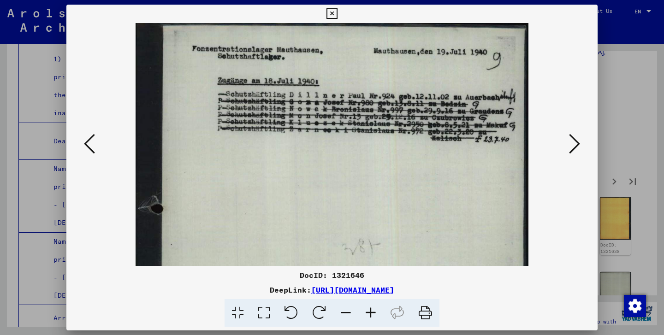
click at [372, 319] on icon at bounding box center [370, 313] width 25 height 28
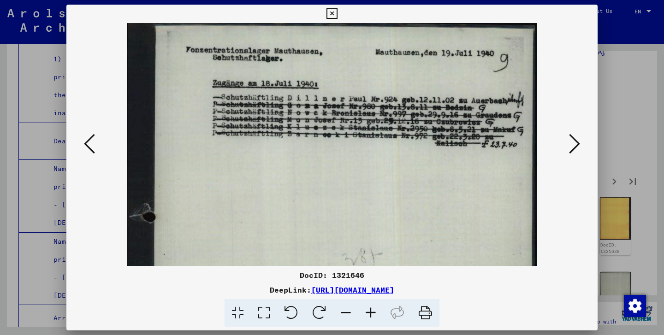
click at [372, 319] on icon at bounding box center [370, 313] width 25 height 28
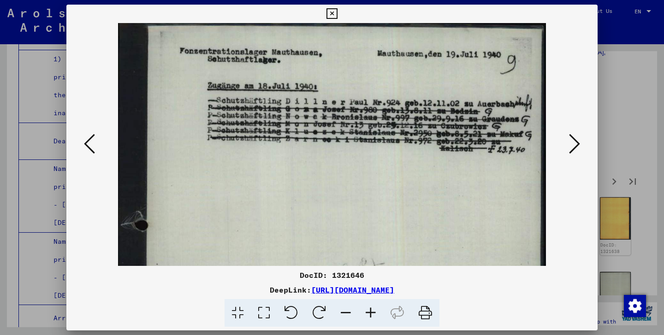
click at [574, 147] on icon at bounding box center [574, 144] width 11 height 22
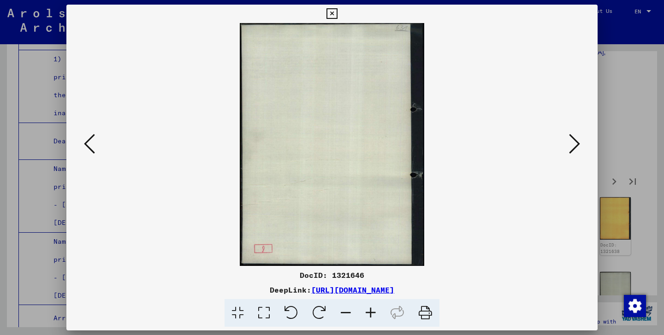
click at [577, 144] on icon at bounding box center [574, 144] width 11 height 22
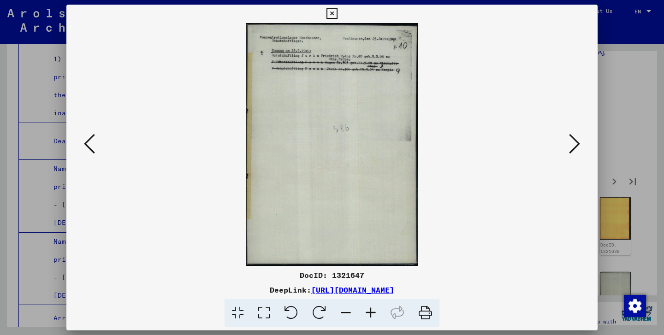
click at [577, 144] on icon at bounding box center [574, 144] width 11 height 22
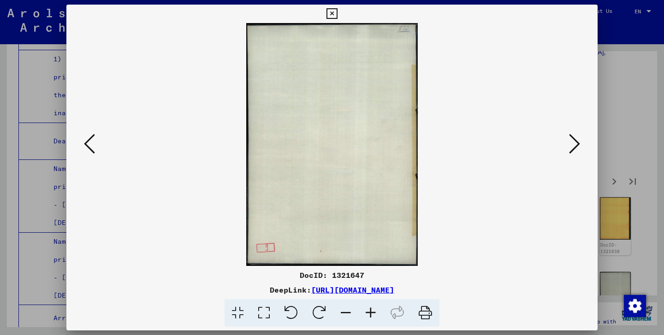
click at [577, 144] on icon at bounding box center [574, 144] width 11 height 22
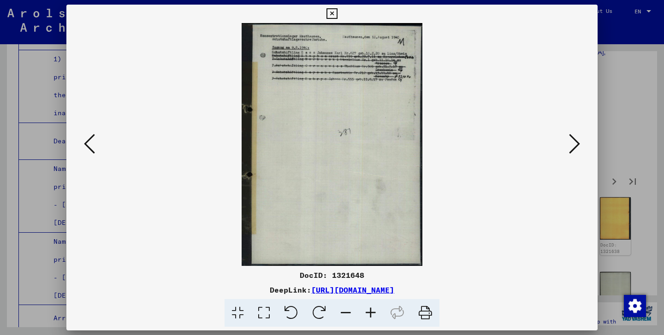
click at [374, 312] on icon at bounding box center [370, 313] width 25 height 28
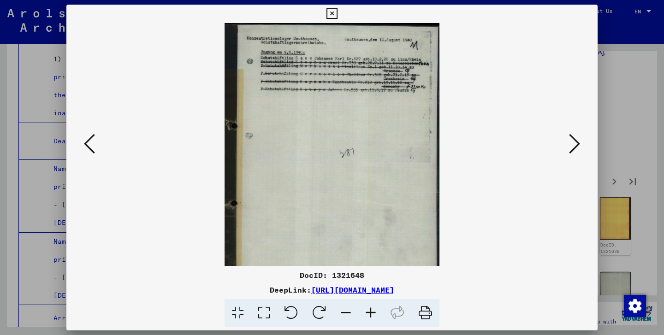
click at [374, 312] on icon at bounding box center [370, 313] width 25 height 28
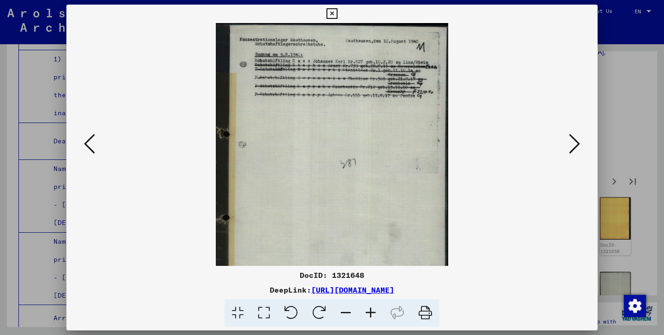
click at [374, 312] on icon at bounding box center [370, 313] width 25 height 28
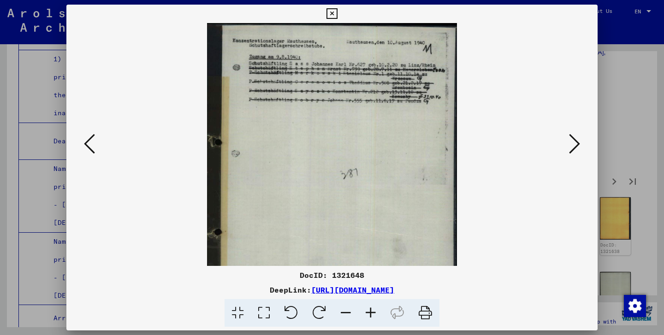
click at [374, 312] on icon at bounding box center [370, 313] width 25 height 28
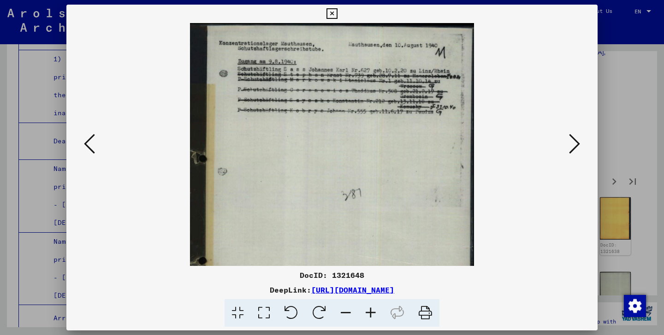
click at [374, 312] on icon at bounding box center [370, 313] width 25 height 28
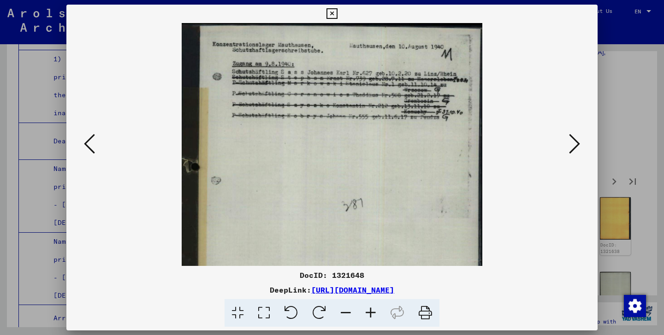
click at [374, 312] on icon at bounding box center [370, 313] width 25 height 28
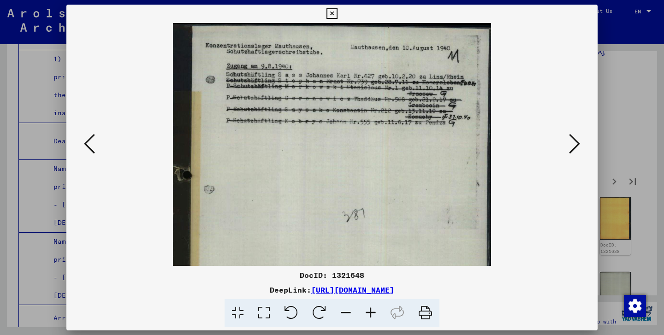
click at [374, 312] on icon at bounding box center [370, 313] width 25 height 28
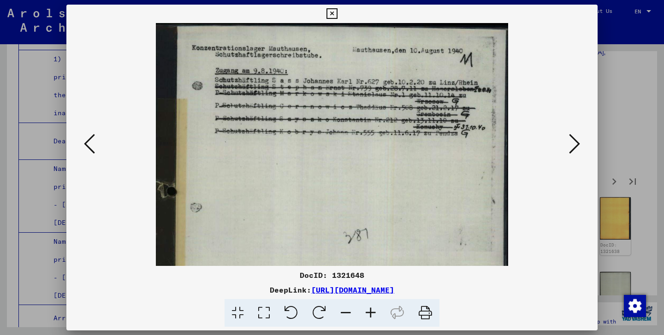
click at [374, 312] on icon at bounding box center [370, 313] width 25 height 28
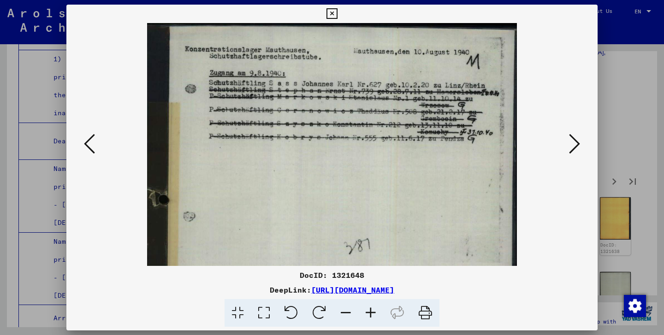
click at [374, 312] on icon at bounding box center [370, 313] width 25 height 28
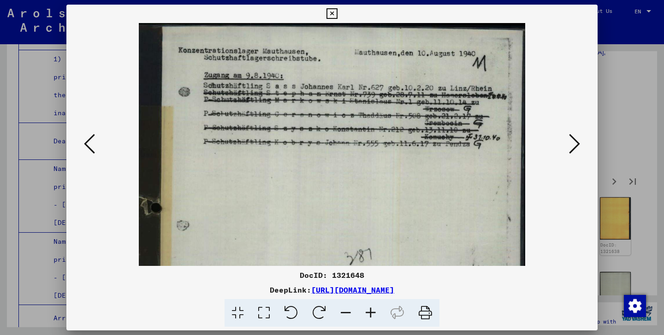
click at [573, 148] on icon at bounding box center [574, 144] width 11 height 22
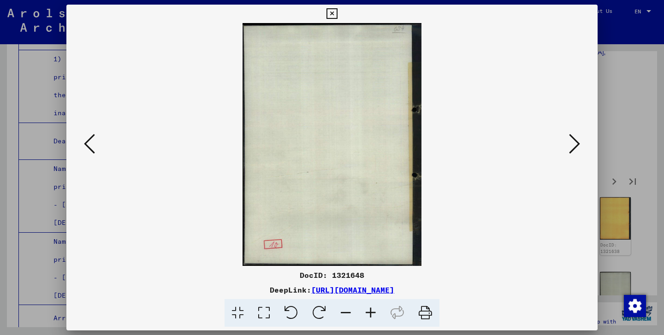
click at [573, 148] on icon at bounding box center [574, 144] width 11 height 22
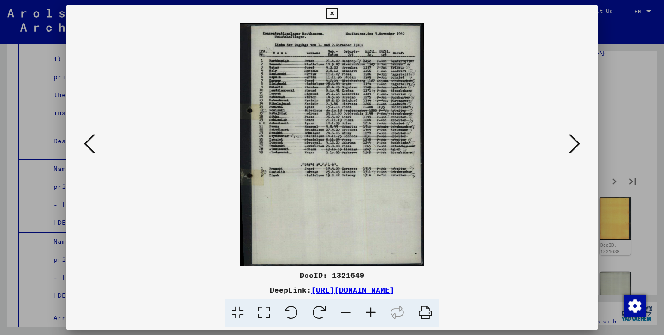
click at [366, 316] on icon at bounding box center [370, 313] width 25 height 28
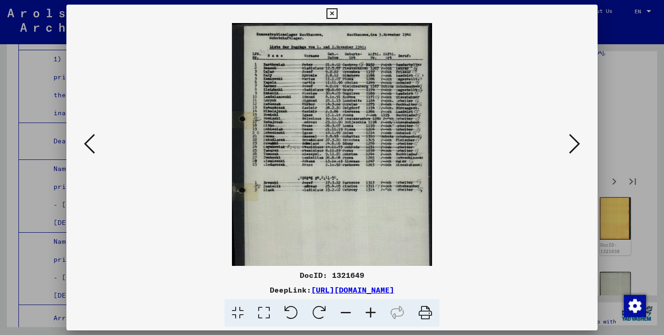
click at [366, 316] on icon at bounding box center [370, 313] width 25 height 28
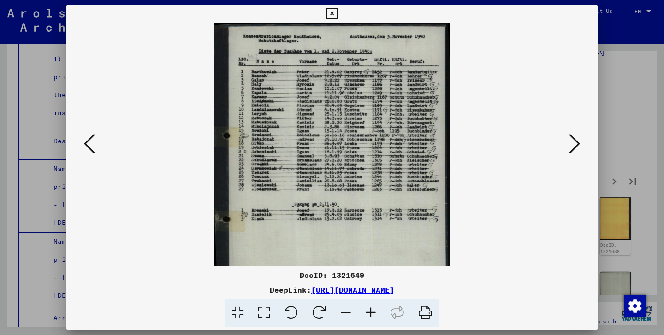
click at [366, 316] on icon at bounding box center [370, 313] width 25 height 28
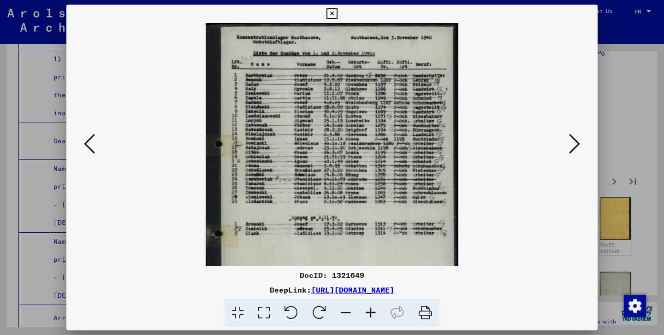
click at [366, 316] on icon at bounding box center [370, 313] width 25 height 28
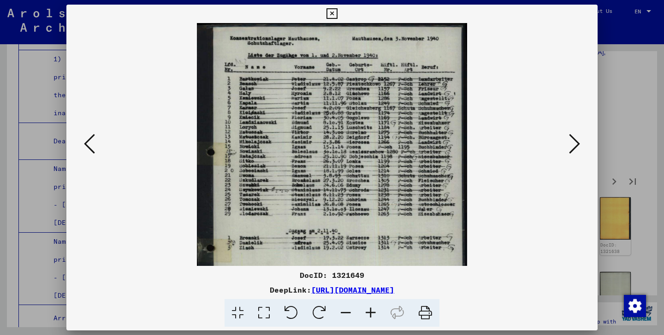
click at [366, 316] on icon at bounding box center [370, 313] width 25 height 28
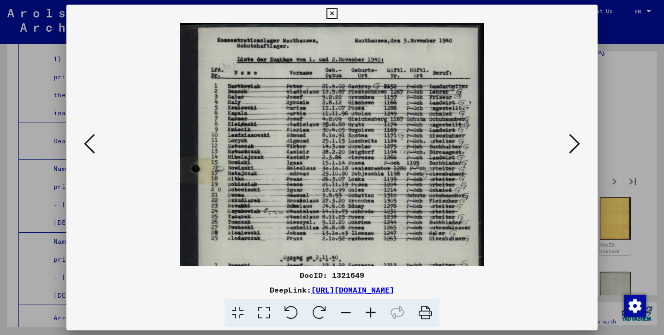
click at [366, 316] on icon at bounding box center [370, 313] width 25 height 28
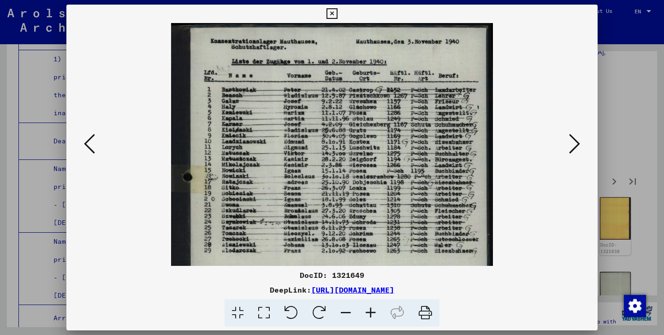
click at [572, 143] on icon at bounding box center [574, 144] width 11 height 22
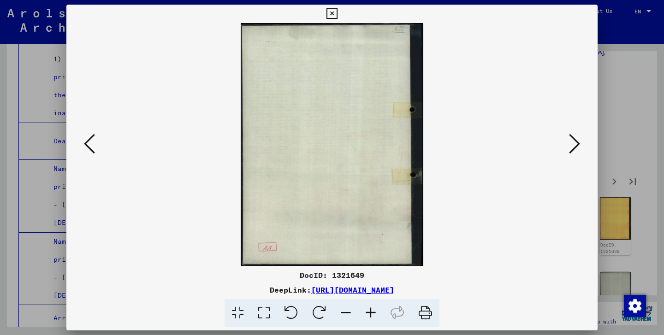
click at [572, 143] on icon at bounding box center [574, 144] width 11 height 22
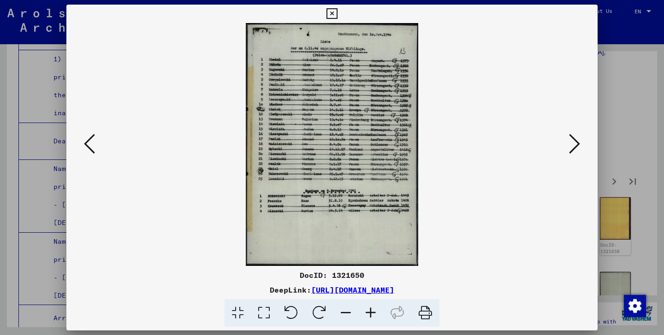
click at [576, 142] on icon at bounding box center [574, 144] width 11 height 22
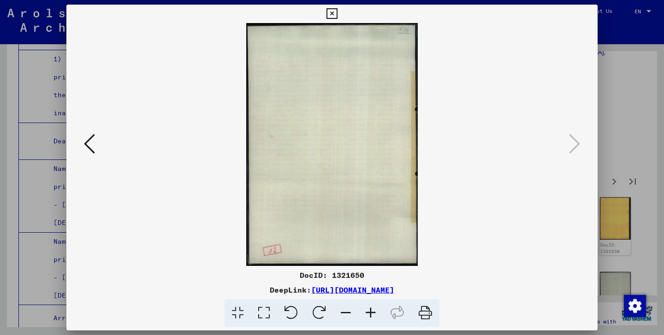
click at [337, 14] on icon at bounding box center [332, 13] width 11 height 11
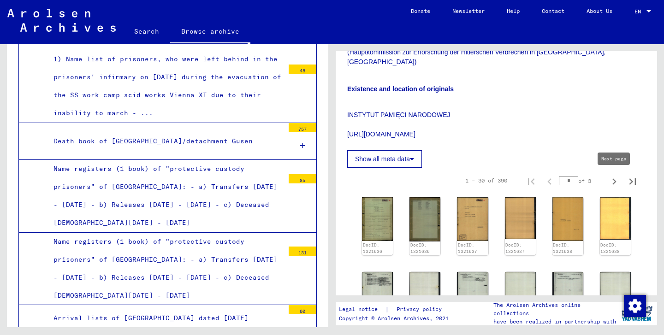
click at [614, 182] on icon "Next page" at bounding box center [615, 182] width 4 height 6
type input "*"
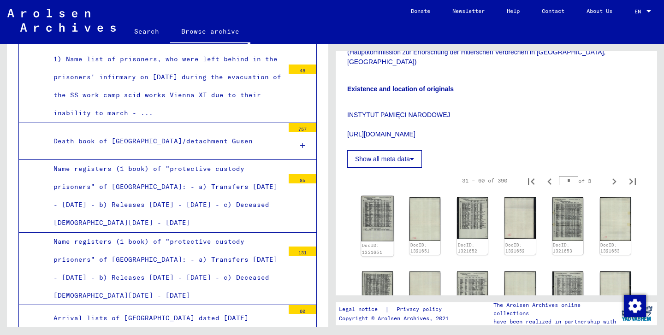
click at [383, 223] on img at bounding box center [377, 219] width 33 height 46
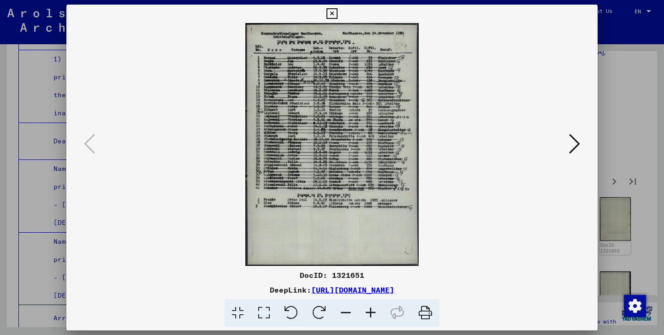
click at [371, 311] on icon at bounding box center [370, 313] width 25 height 28
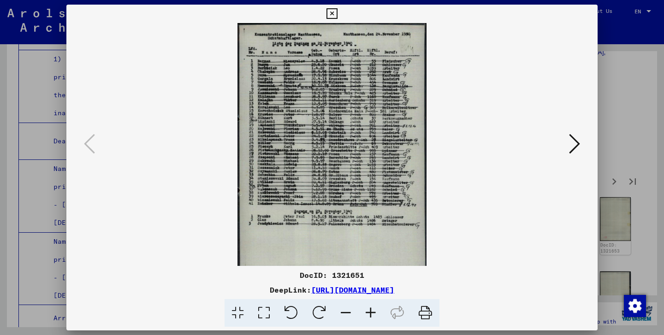
click at [371, 311] on icon at bounding box center [370, 313] width 25 height 28
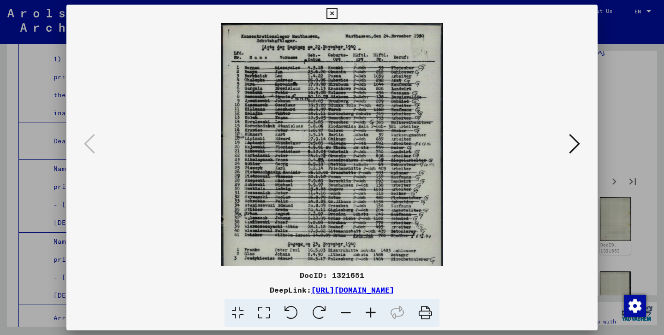
click at [371, 311] on icon at bounding box center [370, 313] width 25 height 28
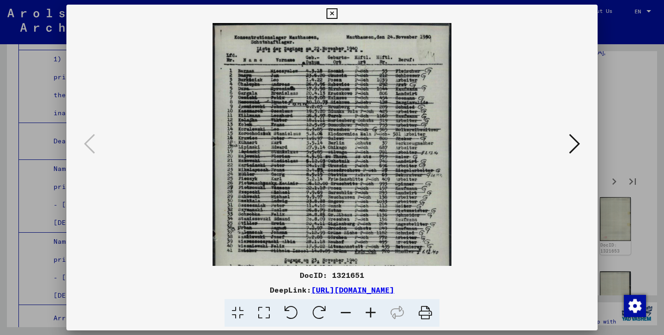
click at [371, 311] on icon at bounding box center [370, 313] width 25 height 28
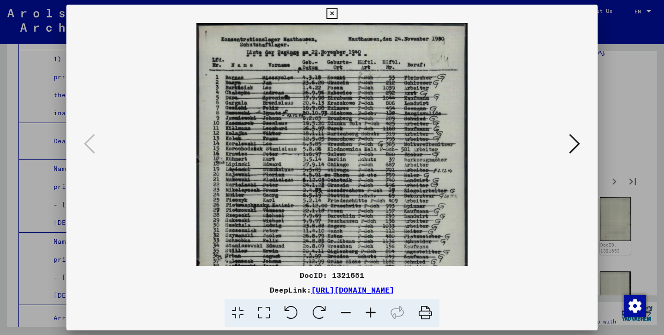
click at [371, 311] on icon at bounding box center [370, 313] width 25 height 28
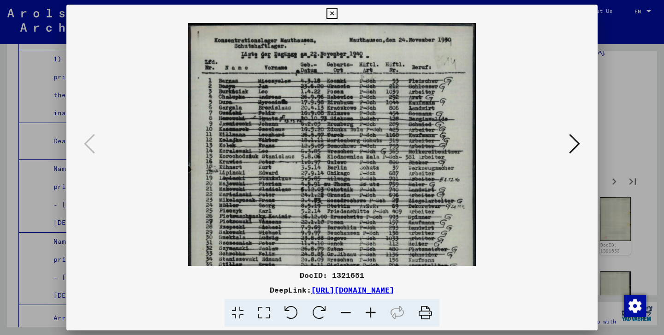
click at [371, 311] on icon at bounding box center [370, 313] width 25 height 28
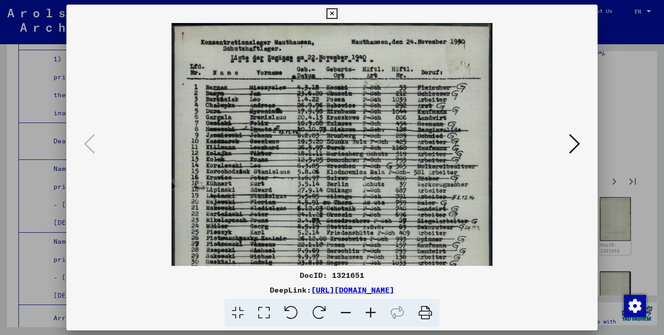
click at [371, 311] on icon at bounding box center [370, 313] width 25 height 28
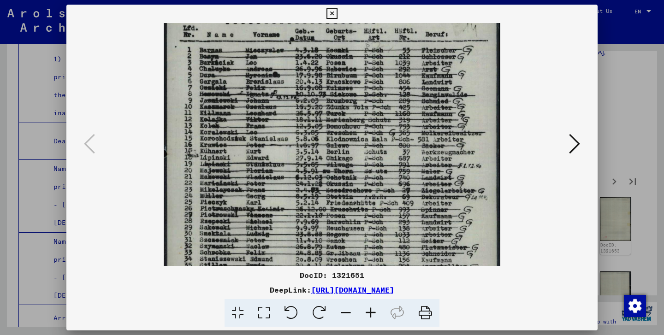
scroll to position [94, 0]
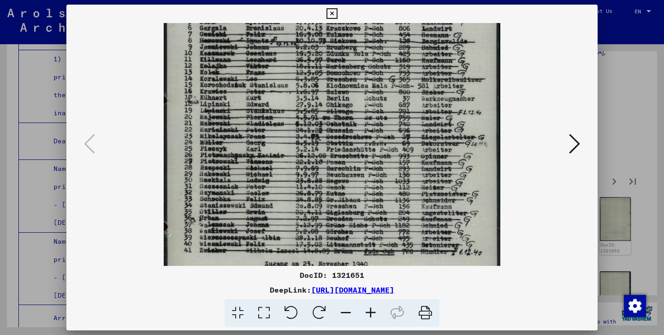
drag, startPoint x: 364, startPoint y: 197, endPoint x: 366, endPoint y: 103, distance: 94.1
click at [366, 103] on img at bounding box center [332, 166] width 337 height 474
click at [577, 142] on icon at bounding box center [574, 144] width 11 height 22
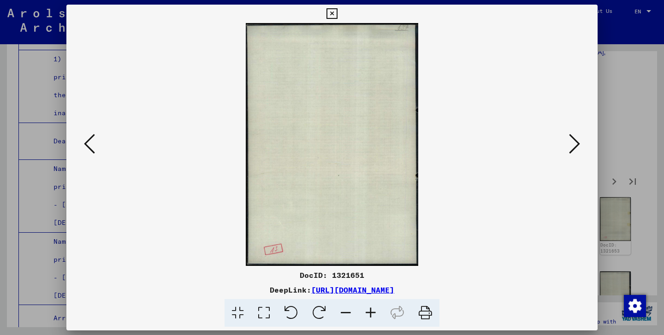
scroll to position [0, 0]
click at [577, 142] on icon at bounding box center [574, 144] width 11 height 22
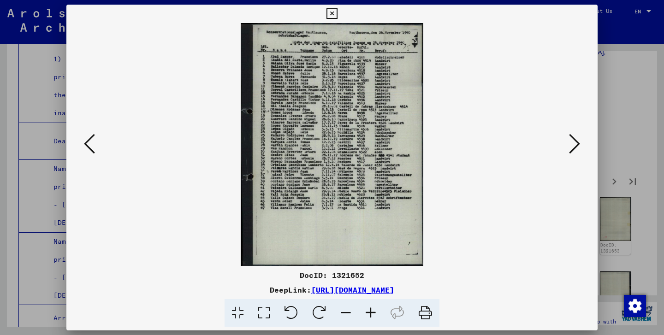
click at [371, 313] on icon at bounding box center [370, 313] width 25 height 28
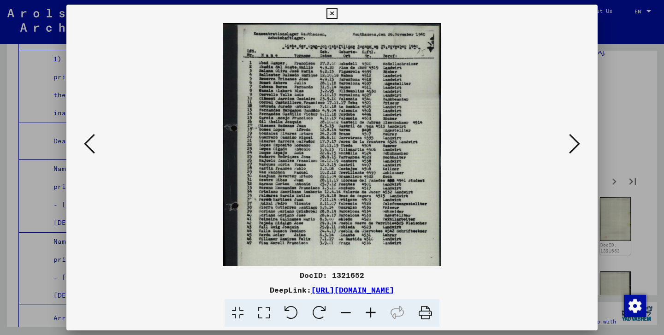
click at [371, 313] on icon at bounding box center [370, 313] width 25 height 28
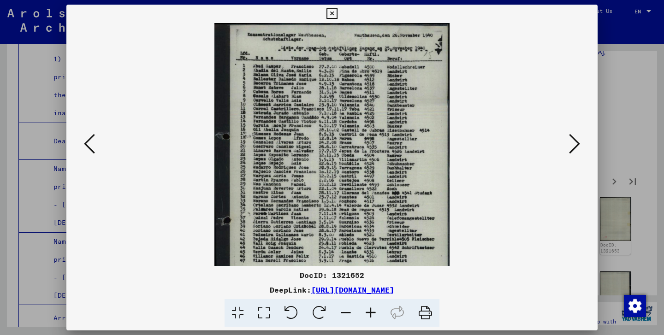
click at [371, 313] on icon at bounding box center [370, 313] width 25 height 28
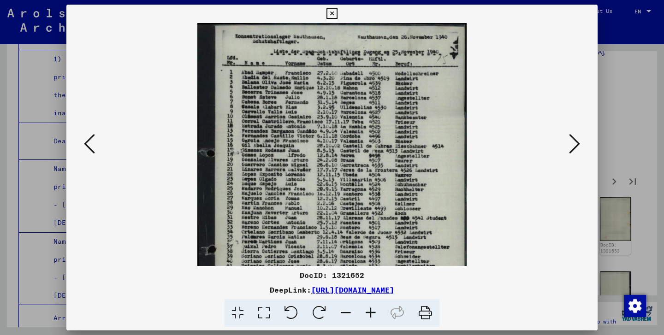
click at [371, 313] on icon at bounding box center [370, 313] width 25 height 28
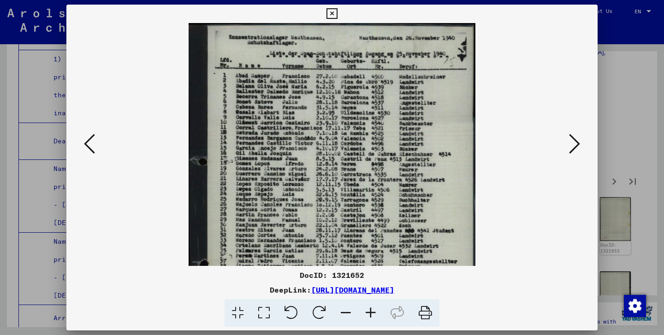
click at [371, 313] on icon at bounding box center [370, 313] width 25 height 28
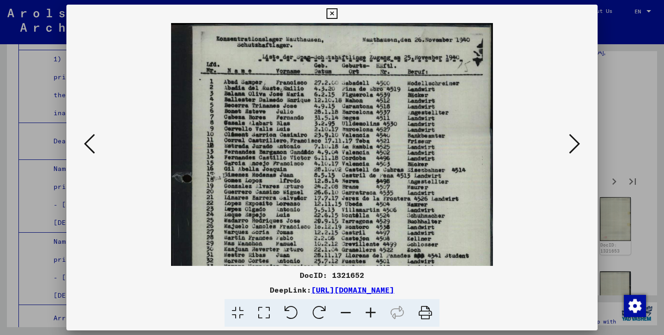
click at [371, 313] on icon at bounding box center [370, 313] width 25 height 28
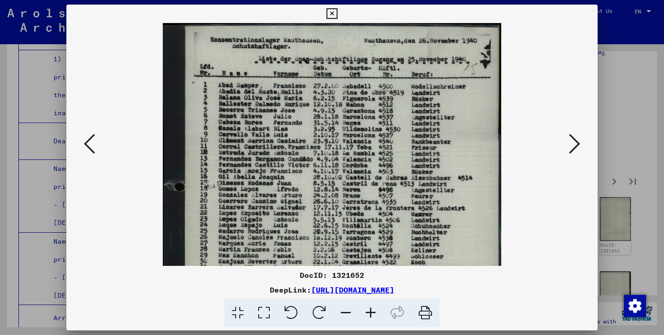
click at [371, 313] on icon at bounding box center [370, 313] width 25 height 28
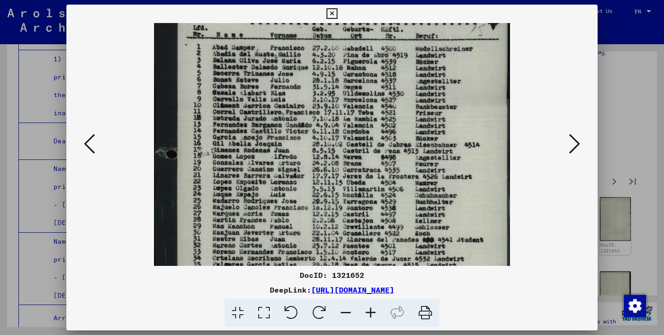
scroll to position [90, 0]
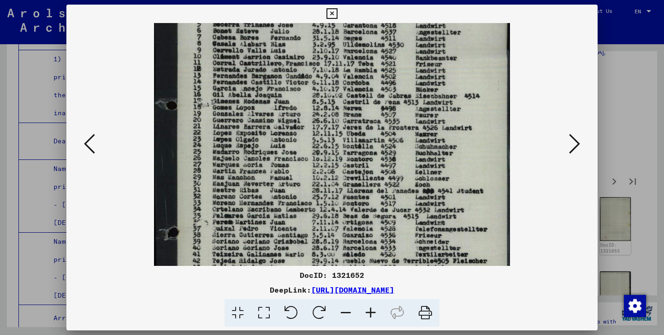
drag, startPoint x: 380, startPoint y: 167, endPoint x: 393, endPoint y: 78, distance: 90.8
click at [393, 78] on img at bounding box center [332, 170] width 357 height 474
click at [575, 149] on icon at bounding box center [574, 144] width 11 height 22
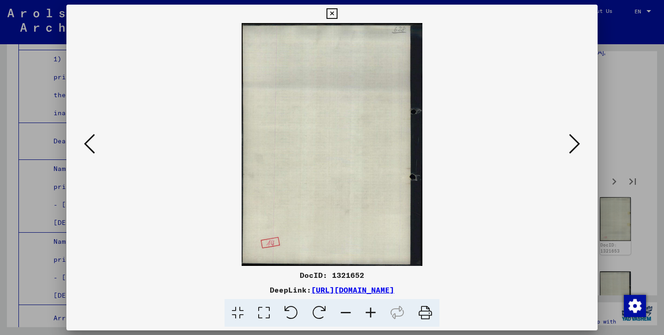
click at [575, 149] on icon at bounding box center [574, 144] width 11 height 22
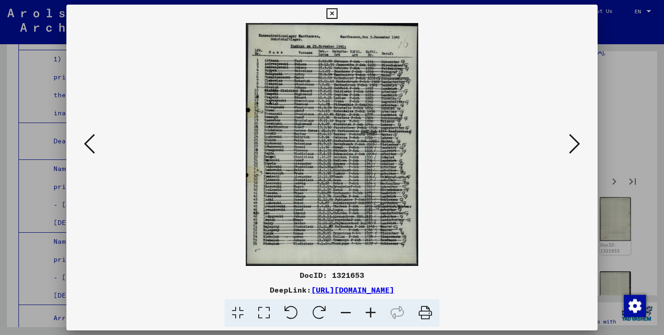
click at [371, 317] on icon at bounding box center [370, 313] width 25 height 28
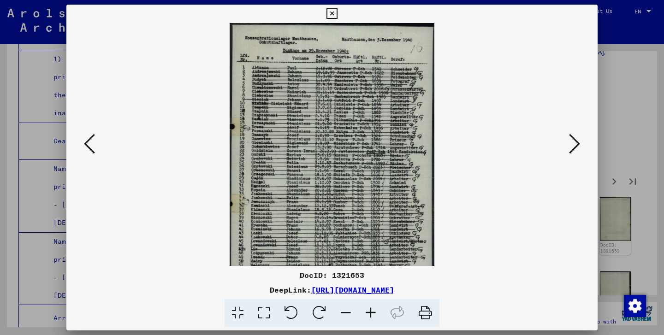
click at [371, 317] on icon at bounding box center [370, 313] width 25 height 28
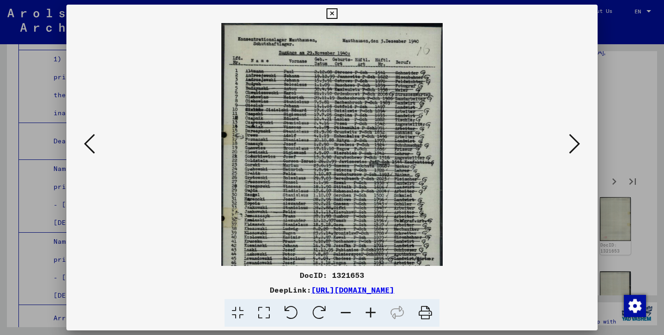
click at [371, 317] on icon at bounding box center [370, 313] width 25 height 28
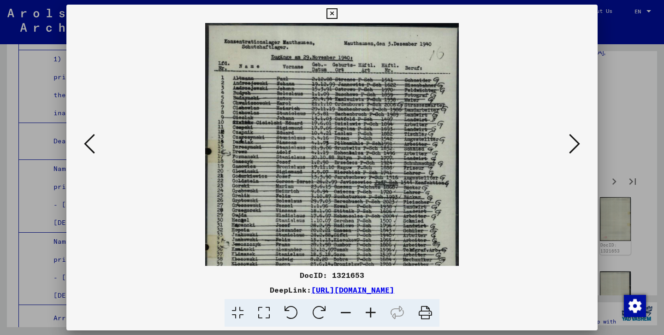
click at [371, 317] on icon at bounding box center [370, 313] width 25 height 28
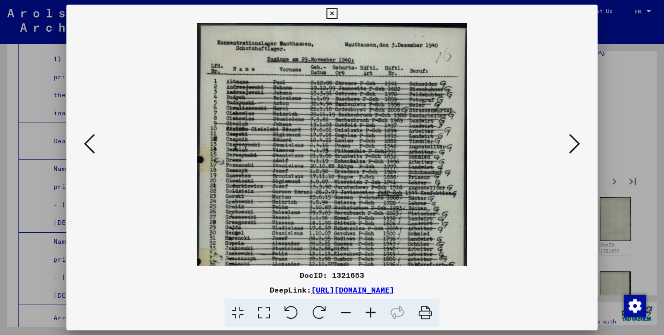
click at [371, 317] on icon at bounding box center [370, 313] width 25 height 28
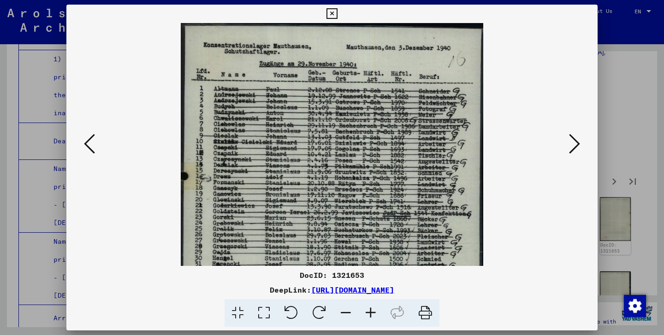
click at [371, 317] on icon at bounding box center [370, 313] width 25 height 28
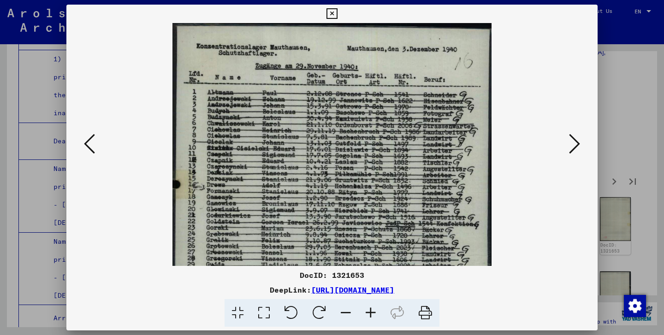
click at [371, 317] on icon at bounding box center [370, 313] width 25 height 28
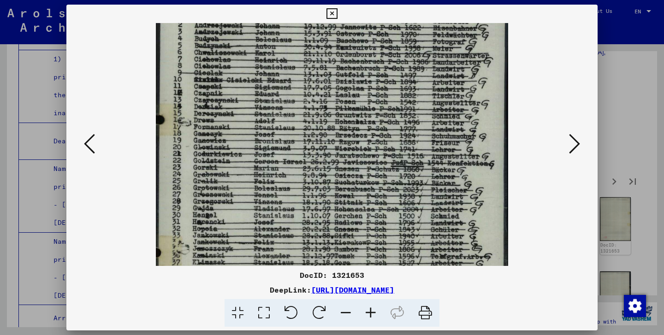
scroll to position [138, 0]
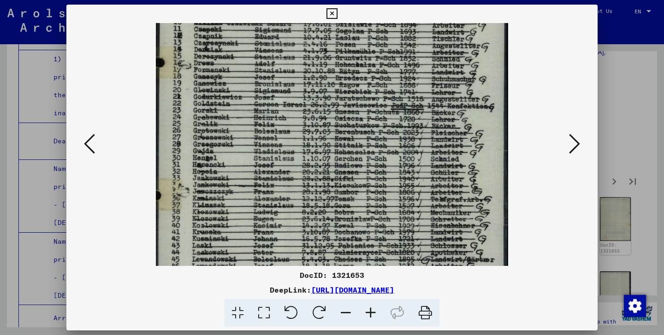
drag, startPoint x: 400, startPoint y: 89, endPoint x: 429, endPoint y: -50, distance: 141.5
click at [429, 0] on html "Search Browse archive Donate Newsletter Help Contact About Us Search Browse arc…" at bounding box center [332, 167] width 664 height 335
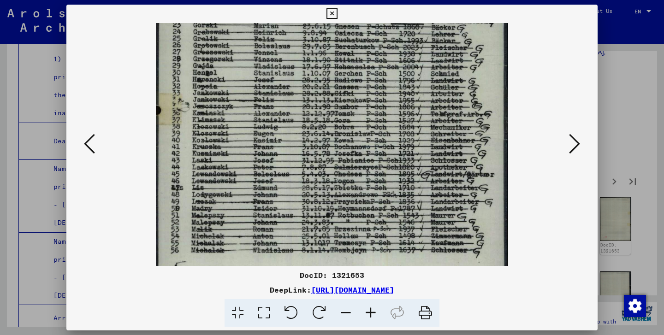
drag, startPoint x: 344, startPoint y: 197, endPoint x: 351, endPoint y: 66, distance: 131.2
click at [351, 66] on img at bounding box center [332, 47] width 352 height 497
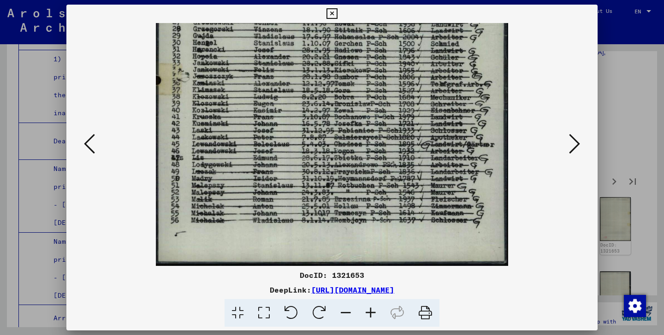
click at [571, 144] on icon at bounding box center [574, 144] width 11 height 22
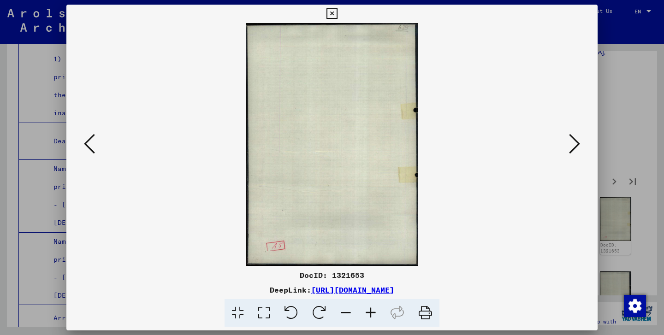
click at [571, 144] on icon at bounding box center [574, 144] width 11 height 22
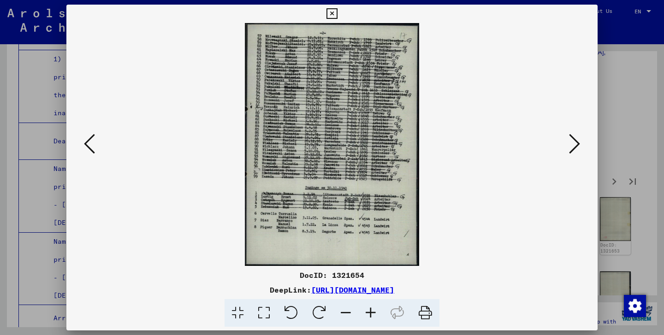
click at [573, 149] on icon at bounding box center [574, 144] width 11 height 22
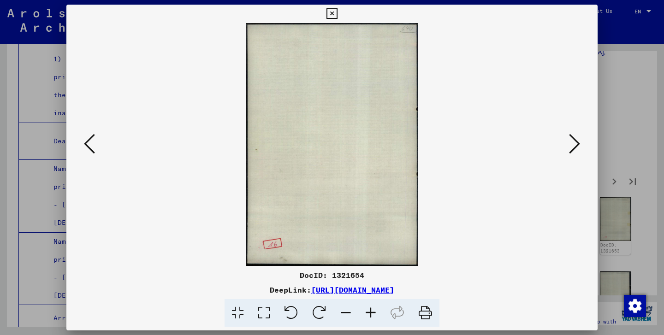
click at [573, 149] on icon at bounding box center [574, 144] width 11 height 22
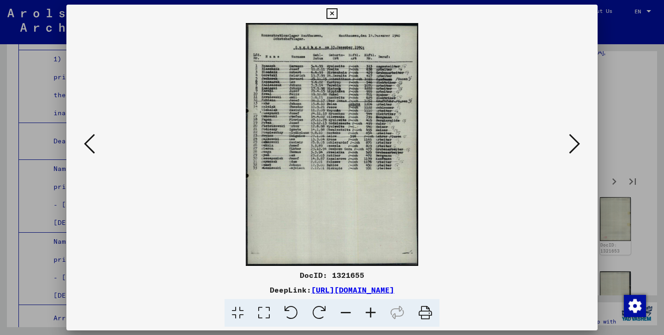
click at [577, 145] on icon at bounding box center [574, 144] width 11 height 22
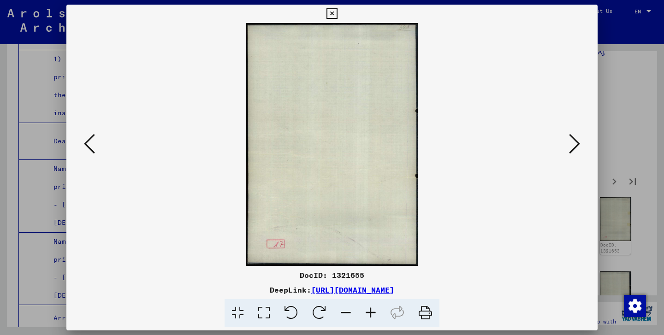
click at [577, 145] on icon at bounding box center [574, 144] width 11 height 22
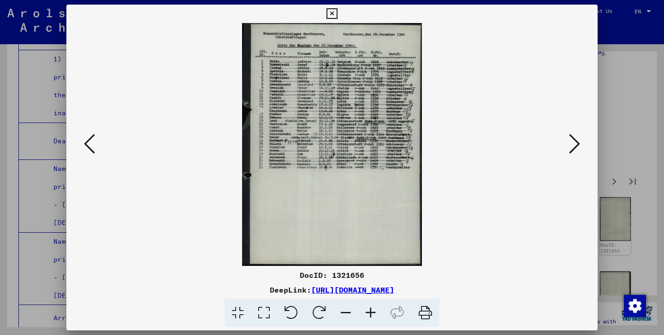
click at [577, 145] on icon at bounding box center [574, 144] width 11 height 22
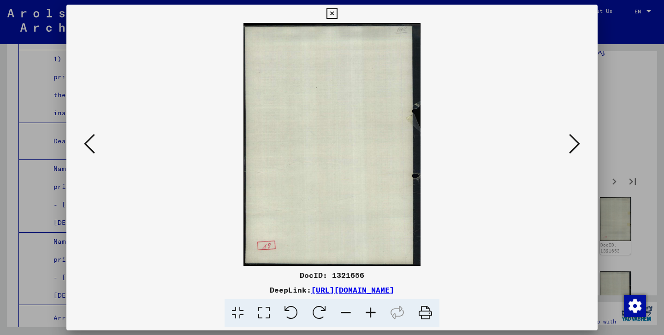
click at [577, 145] on icon at bounding box center [574, 144] width 11 height 22
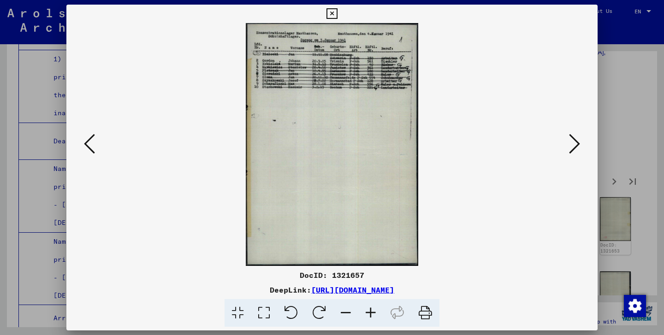
click at [577, 145] on icon at bounding box center [574, 144] width 11 height 22
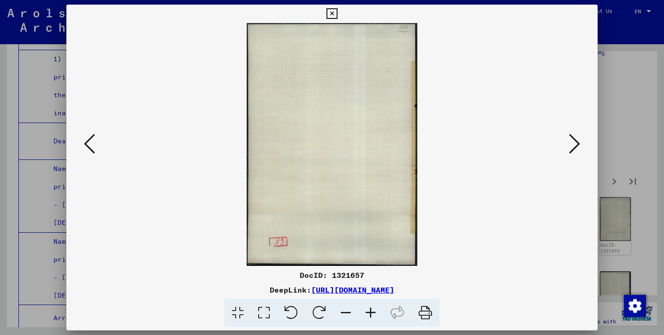
click at [577, 145] on icon at bounding box center [574, 144] width 11 height 22
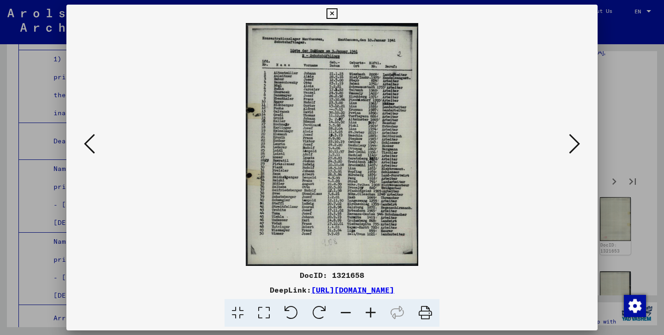
click at [337, 17] on icon at bounding box center [332, 13] width 11 height 11
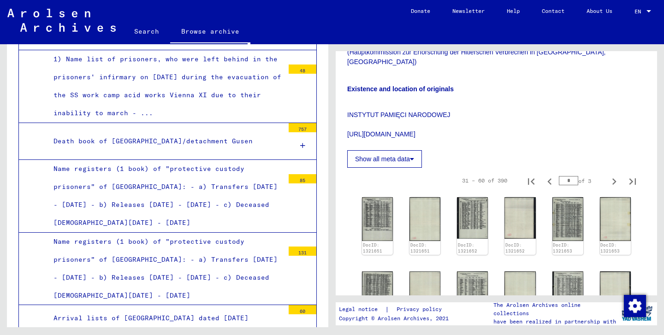
drag, startPoint x: 282, startPoint y: 298, endPoint x: 285, endPoint y: 255, distance: 43.0
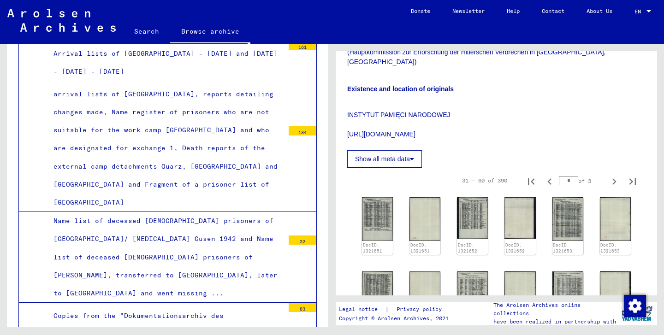
scroll to position [12024, 0]
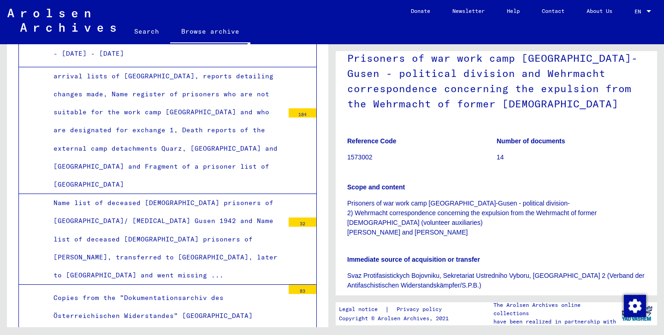
scroll to position [205, 0]
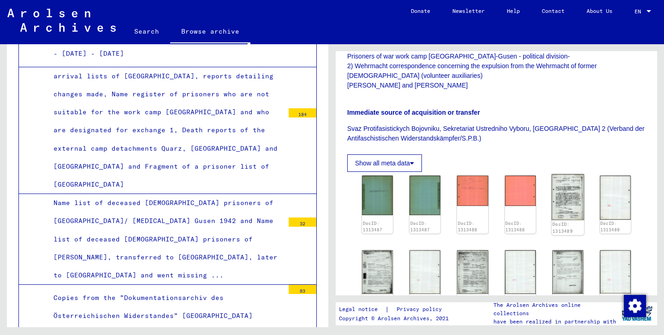
click at [564, 204] on img at bounding box center [568, 197] width 33 height 46
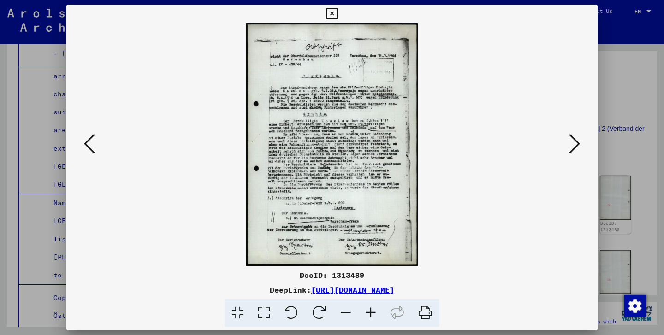
click at [576, 142] on icon at bounding box center [574, 144] width 11 height 22
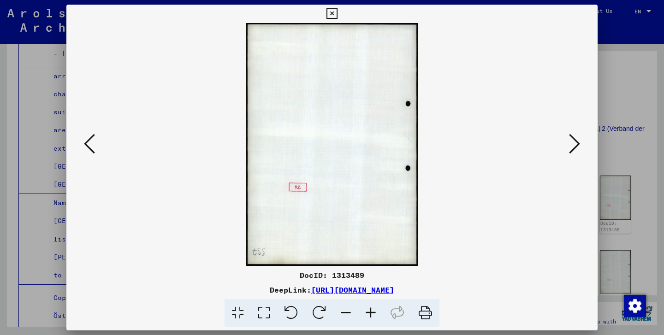
click at [576, 142] on icon at bounding box center [574, 144] width 11 height 22
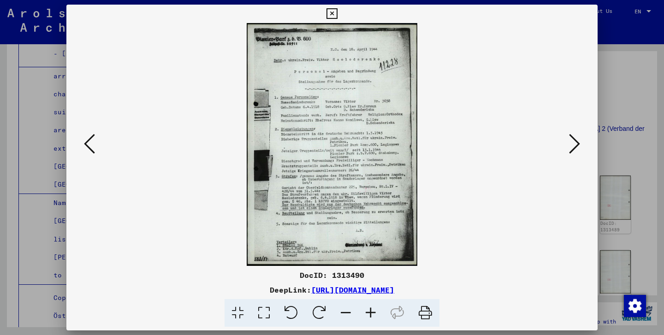
click at [576, 142] on icon at bounding box center [574, 144] width 11 height 22
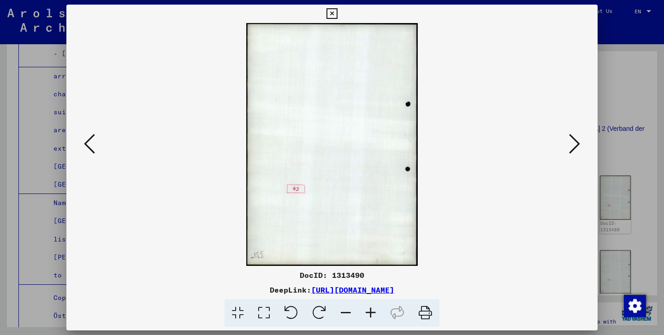
click at [576, 142] on icon at bounding box center [574, 144] width 11 height 22
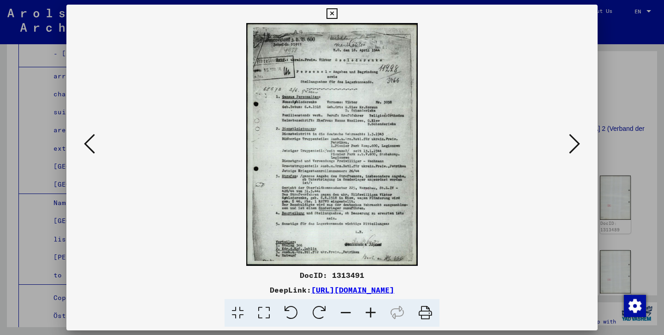
click at [576, 142] on icon at bounding box center [574, 144] width 11 height 22
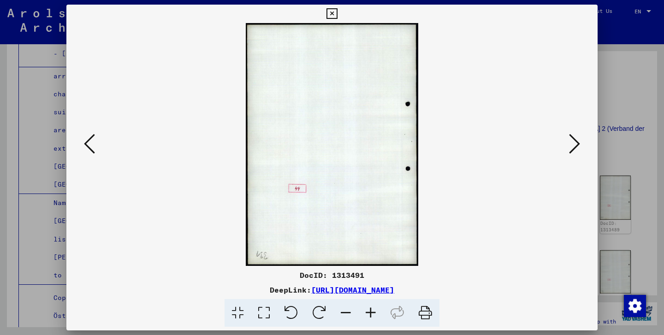
click at [576, 142] on icon at bounding box center [574, 144] width 11 height 22
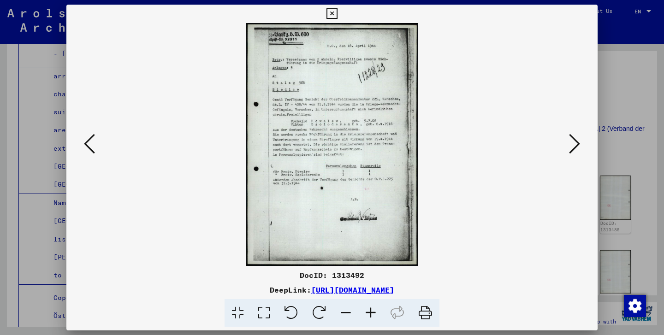
click at [576, 142] on icon at bounding box center [574, 144] width 11 height 22
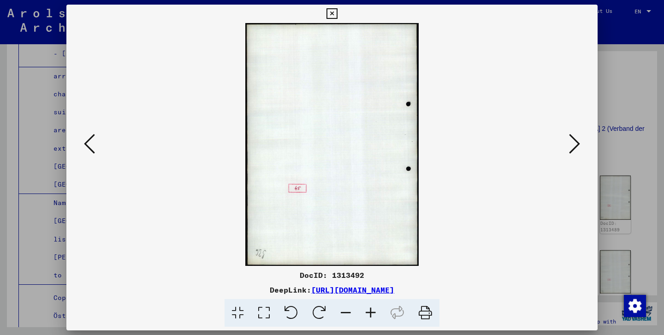
click at [576, 142] on icon at bounding box center [574, 144] width 11 height 22
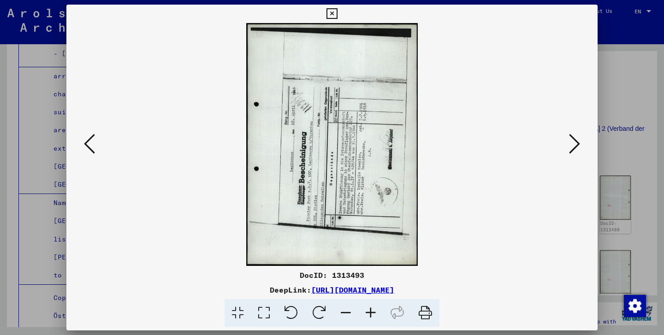
click
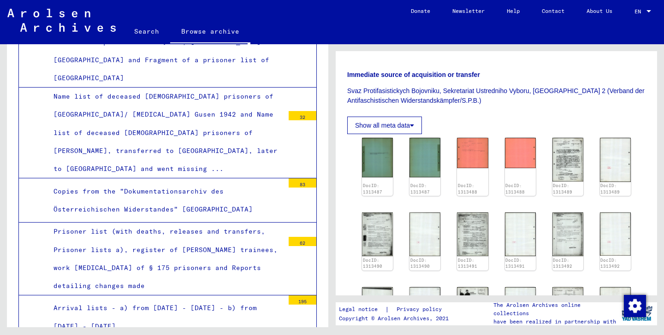
scroll to position [12134, 0]
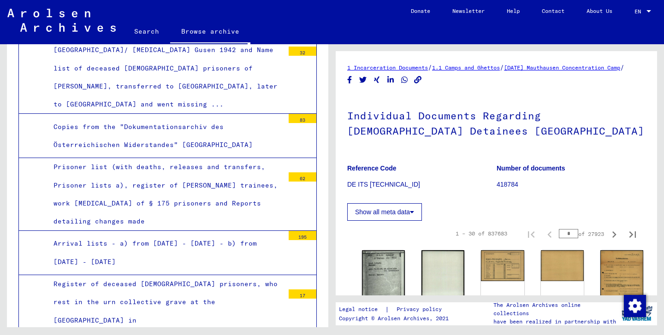
scroll to position [12195, 0]
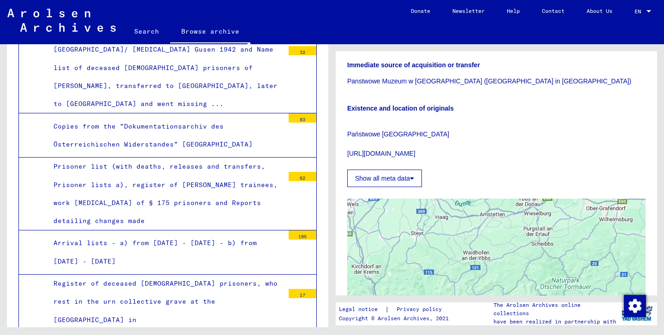
scroll to position [97, 0]
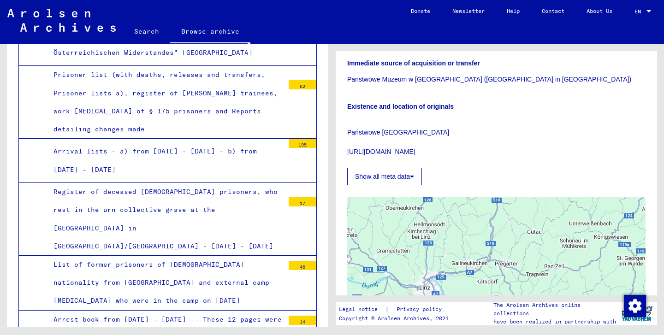
scroll to position [12295, 0]
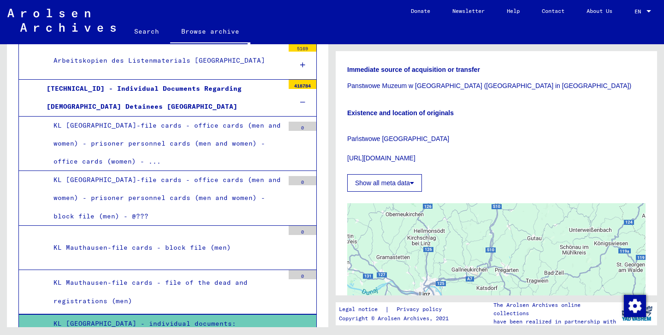
scroll to position [13765, 0]
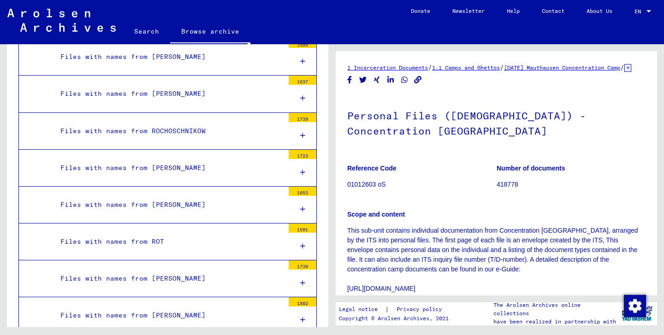
scroll to position [22250, 0]
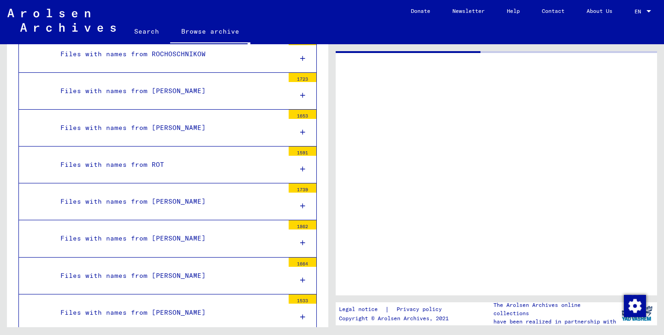
scroll to position [22250, 0]
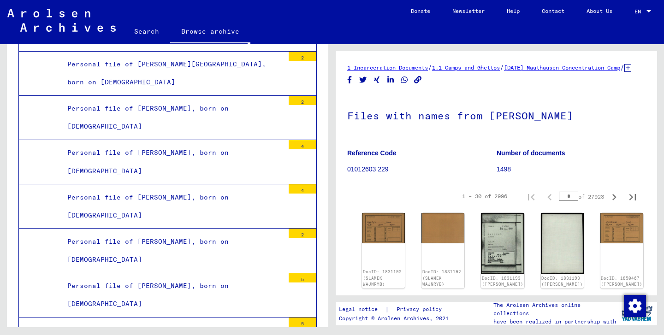
scroll to position [442, 0]
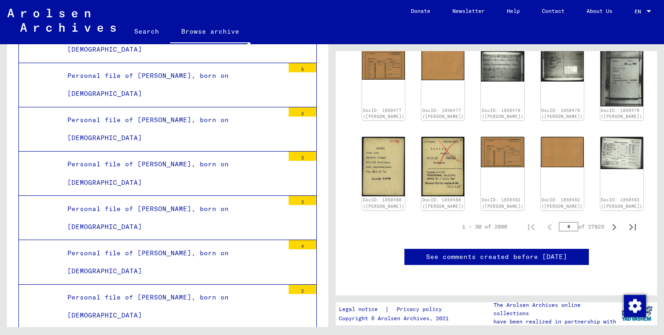
scroll to position [43363, 0]
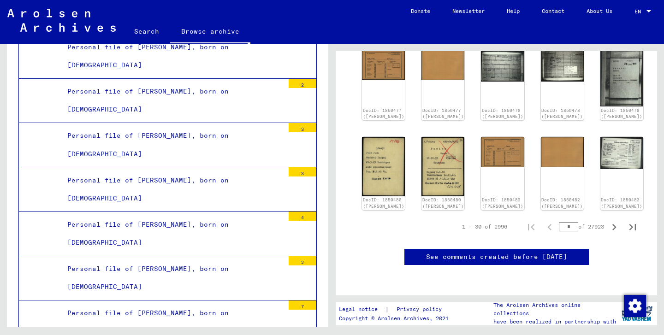
scroll to position [43412, 0]
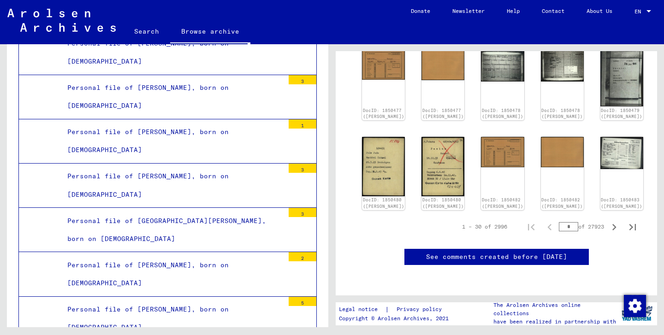
scroll to position [43167, 0]
